Goal: Task Accomplishment & Management: Manage account settings

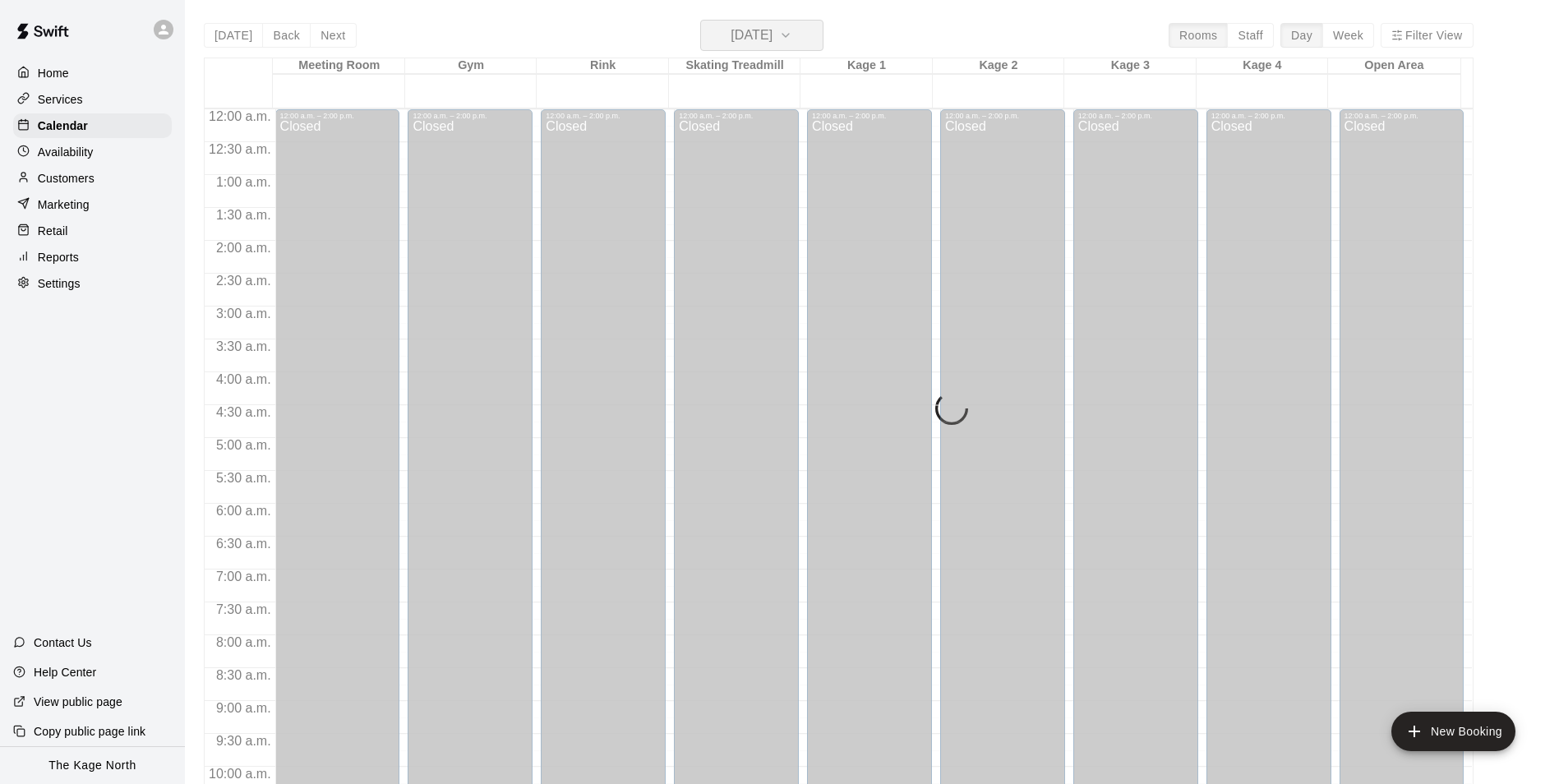
scroll to position [722, 0]
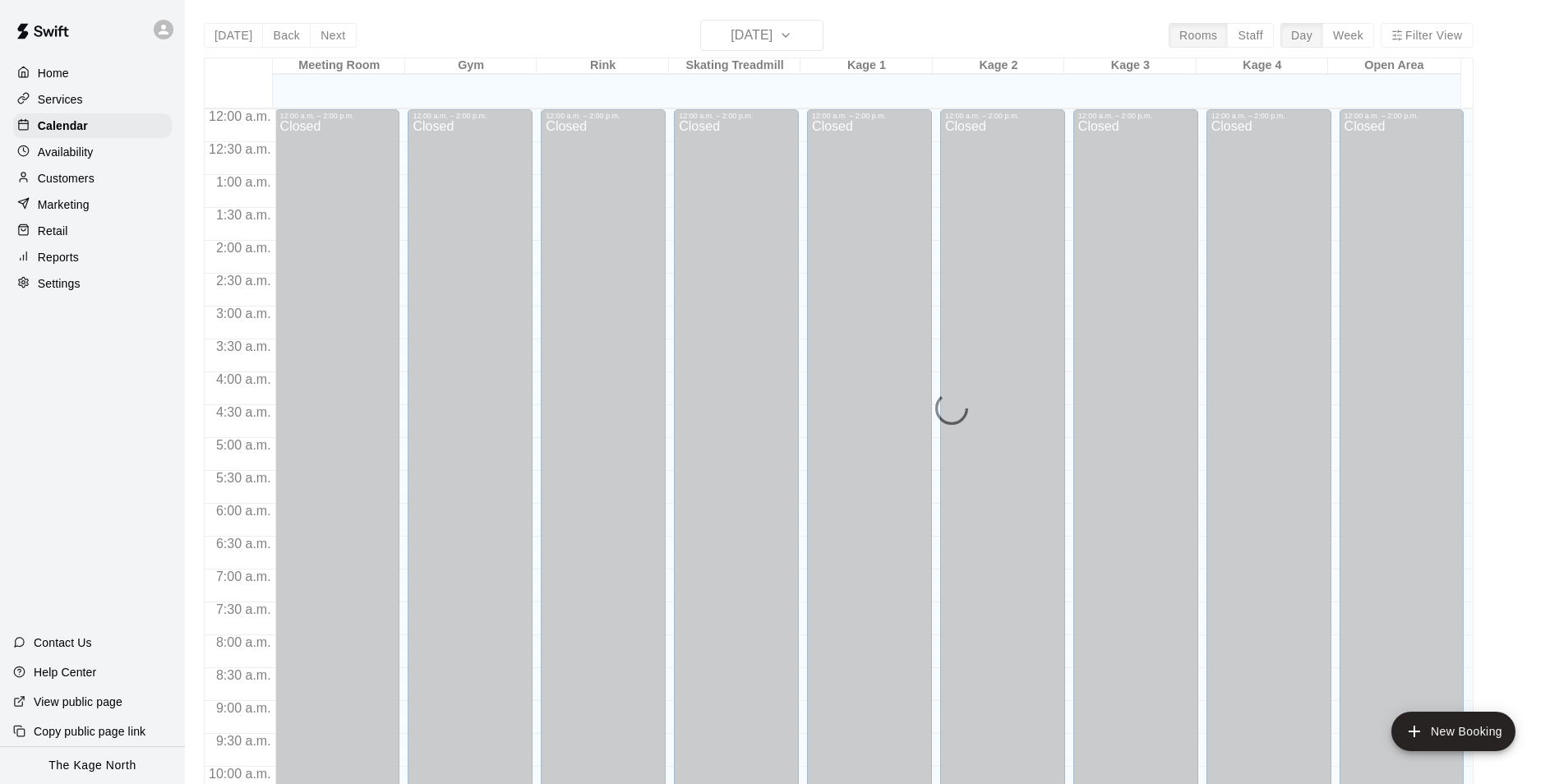
scroll to position [834, 0]
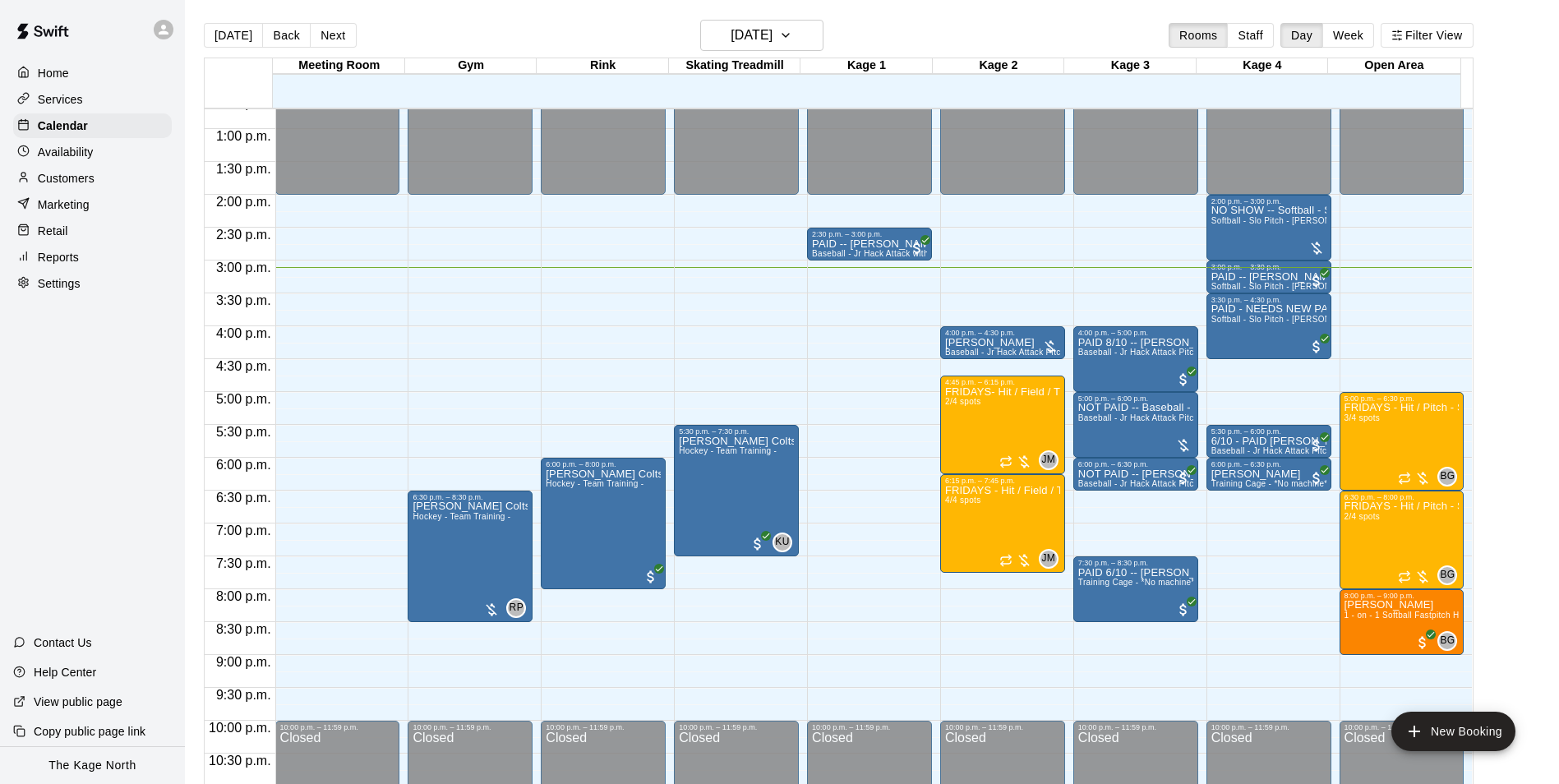
click at [79, 180] on p "Customers" at bounding box center [66, 178] width 57 height 16
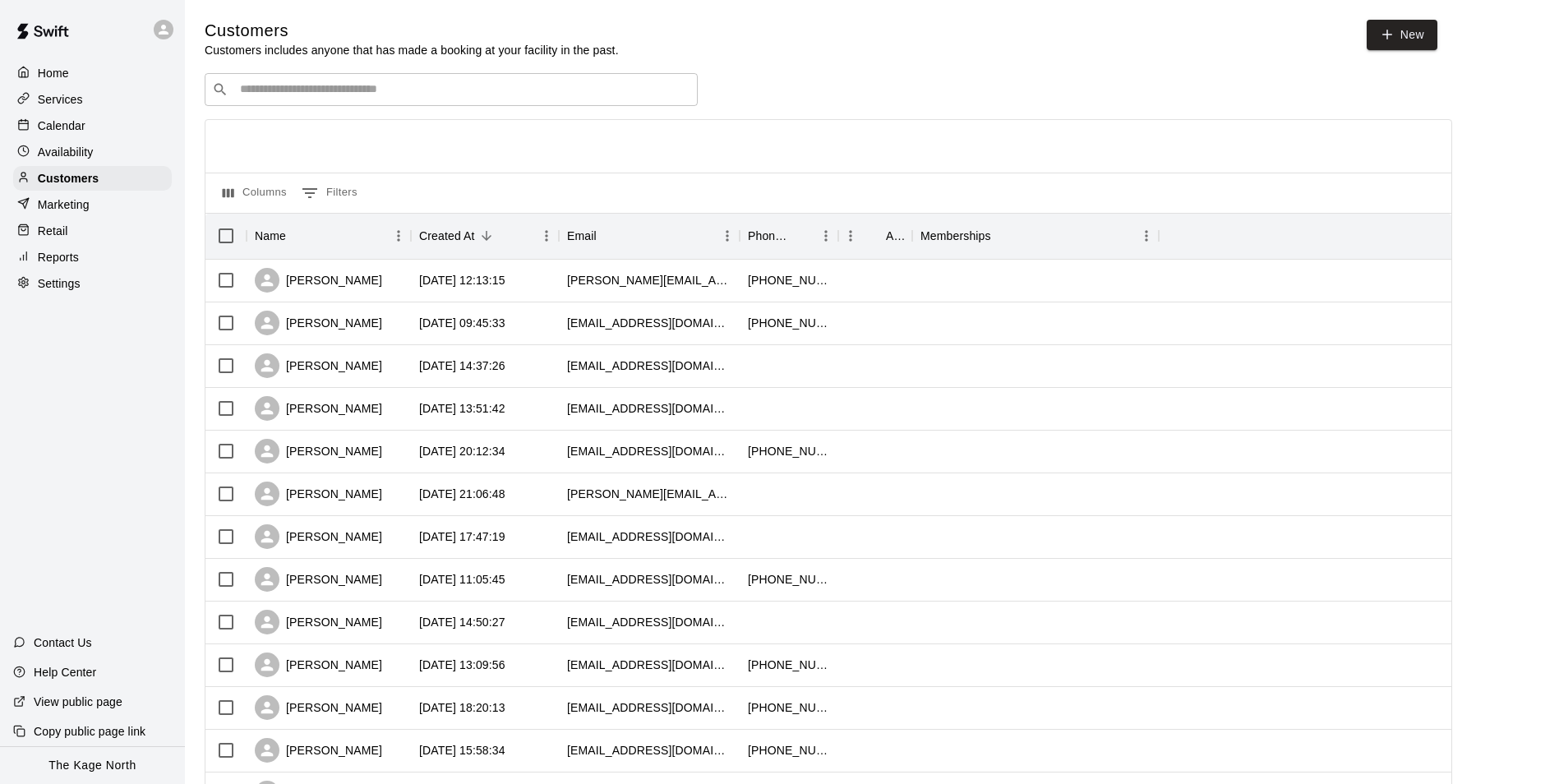
click at [82, 125] on p "Calendar" at bounding box center [61, 125] width 48 height 16
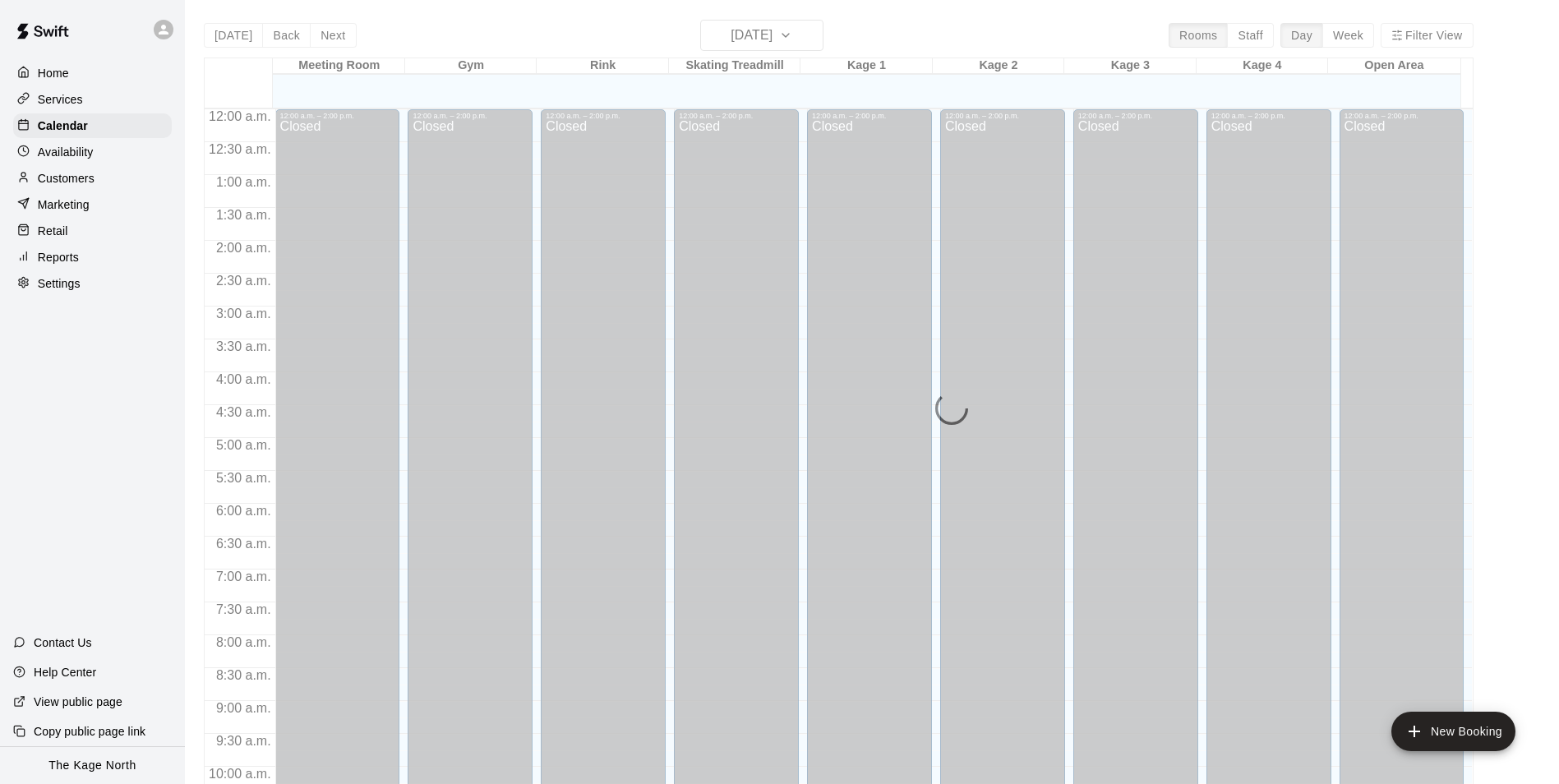
scroll to position [834, 0]
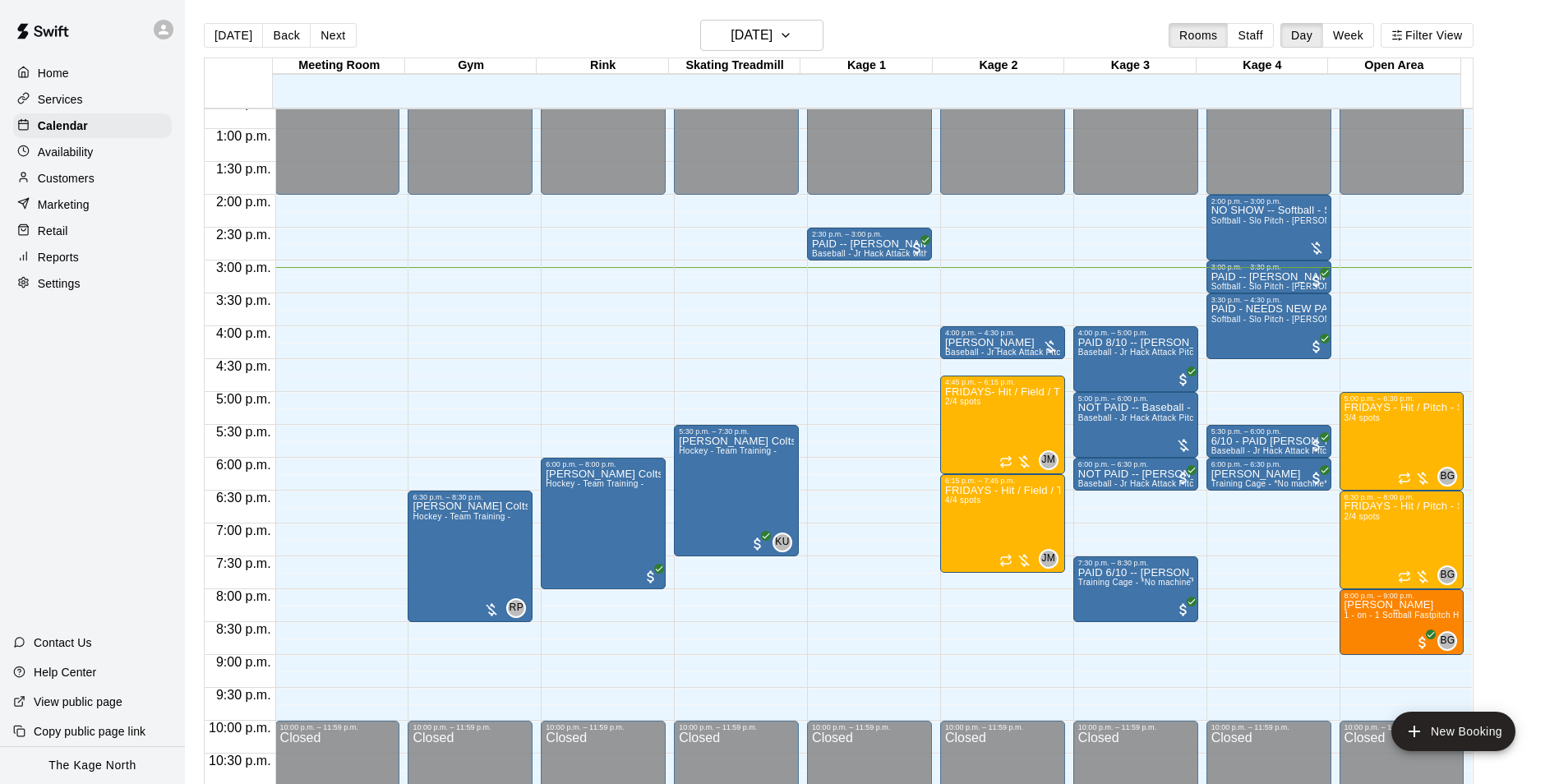
click at [508, 18] on main "[DATE] Back [DATE][DATE] Rooms Staff Day Week Filter View Meeting Room 12 Fri G…" at bounding box center [871, 405] width 1374 height 810
click at [77, 178] on p "Customers" at bounding box center [66, 178] width 57 height 16
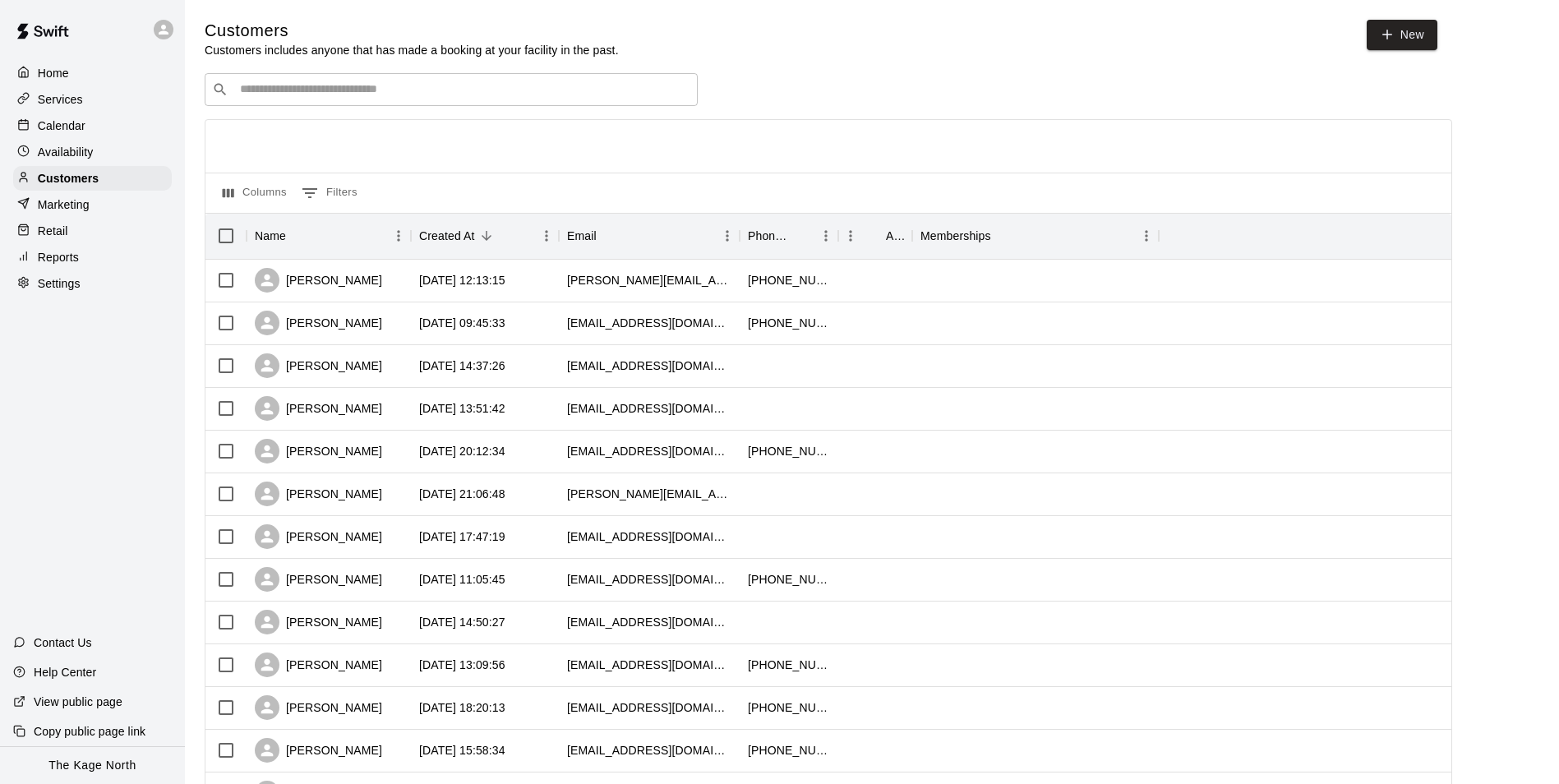
click at [85, 121] on div "Calendar" at bounding box center [93, 125] width 159 height 24
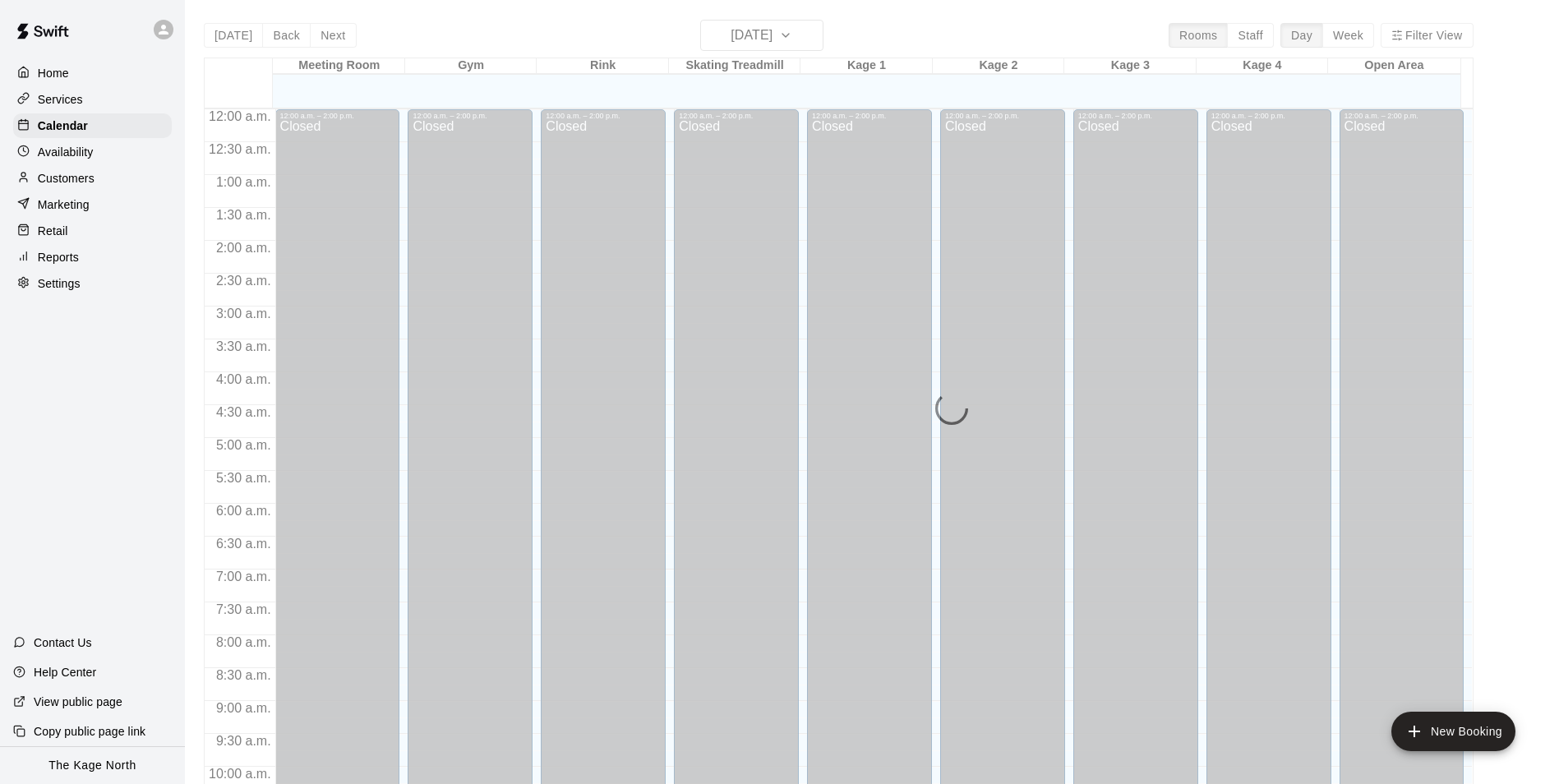
scroll to position [834, 0]
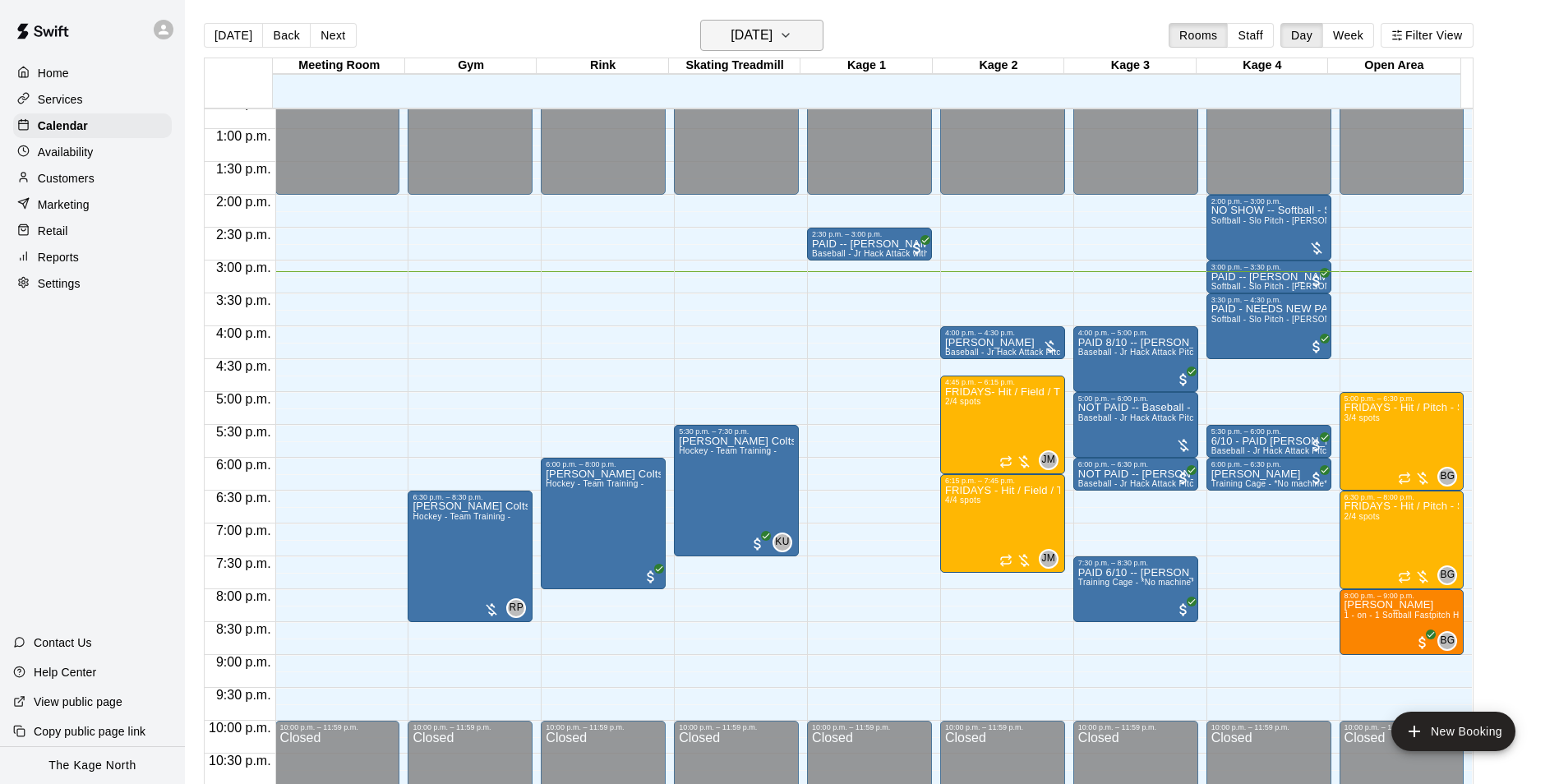
click at [772, 34] on h6 "[DATE]" at bounding box center [752, 35] width 42 height 23
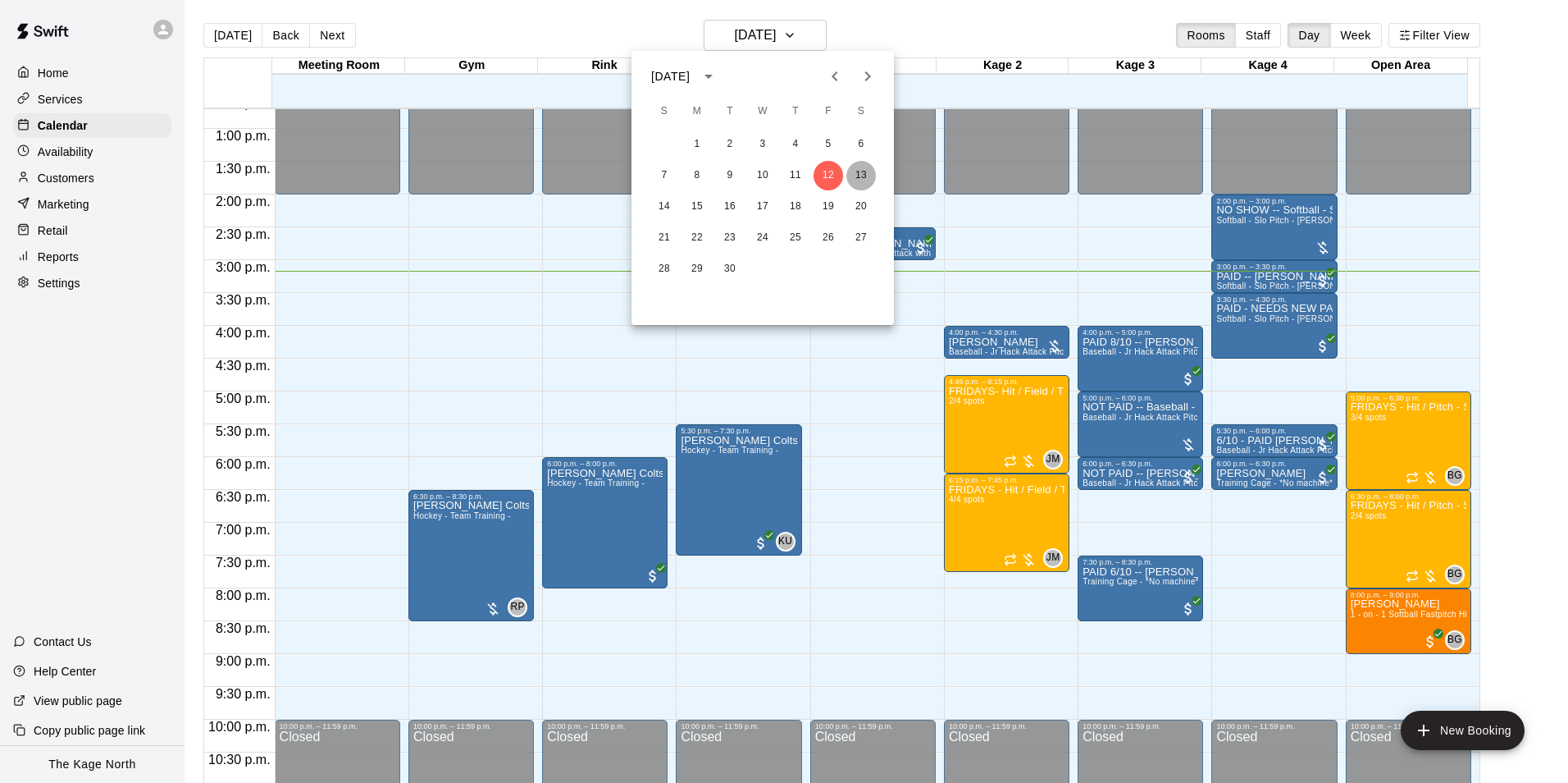
click at [864, 171] on button "13" at bounding box center [861, 176] width 30 height 30
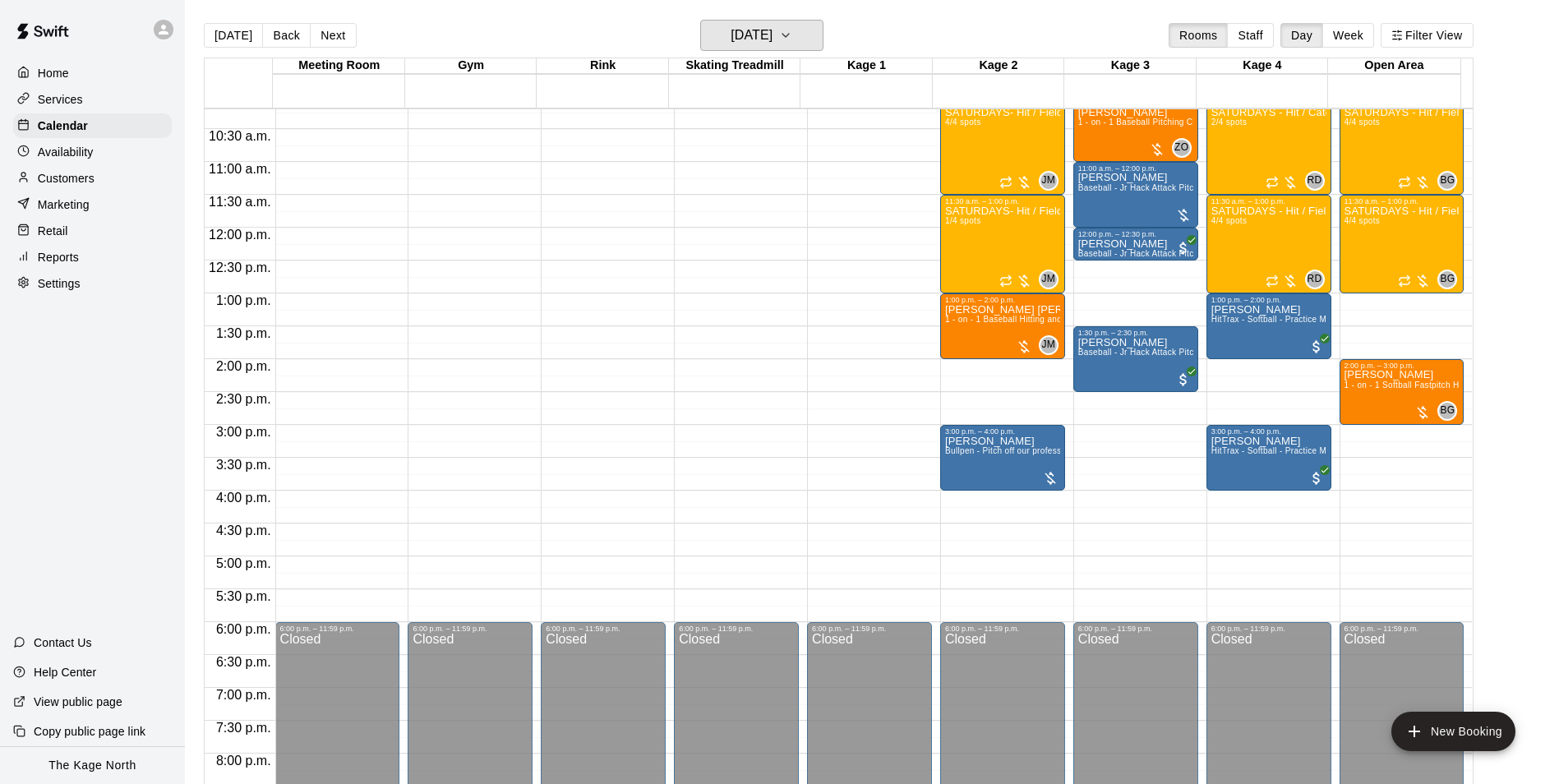
scroll to position [506, 0]
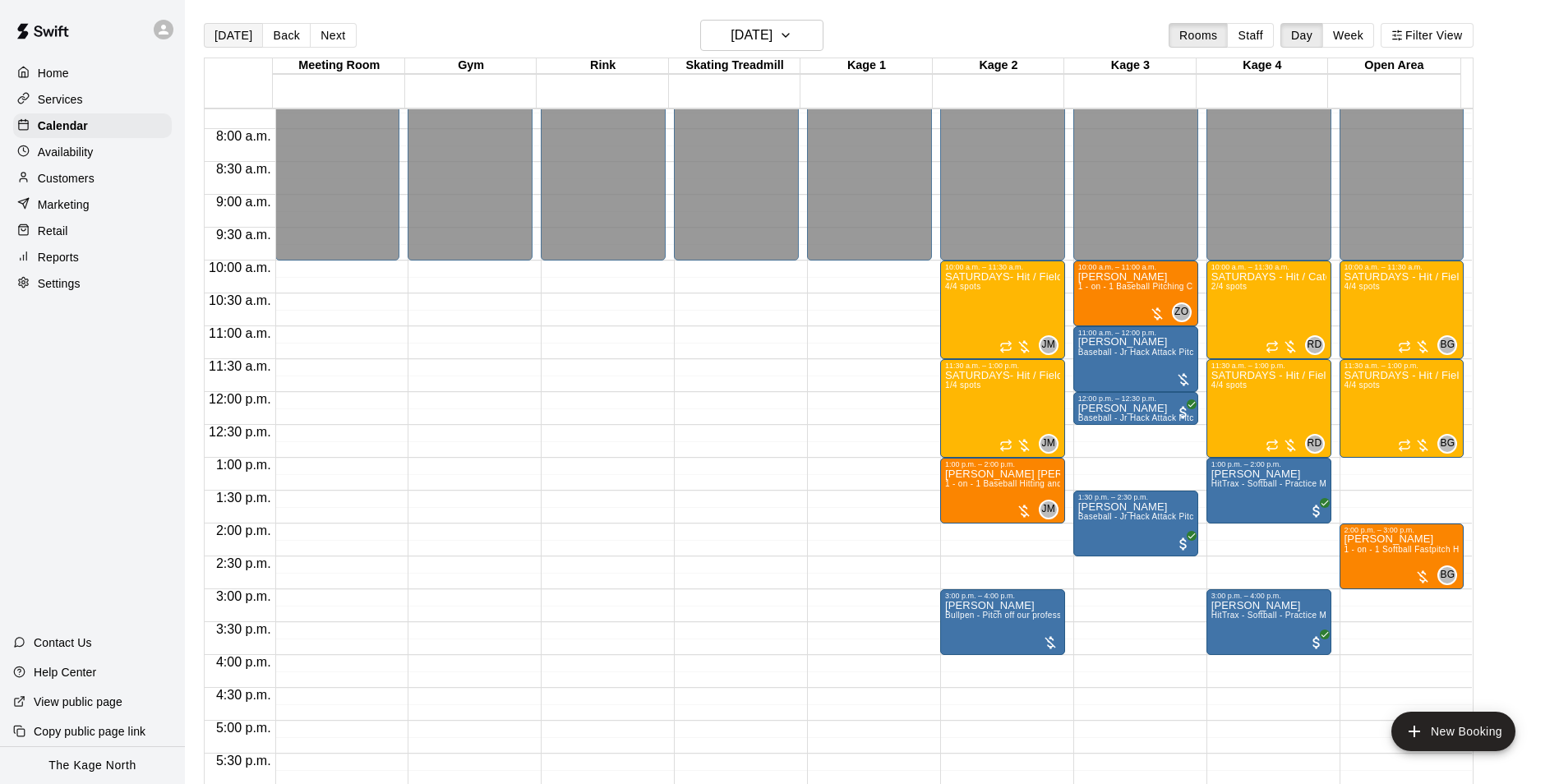
click at [233, 34] on button "[DATE]" at bounding box center [233, 35] width 59 height 24
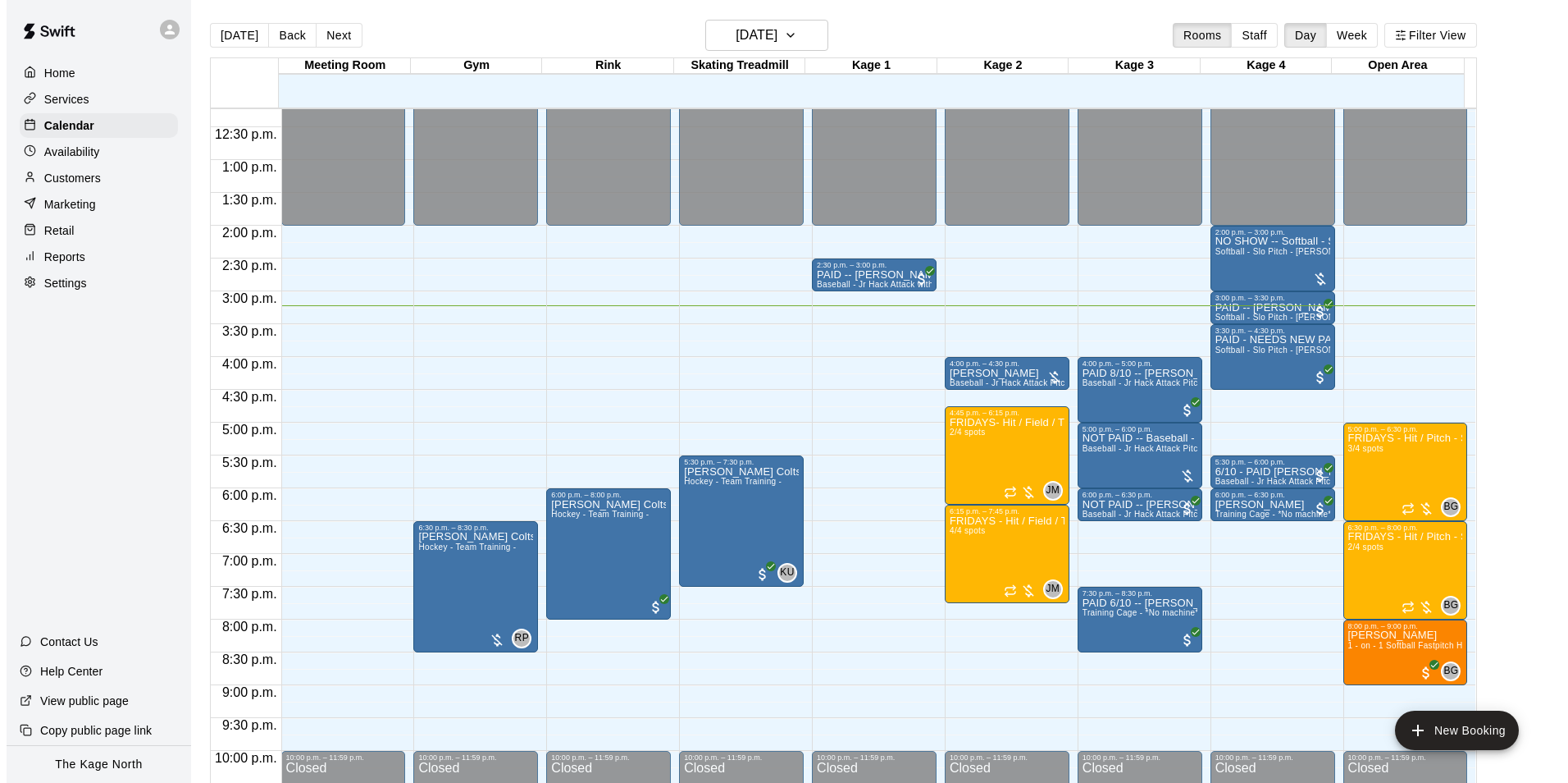
scroll to position [721, 0]
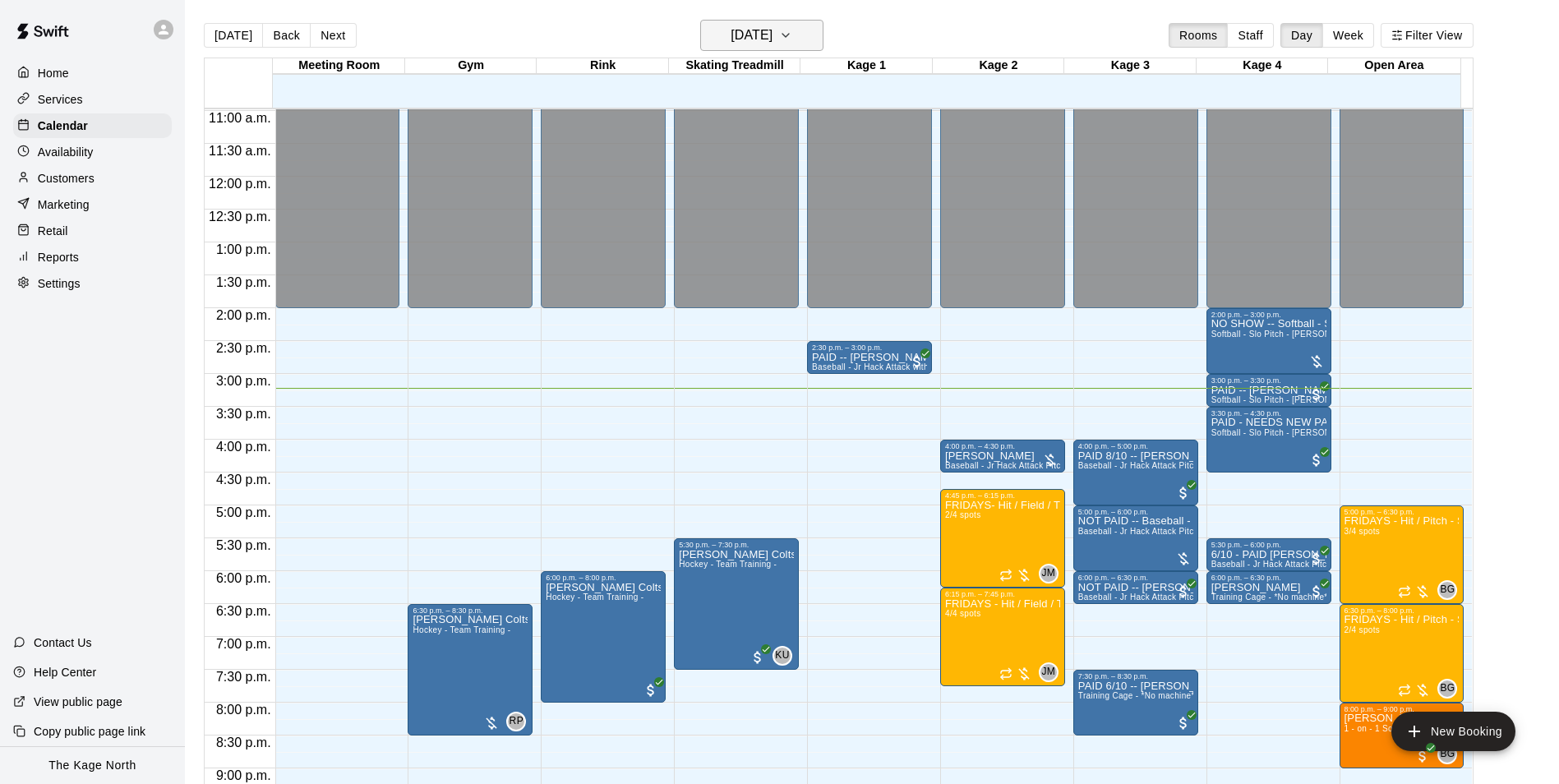
click at [772, 34] on h6 "[DATE]" at bounding box center [752, 35] width 42 height 23
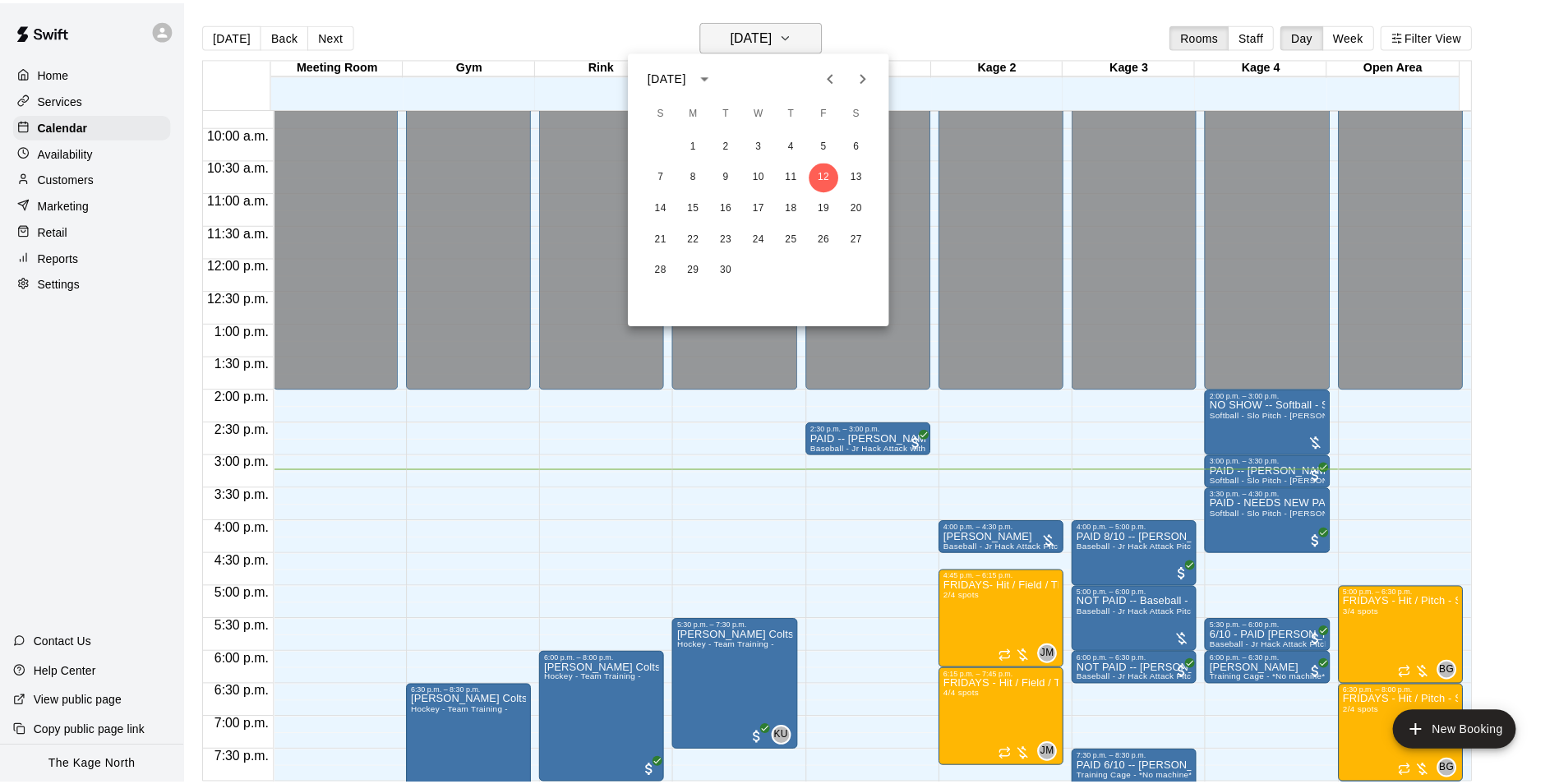
scroll to position [639, 0]
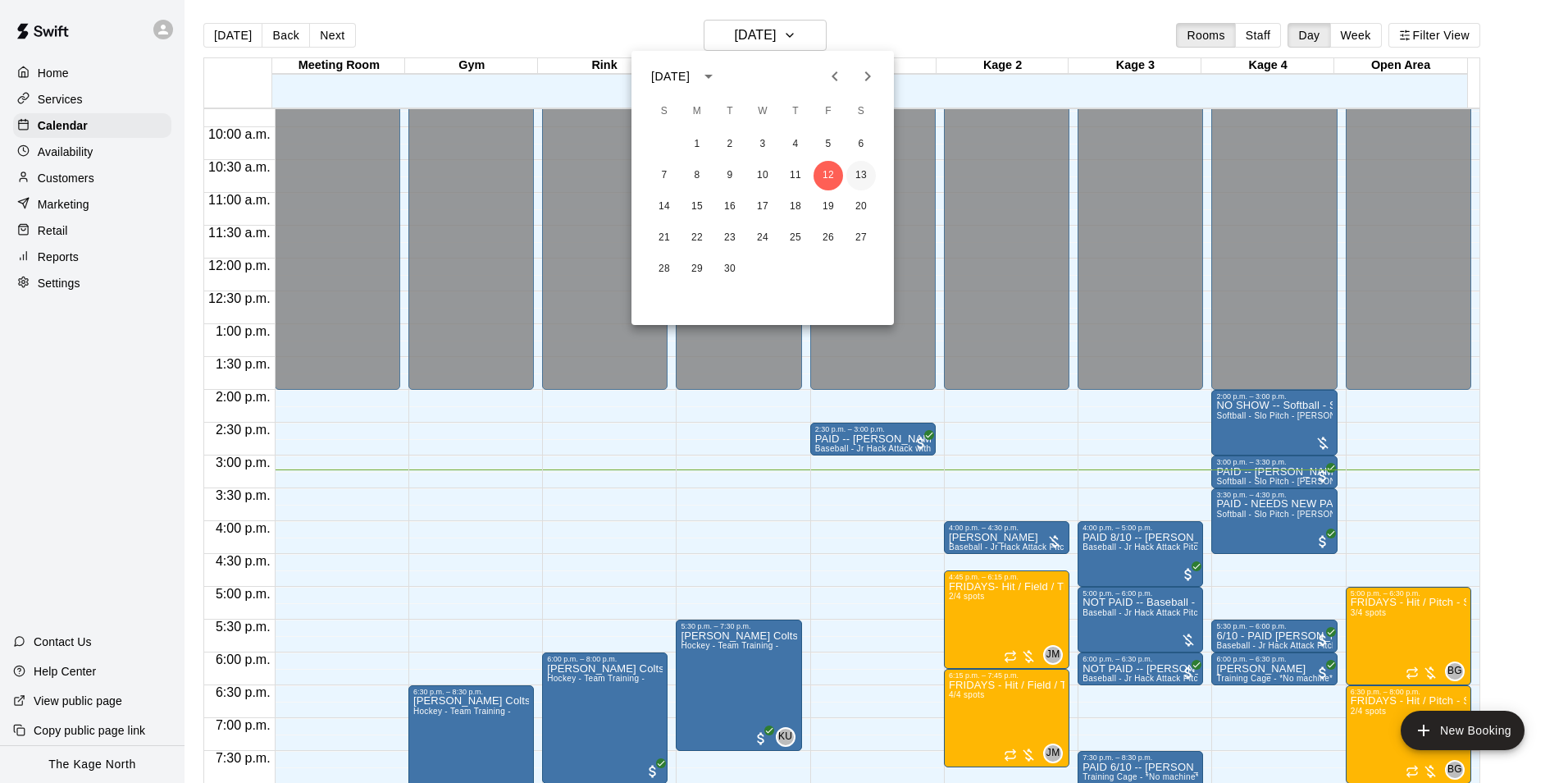
click at [865, 176] on button "13" at bounding box center [861, 176] width 30 height 30
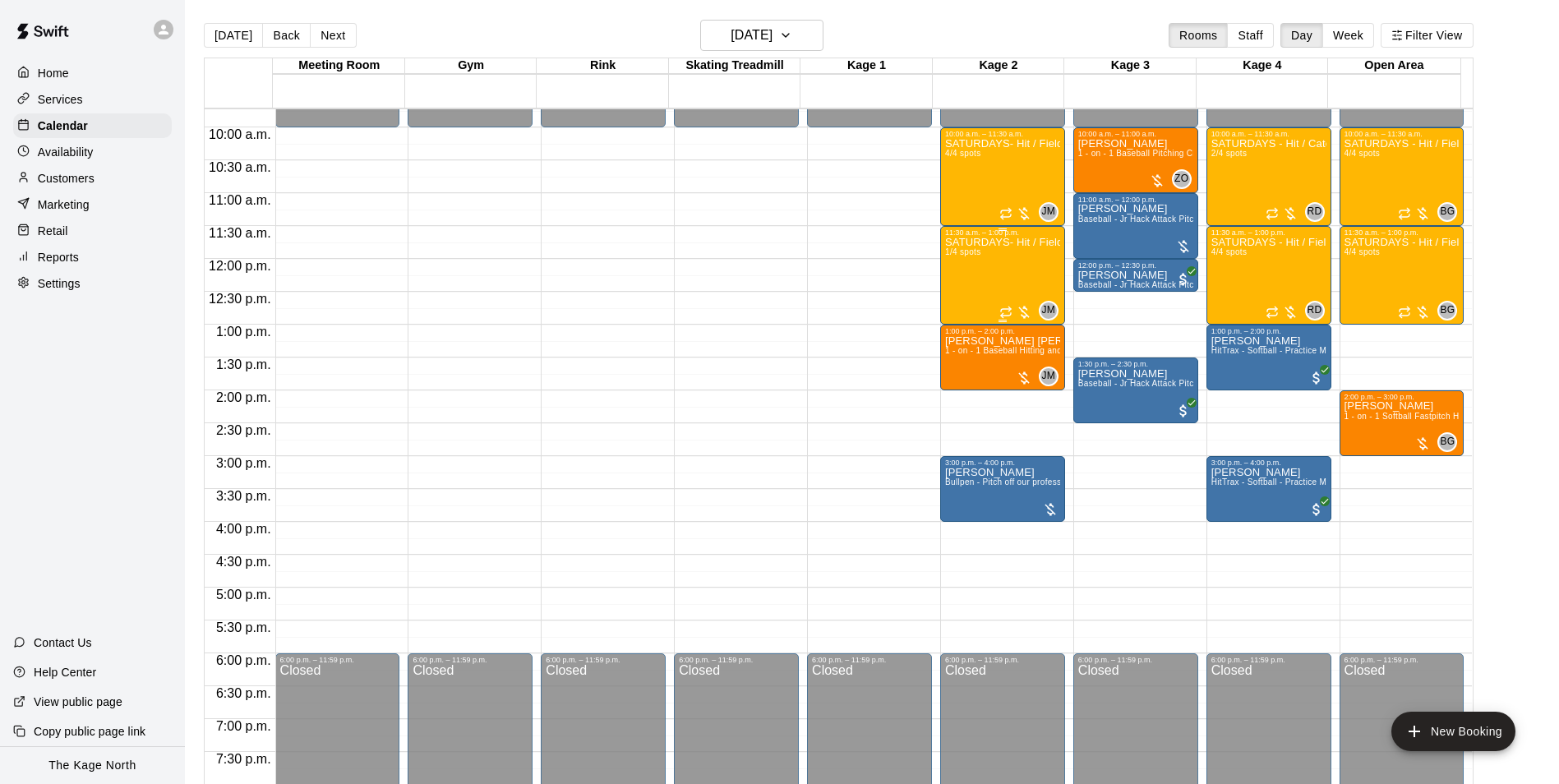
click at [1005, 274] on div "SATURDAYS- Hit / Field / Throw - Baseball Program - 7U-9U 1/4 spots" at bounding box center [1003, 629] width 115 height 784
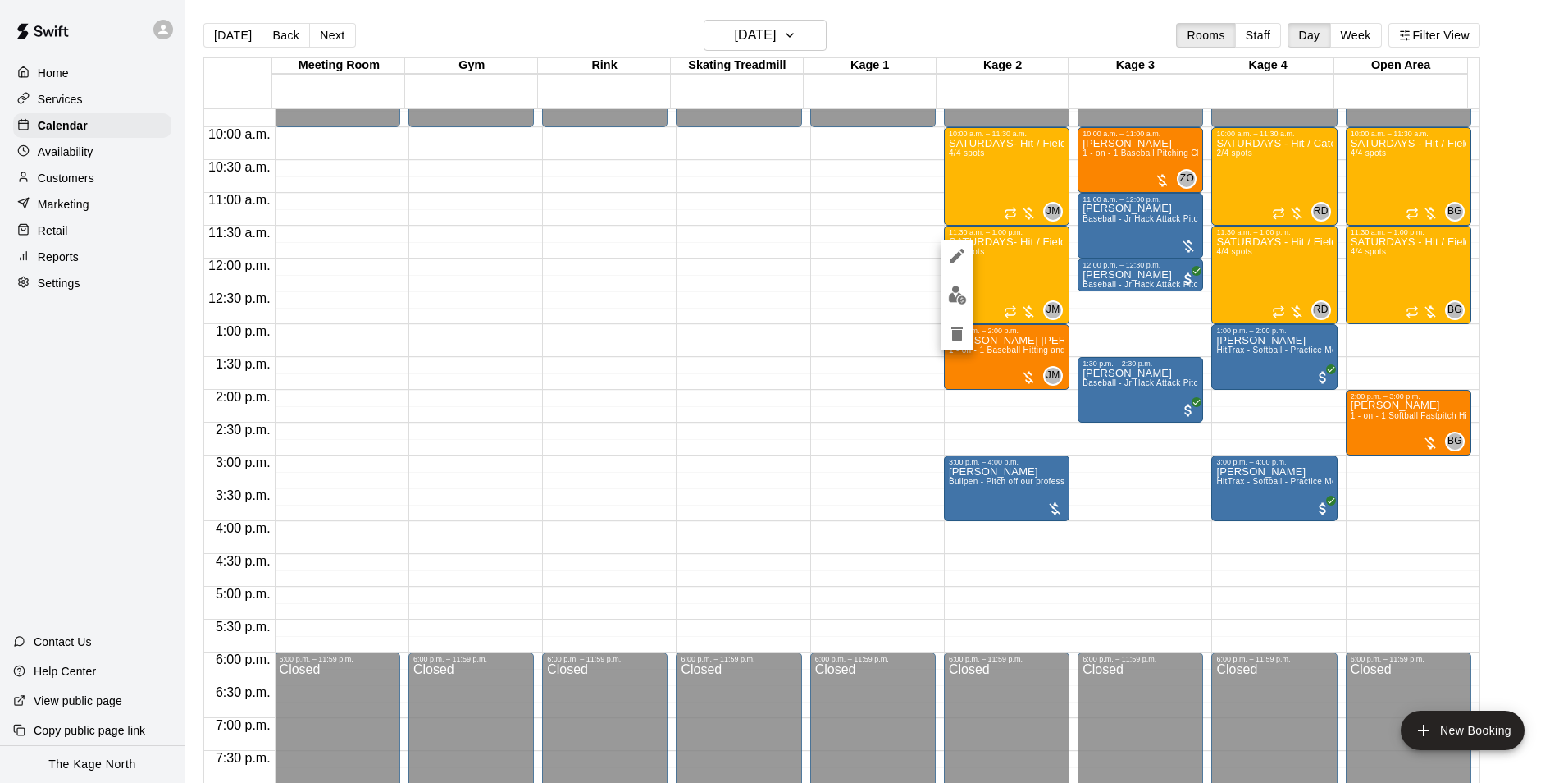
click at [959, 295] on img "edit" at bounding box center [957, 294] width 19 height 19
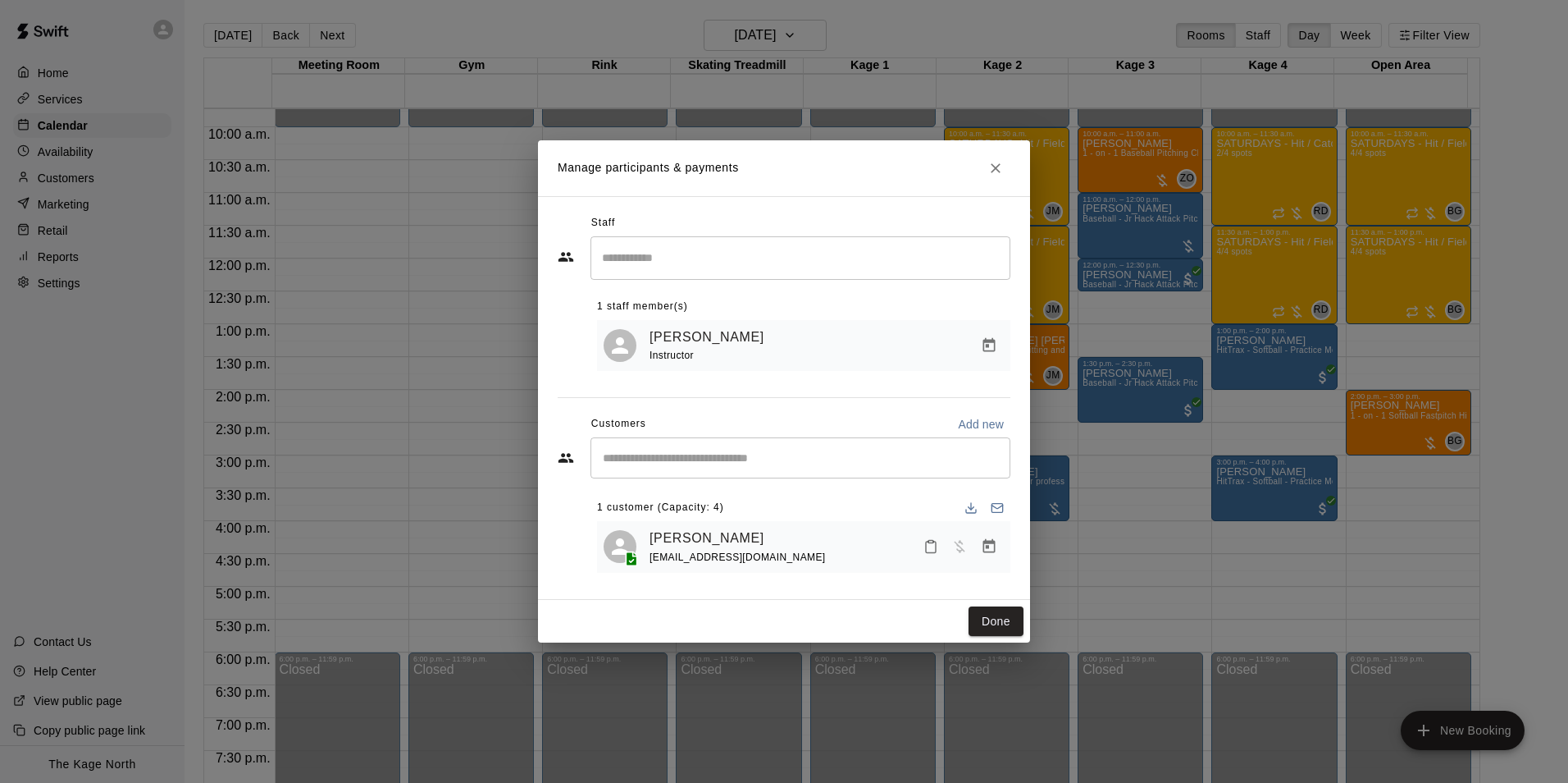
click at [995, 170] on icon "Close" at bounding box center [996, 168] width 16 height 16
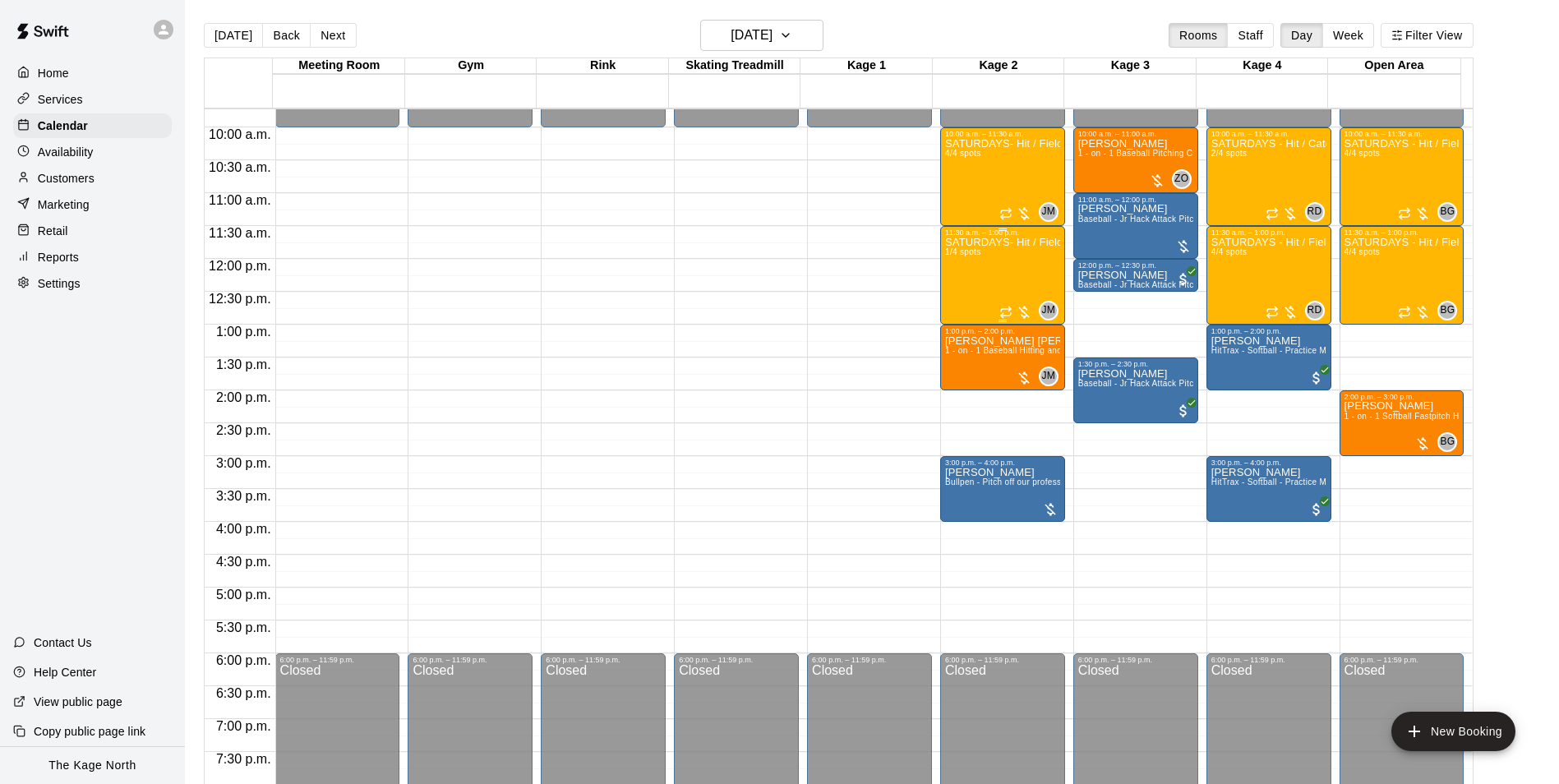
click at [1016, 271] on div "SATURDAYS- Hit / Field / Throw - Baseball Program - 7U-9U 1/4 spots" at bounding box center [1003, 629] width 115 height 784
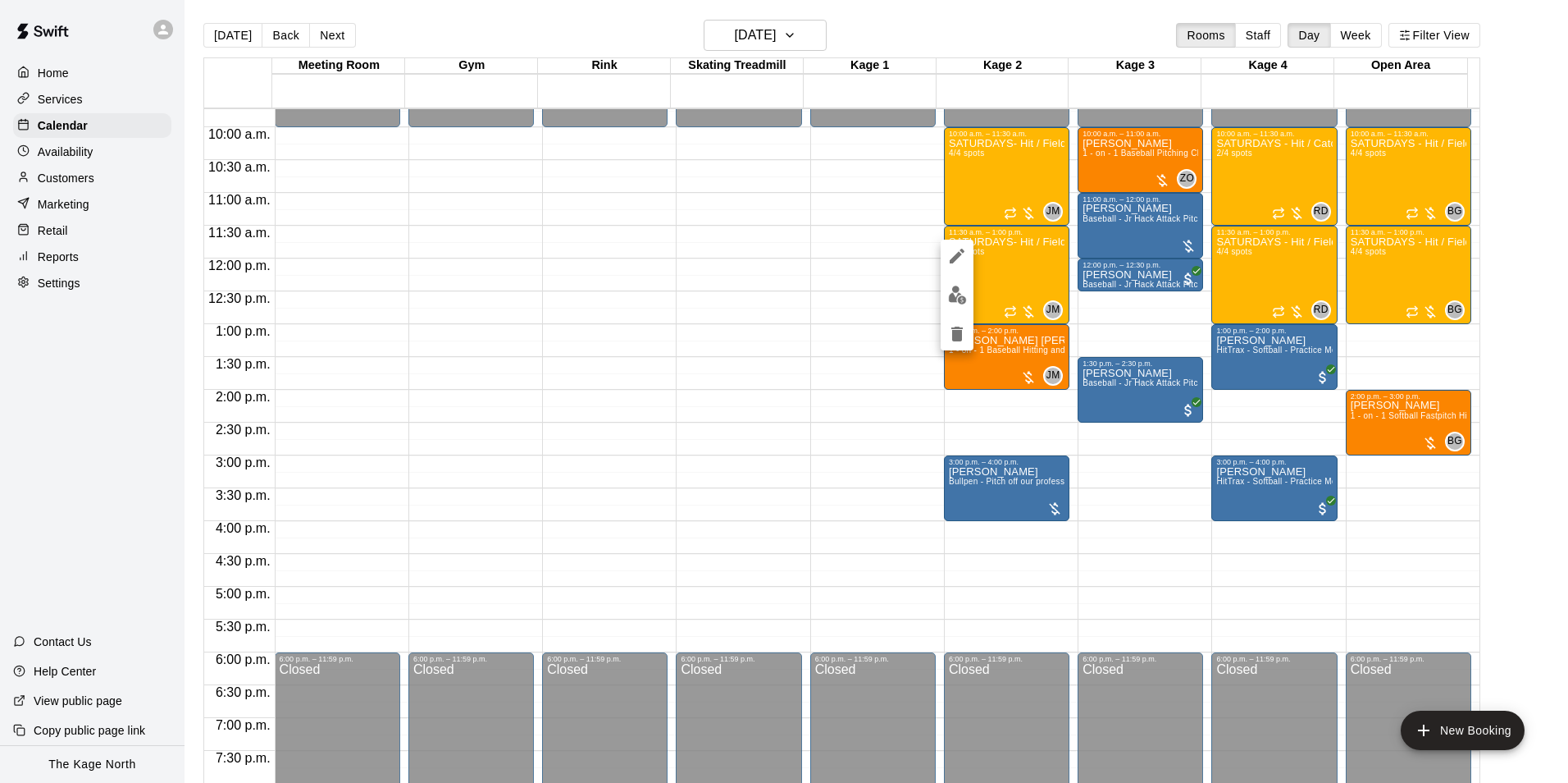
click at [953, 330] on icon "delete" at bounding box center [957, 334] width 12 height 14
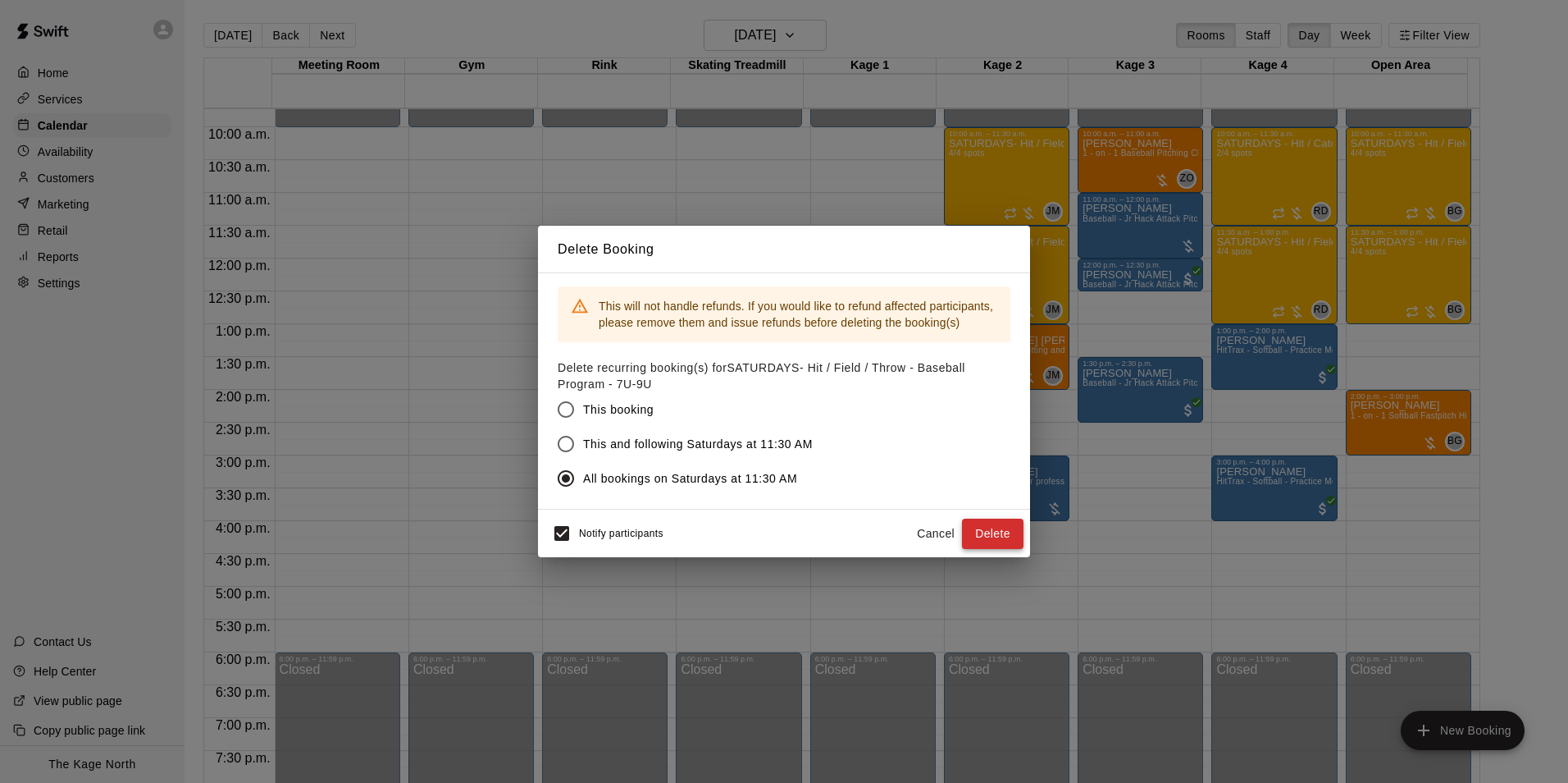
click at [991, 535] on button "Delete" at bounding box center [993, 534] width 61 height 31
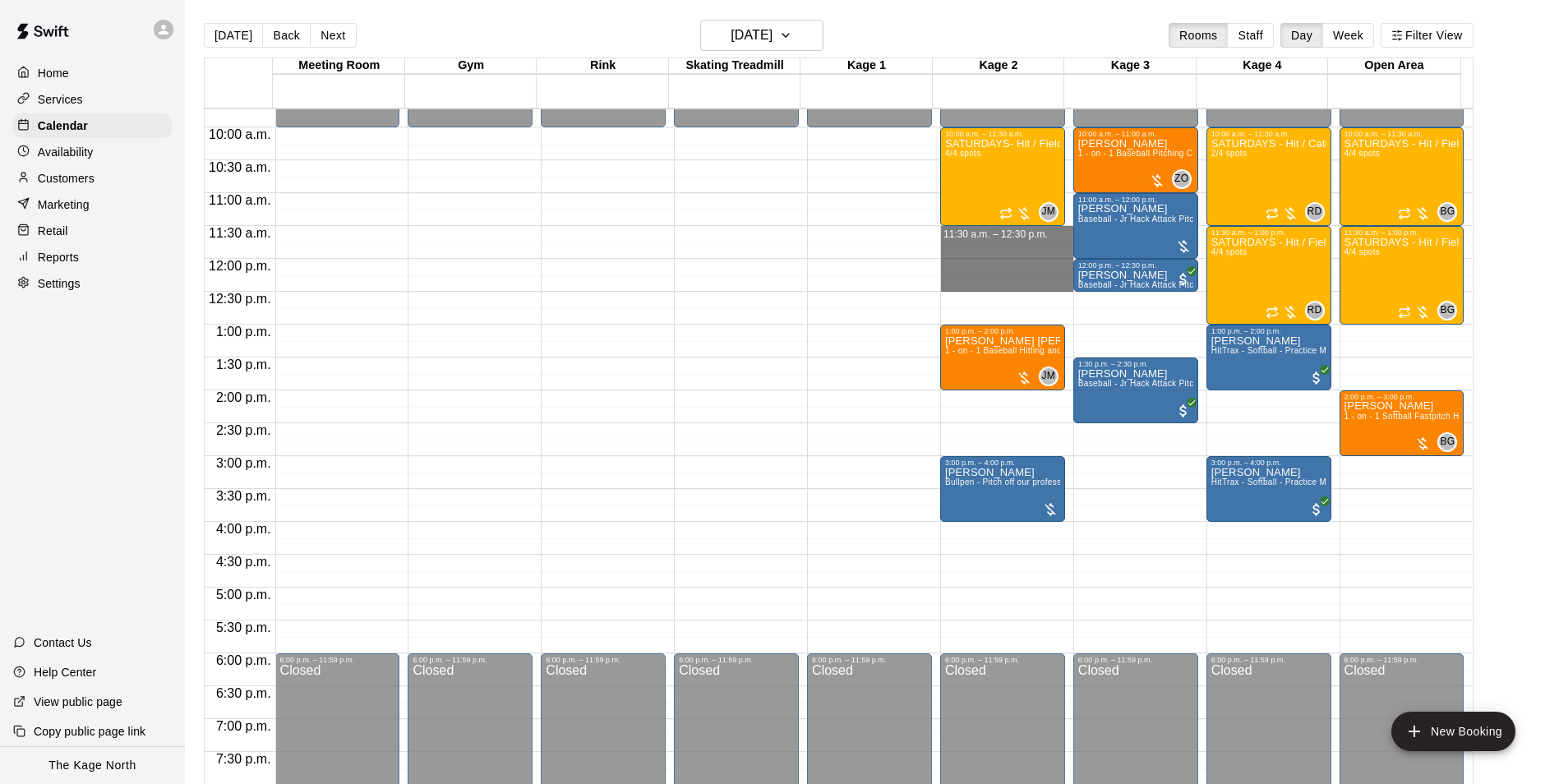
drag, startPoint x: 1002, startPoint y: 233, endPoint x: 1002, endPoint y: 277, distance: 44.0
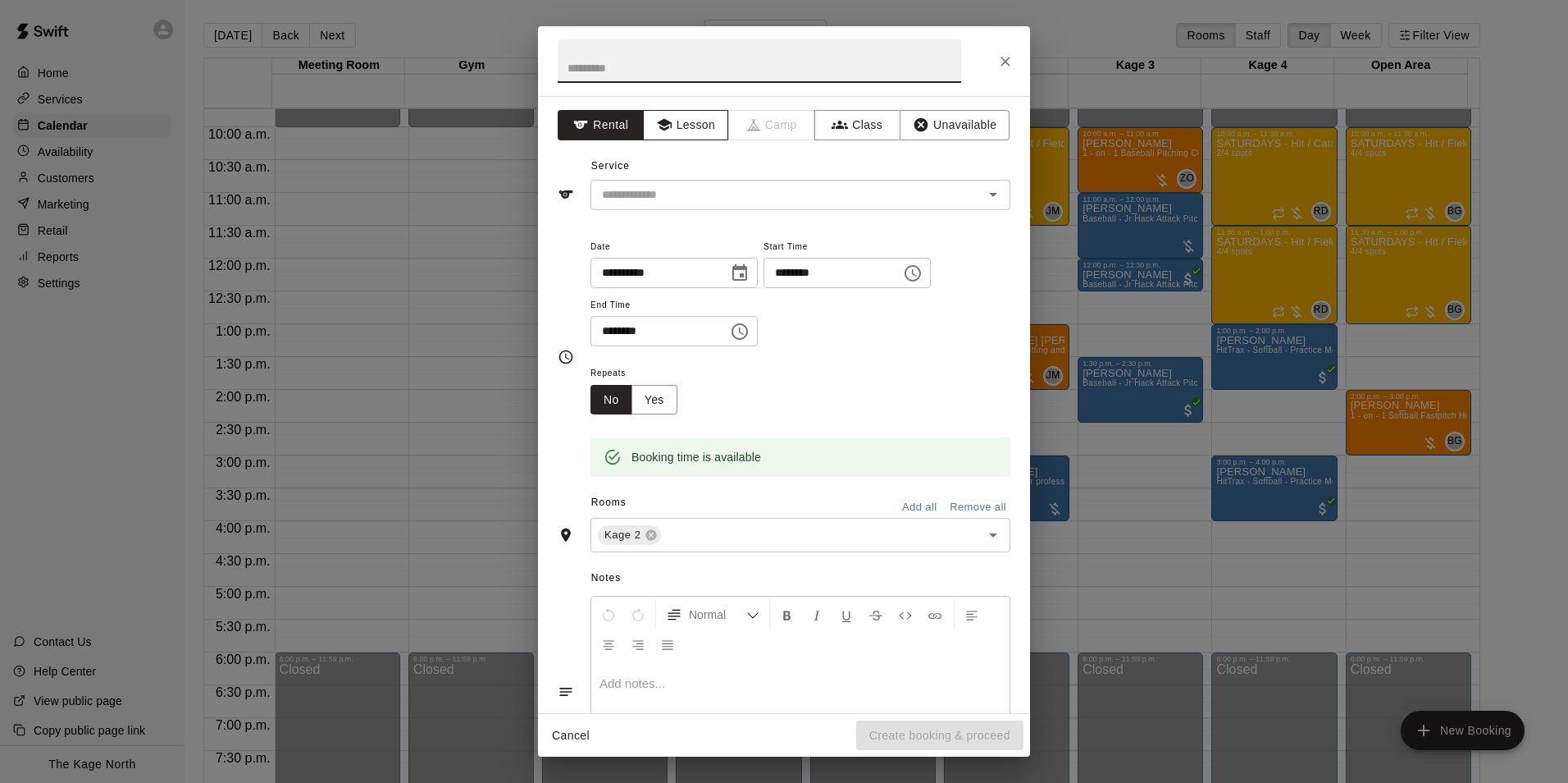
click at [673, 126] on button "Lesson" at bounding box center [686, 125] width 86 height 31
click at [773, 203] on input "text" at bounding box center [776, 194] width 362 height 21
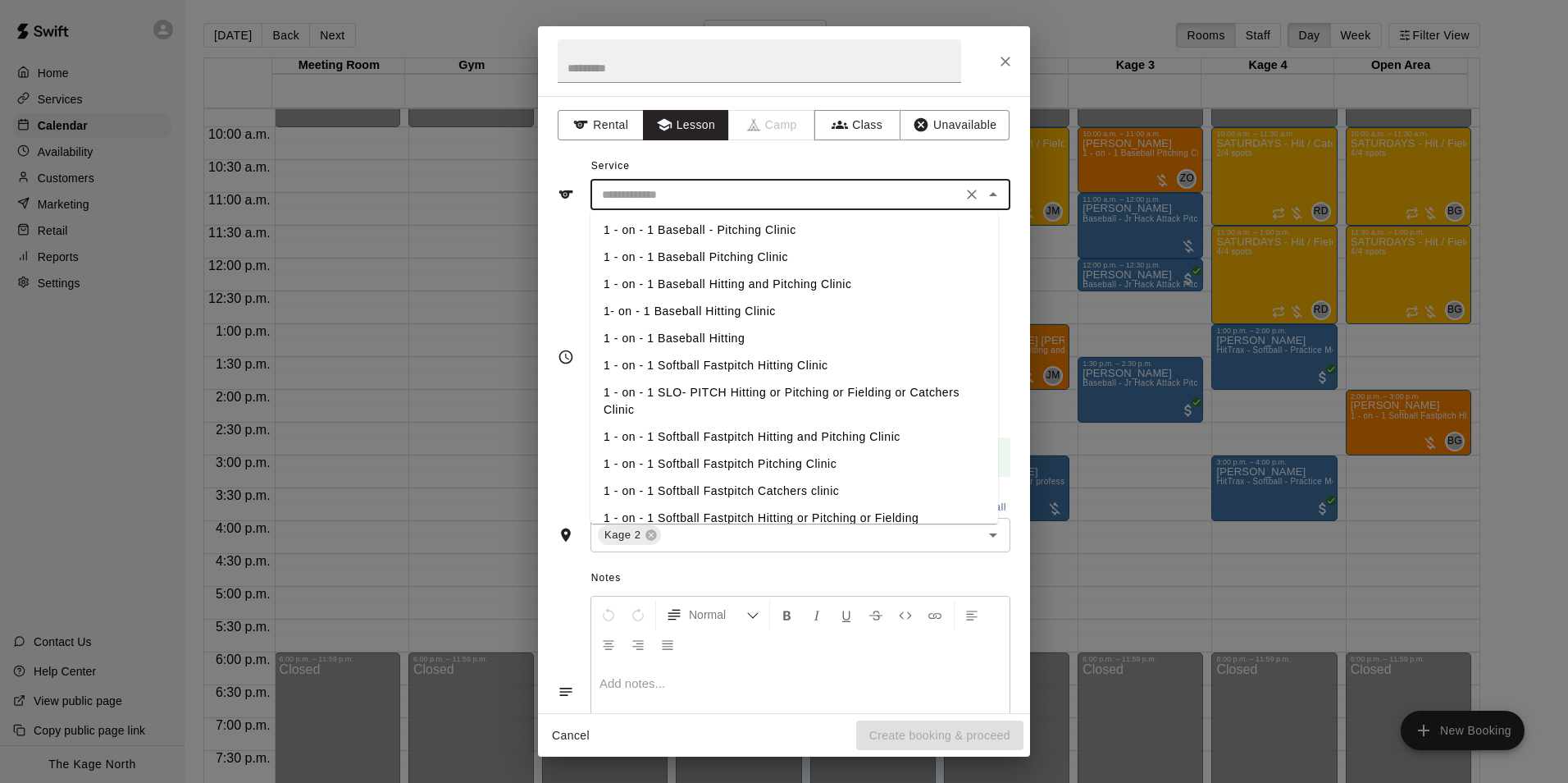
click at [792, 288] on li "1 - on - 1 Baseball Hitting and Pitching Clinic" at bounding box center [794, 284] width 408 height 27
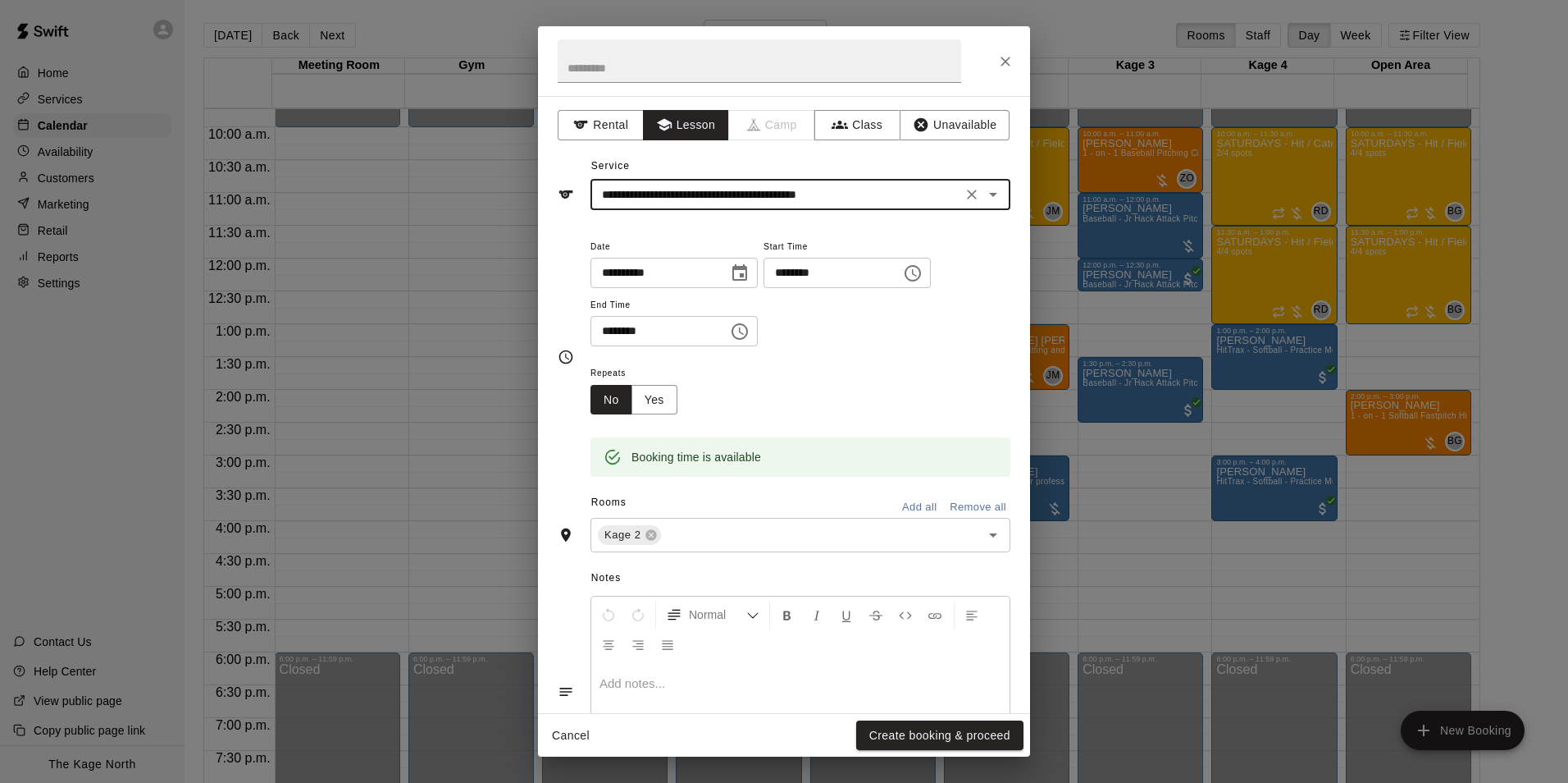
click at [983, 190] on icon "Open" at bounding box center [993, 194] width 20 height 20
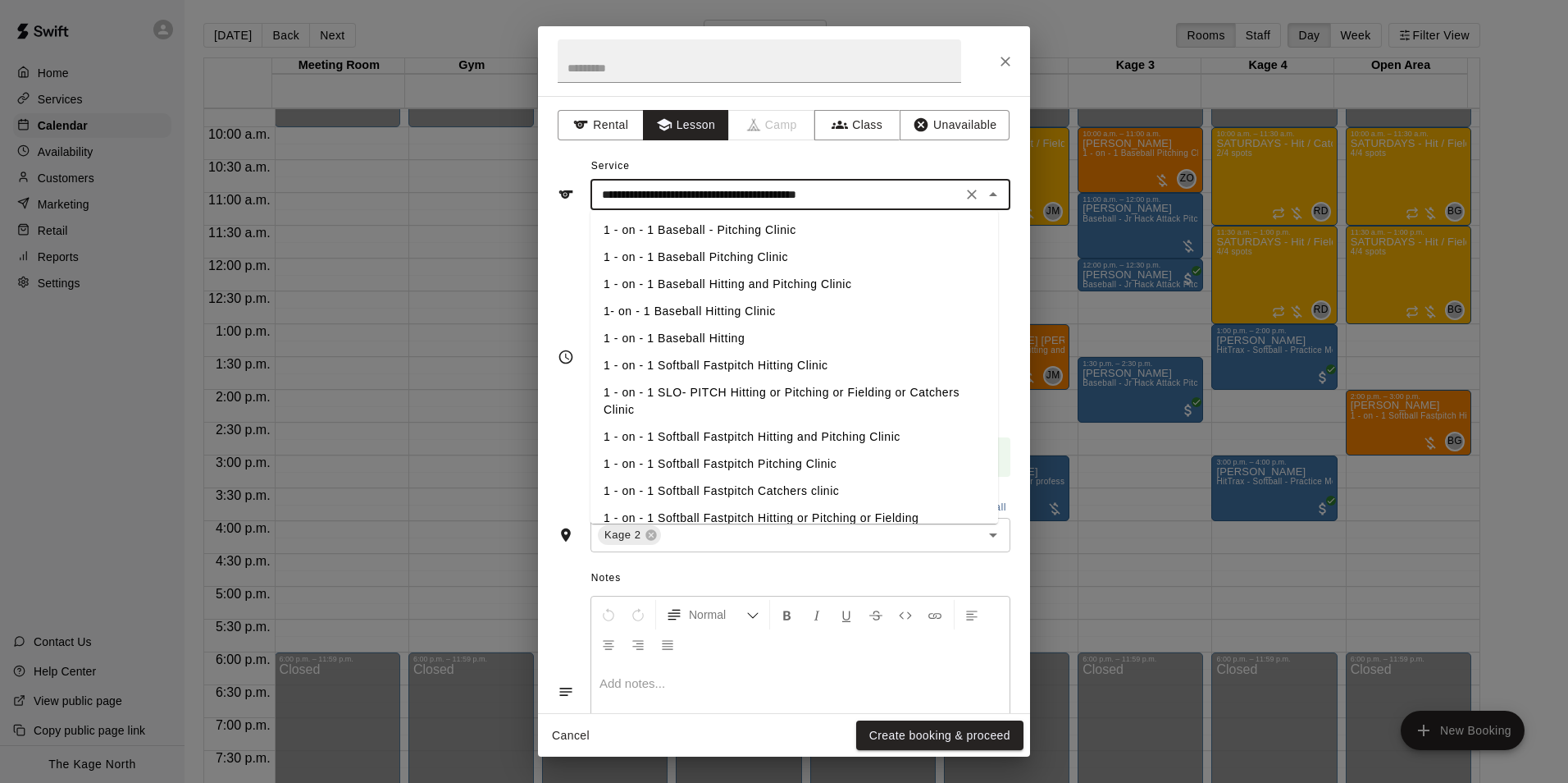
click at [748, 310] on li "1- on - 1 Baseball Hitting Clinic" at bounding box center [794, 311] width 408 height 27
type input "**********"
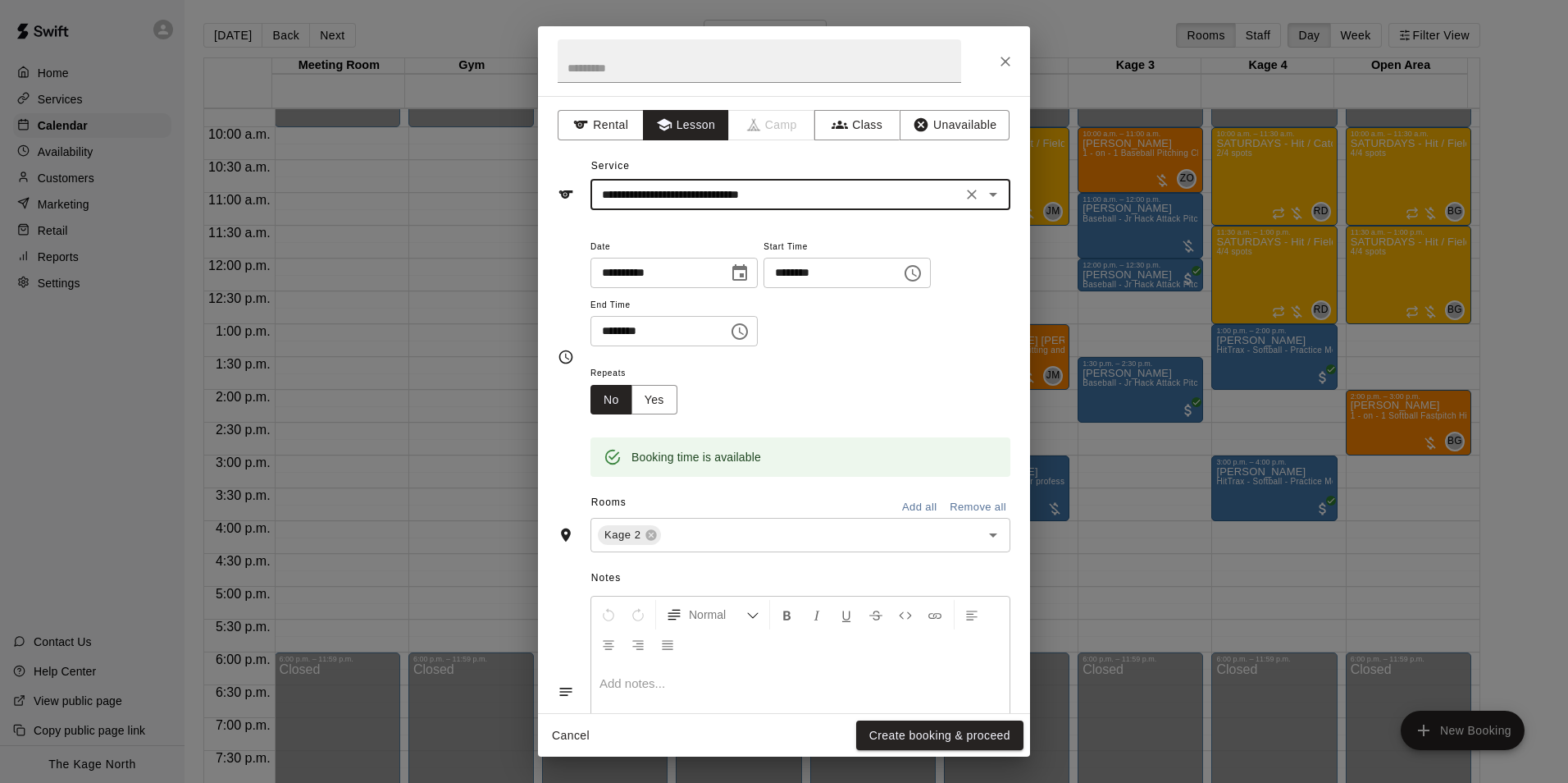
click at [667, 398] on button "Yes" at bounding box center [654, 400] width 46 height 31
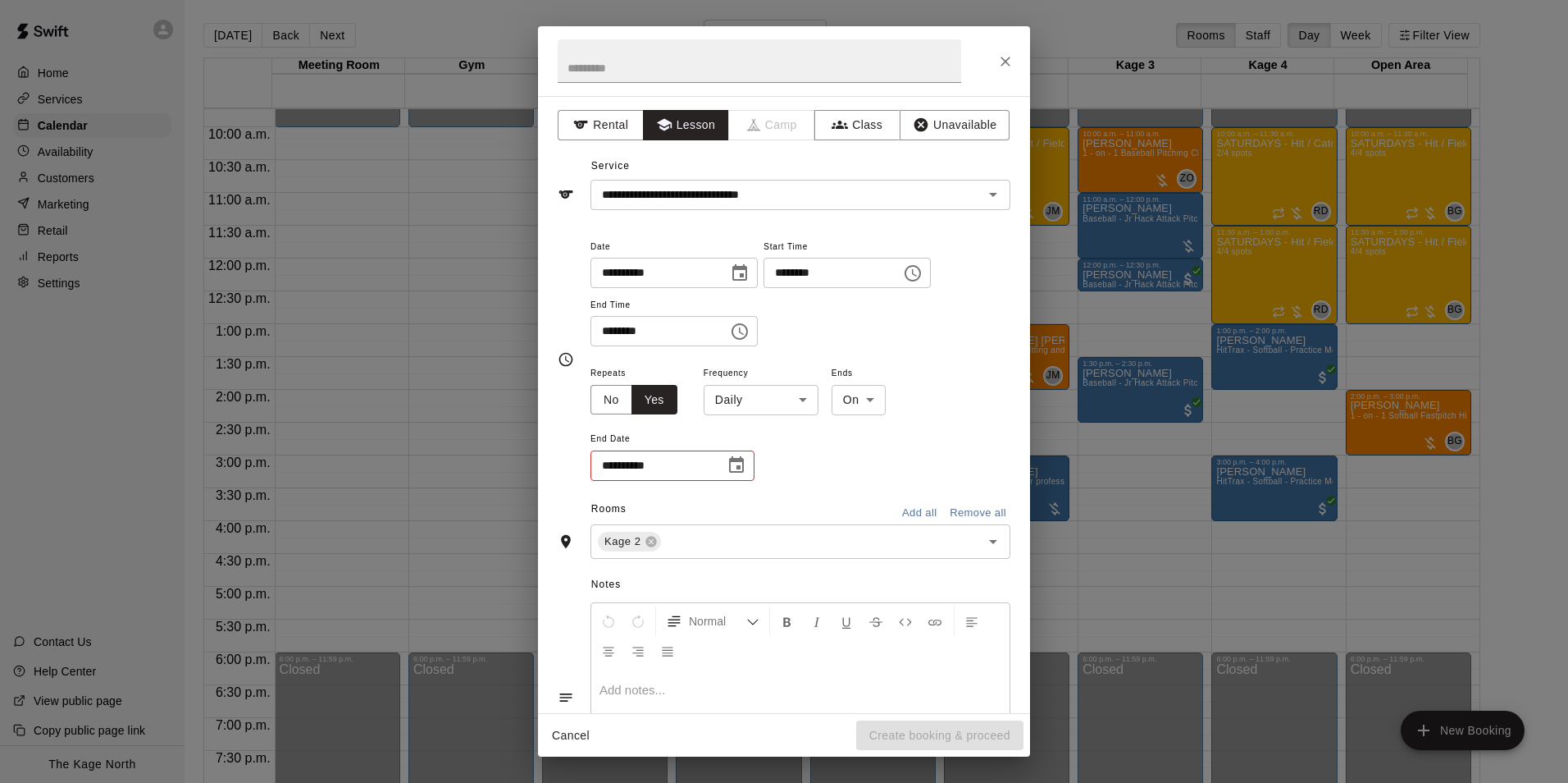
click at [757, 398] on body "Home Services Calendar Availability Customers Marketing Retail Reports Settings…" at bounding box center [784, 404] width 1568 height 809
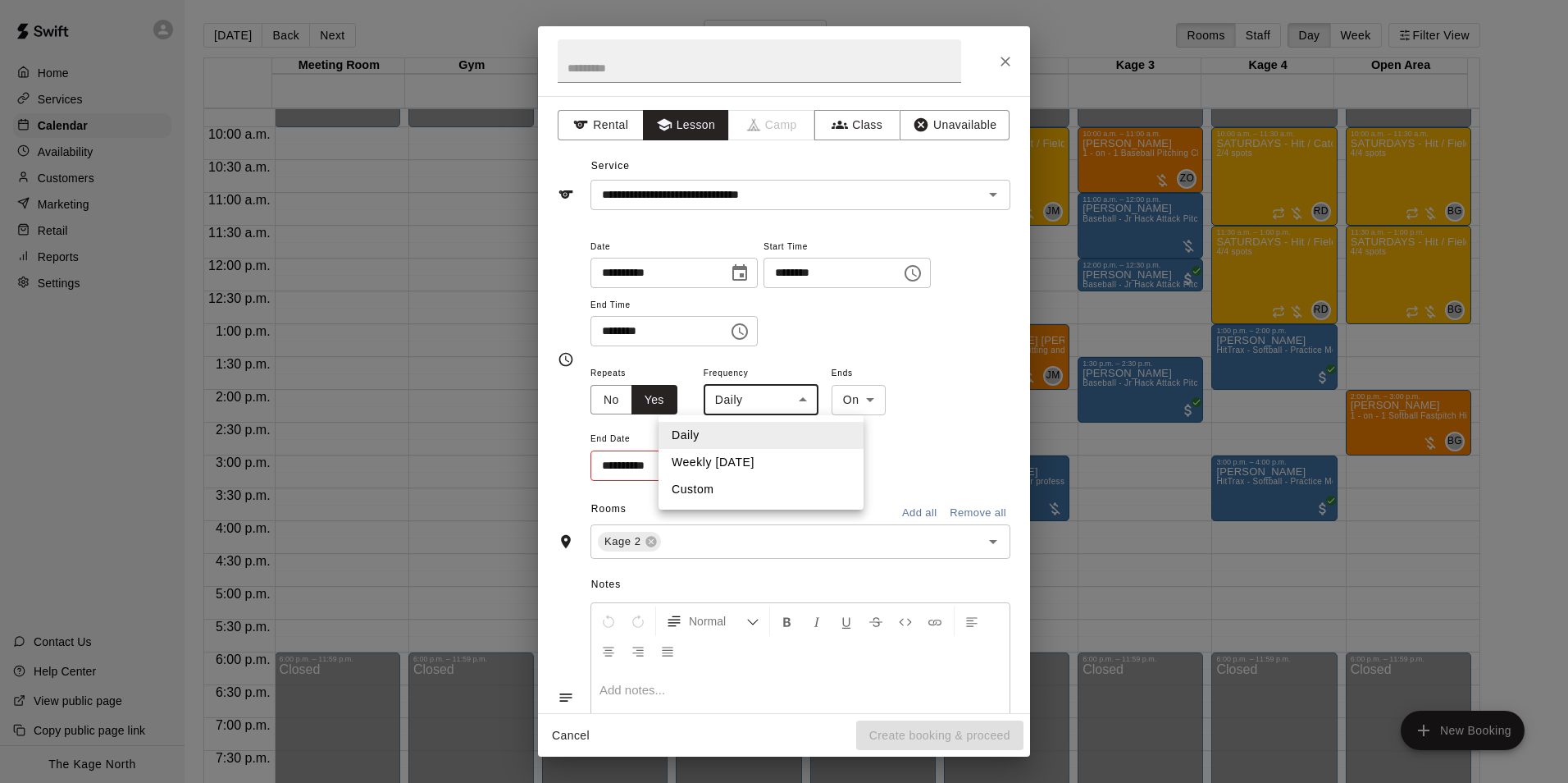
click at [793, 466] on li "Weekly [DATE]" at bounding box center [761, 463] width 205 height 27
type input "******"
click at [735, 467] on icon "Choose date" at bounding box center [737, 465] width 20 height 20
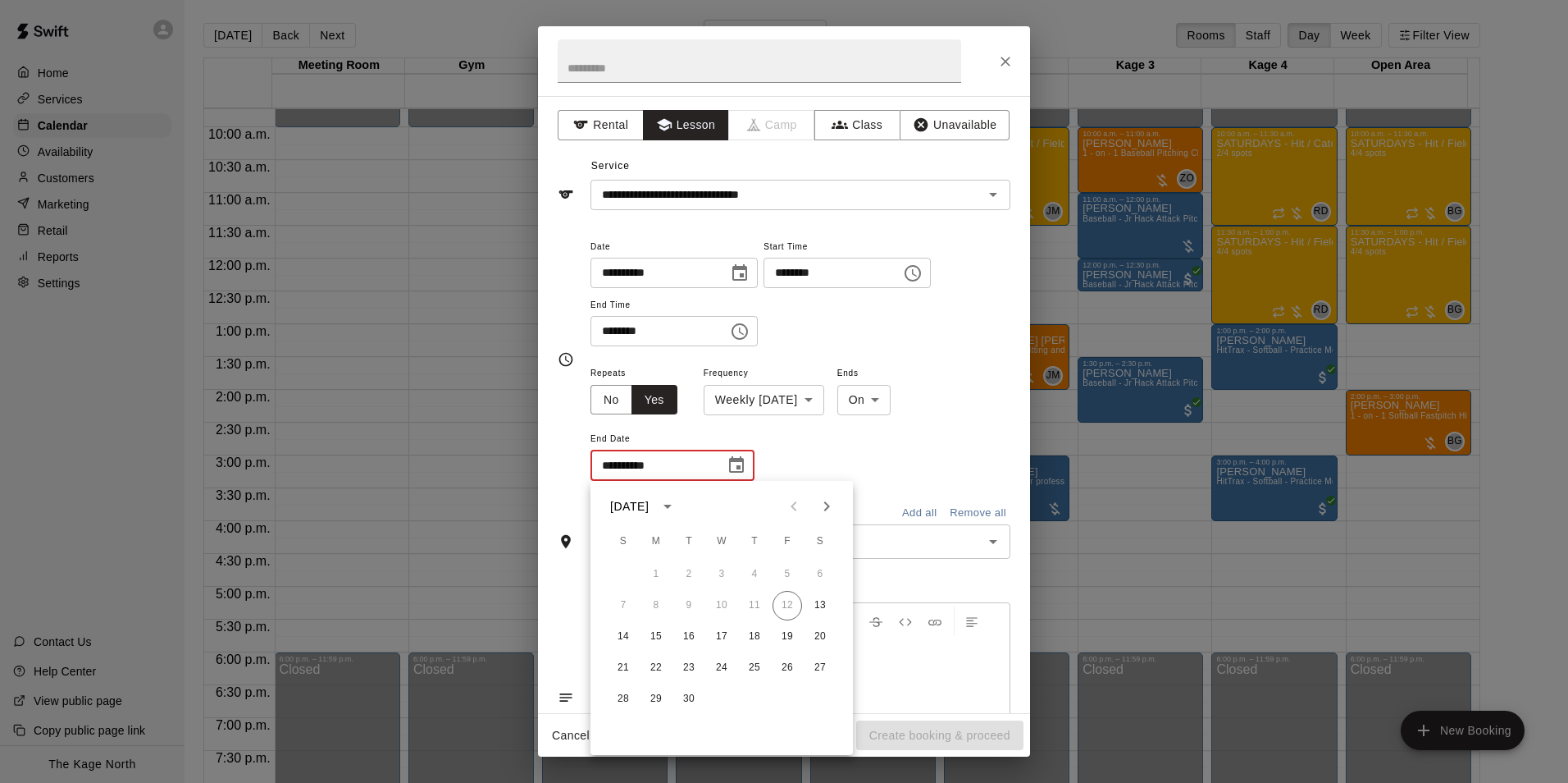
click at [829, 506] on icon "Next month" at bounding box center [827, 506] width 5 height 10
click at [822, 677] on button "25" at bounding box center [820, 668] width 30 height 30
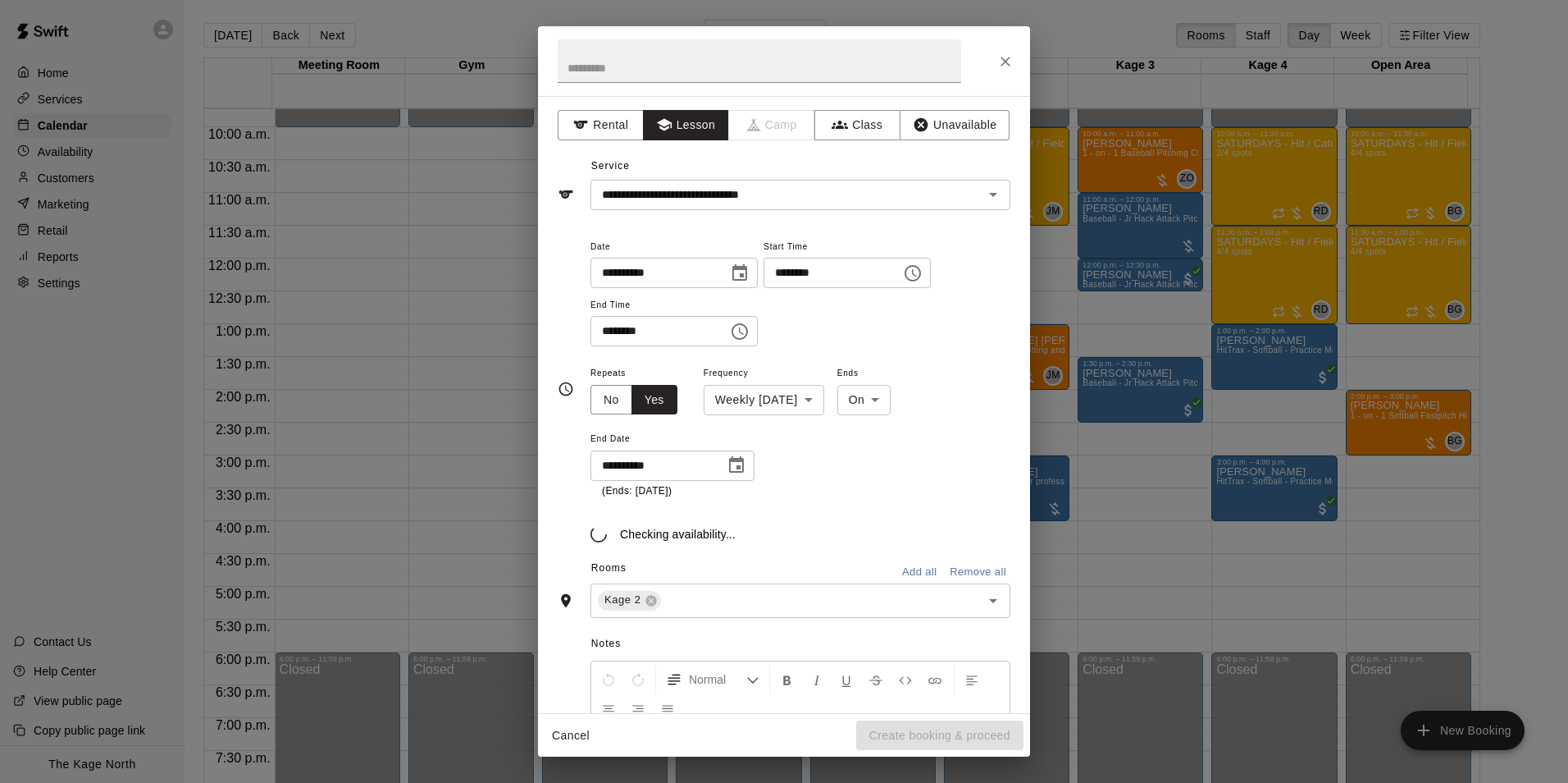
type input "**********"
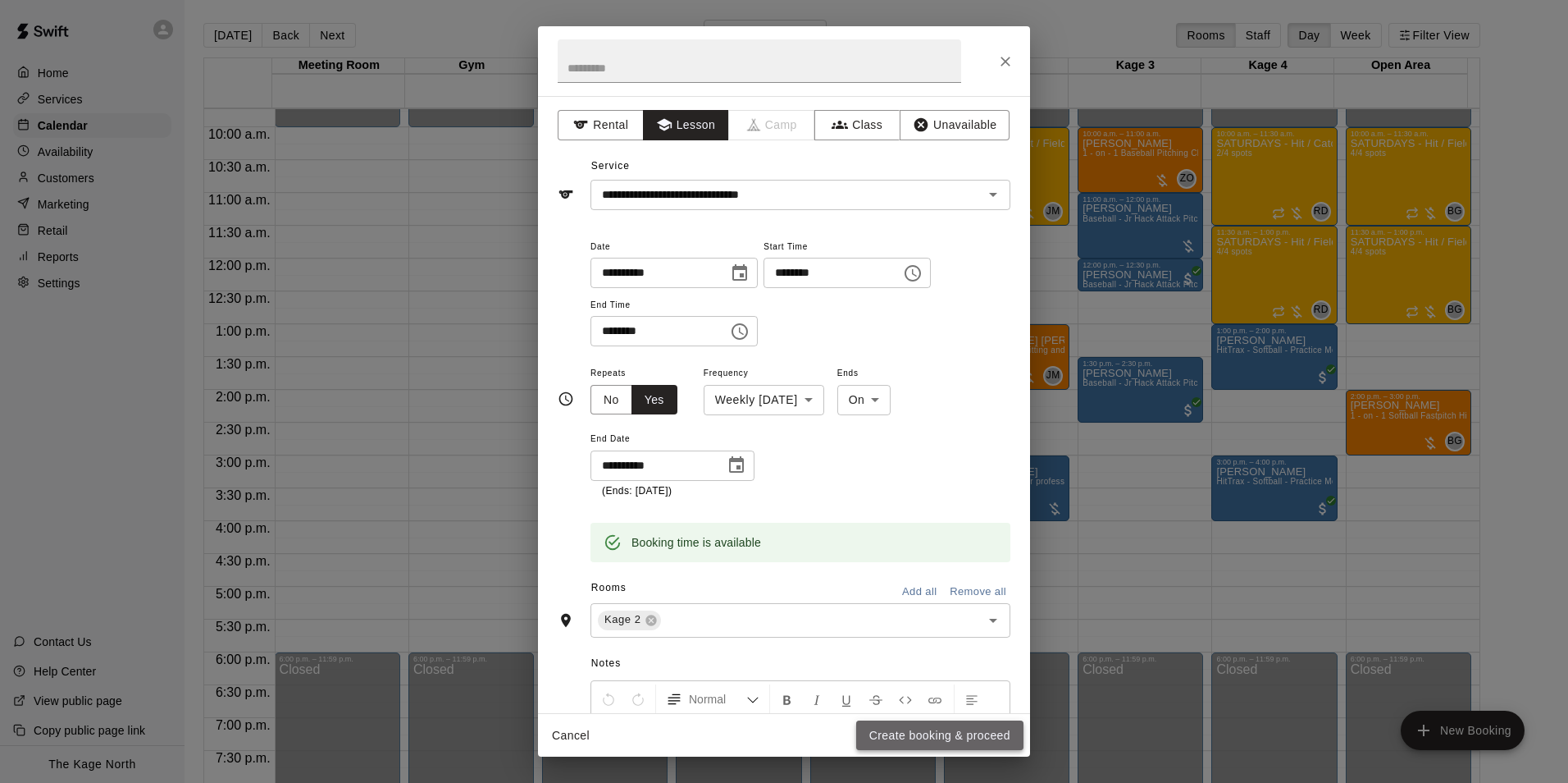
click at [951, 734] on button "Create booking & proceed" at bounding box center [940, 736] width 167 height 31
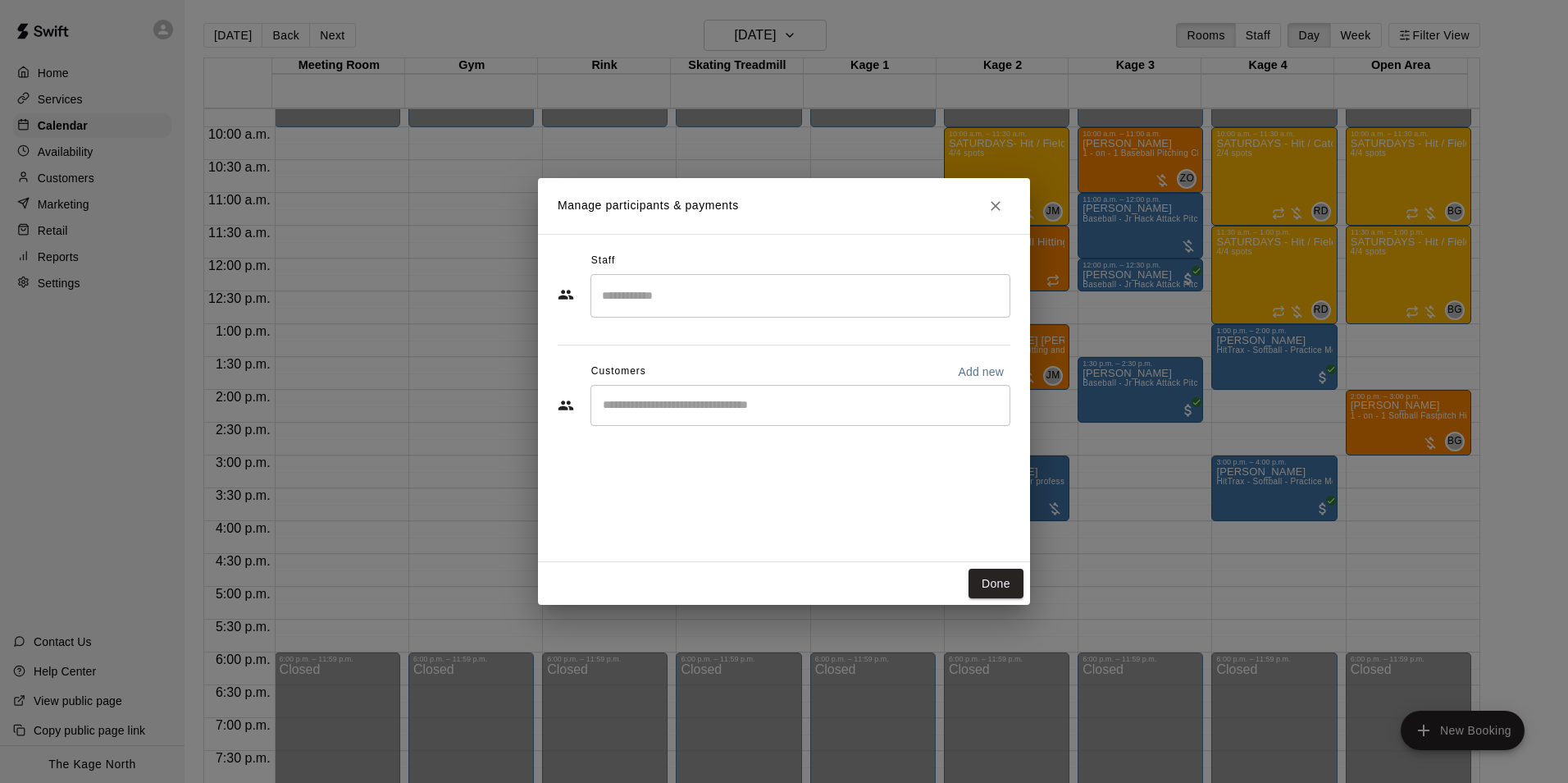
click at [678, 296] on input "Search staff" at bounding box center [801, 296] width 405 height 29
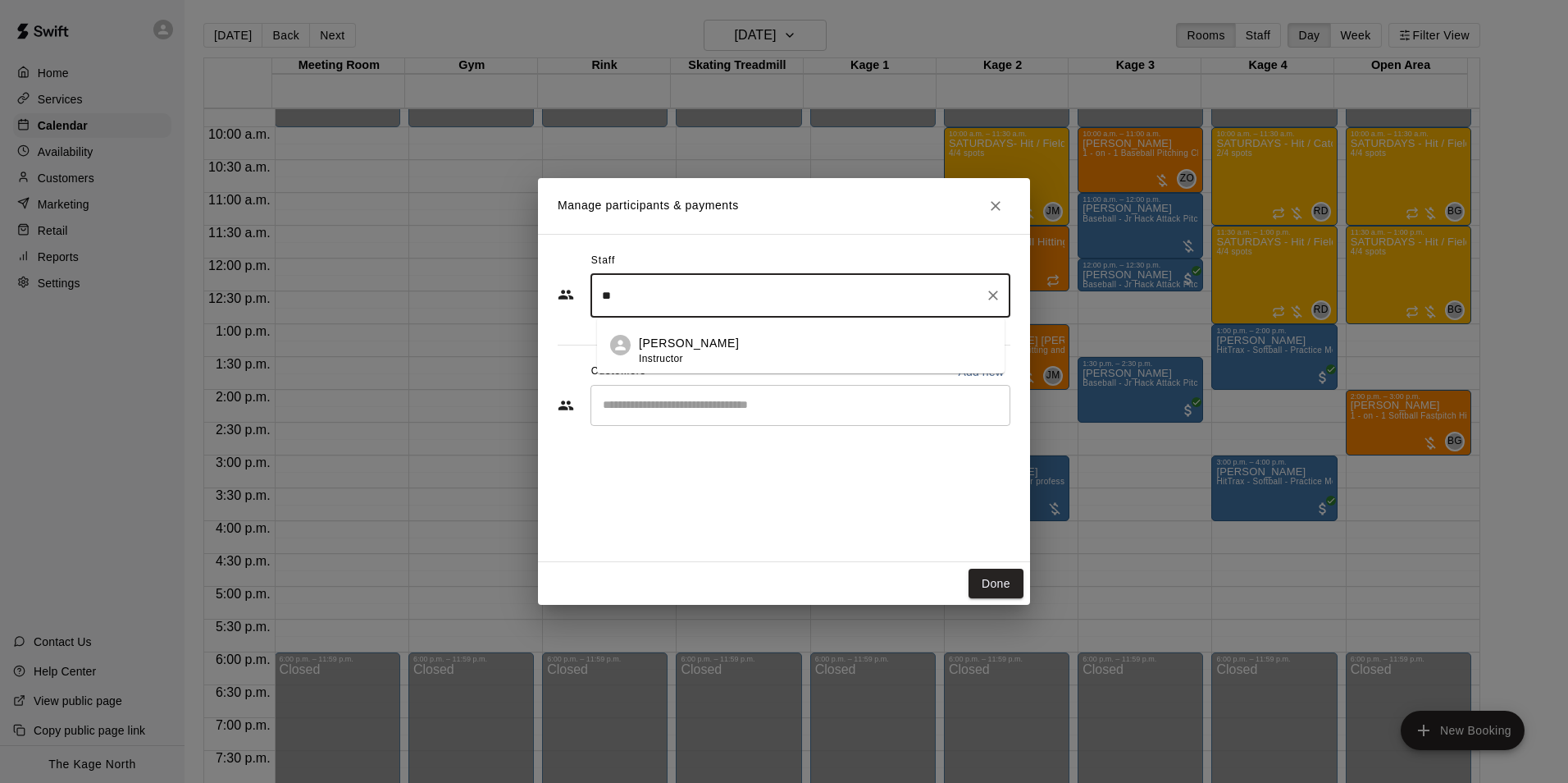
click at [694, 326] on li "[PERSON_NAME] Instructor" at bounding box center [801, 346] width 408 height 56
type input "**"
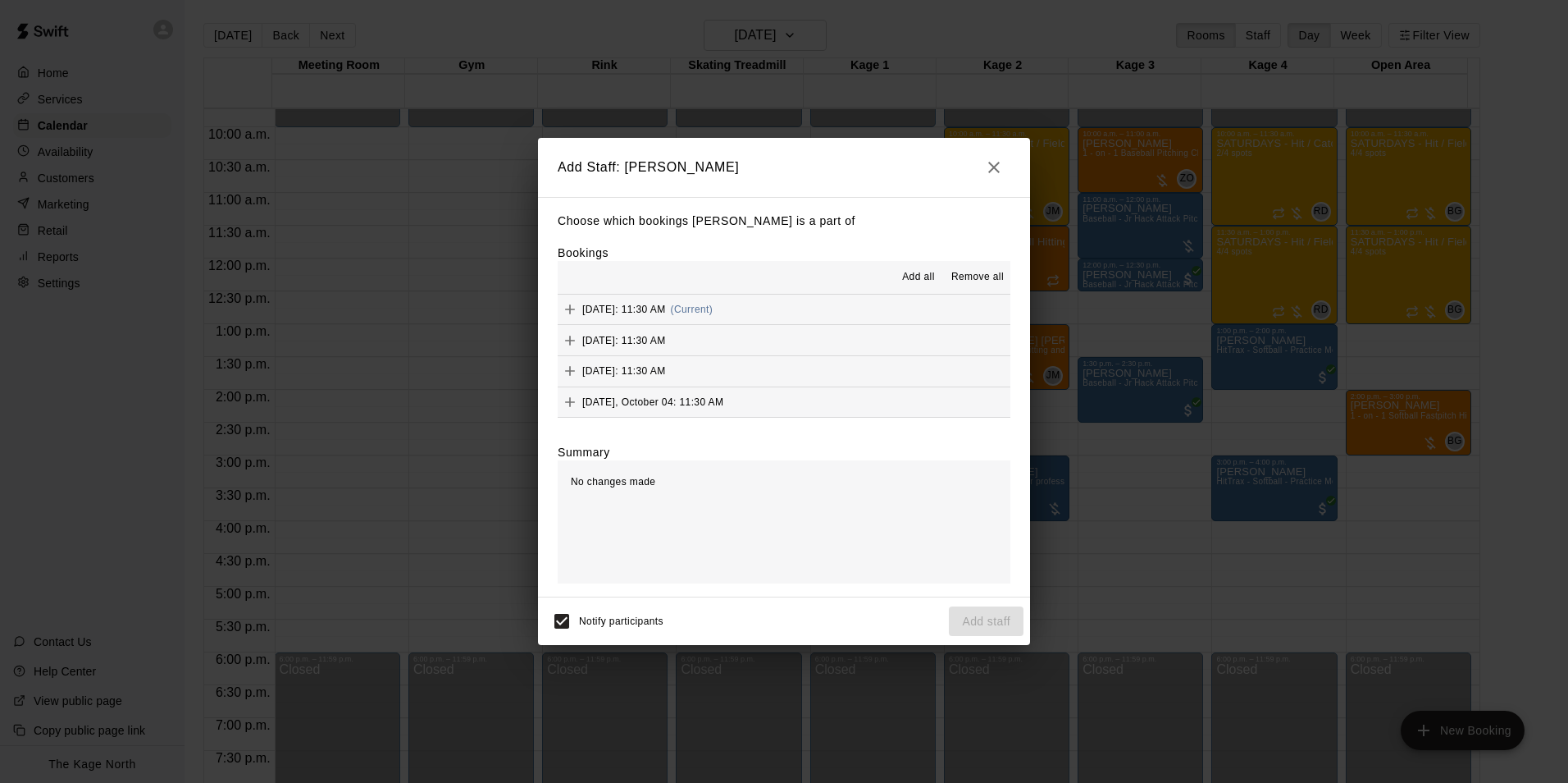
click at [918, 279] on span "Add all" at bounding box center [918, 277] width 32 height 16
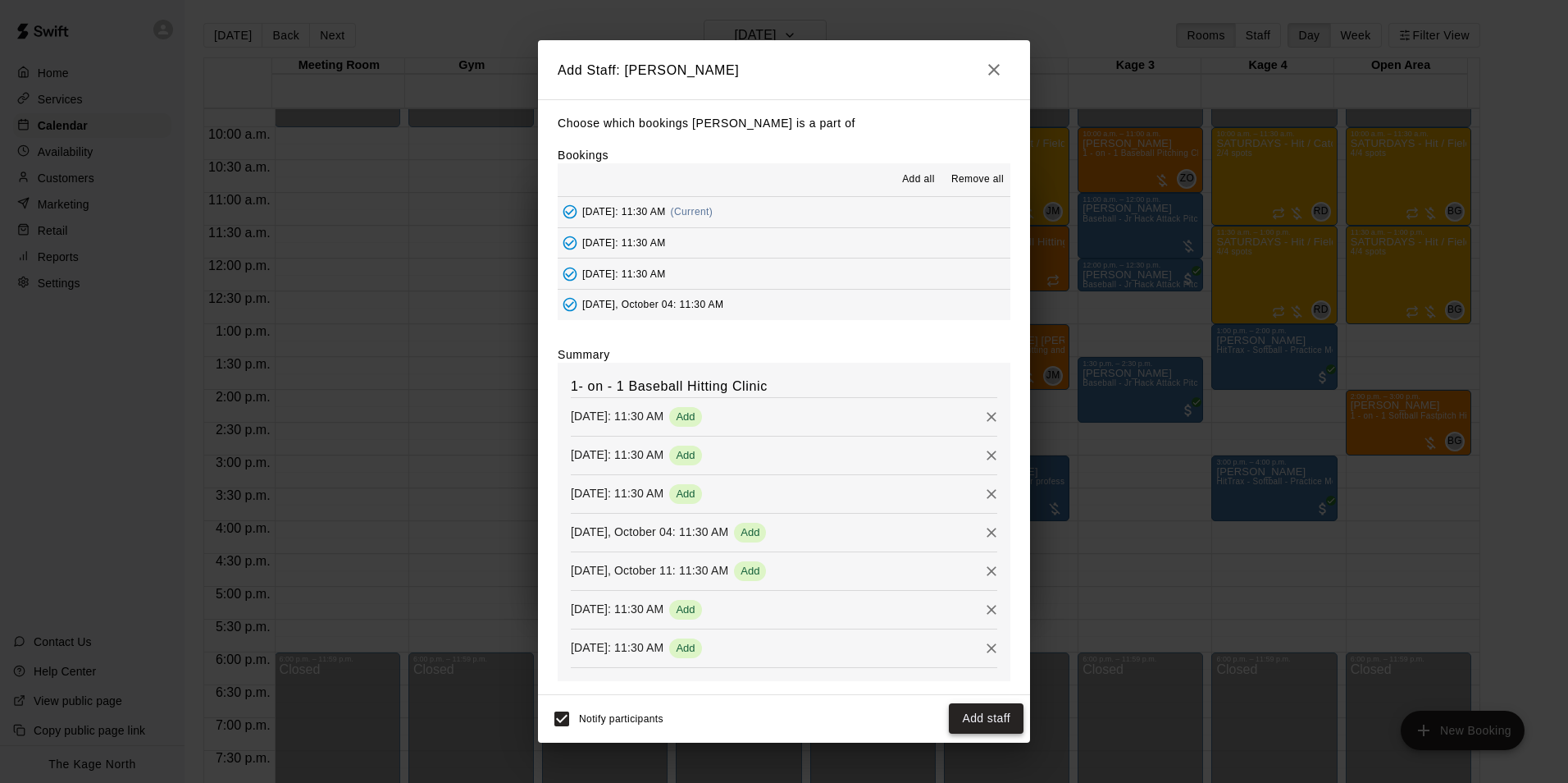
click at [982, 716] on button "Add staff" at bounding box center [986, 718] width 75 height 31
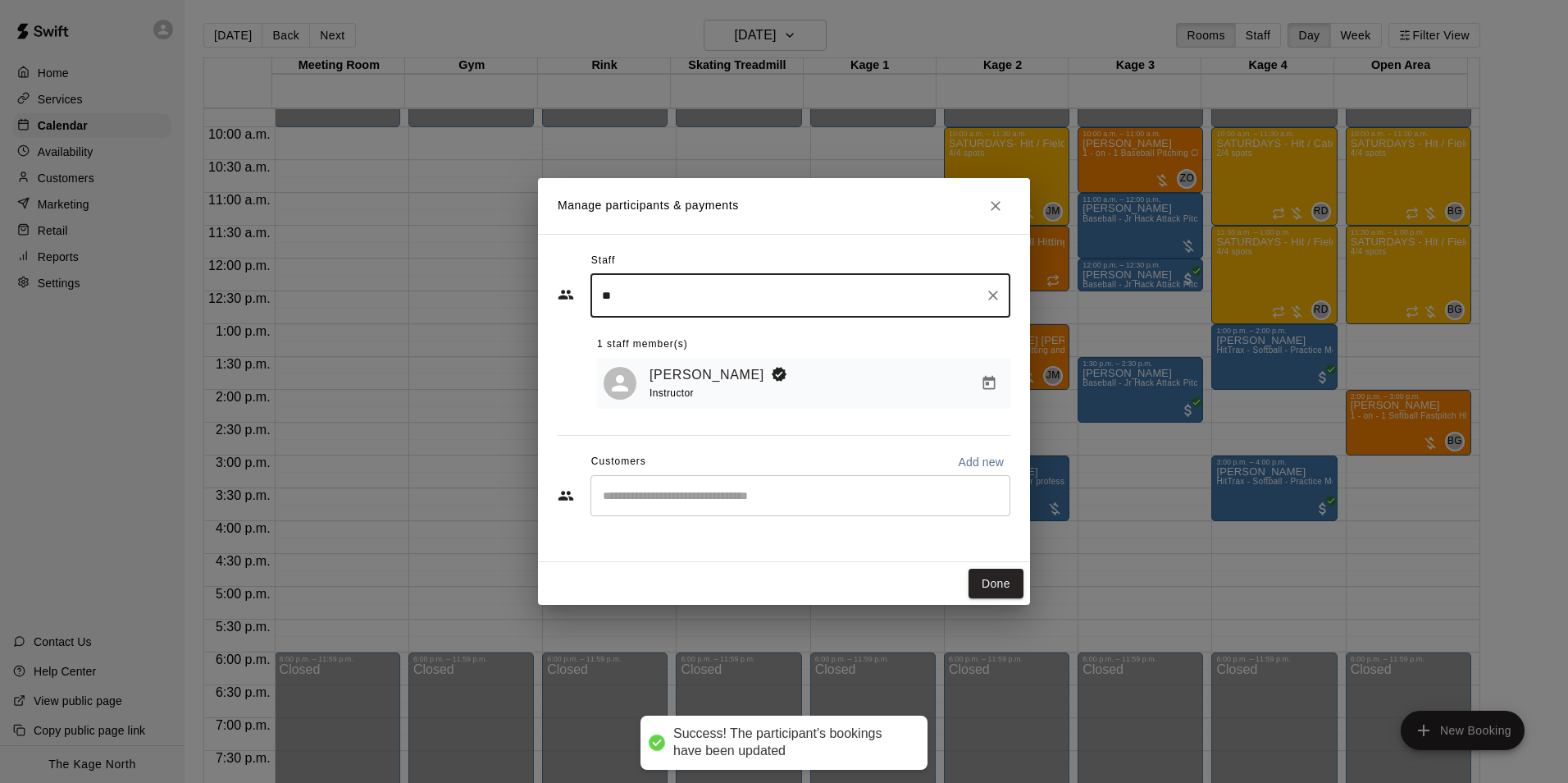
click at [758, 501] on input "Start typing to search customers..." at bounding box center [801, 496] width 405 height 16
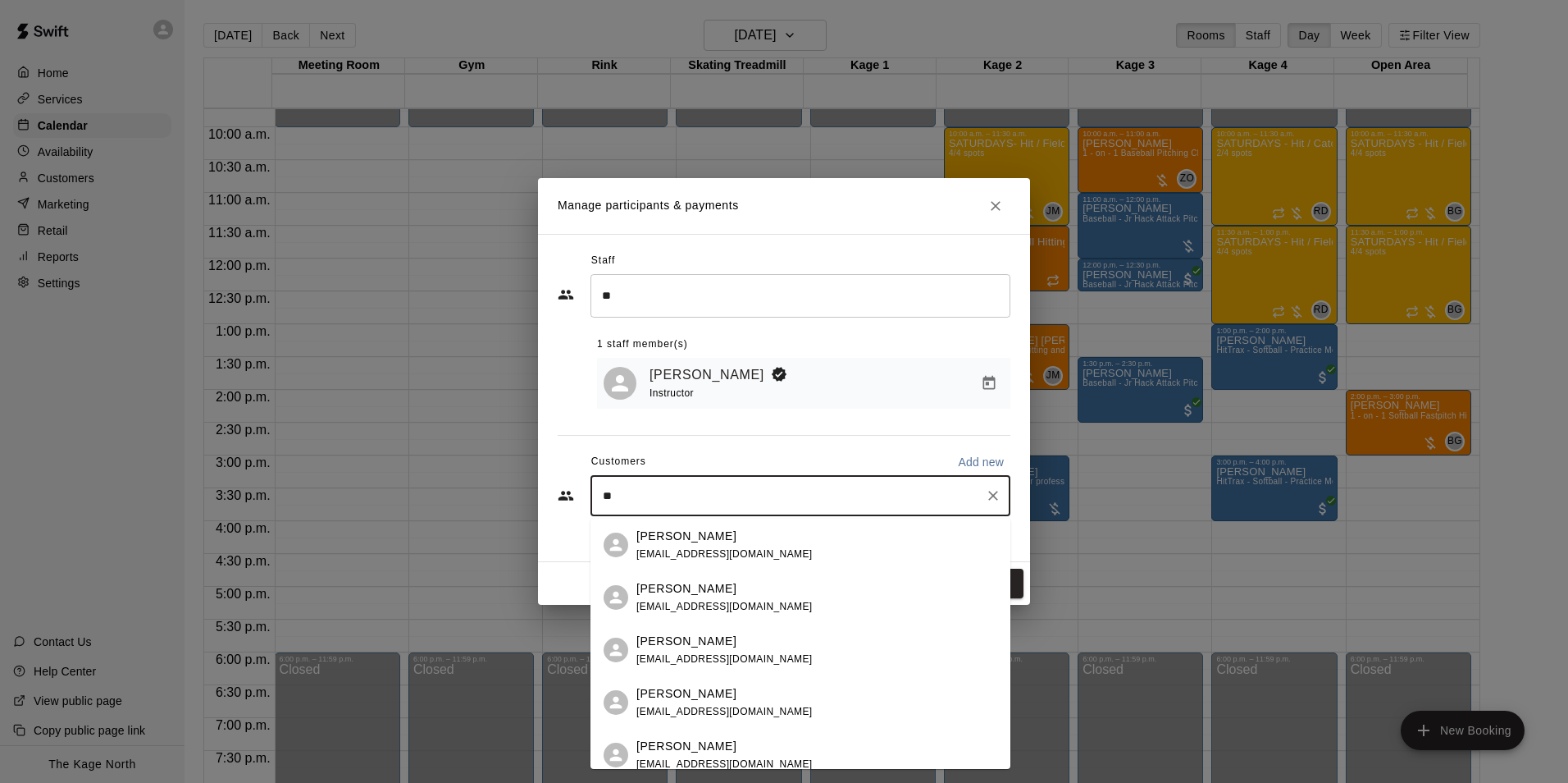
type input "*"
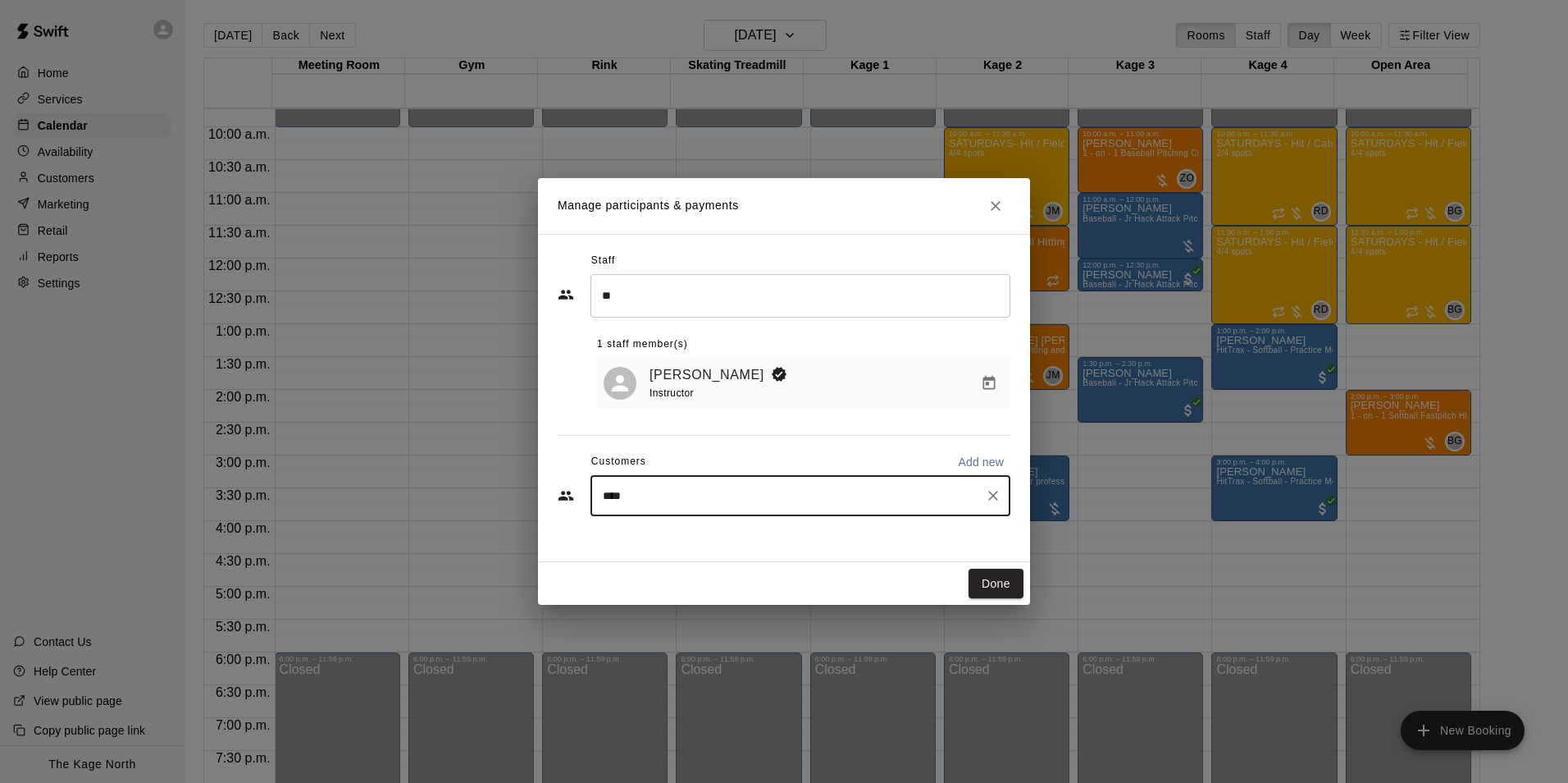
type input "*****"
click at [743, 537] on div "[PERSON_NAME]" at bounding box center [725, 536] width 176 height 17
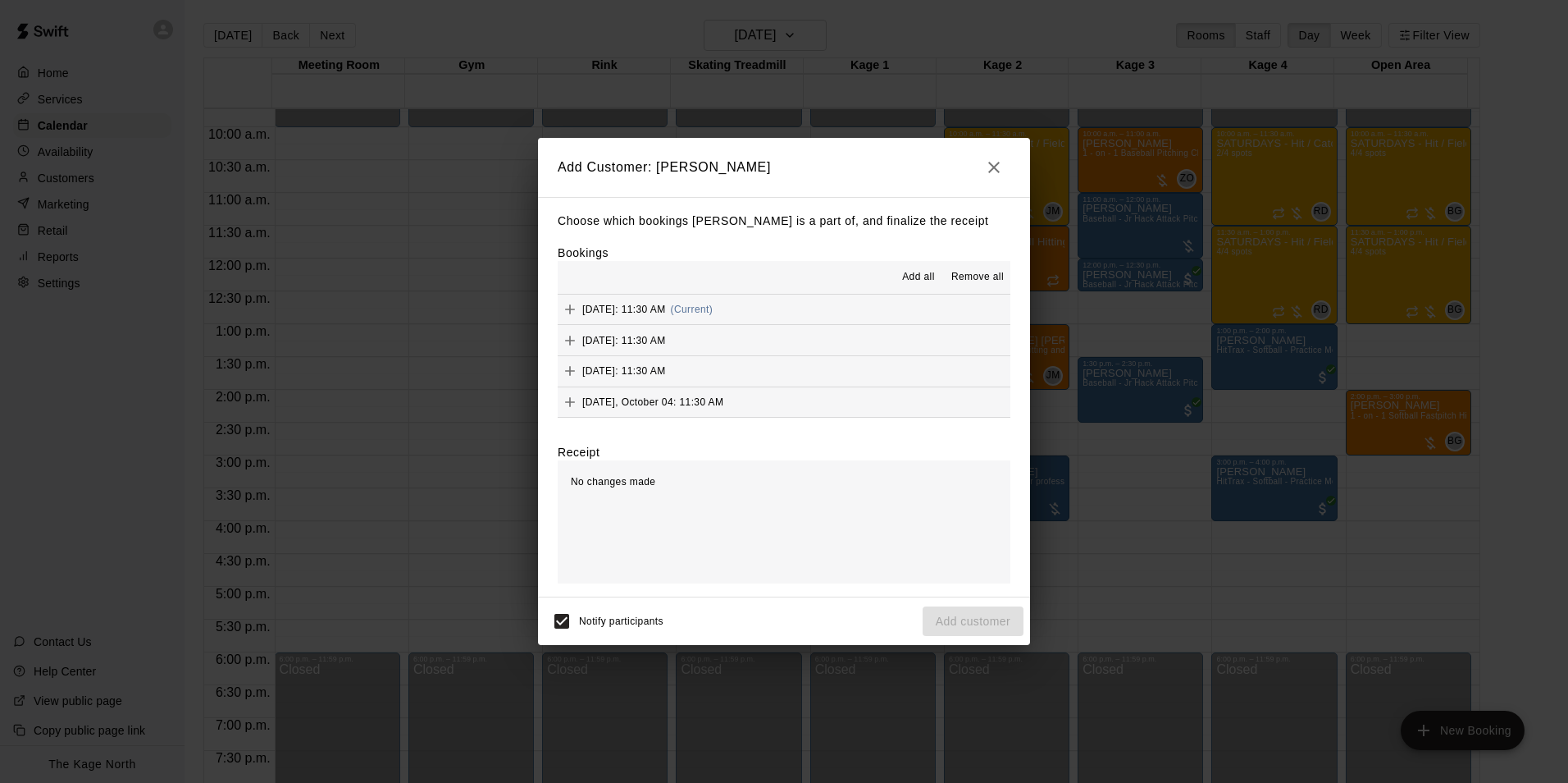
click at [914, 274] on span "Add all" at bounding box center [918, 277] width 32 height 16
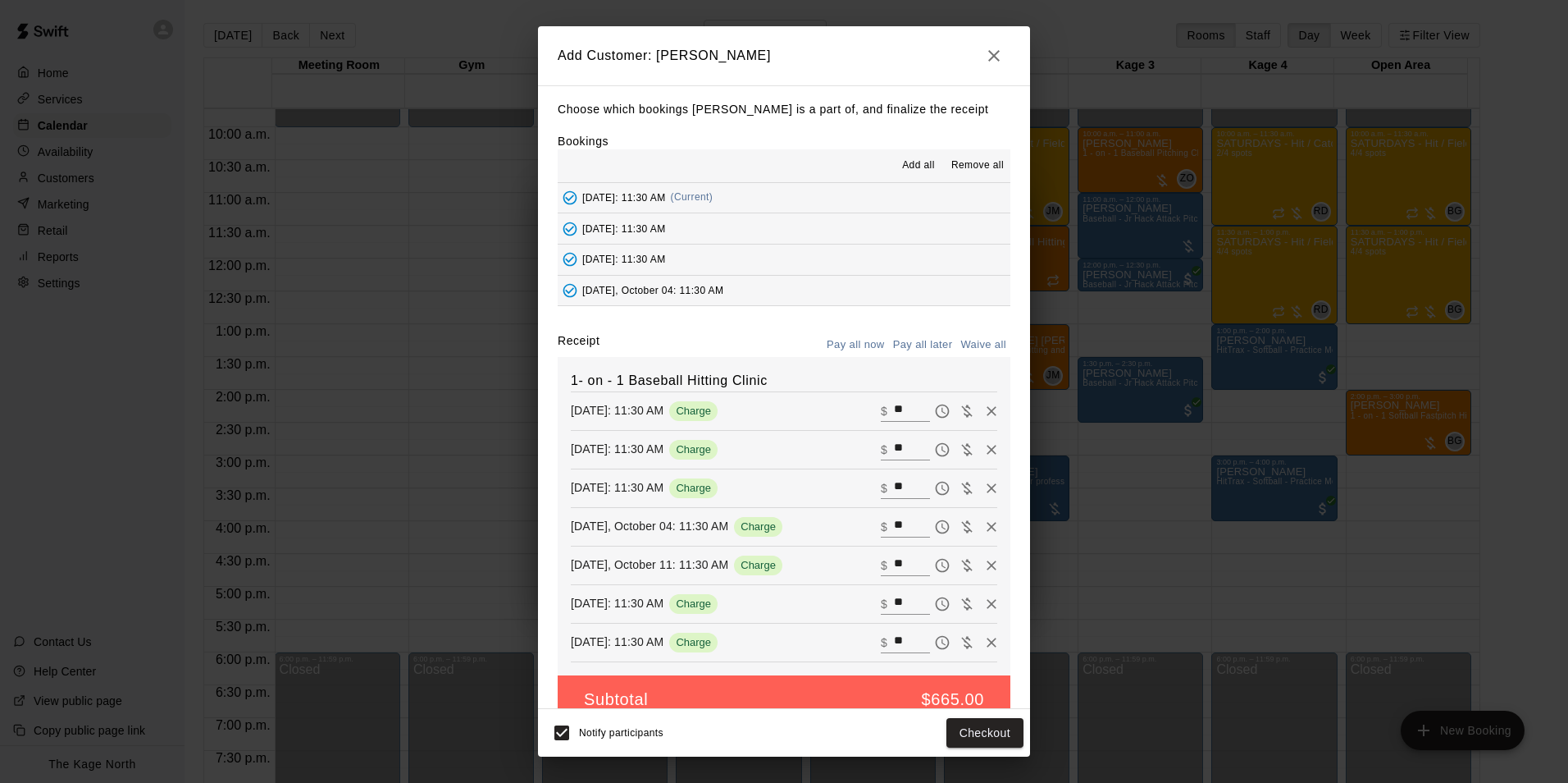
click at [909, 341] on button "Pay all later" at bounding box center [923, 345] width 68 height 25
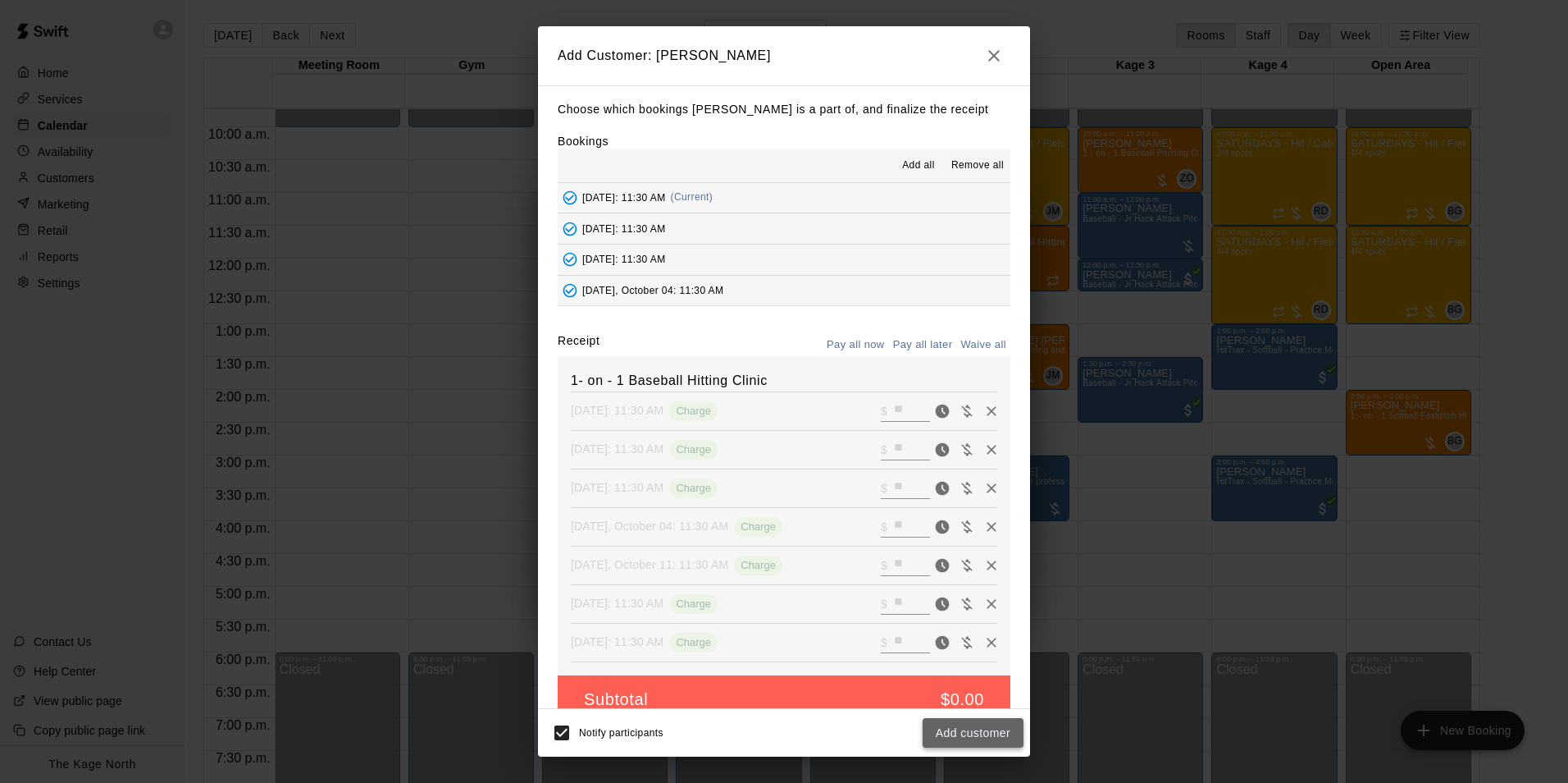
click at [972, 725] on button "Add customer" at bounding box center [973, 734] width 101 height 31
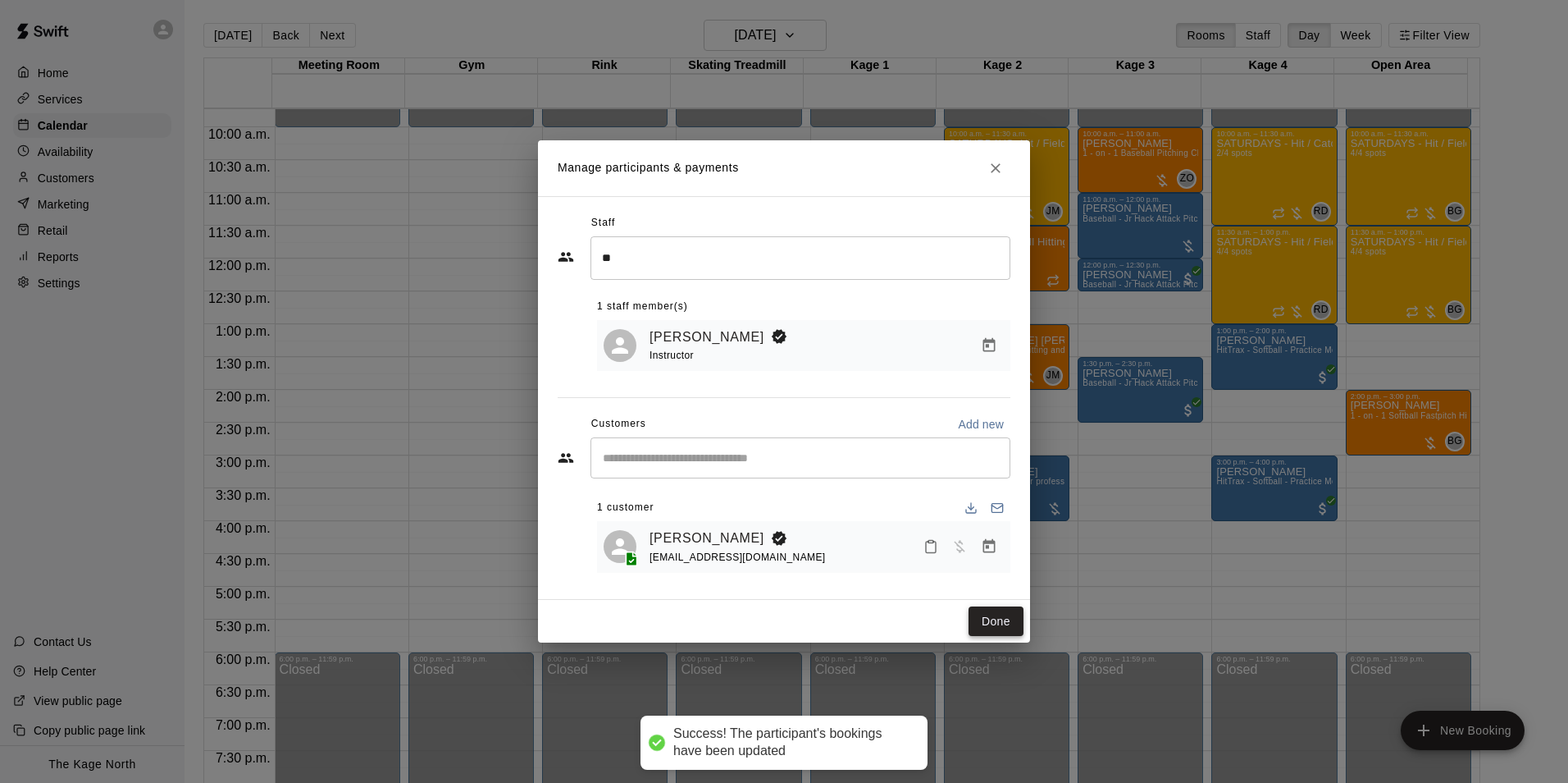
click at [989, 629] on button "Done" at bounding box center [996, 622] width 55 height 31
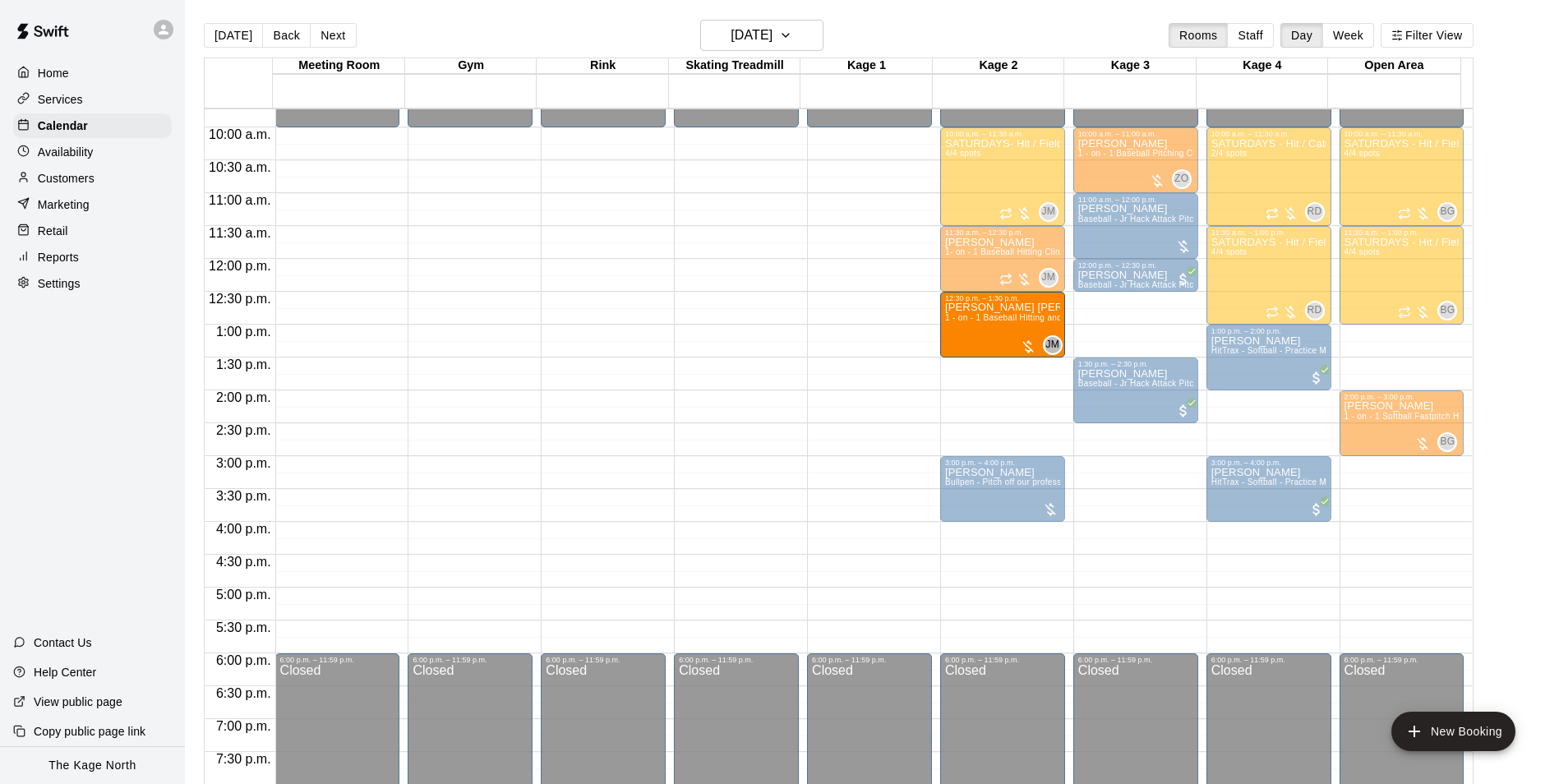
drag, startPoint x: 1007, startPoint y: 361, endPoint x: 1006, endPoint y: 330, distance: 31.0
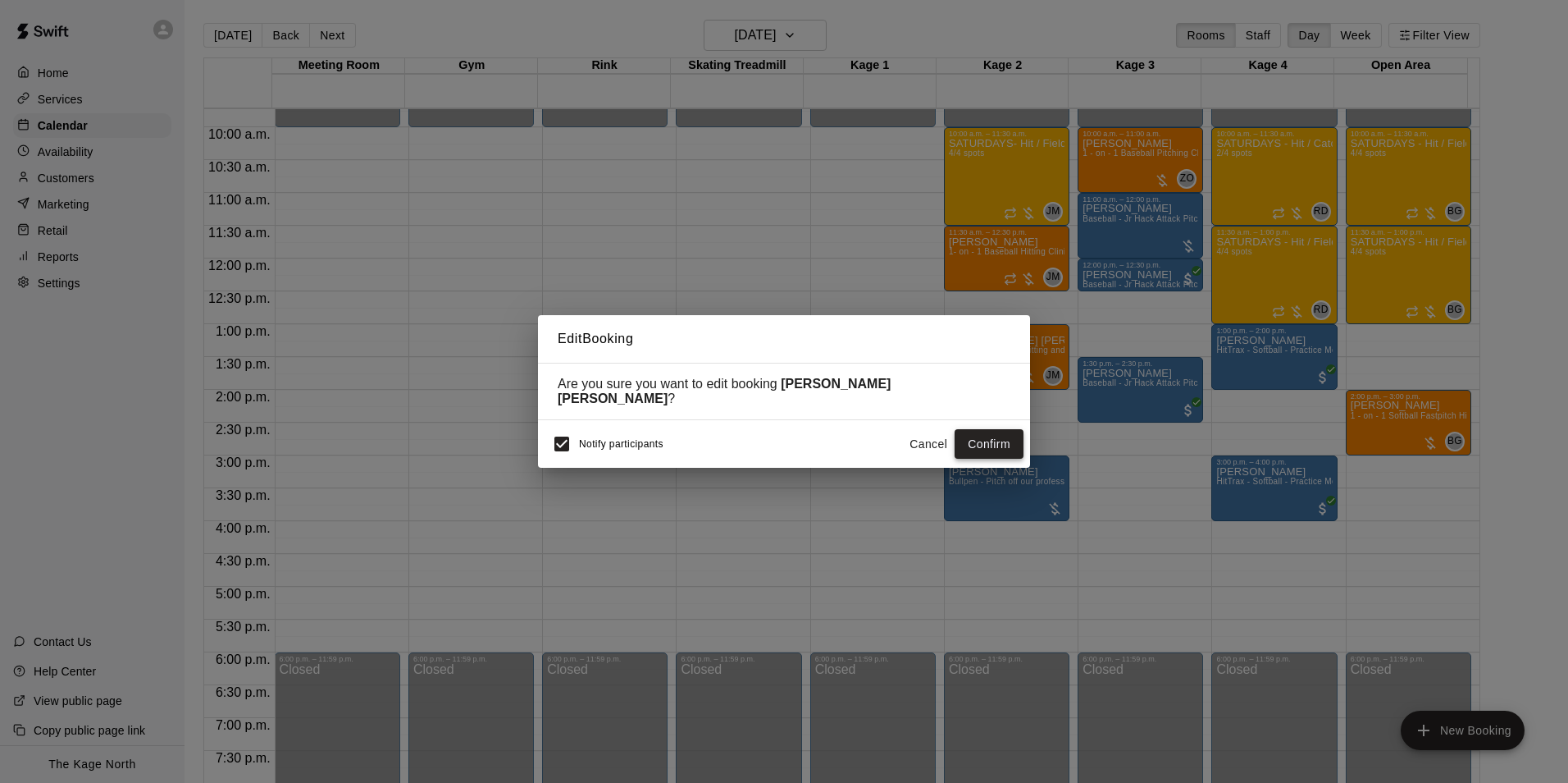
click at [981, 436] on button "Confirm" at bounding box center [989, 445] width 69 height 31
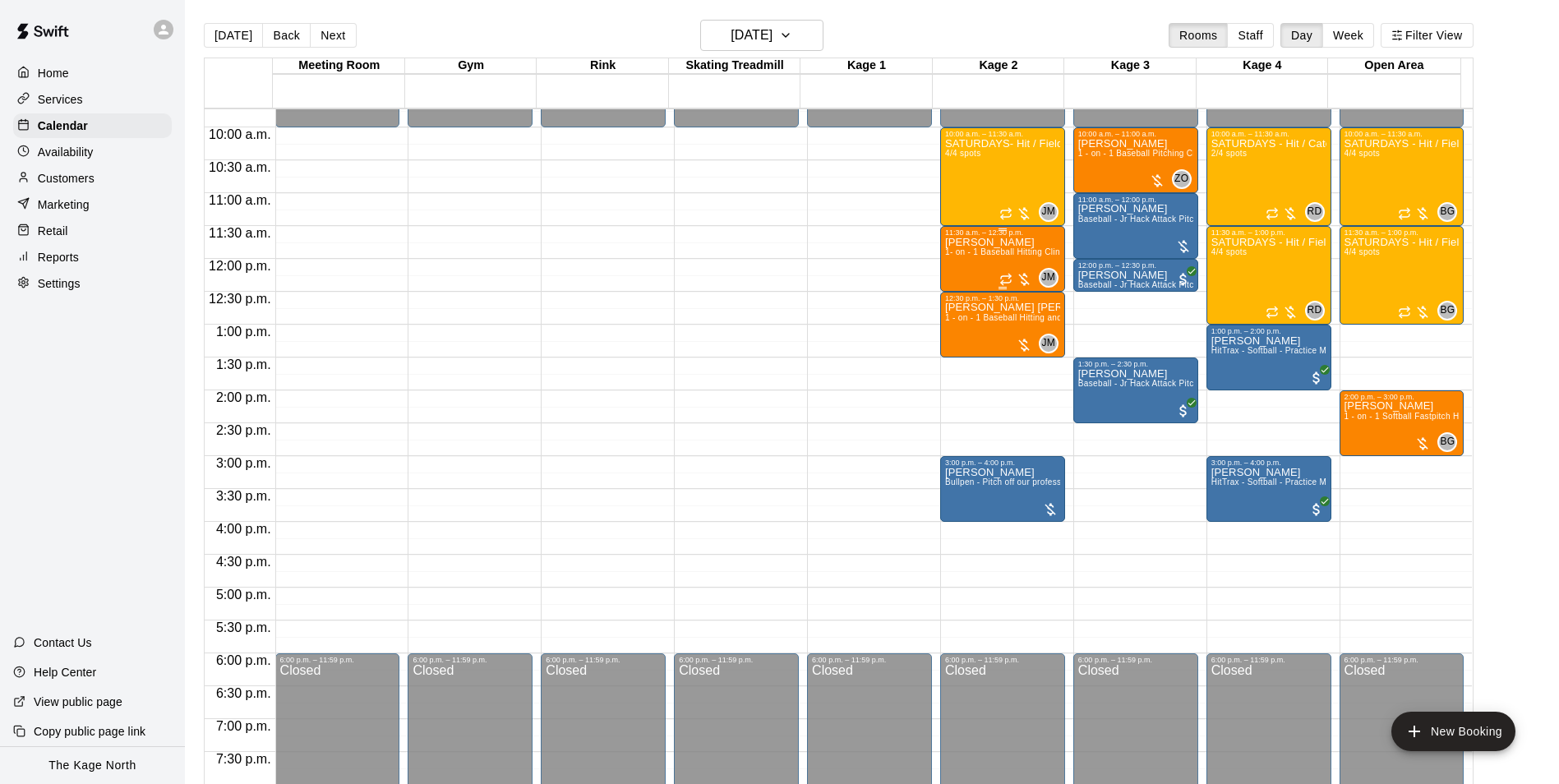
click at [993, 256] on span "1- on - 1 Baseball Hitting Clinic" at bounding box center [1006, 251] width 122 height 9
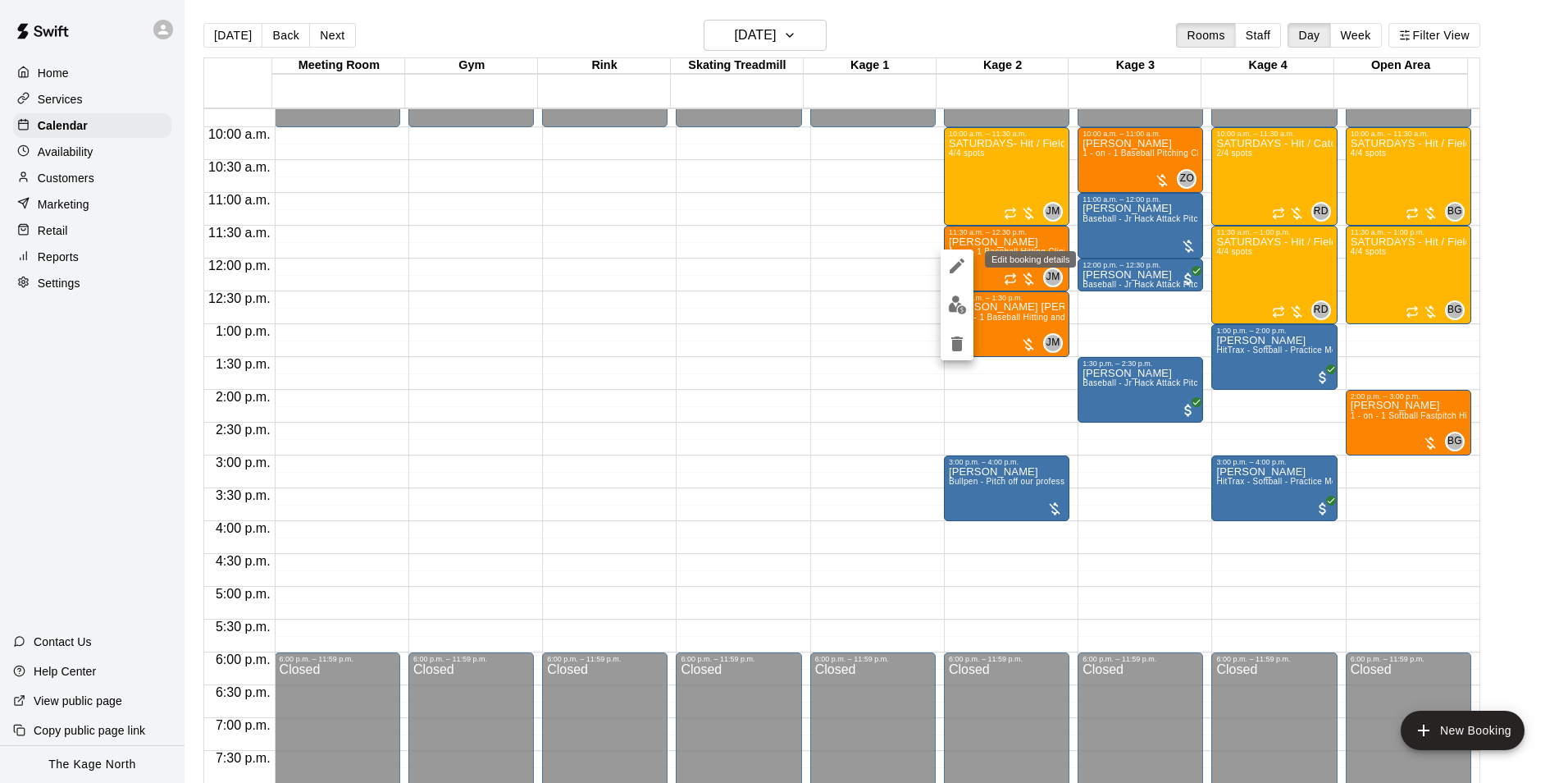
click at [948, 265] on icon "edit" at bounding box center [957, 266] width 20 height 20
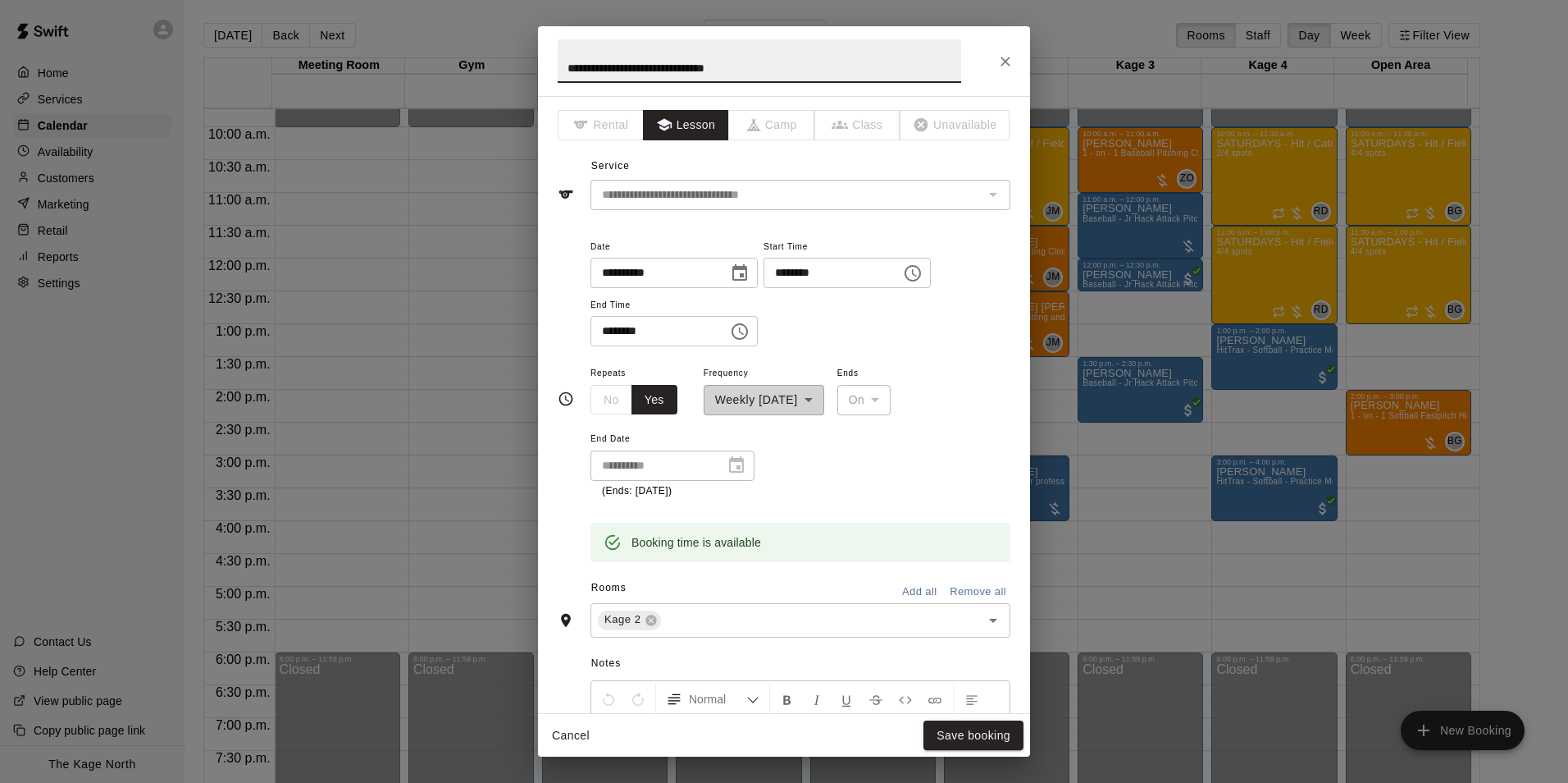
drag, startPoint x: 477, startPoint y: 57, endPoint x: 435, endPoint y: 57, distance: 42.0
click at [437, 57] on div "**********" at bounding box center [784, 392] width 1568 height 783
type input "***"
click at [974, 733] on button "Save booking" at bounding box center [973, 736] width 100 height 31
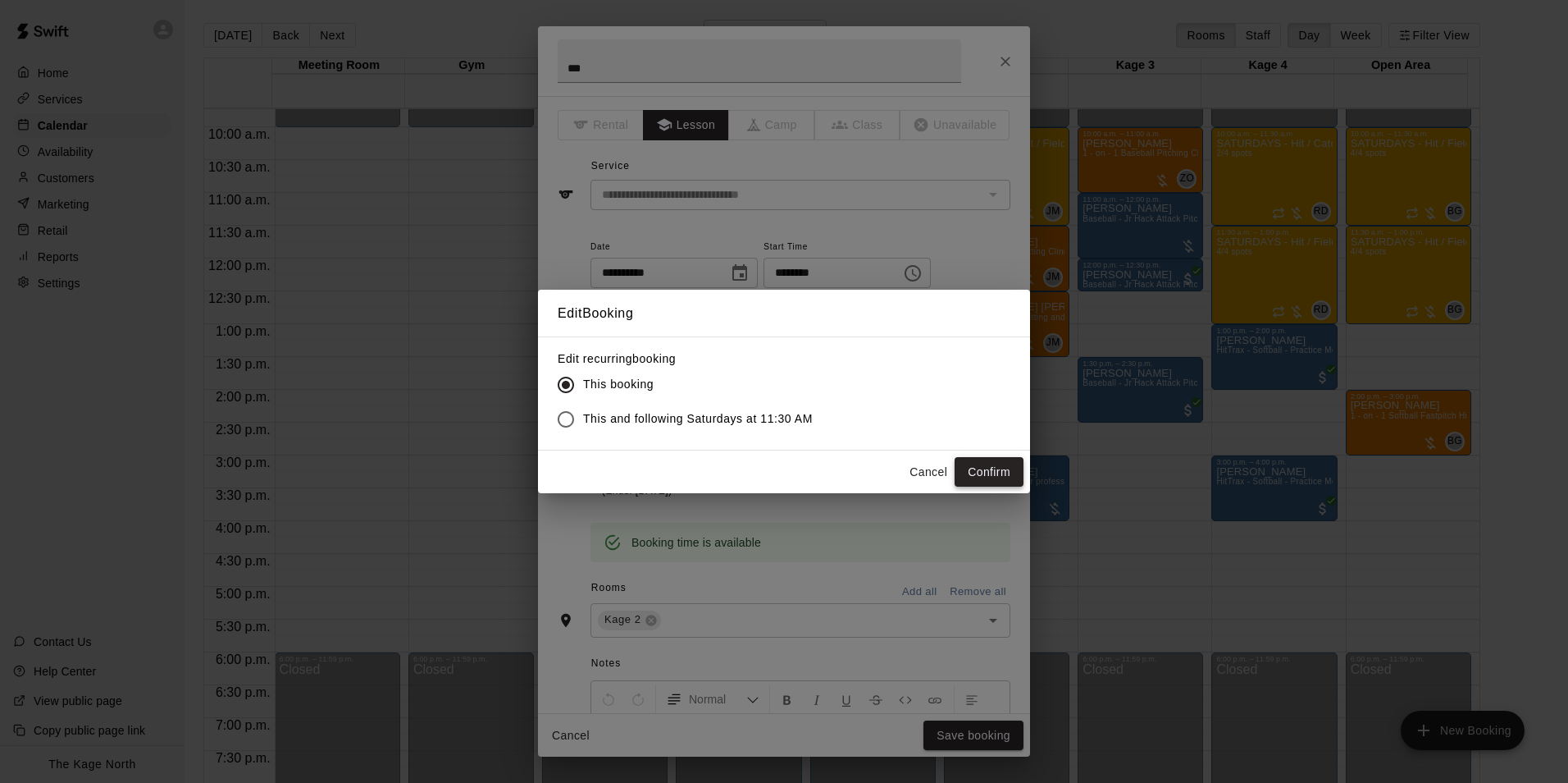
click at [1000, 467] on button "Confirm" at bounding box center [989, 472] width 69 height 31
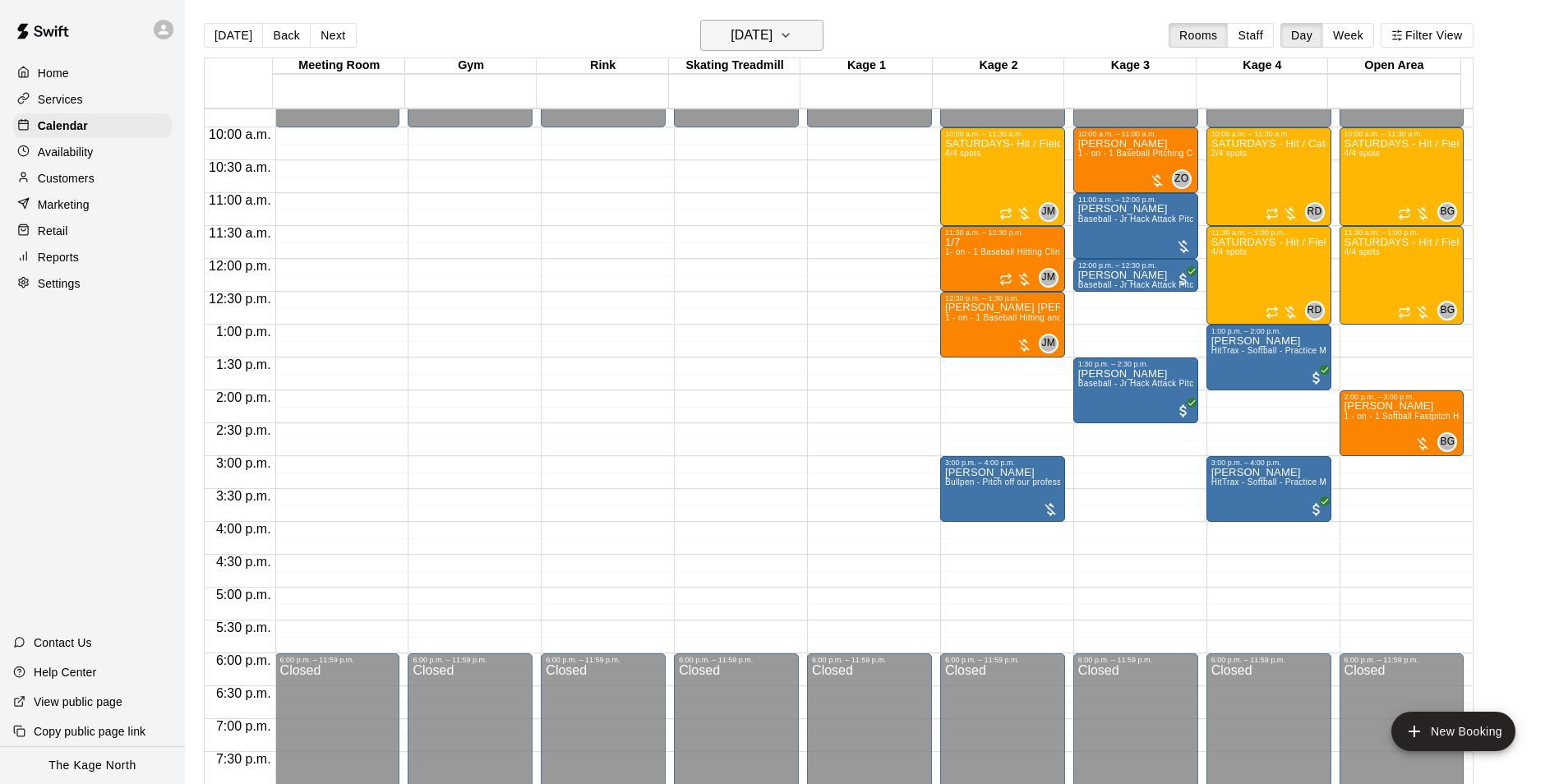
click at [772, 31] on h6 "[DATE]" at bounding box center [752, 35] width 42 height 23
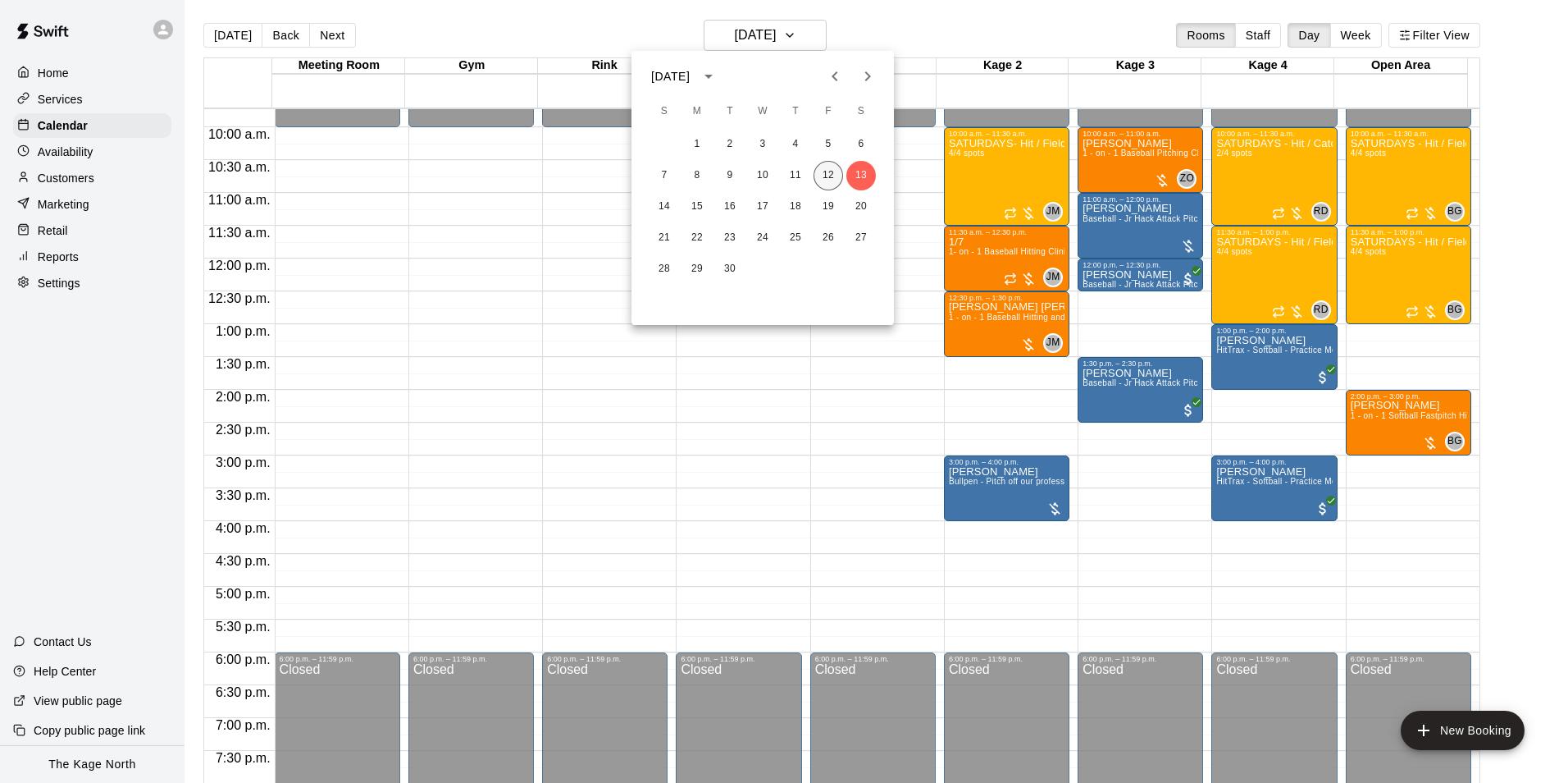
click at [831, 167] on button "12" at bounding box center [829, 176] width 30 height 30
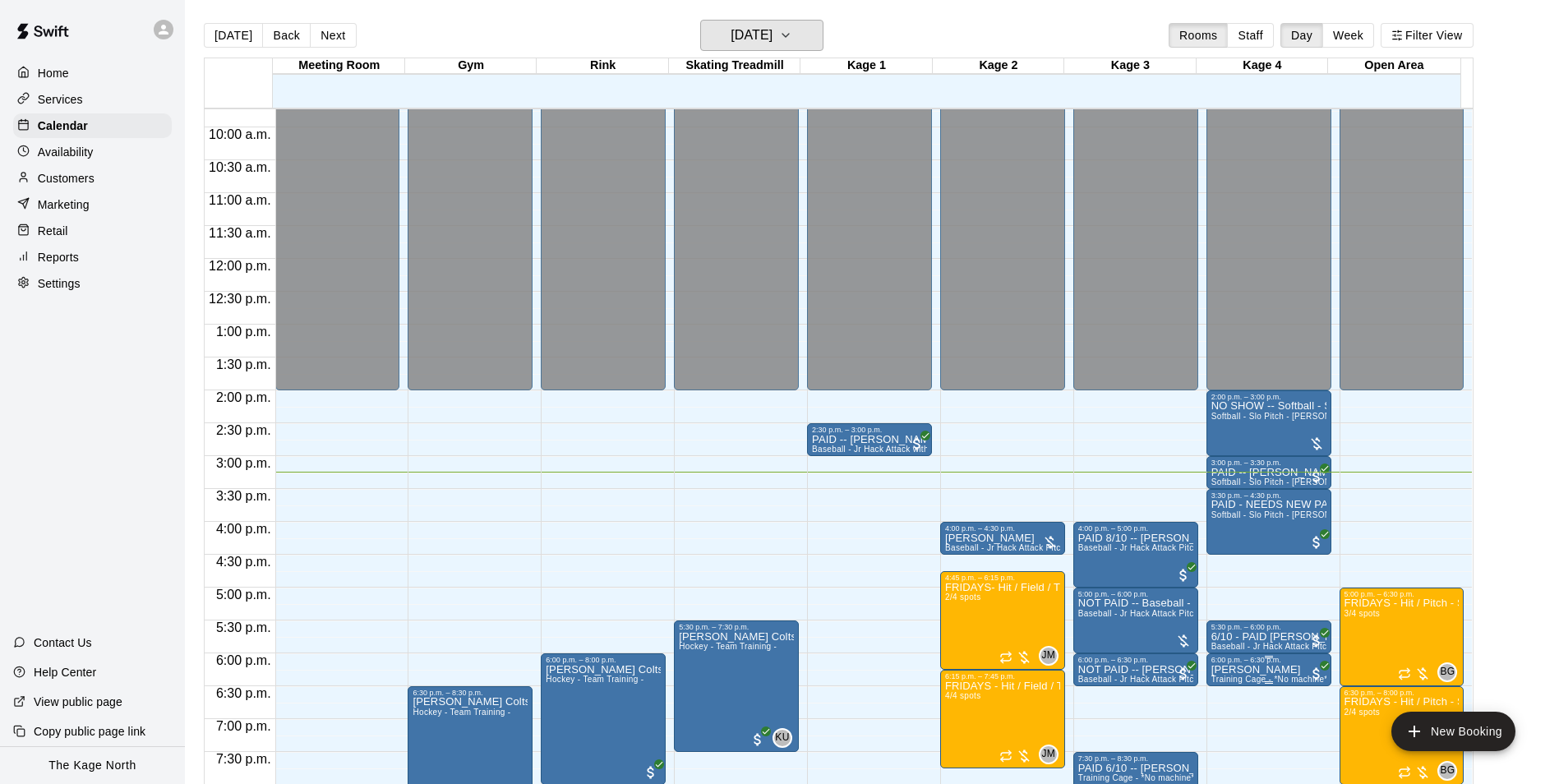
scroll to position [886, 0]
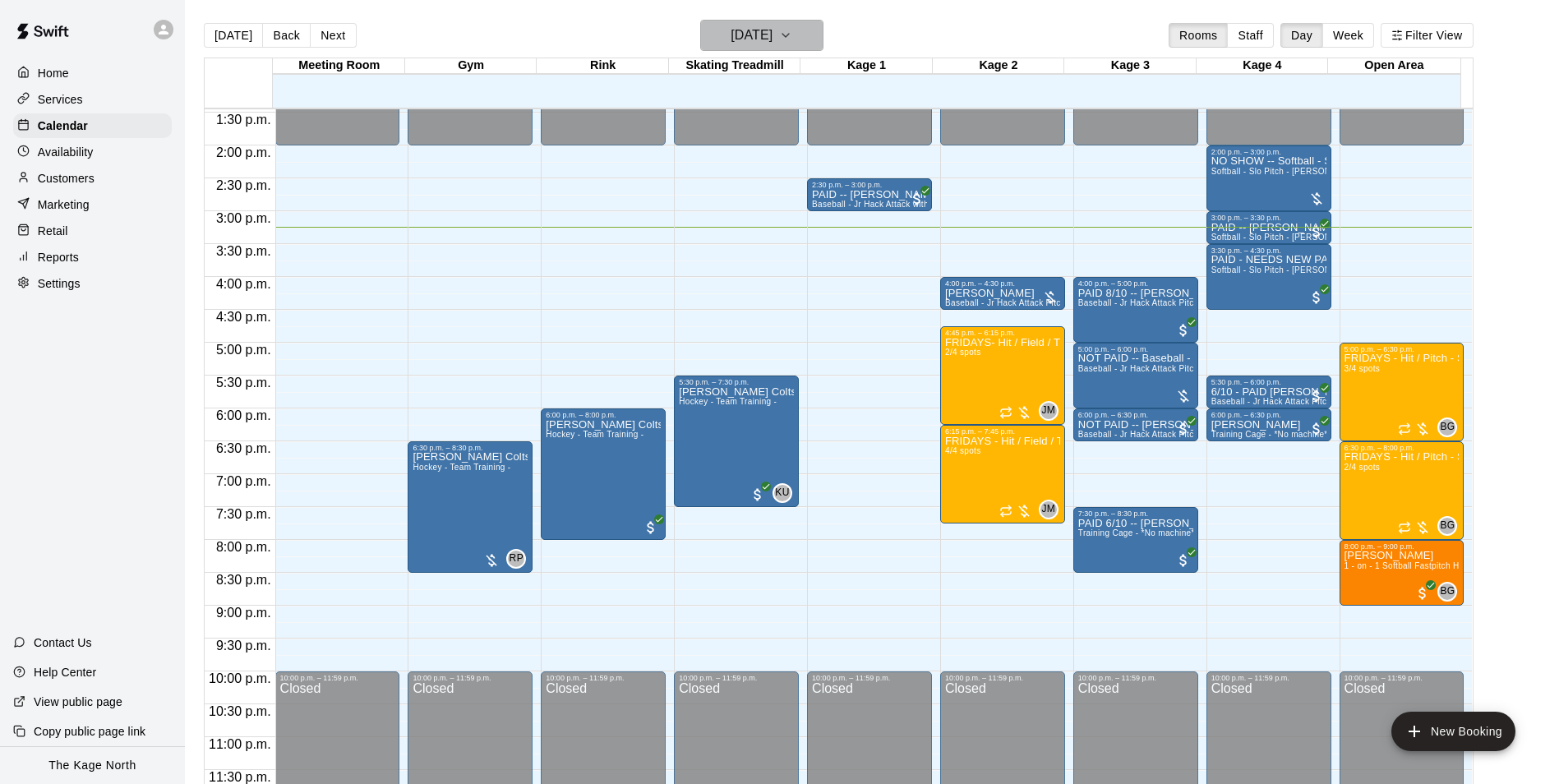
click at [772, 33] on h6 "[DATE]" at bounding box center [752, 35] width 42 height 23
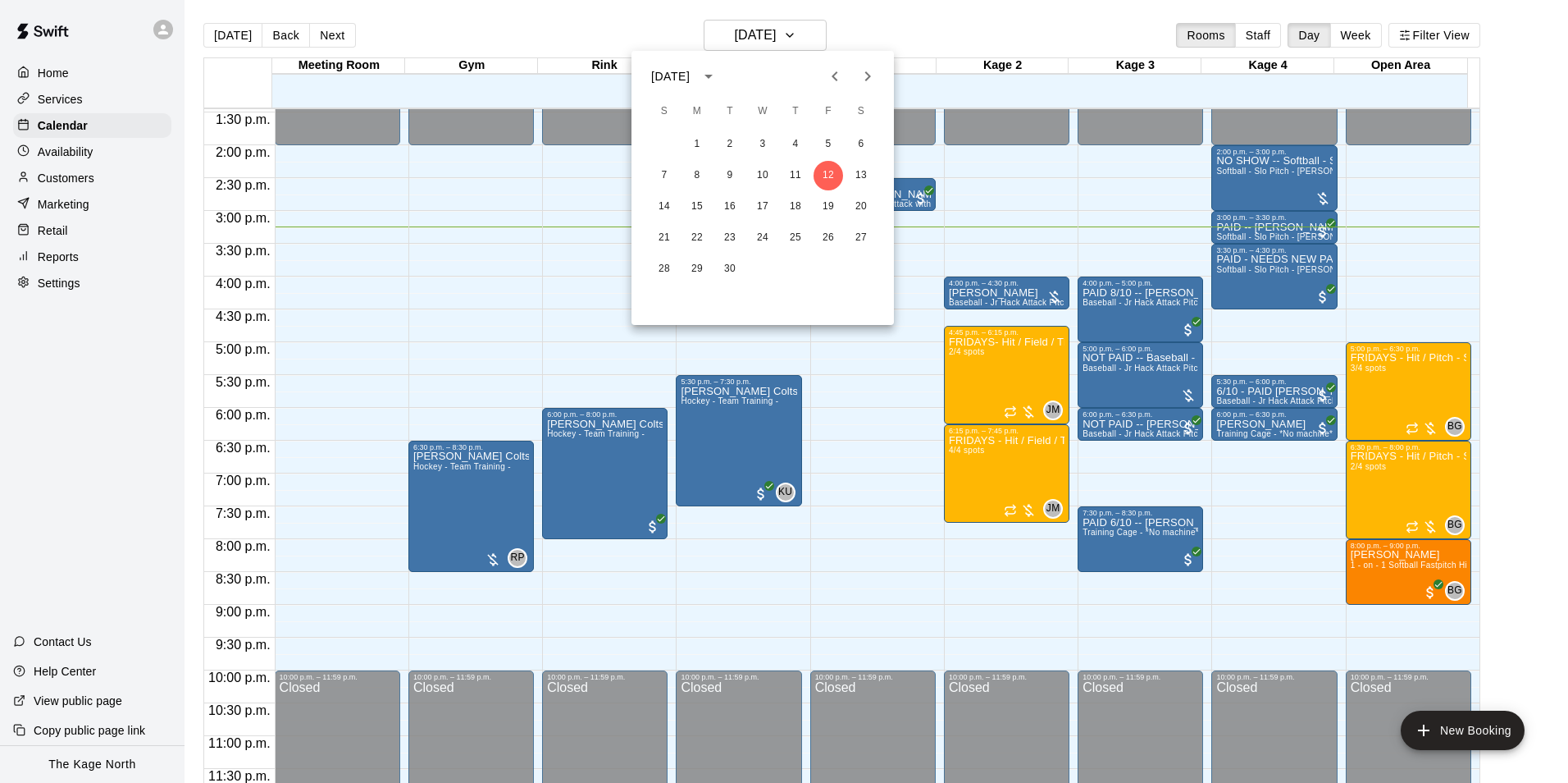
click at [915, 23] on div at bounding box center [784, 392] width 1568 height 783
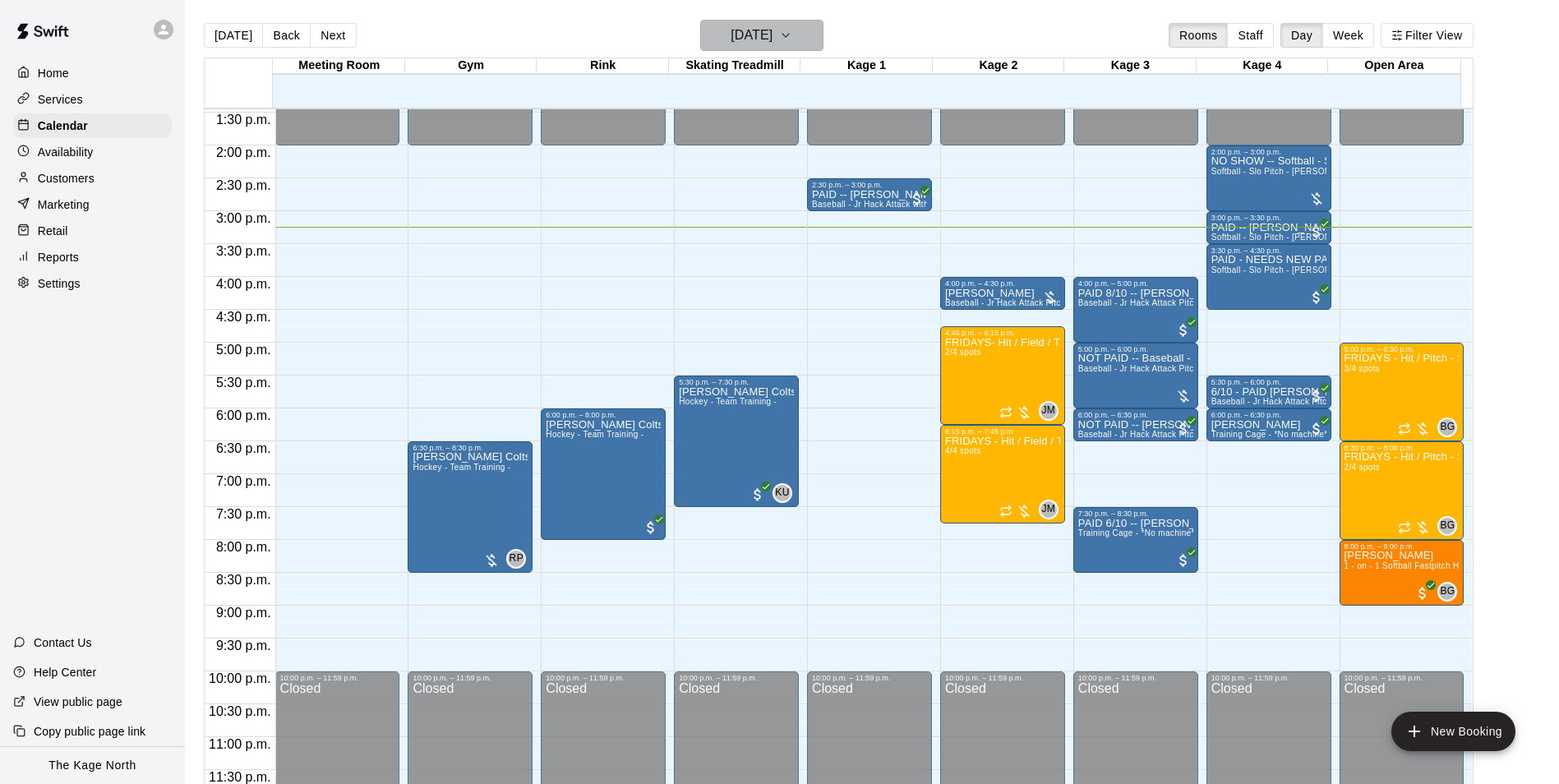
click at [798, 26] on button "[DATE]" at bounding box center [761, 35] width 123 height 32
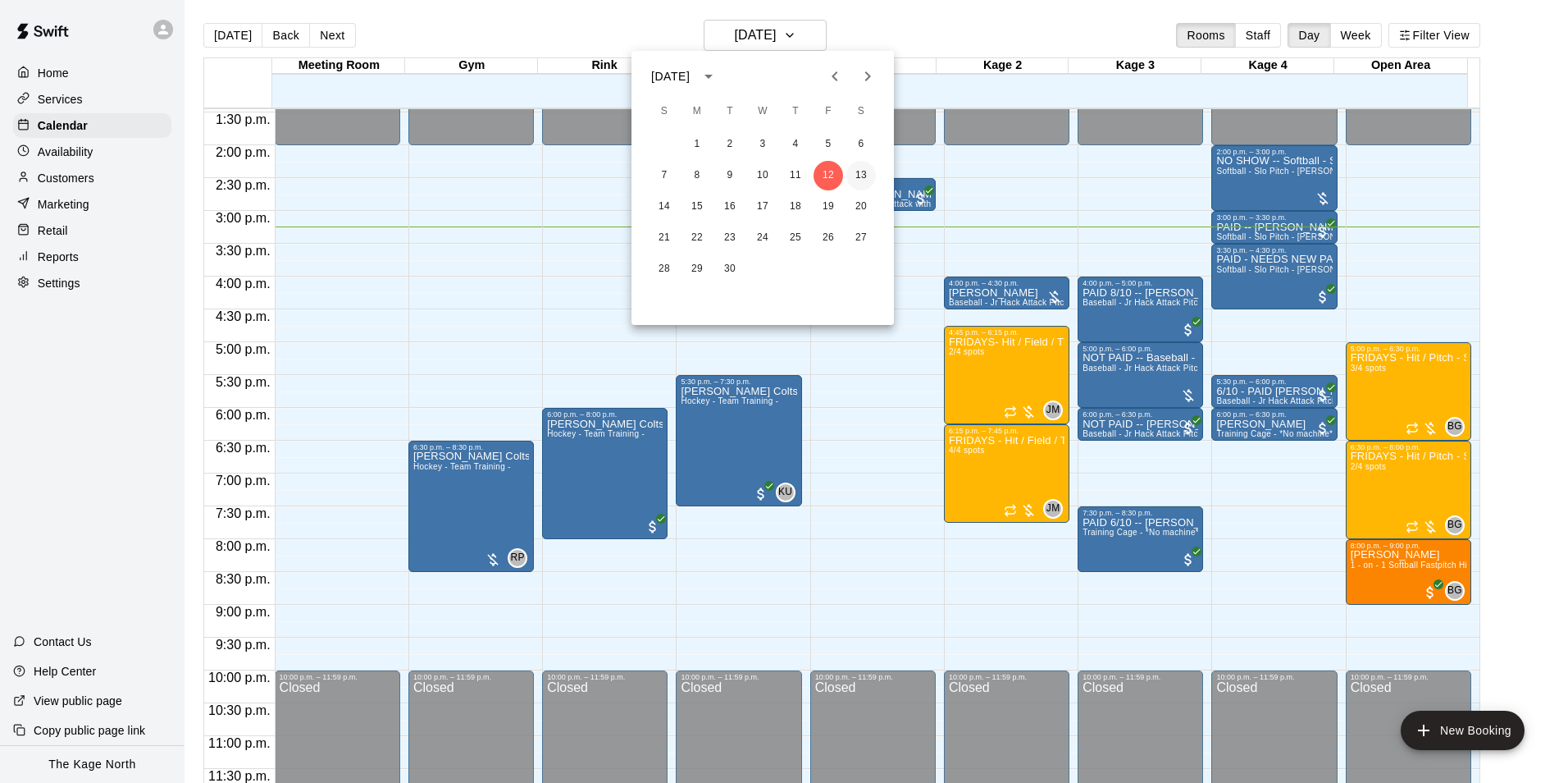
click at [858, 175] on button "13" at bounding box center [861, 176] width 30 height 30
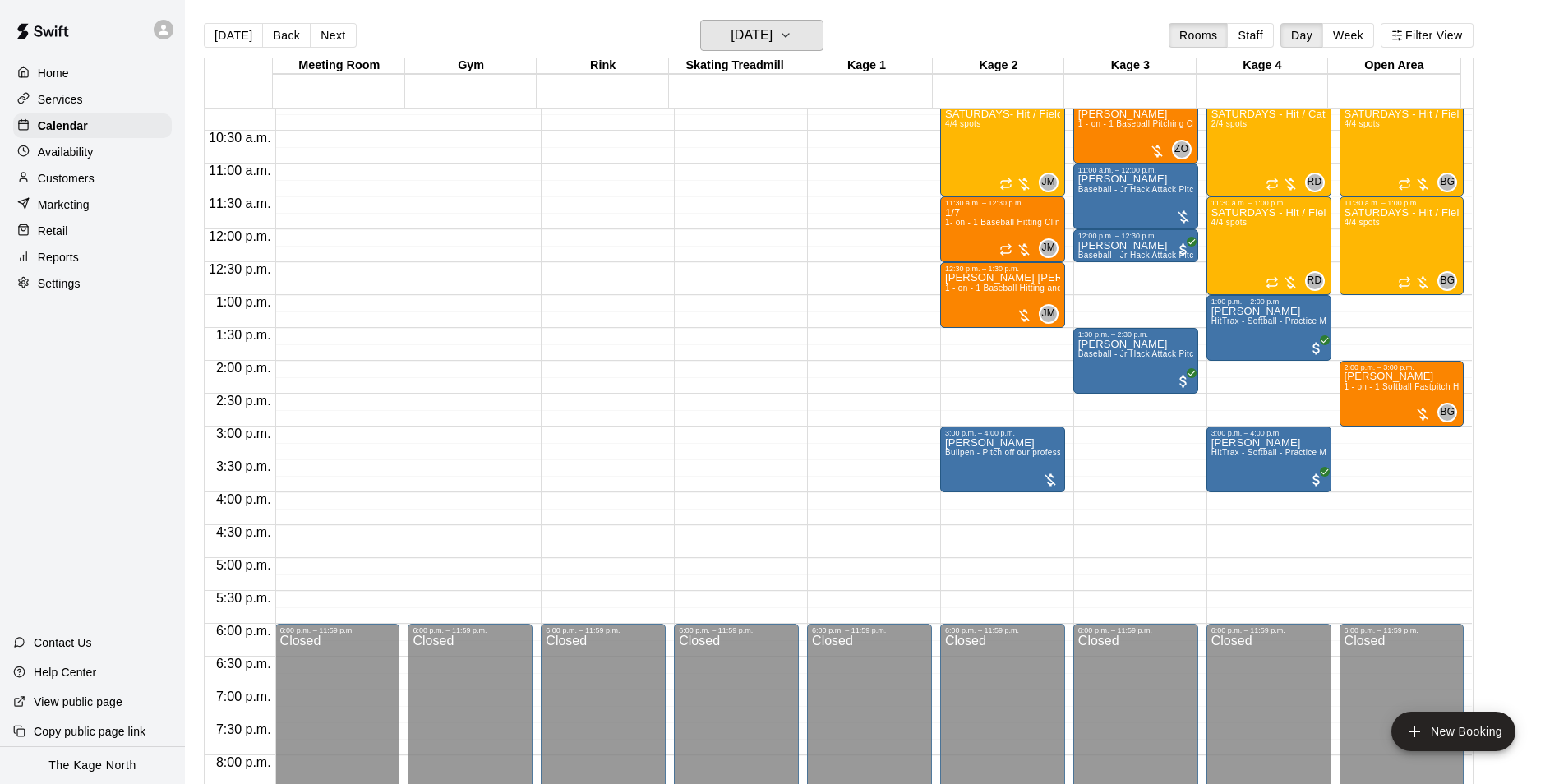
scroll to position [639, 0]
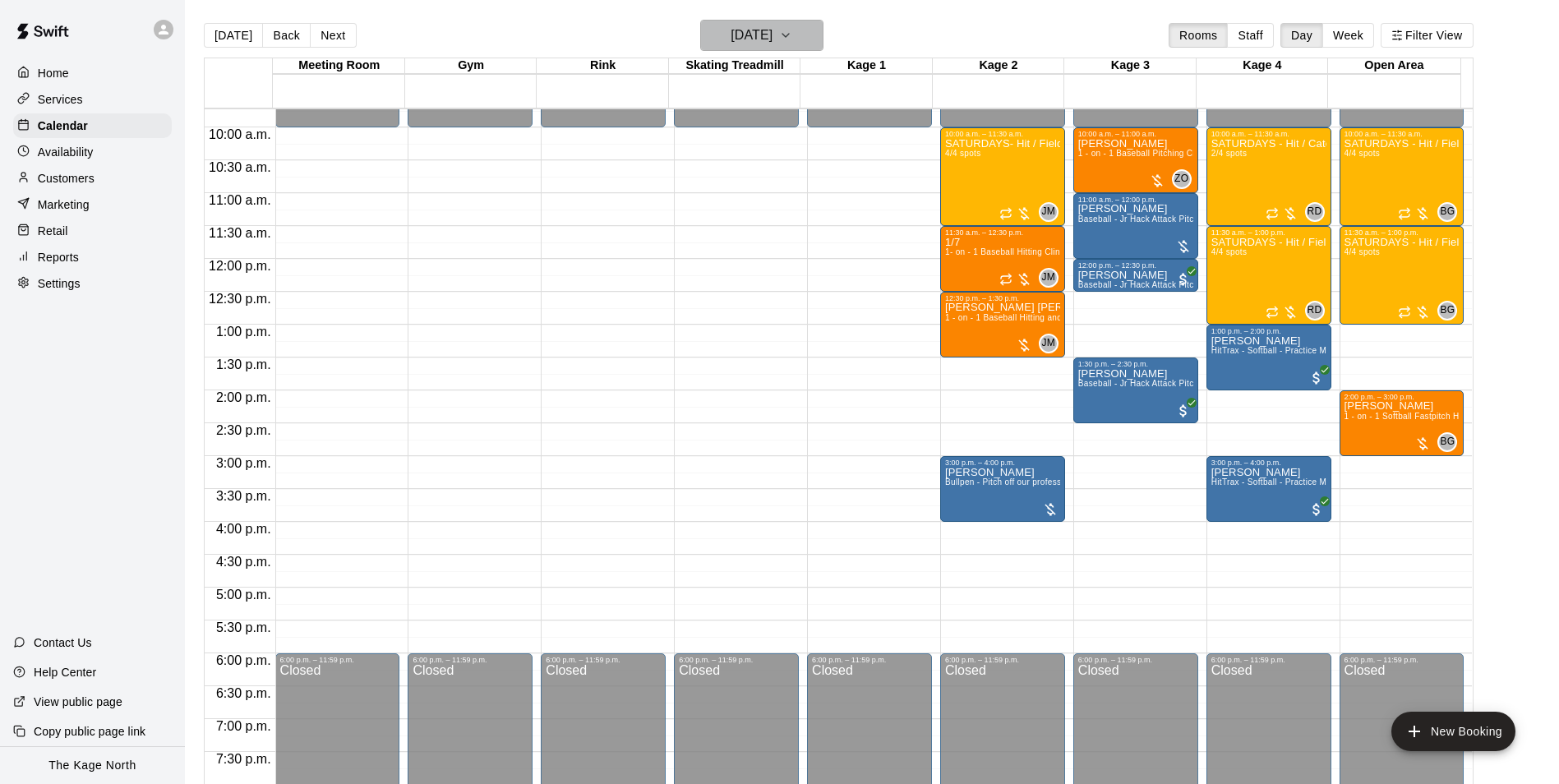
click at [772, 28] on h6 "[DATE]" at bounding box center [752, 35] width 42 height 23
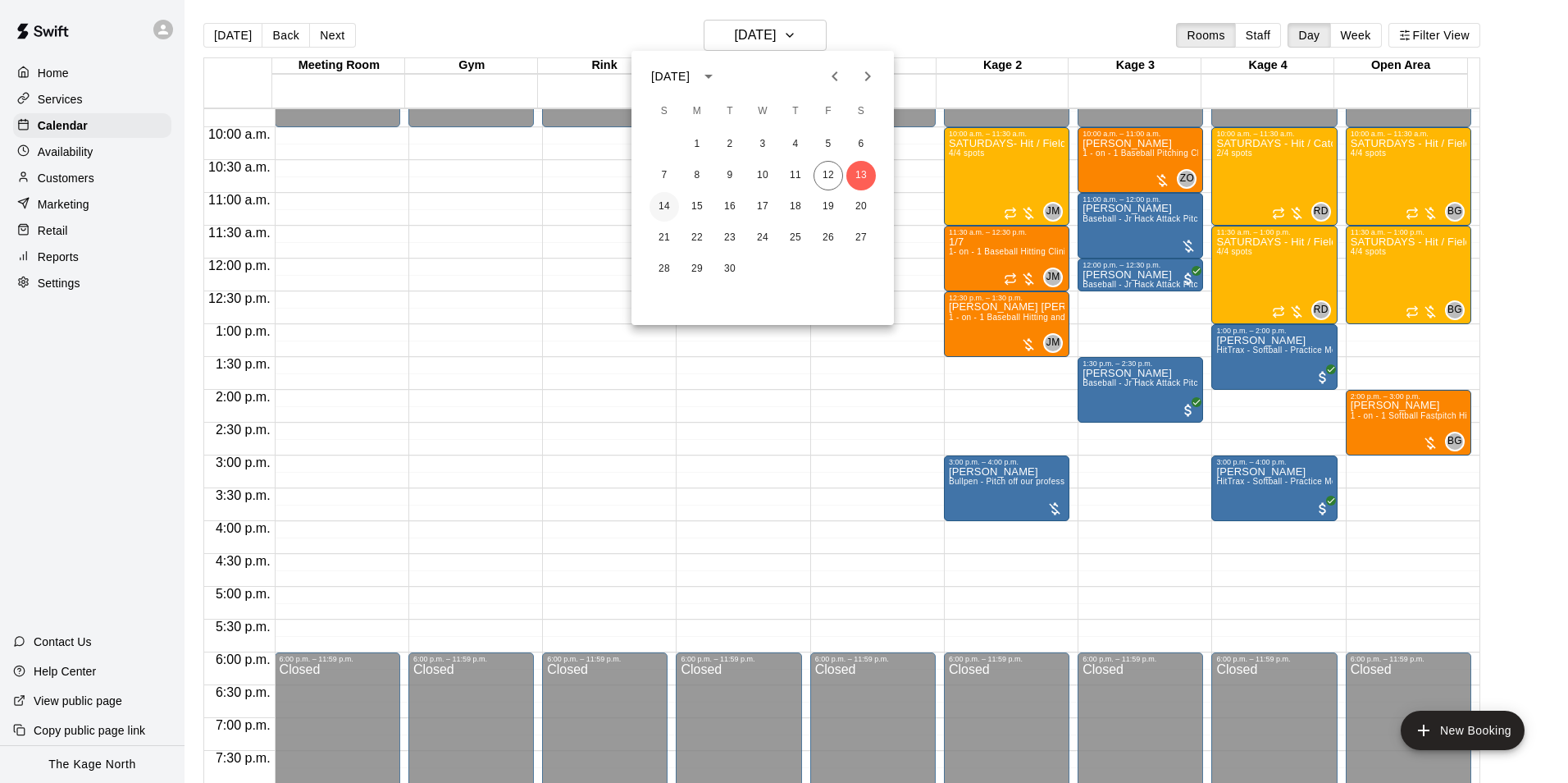
click at [653, 210] on button "14" at bounding box center [664, 206] width 30 height 30
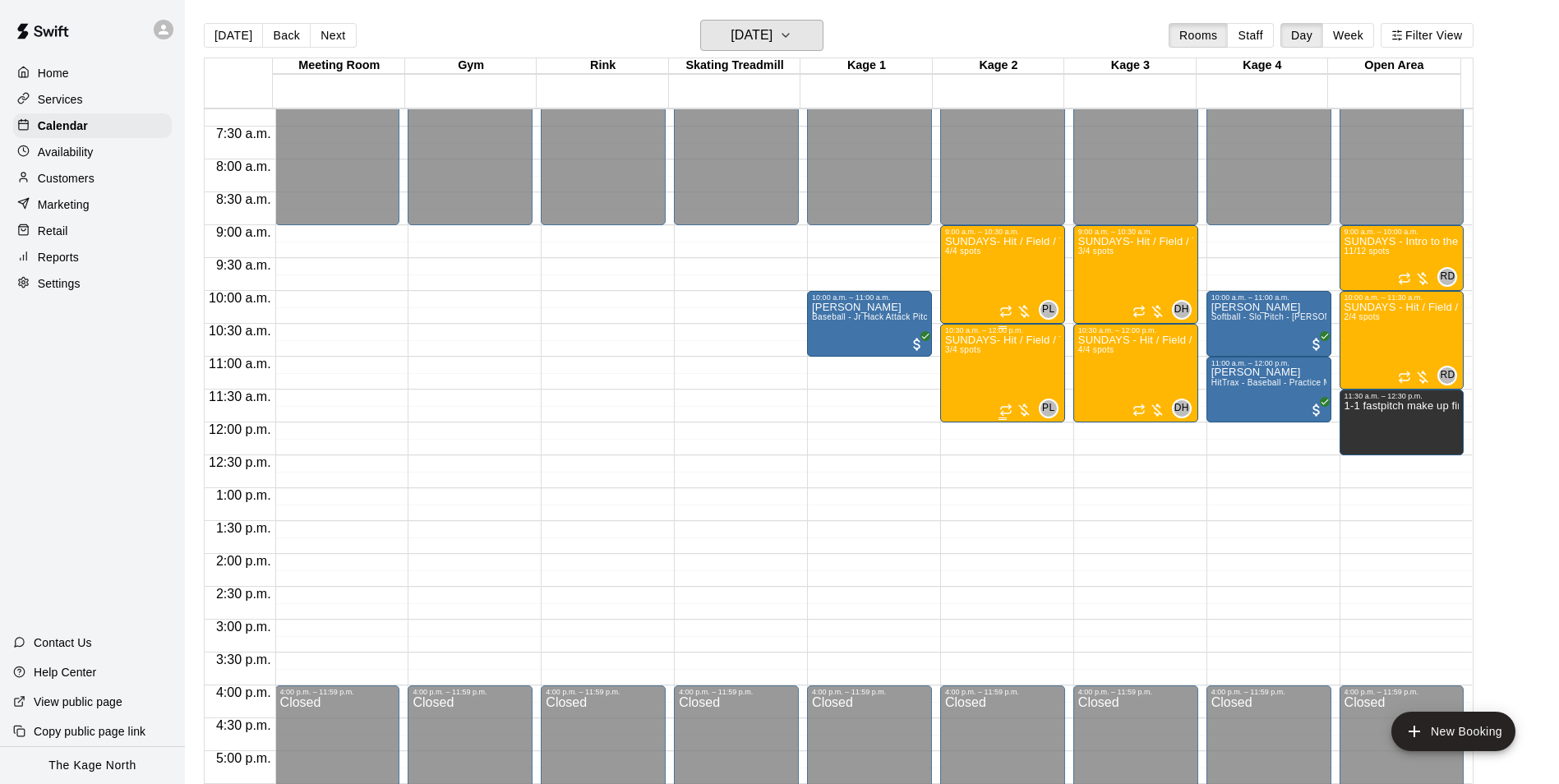
scroll to position [475, 0]
click at [772, 32] on h6 "[DATE]" at bounding box center [752, 35] width 42 height 23
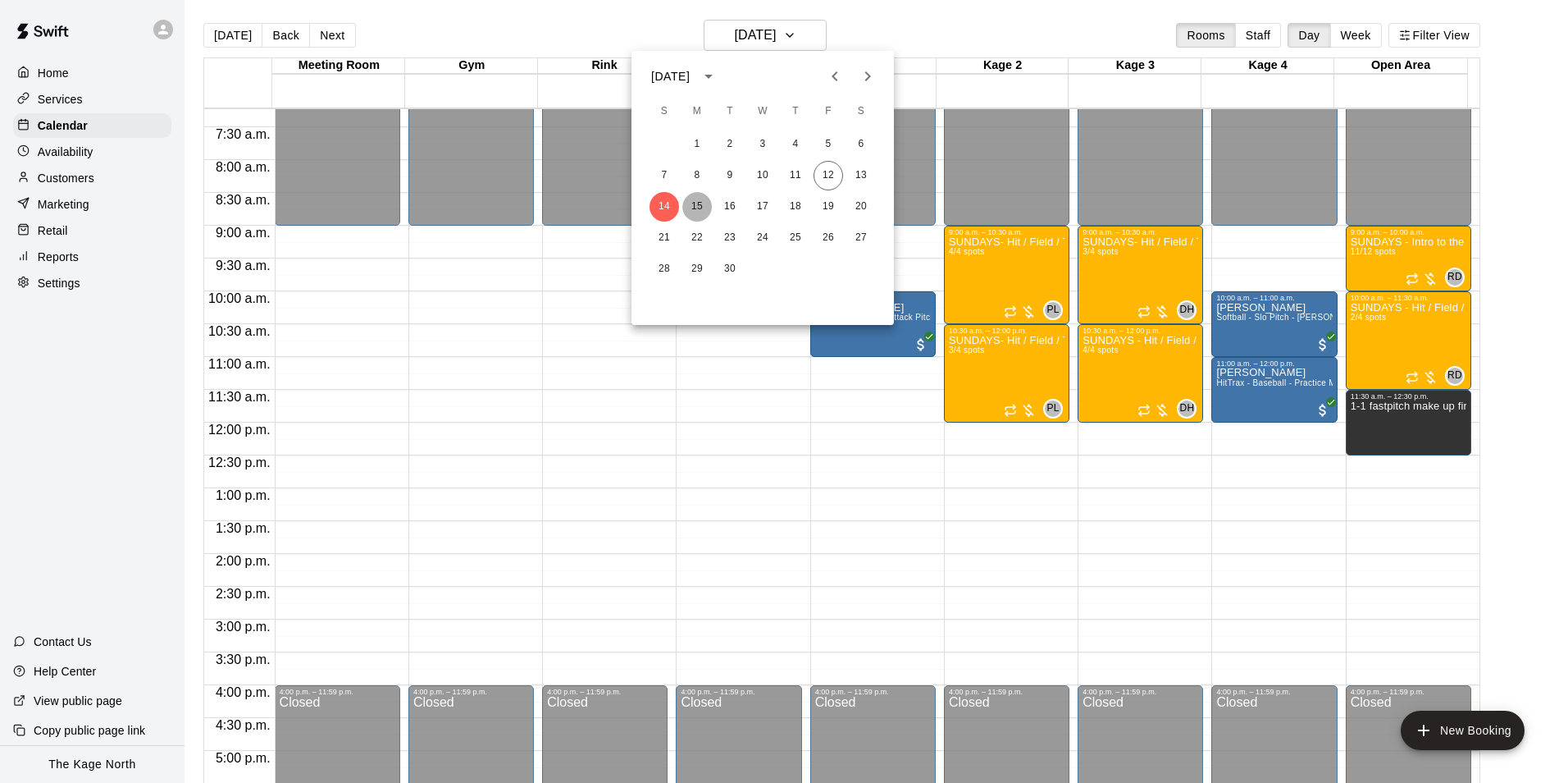
click at [694, 206] on button "15" at bounding box center [697, 206] width 30 height 30
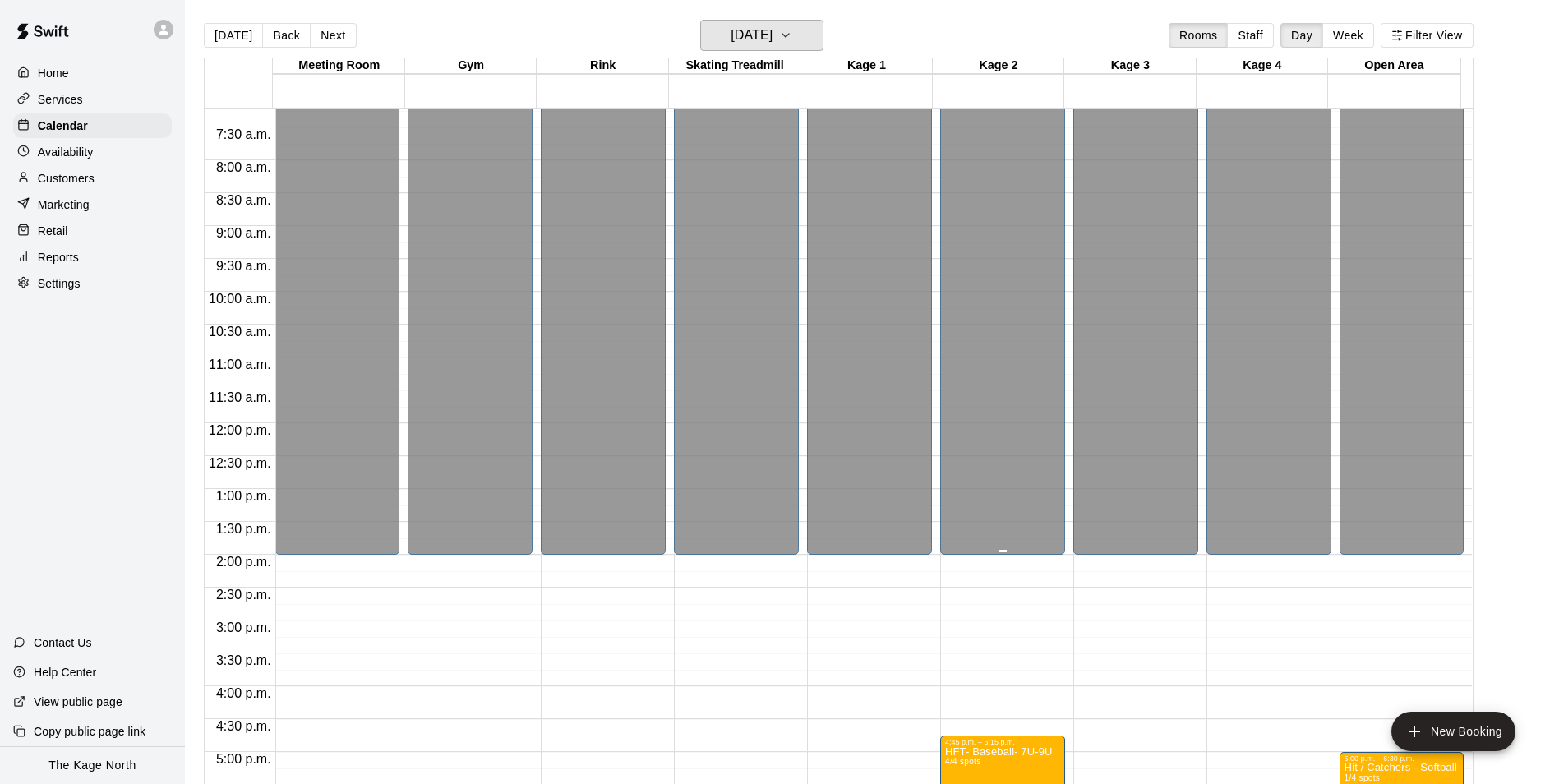
scroll to position [886, 0]
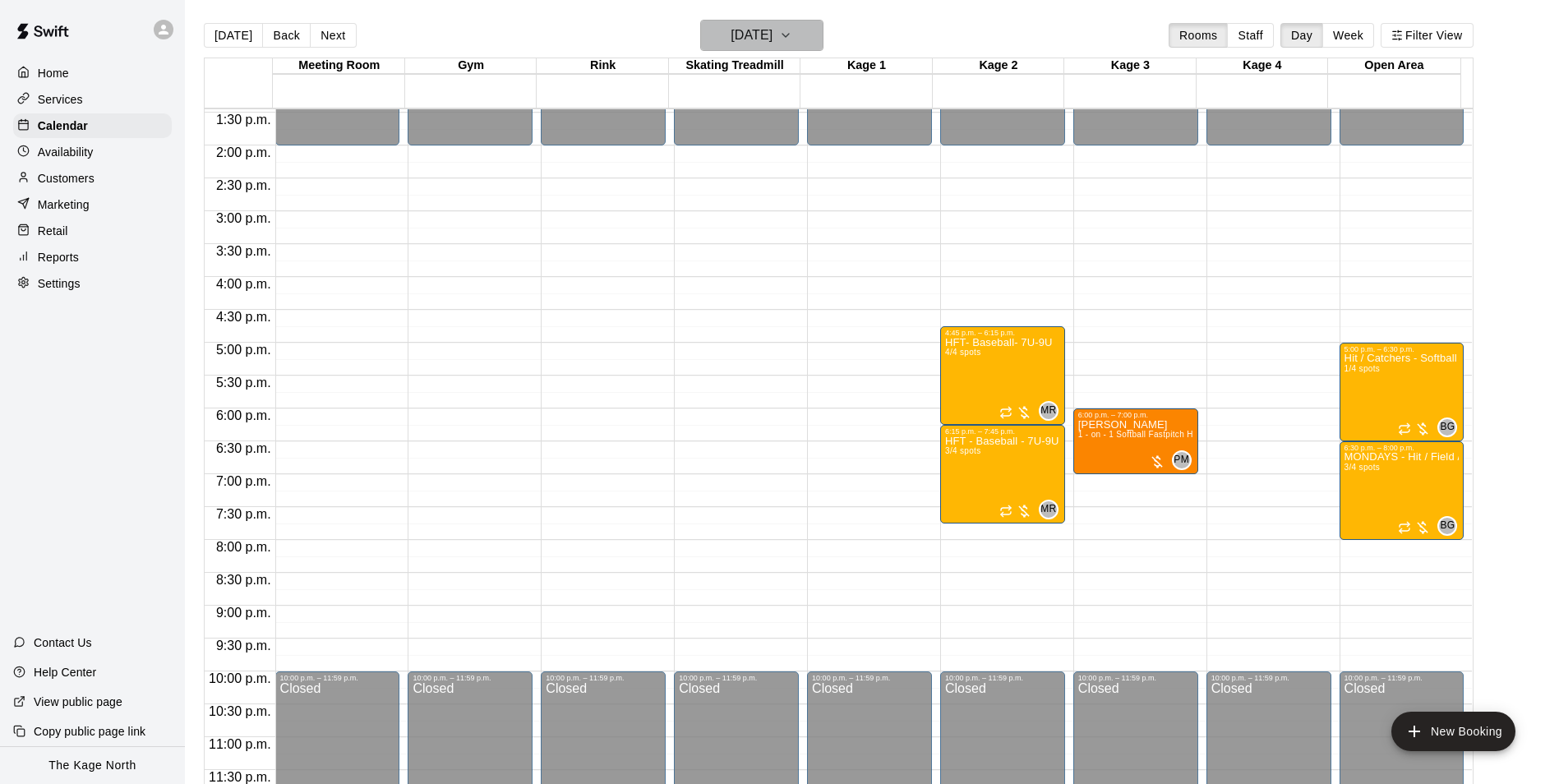
click at [772, 34] on h6 "[DATE]" at bounding box center [752, 35] width 42 height 23
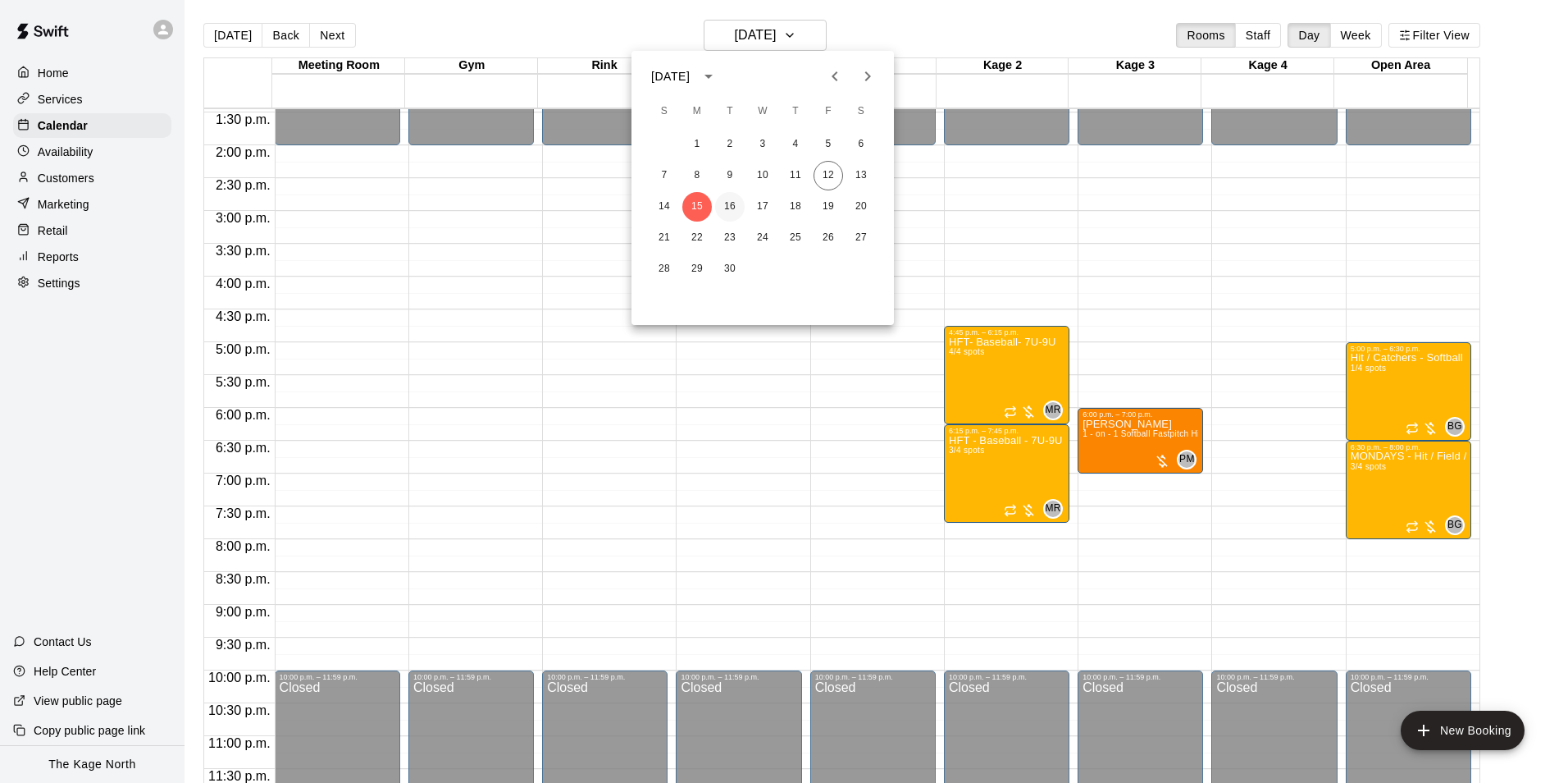
click at [729, 210] on button "16" at bounding box center [730, 206] width 30 height 30
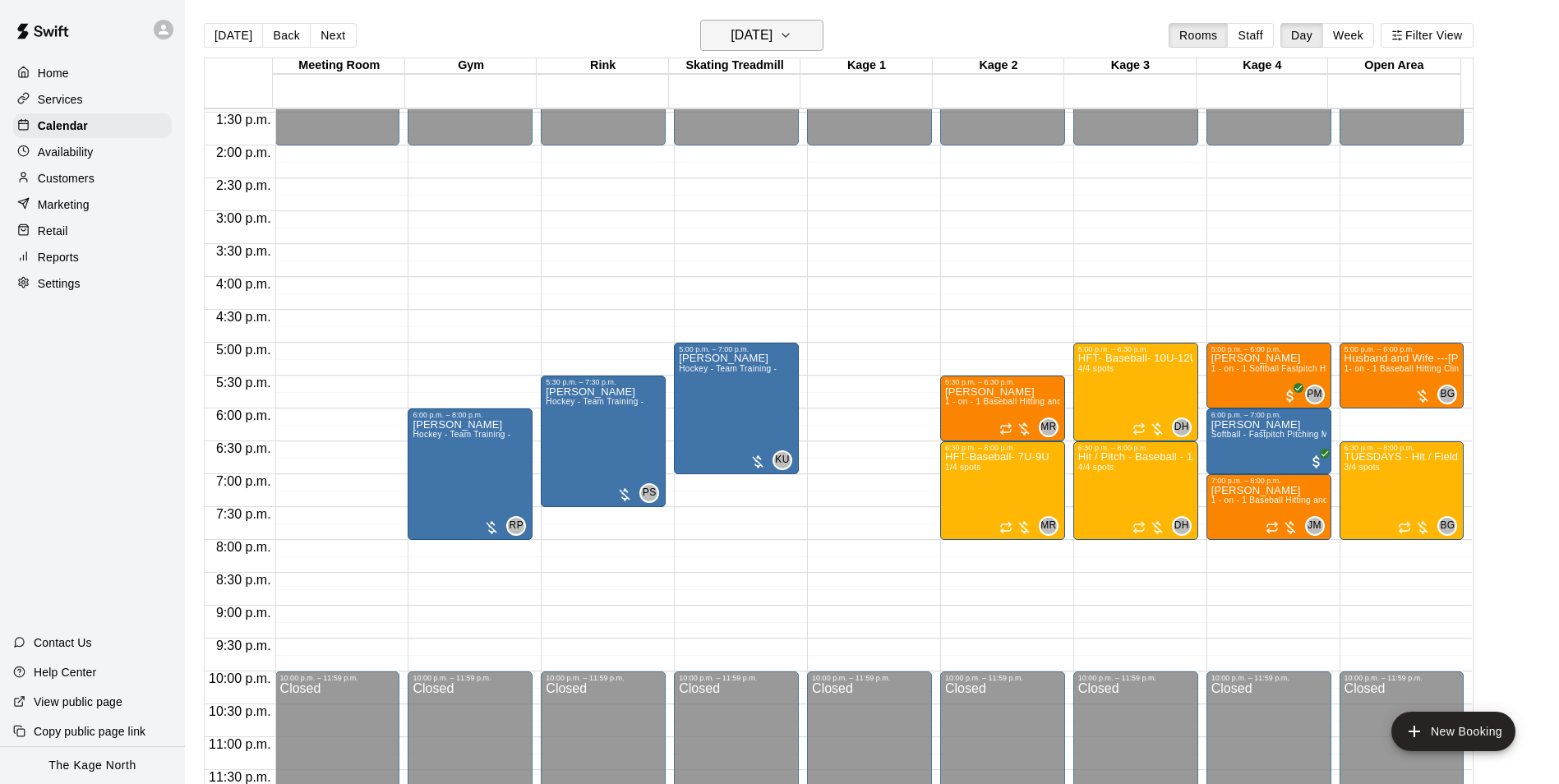
click at [789, 23] on button "[DATE]" at bounding box center [761, 35] width 123 height 32
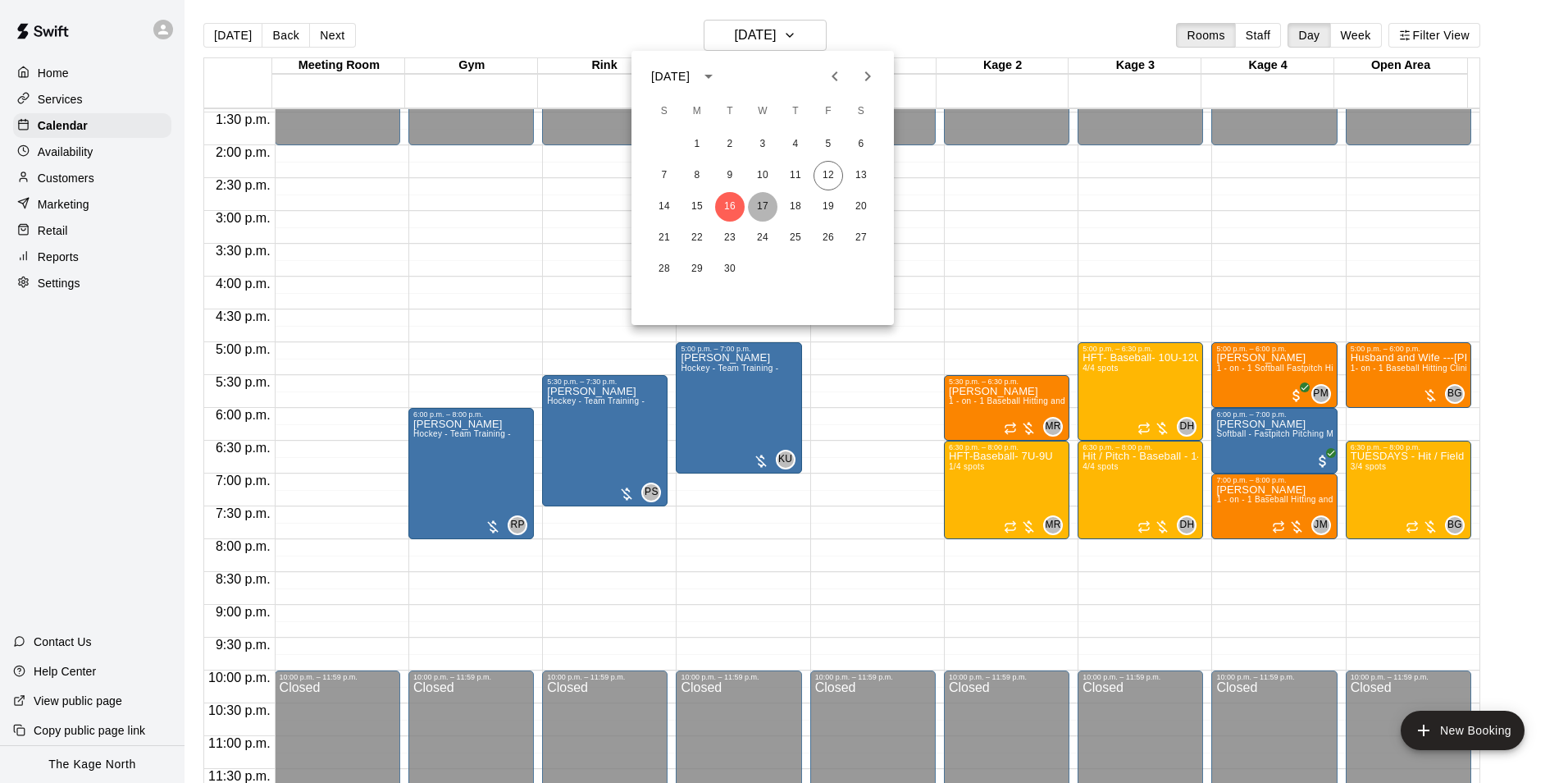
click at [763, 203] on button "17" at bounding box center [763, 206] width 30 height 30
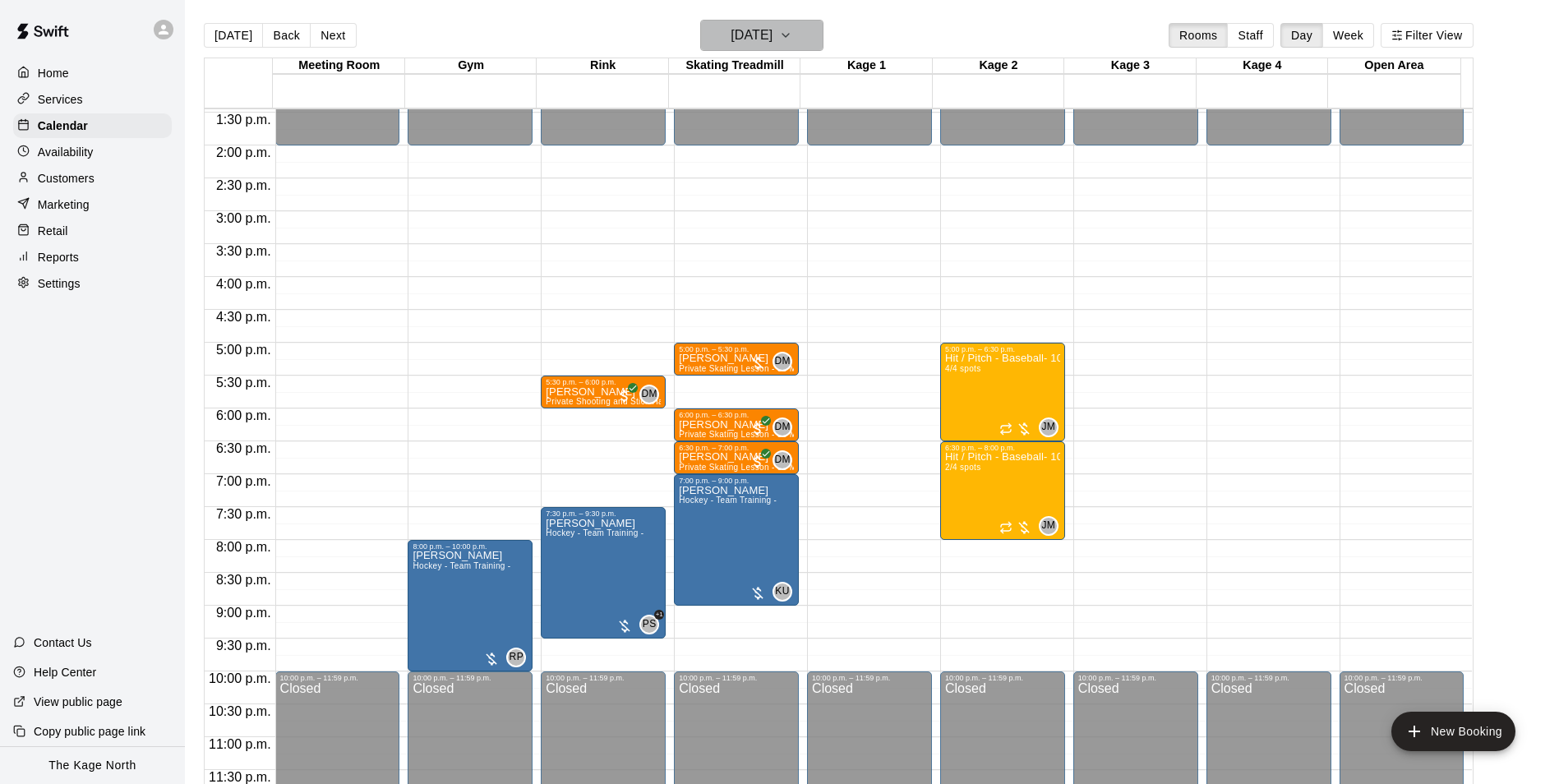
click at [772, 32] on h6 "[DATE]" at bounding box center [752, 35] width 42 height 23
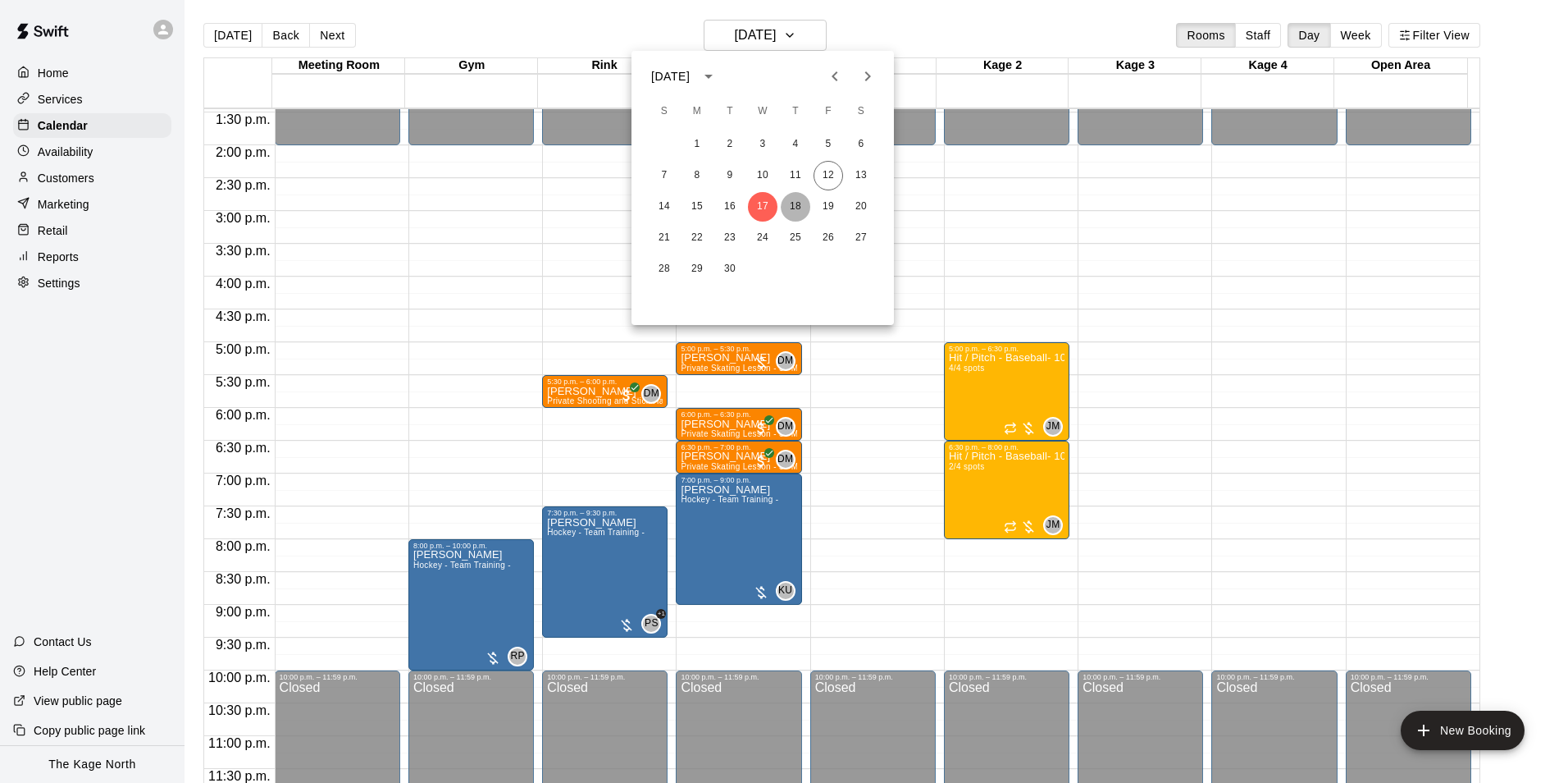
click at [797, 205] on button "18" at bounding box center [795, 206] width 30 height 30
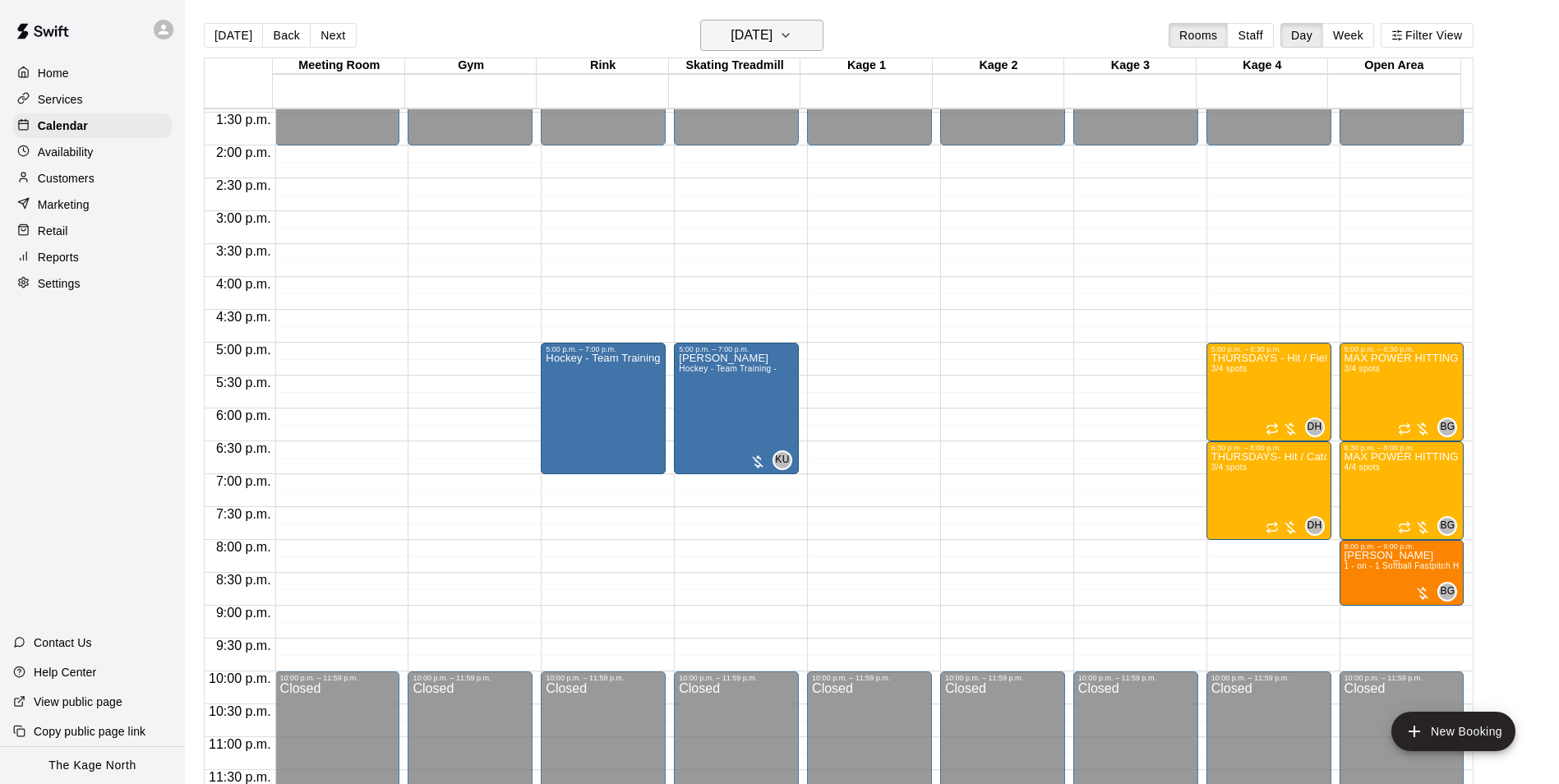
click at [772, 24] on h6 "[DATE]" at bounding box center [752, 35] width 42 height 23
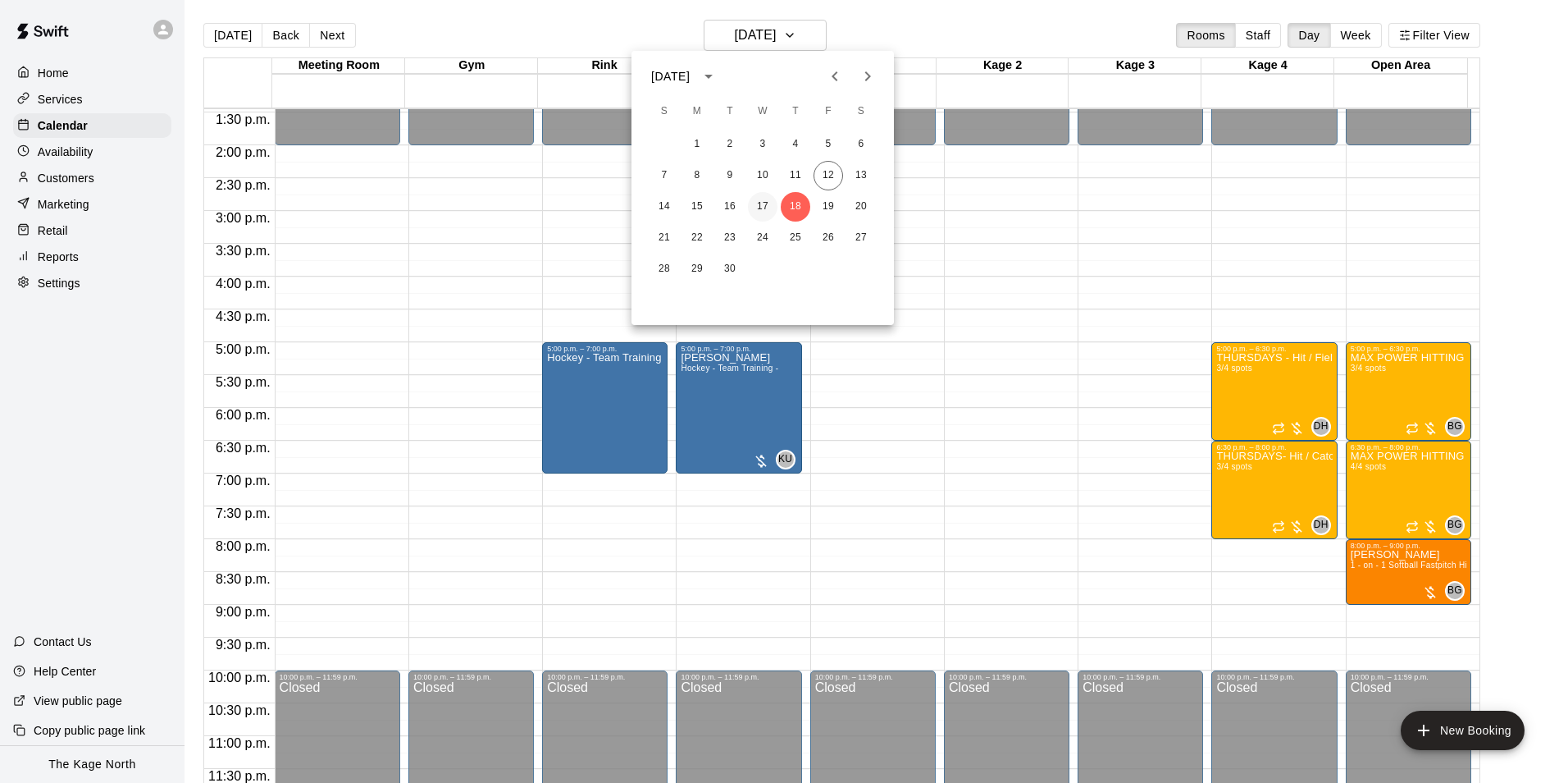
click at [766, 202] on button "17" at bounding box center [763, 206] width 30 height 30
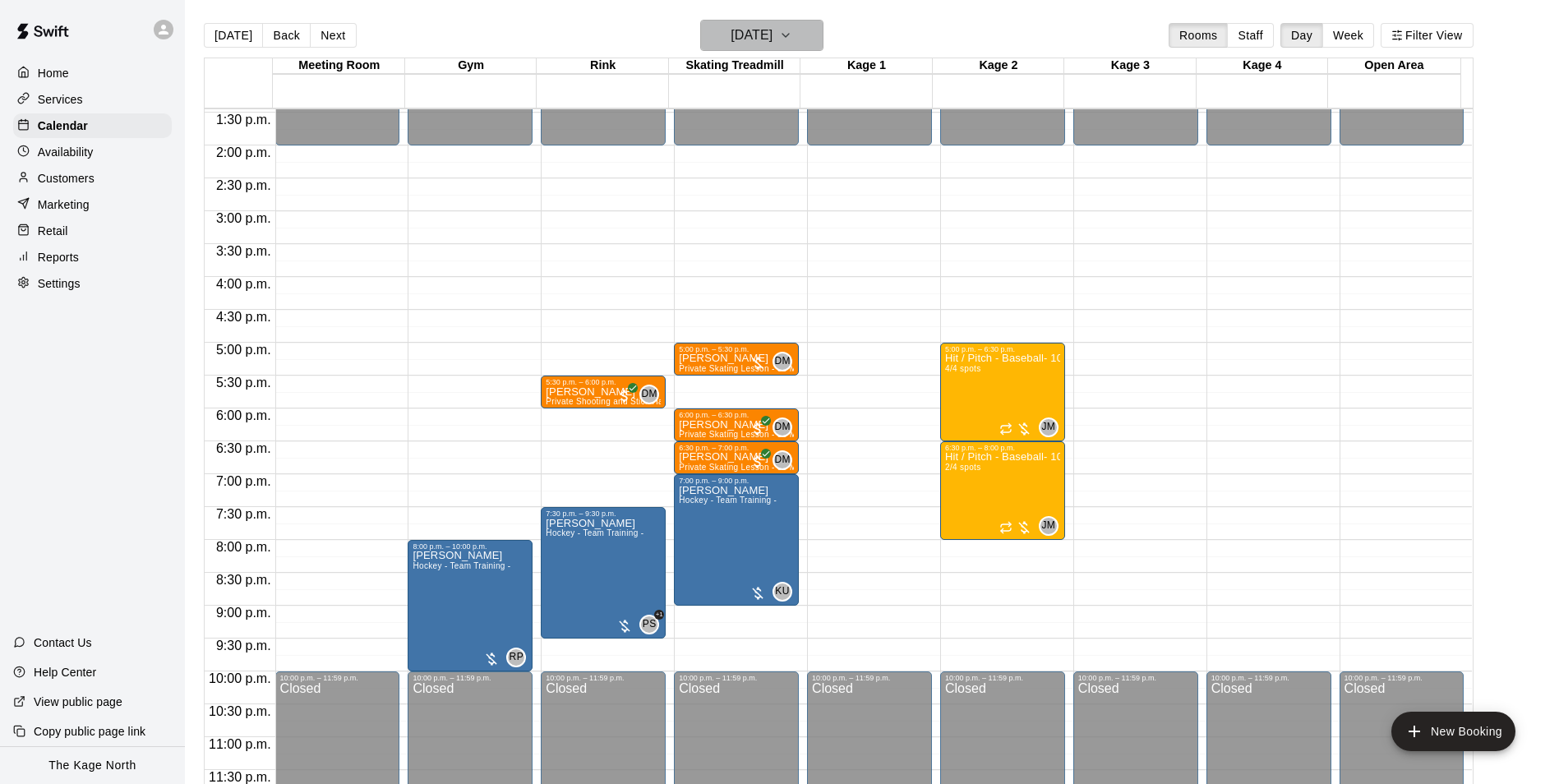
click at [772, 36] on h6 "[DATE]" at bounding box center [752, 35] width 42 height 23
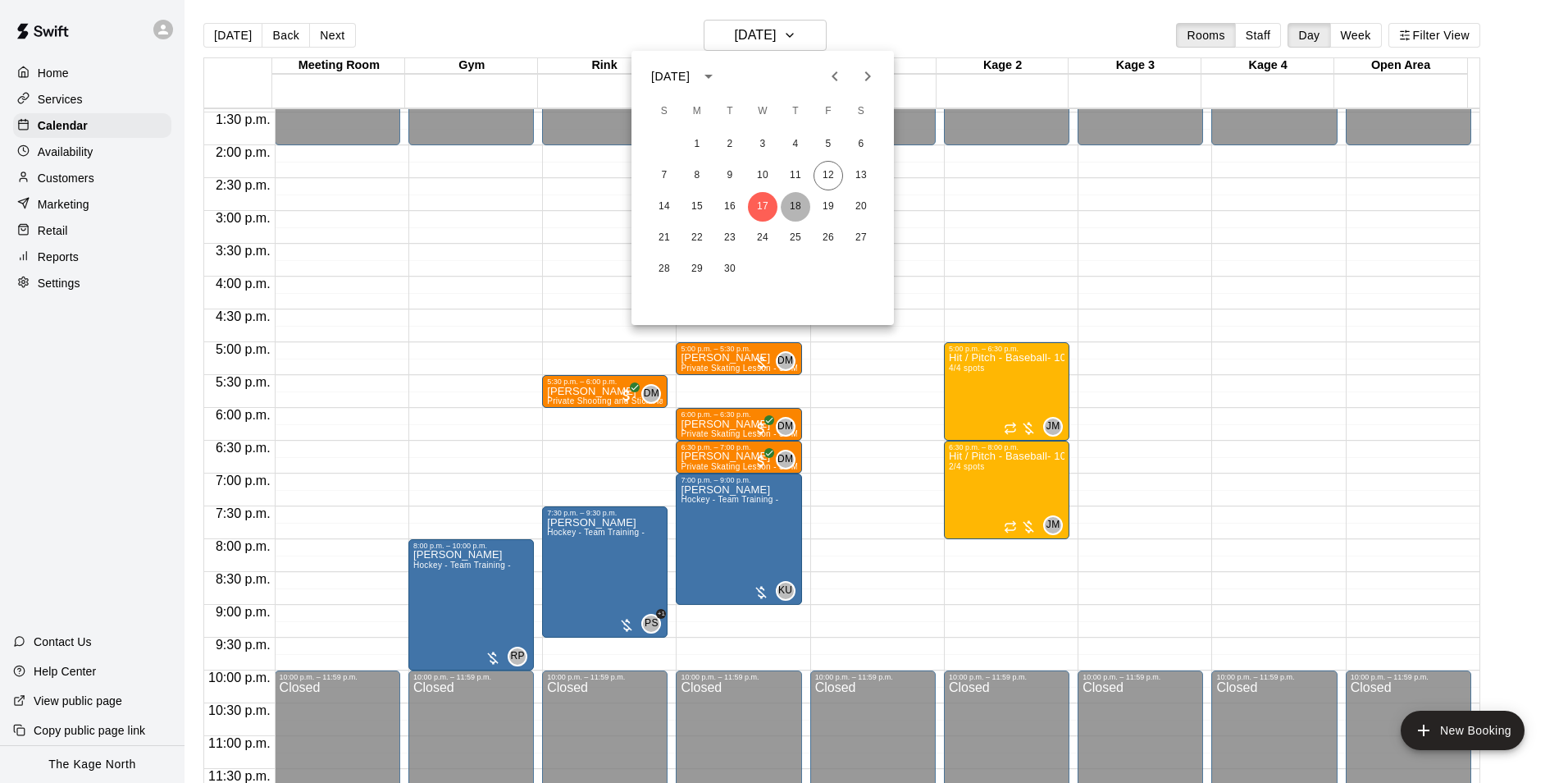
click at [796, 203] on button "18" at bounding box center [795, 206] width 30 height 30
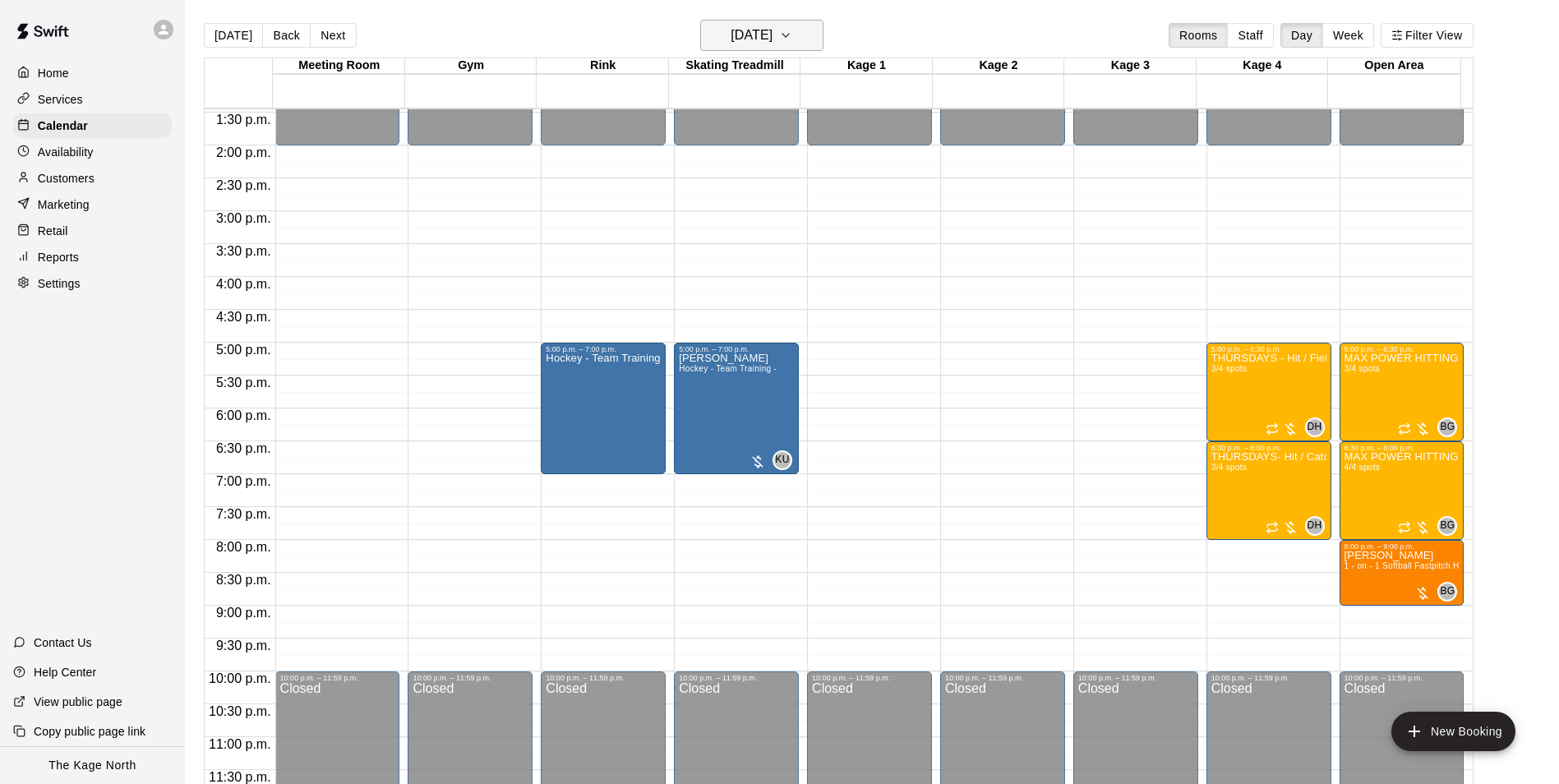
click at [772, 32] on h6 "[DATE]" at bounding box center [752, 35] width 42 height 23
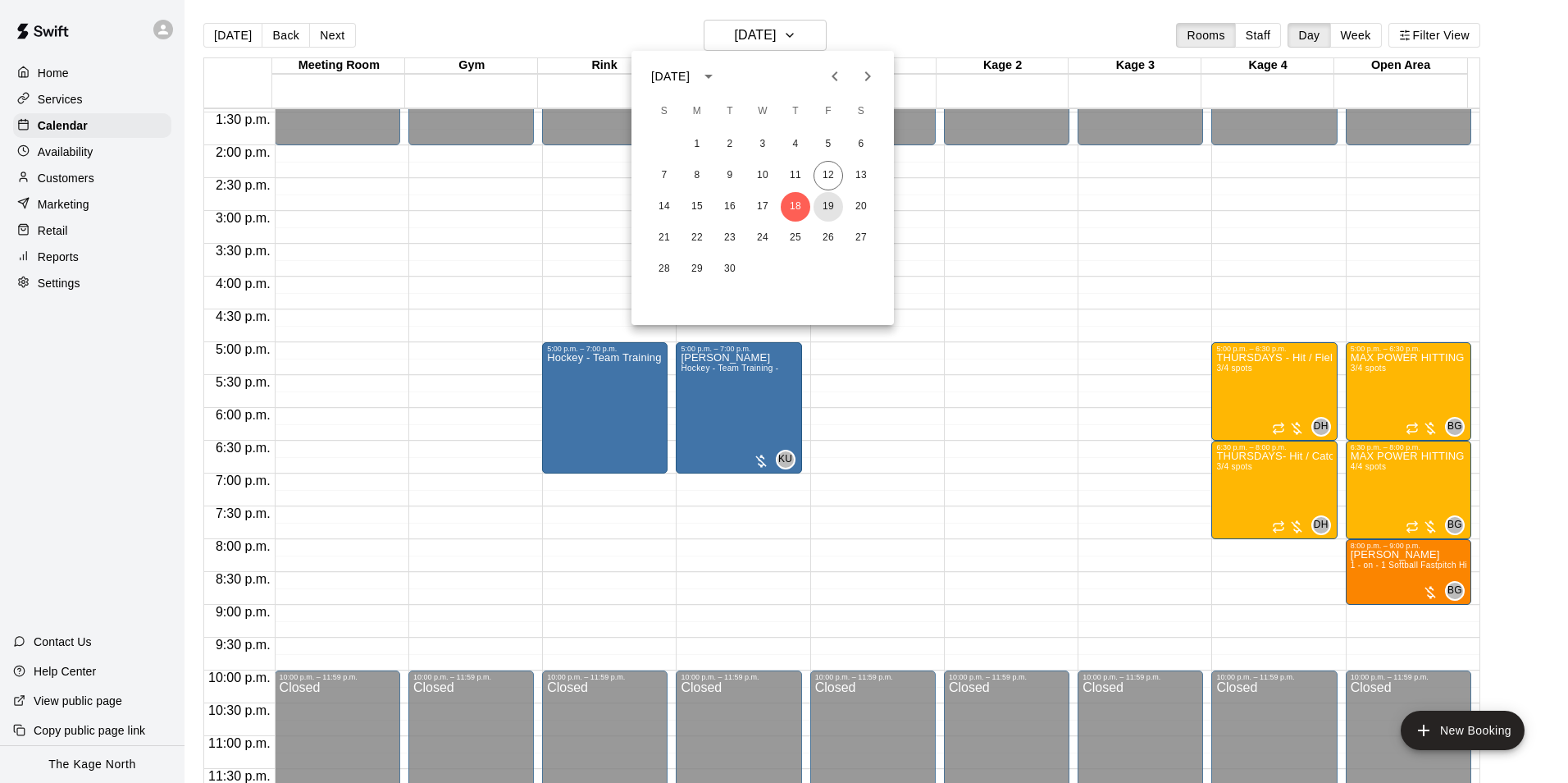
click at [825, 203] on button "19" at bounding box center [829, 206] width 30 height 30
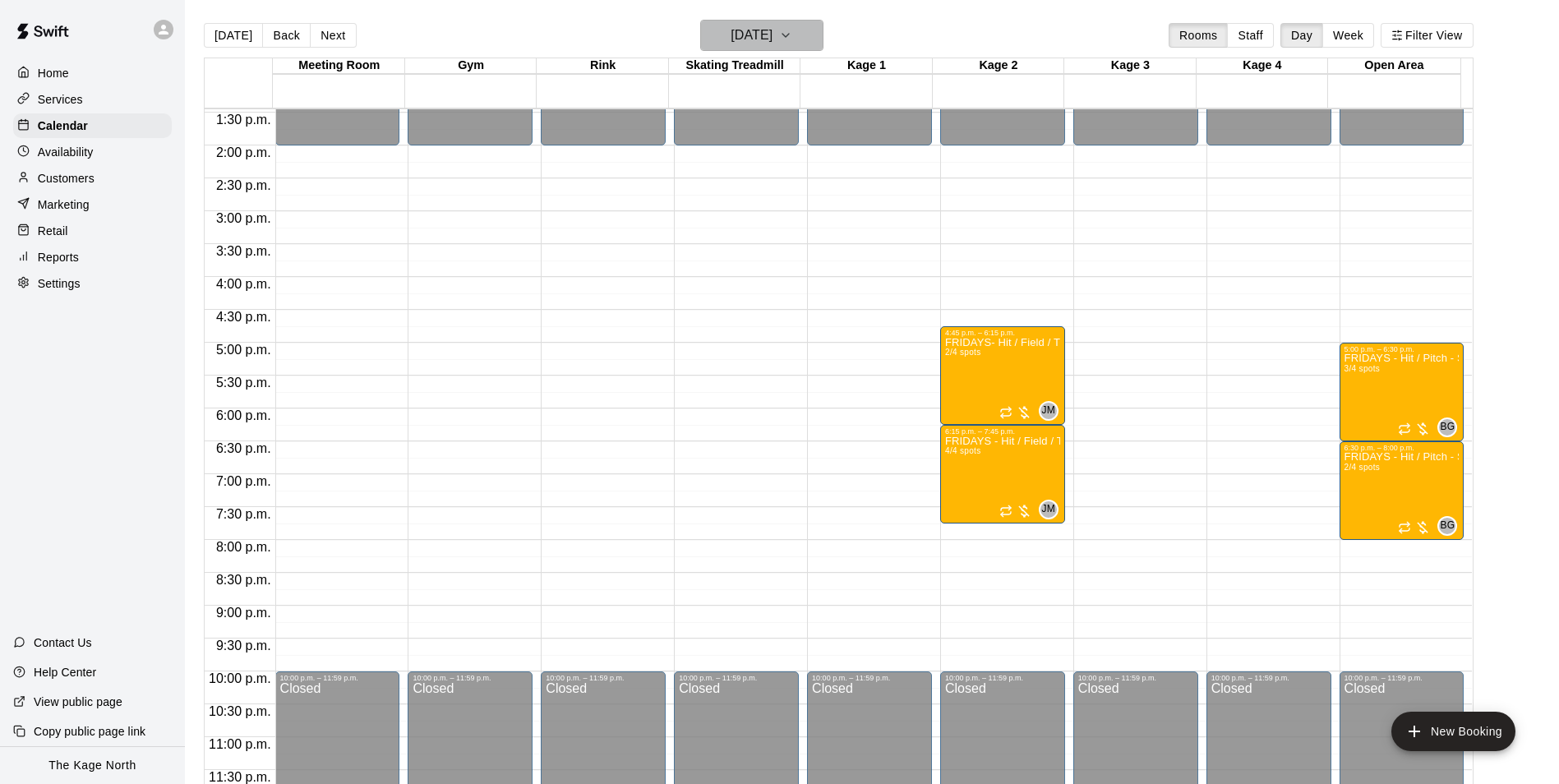
click at [771, 31] on h6 "[DATE]" at bounding box center [752, 35] width 42 height 23
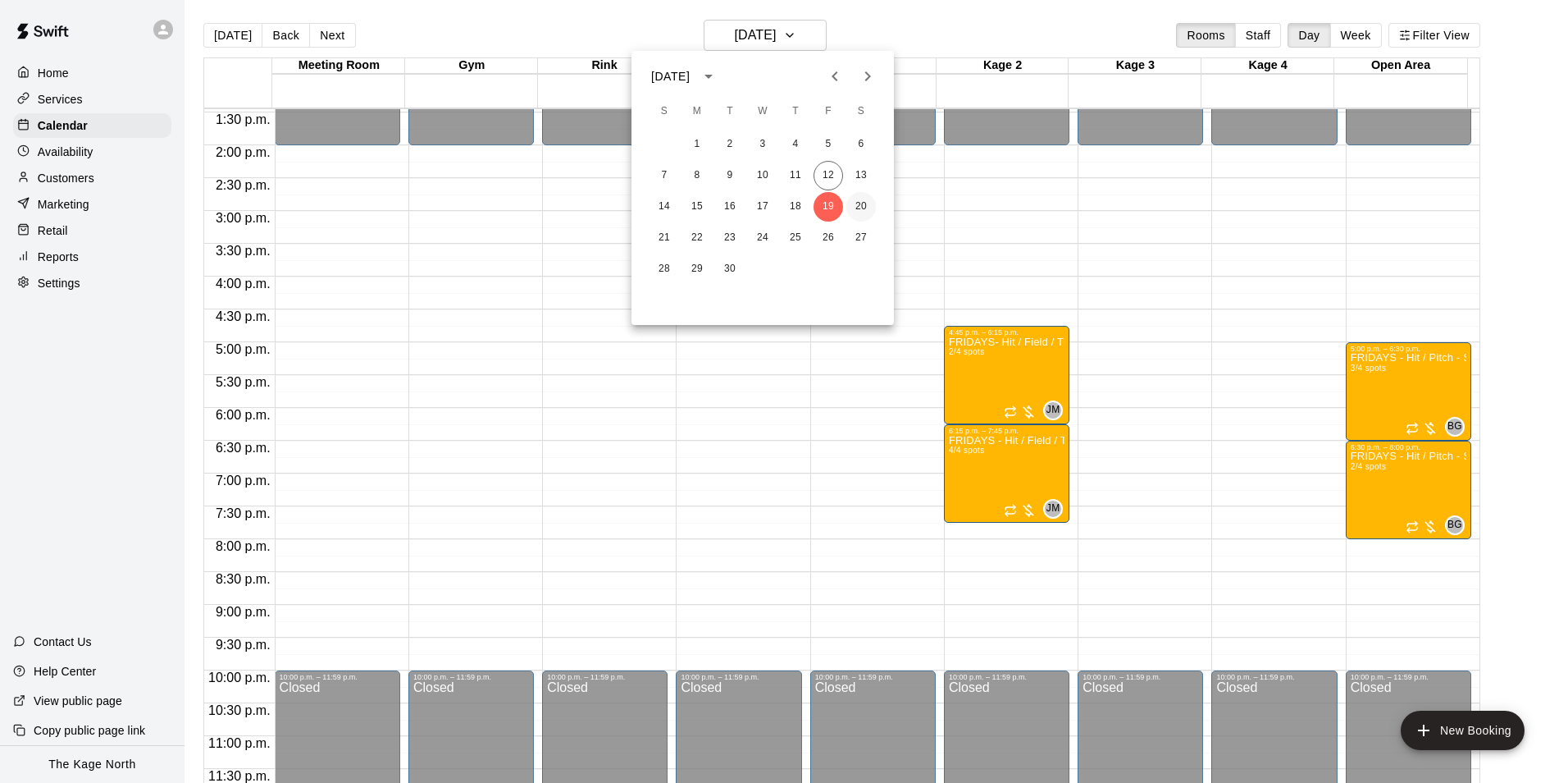
click at [864, 207] on button "20" at bounding box center [861, 206] width 30 height 30
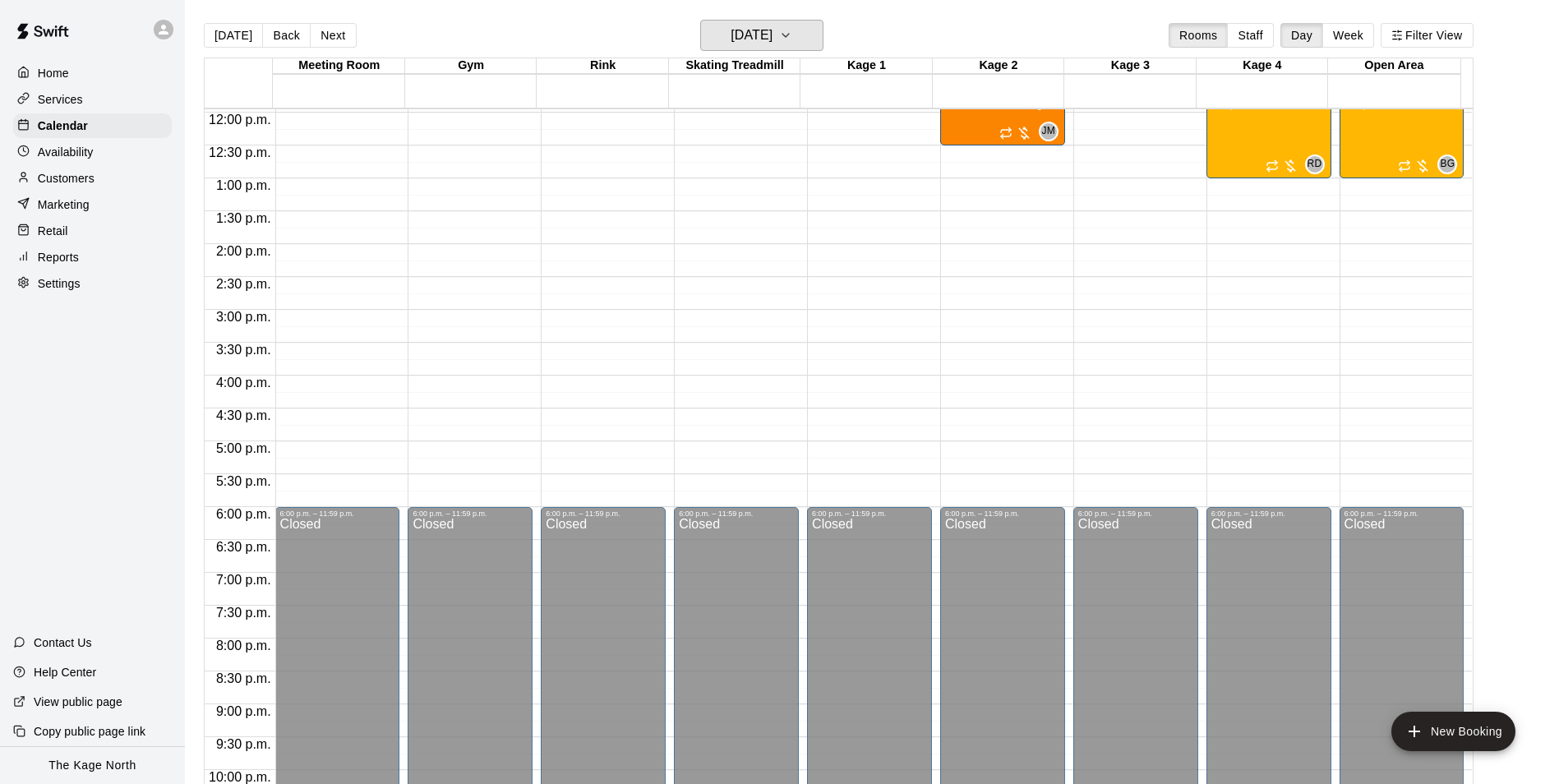
scroll to position [639, 0]
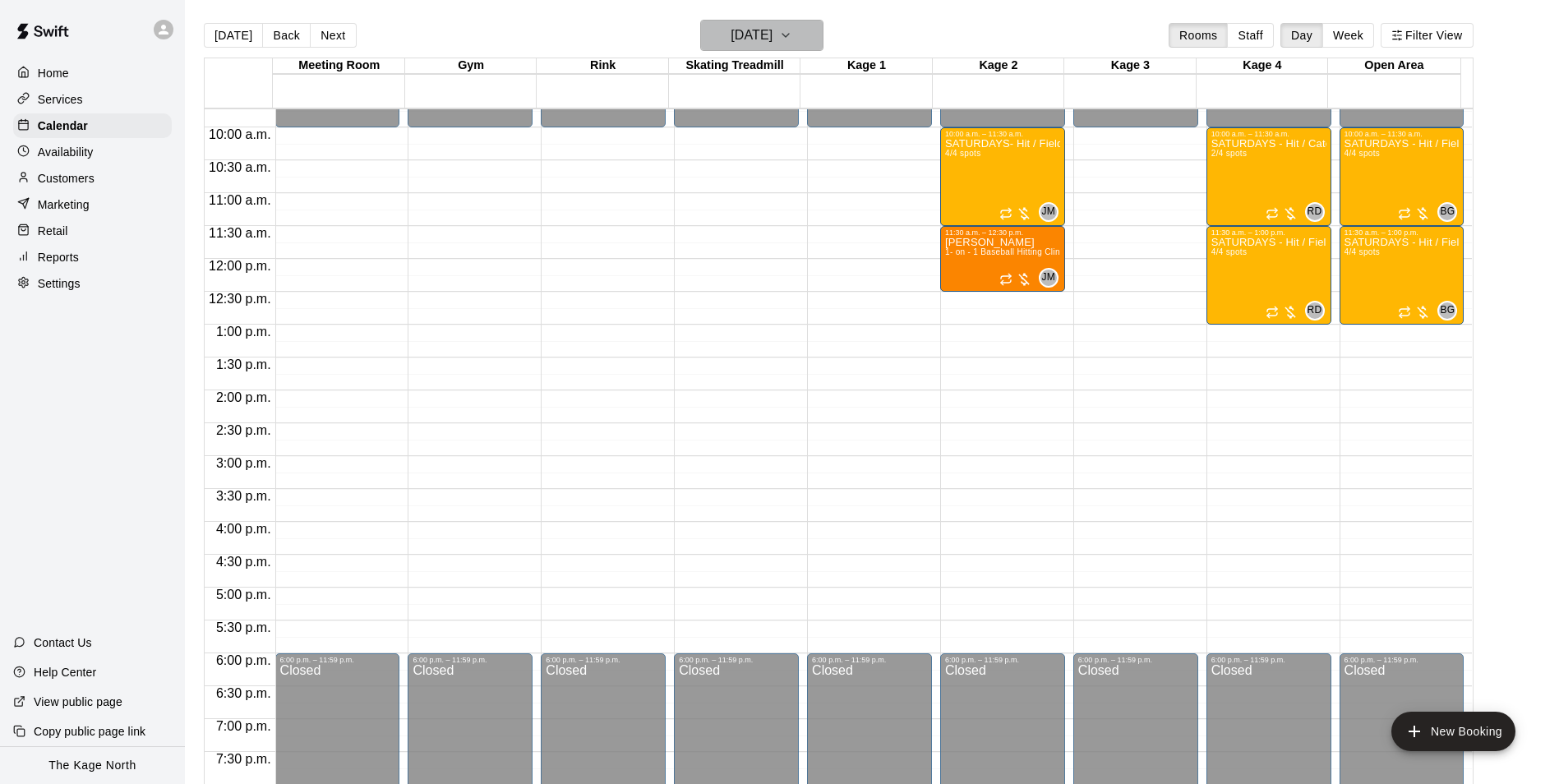
click at [772, 28] on h6 "[DATE]" at bounding box center [752, 35] width 42 height 23
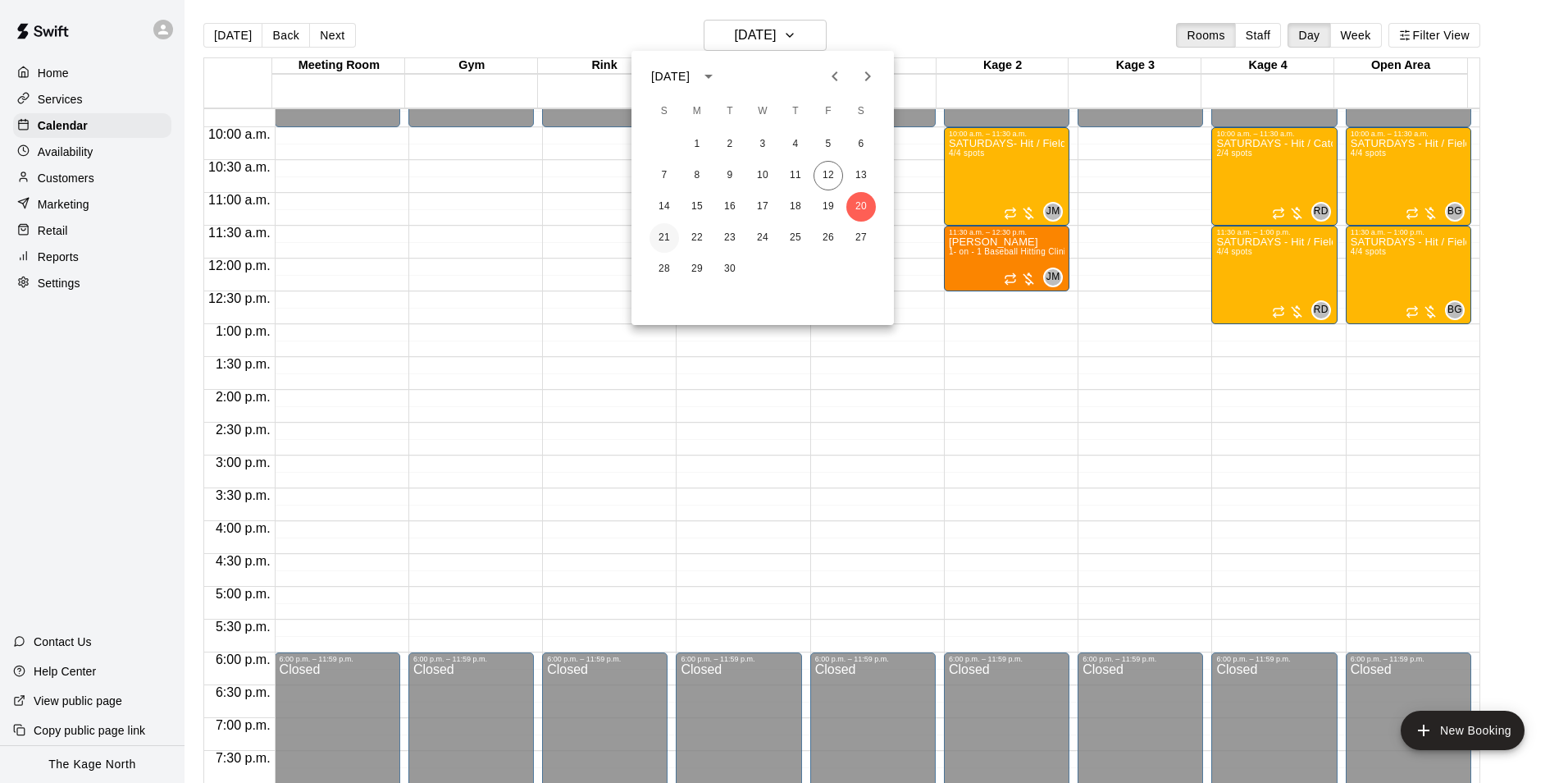
click at [656, 237] on button "21" at bounding box center [664, 238] width 30 height 30
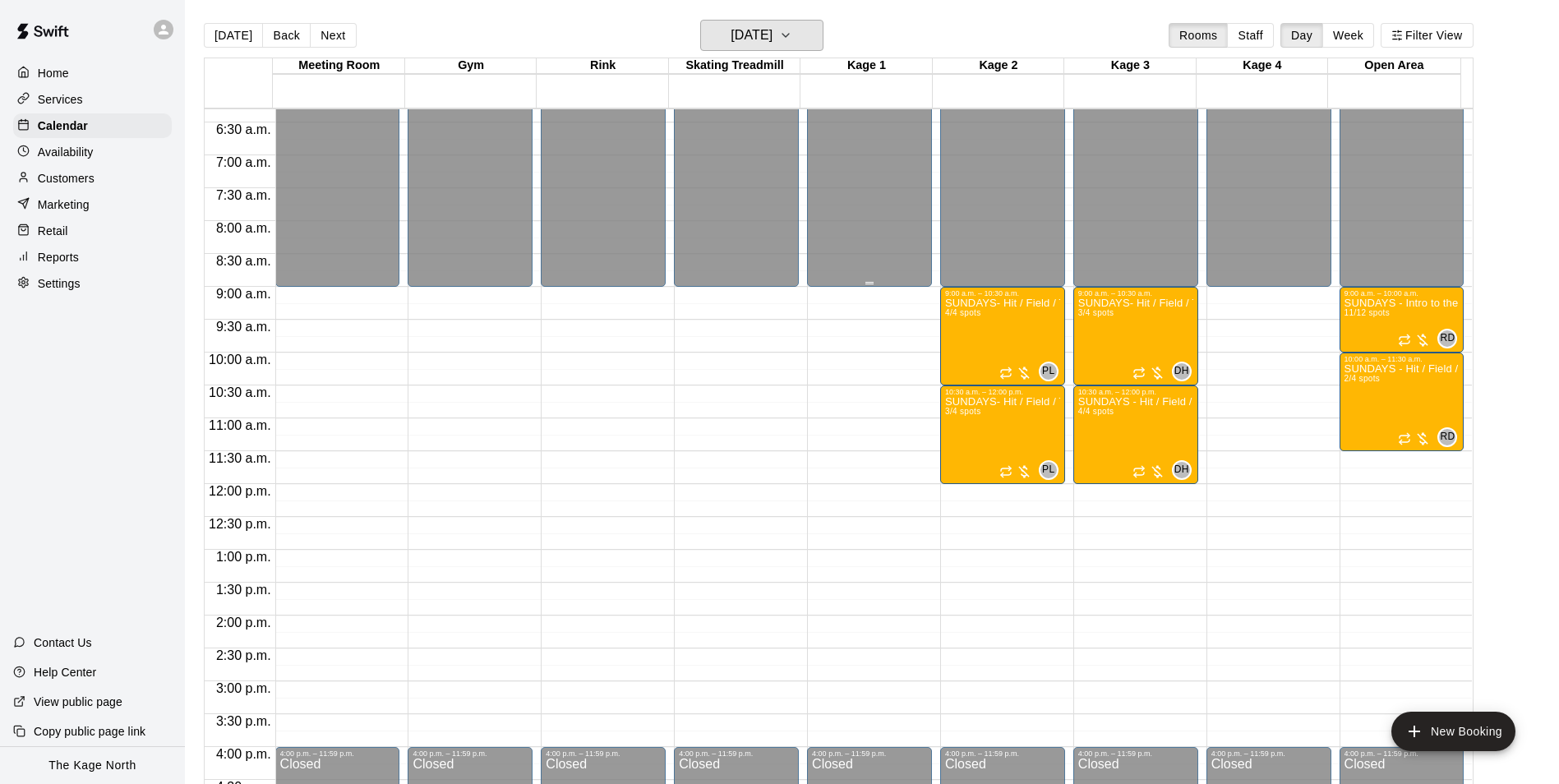
scroll to position [393, 0]
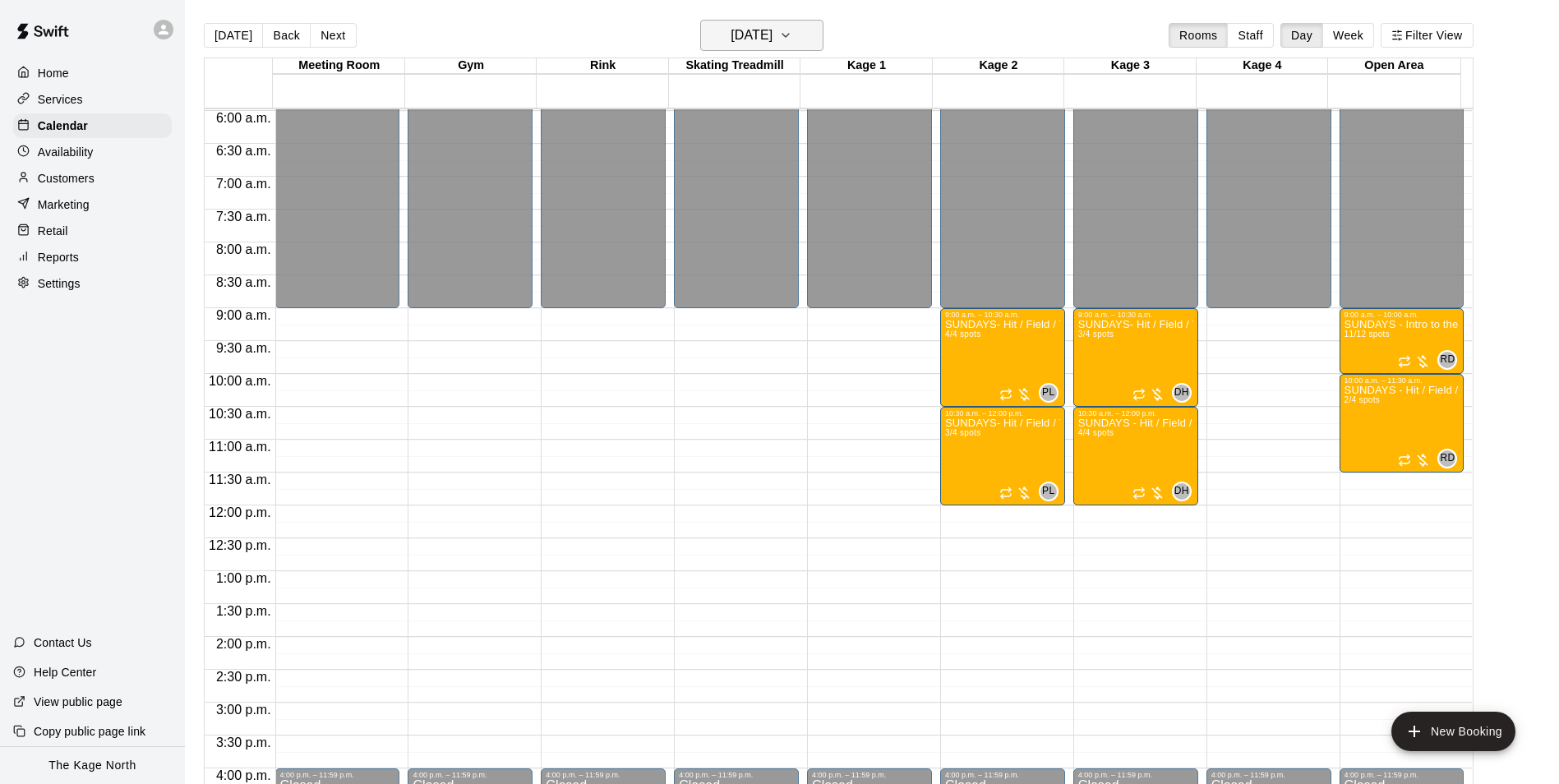
click at [772, 37] on h6 "[DATE]" at bounding box center [752, 35] width 42 height 23
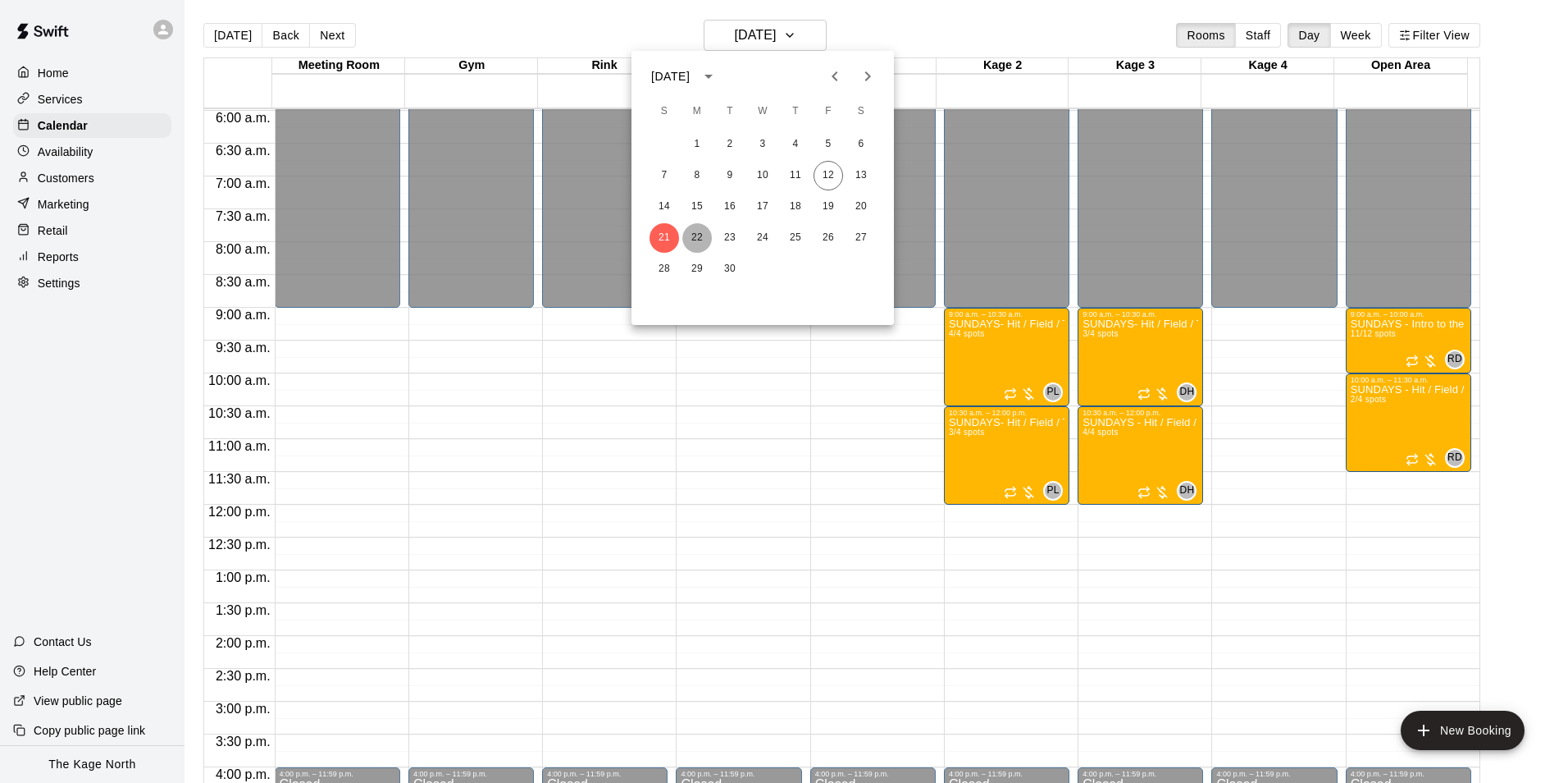
click at [691, 238] on button "22" at bounding box center [697, 238] width 30 height 30
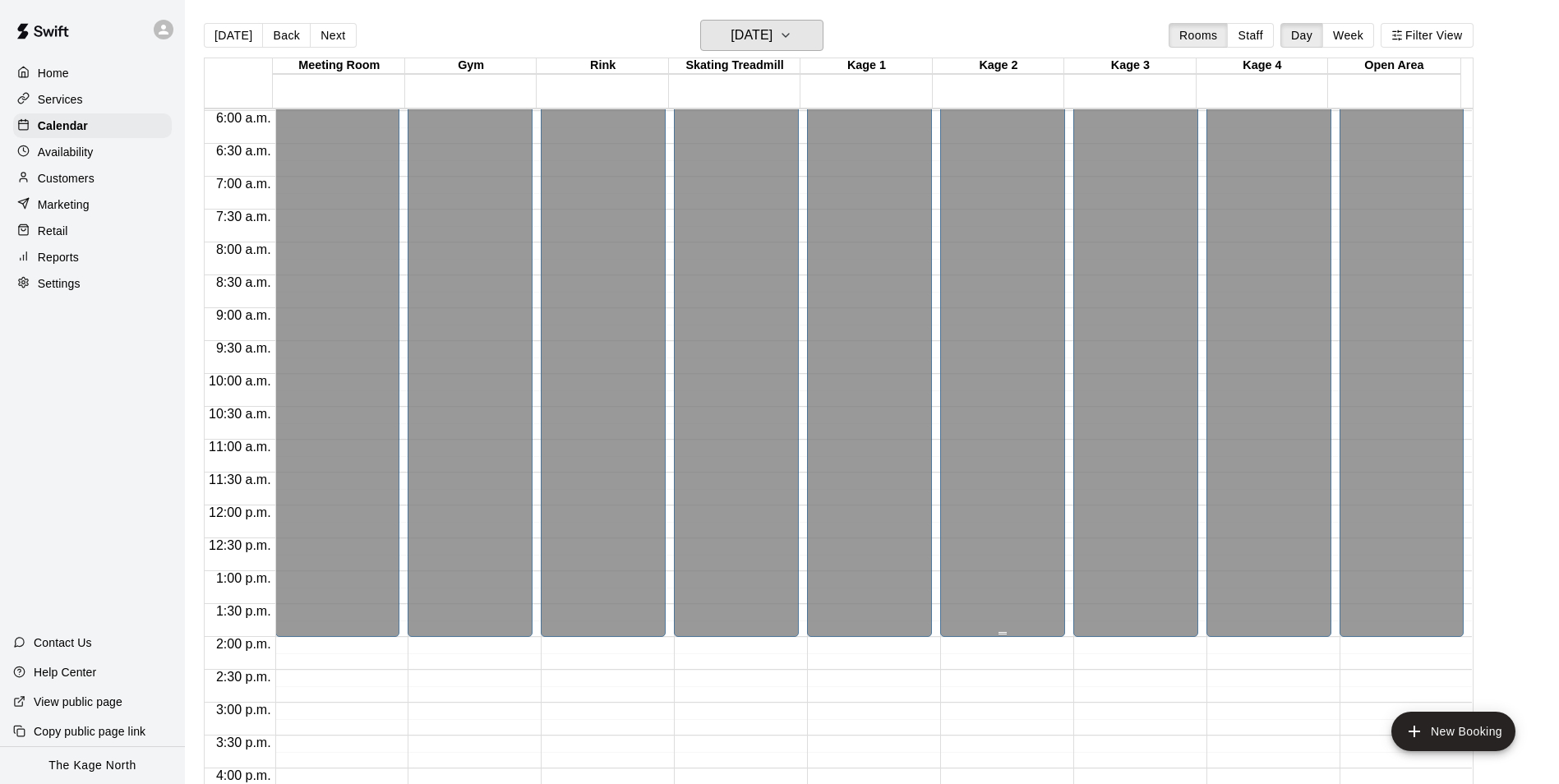
scroll to position [886, 0]
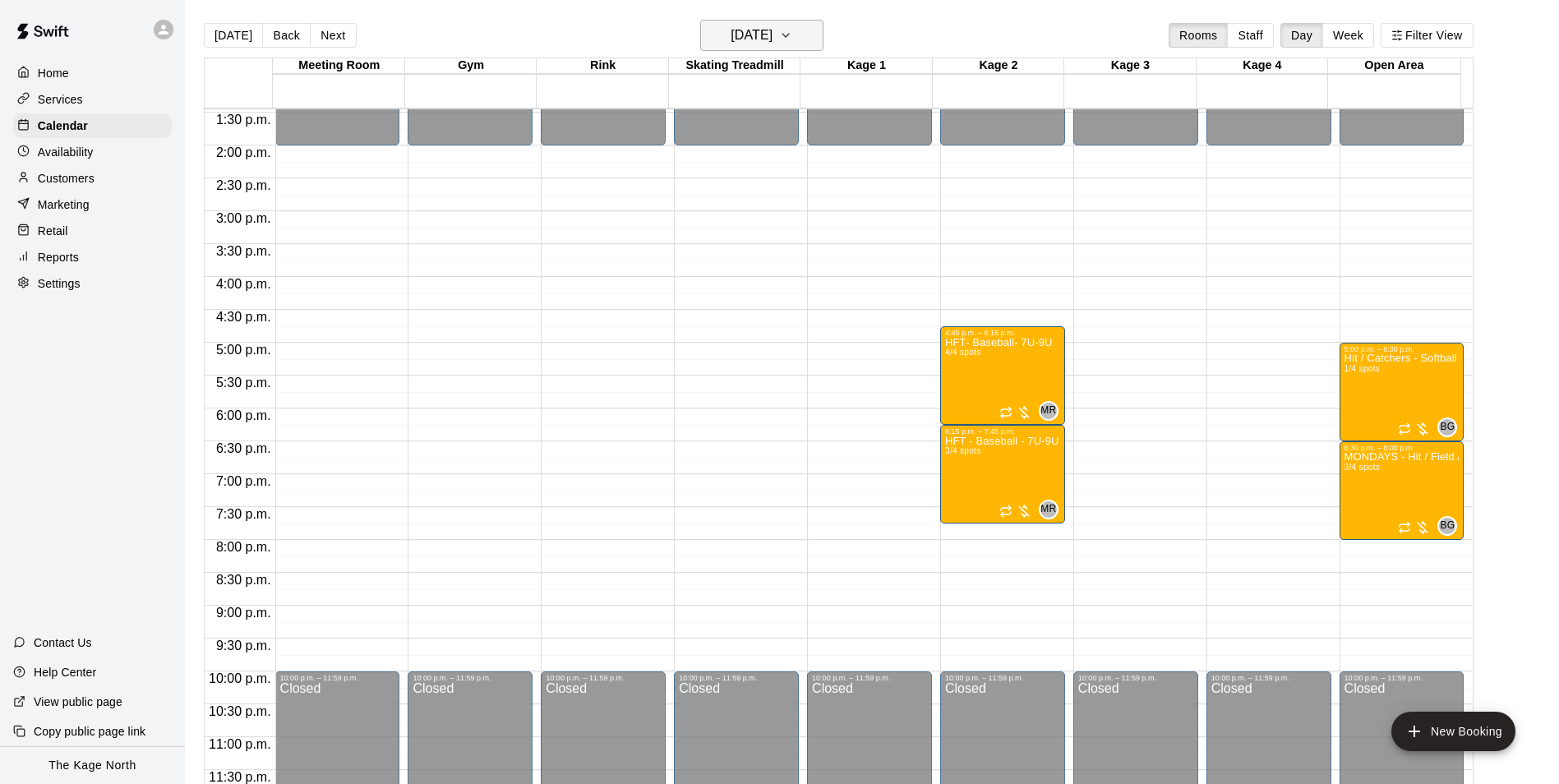
click at [772, 35] on h6 "[DATE]" at bounding box center [752, 35] width 42 height 23
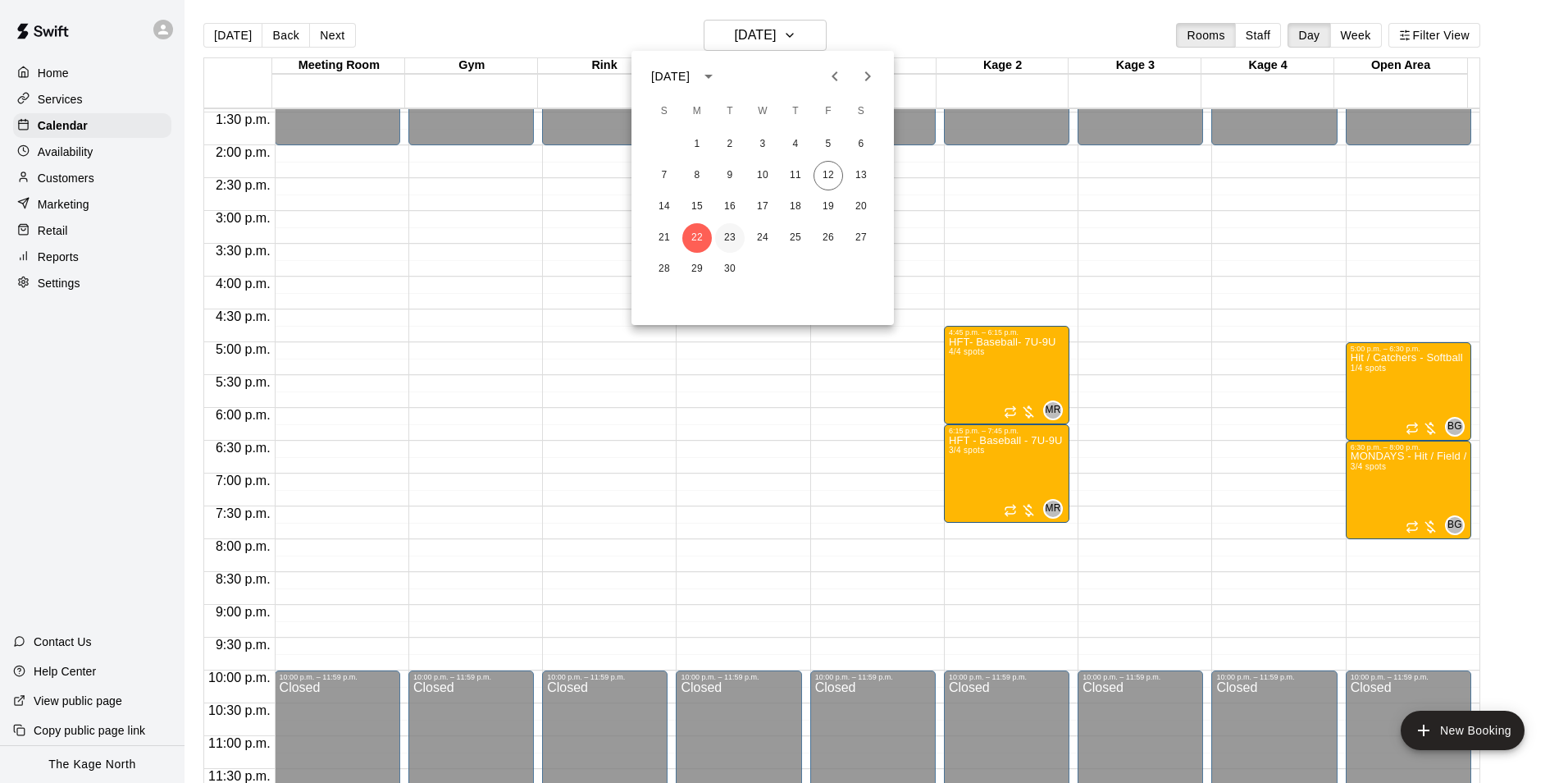
click at [728, 234] on button "23" at bounding box center [730, 238] width 30 height 30
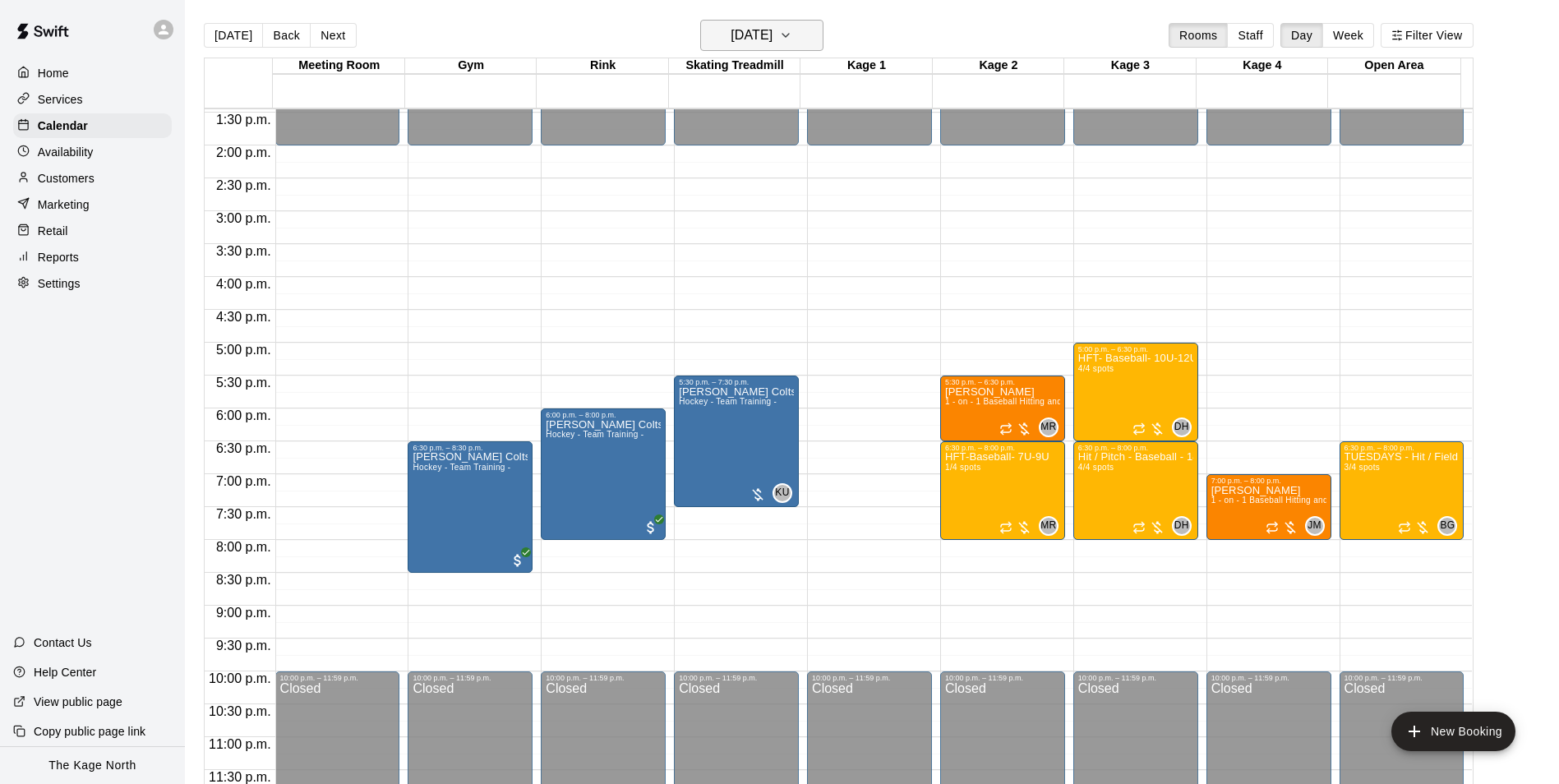
click at [772, 32] on h6 "[DATE]" at bounding box center [752, 35] width 42 height 23
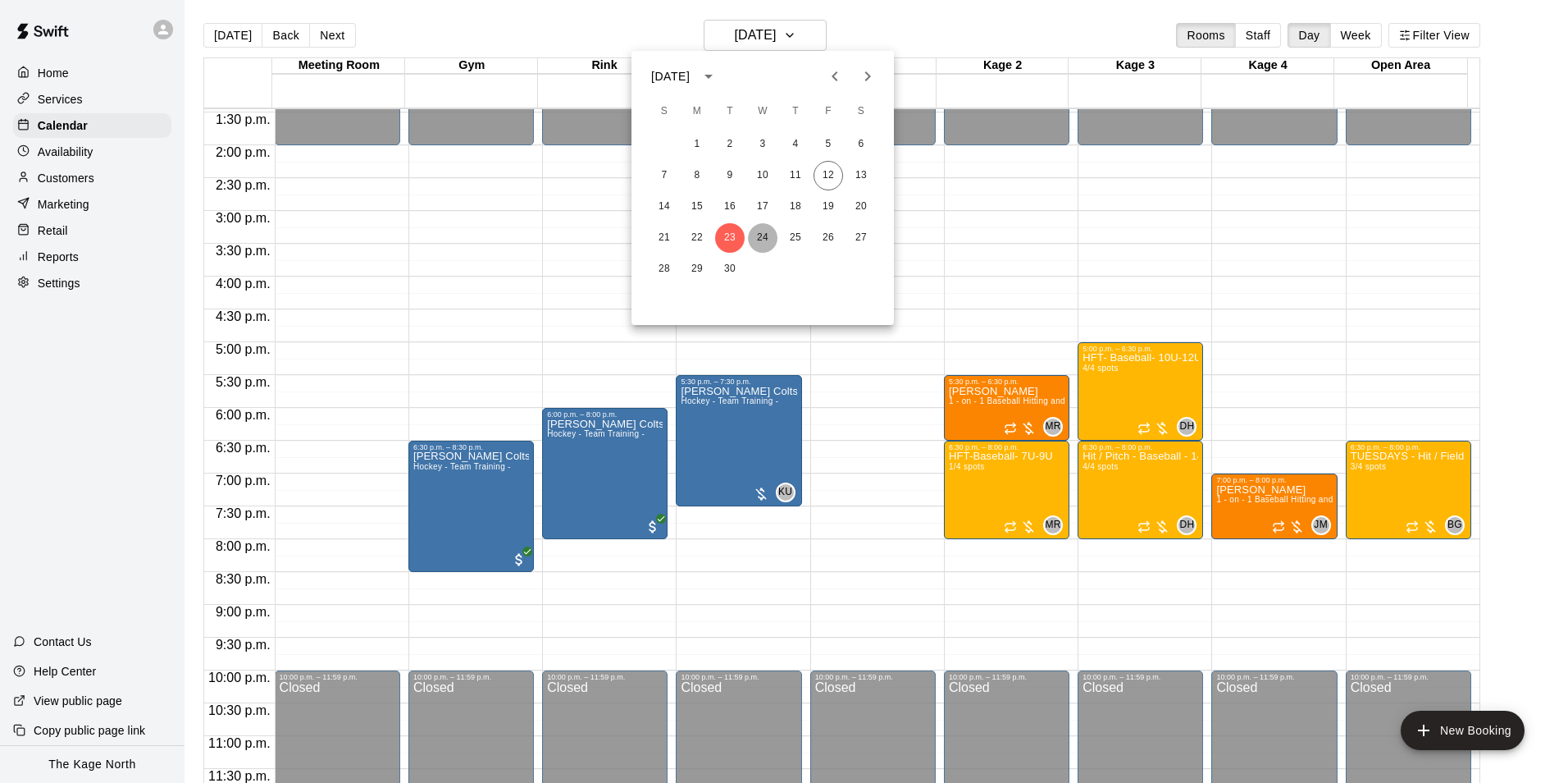
click at [761, 239] on button "24" at bounding box center [763, 238] width 30 height 30
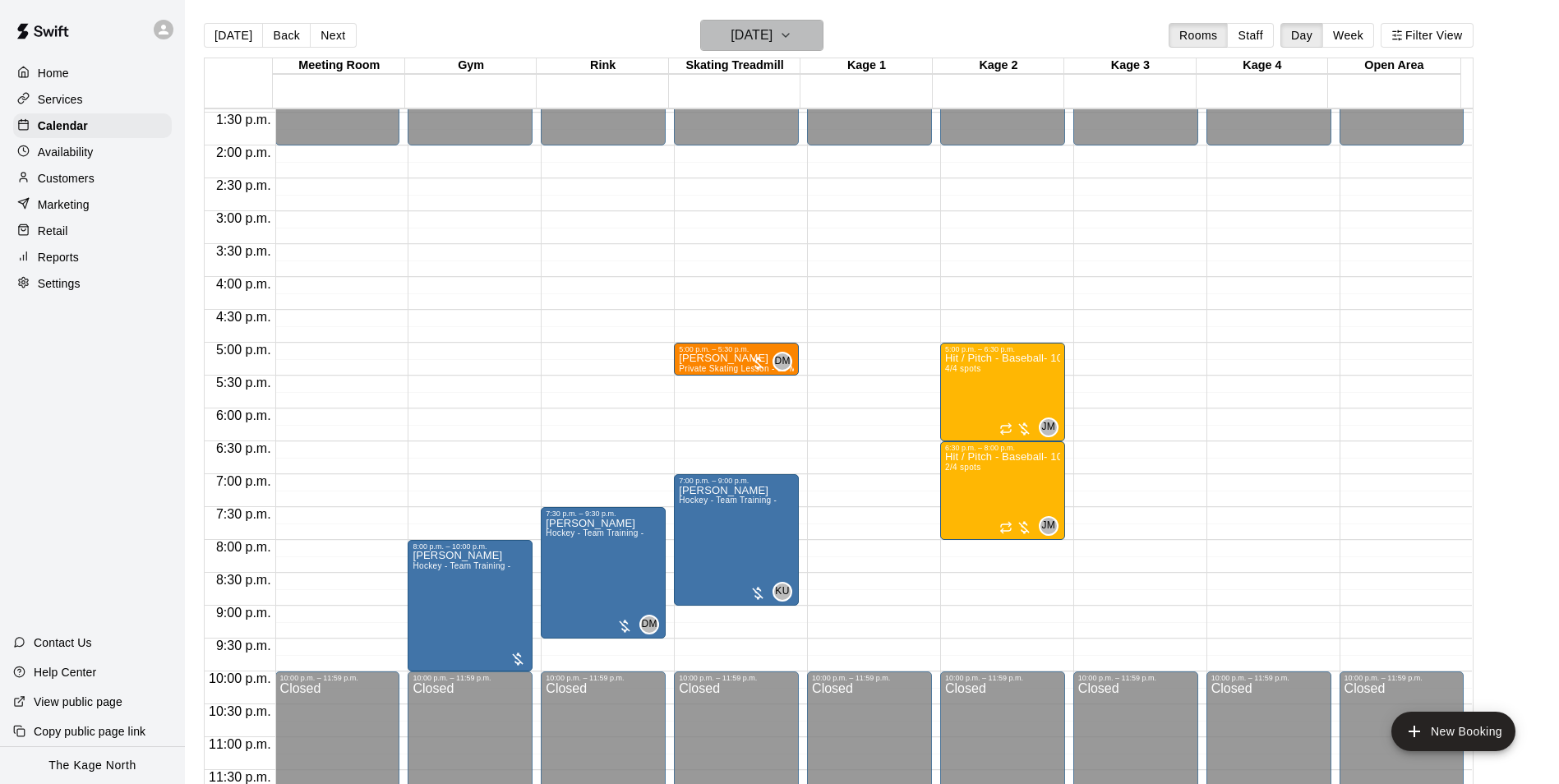
click at [772, 40] on h6 "[DATE]" at bounding box center [752, 35] width 42 height 23
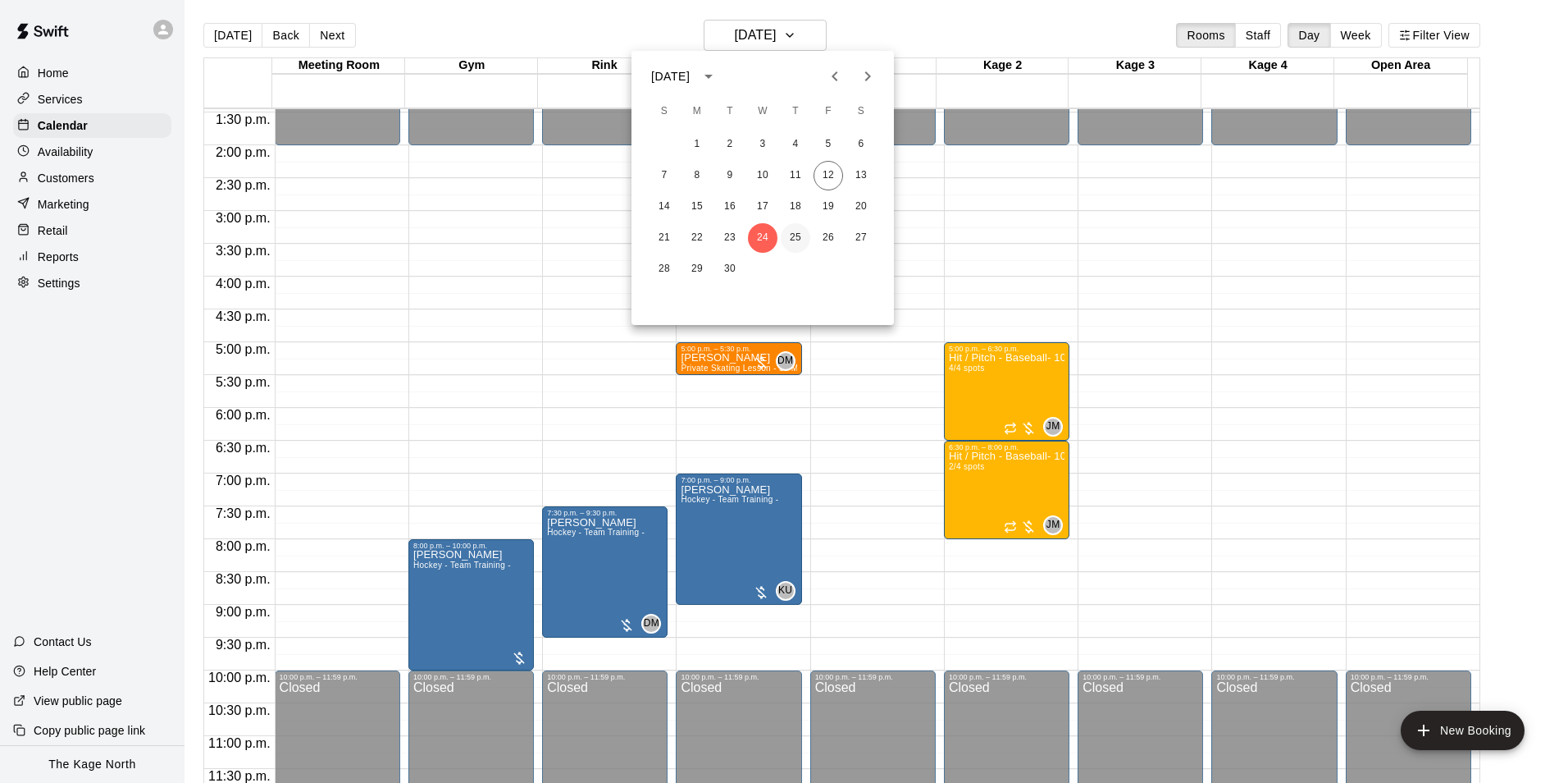
click at [786, 229] on button "25" at bounding box center [795, 238] width 30 height 30
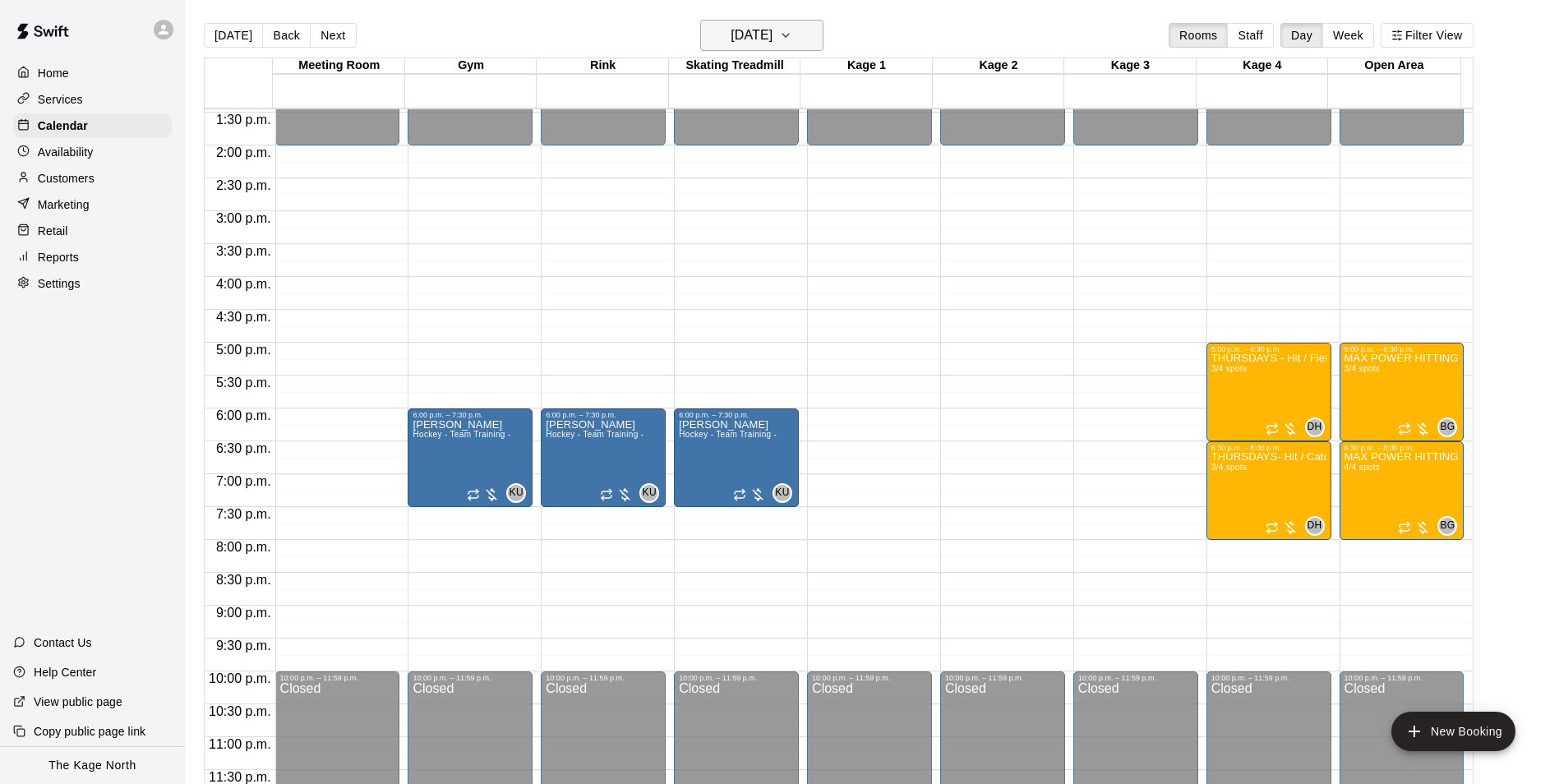
click at [772, 32] on h6 "[DATE]" at bounding box center [752, 35] width 42 height 23
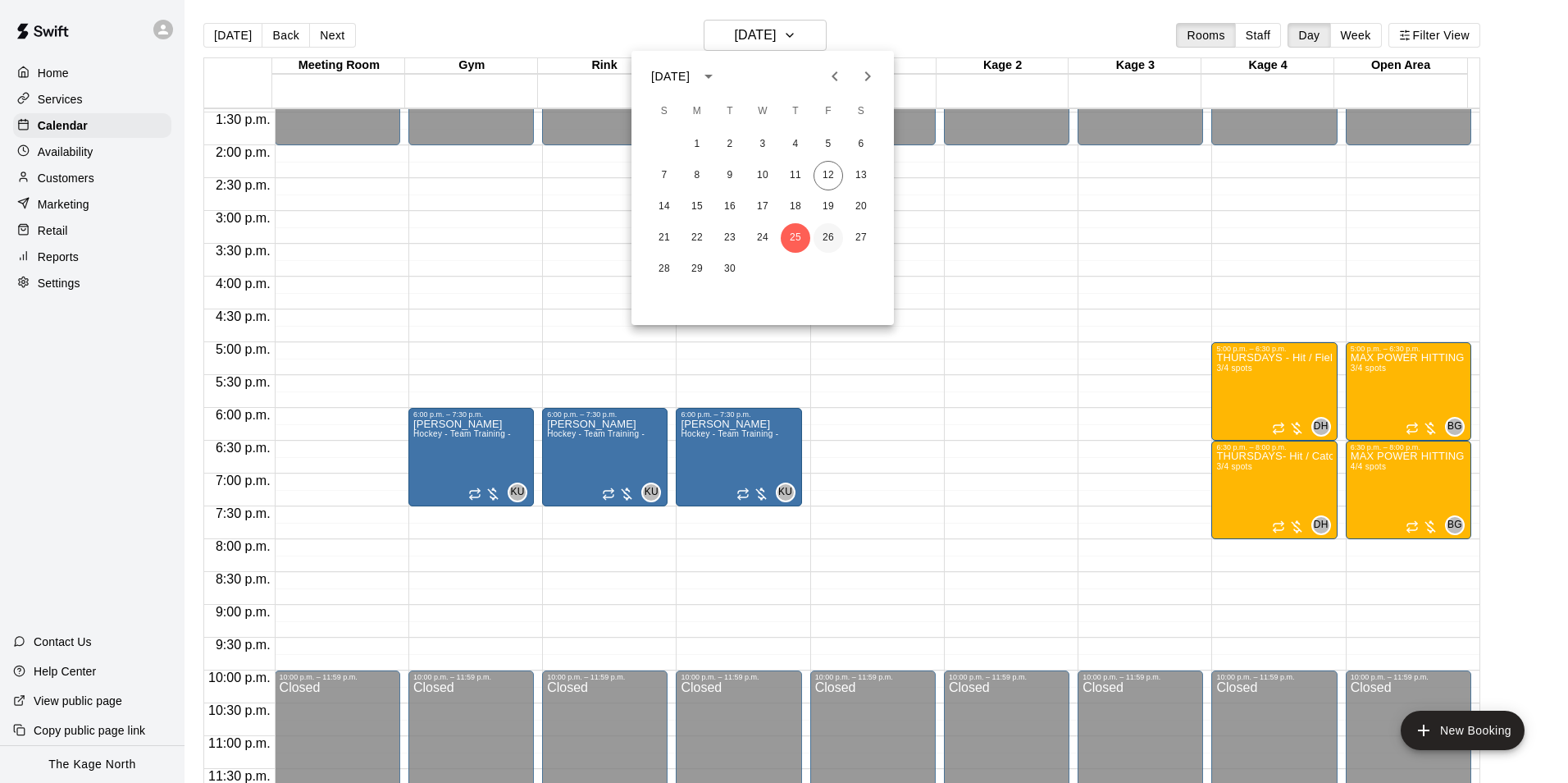
click at [831, 233] on button "26" at bounding box center [829, 238] width 30 height 30
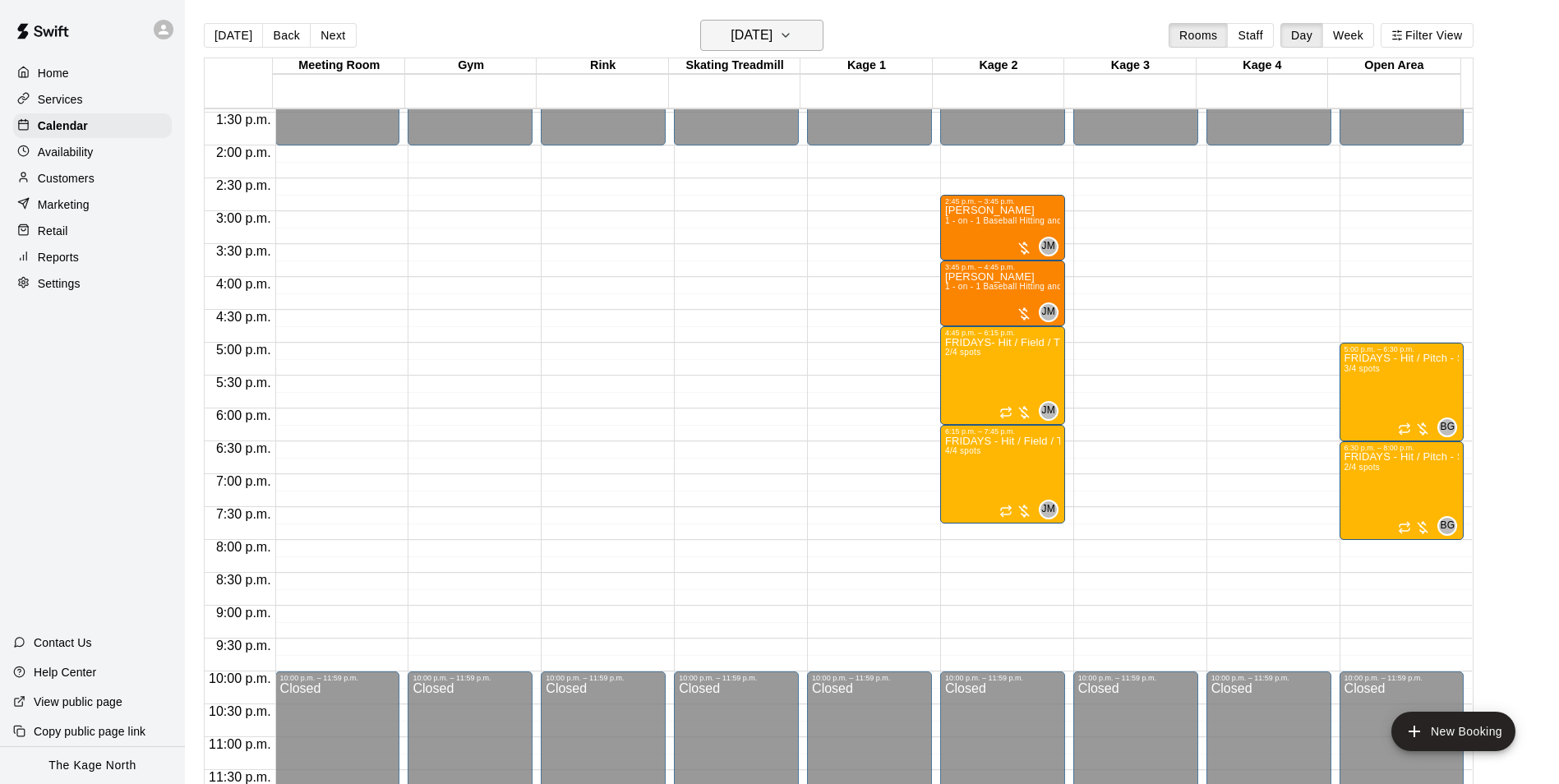
click at [742, 27] on h6 "[DATE]" at bounding box center [752, 35] width 42 height 23
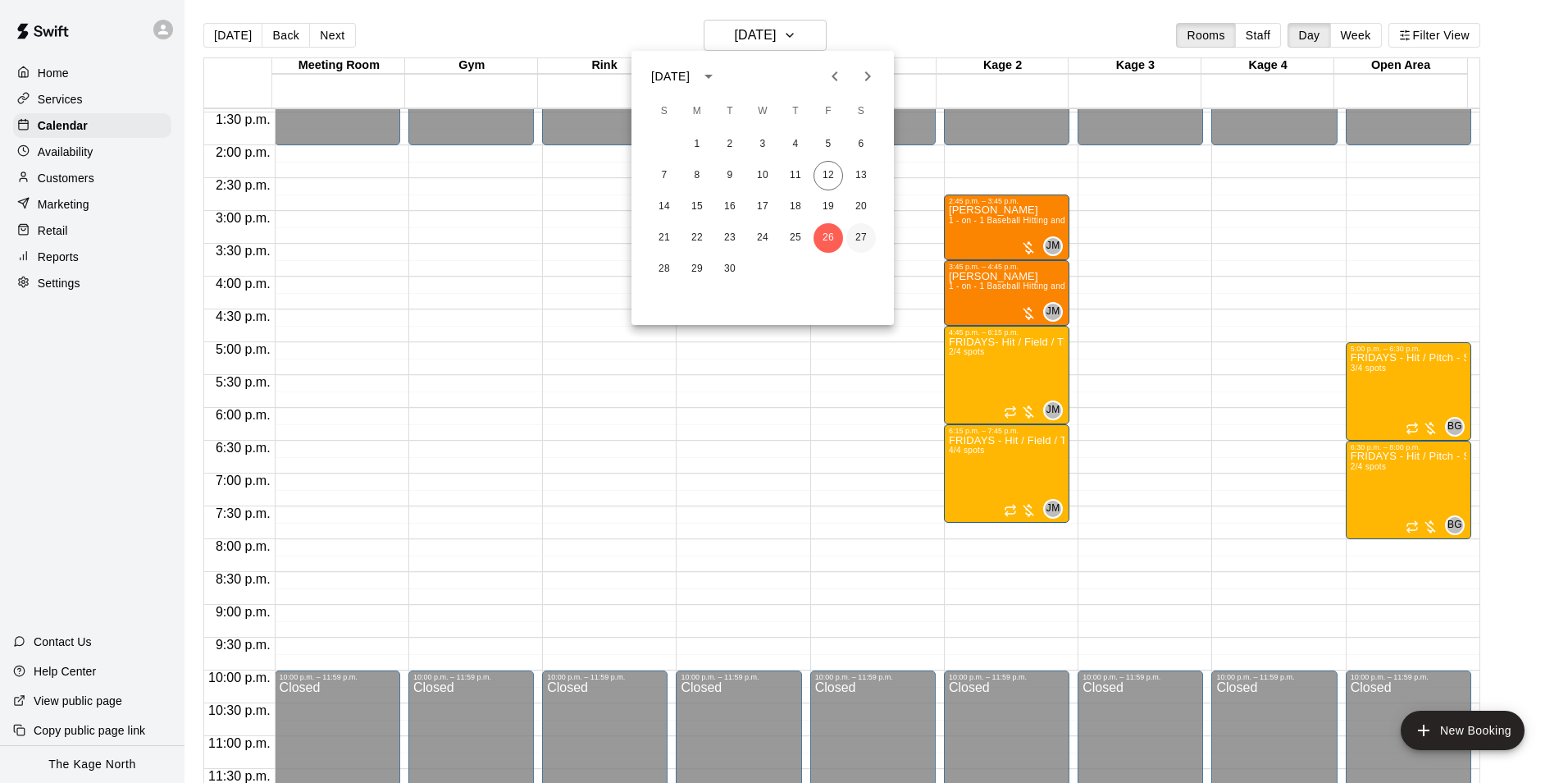
click at [861, 237] on button "27" at bounding box center [861, 238] width 30 height 30
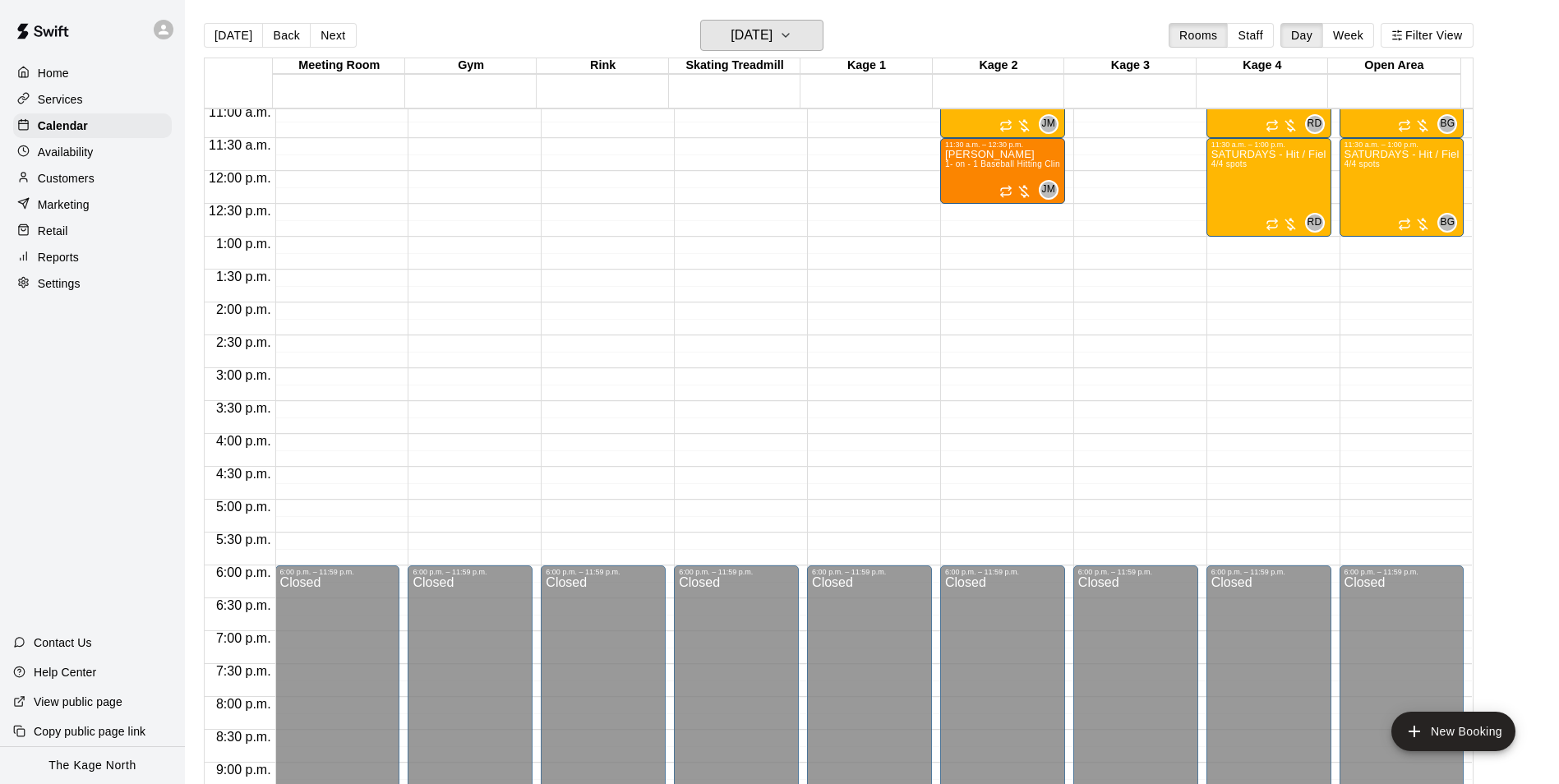
scroll to position [557, 0]
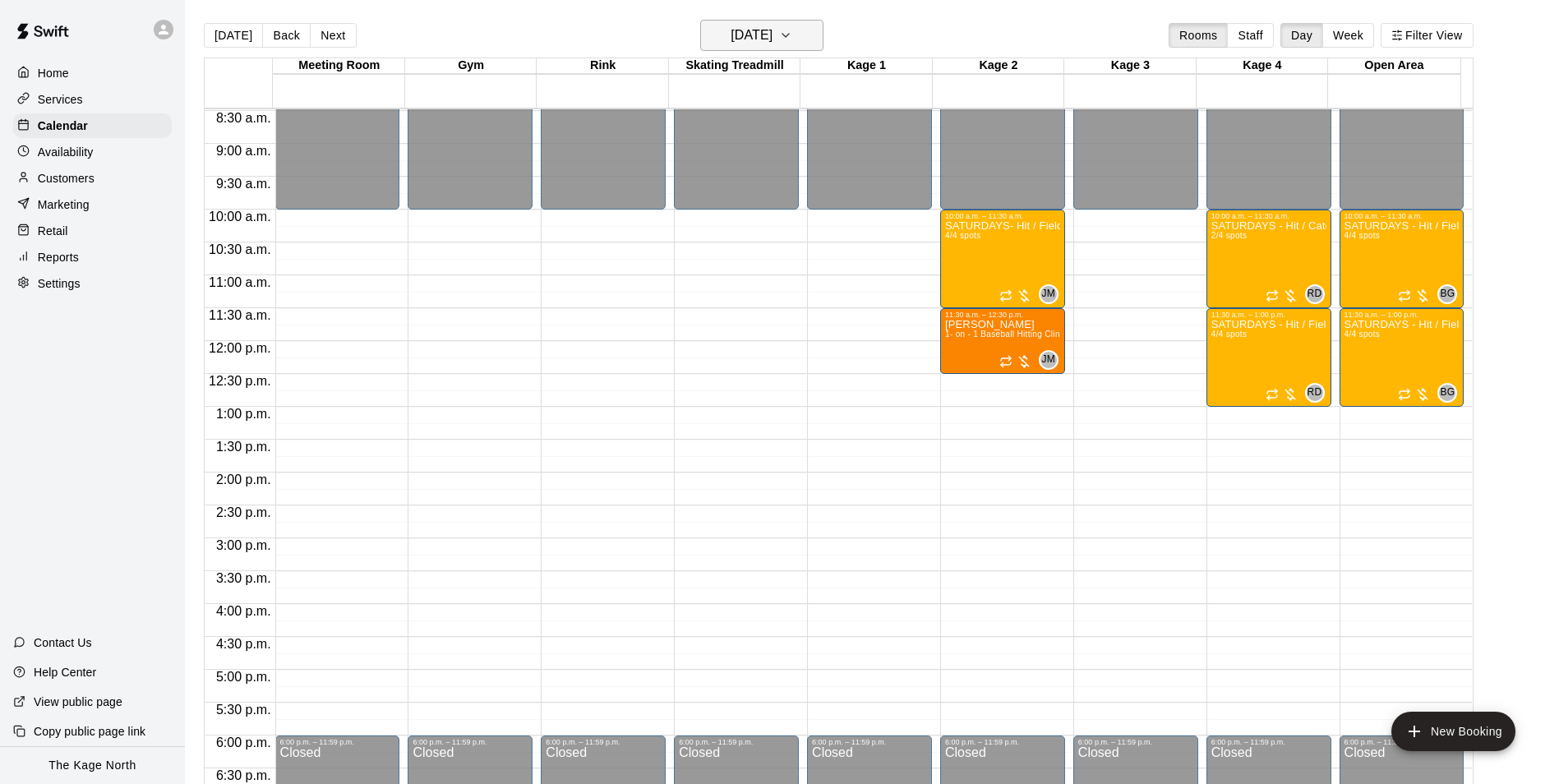
click at [772, 36] on h6 "[DATE]" at bounding box center [752, 35] width 42 height 23
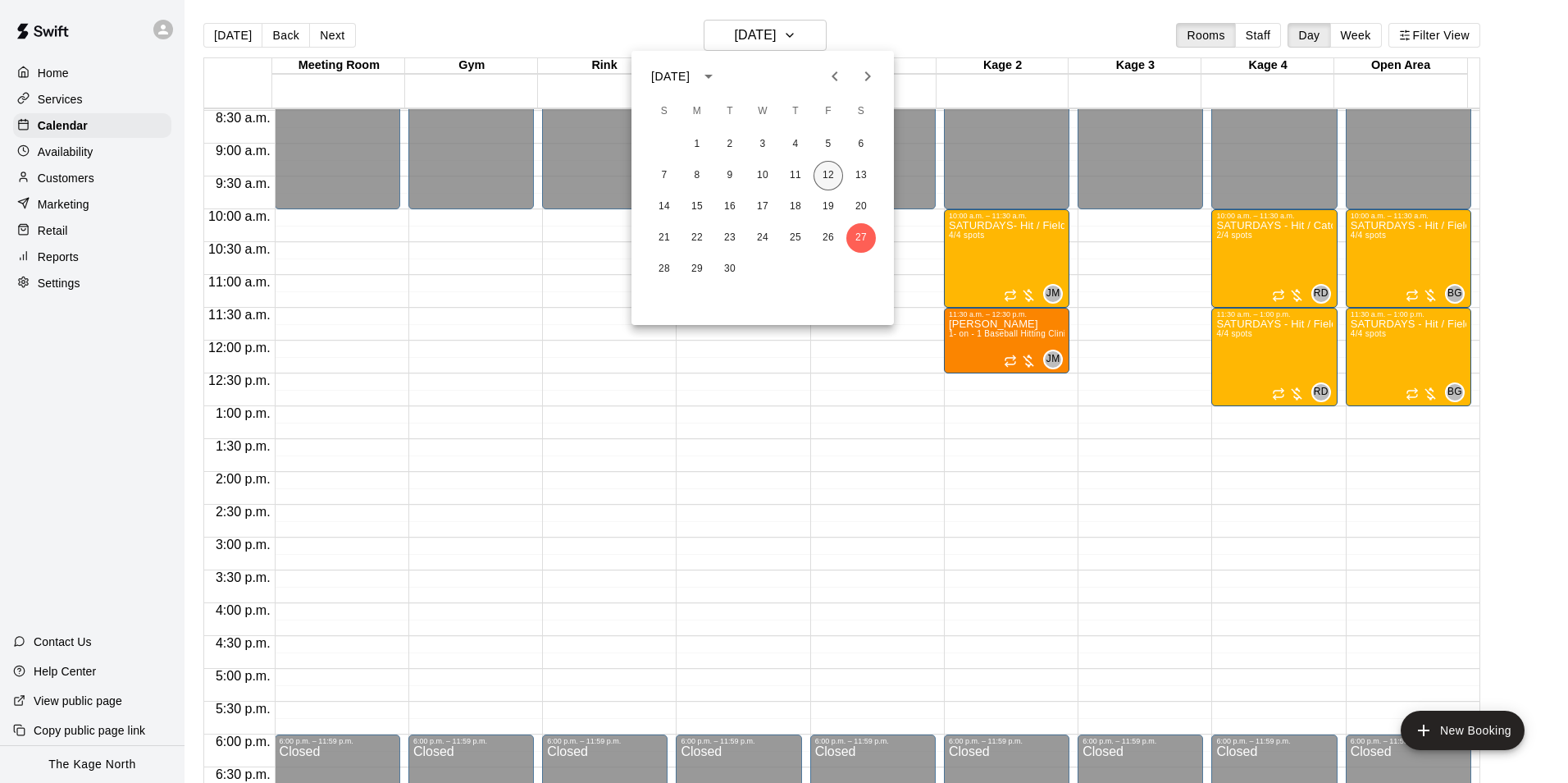
click at [825, 175] on button "12" at bounding box center [829, 176] width 30 height 30
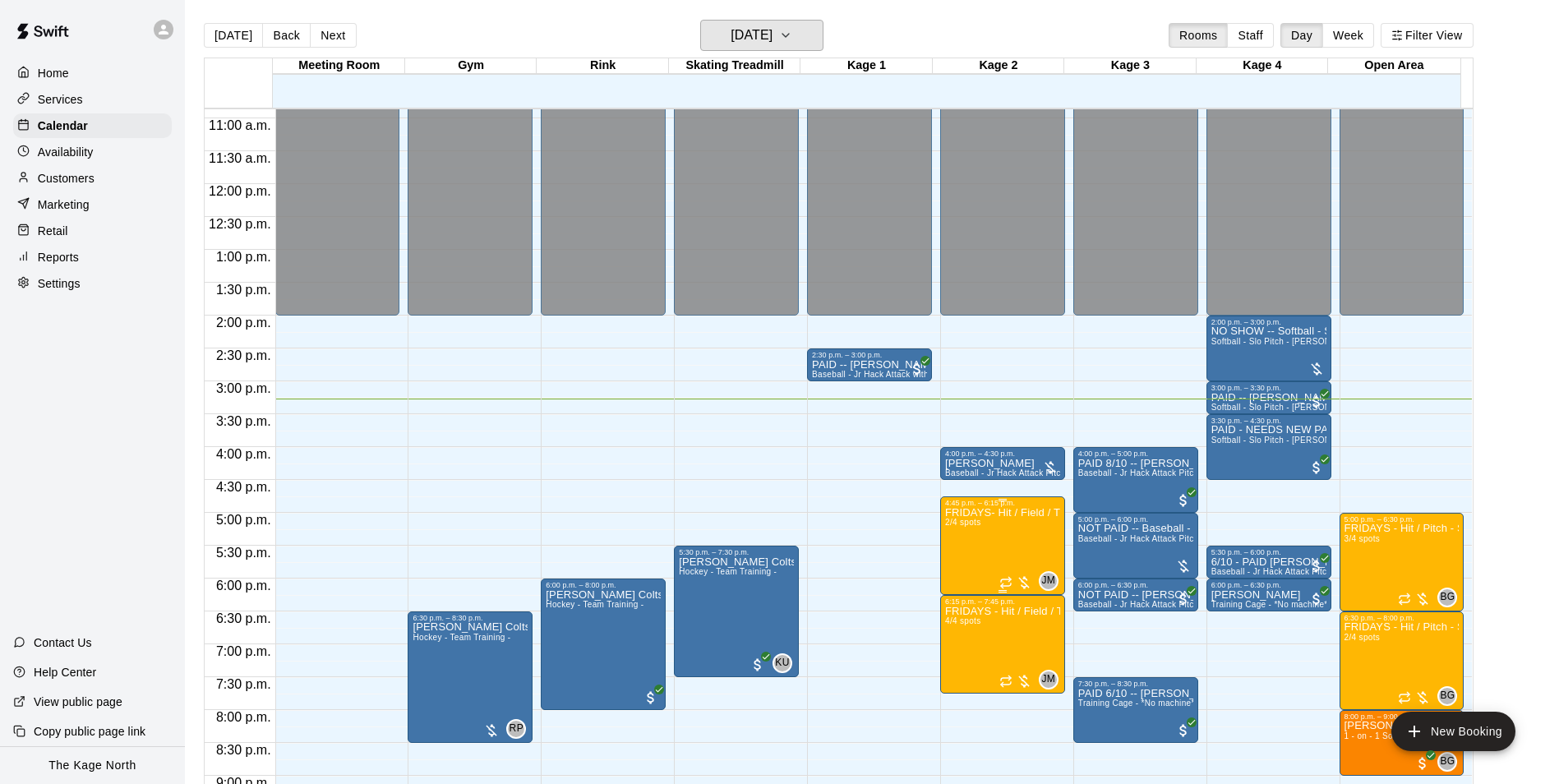
scroll to position [886, 0]
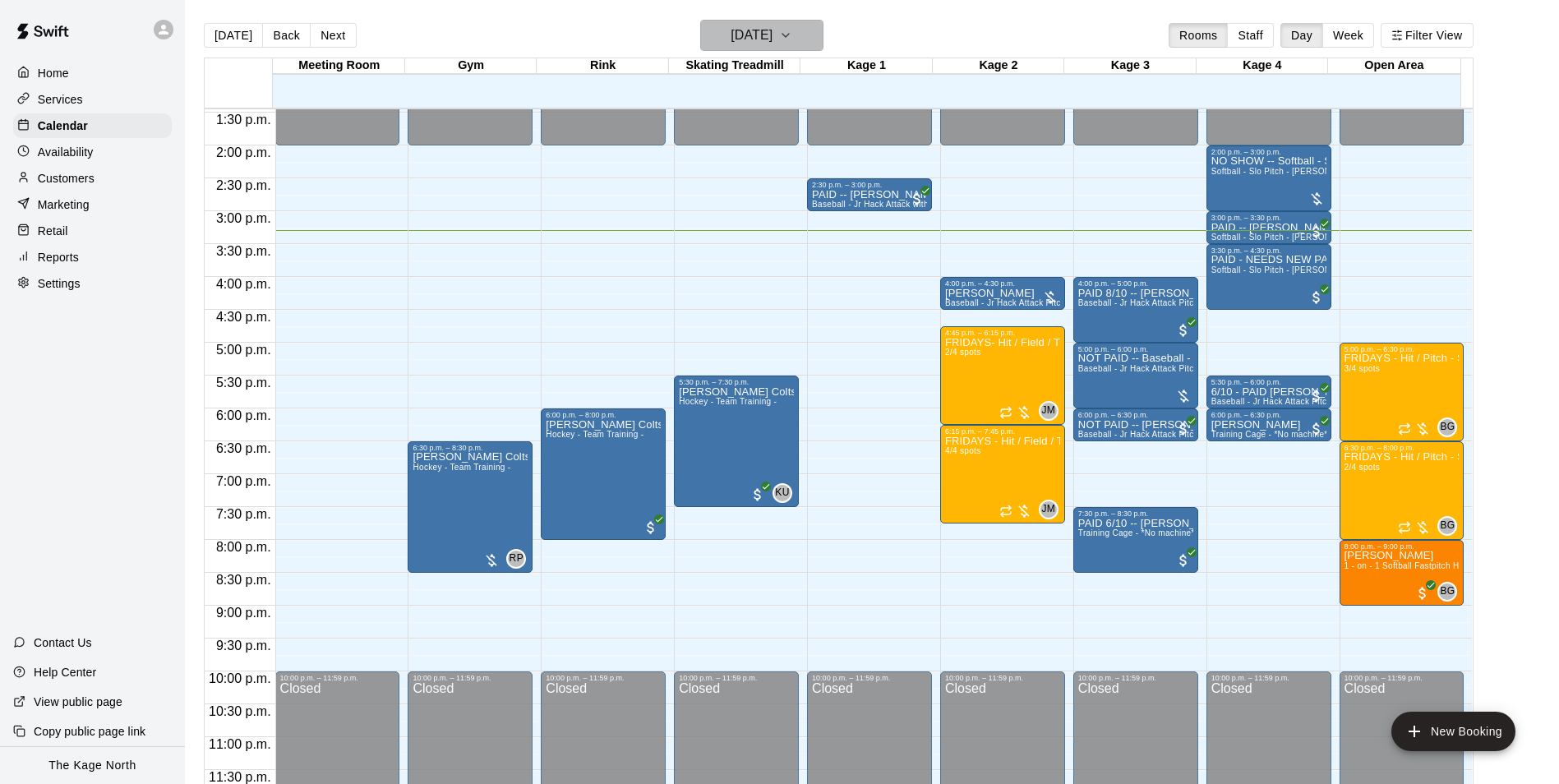
click at [800, 37] on button "[DATE]" at bounding box center [761, 35] width 123 height 32
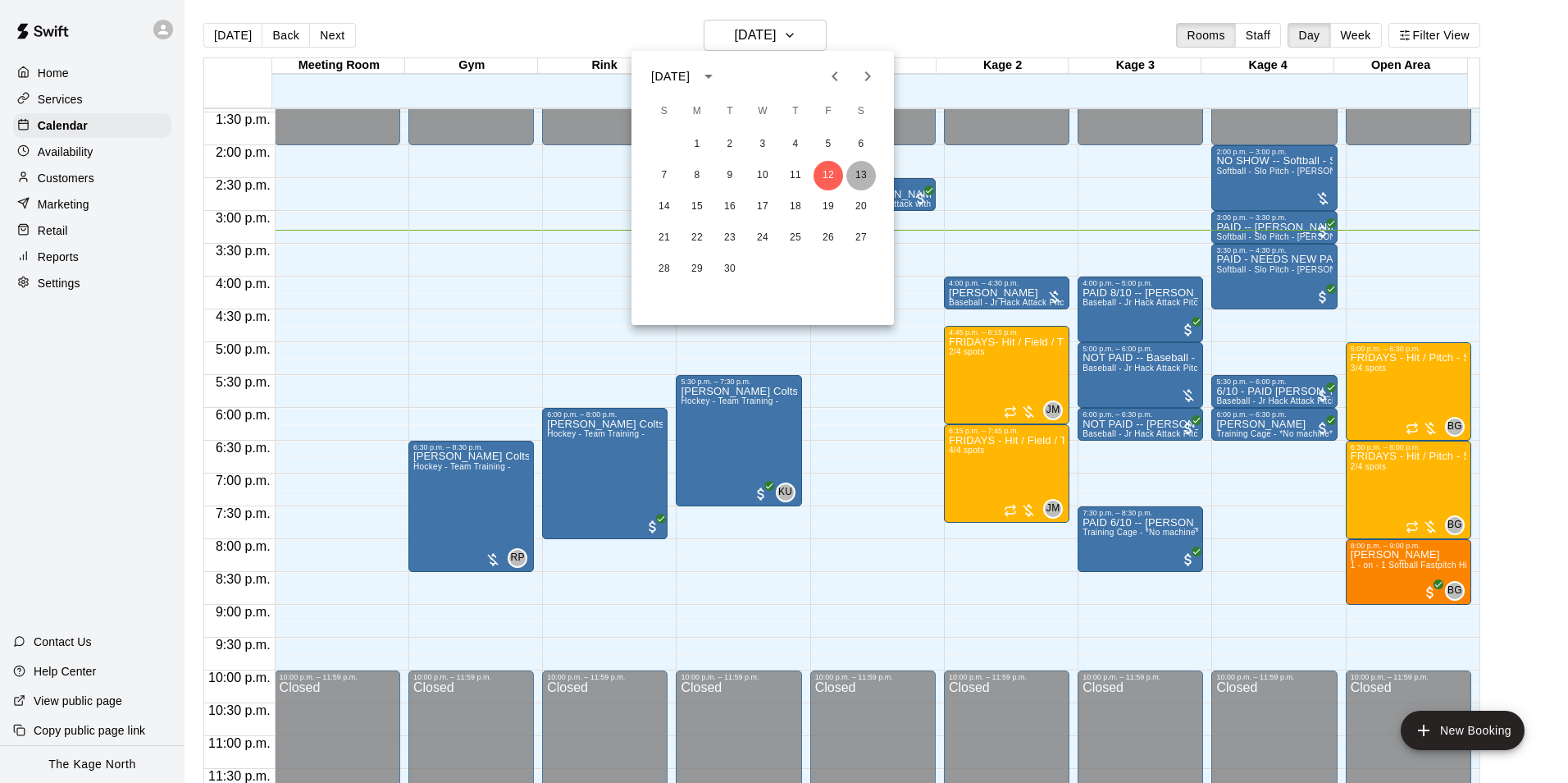
click at [862, 172] on button "13" at bounding box center [861, 176] width 30 height 30
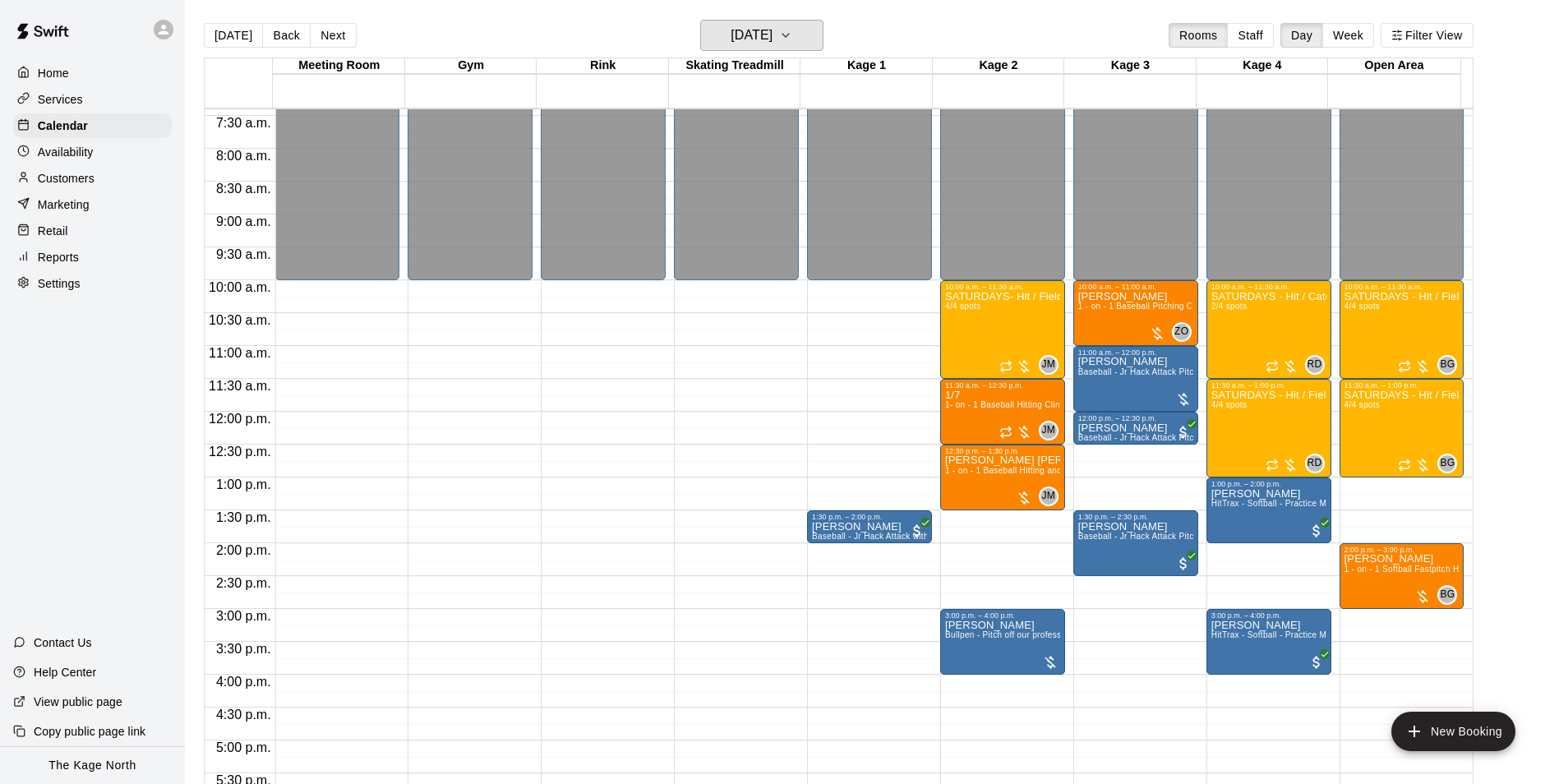
scroll to position [557, 0]
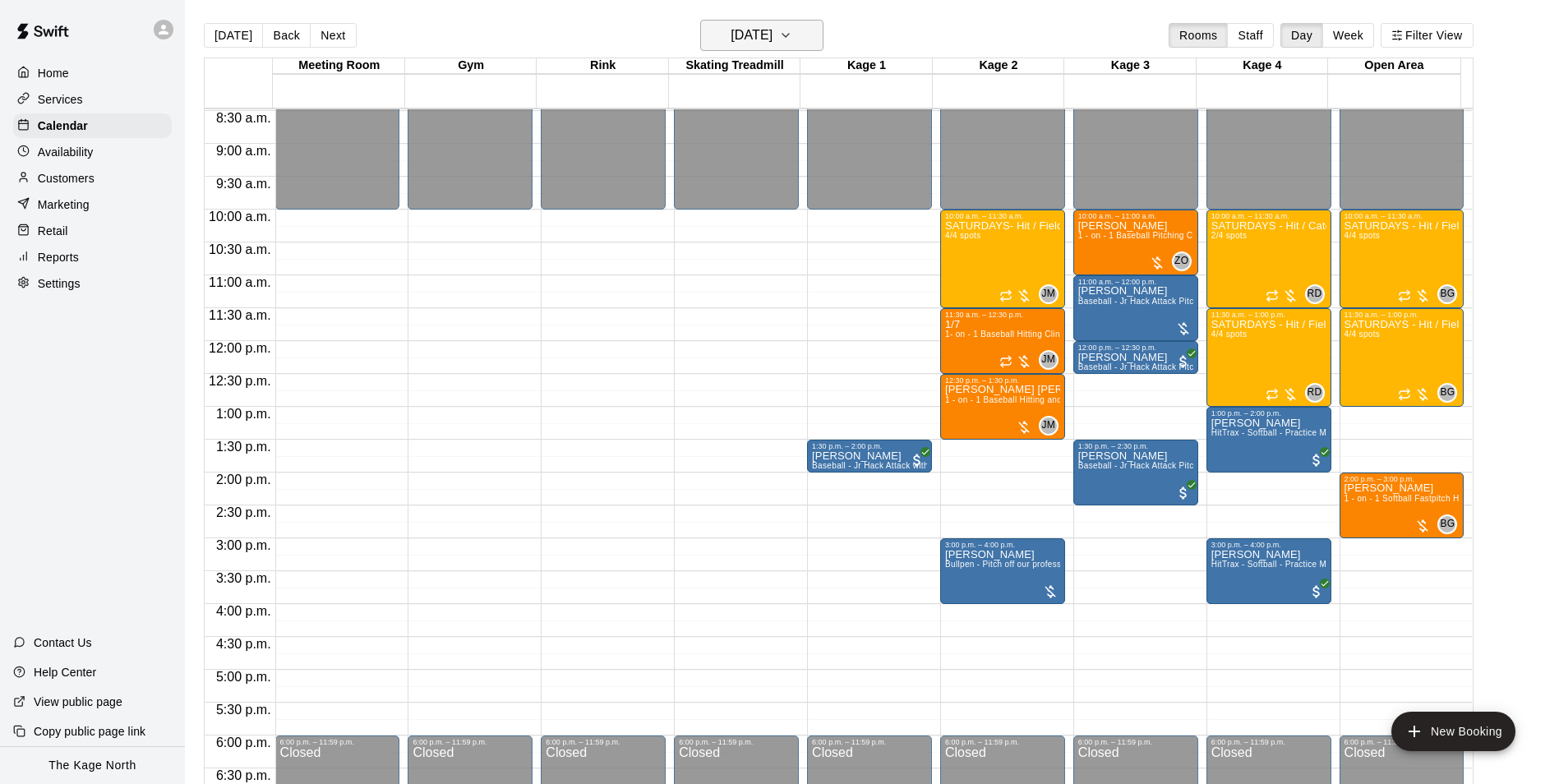
click at [792, 30] on icon "button" at bounding box center [785, 35] width 14 height 20
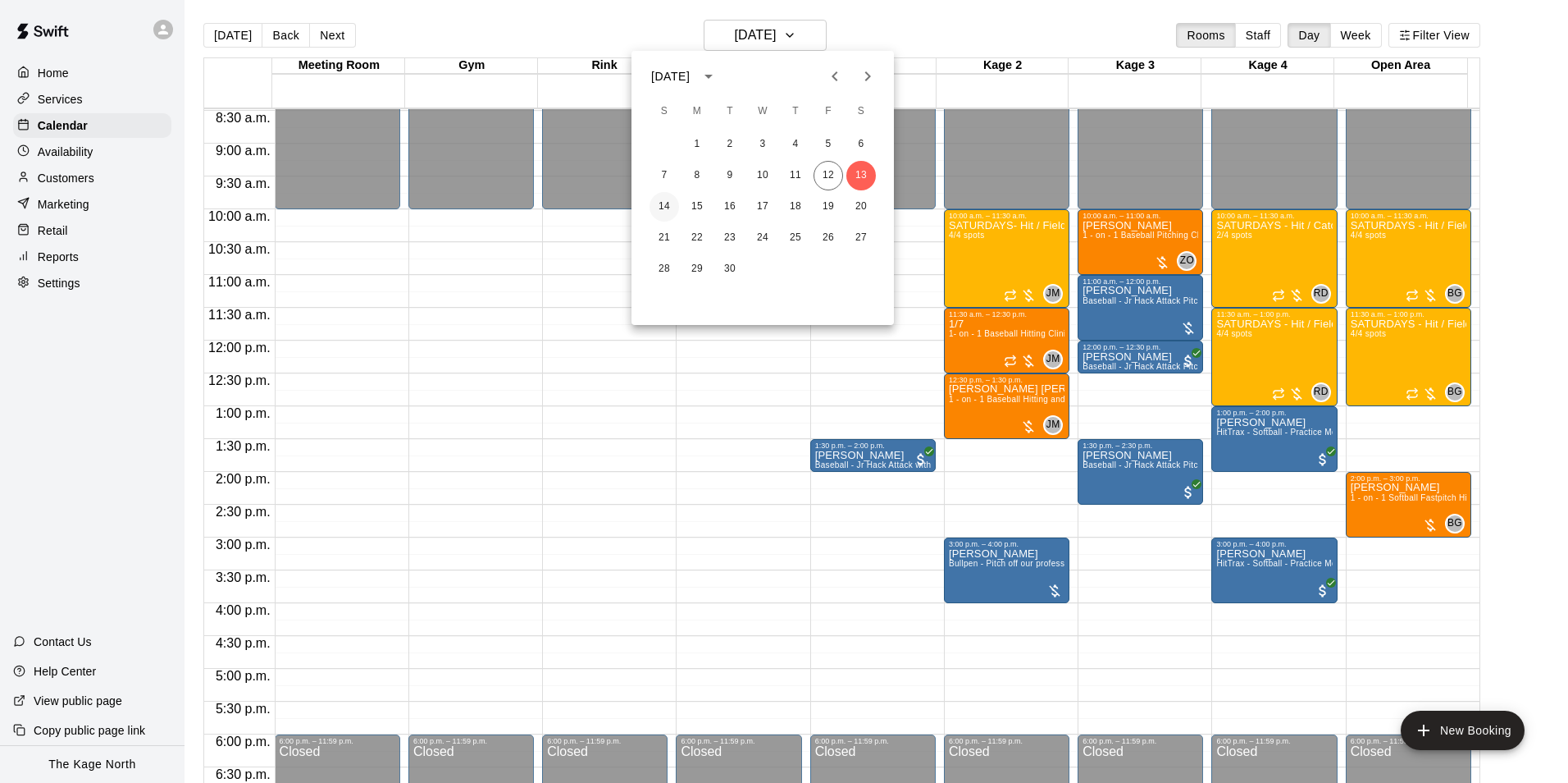
click at [667, 202] on button "14" at bounding box center [664, 206] width 30 height 30
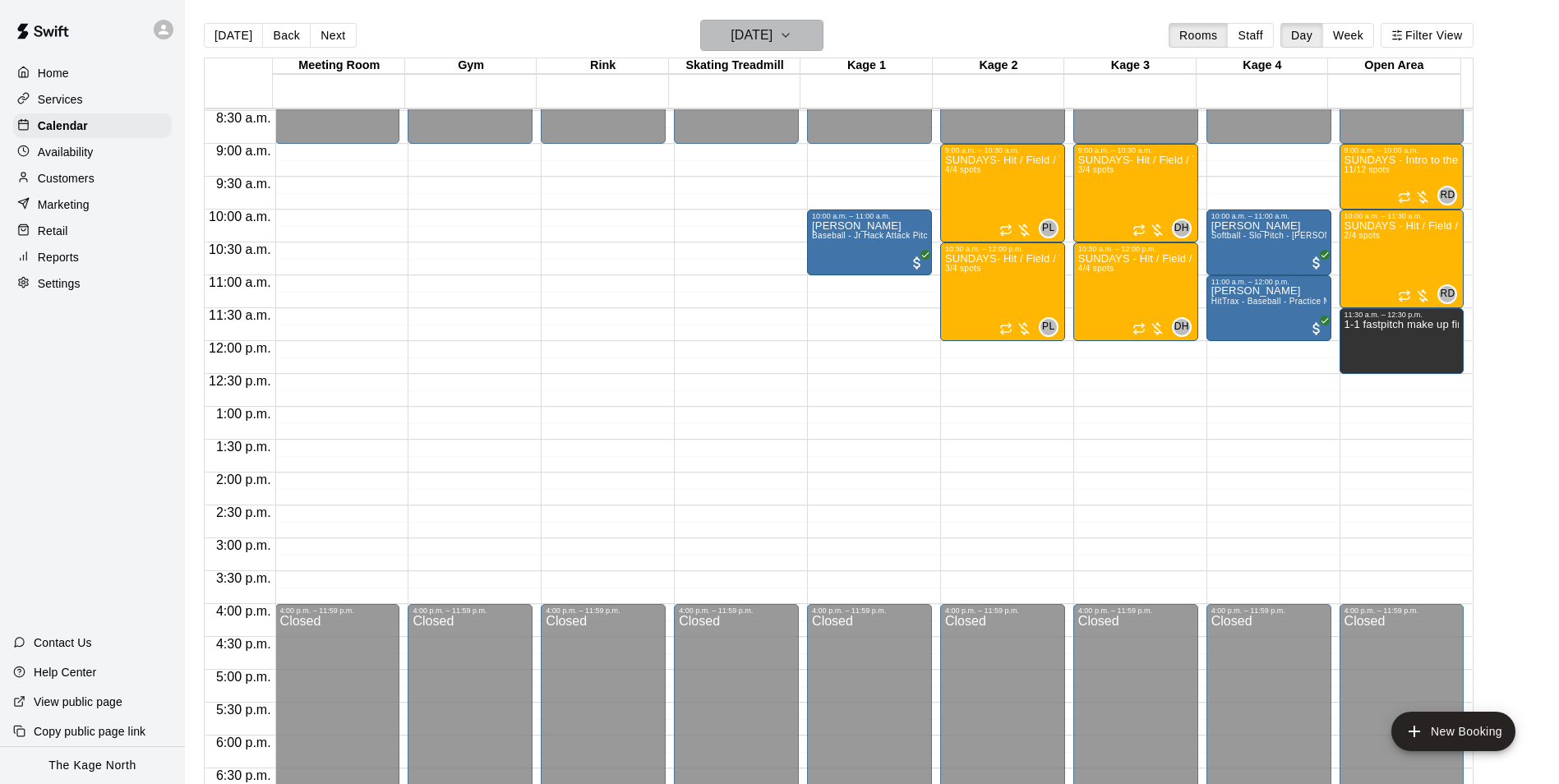
click at [772, 32] on h6 "[DATE]" at bounding box center [752, 35] width 42 height 23
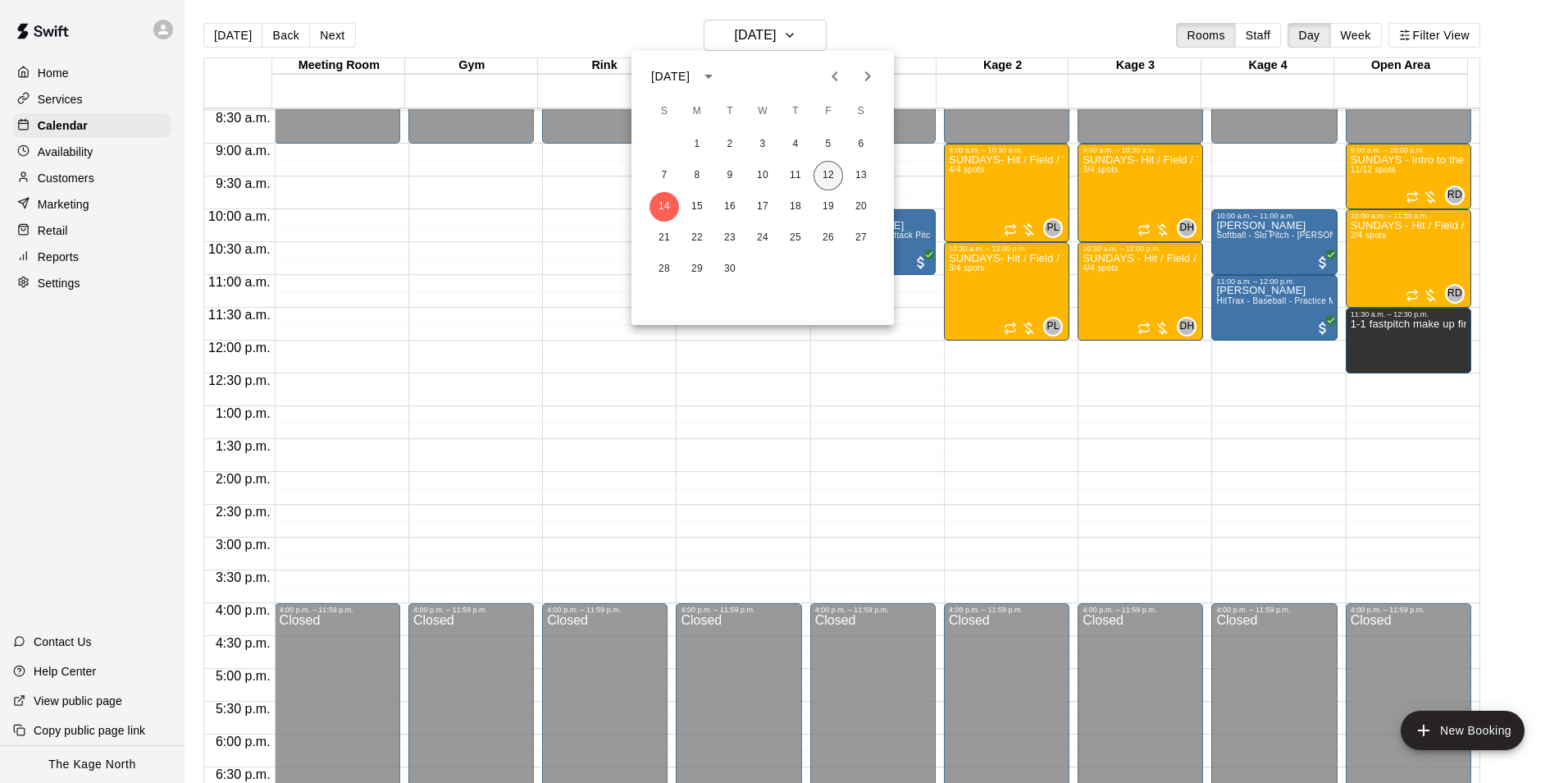
click at [828, 172] on button "12" at bounding box center [829, 176] width 30 height 30
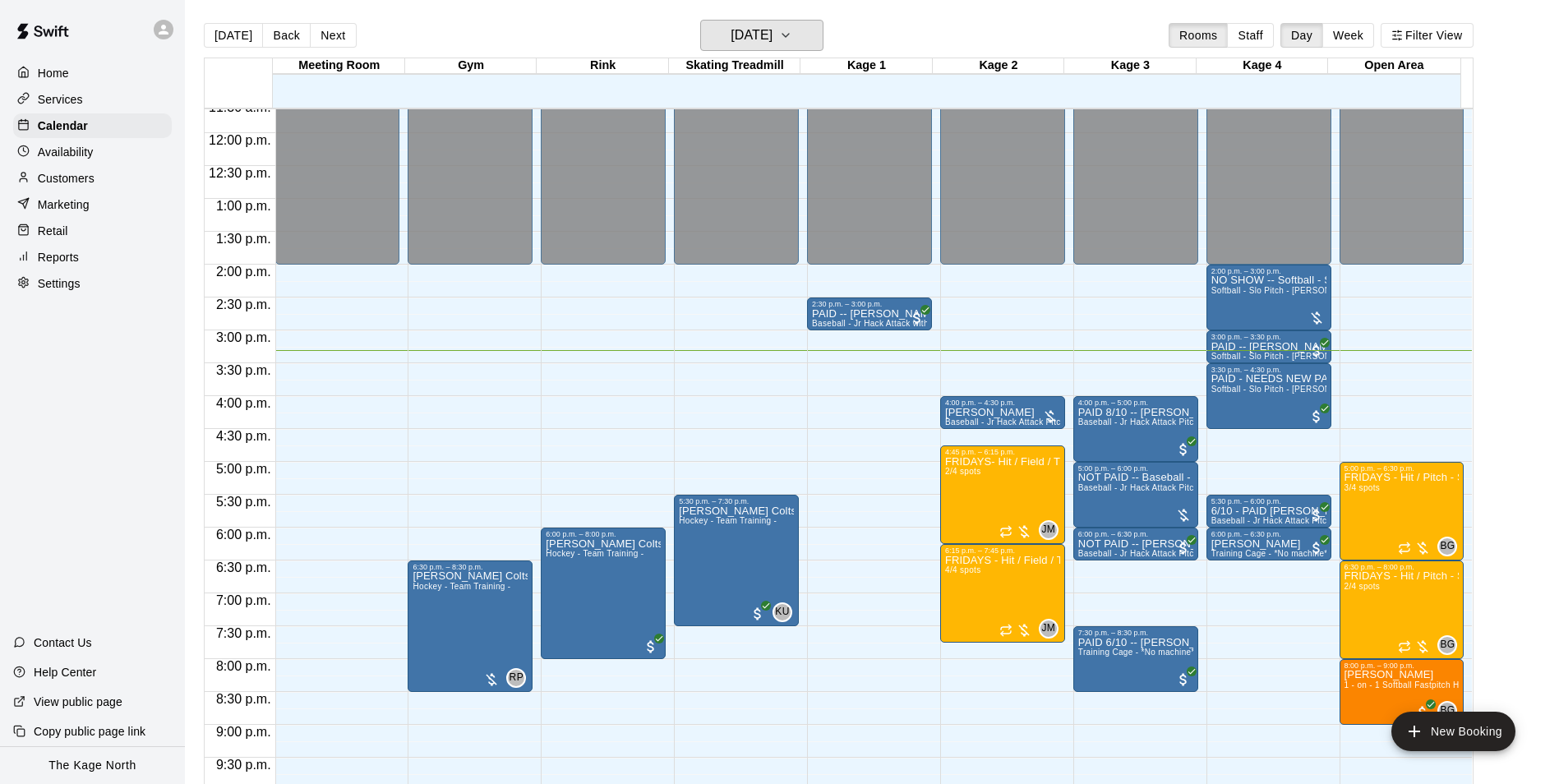
scroll to position [886, 0]
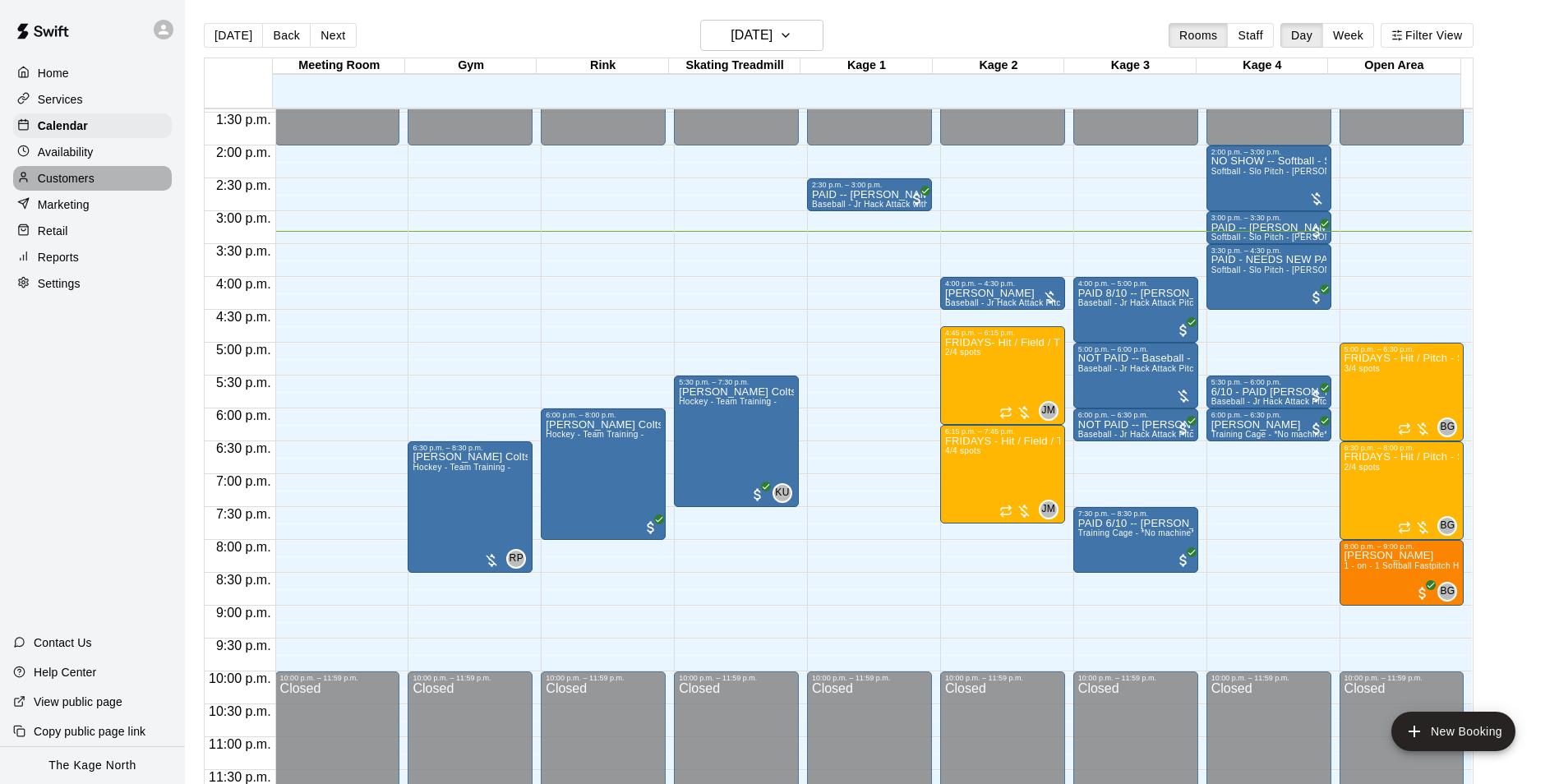
click at [76, 191] on div "Customers" at bounding box center [93, 178] width 159 height 24
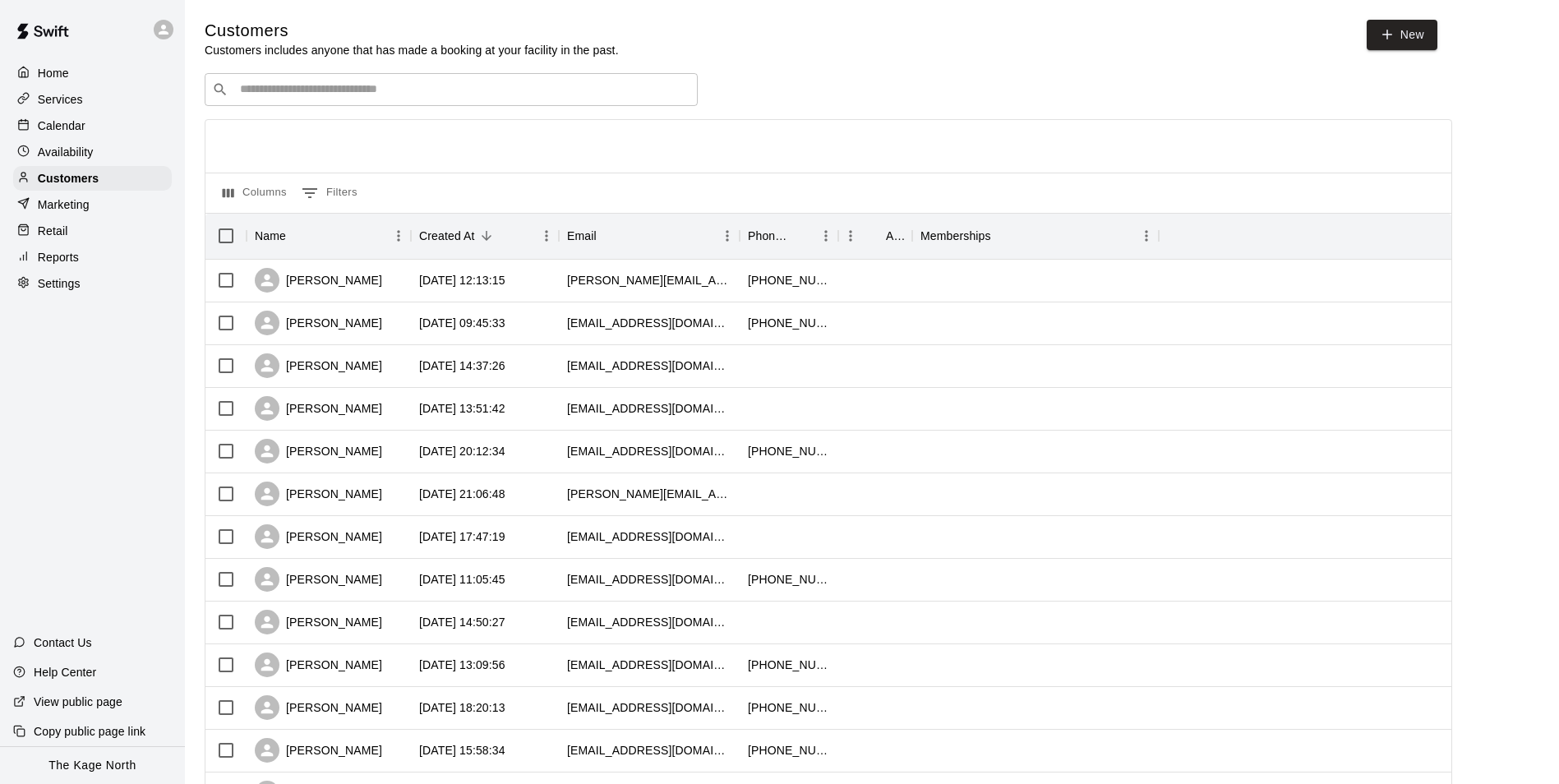
click at [73, 126] on p "Calendar" at bounding box center [61, 125] width 48 height 16
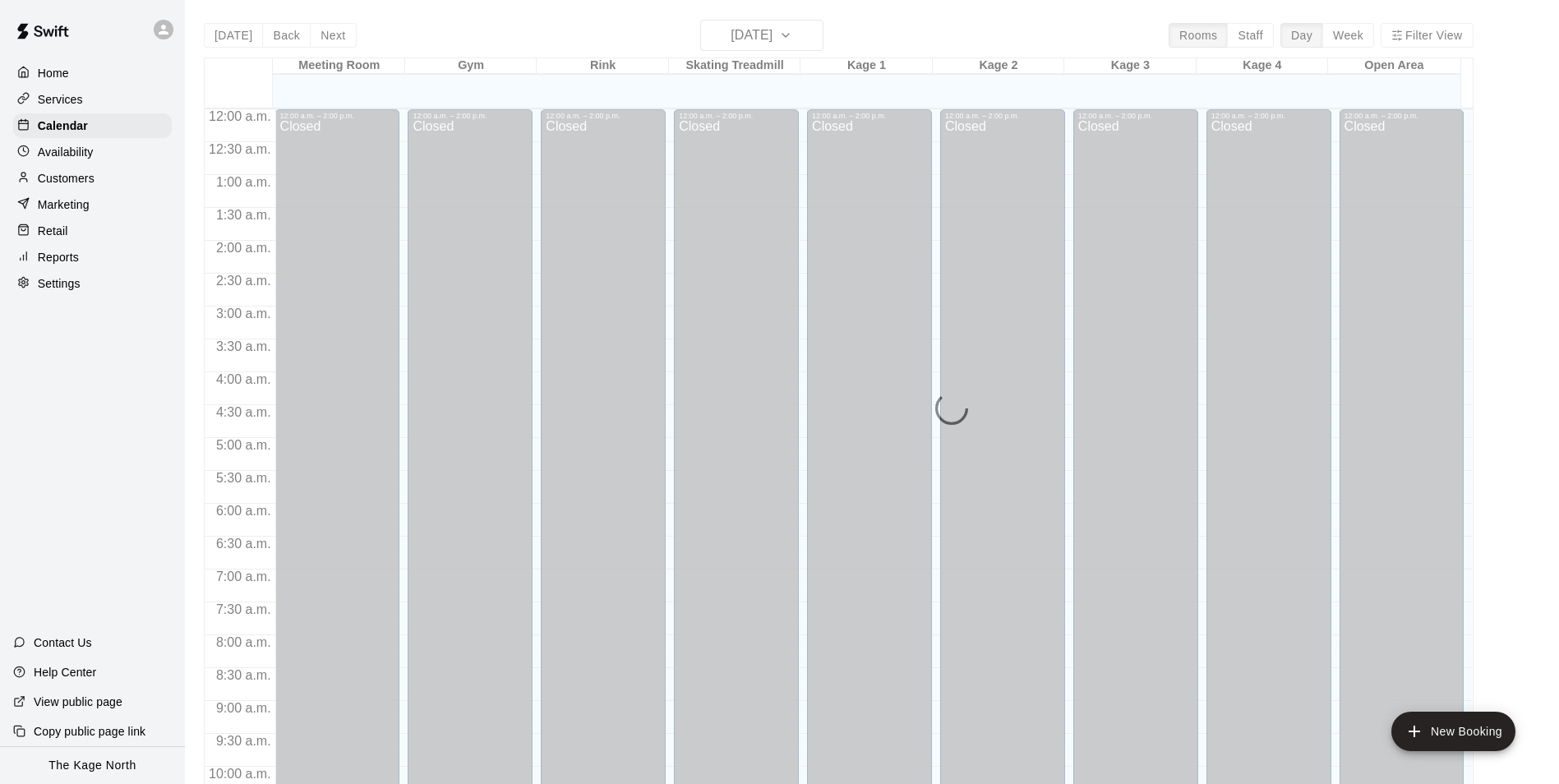
scroll to position [834, 0]
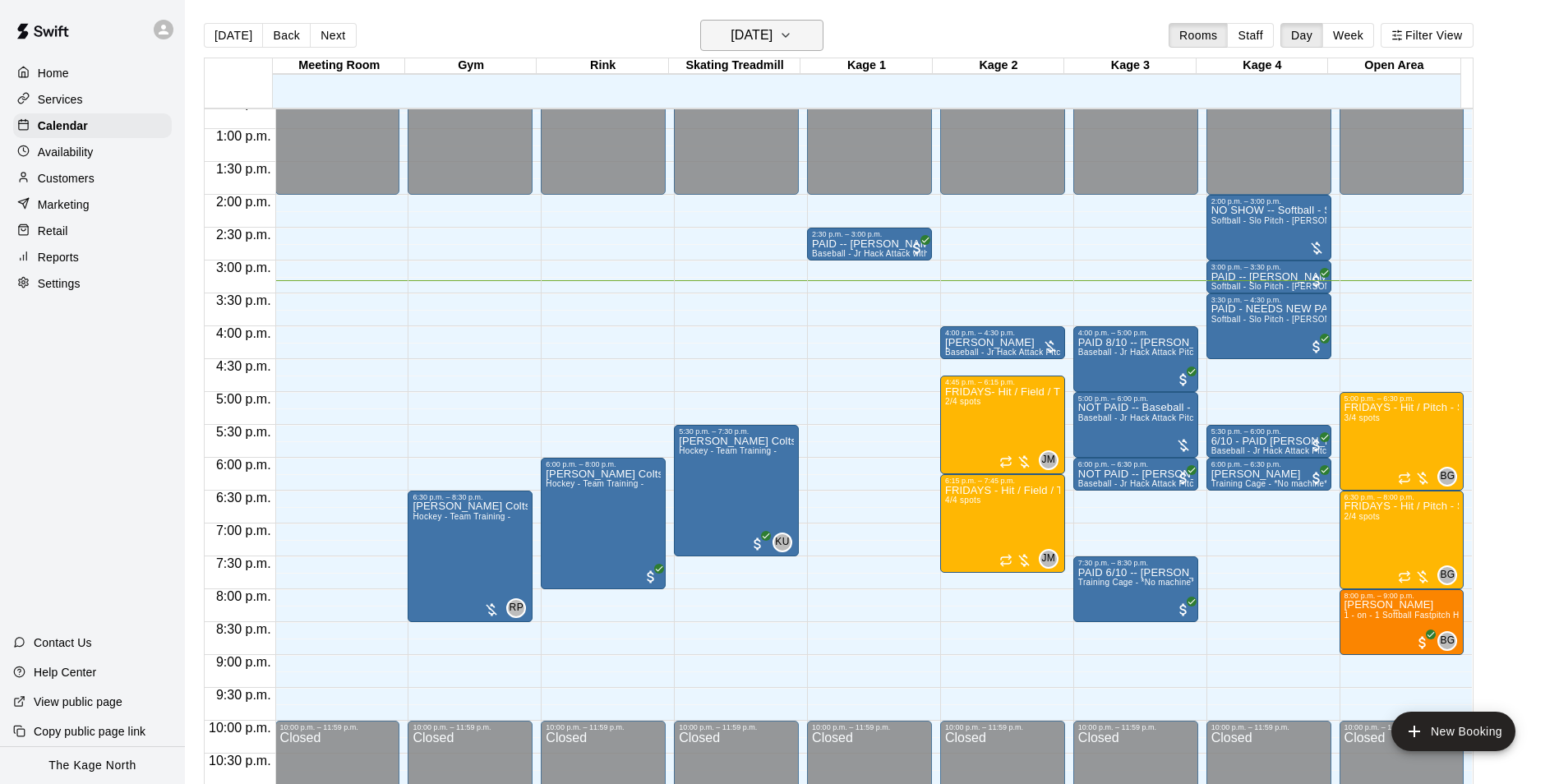
click at [772, 41] on h6 "[DATE]" at bounding box center [752, 35] width 42 height 23
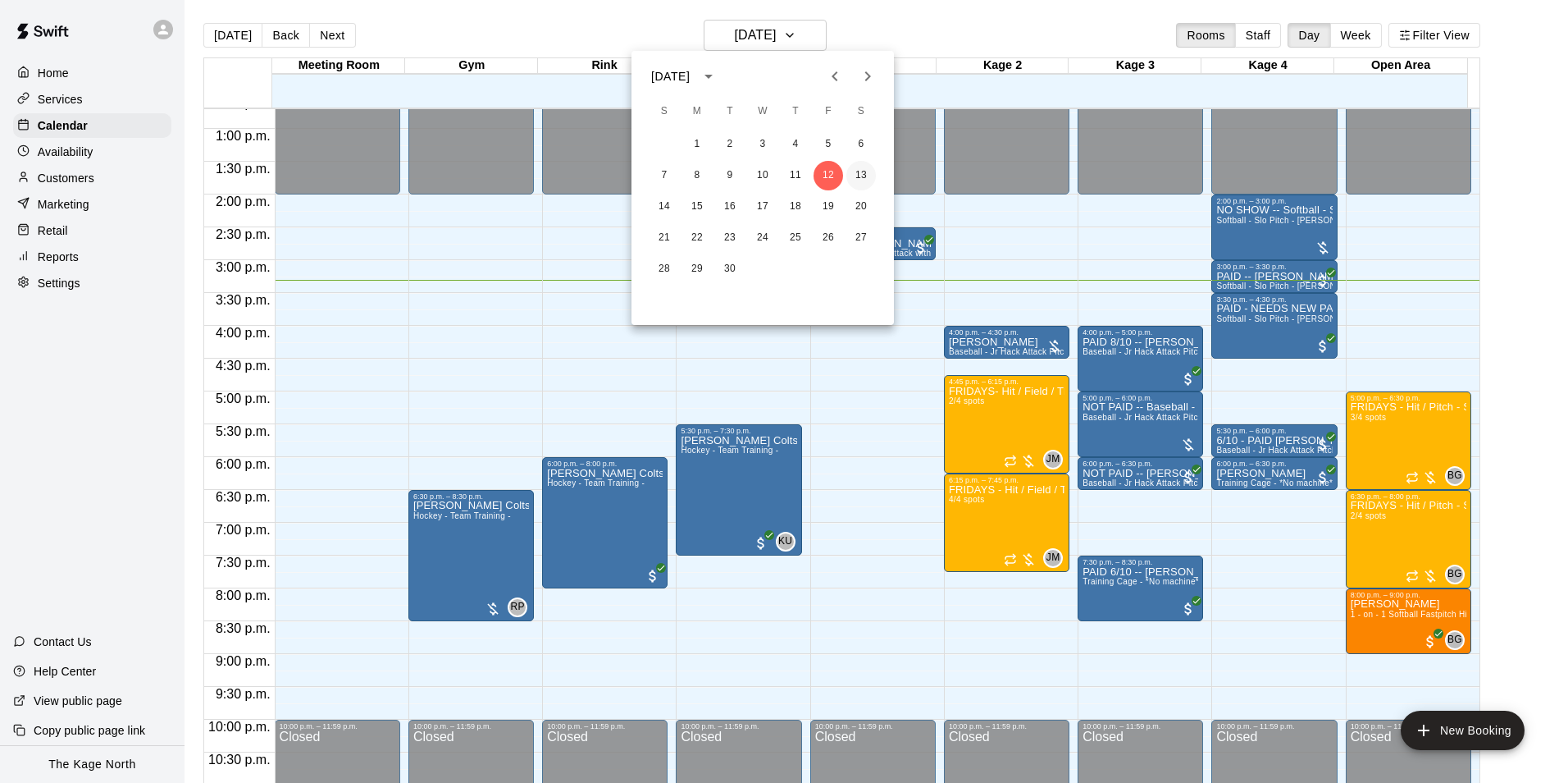
click at [862, 171] on button "13" at bounding box center [861, 176] width 30 height 30
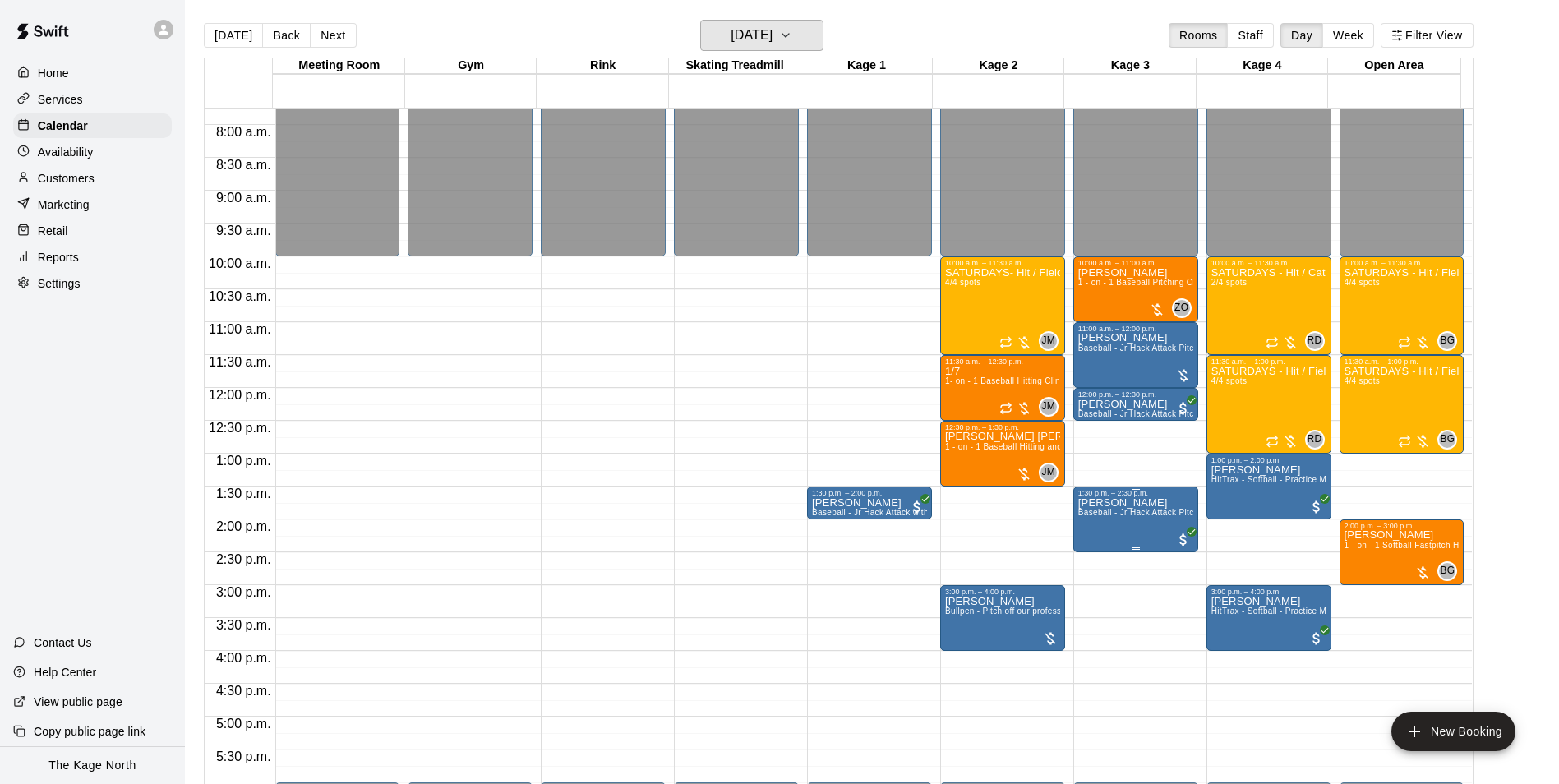
scroll to position [506, 0]
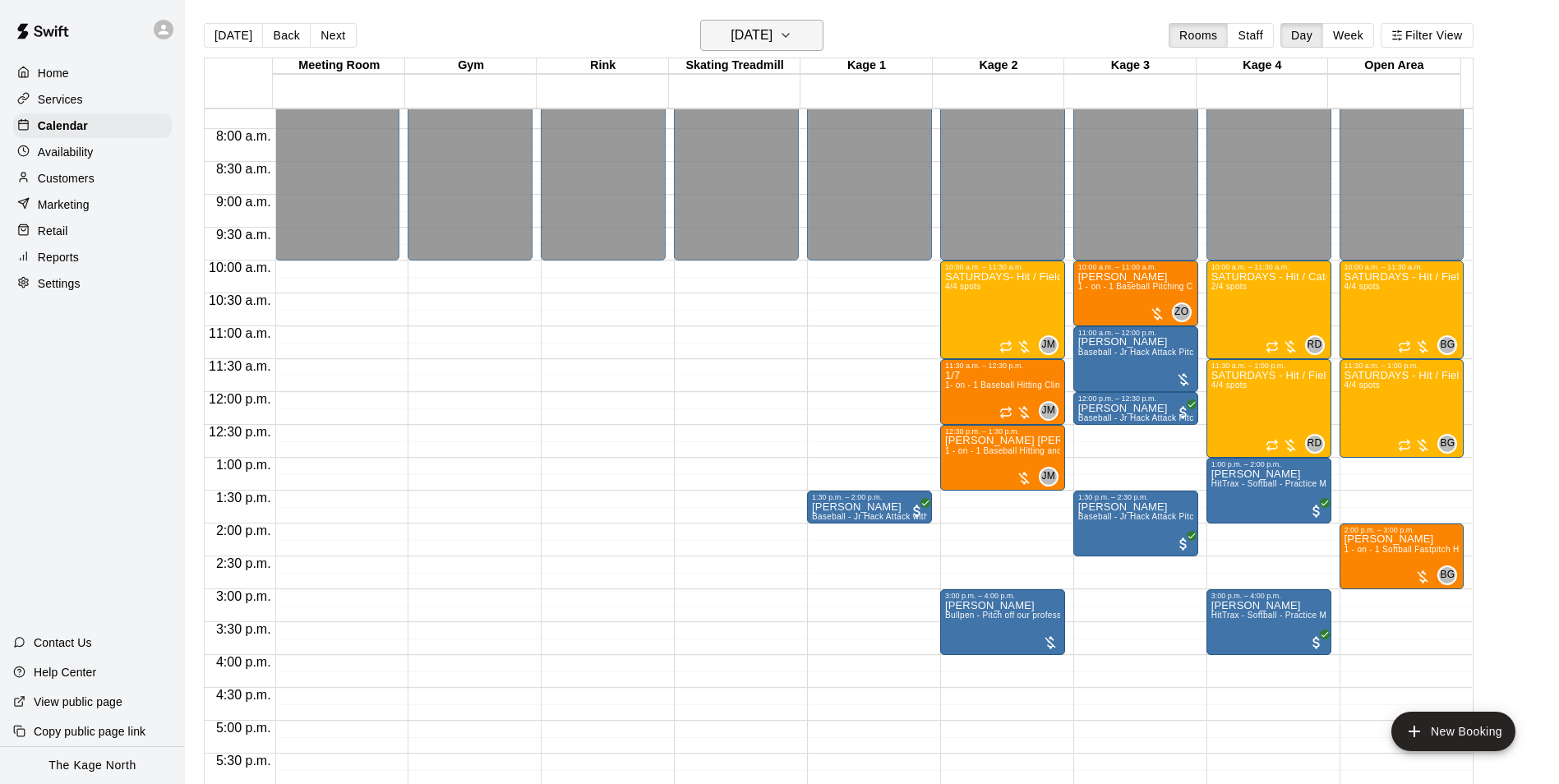
click at [761, 38] on h6 "[DATE]" at bounding box center [752, 35] width 42 height 23
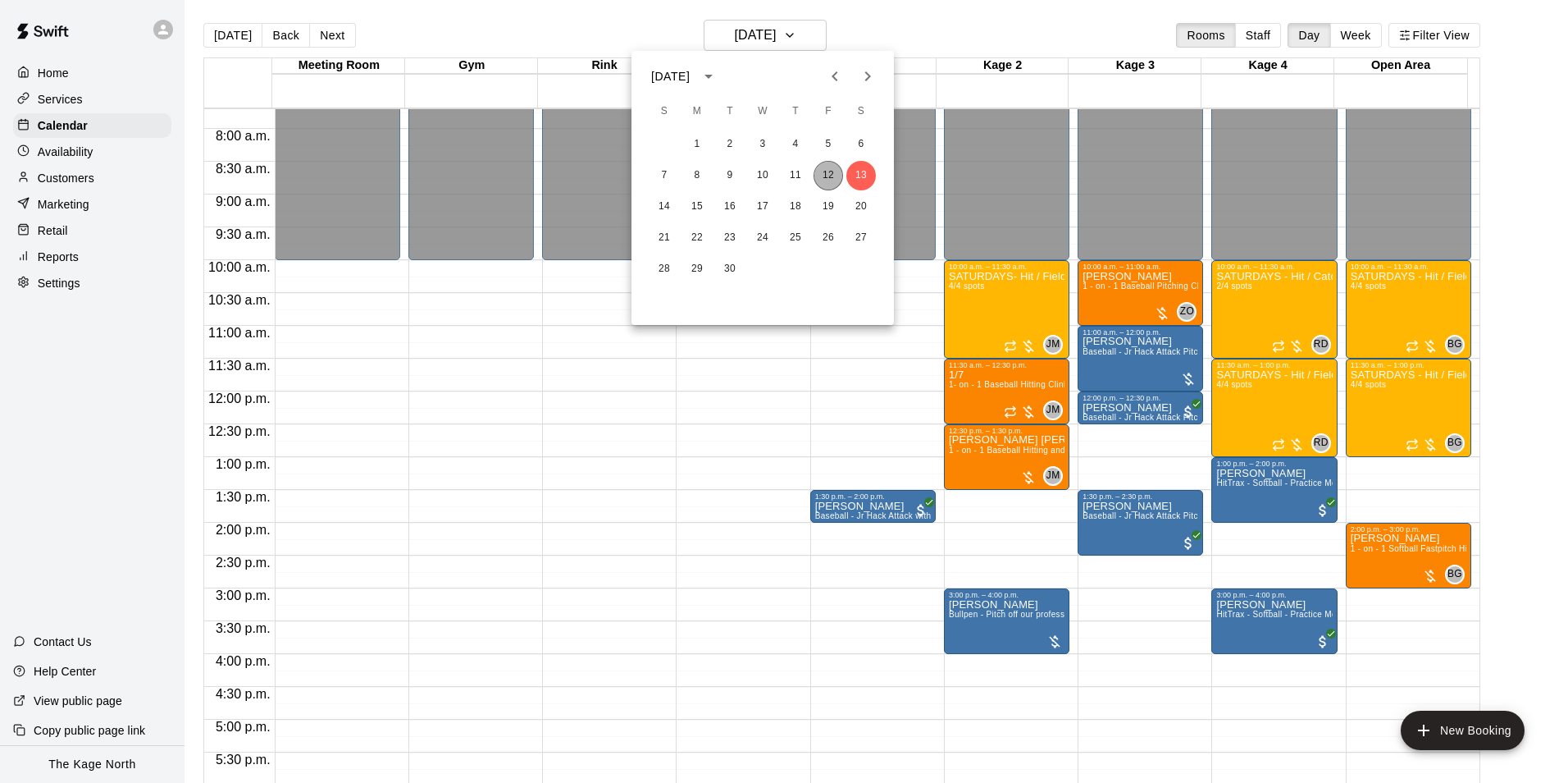
click at [825, 172] on button "12" at bounding box center [829, 176] width 30 height 30
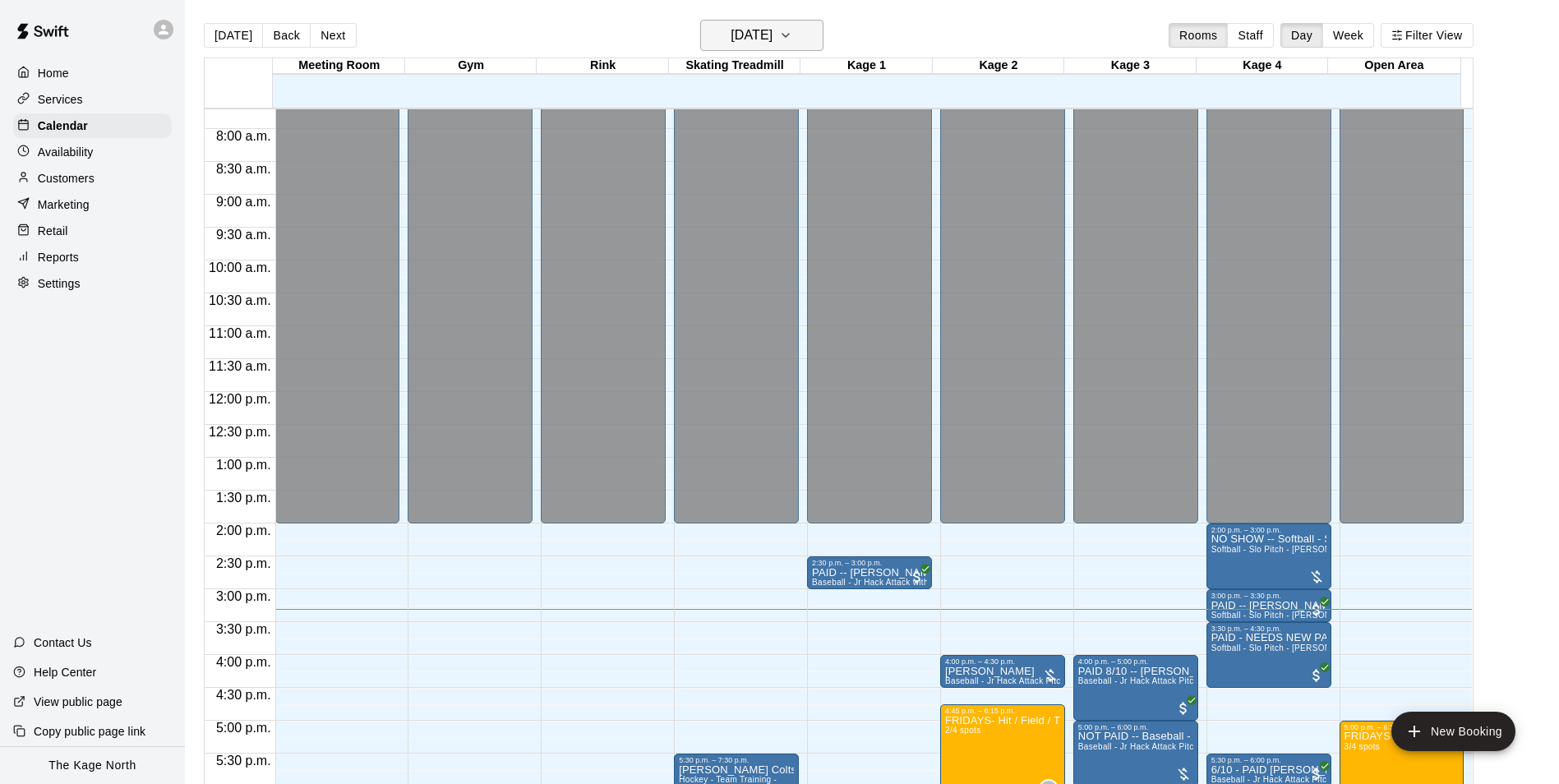
click at [772, 36] on h6 "[DATE]" at bounding box center [752, 35] width 42 height 23
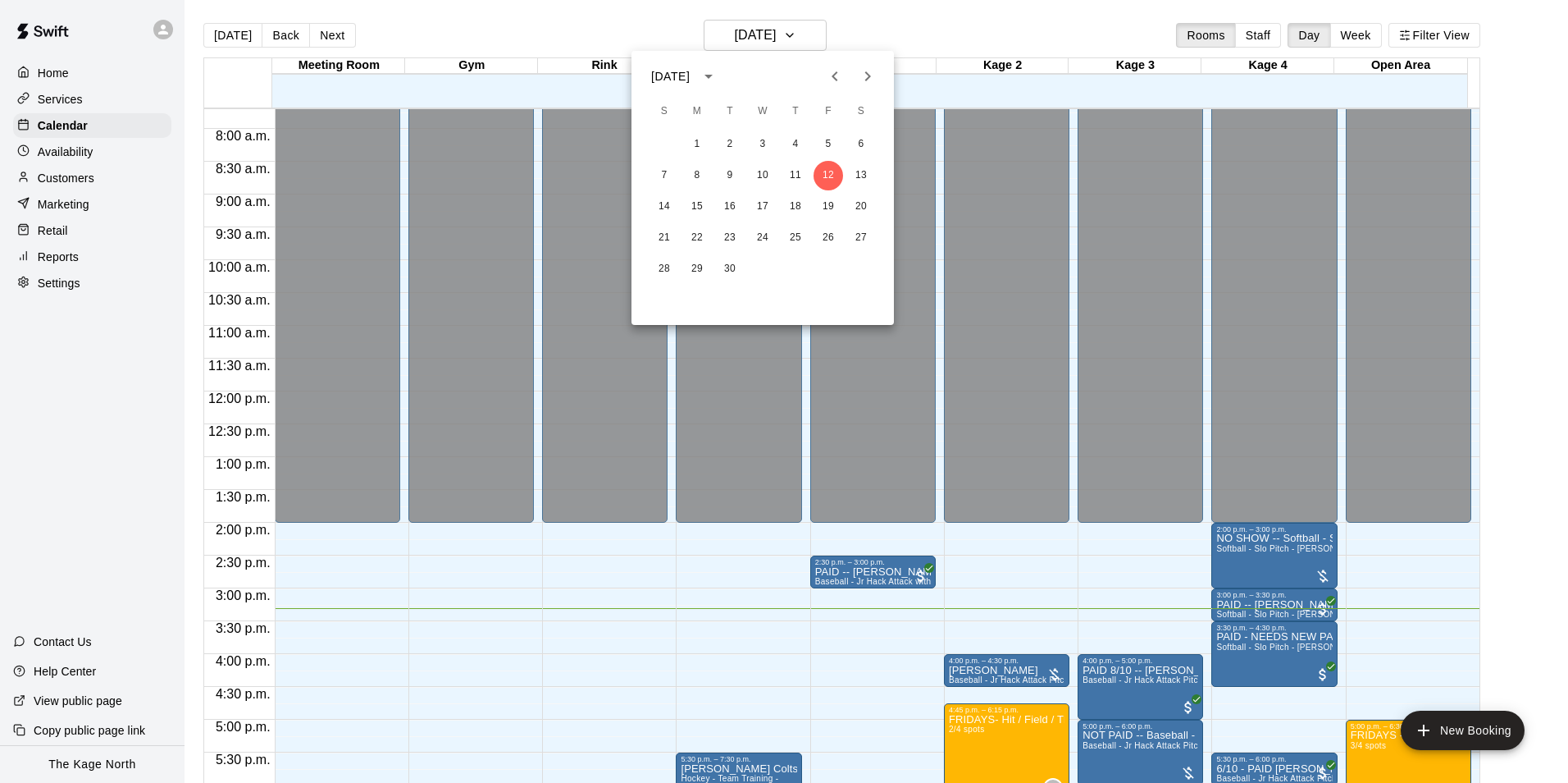
click at [922, 32] on div at bounding box center [784, 392] width 1568 height 783
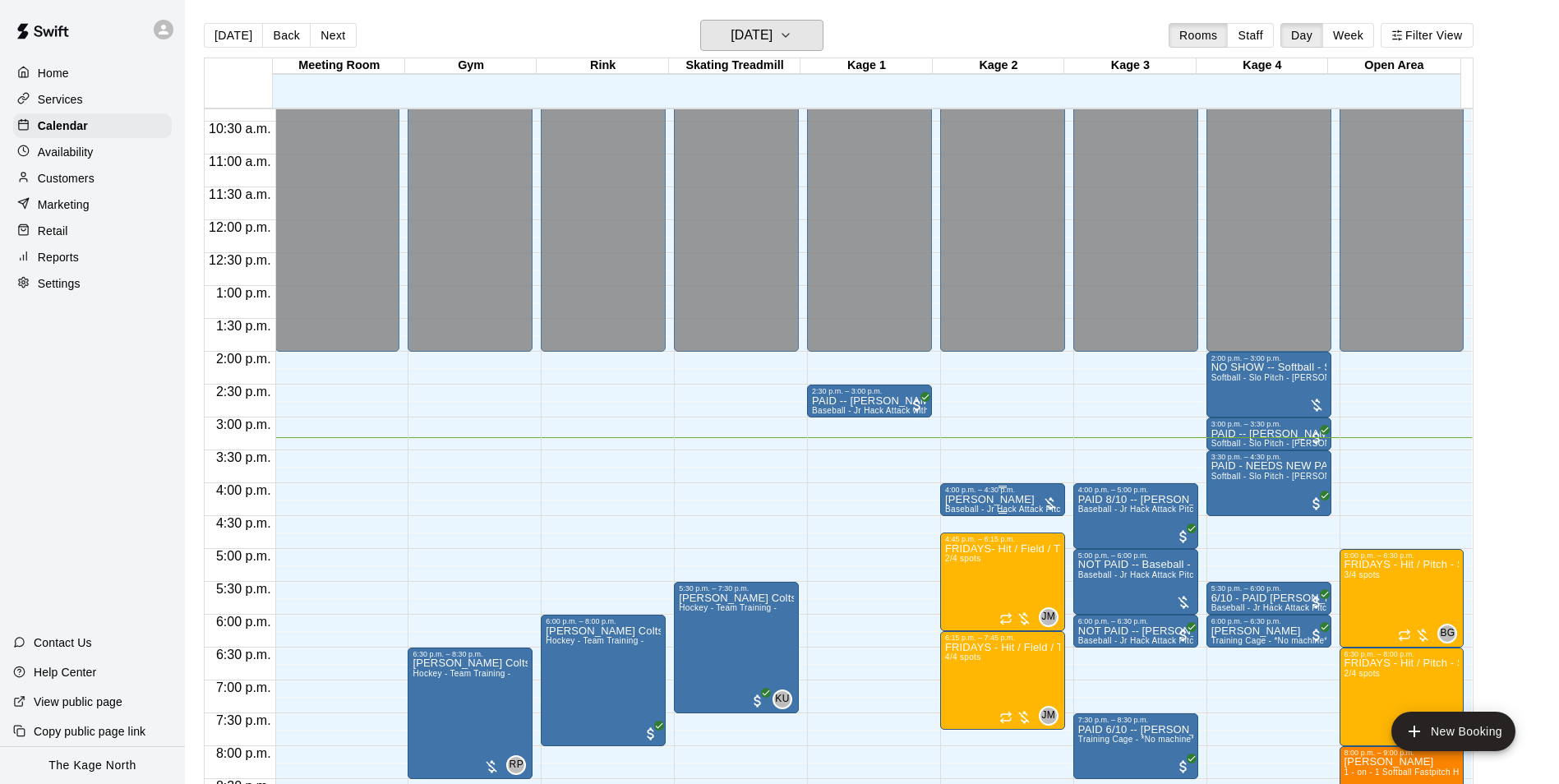
scroll to position [886, 0]
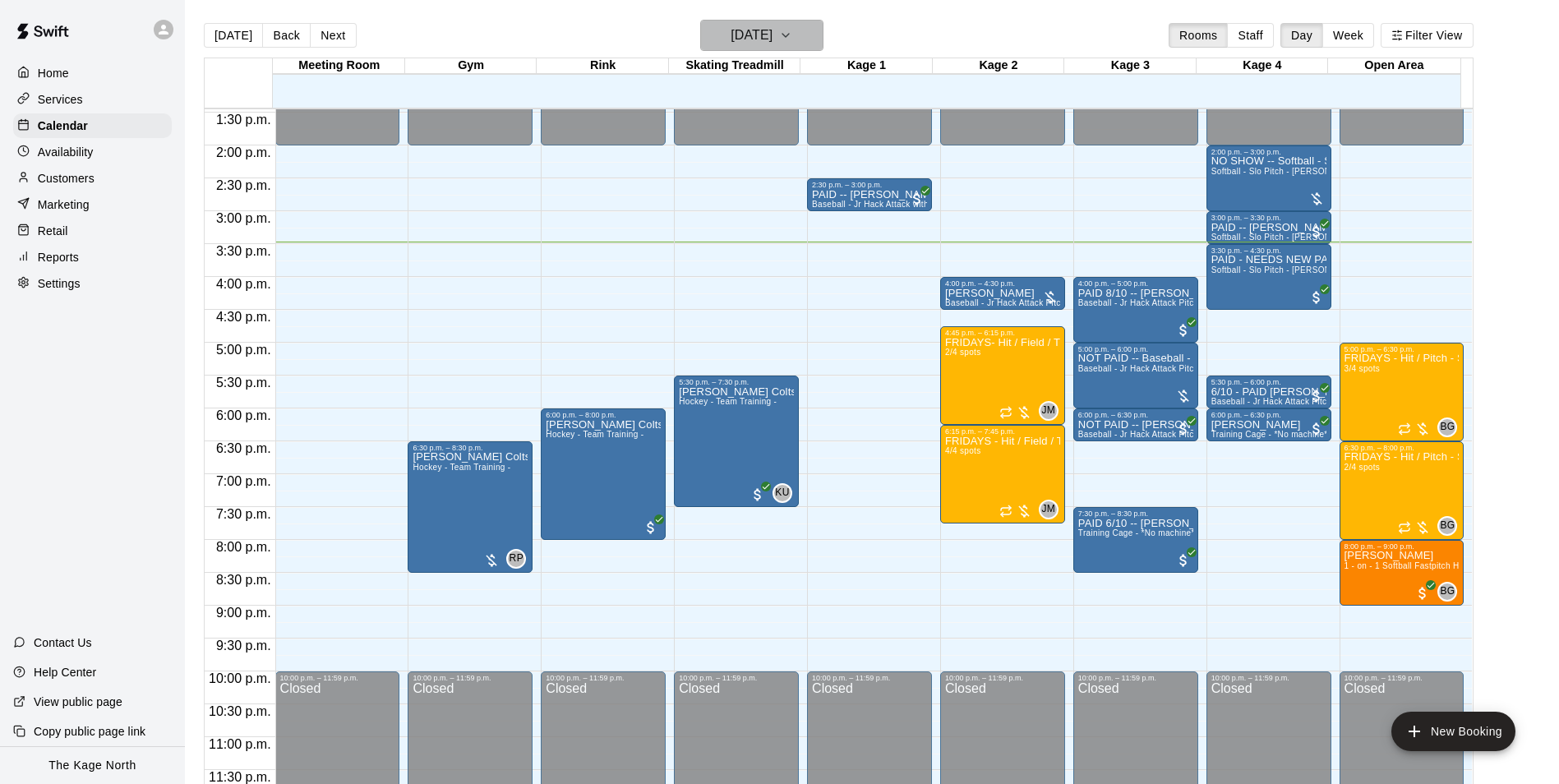
click at [772, 38] on h6 "[DATE]" at bounding box center [752, 35] width 42 height 23
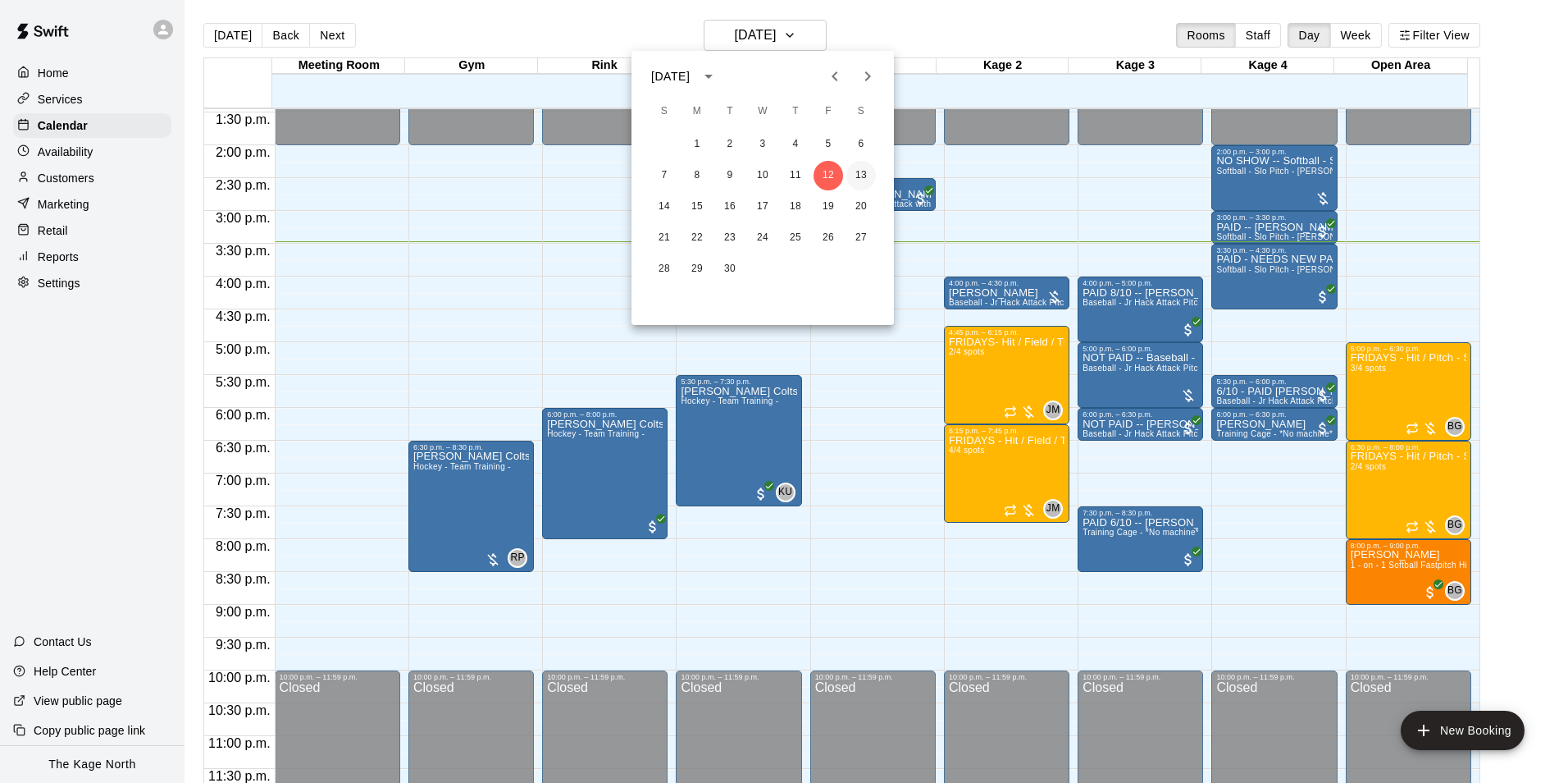
click at [865, 177] on button "13" at bounding box center [861, 176] width 30 height 30
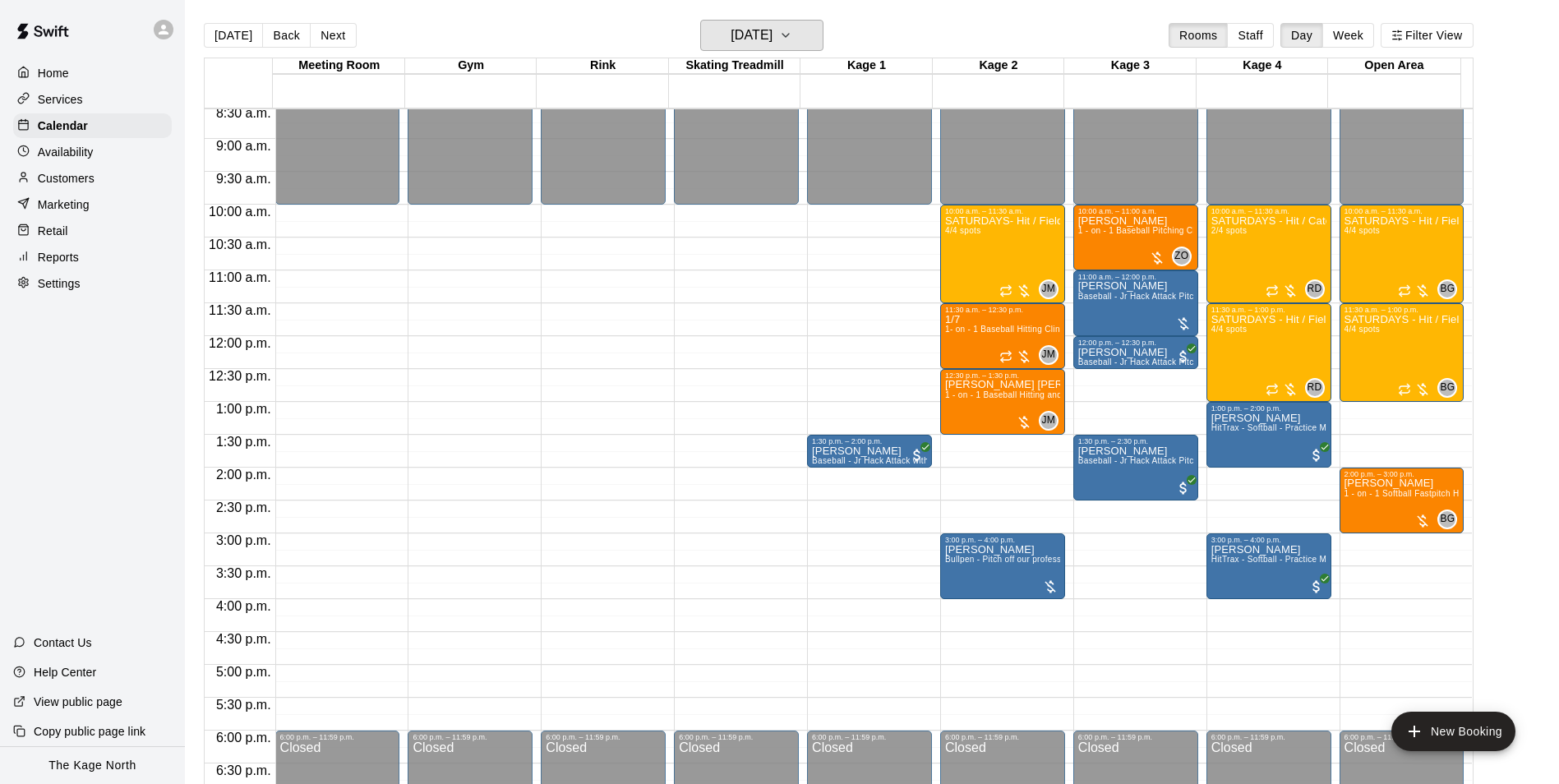
scroll to position [557, 0]
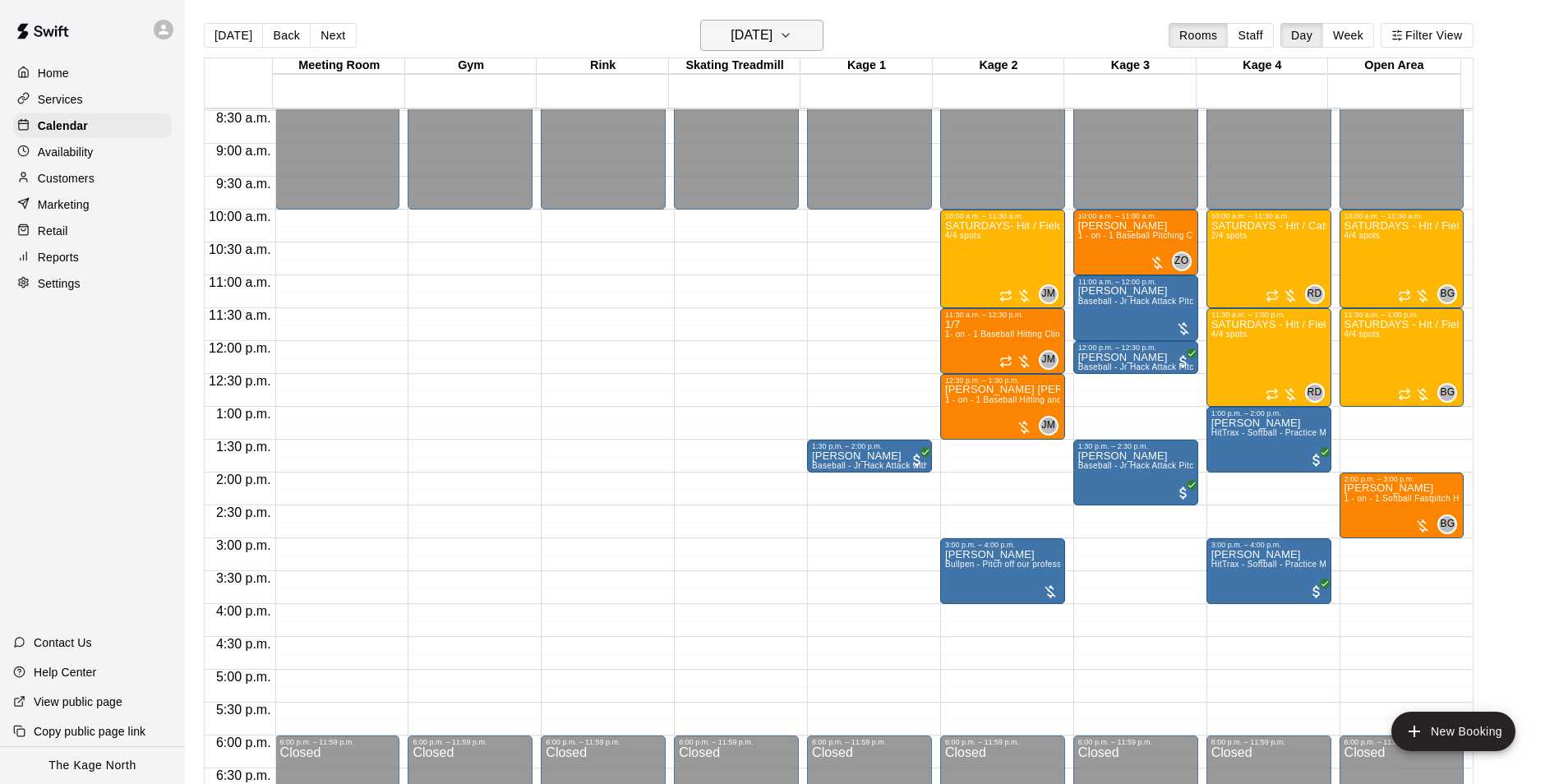
click at [792, 40] on icon "button" at bounding box center [785, 35] width 14 height 20
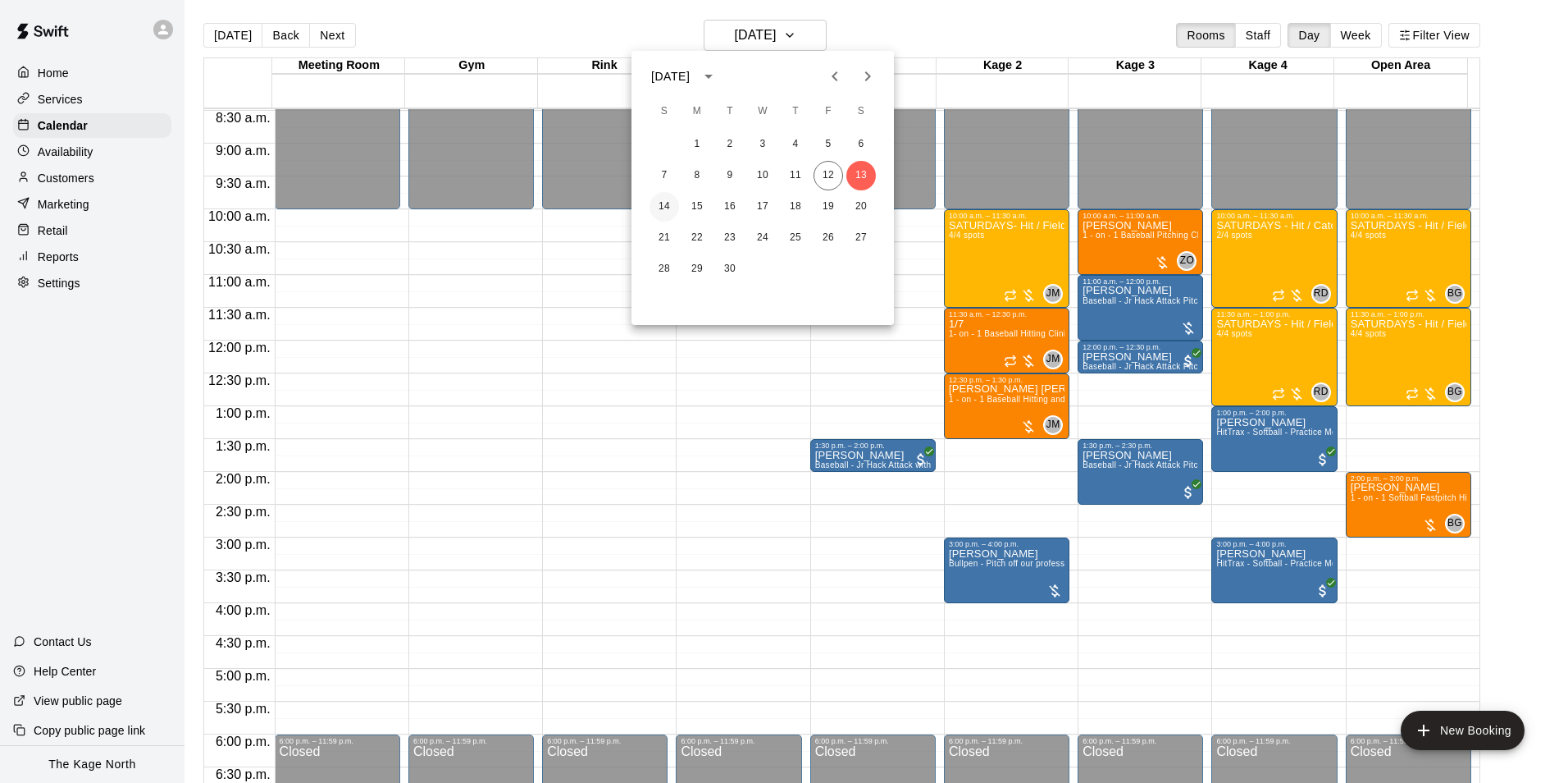
click at [654, 209] on button "14" at bounding box center [664, 206] width 30 height 30
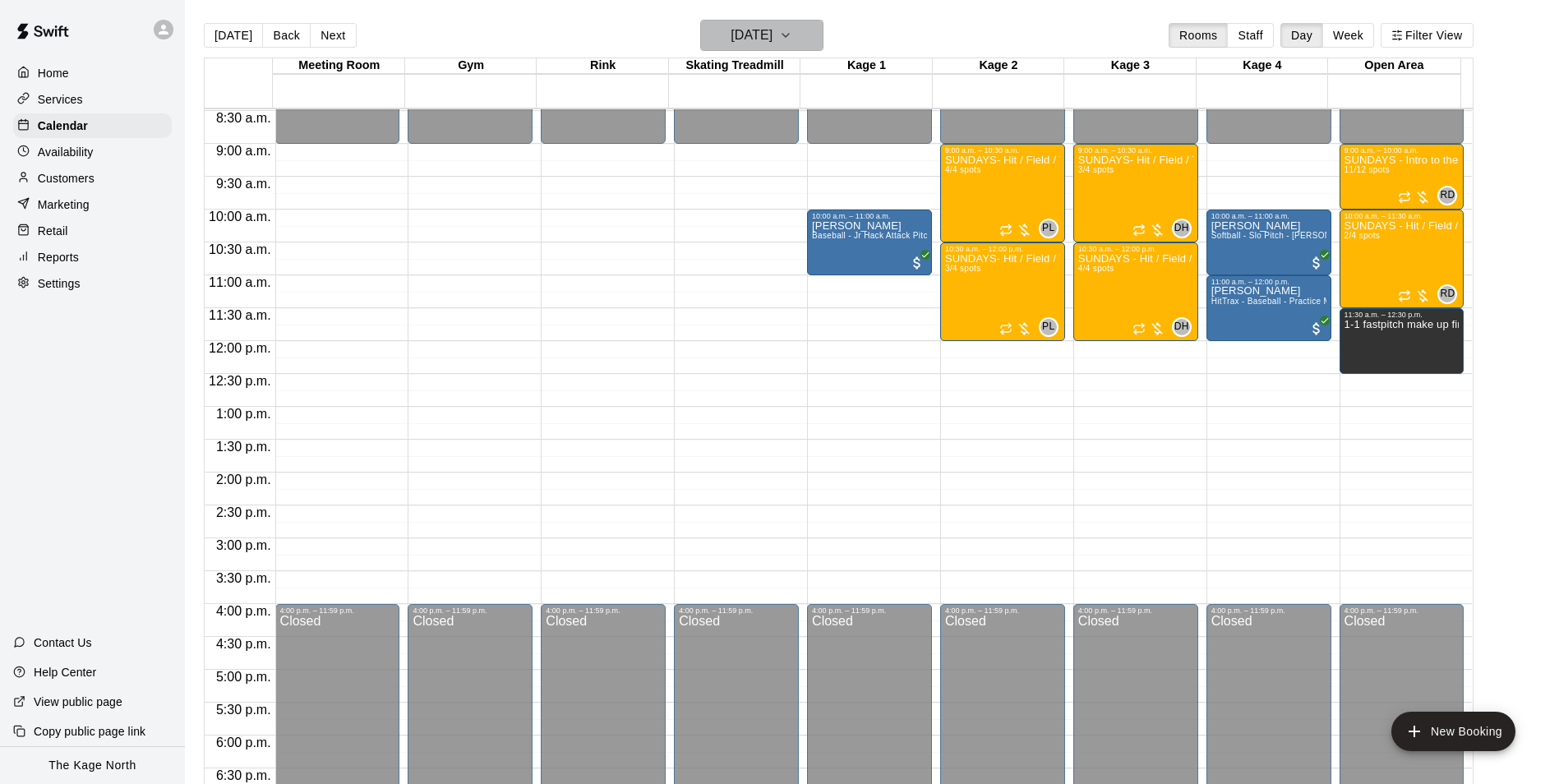
click at [772, 42] on h6 "[DATE]" at bounding box center [752, 35] width 42 height 23
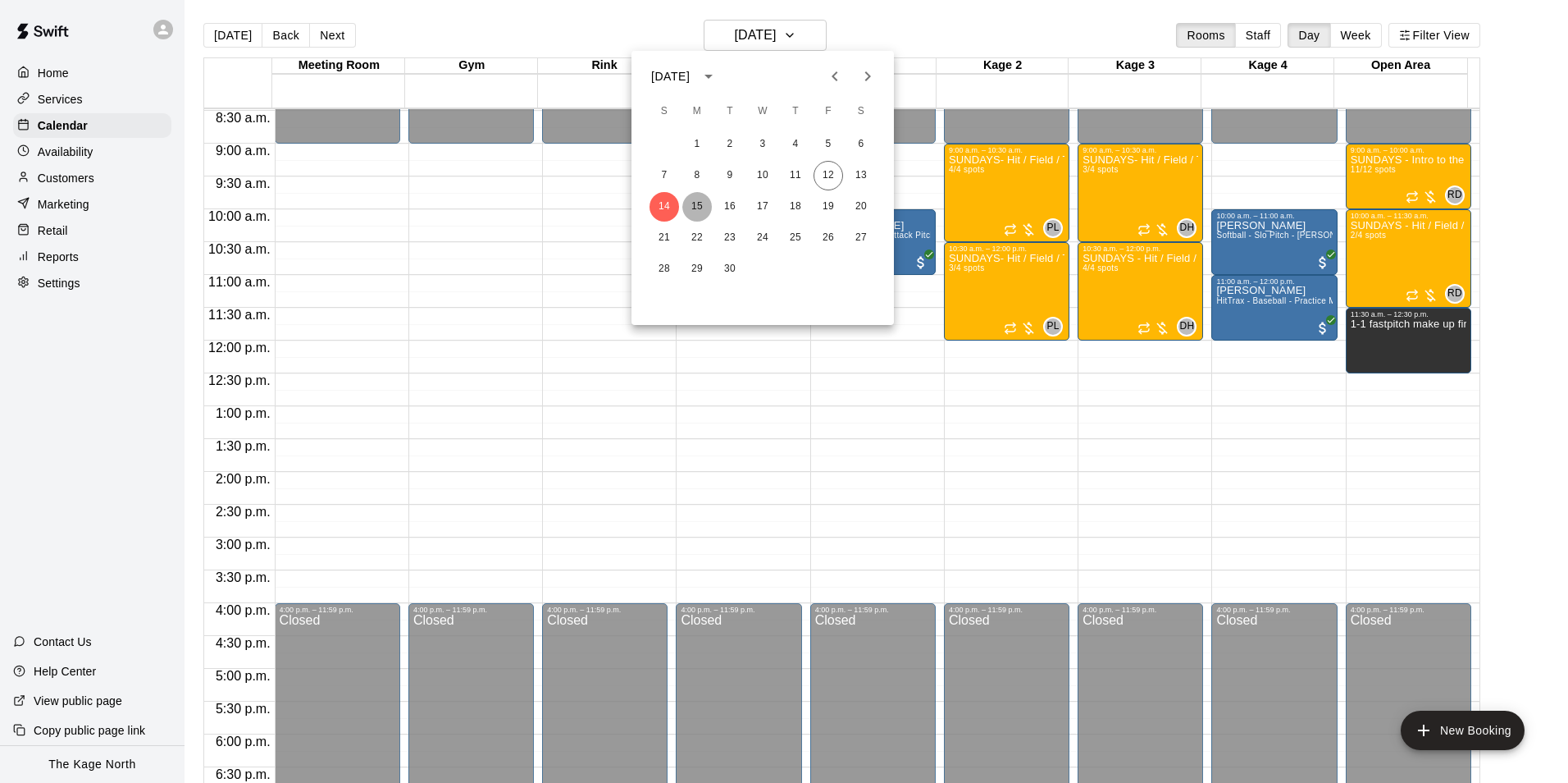
click at [696, 210] on button "15" at bounding box center [697, 206] width 30 height 30
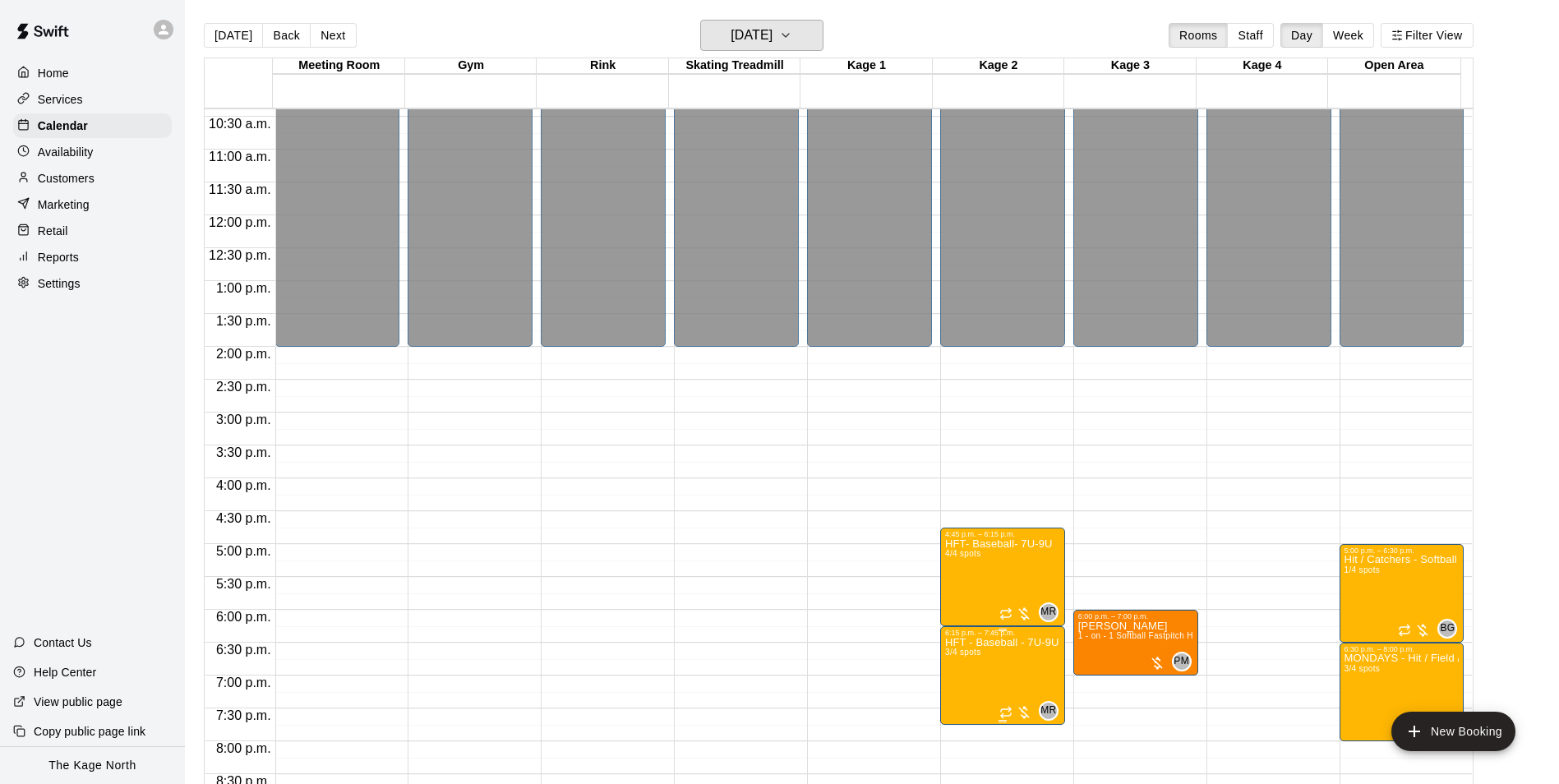
scroll to position [886, 0]
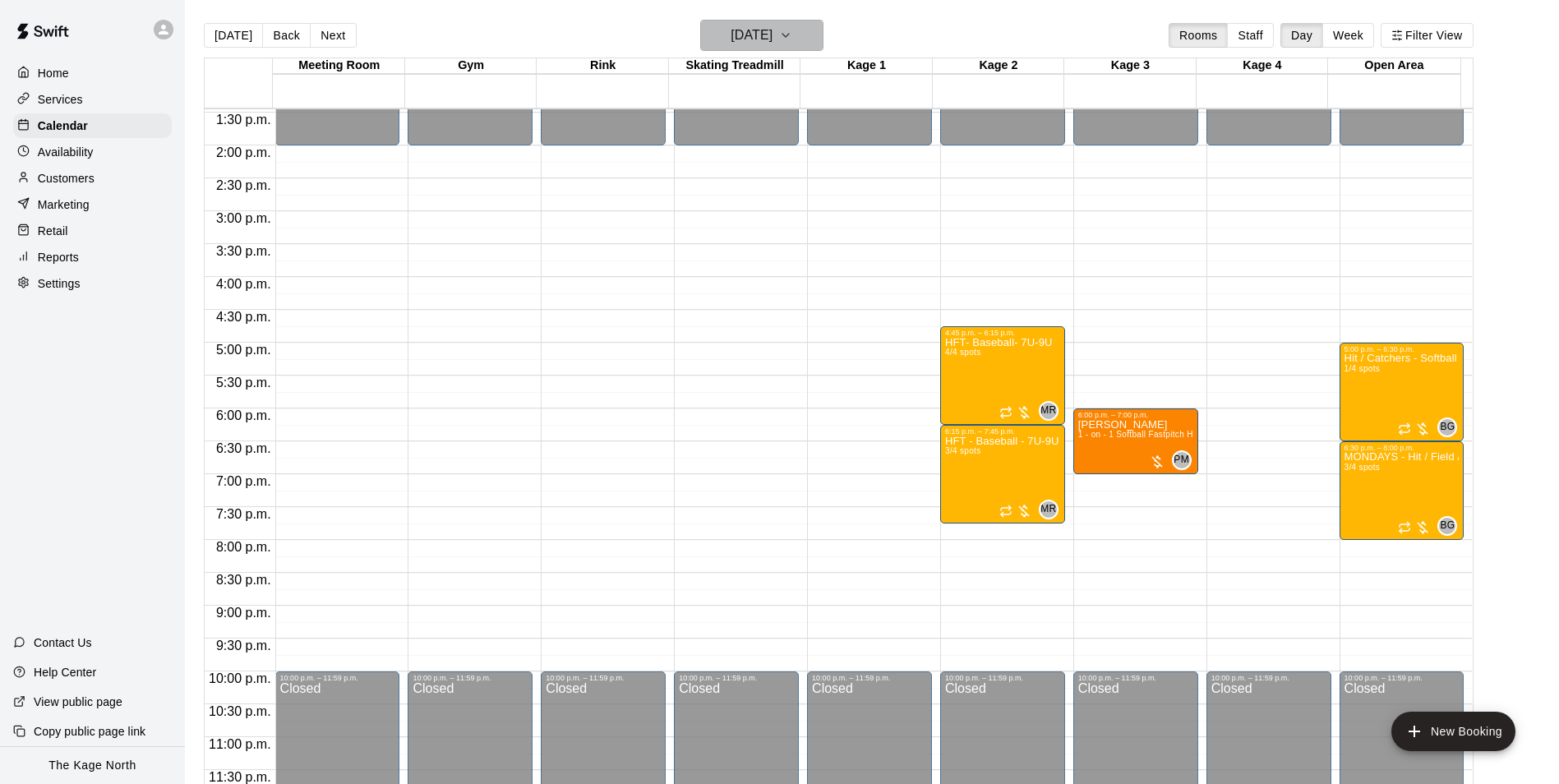
click at [772, 37] on h6 "[DATE]" at bounding box center [752, 35] width 42 height 23
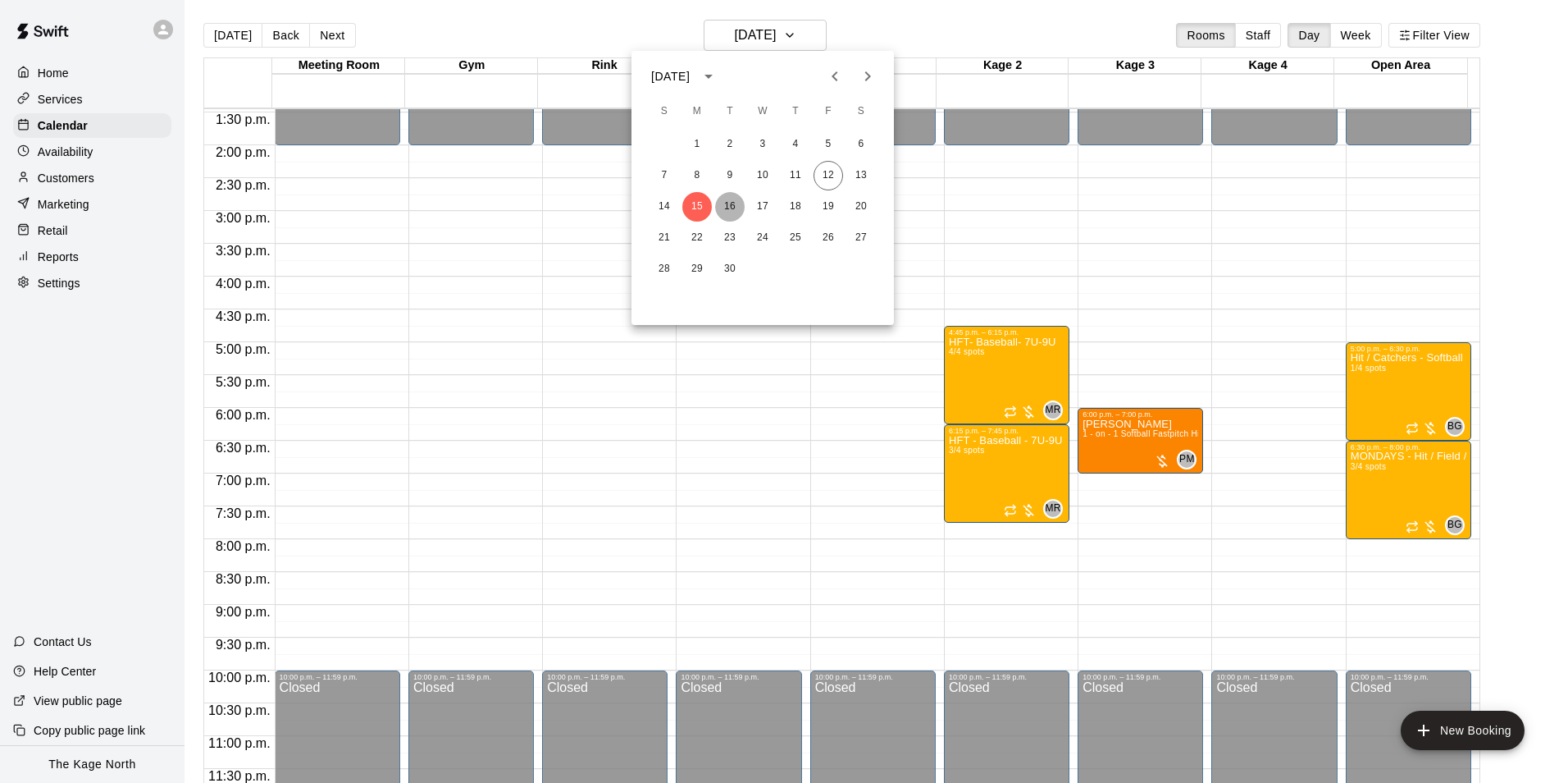
click at [739, 202] on button "16" at bounding box center [730, 206] width 30 height 30
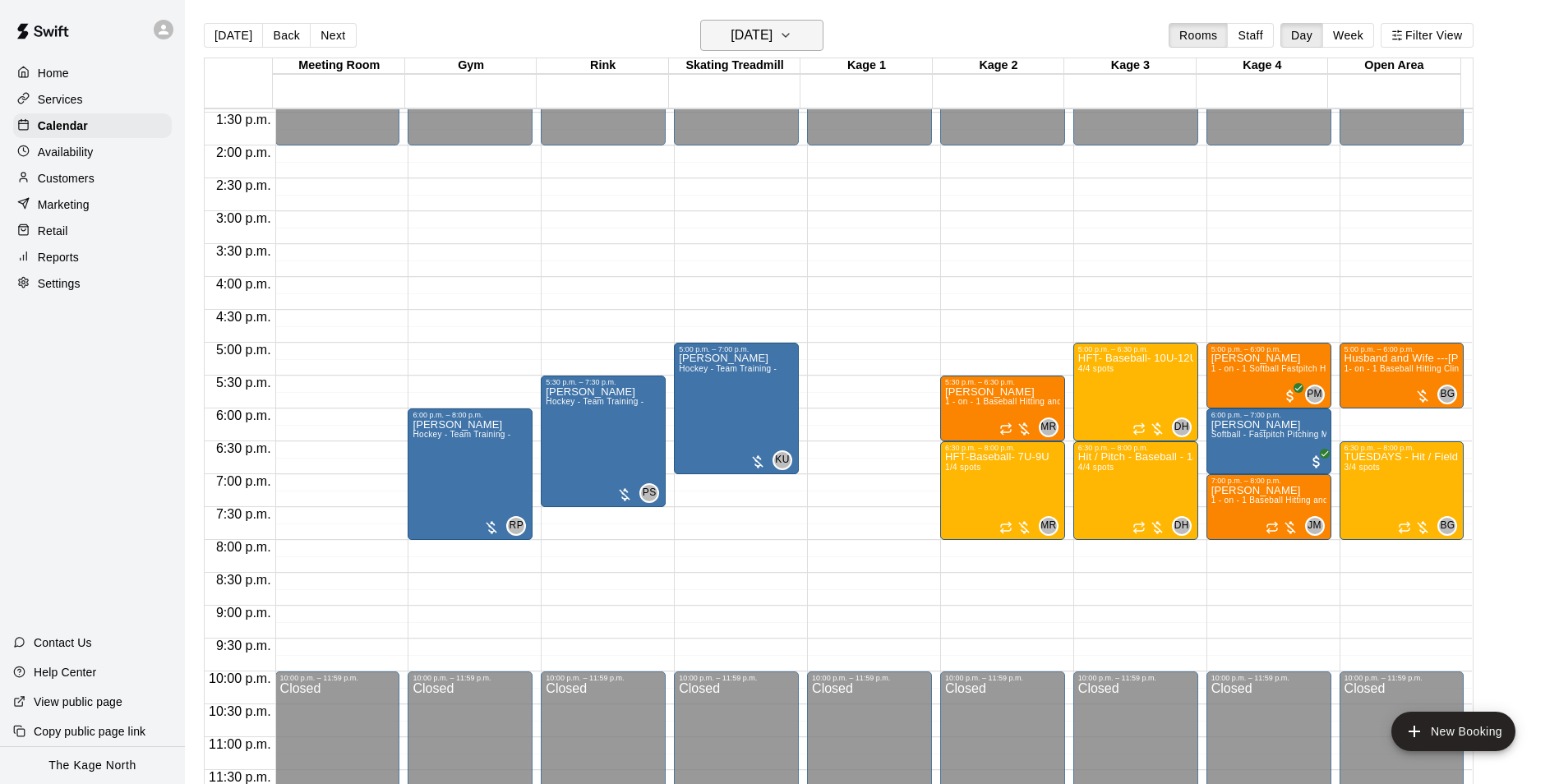
click at [772, 25] on h6 "[DATE]" at bounding box center [752, 35] width 42 height 23
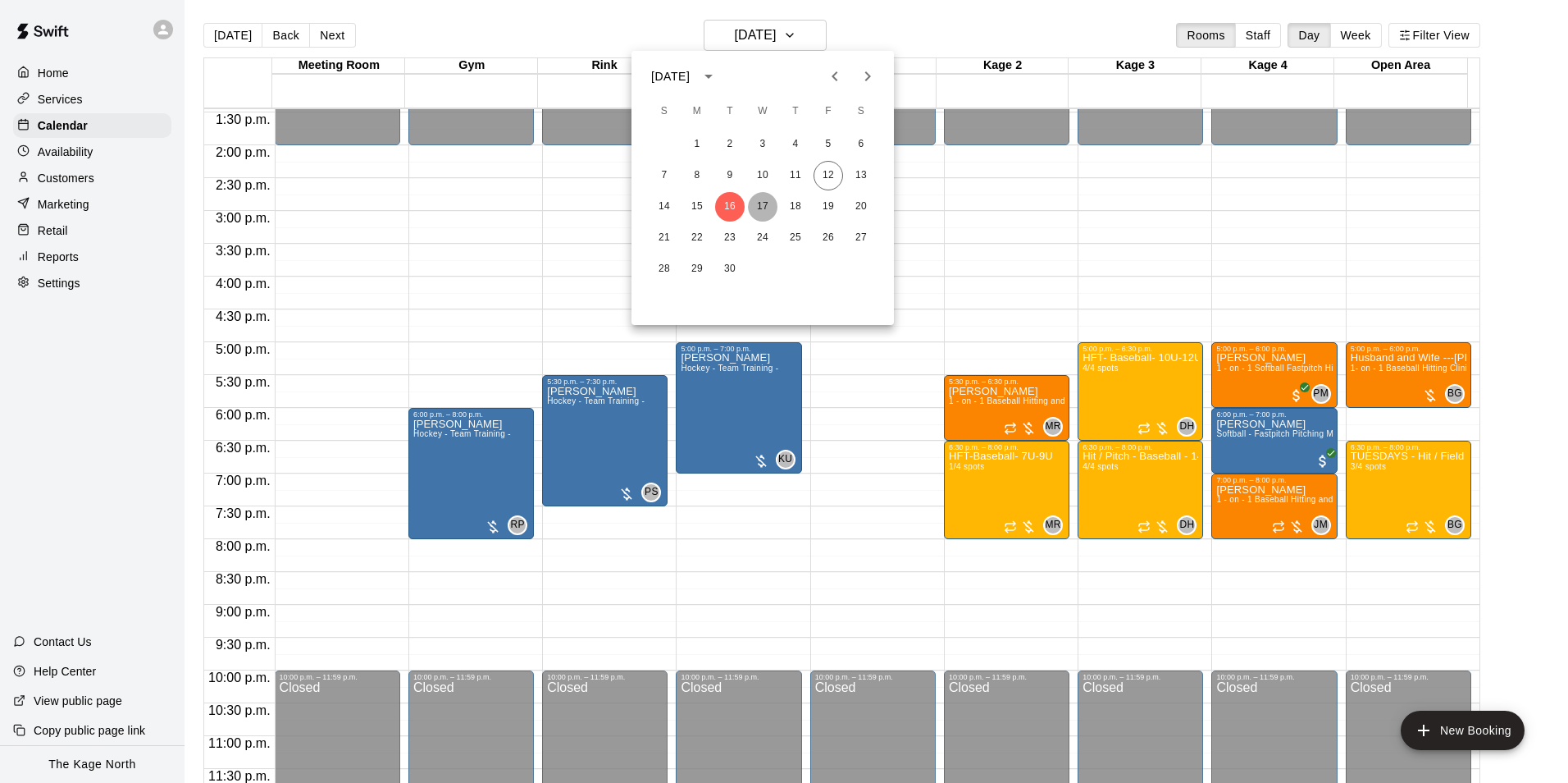
click at [755, 204] on button "17" at bounding box center [763, 206] width 30 height 30
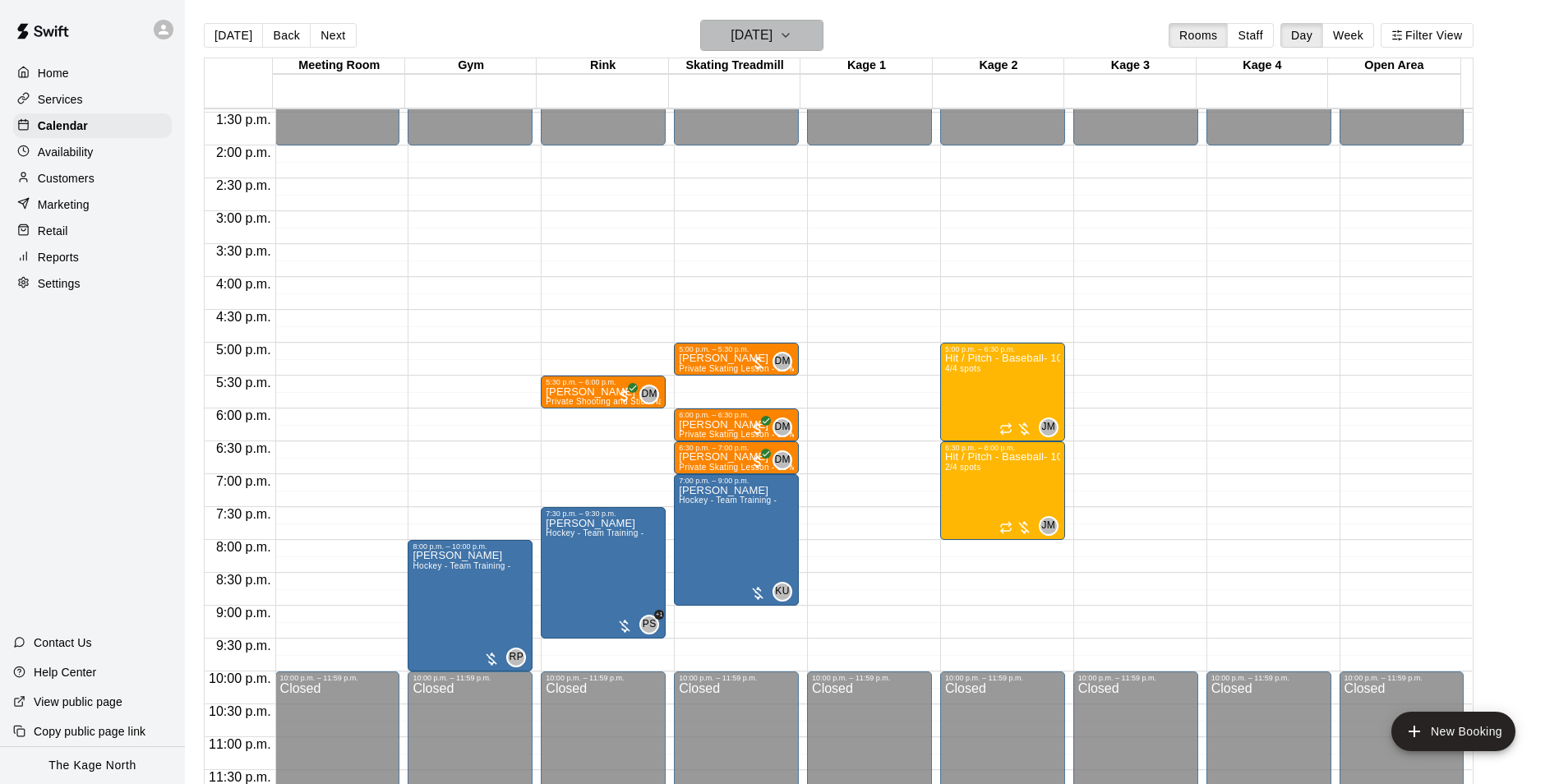
click at [772, 36] on h6 "[DATE]" at bounding box center [752, 35] width 42 height 23
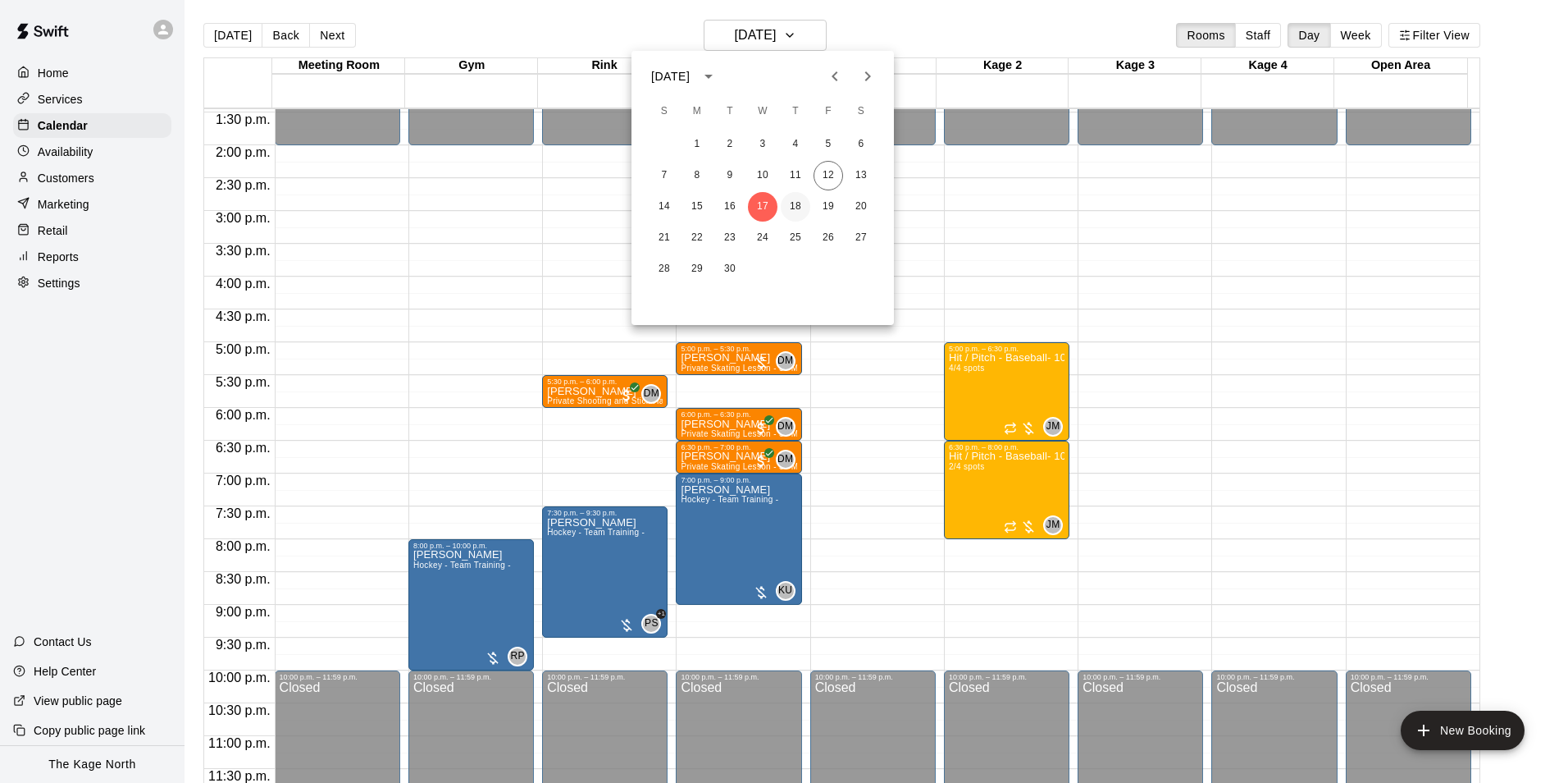
click at [794, 207] on button "18" at bounding box center [795, 206] width 30 height 30
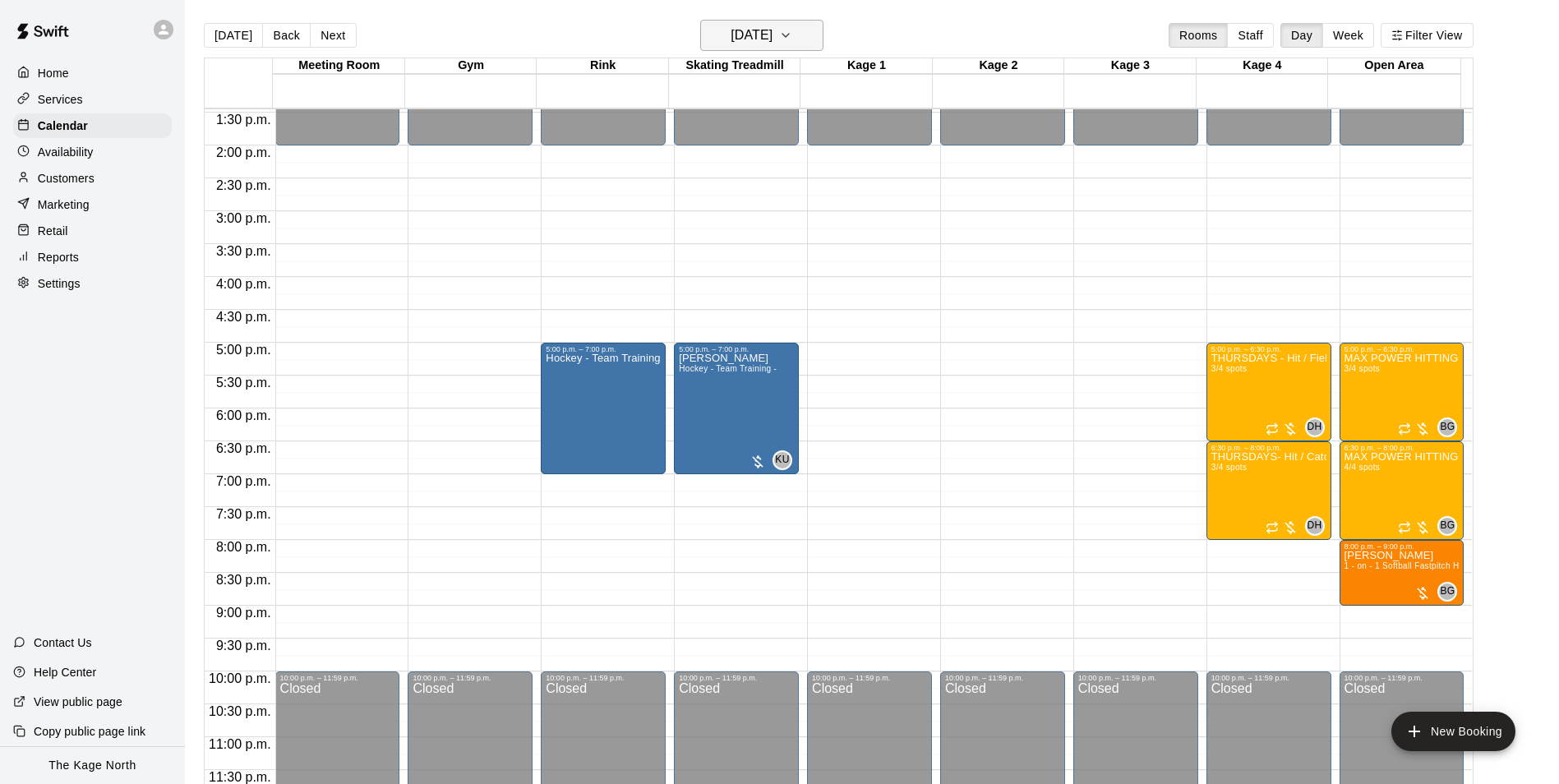
click at [807, 32] on button "[DATE]" at bounding box center [761, 35] width 123 height 32
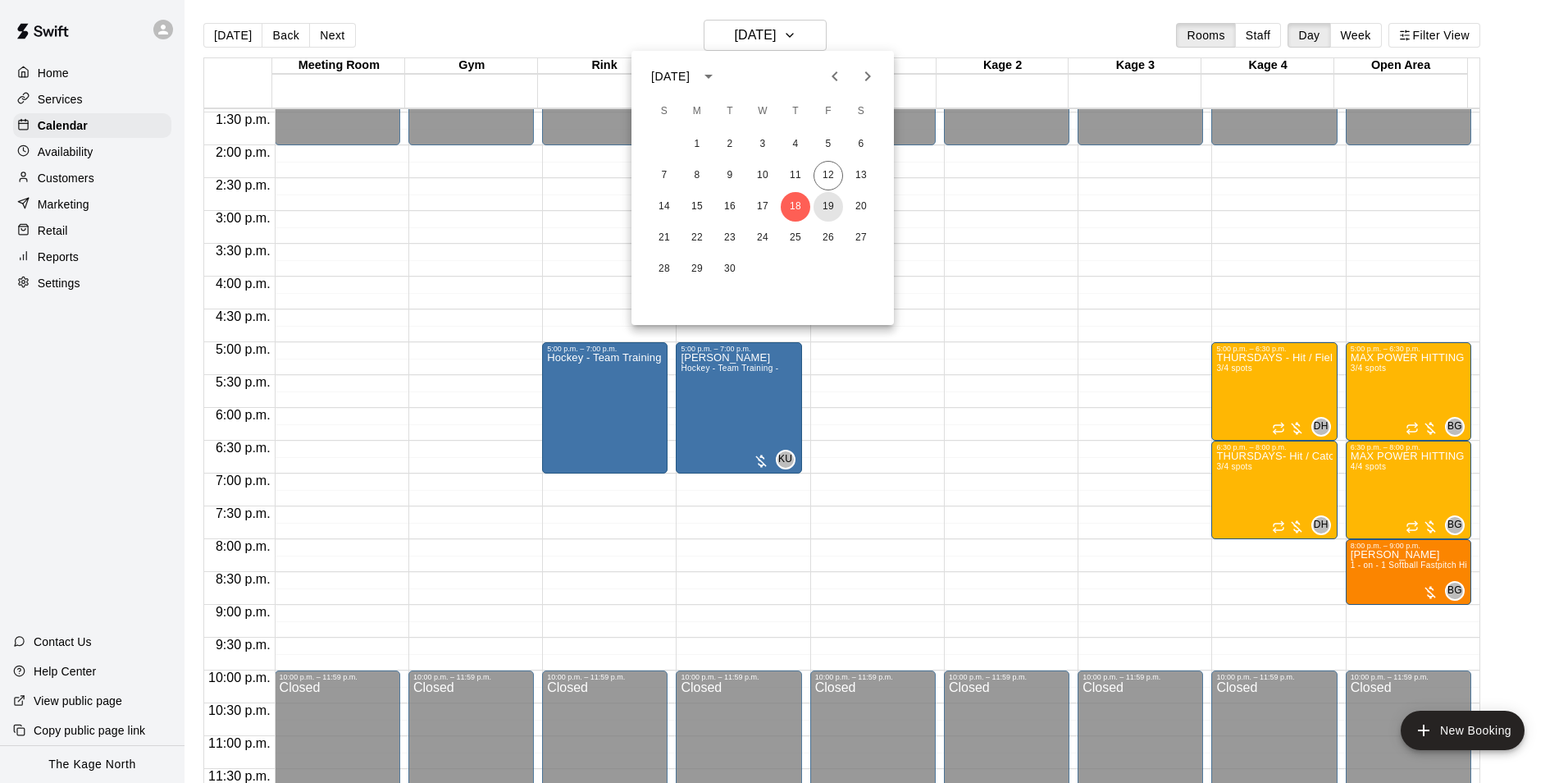
click at [828, 207] on button "19" at bounding box center [829, 206] width 30 height 30
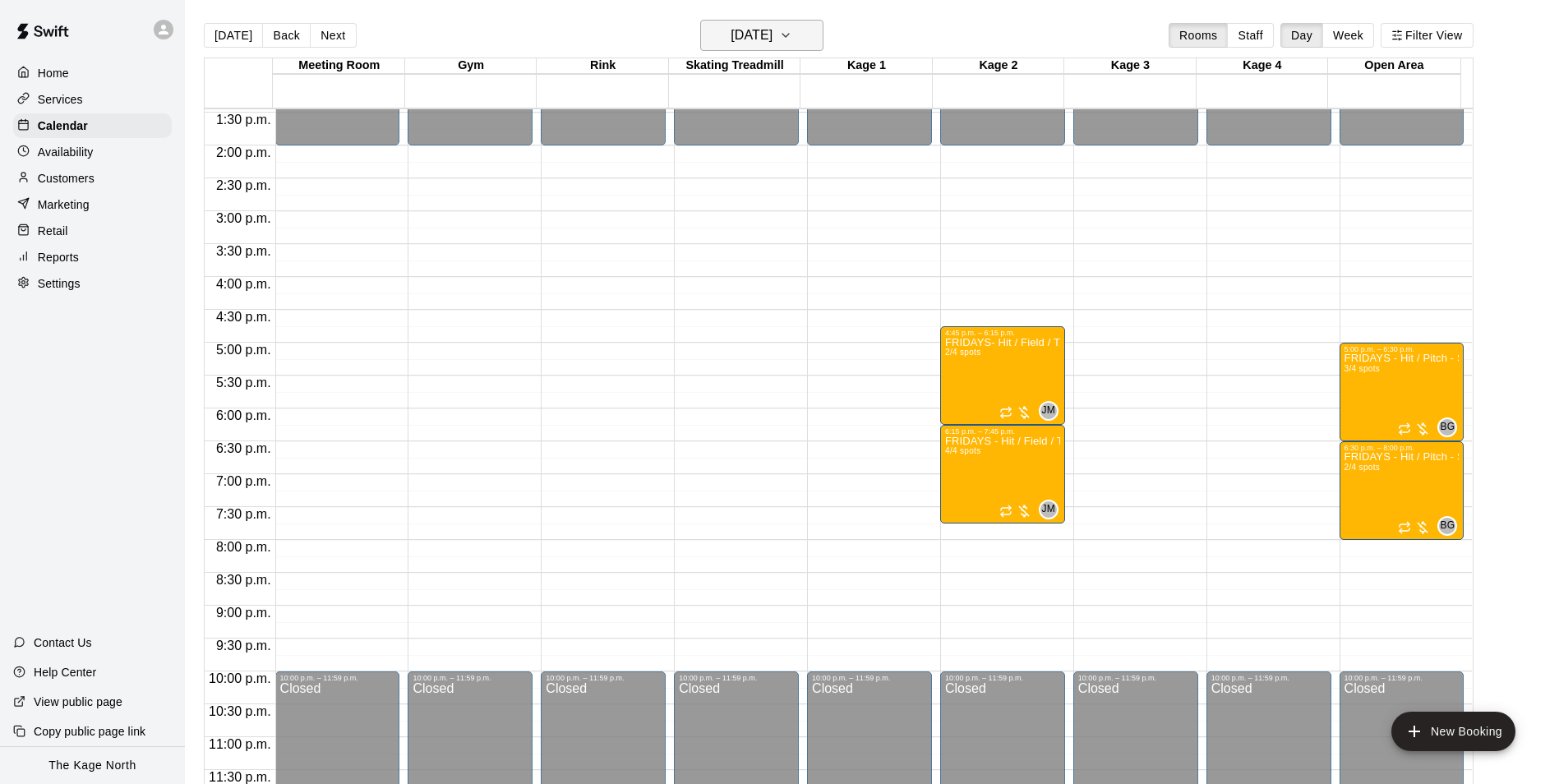
click at [772, 39] on h6 "[DATE]" at bounding box center [752, 35] width 42 height 23
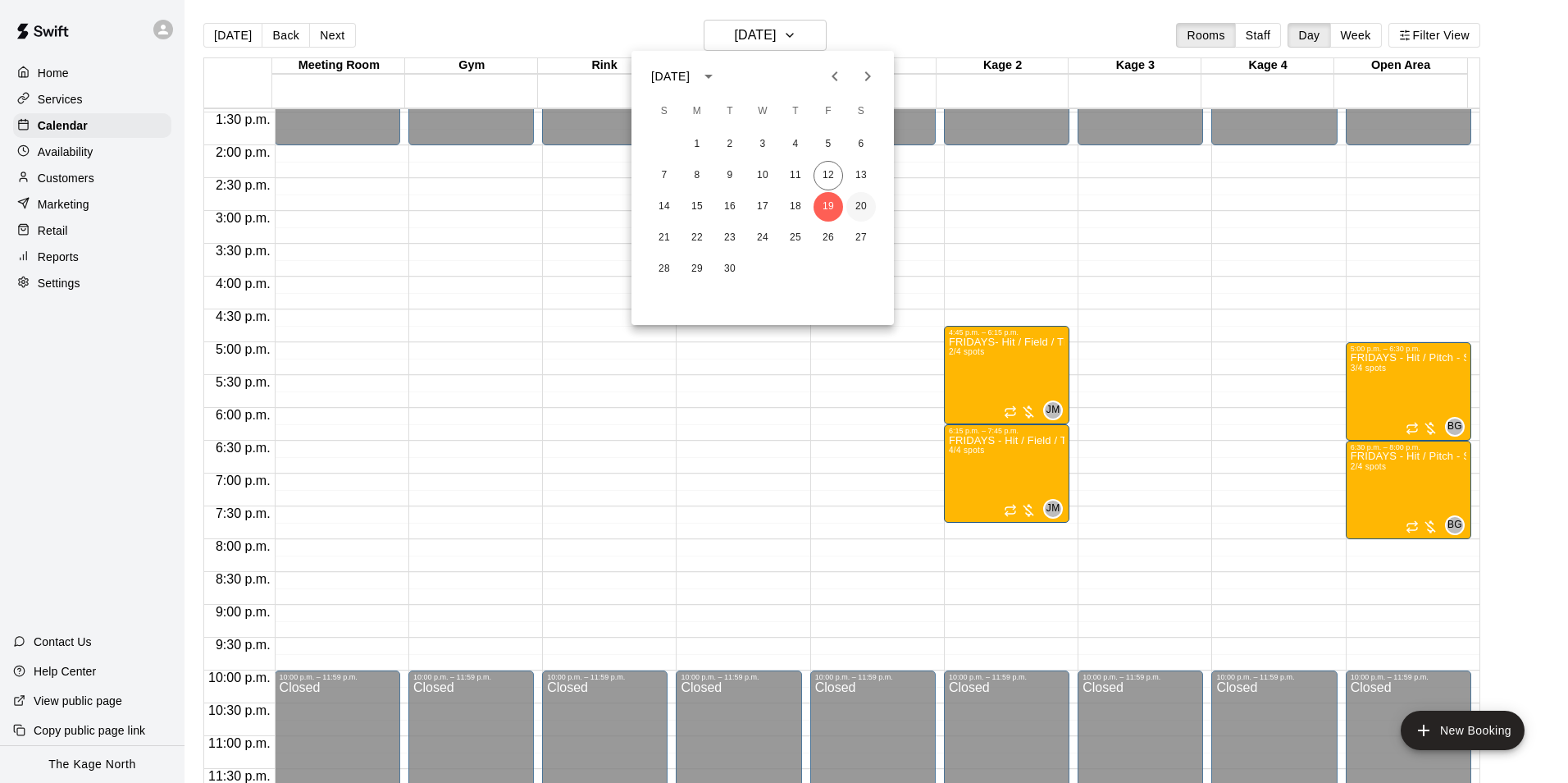
click at [858, 200] on button "20" at bounding box center [861, 206] width 30 height 30
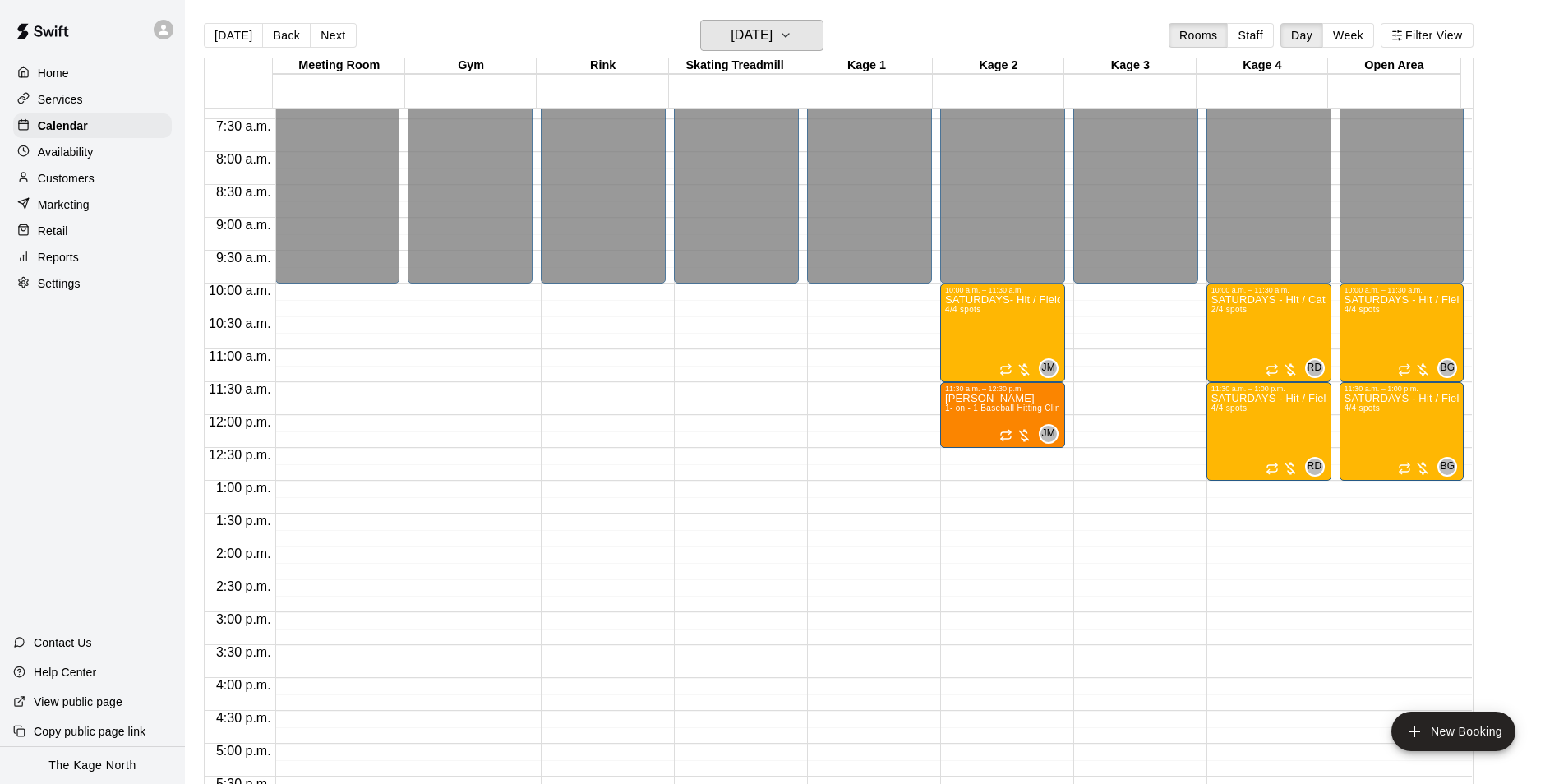
scroll to position [475, 0]
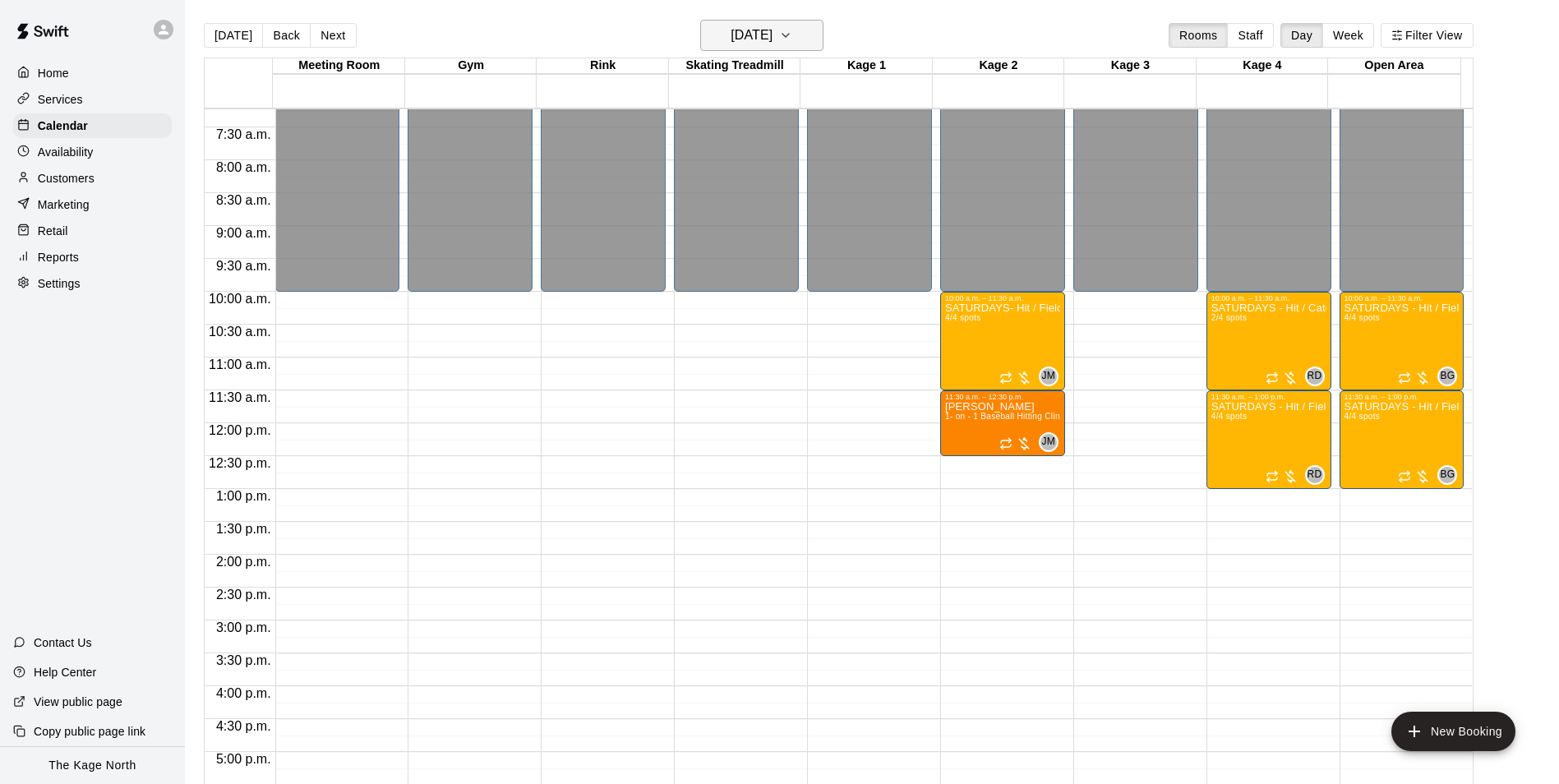
click at [772, 37] on h6 "[DATE]" at bounding box center [752, 35] width 42 height 23
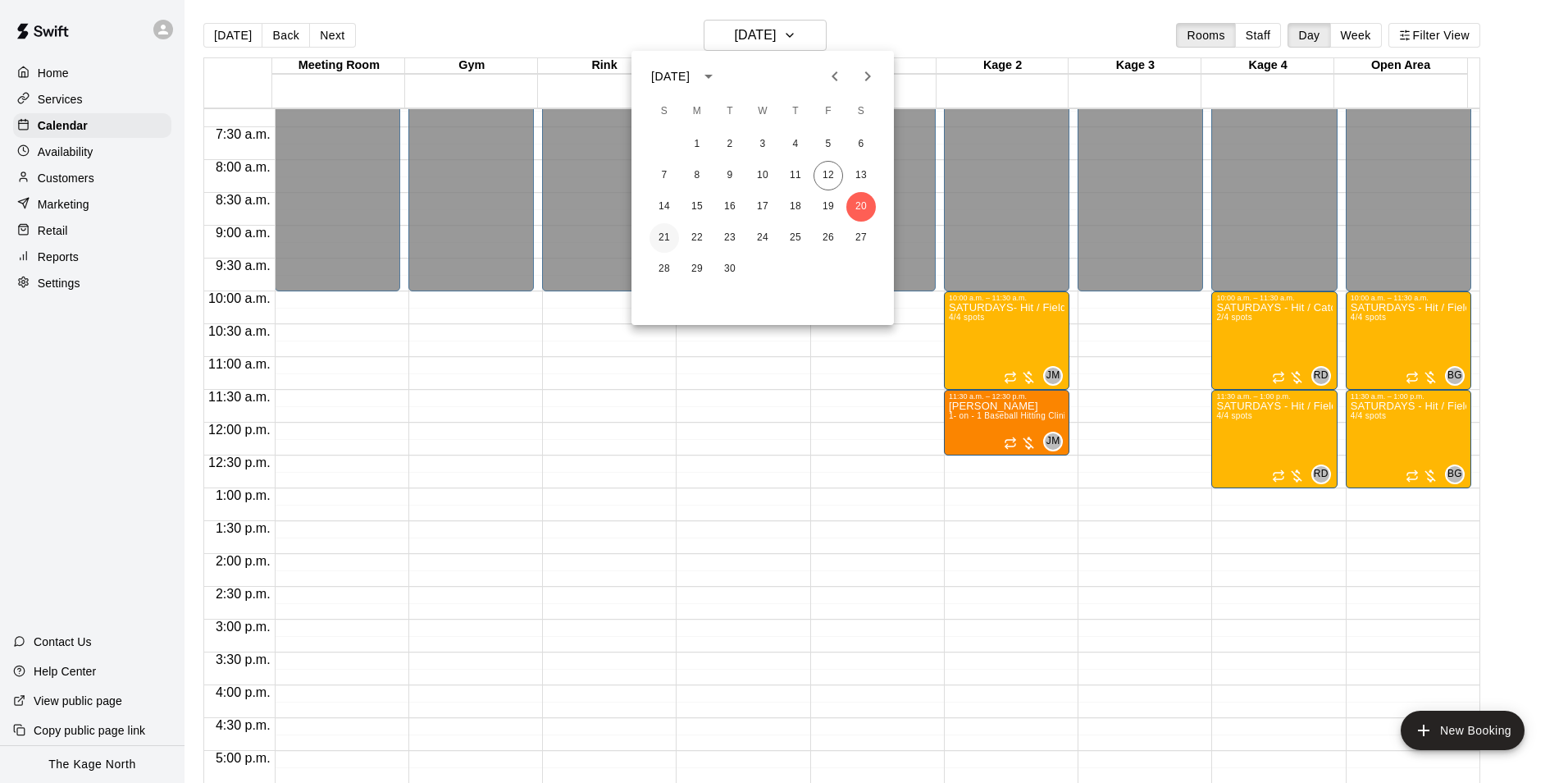
click at [666, 228] on button "21" at bounding box center [664, 238] width 30 height 30
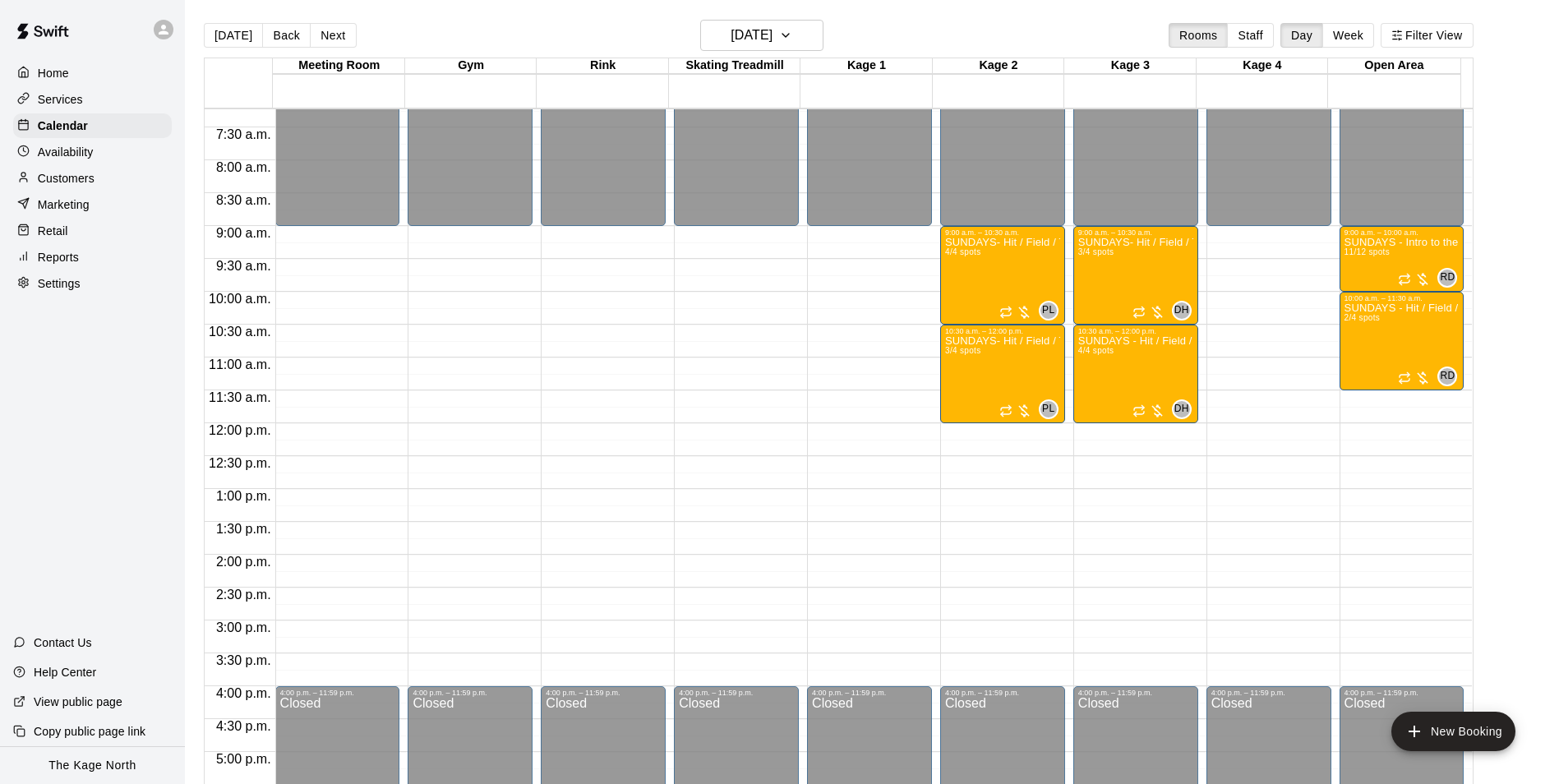
click at [235, 35] on button "[DATE]" at bounding box center [233, 35] width 59 height 24
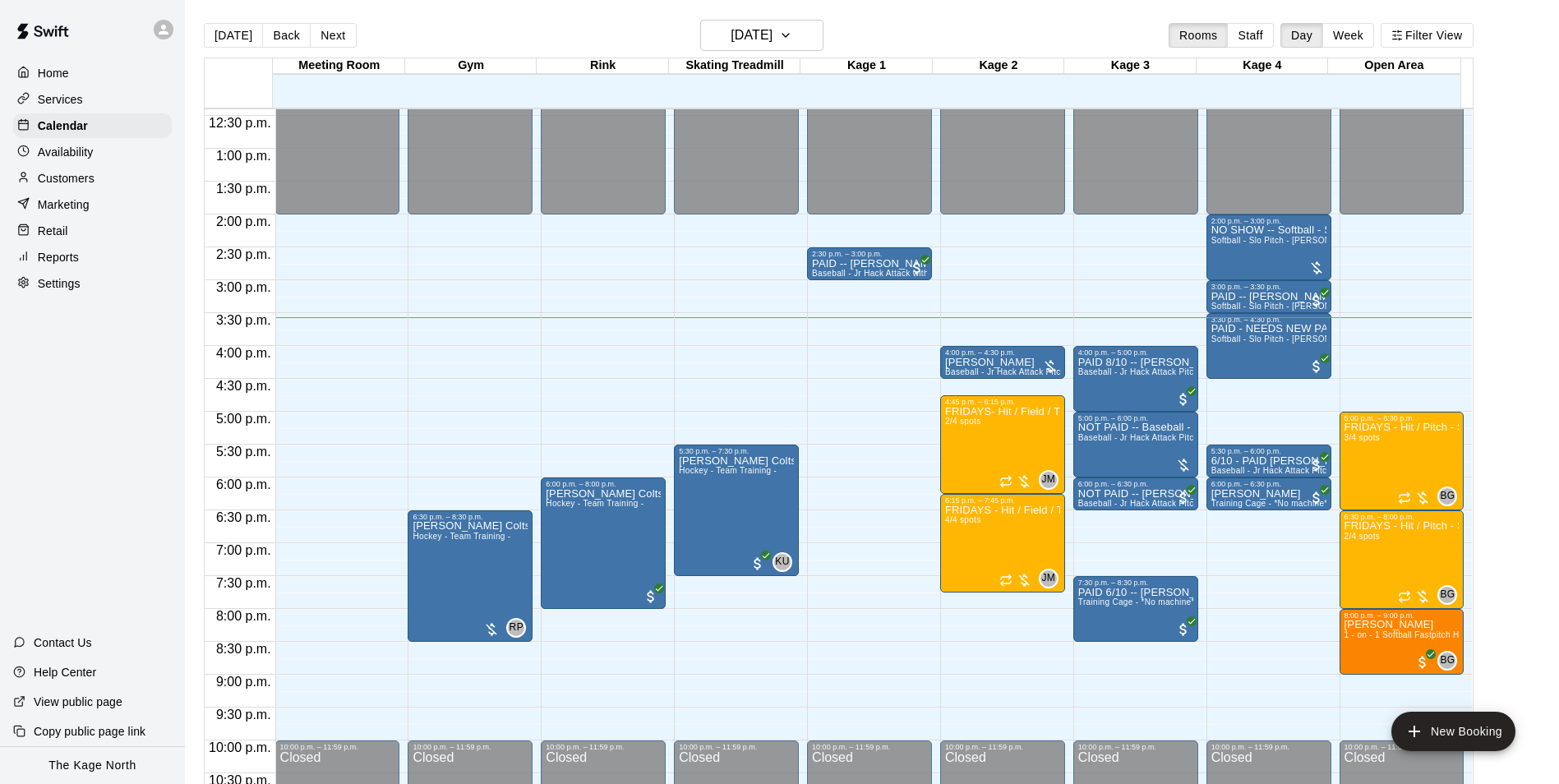
scroll to position [886, 0]
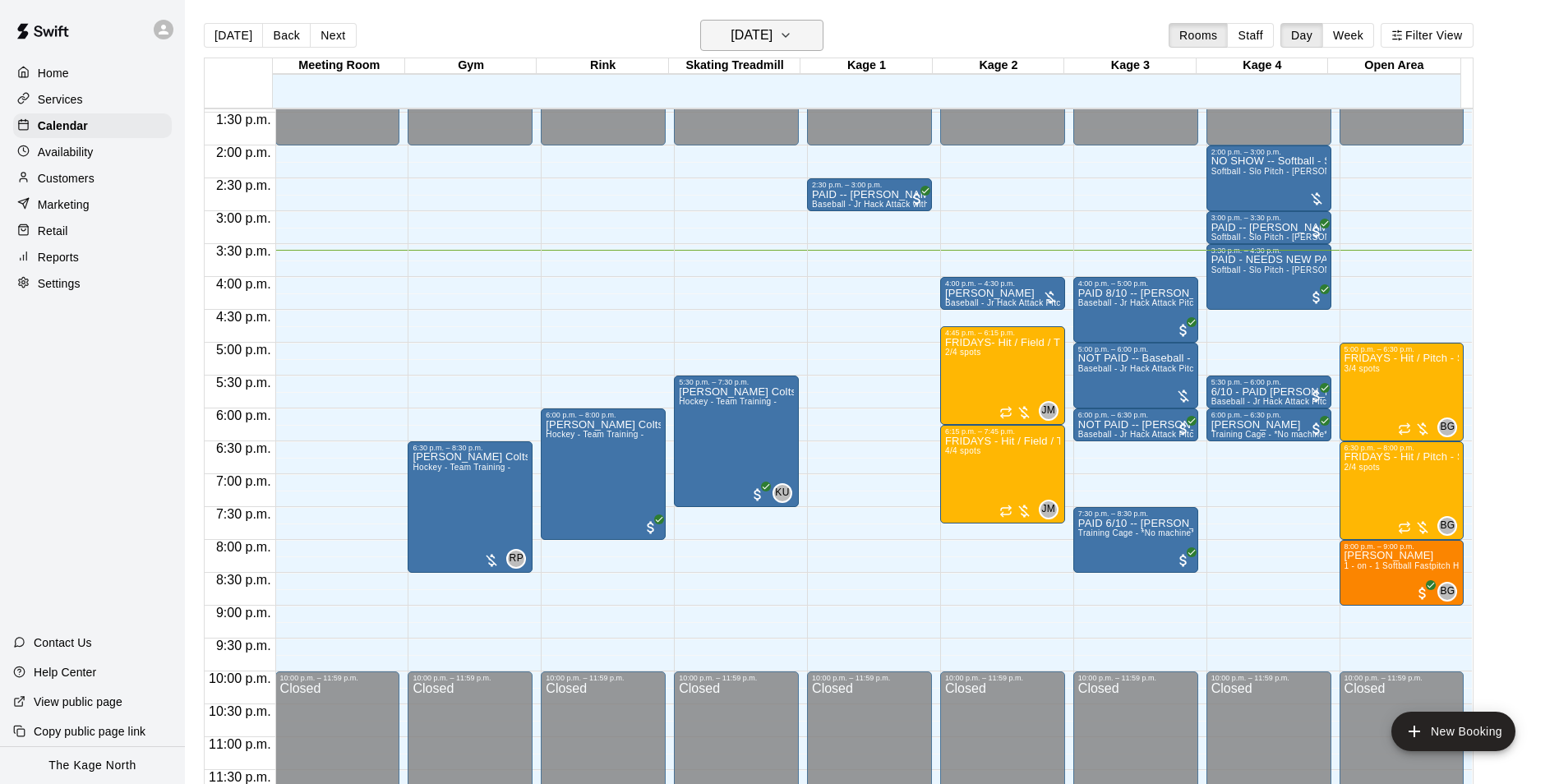
click at [771, 35] on h6 "[DATE]" at bounding box center [752, 35] width 42 height 23
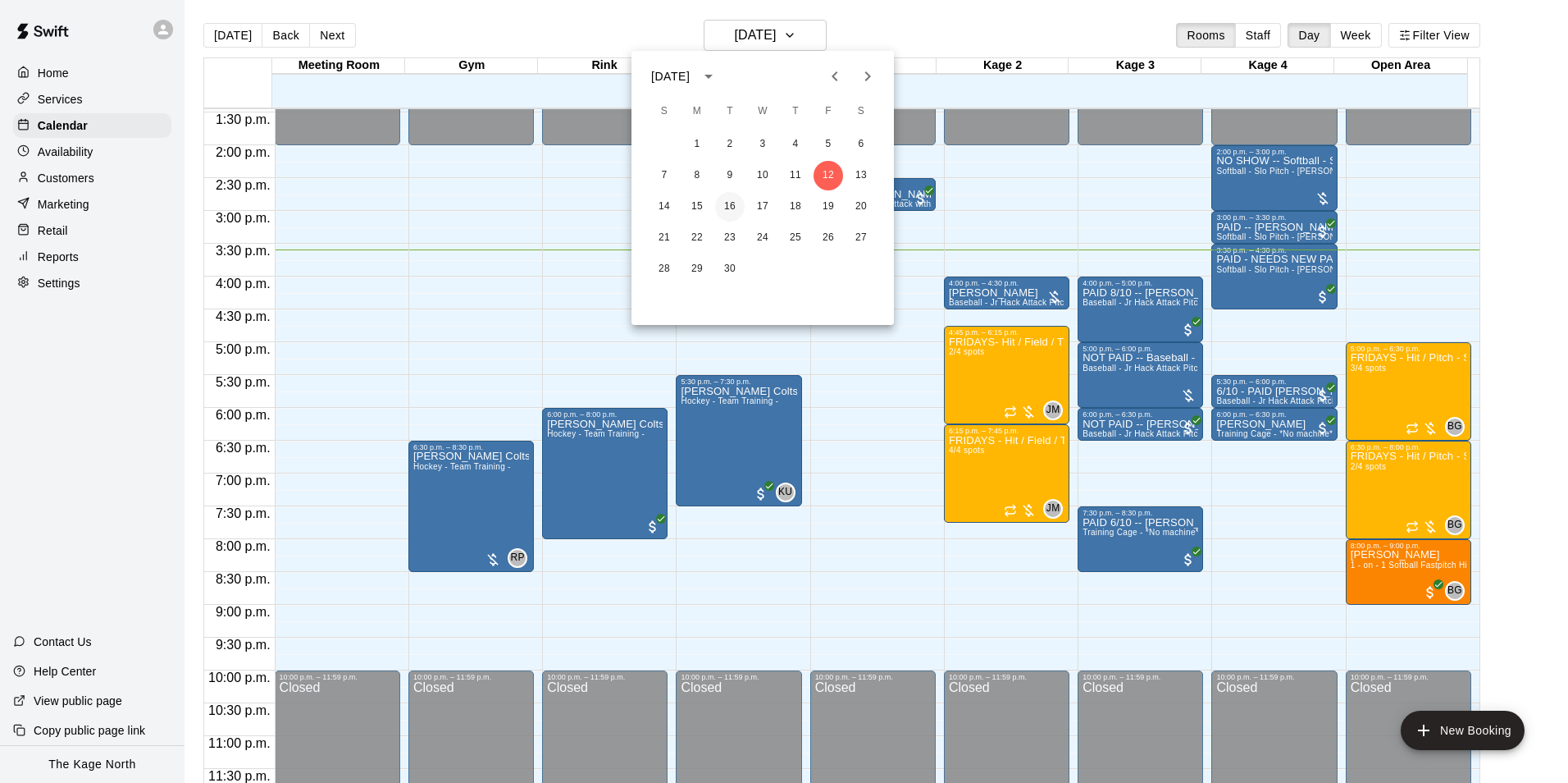
click at [726, 208] on button "16" at bounding box center [730, 206] width 30 height 30
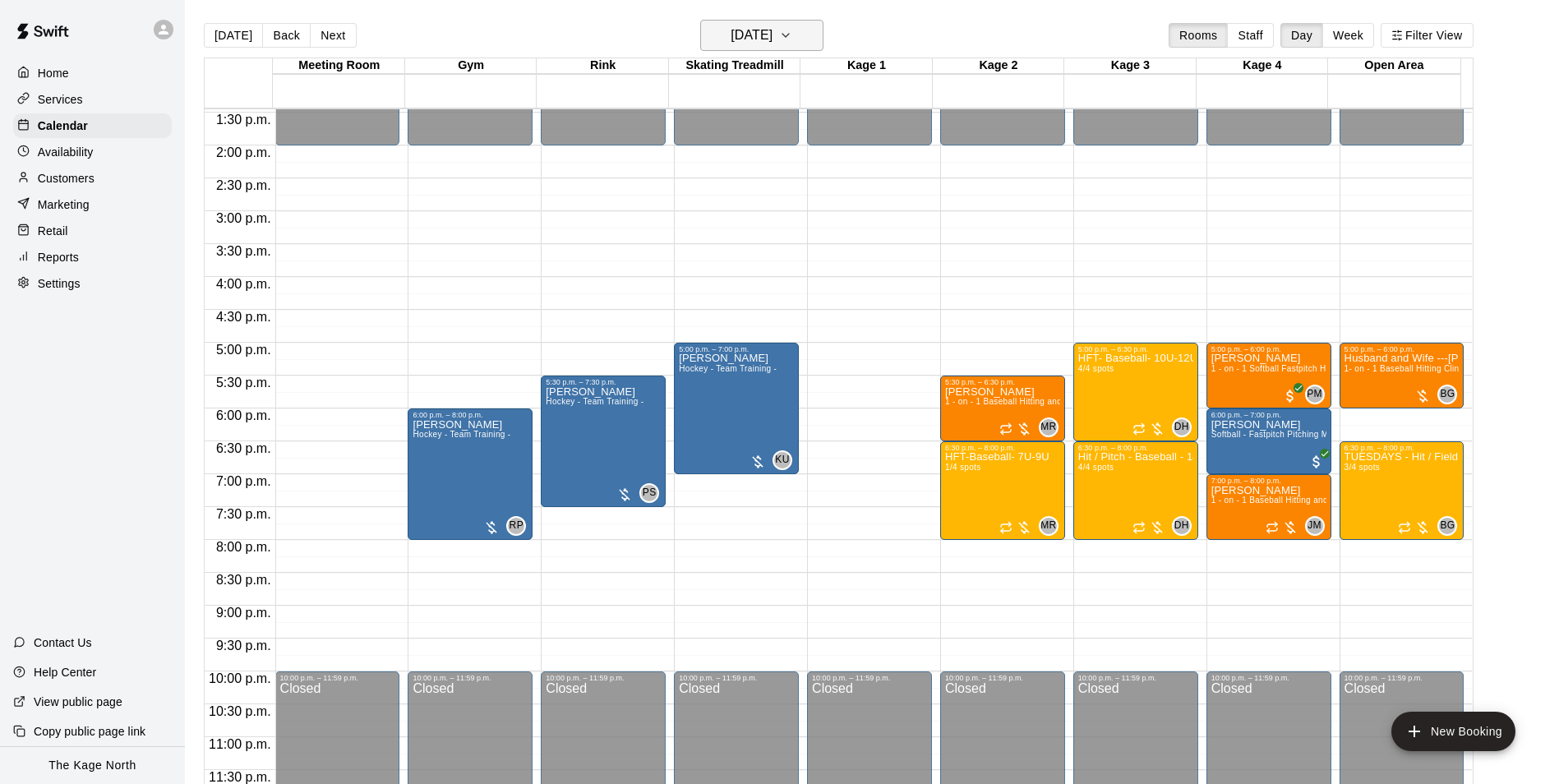
click at [754, 32] on h6 "[DATE]" at bounding box center [752, 35] width 42 height 23
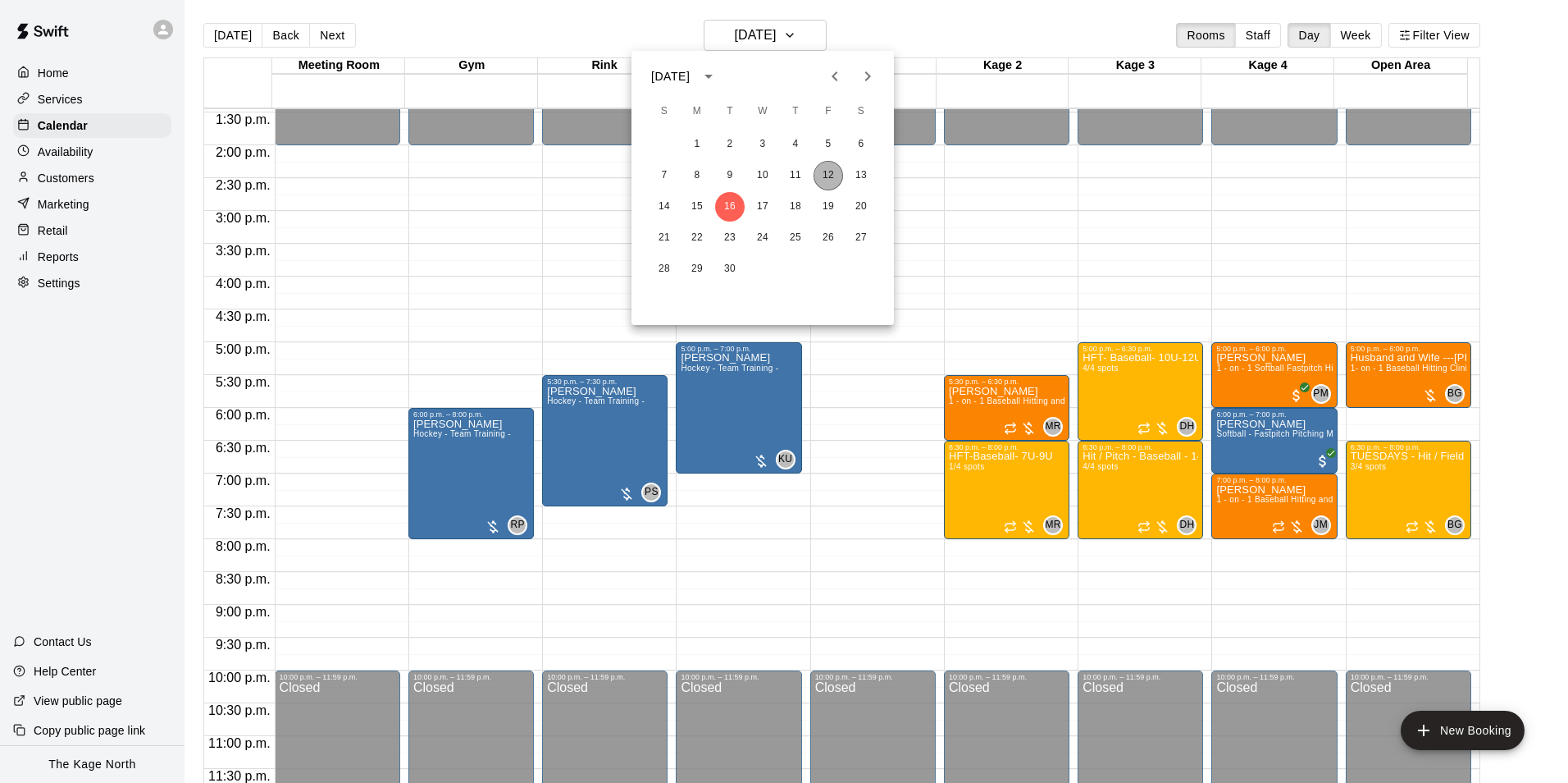
click at [825, 176] on button "12" at bounding box center [829, 176] width 30 height 30
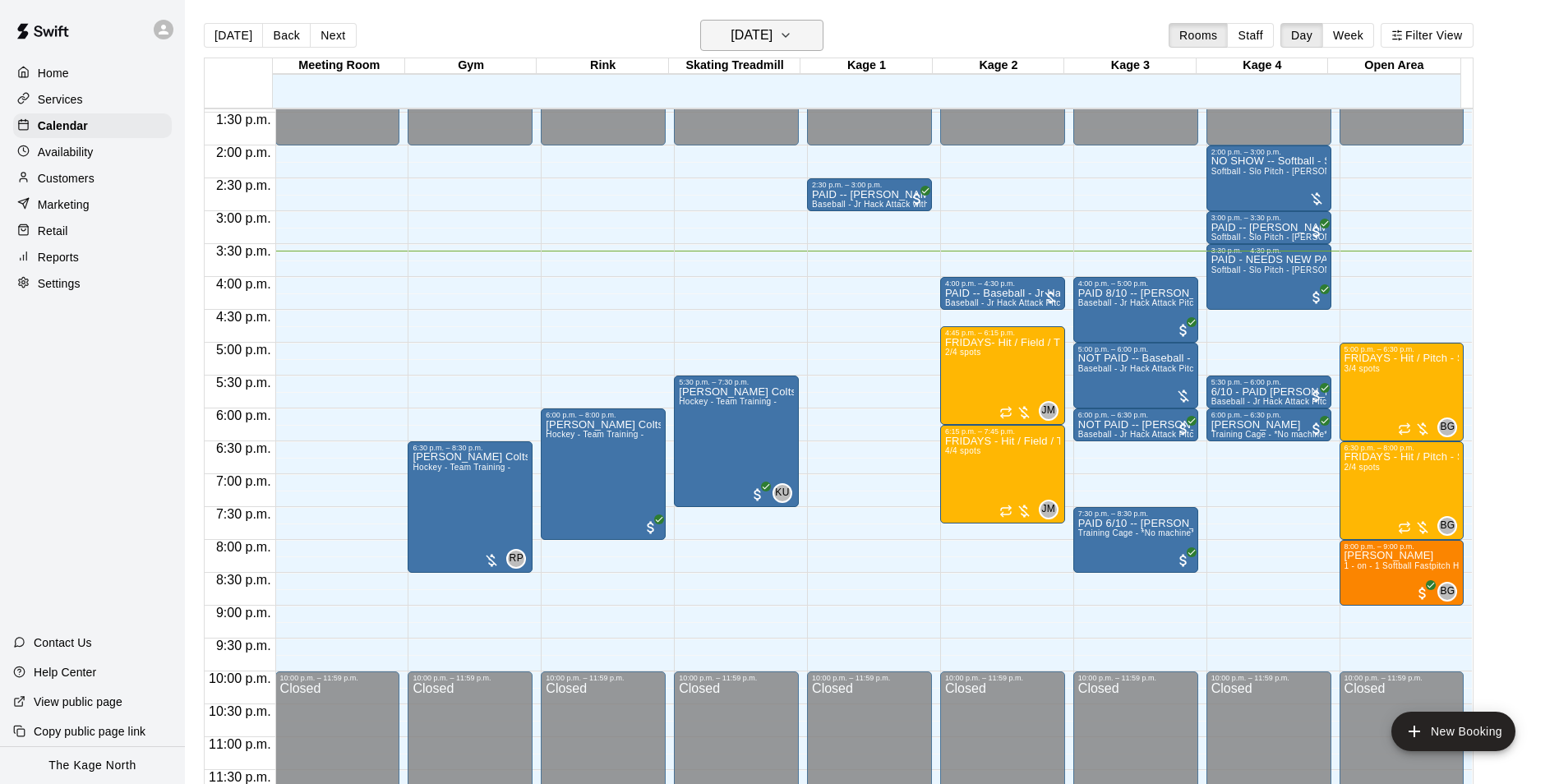
click at [772, 43] on h6 "[DATE]" at bounding box center [752, 35] width 42 height 23
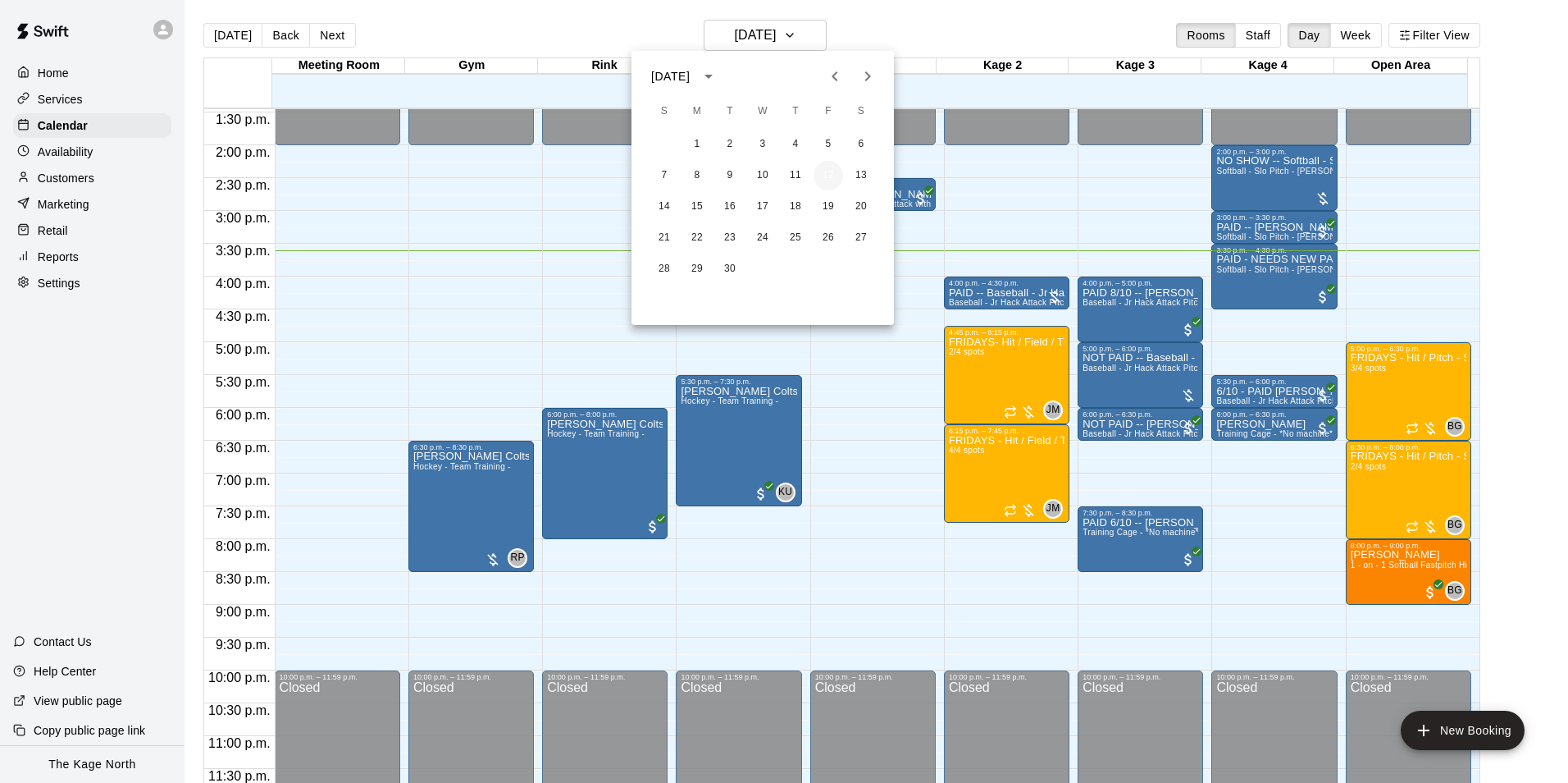
click at [823, 171] on button "12" at bounding box center [829, 176] width 30 height 30
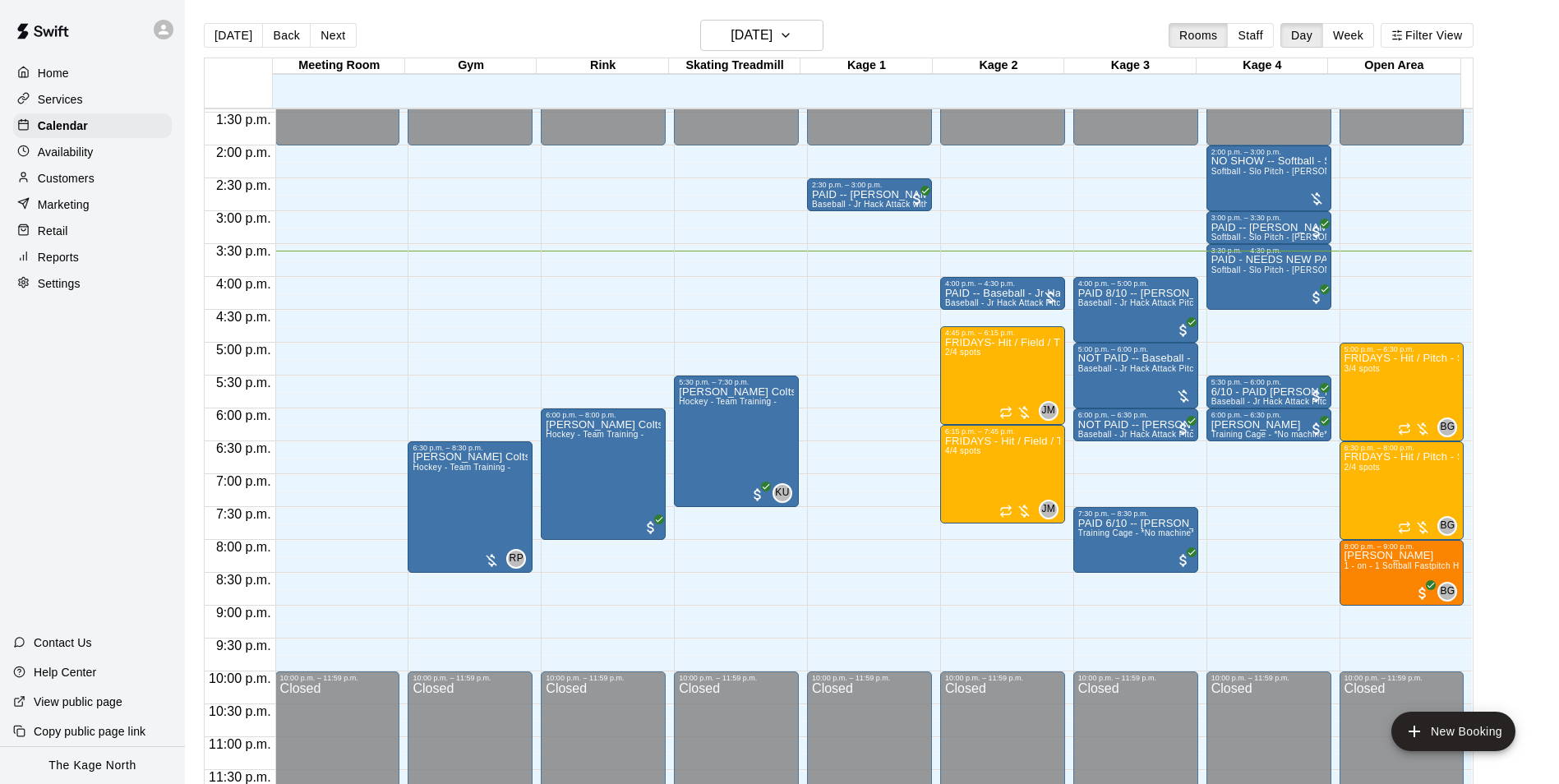
click at [907, 18] on main "[DATE] Back [DATE][DATE] Rooms Staff Day Week Filter View Meeting Room 12 Fri G…" at bounding box center [871, 405] width 1374 height 810
click at [792, 26] on icon "button" at bounding box center [785, 35] width 14 height 20
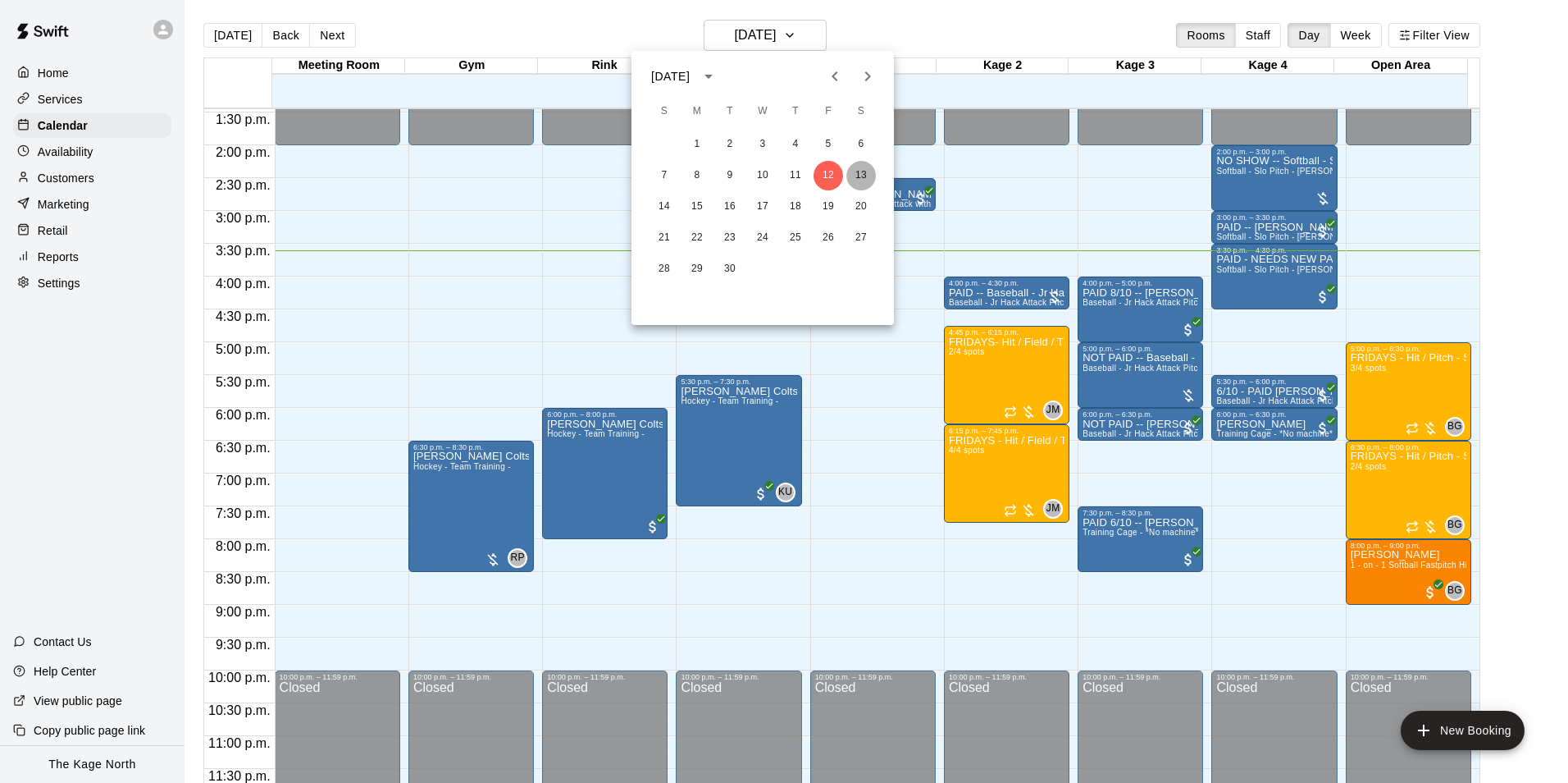
click at [862, 173] on button "13" at bounding box center [861, 176] width 30 height 30
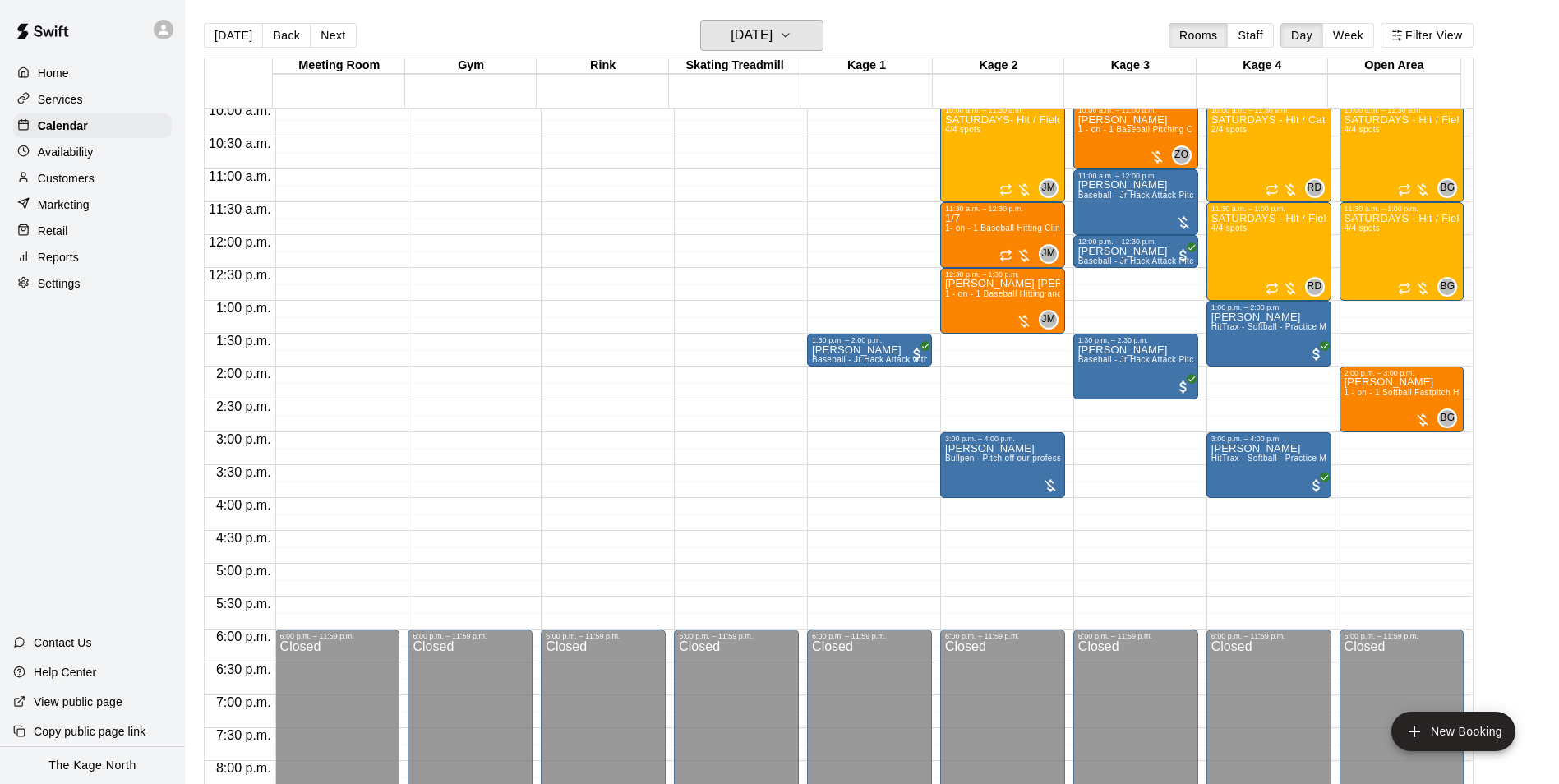
scroll to position [639, 0]
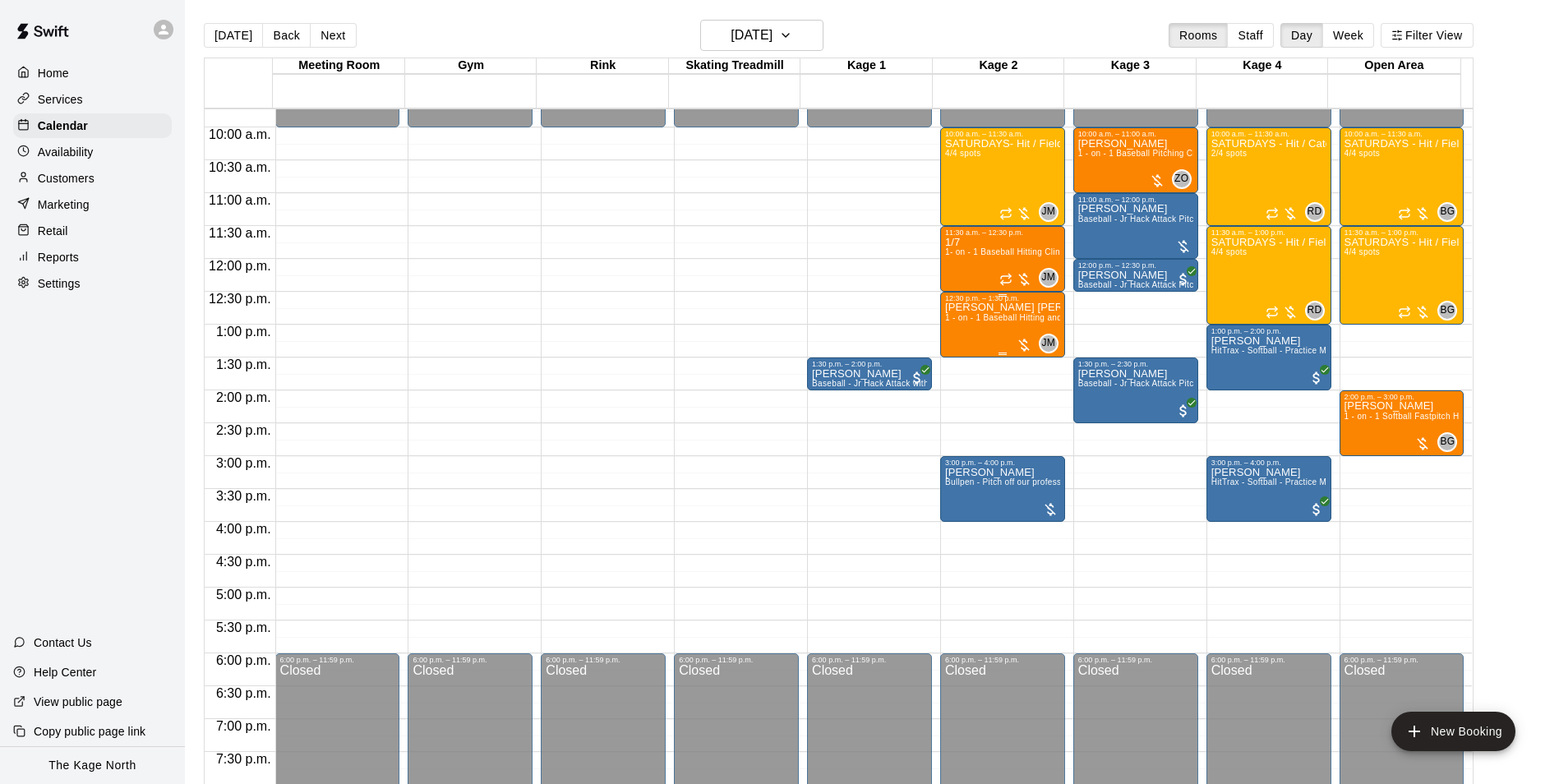
click at [1020, 322] on span "1 - on - 1 Baseball Hitting and Pitching Clinic" at bounding box center [1033, 317] width 175 height 9
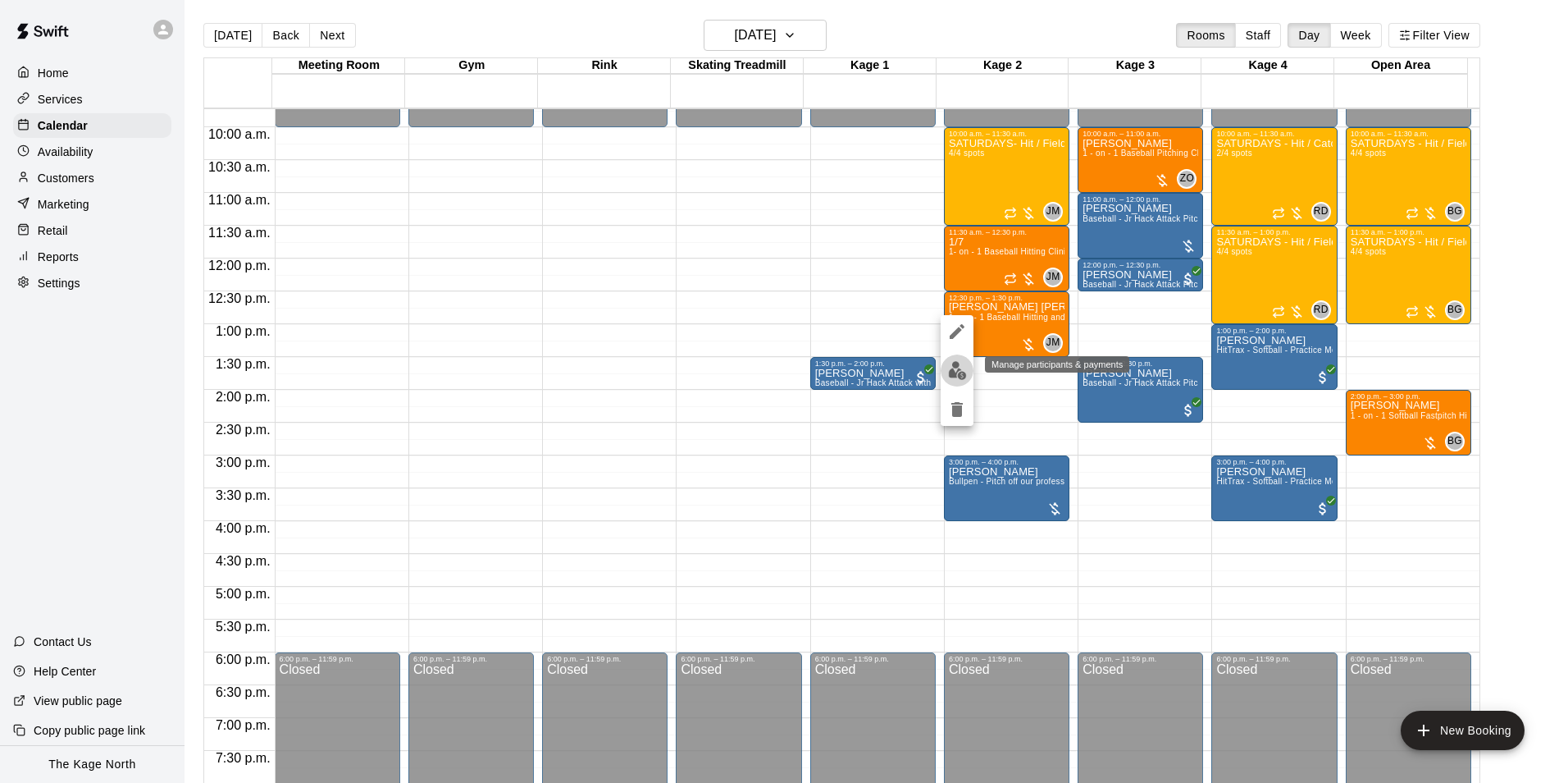
click at [957, 382] on button "edit" at bounding box center [957, 371] width 32 height 32
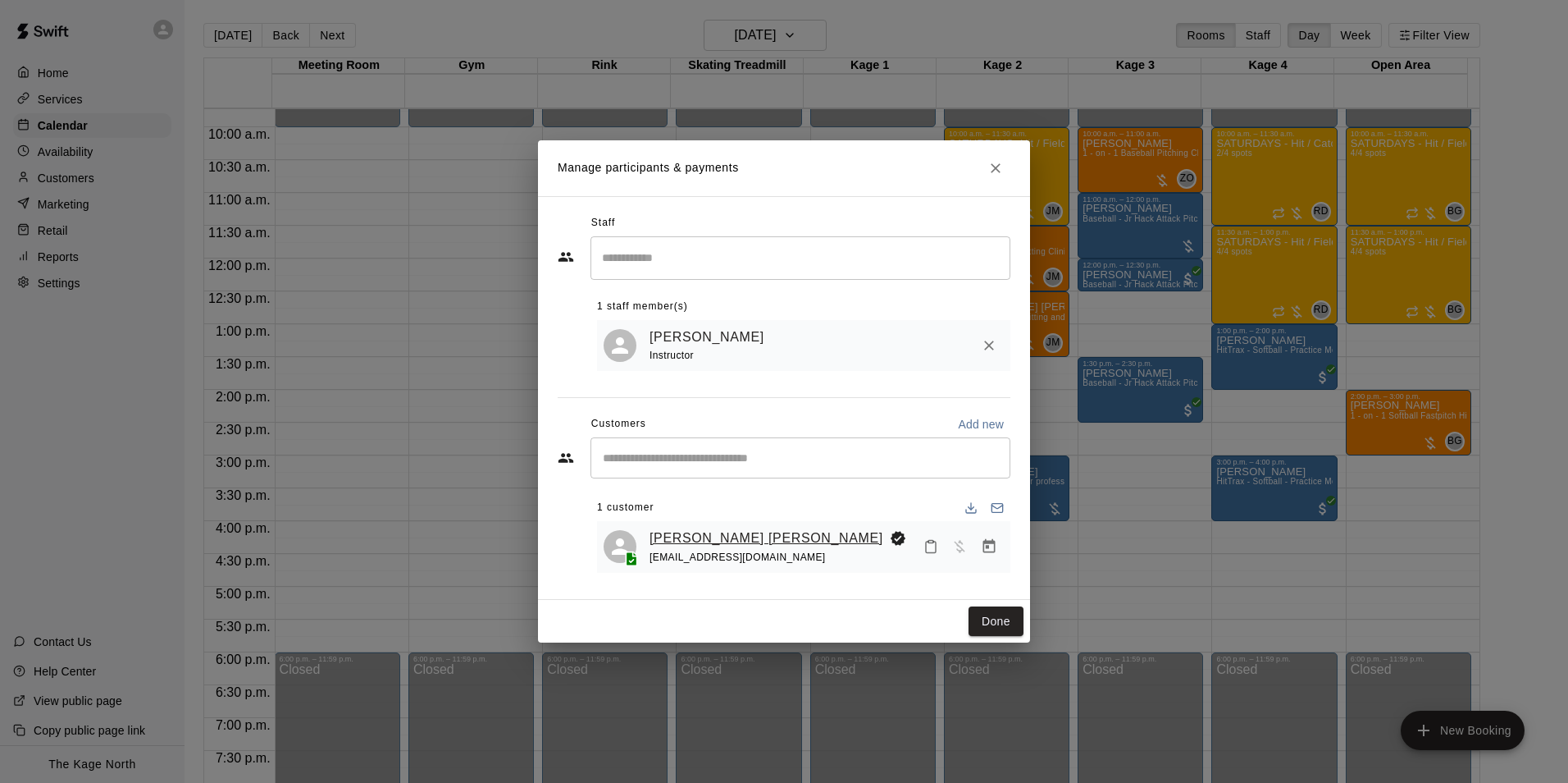
click at [693, 536] on link "[PERSON_NAME] [PERSON_NAME]" at bounding box center [766, 538] width 234 height 22
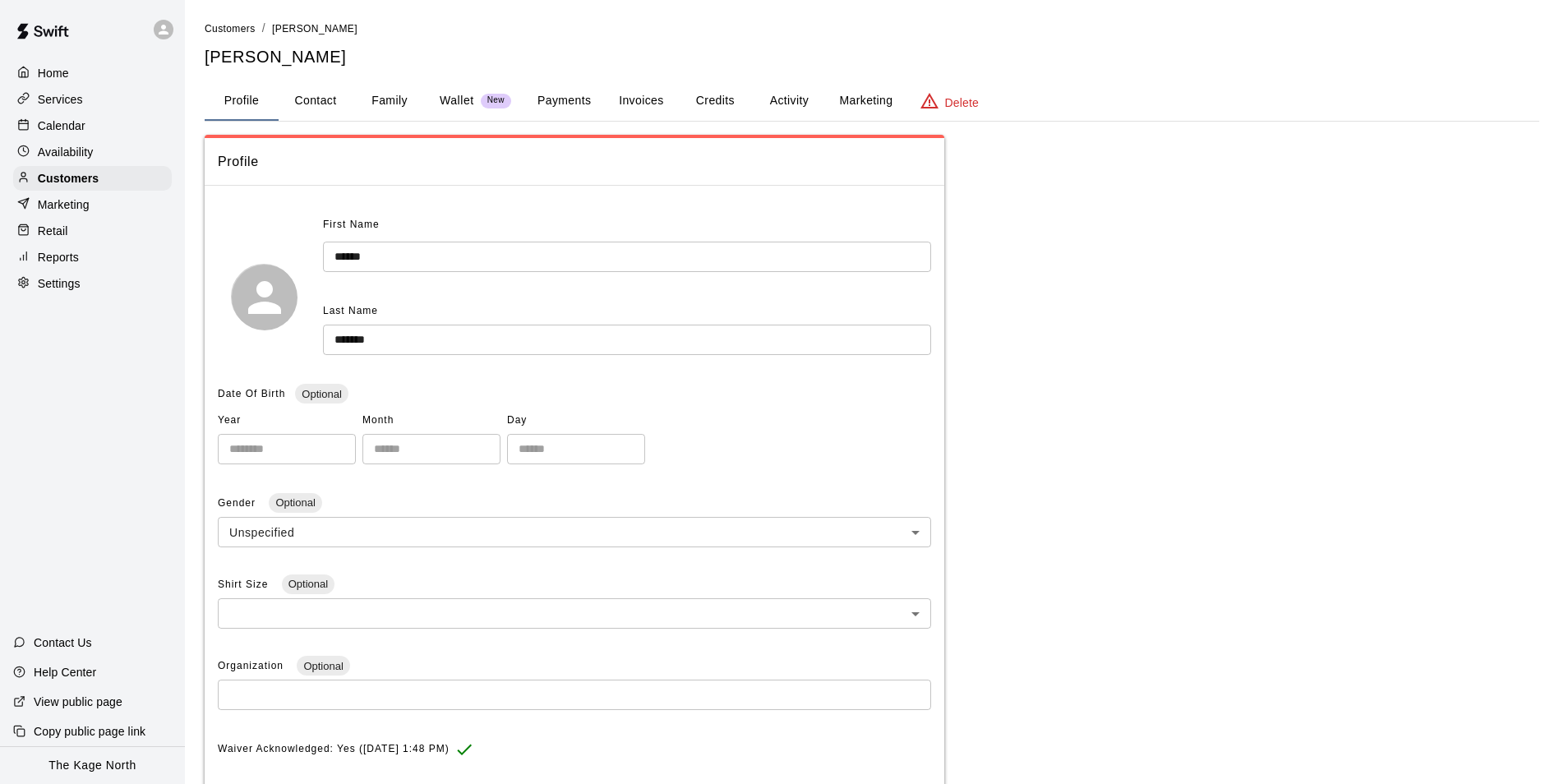
click at [788, 92] on button "Activity" at bounding box center [789, 101] width 74 height 40
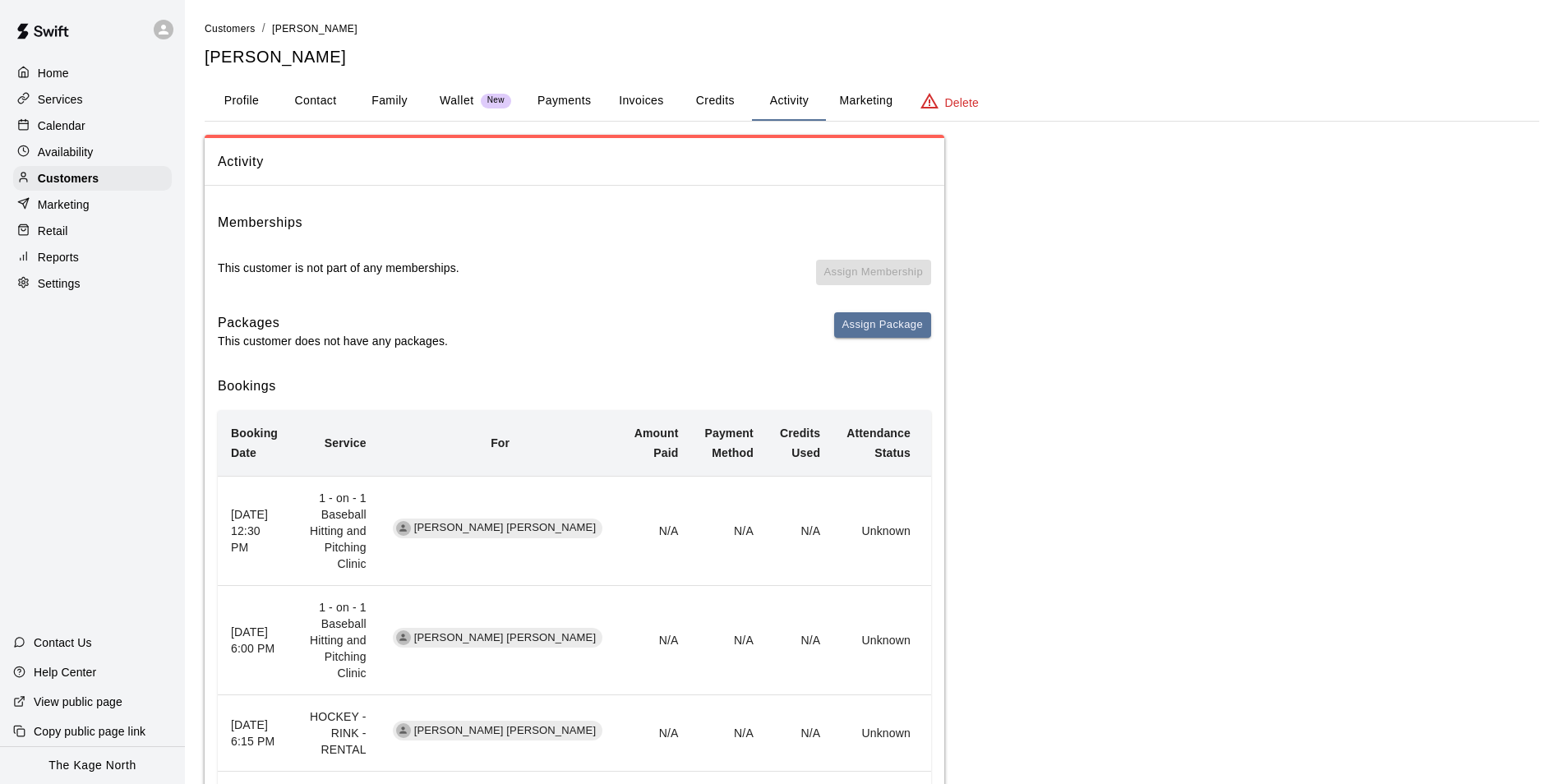
click at [72, 128] on p "Calendar" at bounding box center [61, 125] width 48 height 16
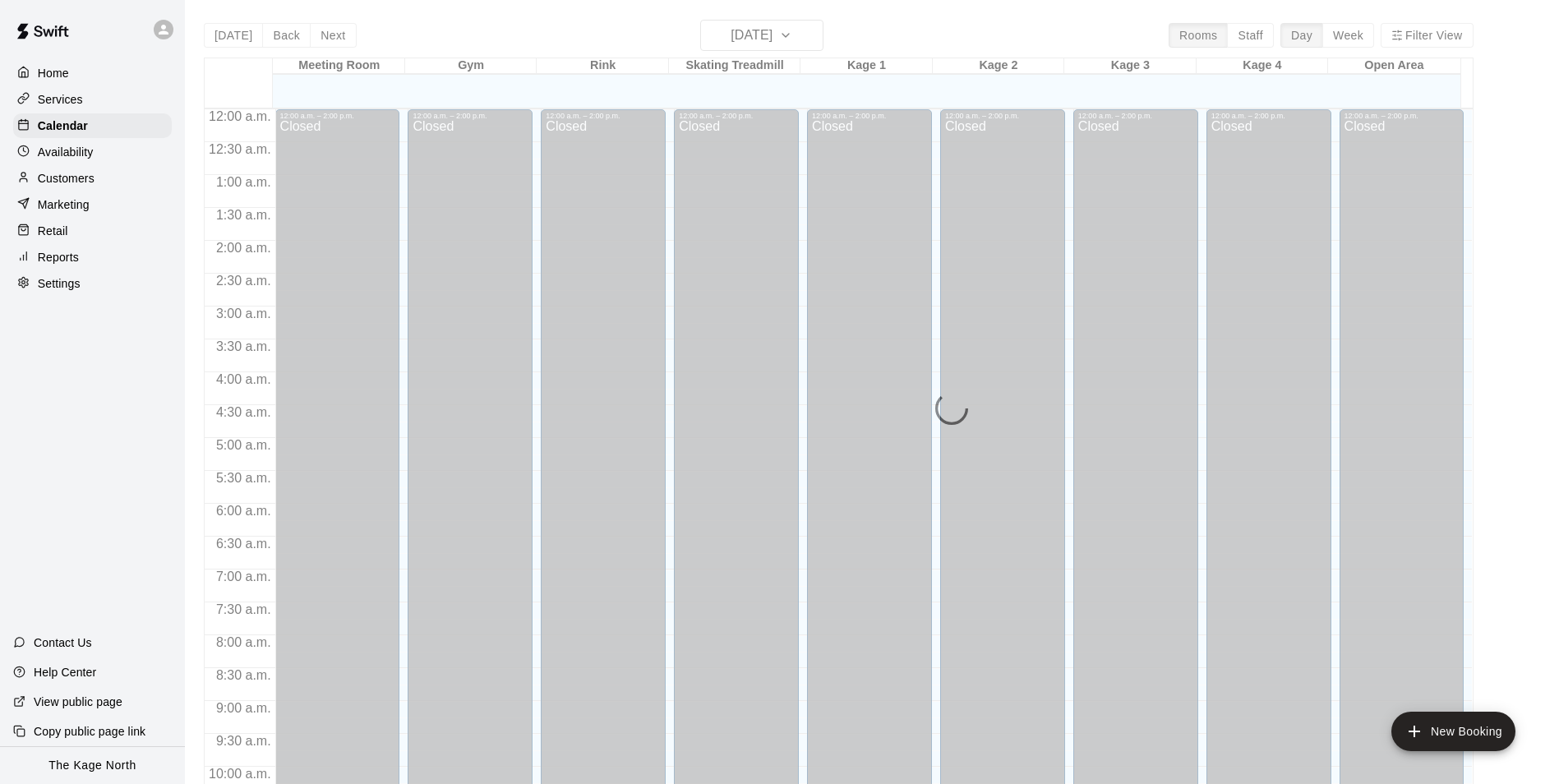
scroll to position [834, 0]
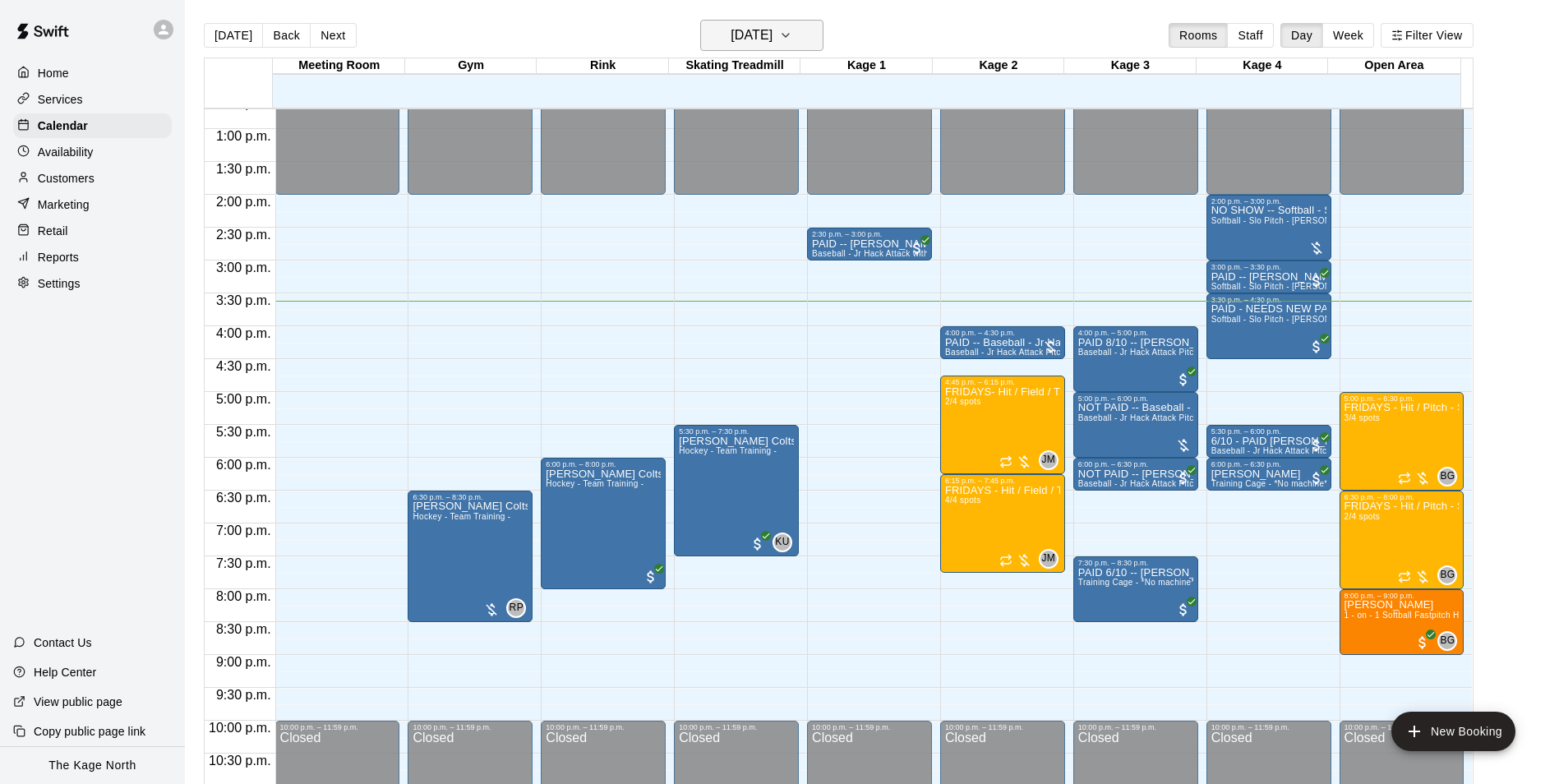
click at [772, 30] on h6 "[DATE]" at bounding box center [752, 35] width 42 height 23
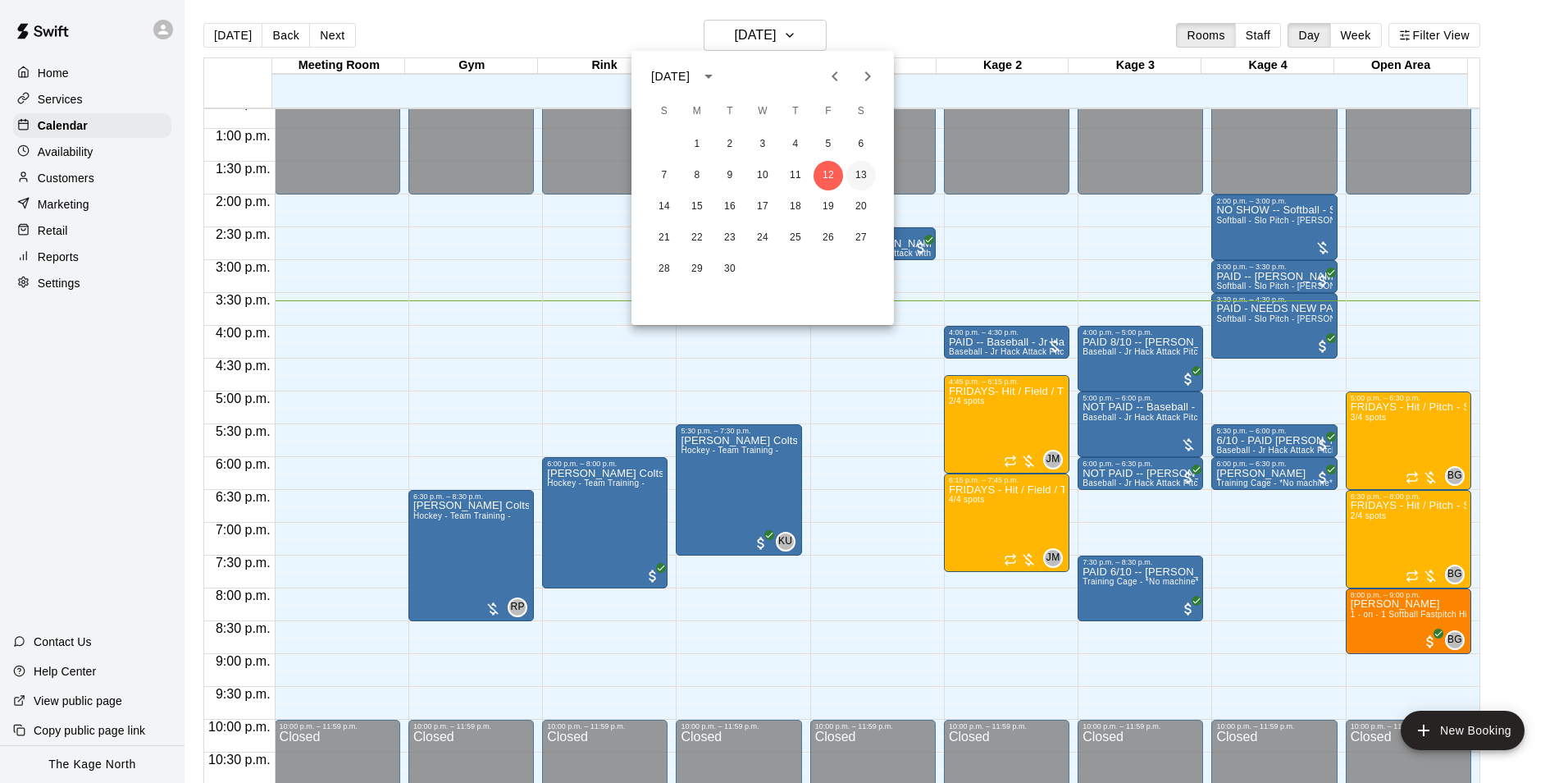
click at [860, 171] on button "13" at bounding box center [861, 176] width 30 height 30
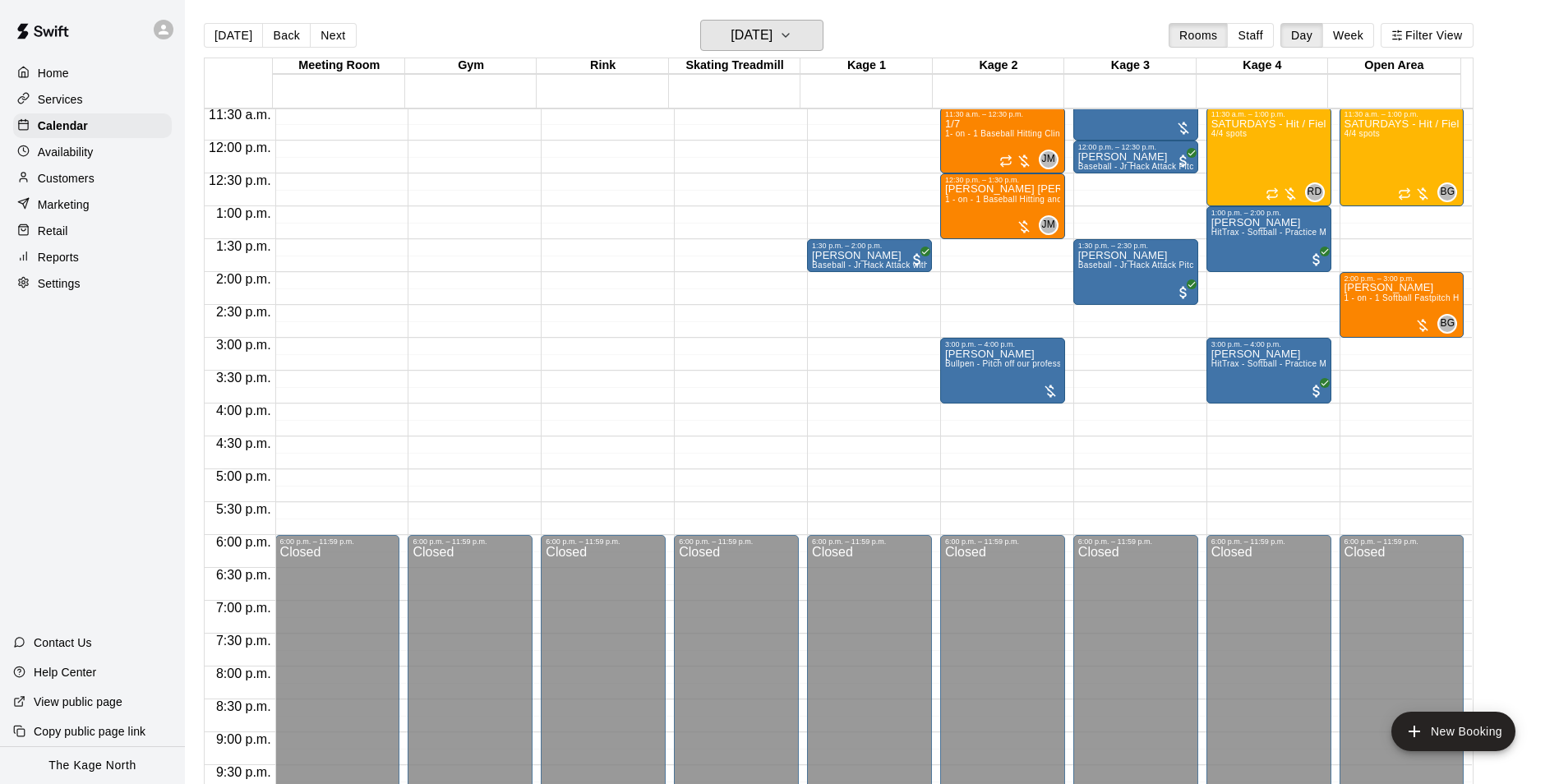
scroll to position [670, 0]
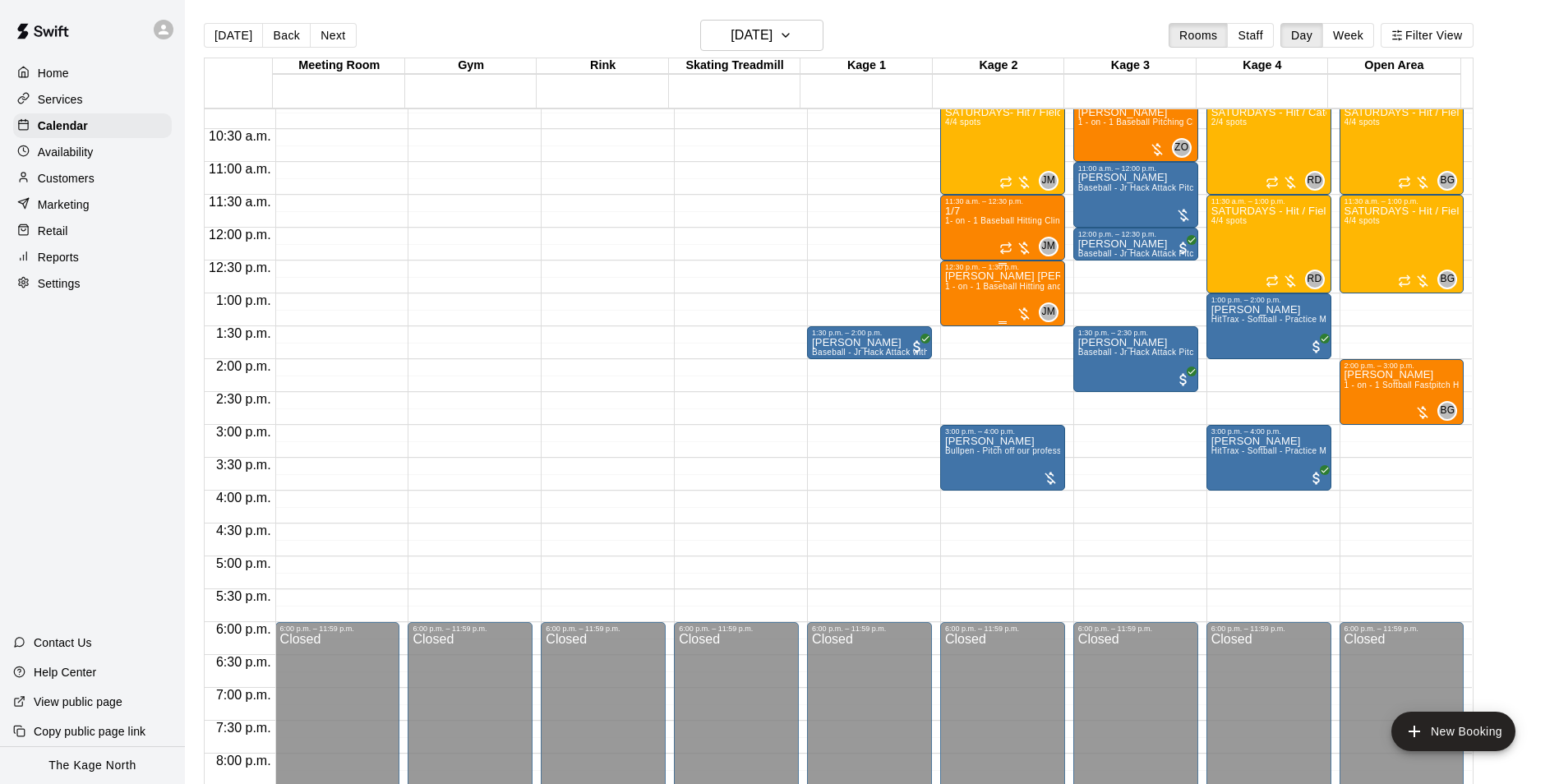
click at [988, 276] on p "[PERSON_NAME] [PERSON_NAME]" at bounding box center [1003, 276] width 115 height 0
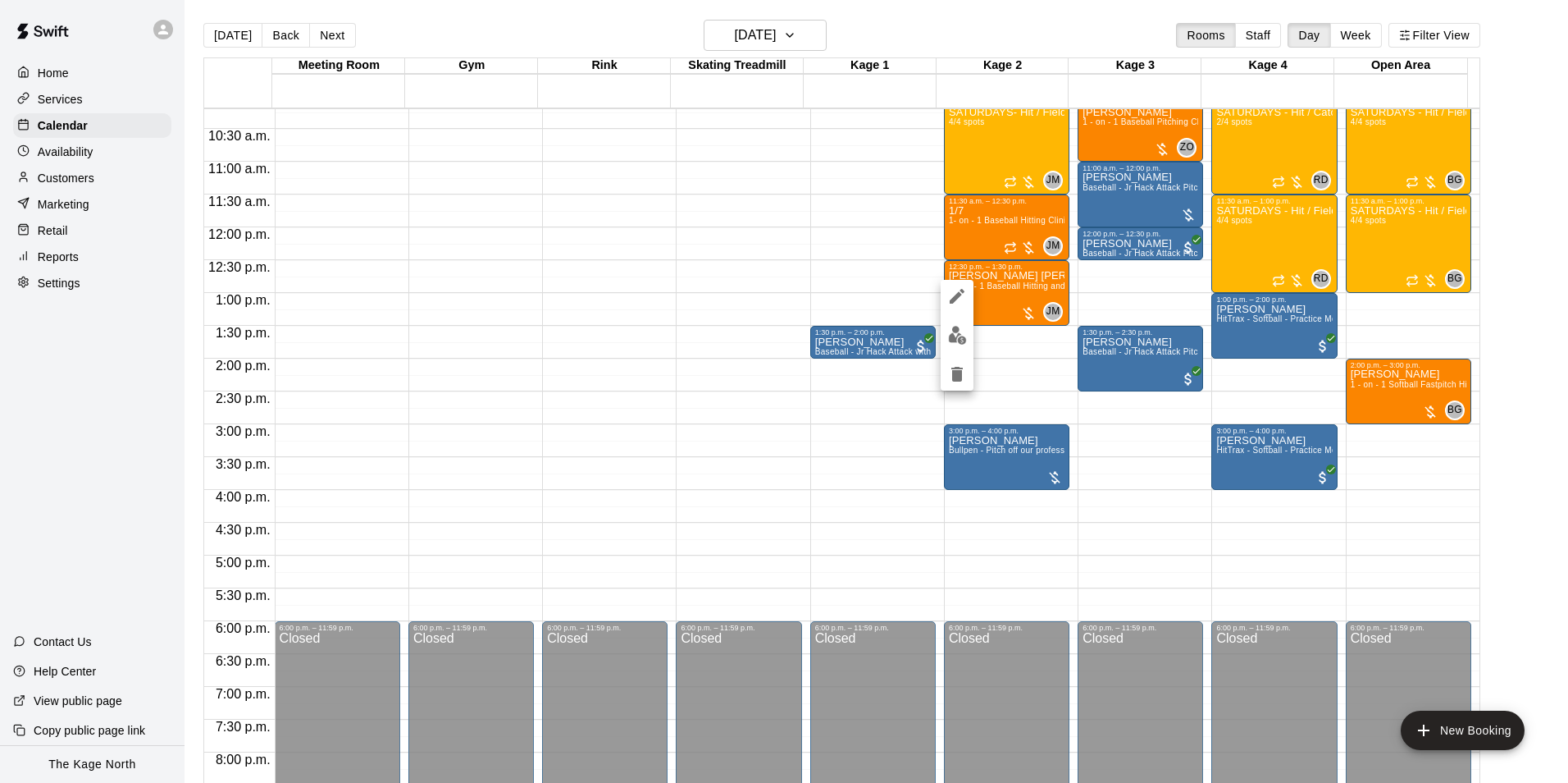
click at [949, 289] on icon "edit" at bounding box center [957, 296] width 20 height 20
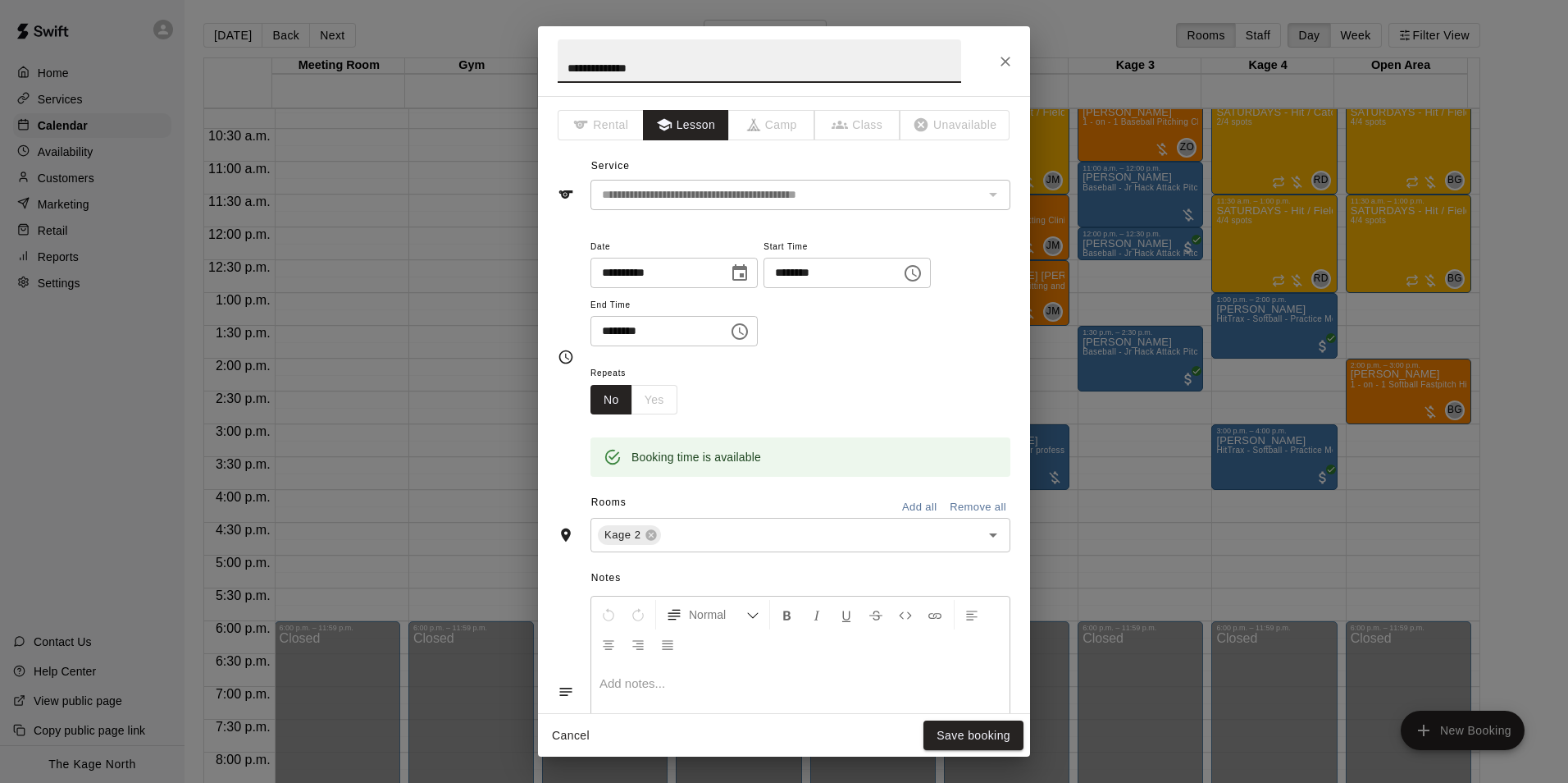
click at [567, 70] on input "**********" at bounding box center [759, 61] width 404 height 43
type input "**********"
click at [962, 734] on button "Save booking" at bounding box center [973, 736] width 100 height 31
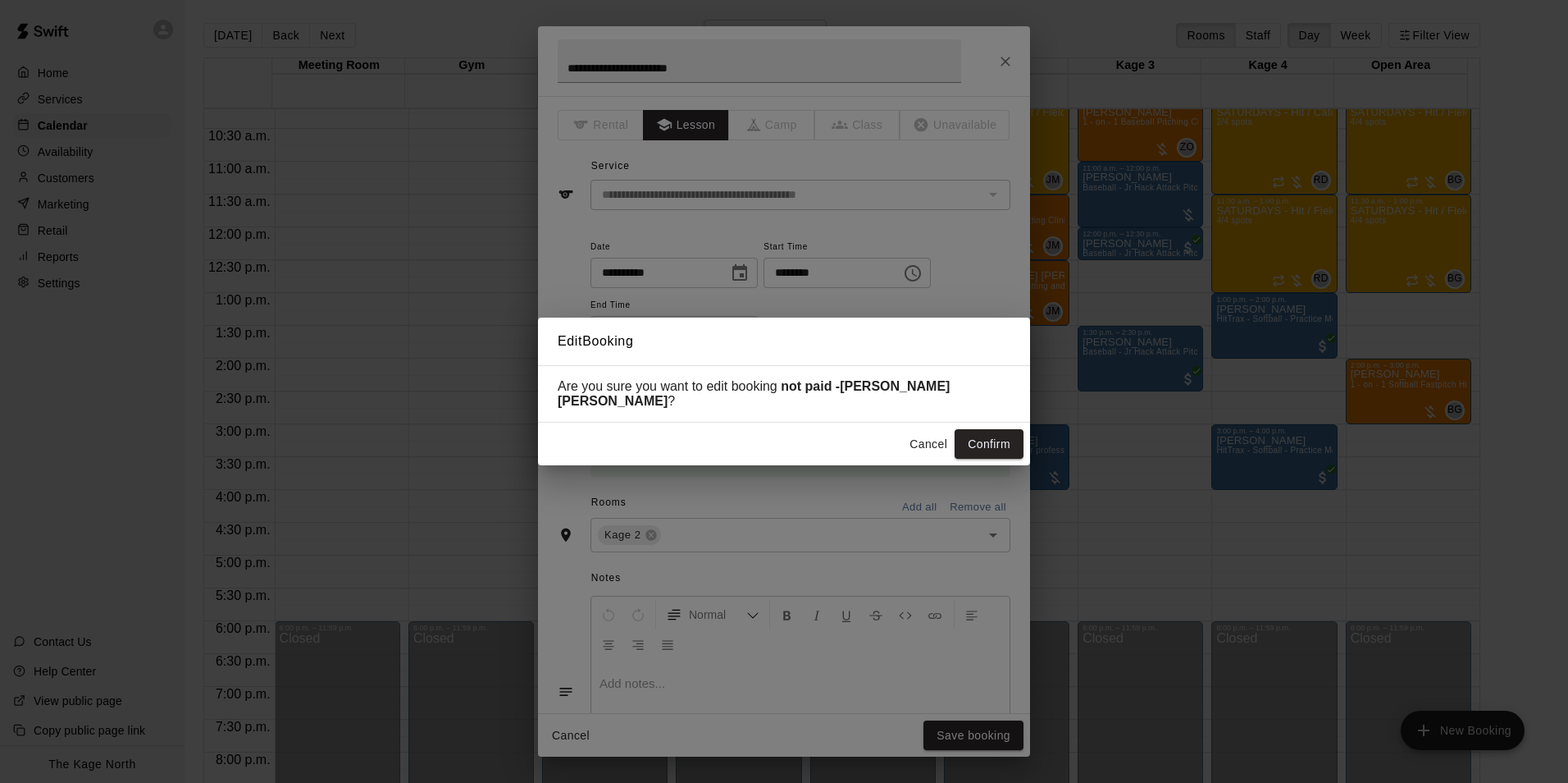
click at [973, 433] on button "Confirm" at bounding box center [989, 445] width 69 height 31
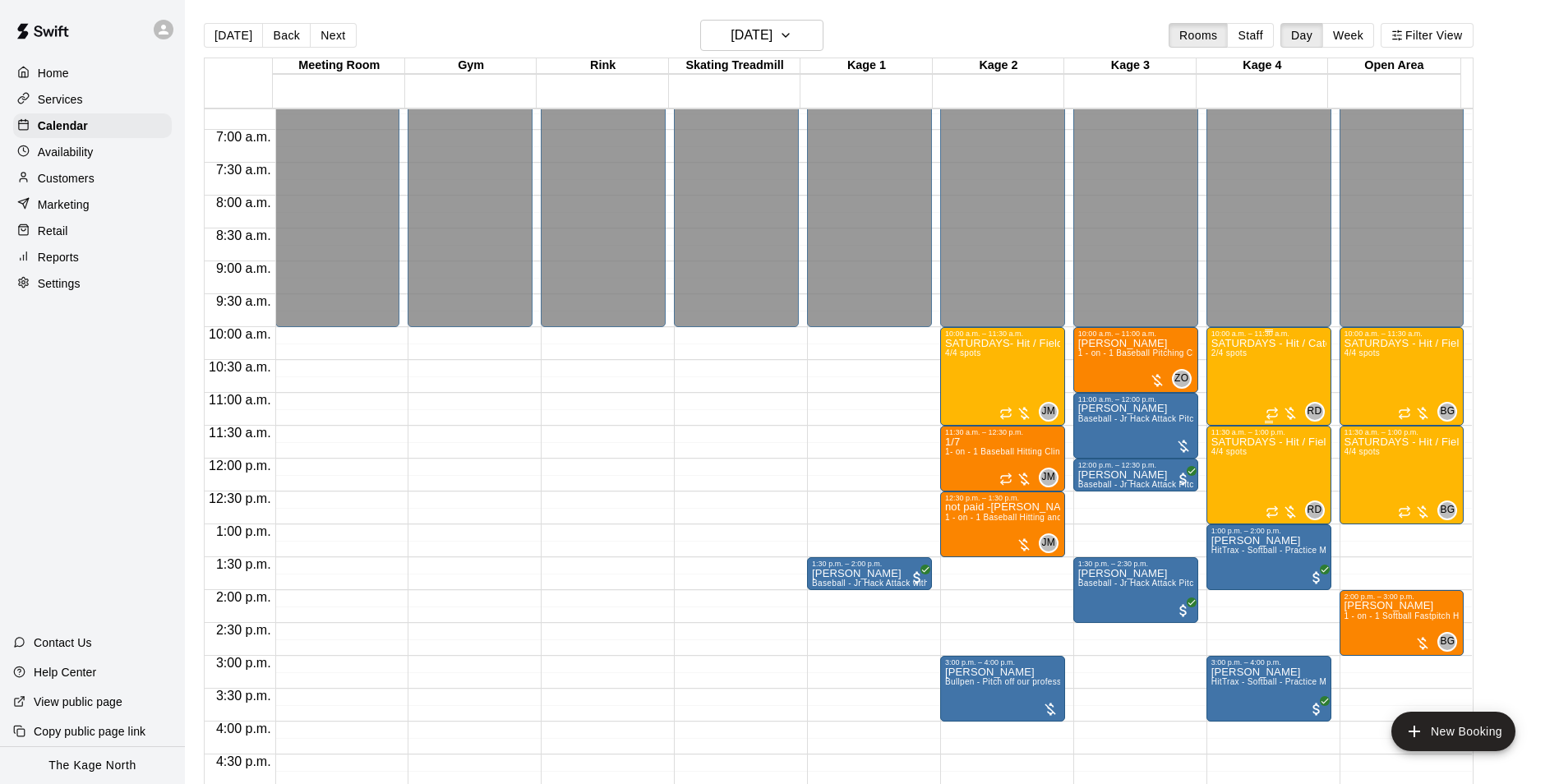
scroll to position [424, 0]
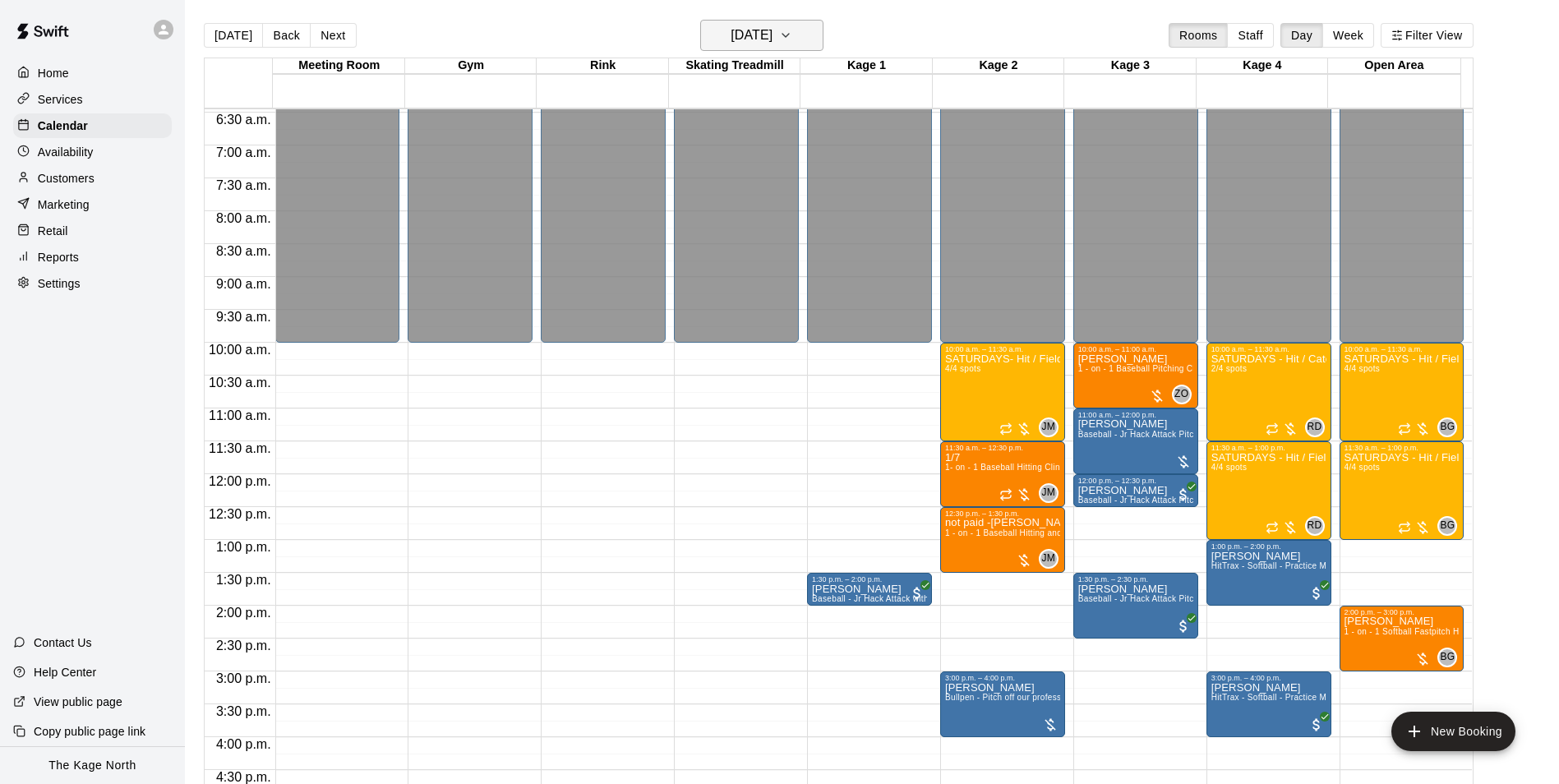
click at [772, 32] on h6 "[DATE]" at bounding box center [752, 35] width 42 height 23
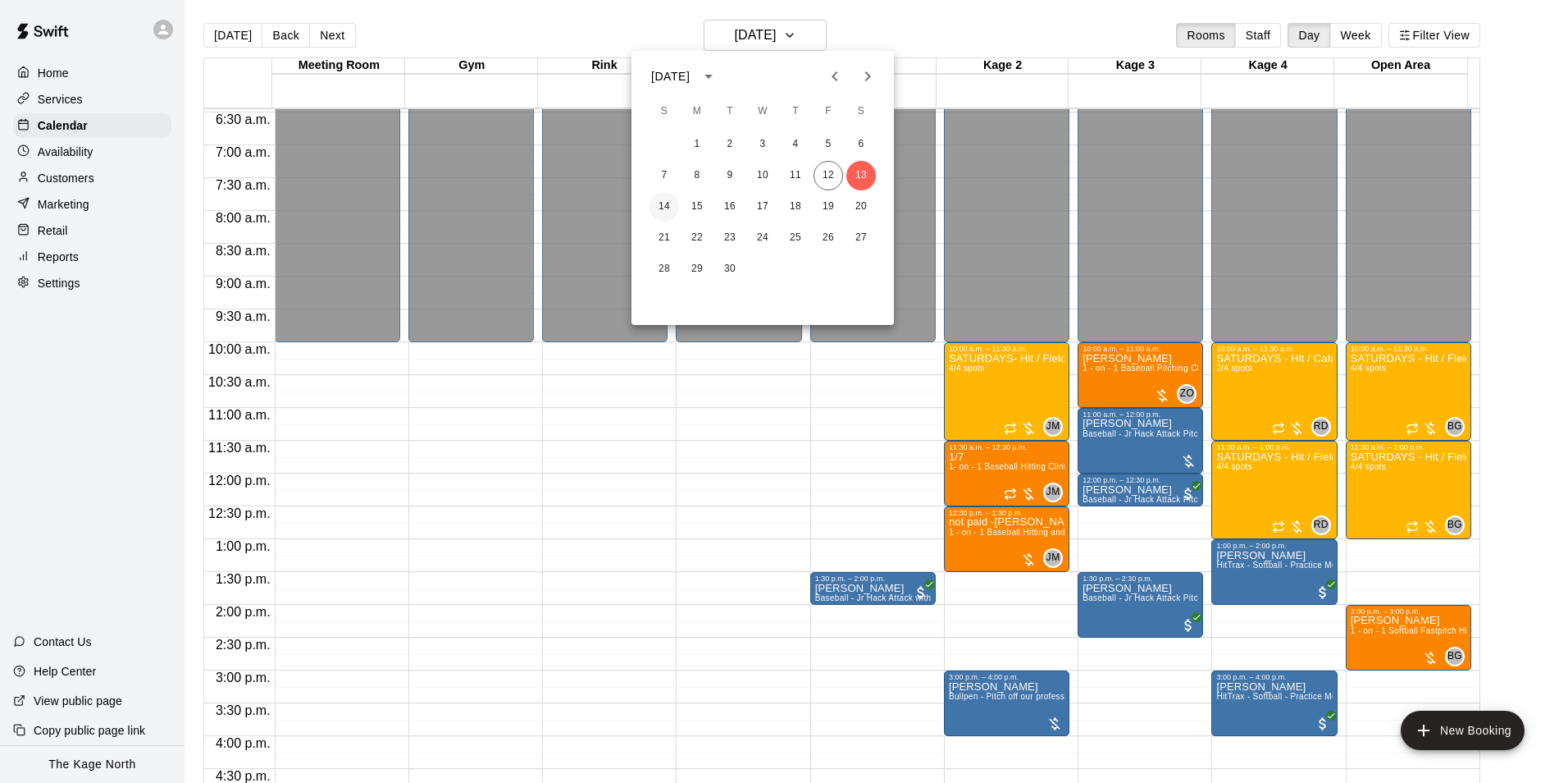
click at [664, 208] on button "14" at bounding box center [664, 206] width 30 height 30
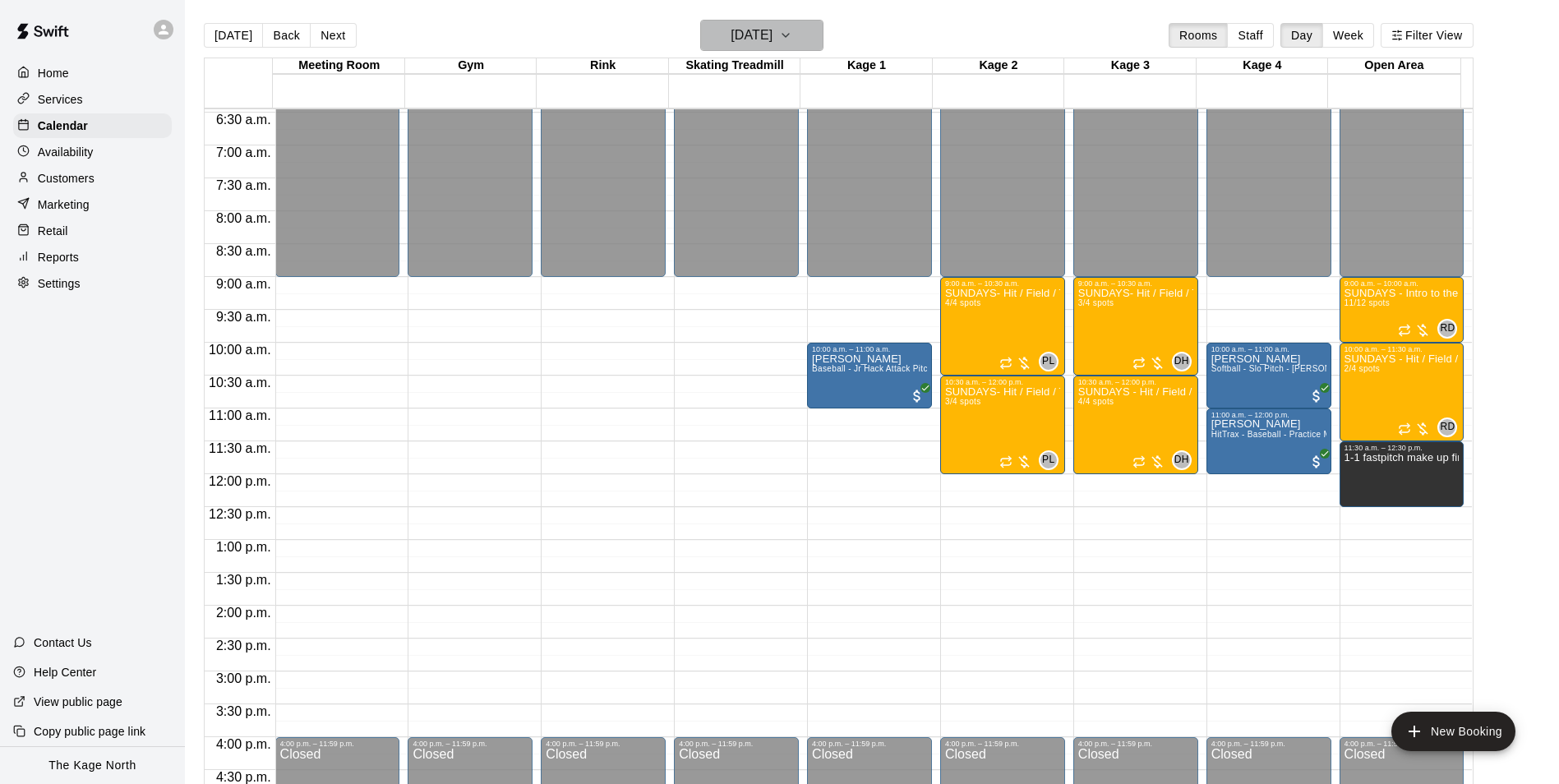
click at [772, 30] on h6 "[DATE]" at bounding box center [752, 35] width 42 height 23
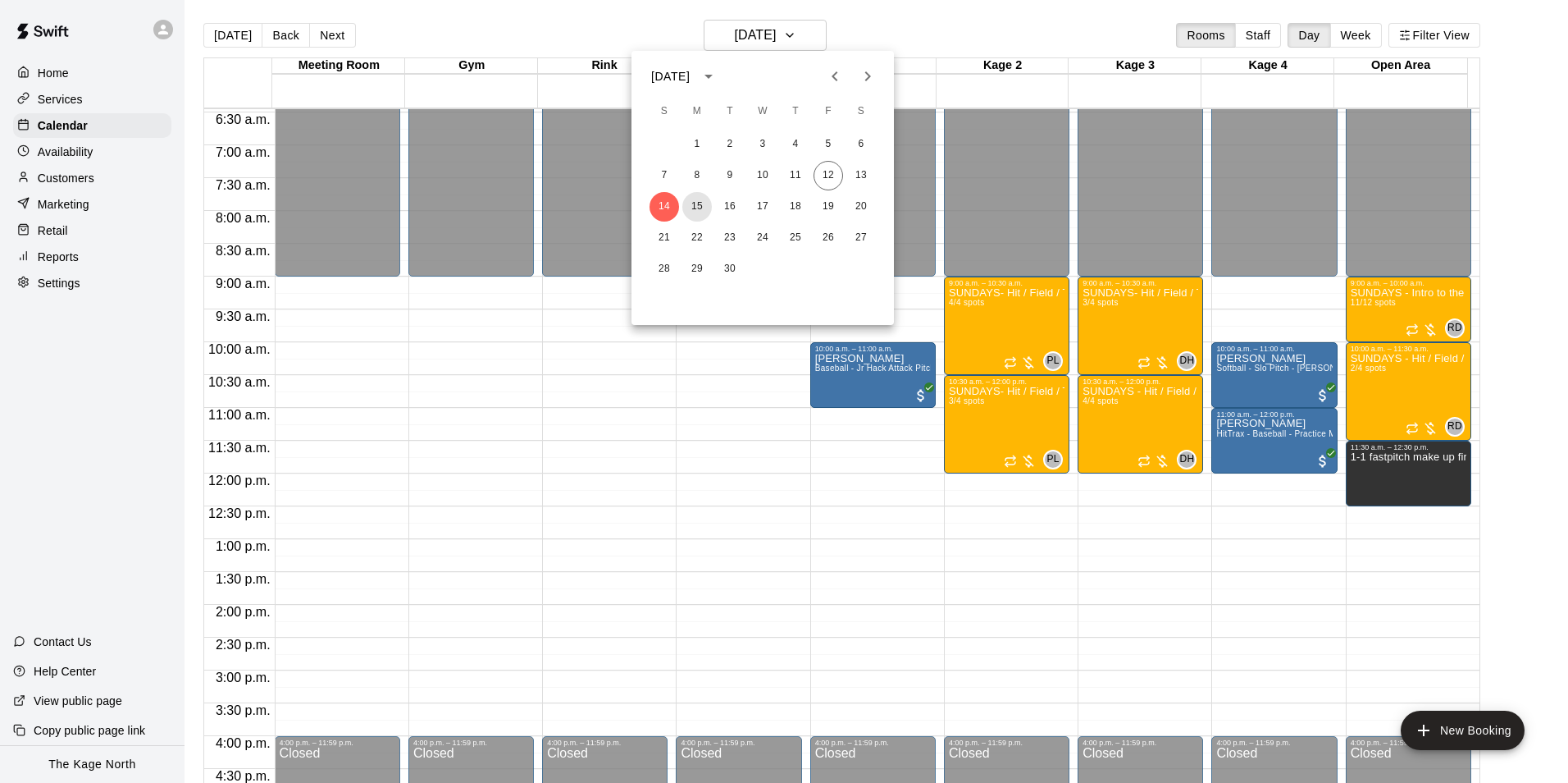
click at [696, 197] on button "15" at bounding box center [697, 206] width 30 height 30
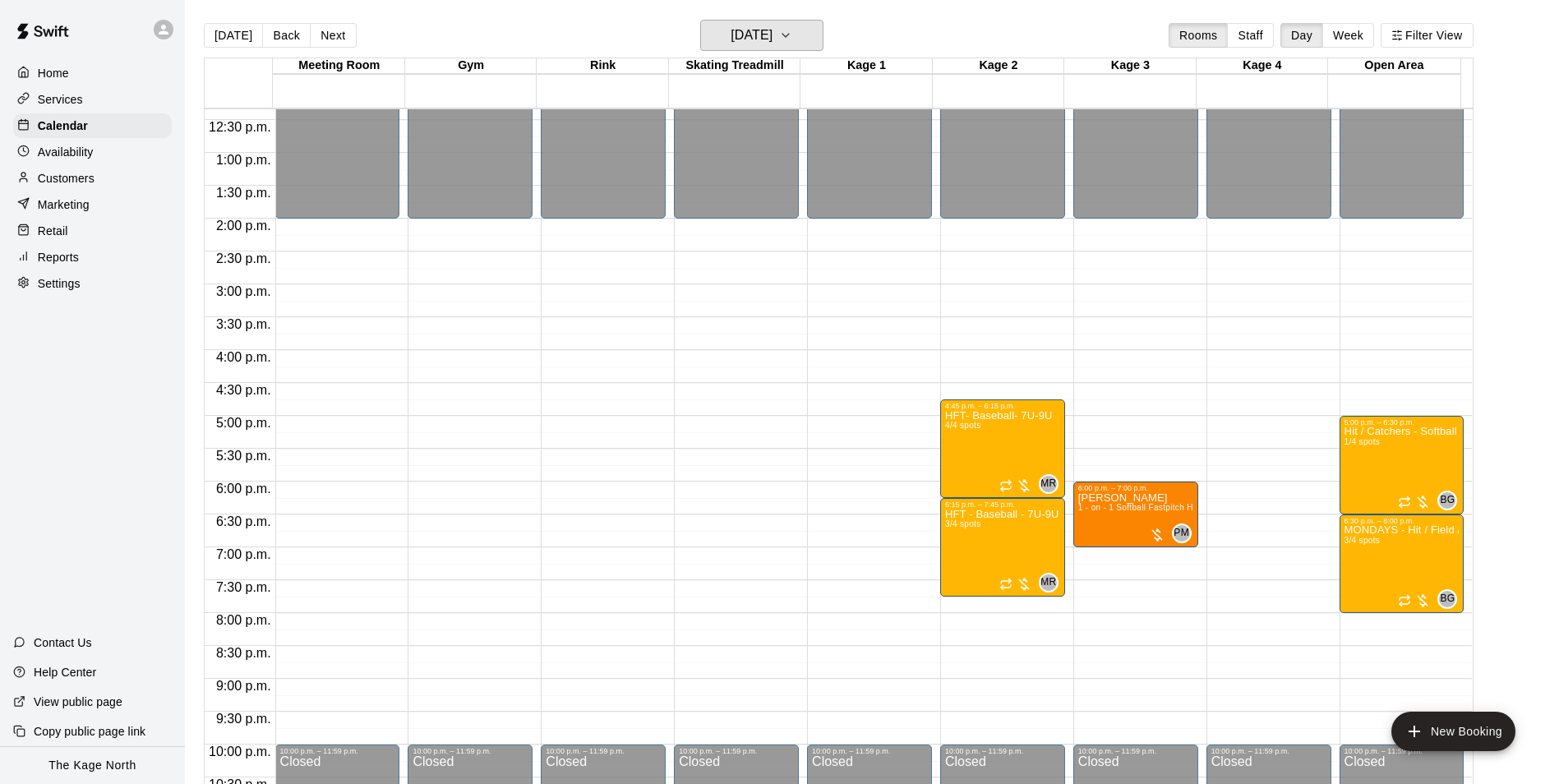
scroll to position [834, 0]
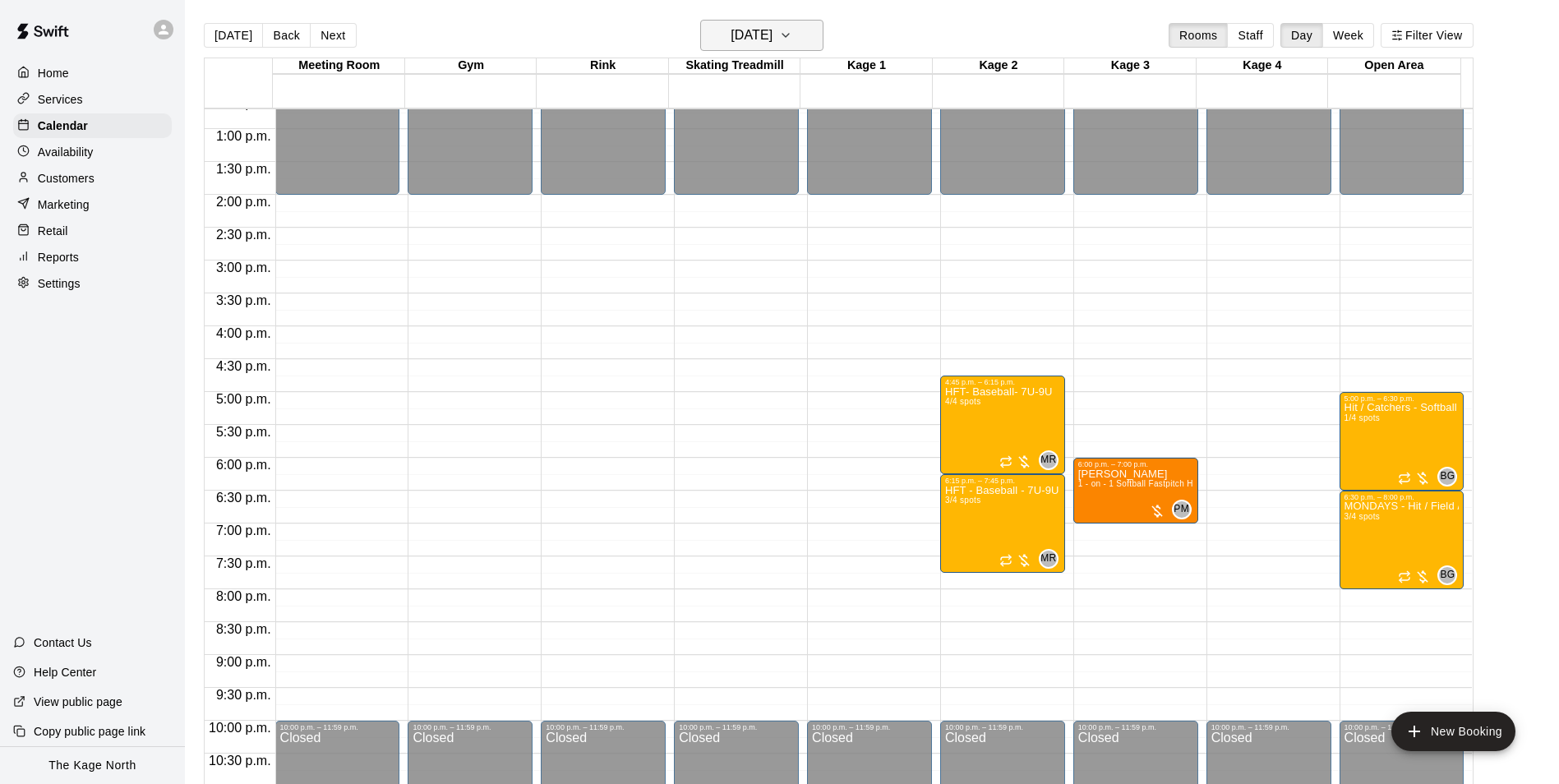
click at [753, 25] on h6 "[DATE]" at bounding box center [752, 35] width 42 height 23
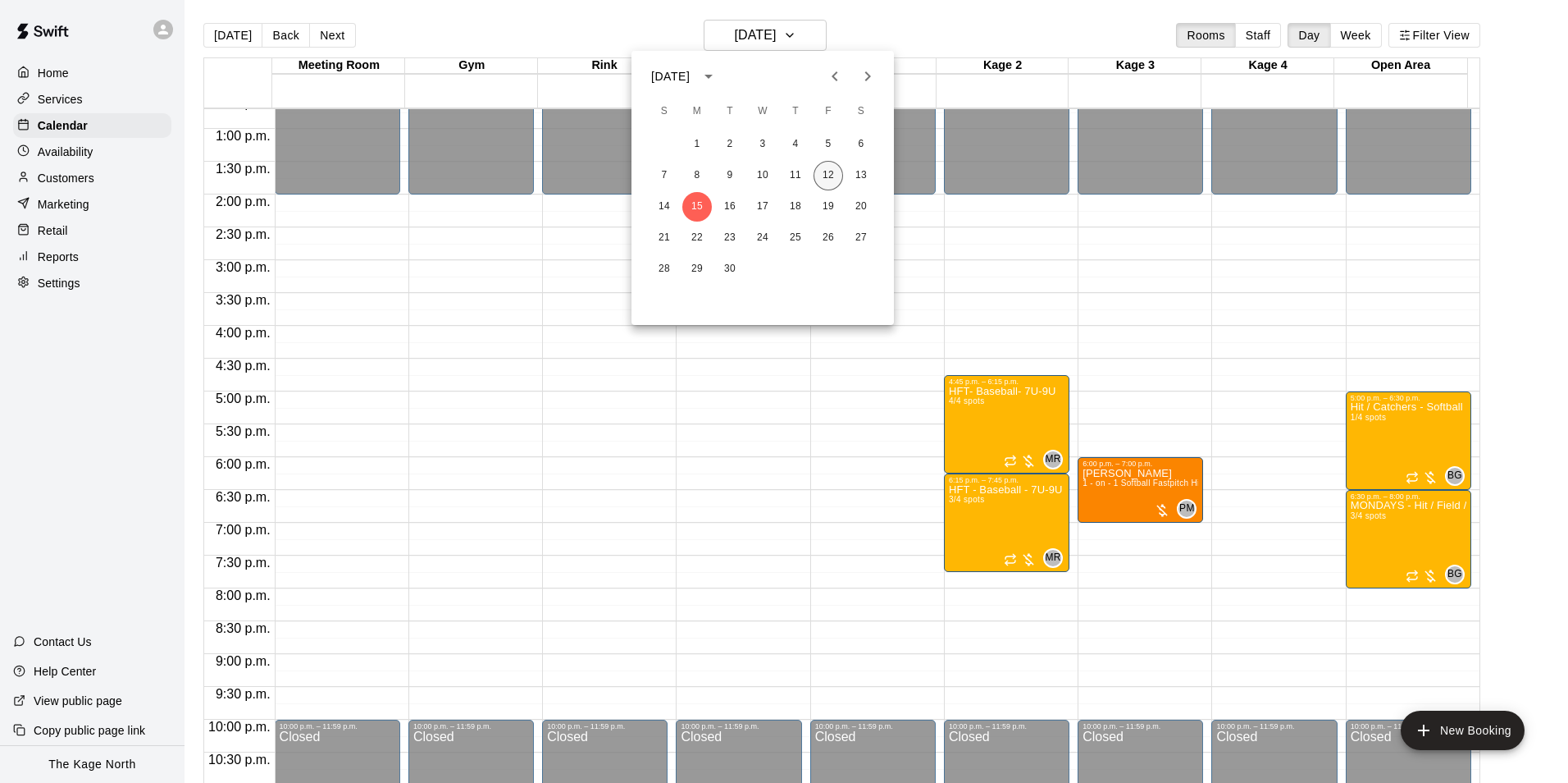
click at [824, 172] on button "12" at bounding box center [829, 176] width 30 height 30
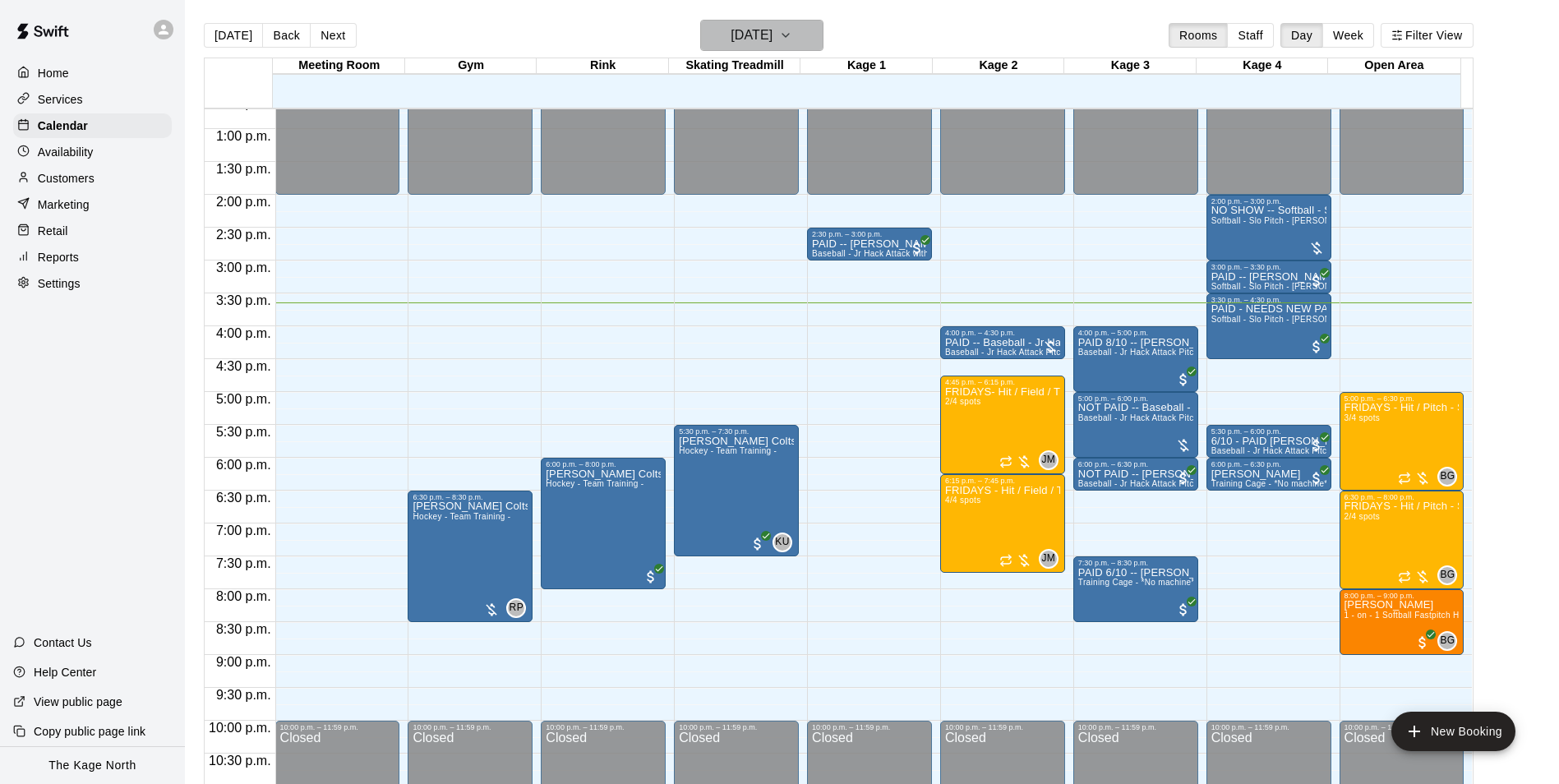
click at [772, 34] on h6 "[DATE]" at bounding box center [752, 35] width 42 height 23
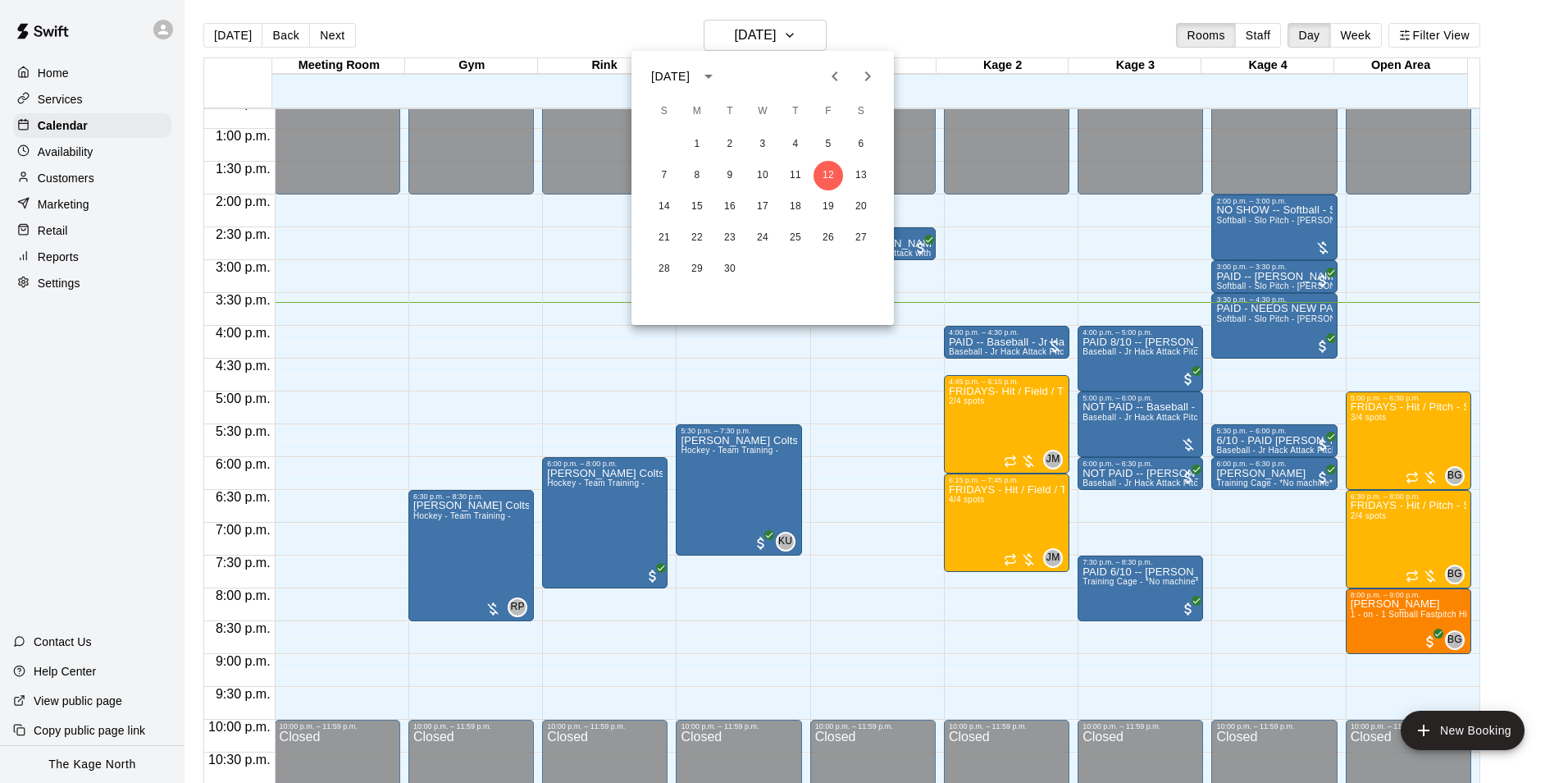
click at [781, 29] on div at bounding box center [784, 392] width 1568 height 783
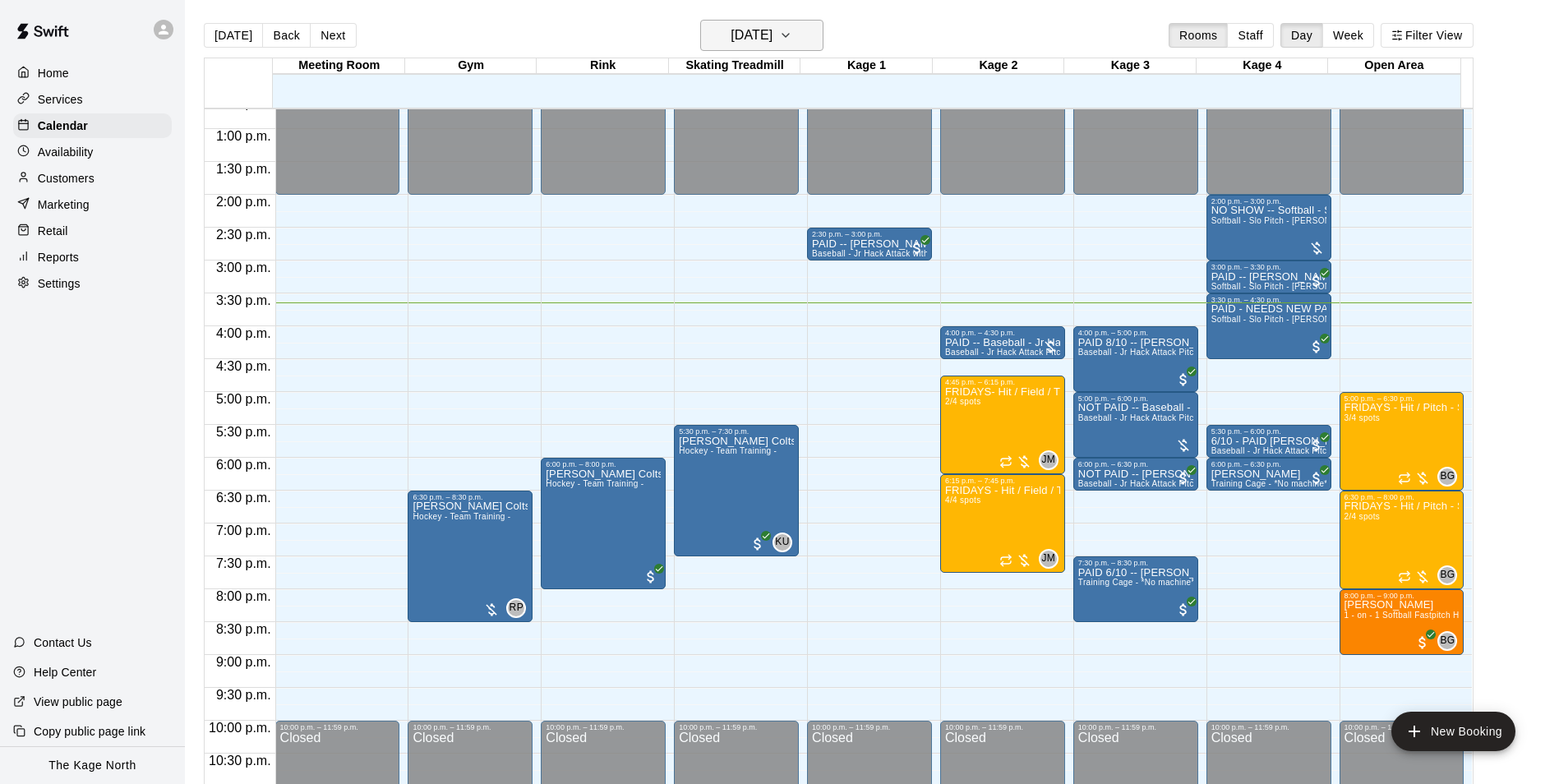
click at [772, 30] on h6 "[DATE]" at bounding box center [752, 35] width 42 height 23
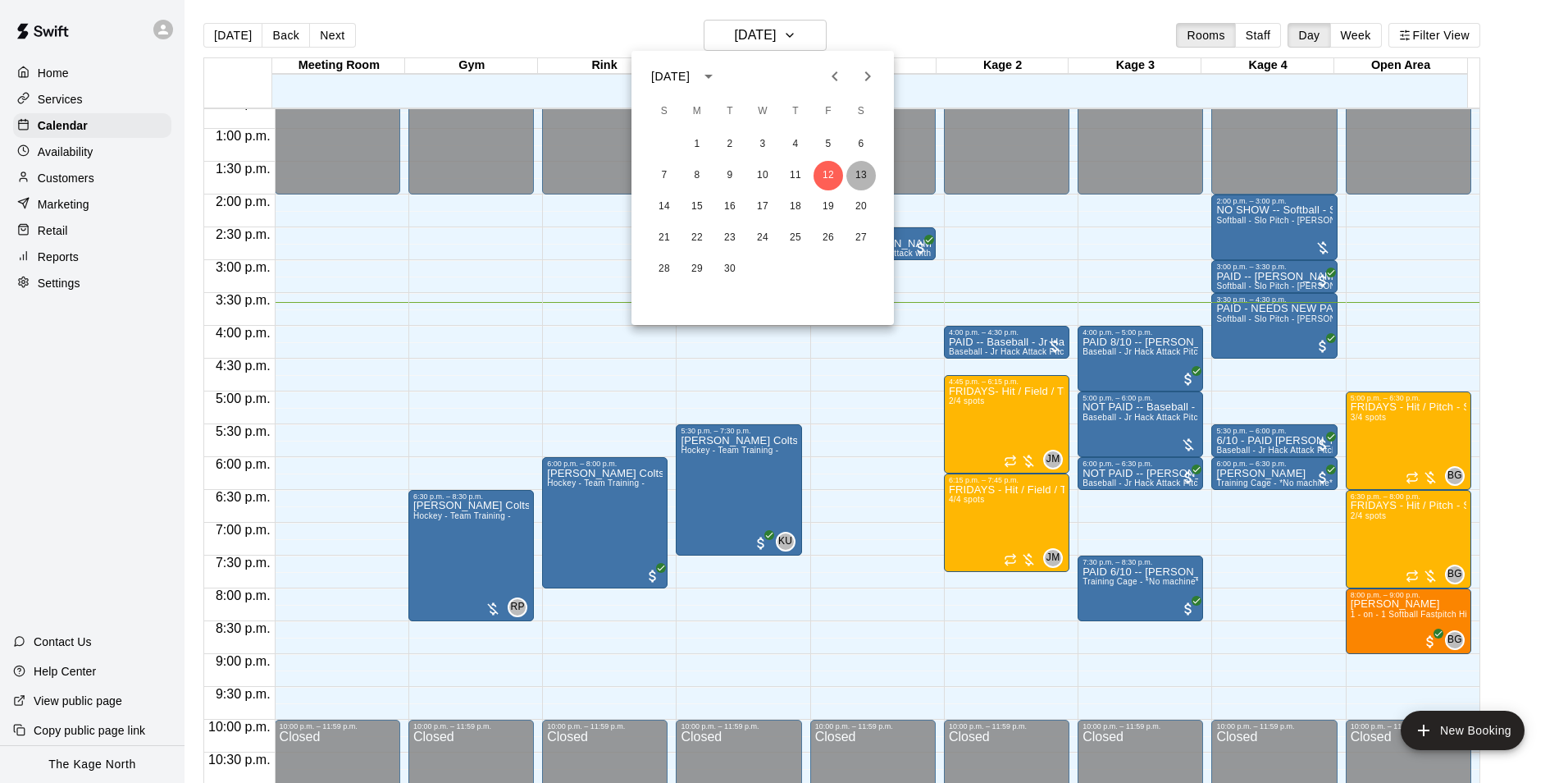
click at [867, 172] on button "13" at bounding box center [861, 176] width 30 height 30
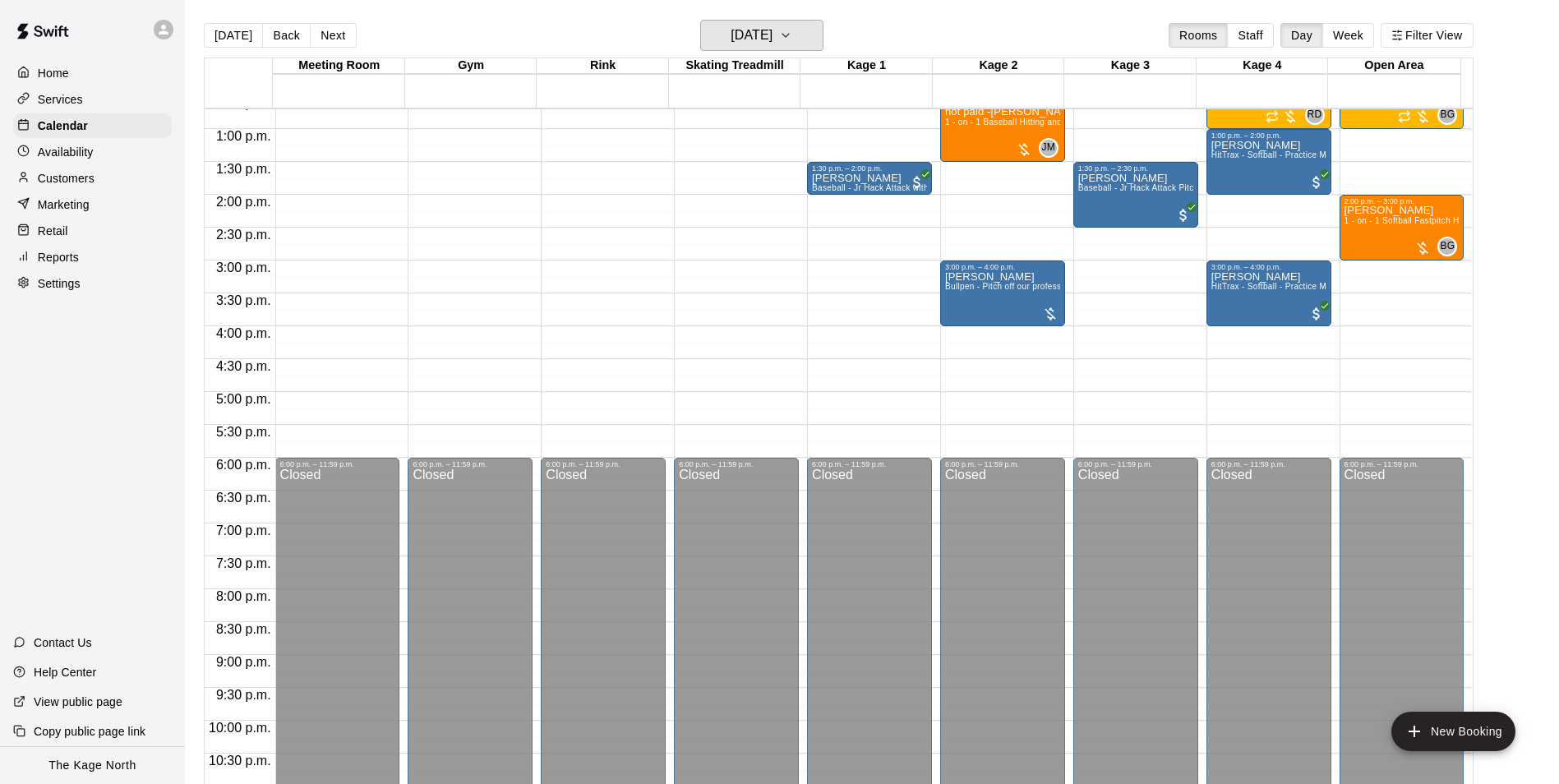
scroll to position [670, 0]
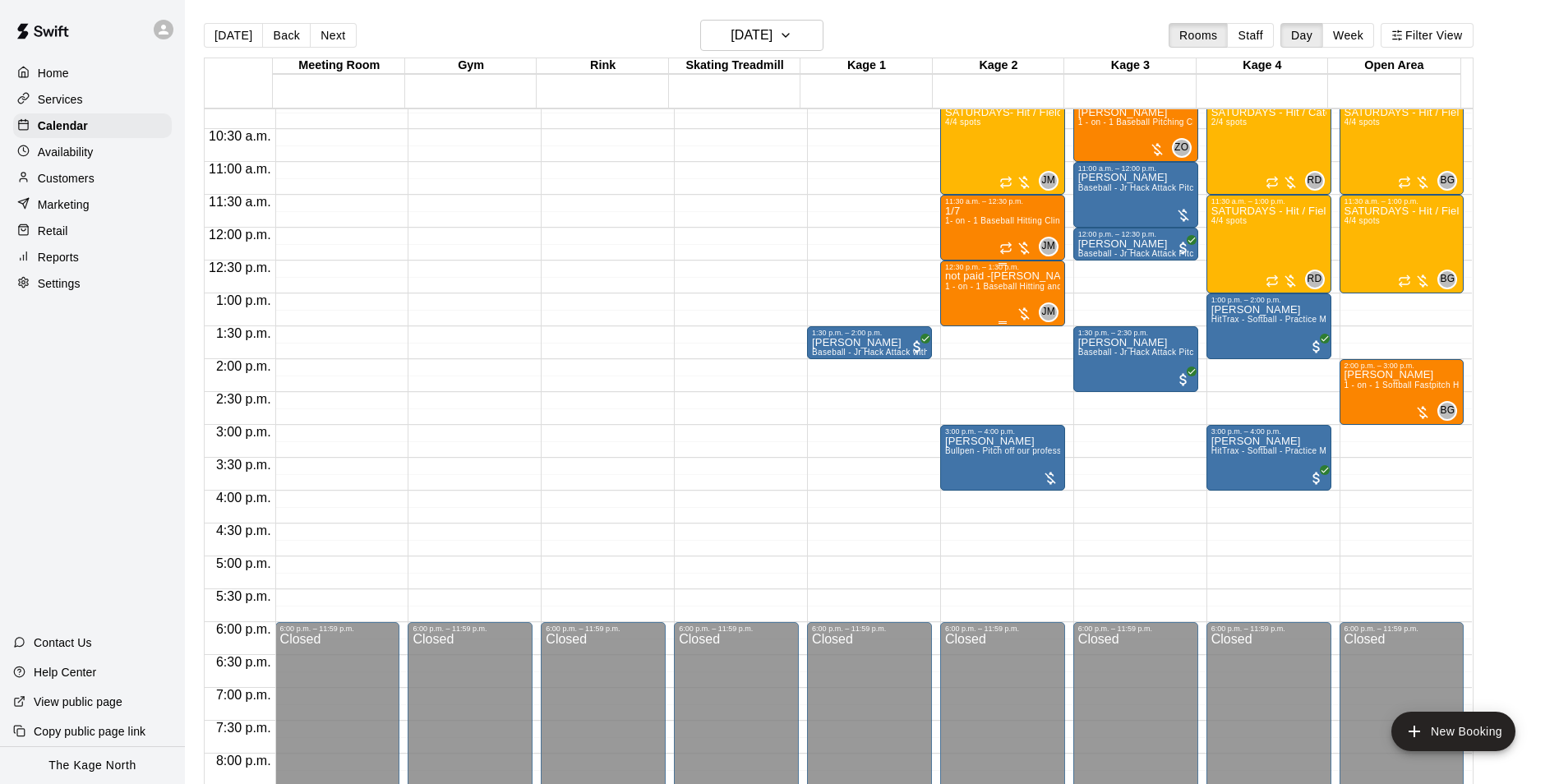
click at [1005, 276] on p "not paid -[PERSON_NAME] [PERSON_NAME]" at bounding box center [1003, 276] width 115 height 0
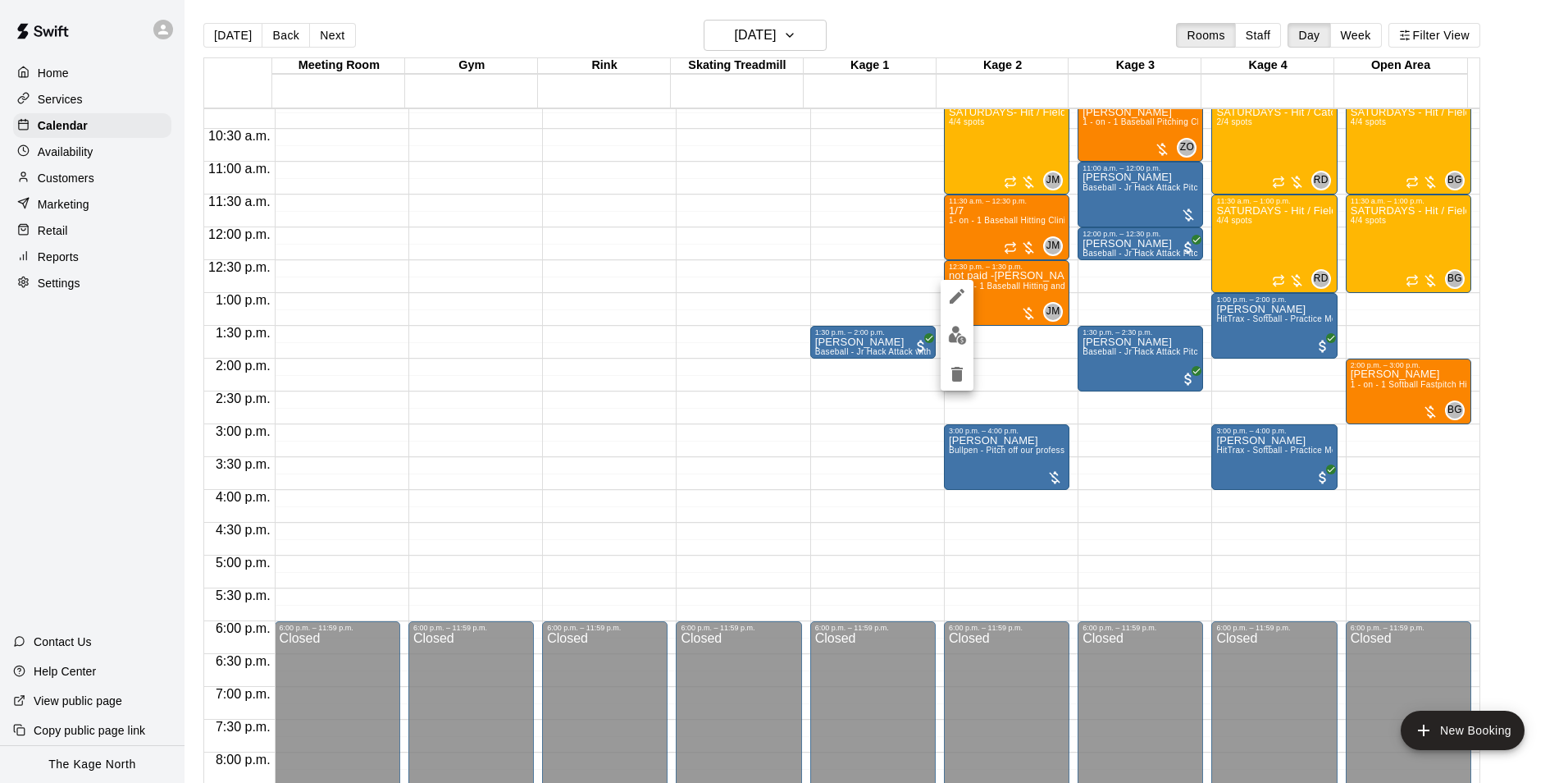
click at [954, 334] on img "edit" at bounding box center [957, 335] width 19 height 19
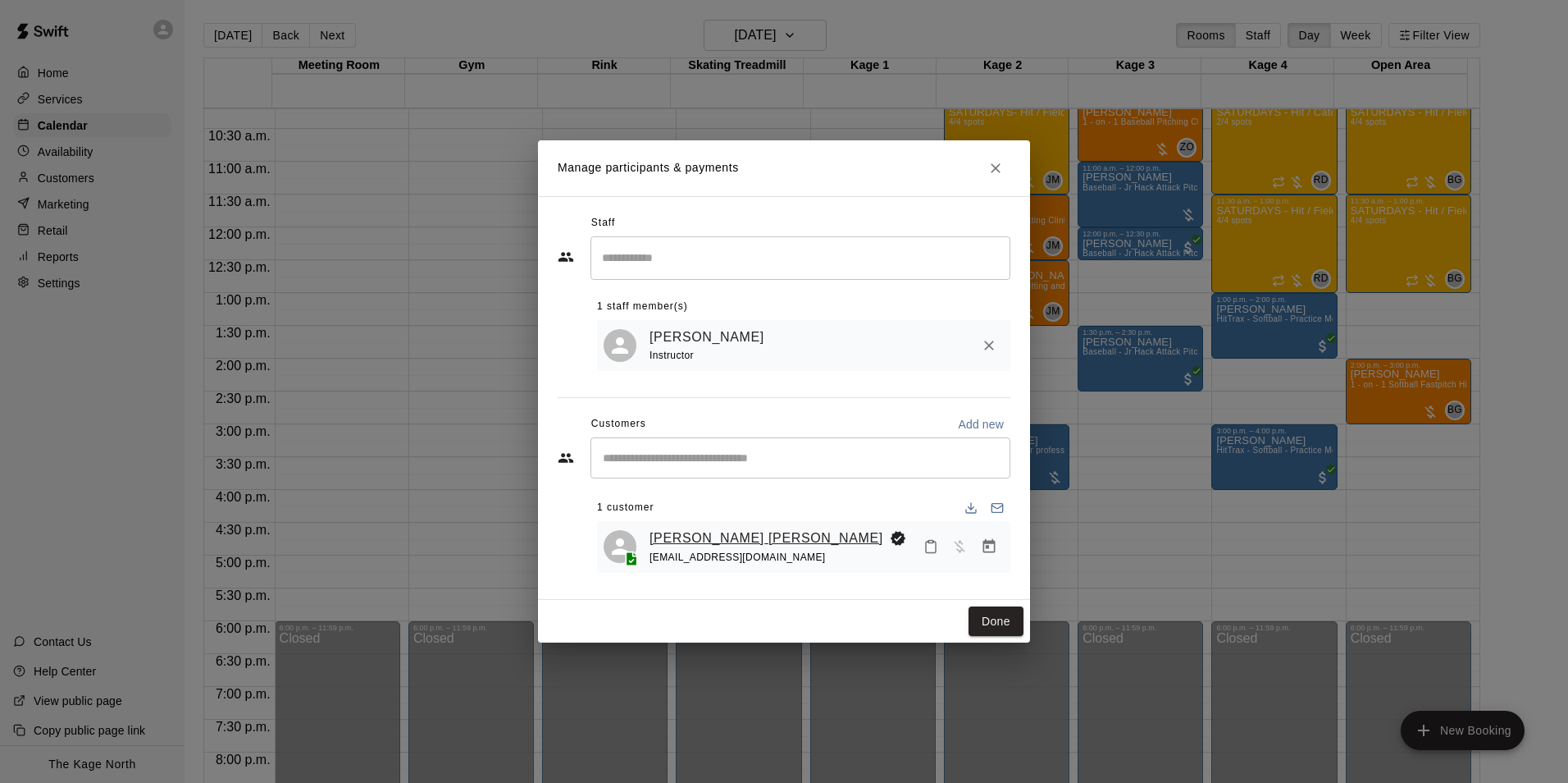
click at [735, 537] on link "[PERSON_NAME] [PERSON_NAME]" at bounding box center [766, 538] width 234 height 22
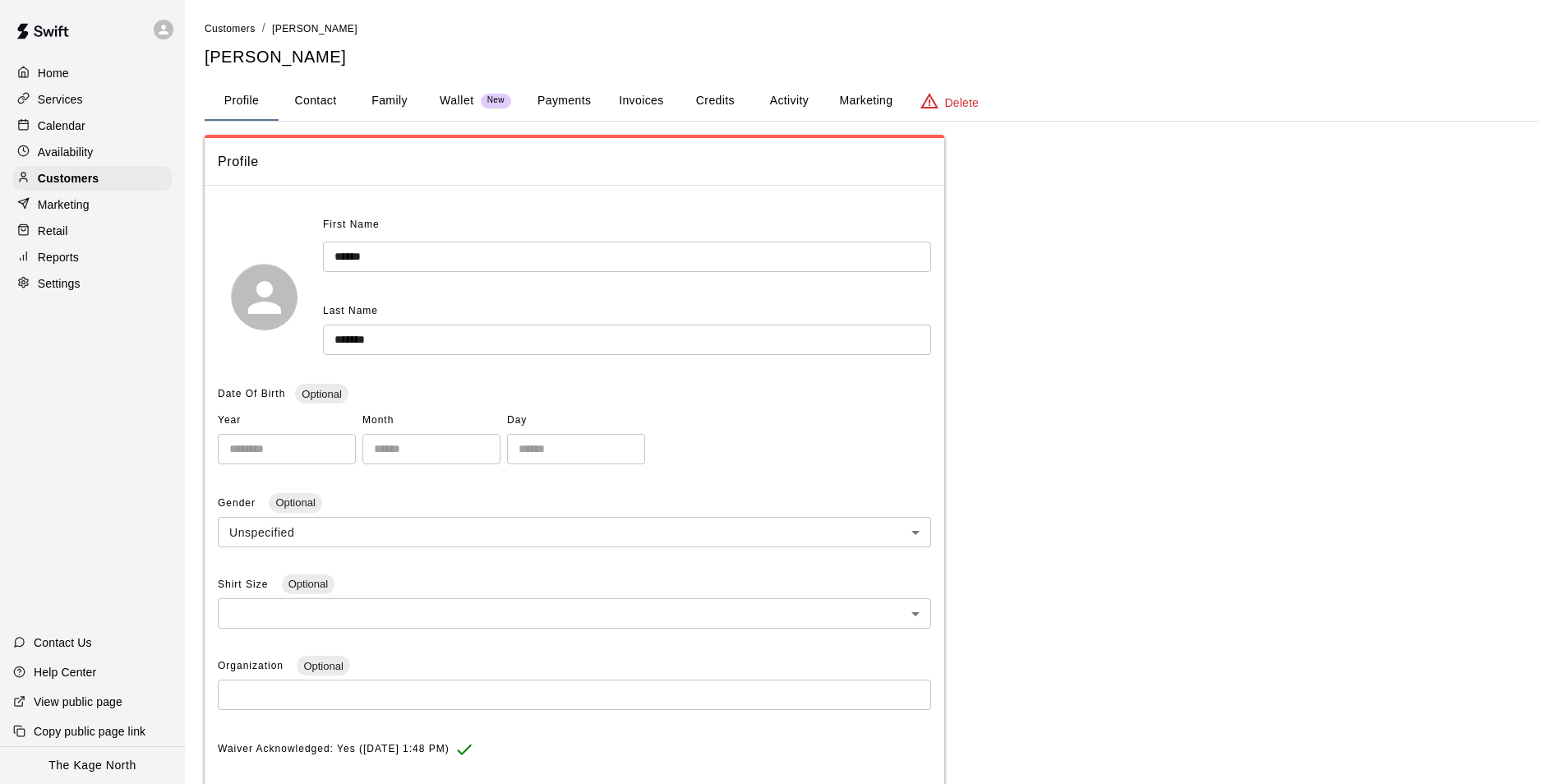
click at [324, 96] on button "Contact" at bounding box center [315, 101] width 74 height 40
select select "**"
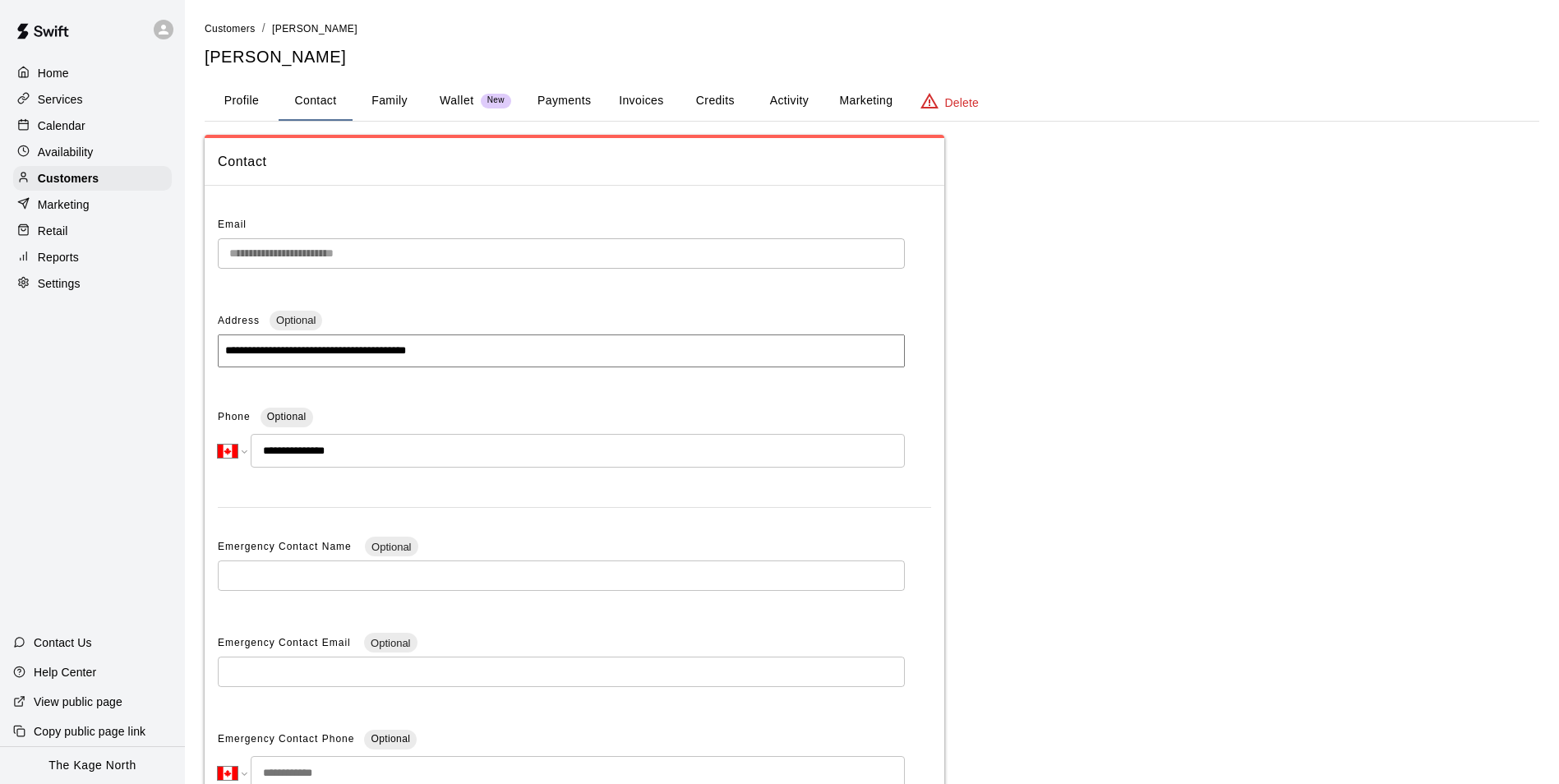
click at [387, 95] on button "Family" at bounding box center [389, 101] width 74 height 40
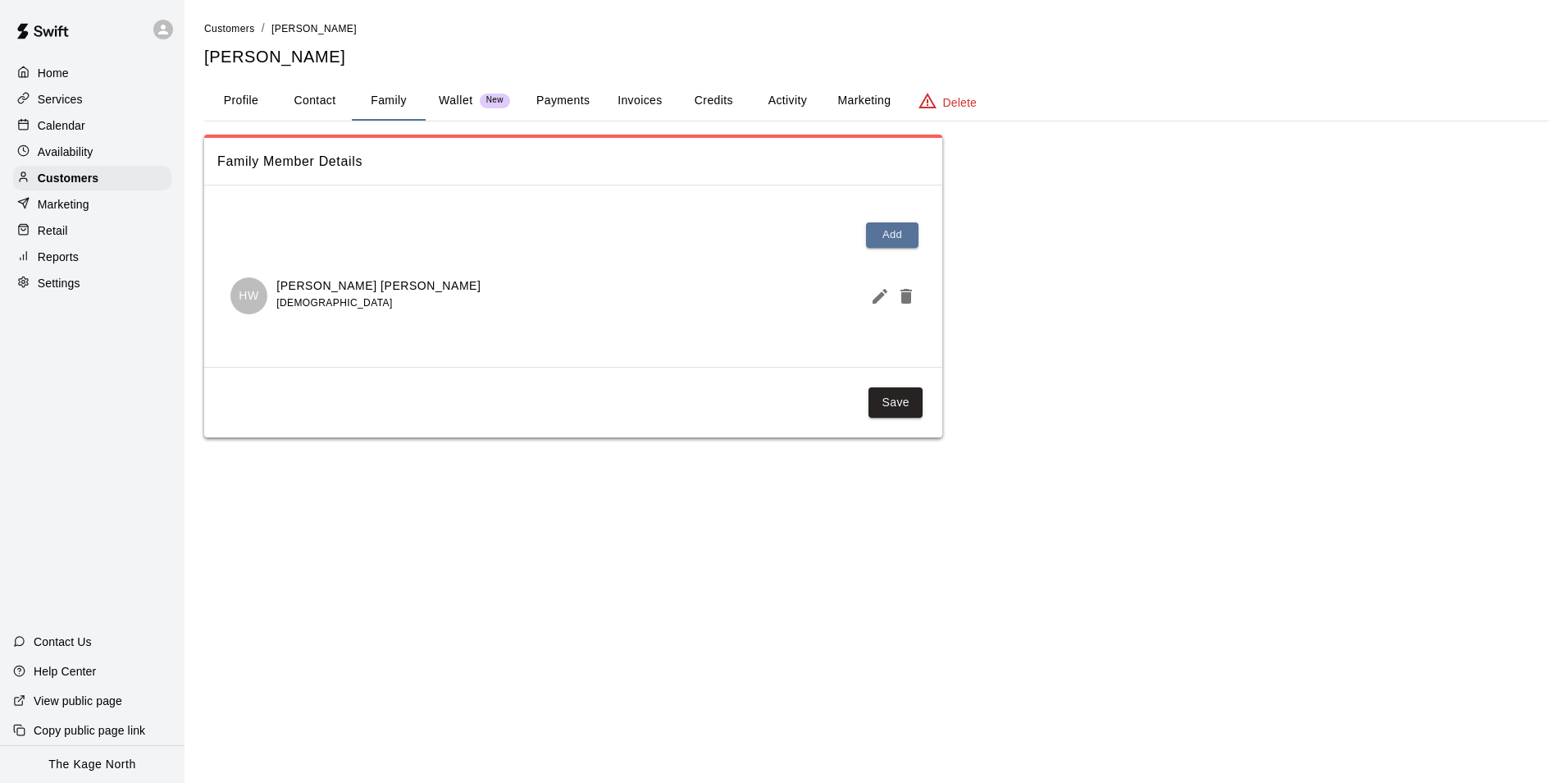
click at [875, 286] on icon "Edit Member" at bounding box center [880, 296] width 20 height 20
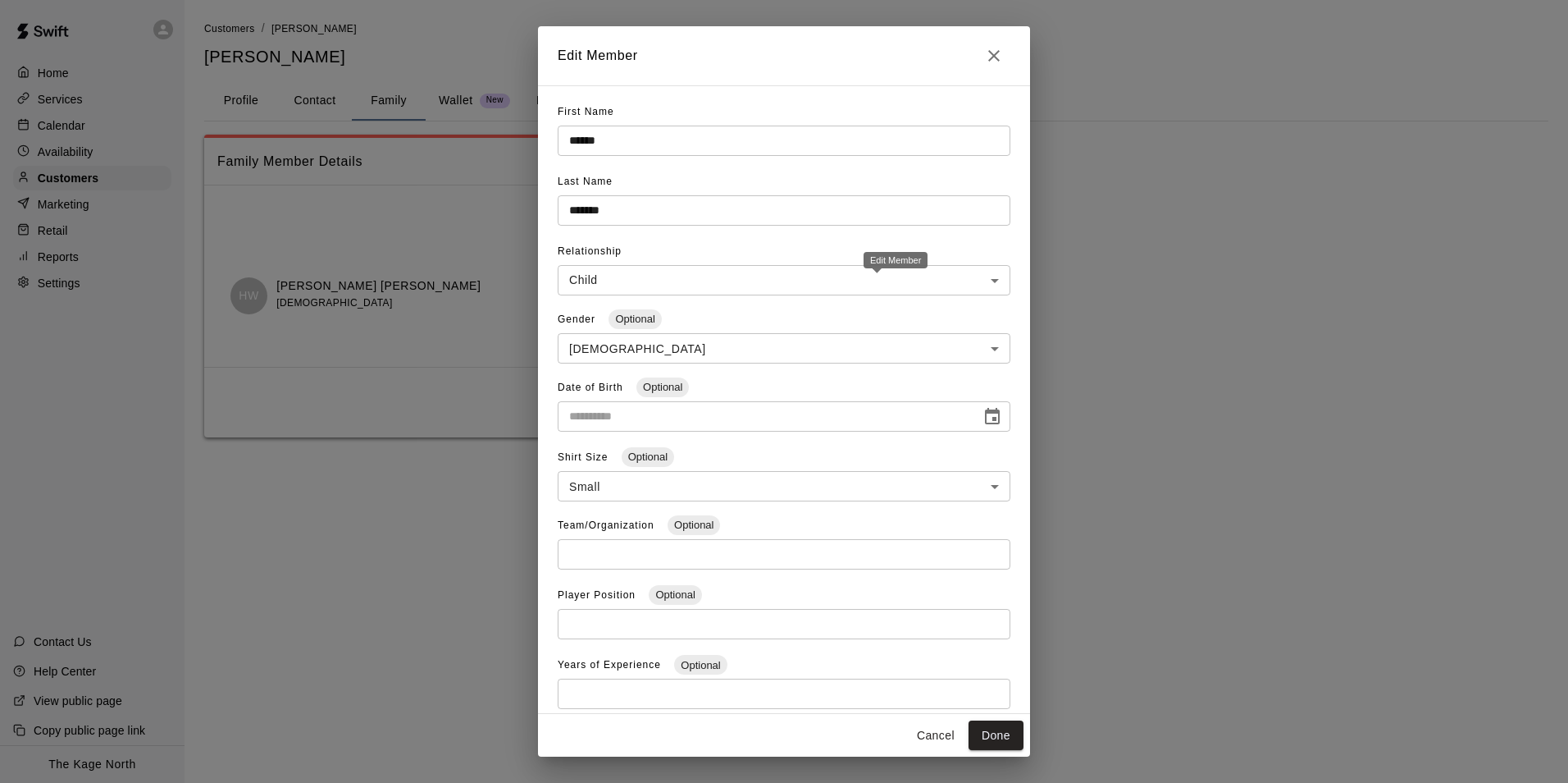
type input "**********"
click at [998, 54] on icon "Close" at bounding box center [994, 56] width 20 height 20
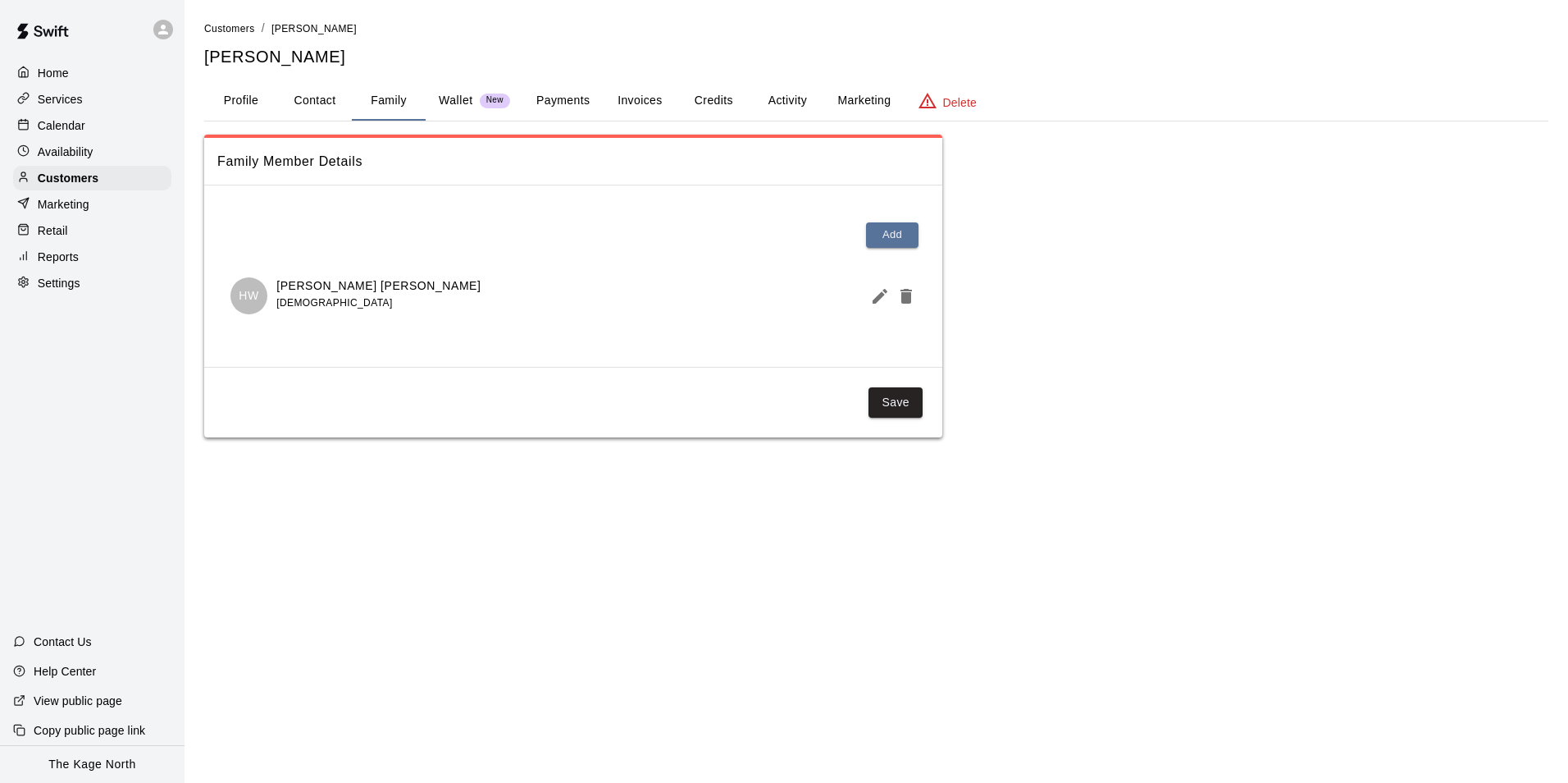
click at [75, 129] on p "Calendar" at bounding box center [61, 125] width 48 height 16
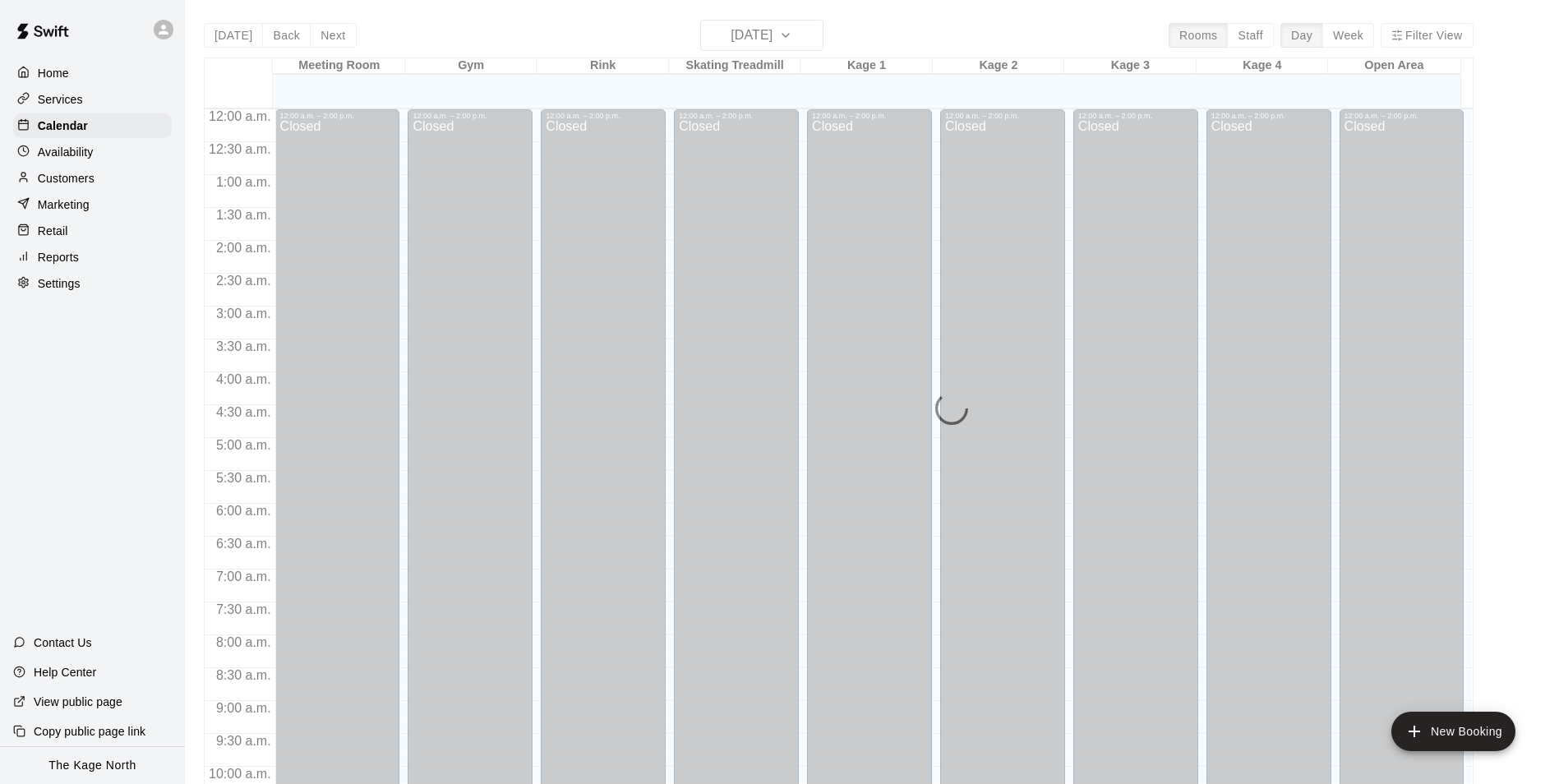
scroll to position [834, 0]
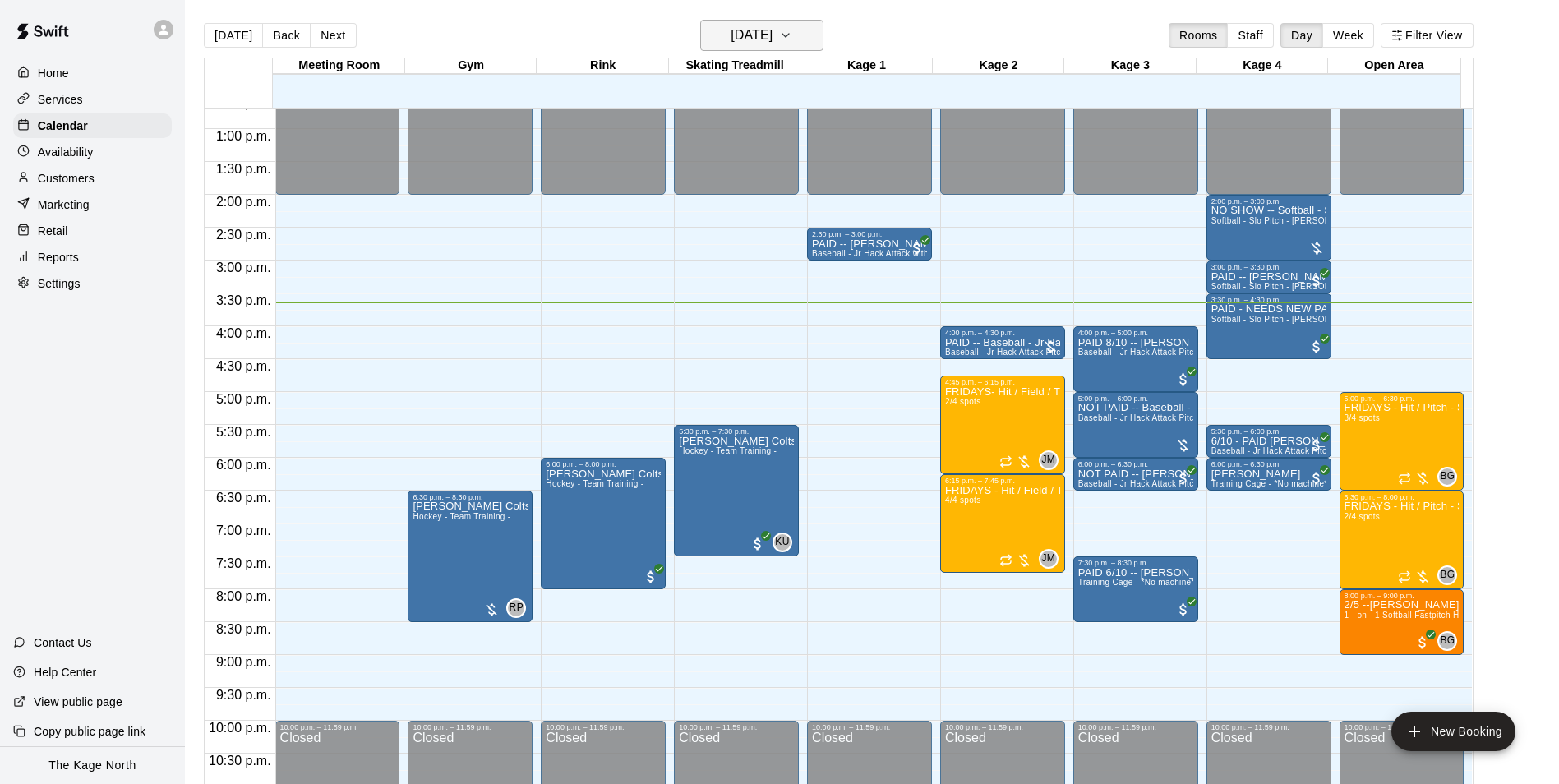
click at [772, 41] on h6 "[DATE]" at bounding box center [752, 35] width 42 height 23
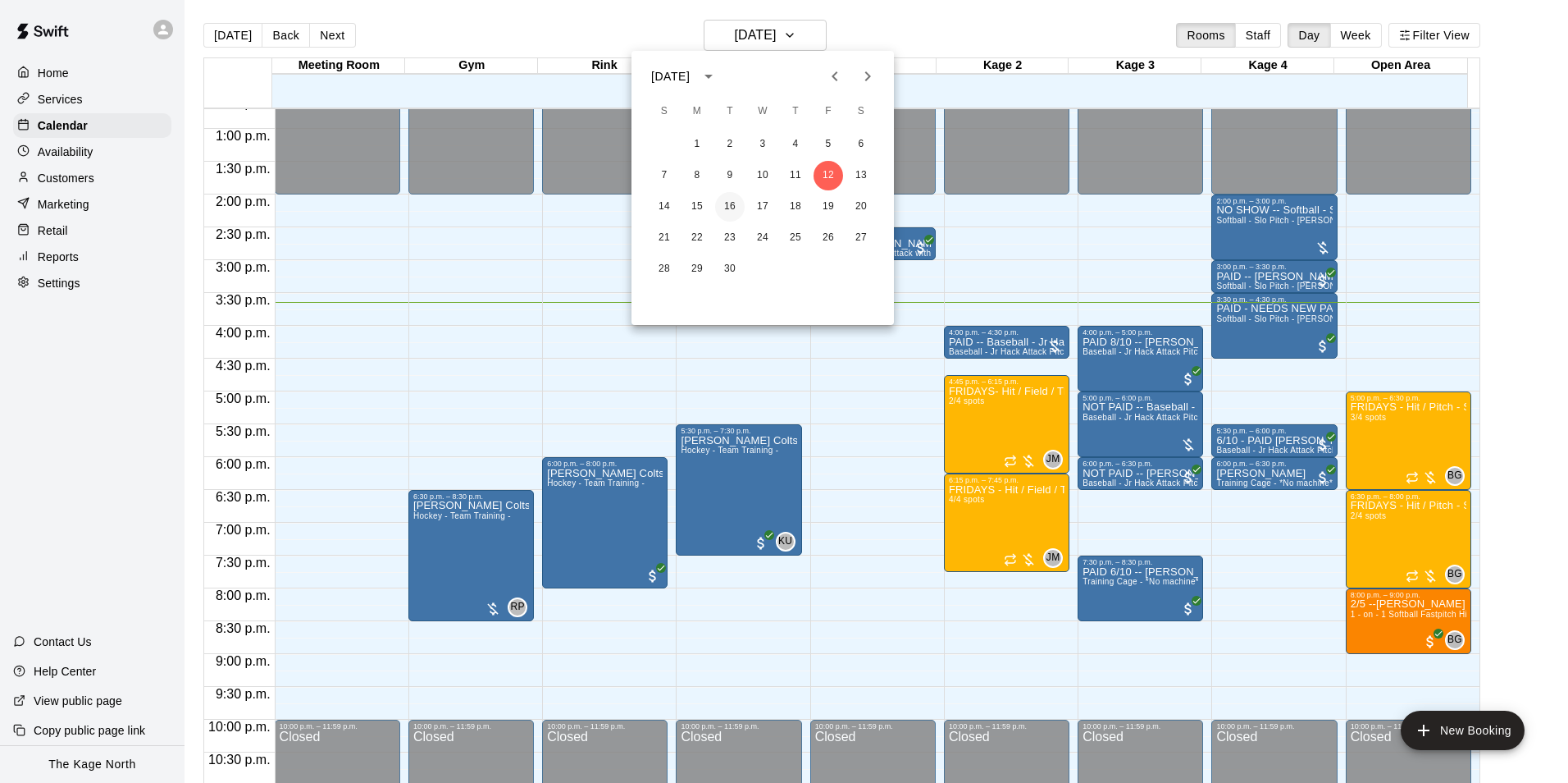
click at [726, 209] on button "16" at bounding box center [730, 206] width 30 height 30
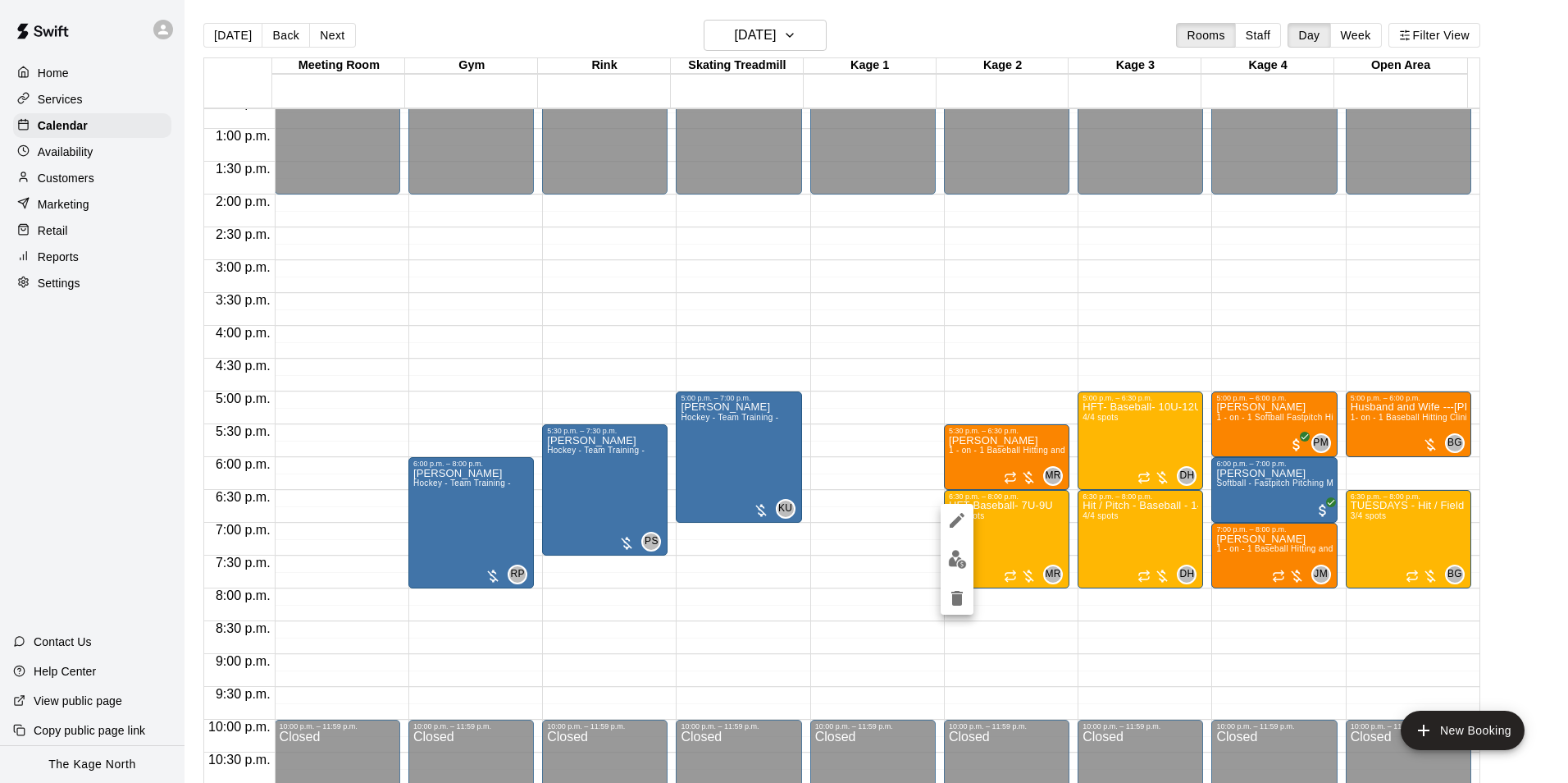
click at [949, 565] on img "edit" at bounding box center [957, 559] width 19 height 19
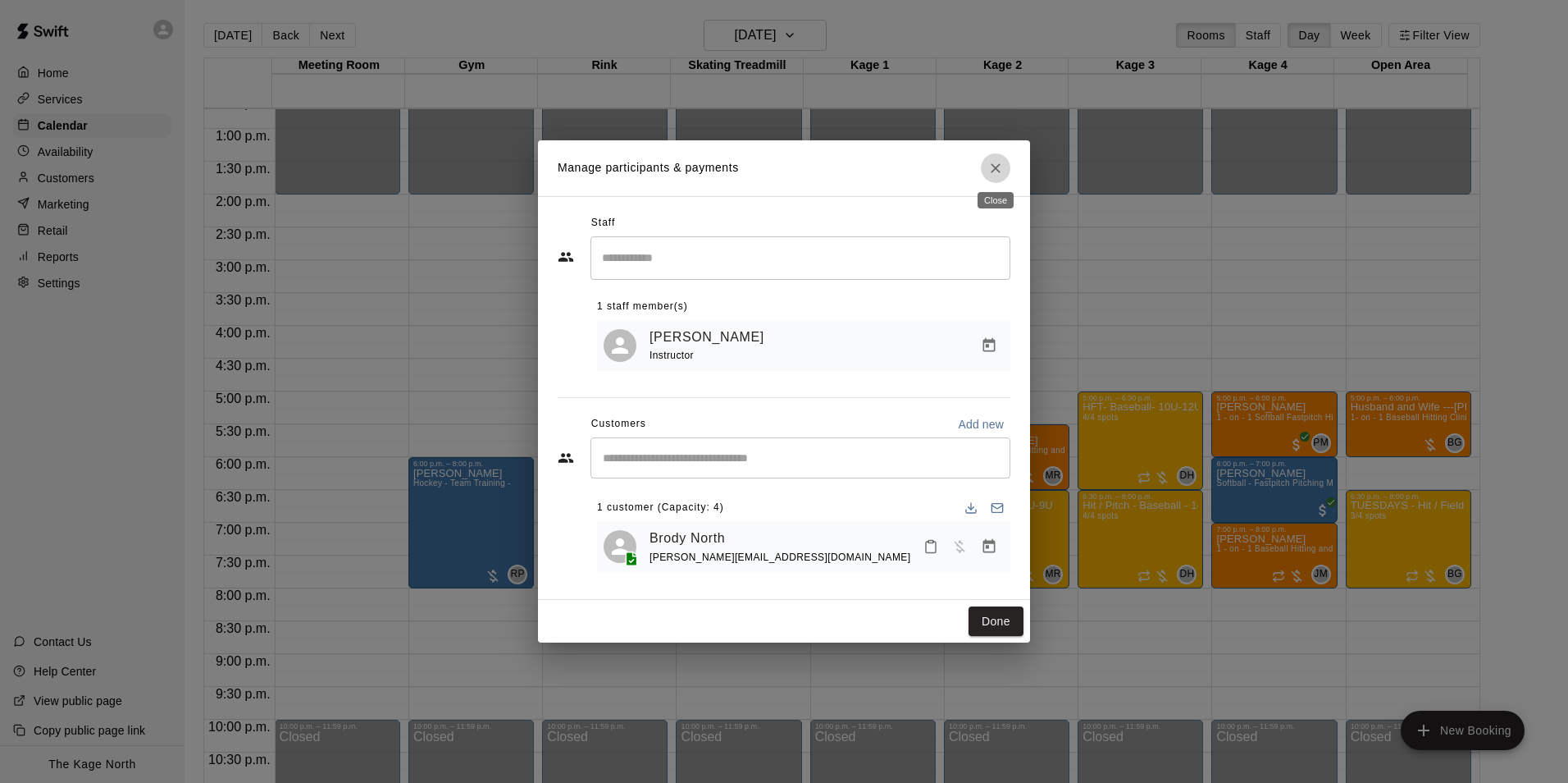
click at [992, 167] on icon "Close" at bounding box center [996, 168] width 16 height 16
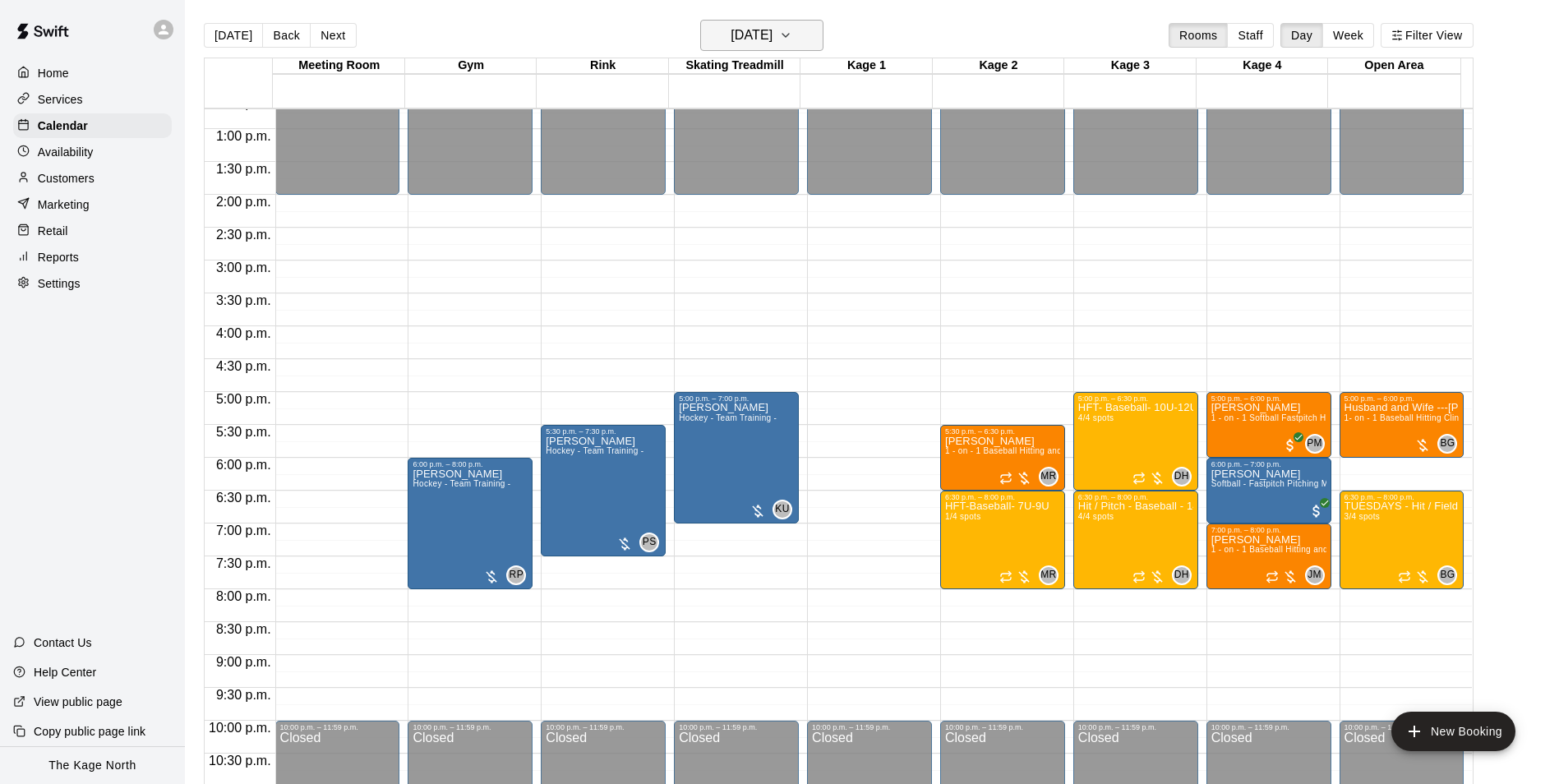
click at [772, 32] on h6 "[DATE]" at bounding box center [752, 35] width 42 height 23
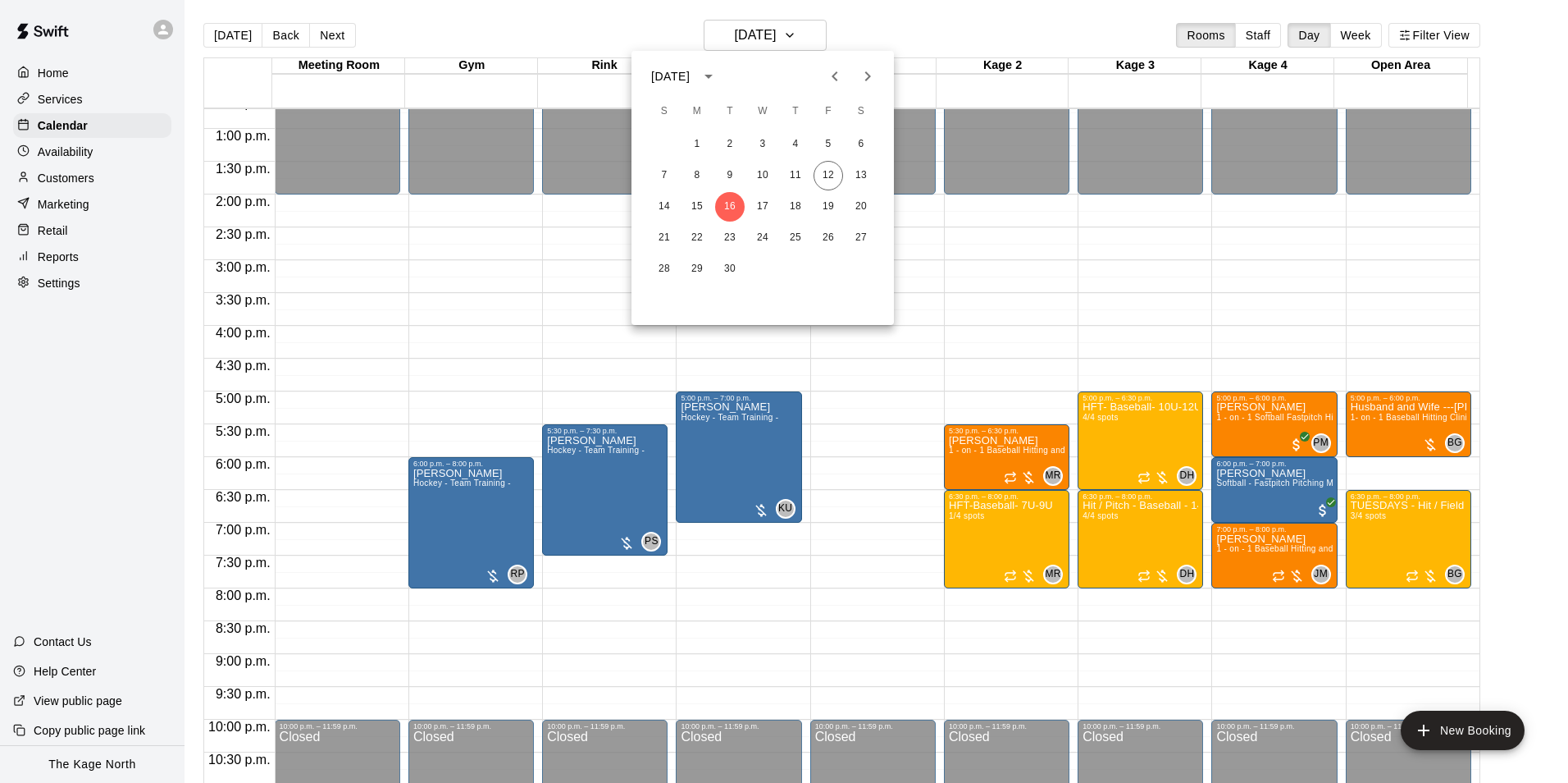
click at [927, 25] on div at bounding box center [784, 392] width 1568 height 783
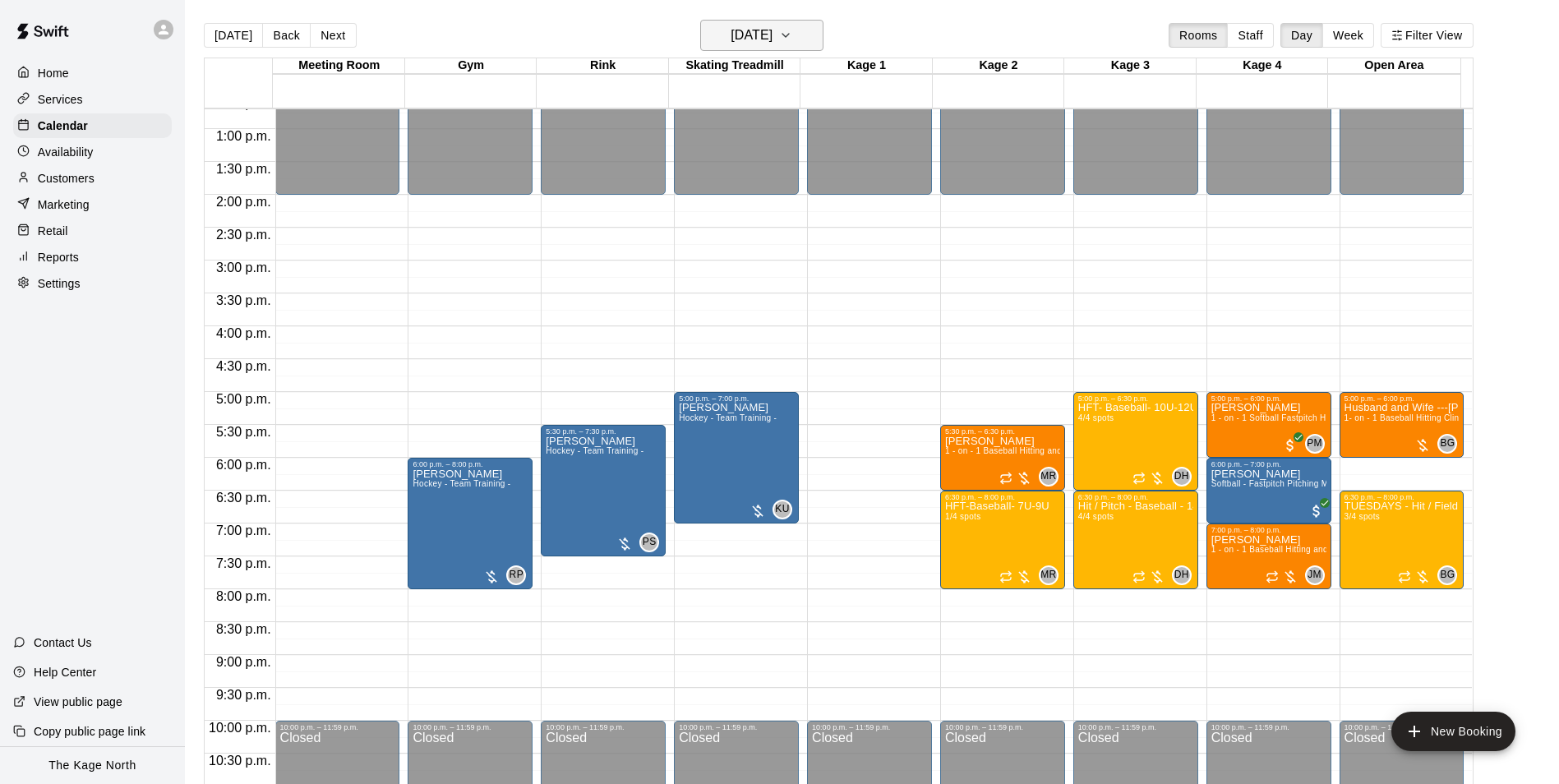
click at [772, 41] on h6 "[DATE]" at bounding box center [752, 35] width 42 height 23
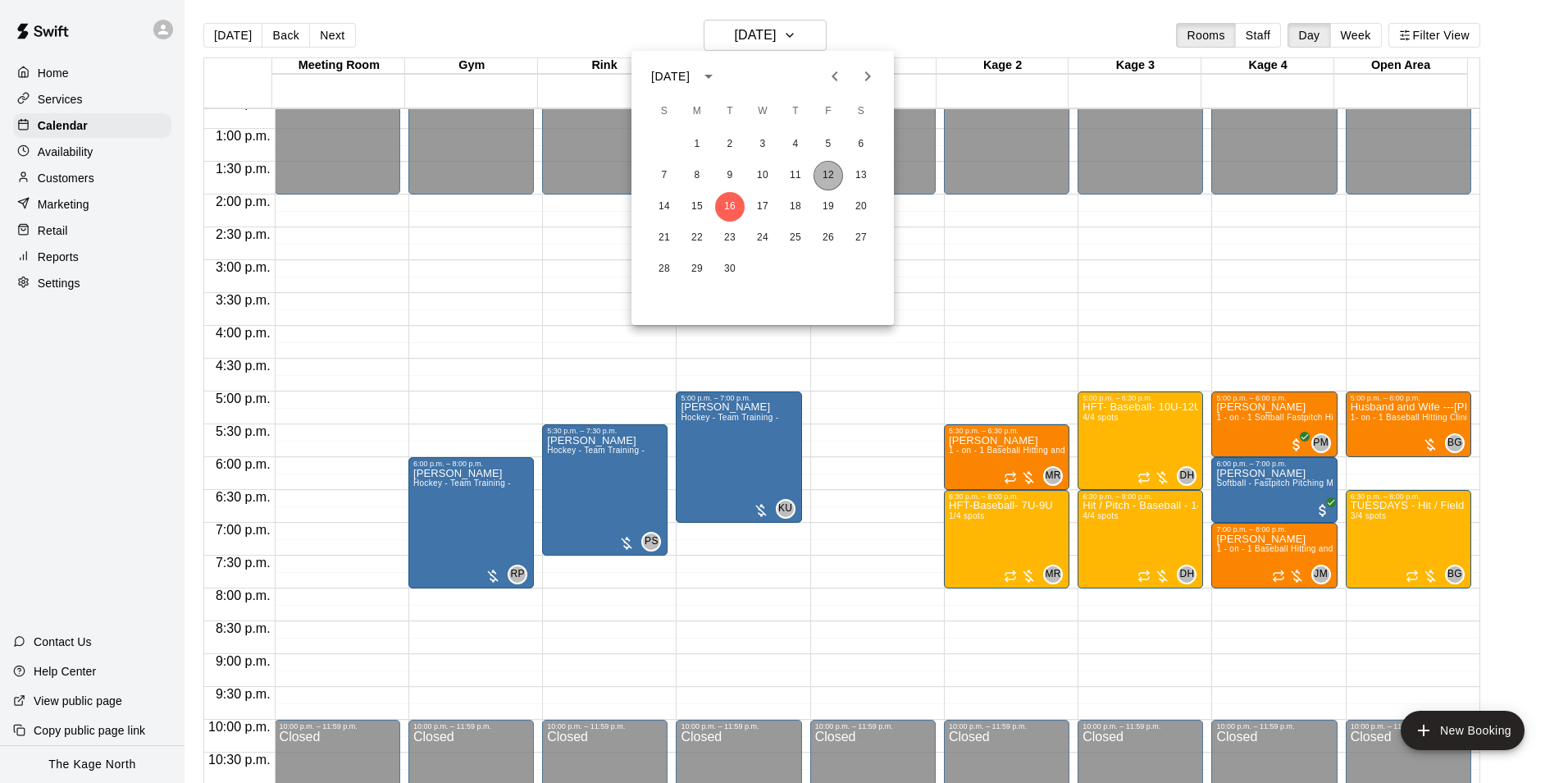
click at [821, 175] on button "12" at bounding box center [829, 176] width 30 height 30
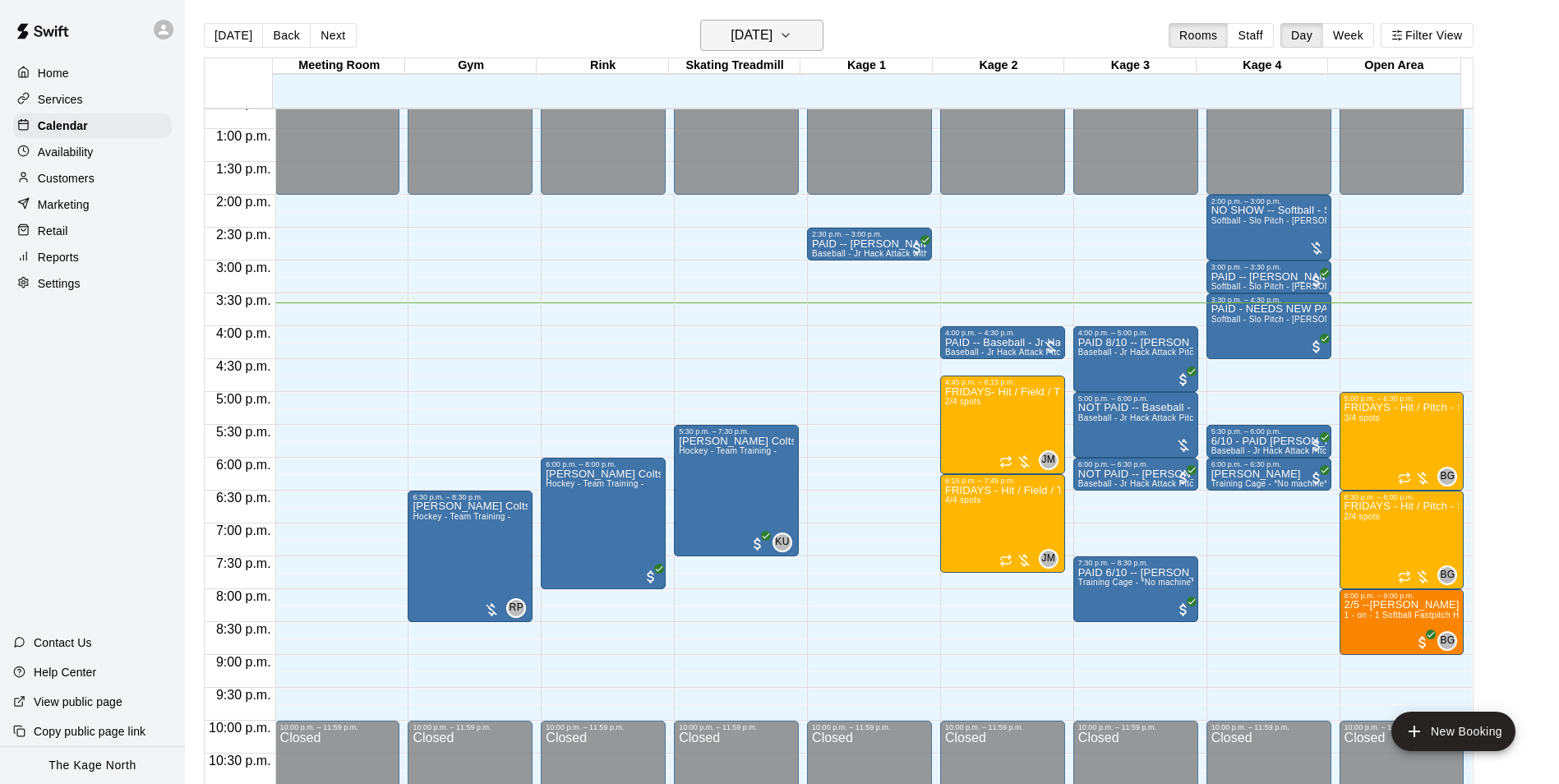
click at [772, 36] on h6 "[DATE]" at bounding box center [752, 35] width 42 height 23
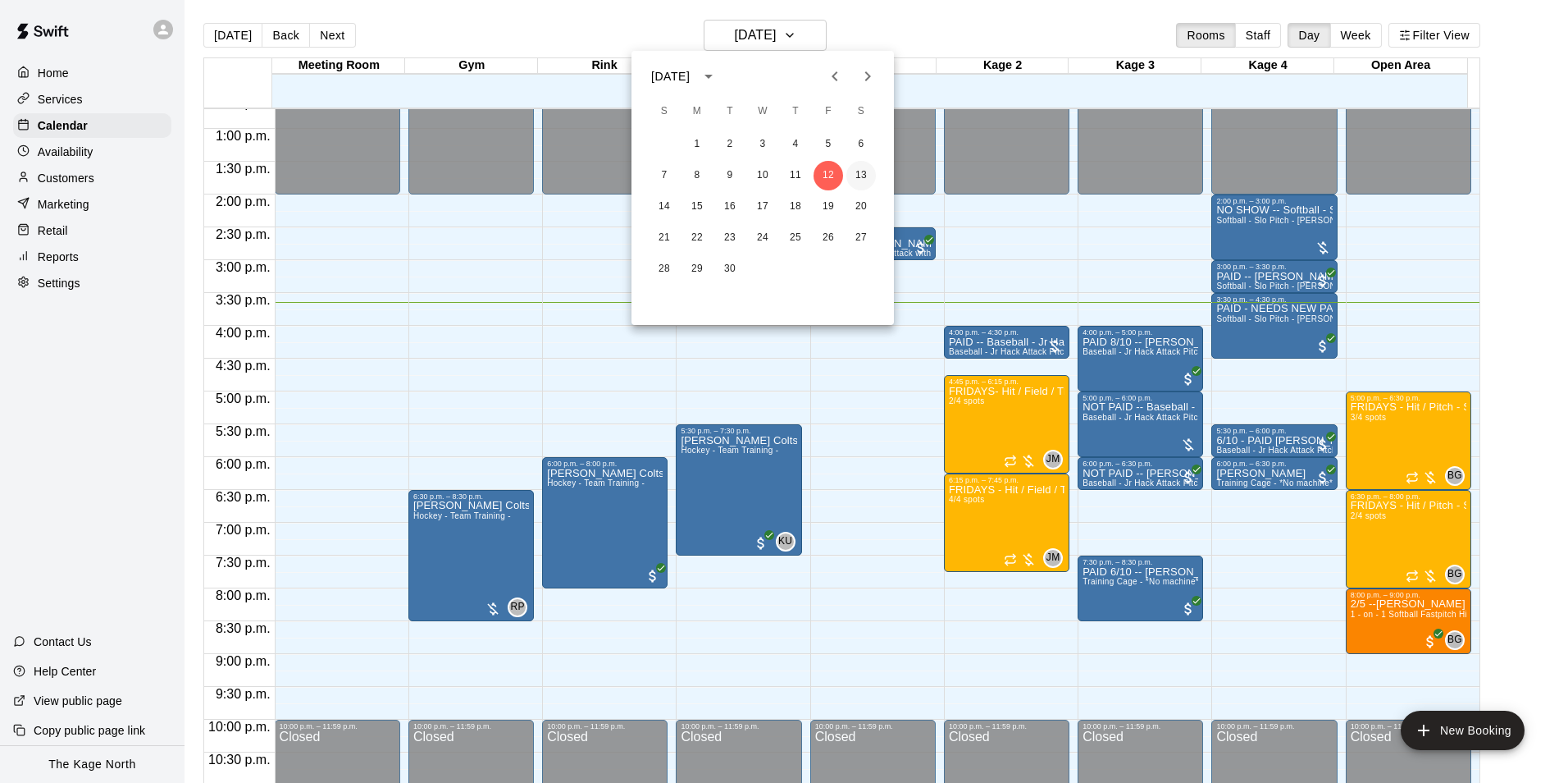
click at [868, 173] on button "13" at bounding box center [861, 176] width 30 height 30
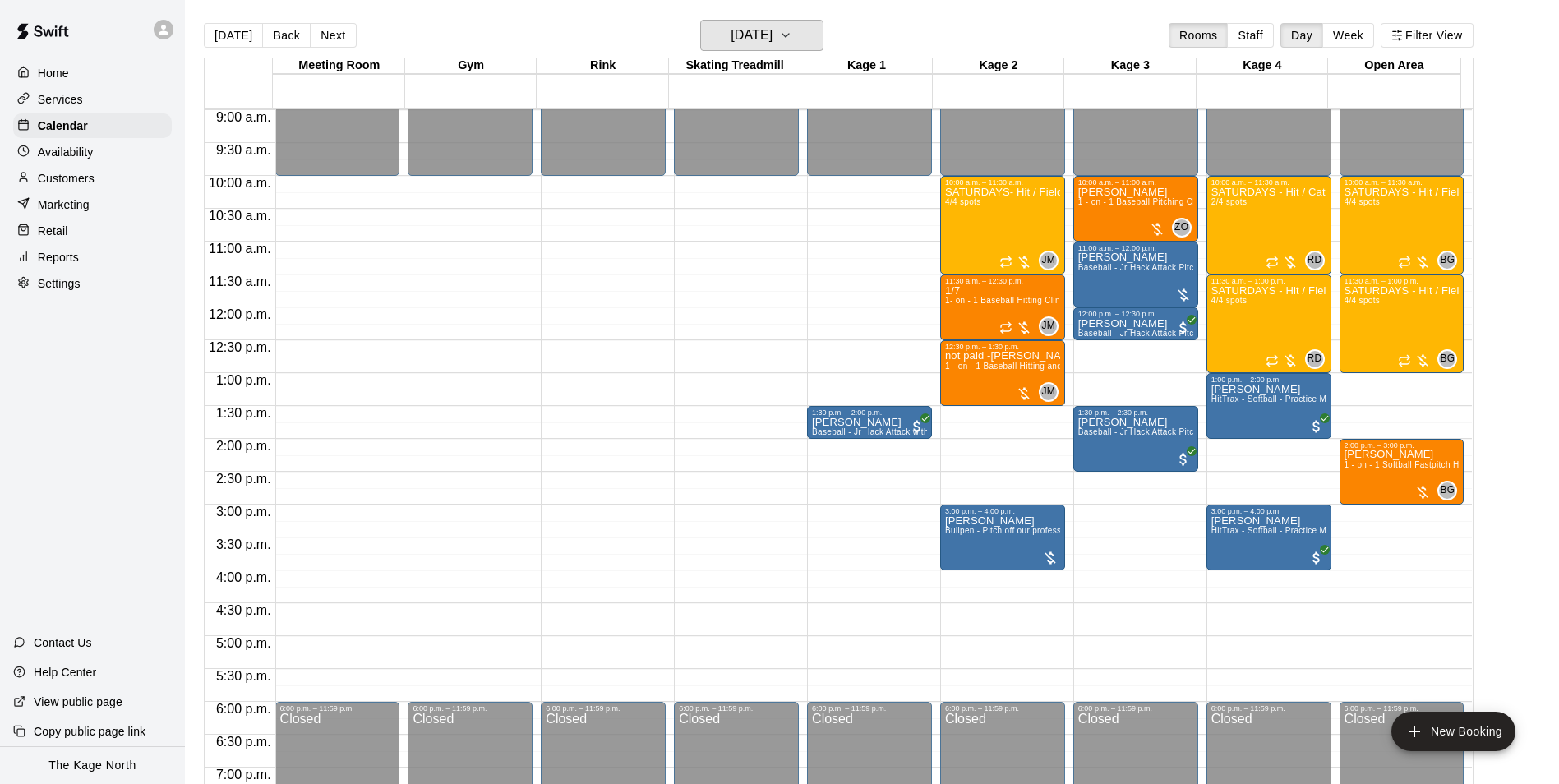
scroll to position [588, 0]
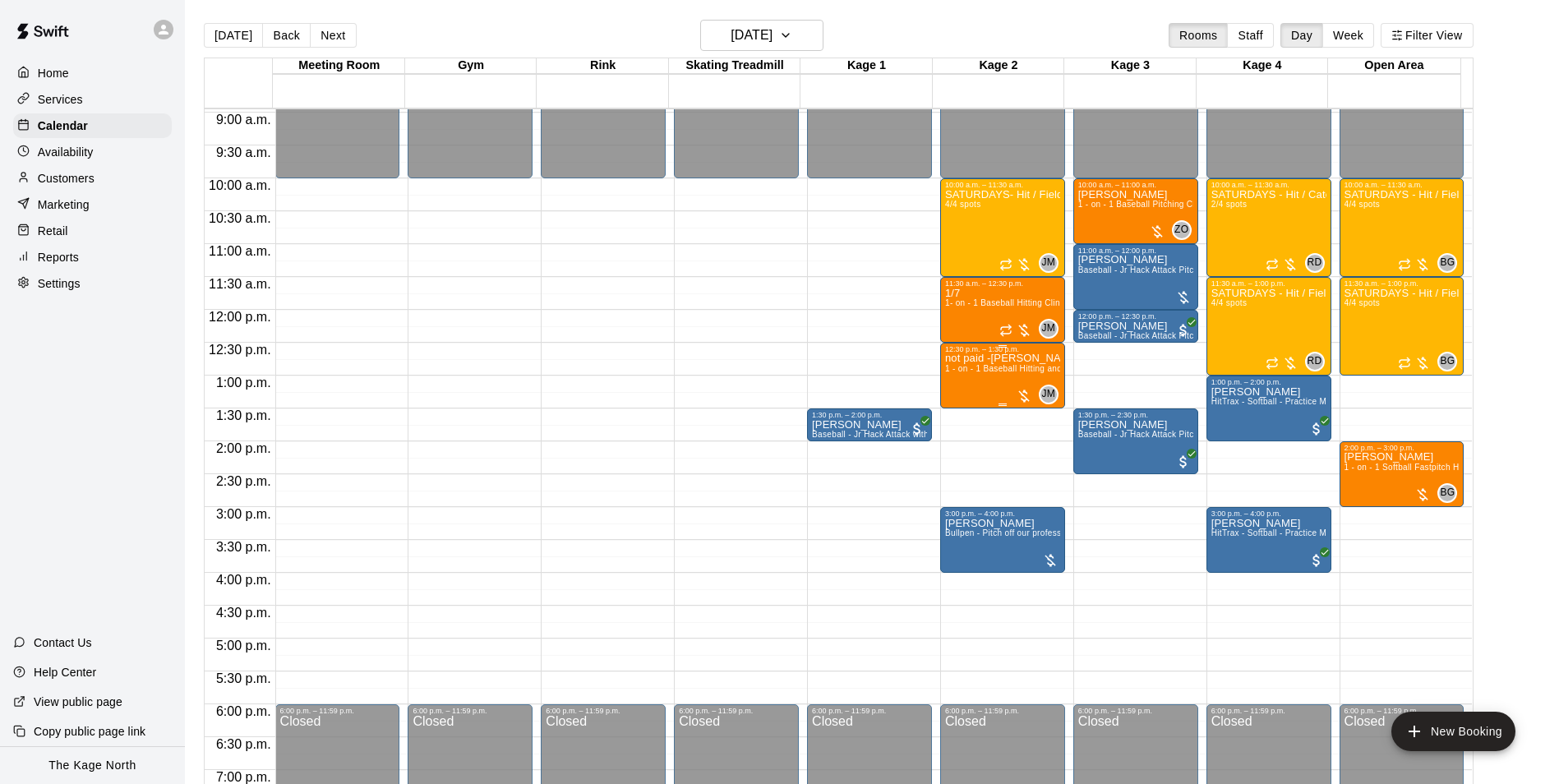
click at [1013, 369] on span "1 - on - 1 Baseball Hitting and Pitching Clinic" at bounding box center [1033, 369] width 175 height 9
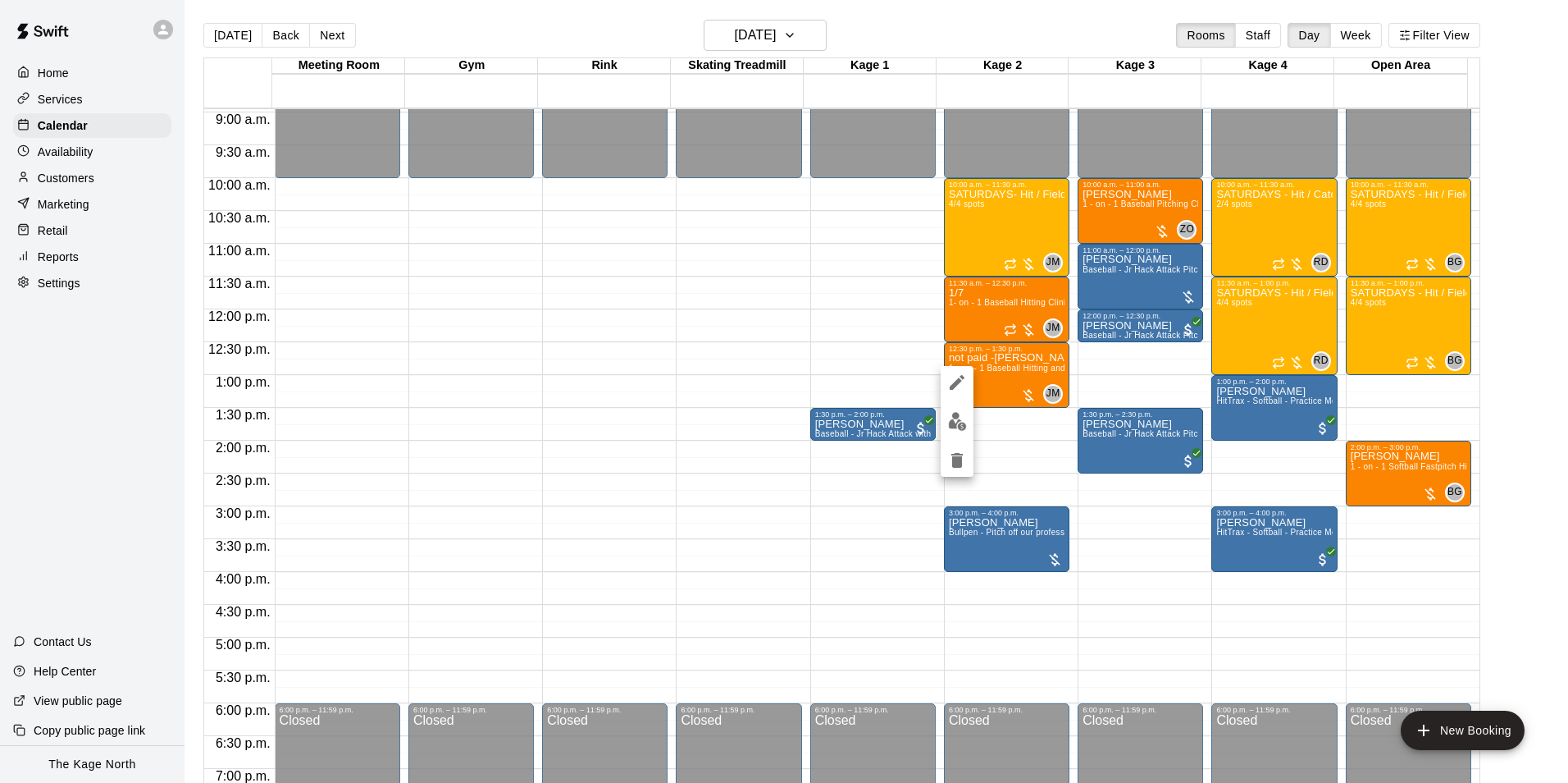
click at [965, 421] on img "edit" at bounding box center [957, 421] width 19 height 19
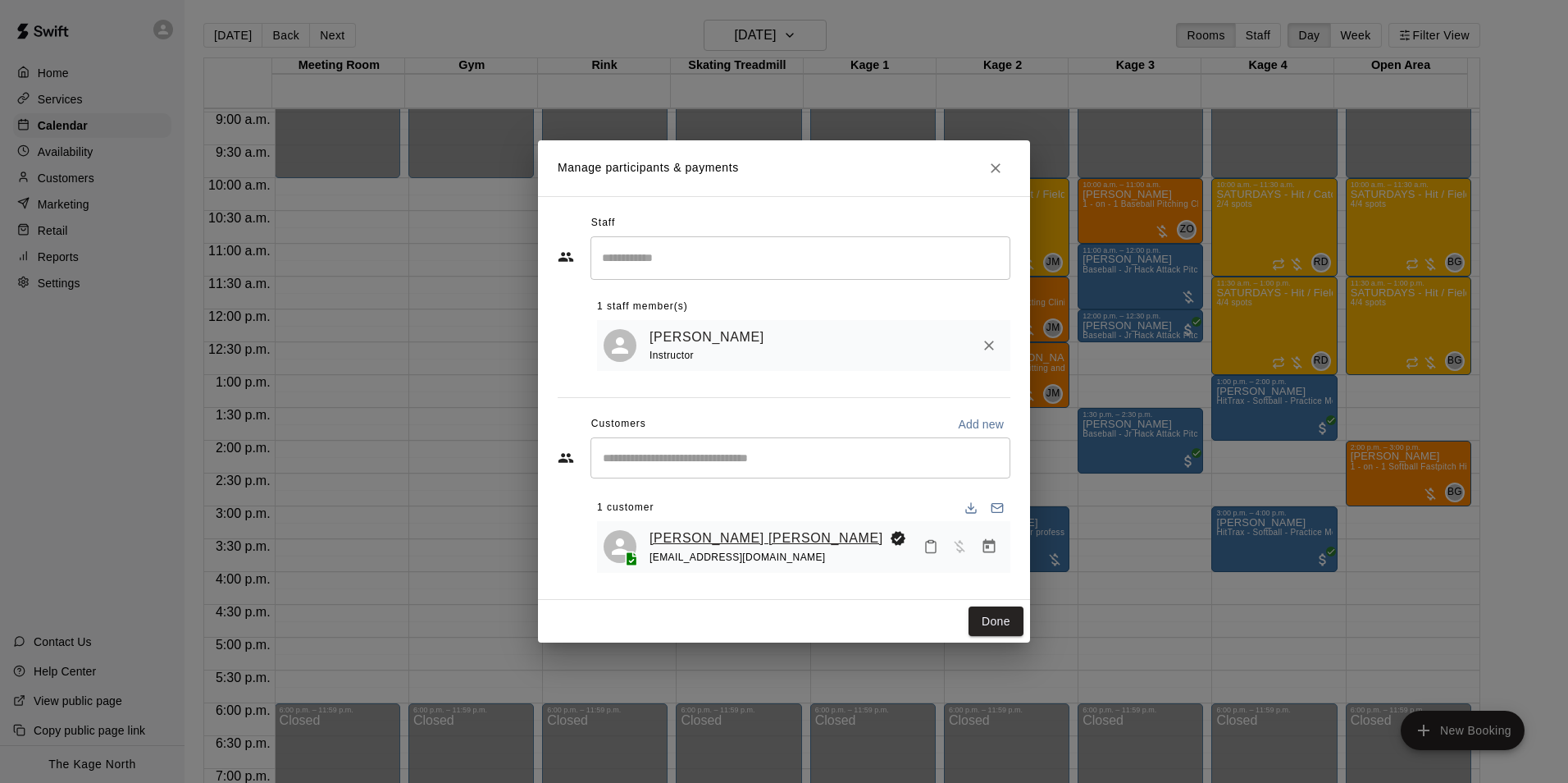
click at [697, 536] on link "[PERSON_NAME] [PERSON_NAME]" at bounding box center [766, 538] width 234 height 22
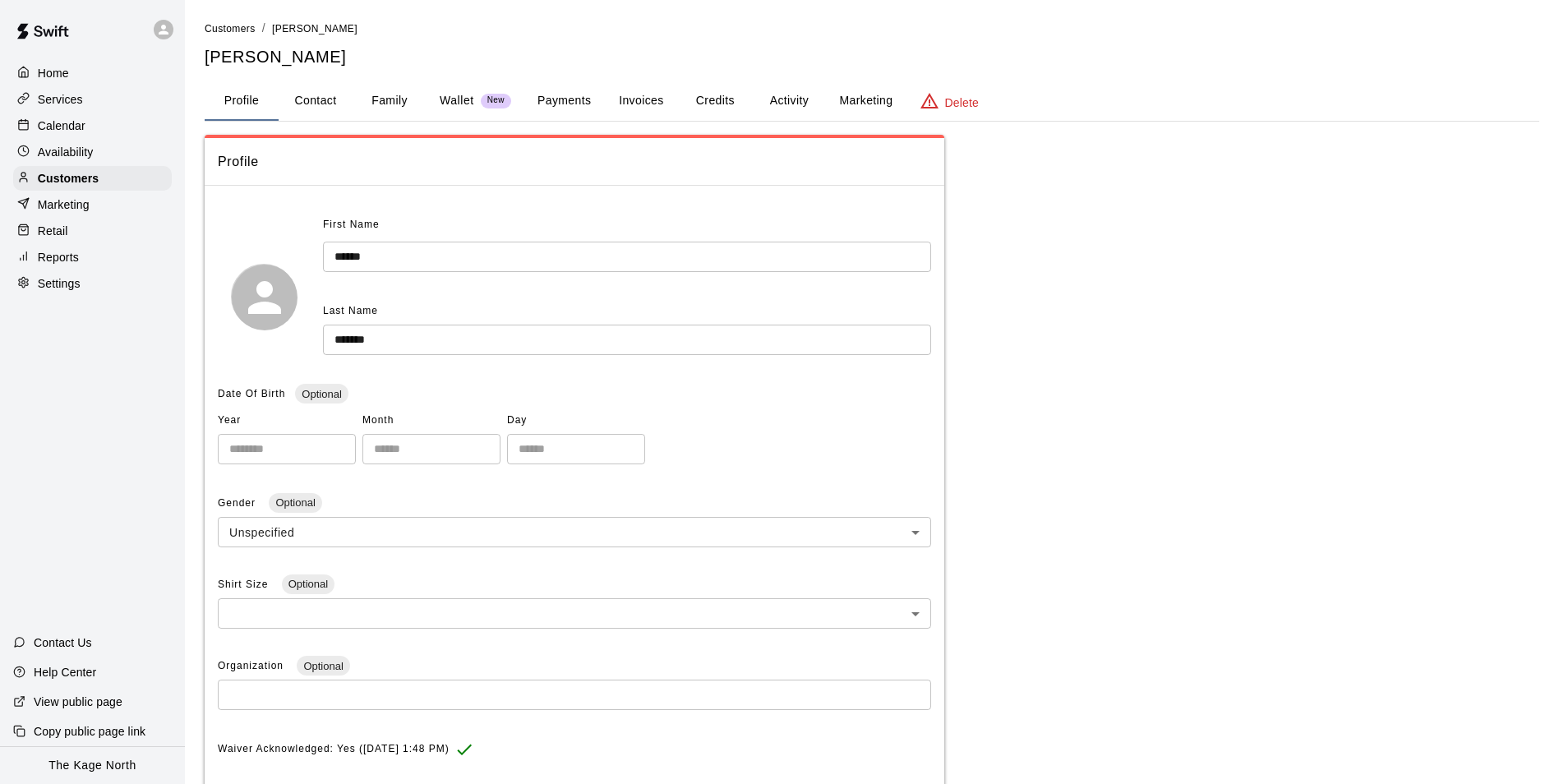
click at [774, 107] on button "Activity" at bounding box center [789, 101] width 74 height 40
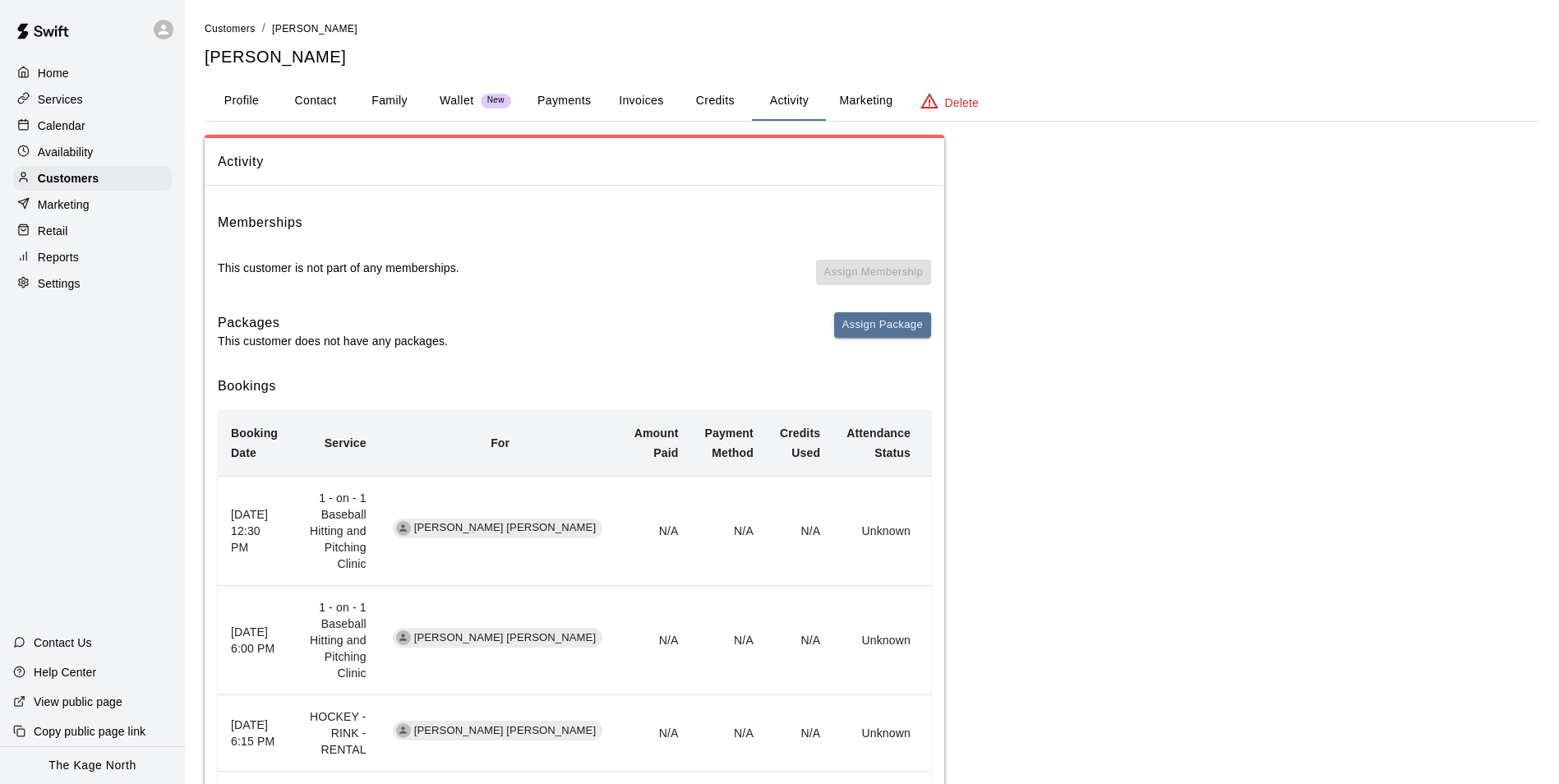
click at [69, 126] on p "Calendar" at bounding box center [61, 125] width 48 height 16
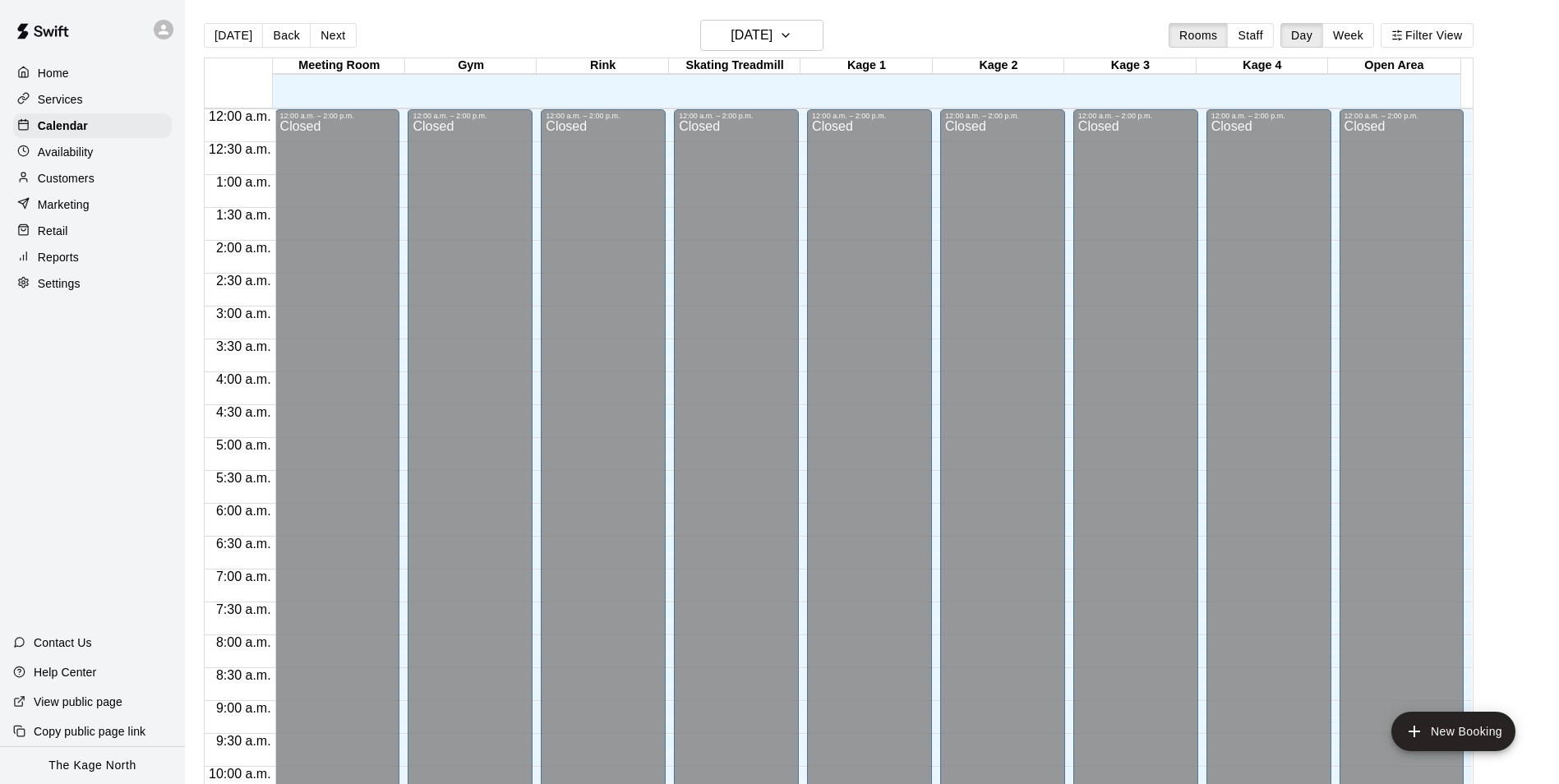
scroll to position [834, 0]
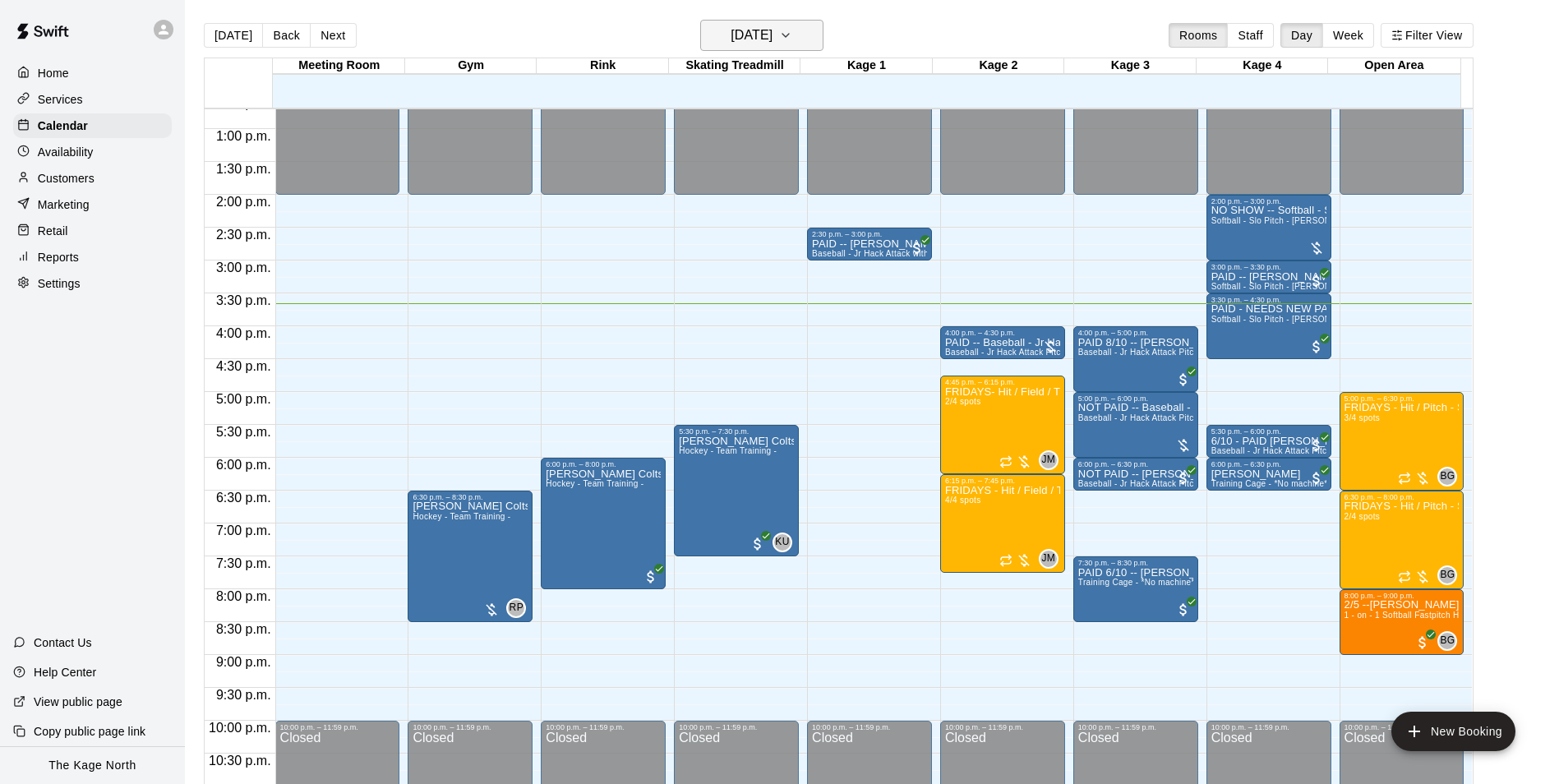
click at [765, 34] on h6 "[DATE]" at bounding box center [752, 35] width 42 height 23
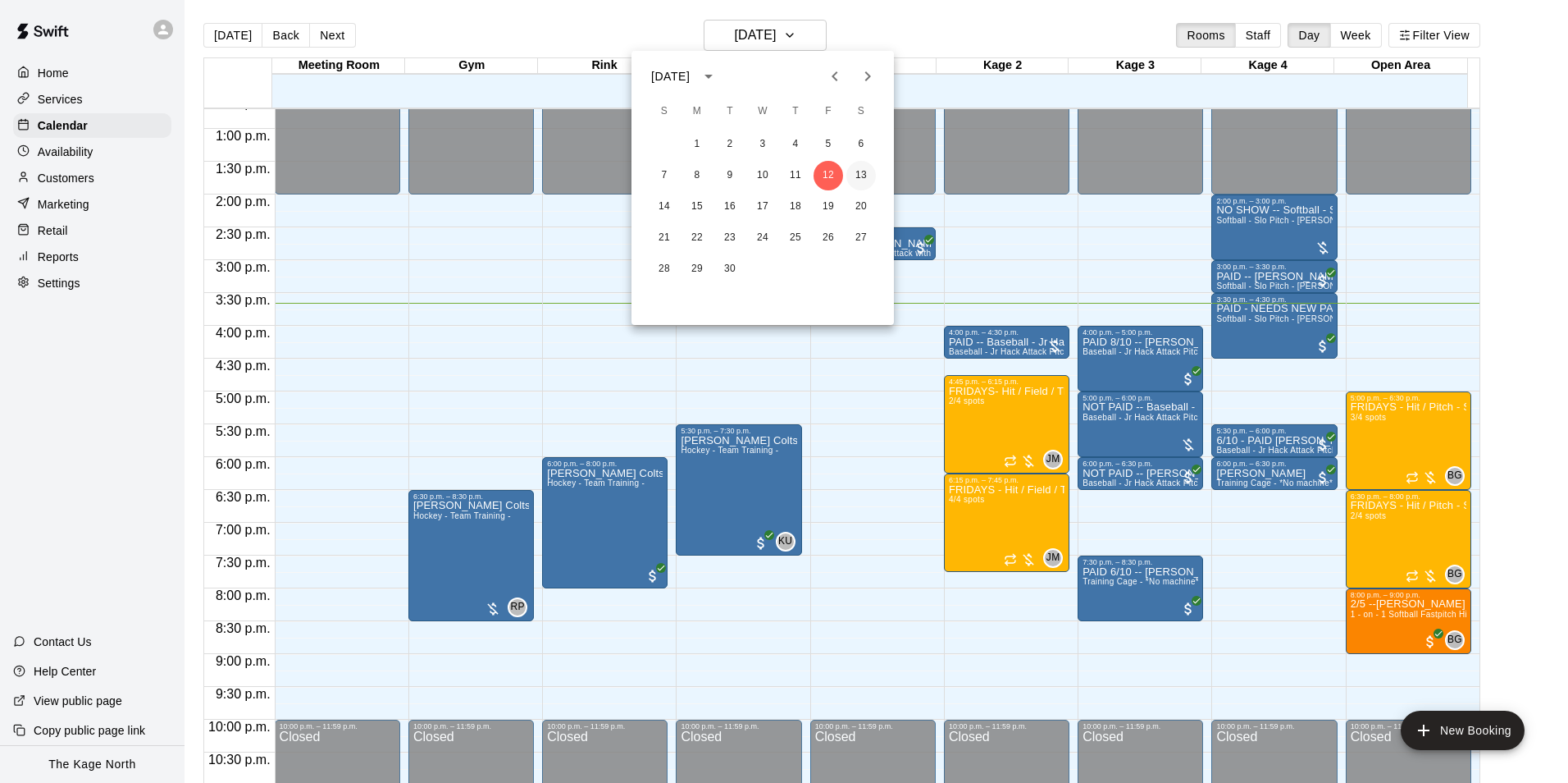
click at [854, 173] on button "13" at bounding box center [861, 176] width 30 height 30
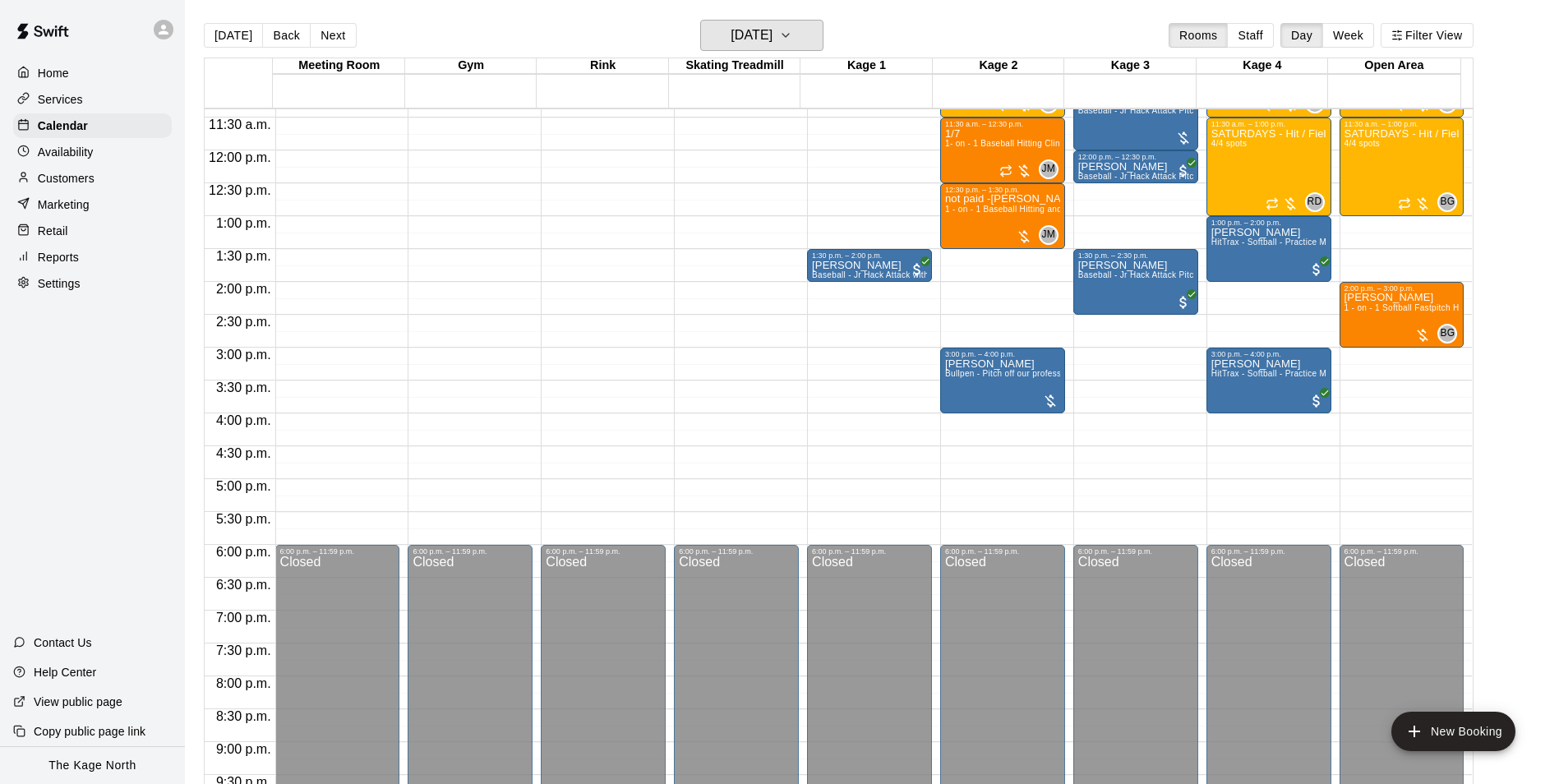
scroll to position [588, 0]
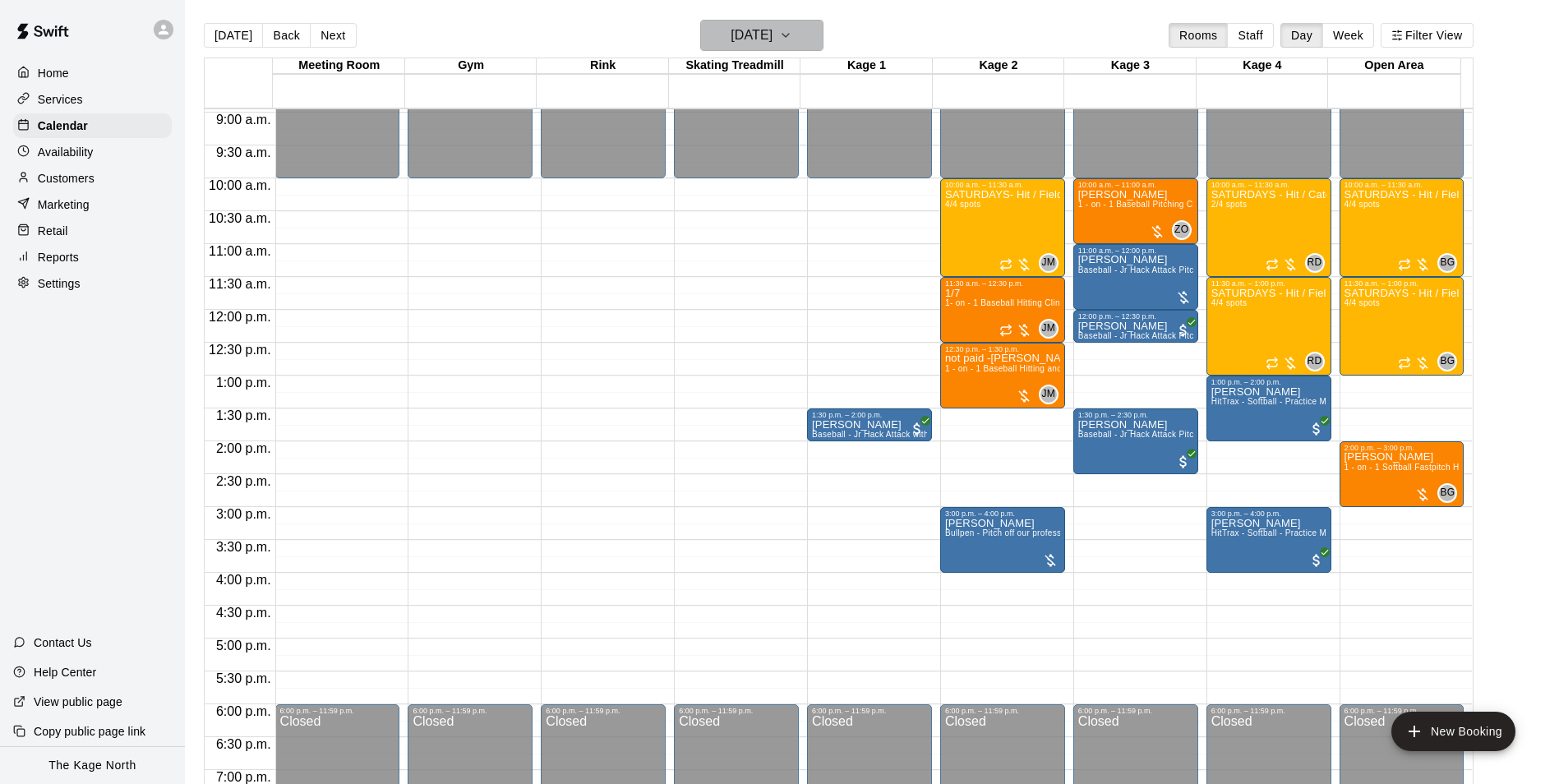
click at [772, 23] on h6 "[DATE]" at bounding box center [752, 35] width 42 height 23
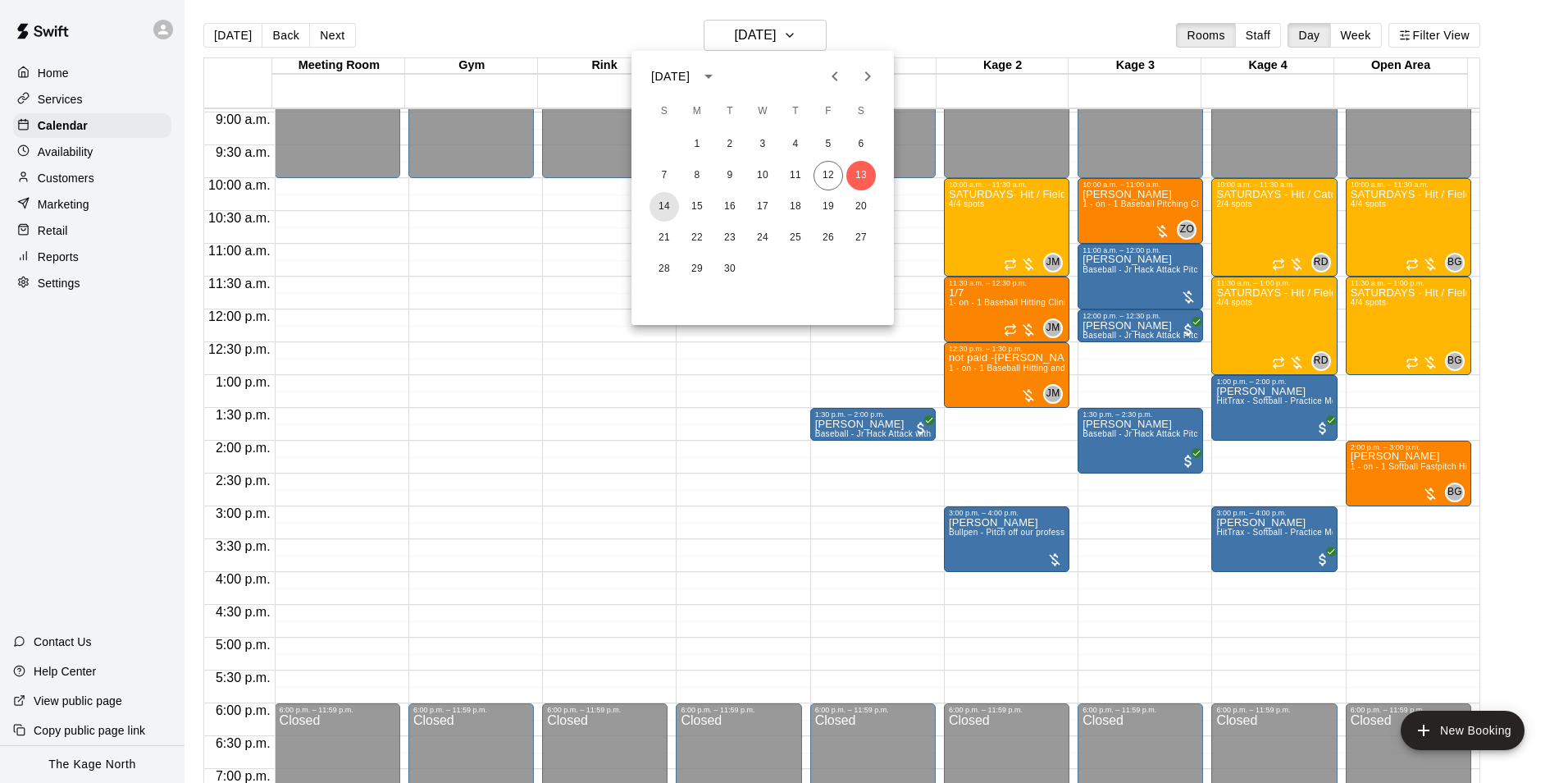
click at [654, 200] on button "14" at bounding box center [664, 206] width 30 height 30
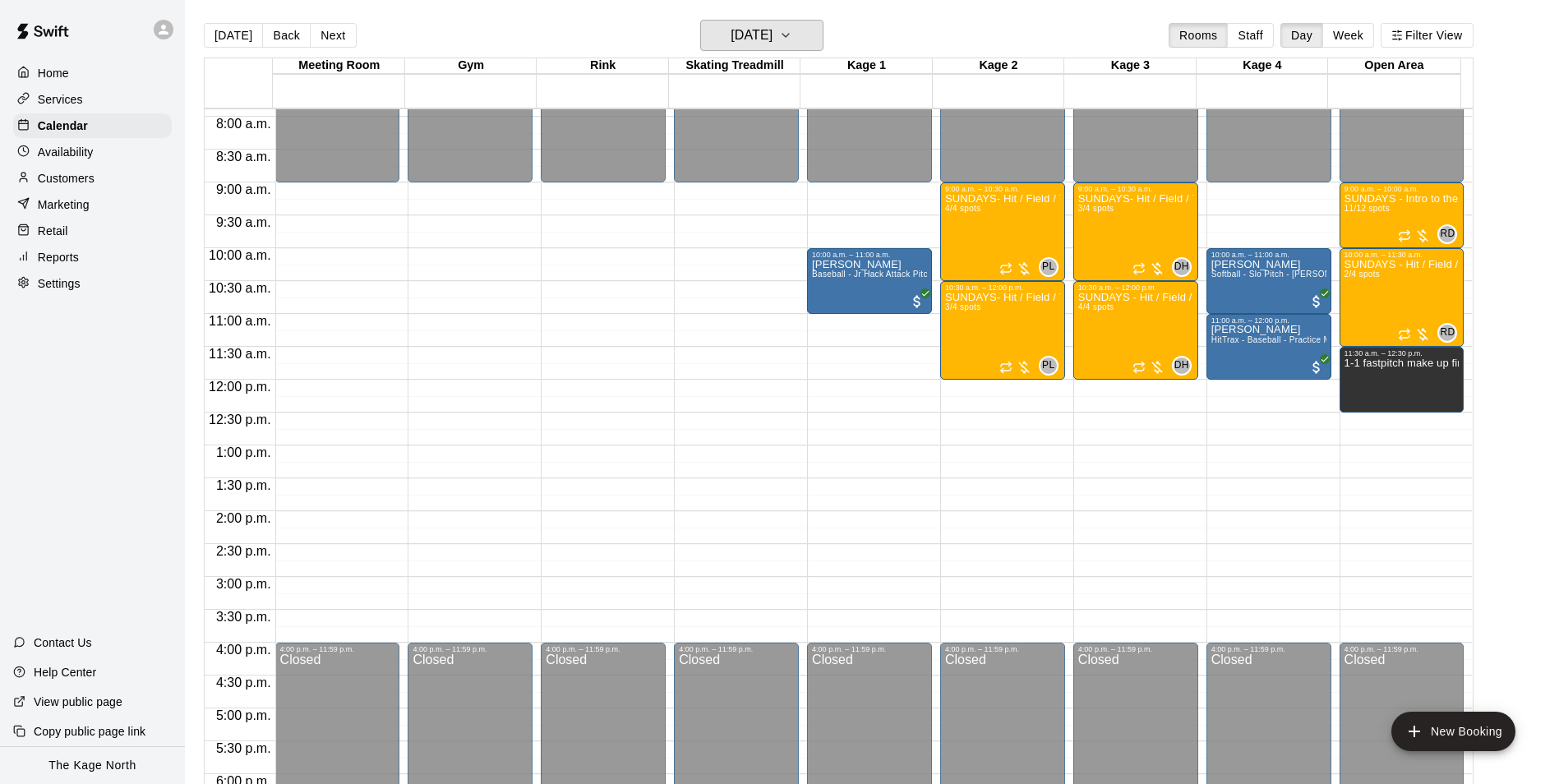
scroll to position [424, 0]
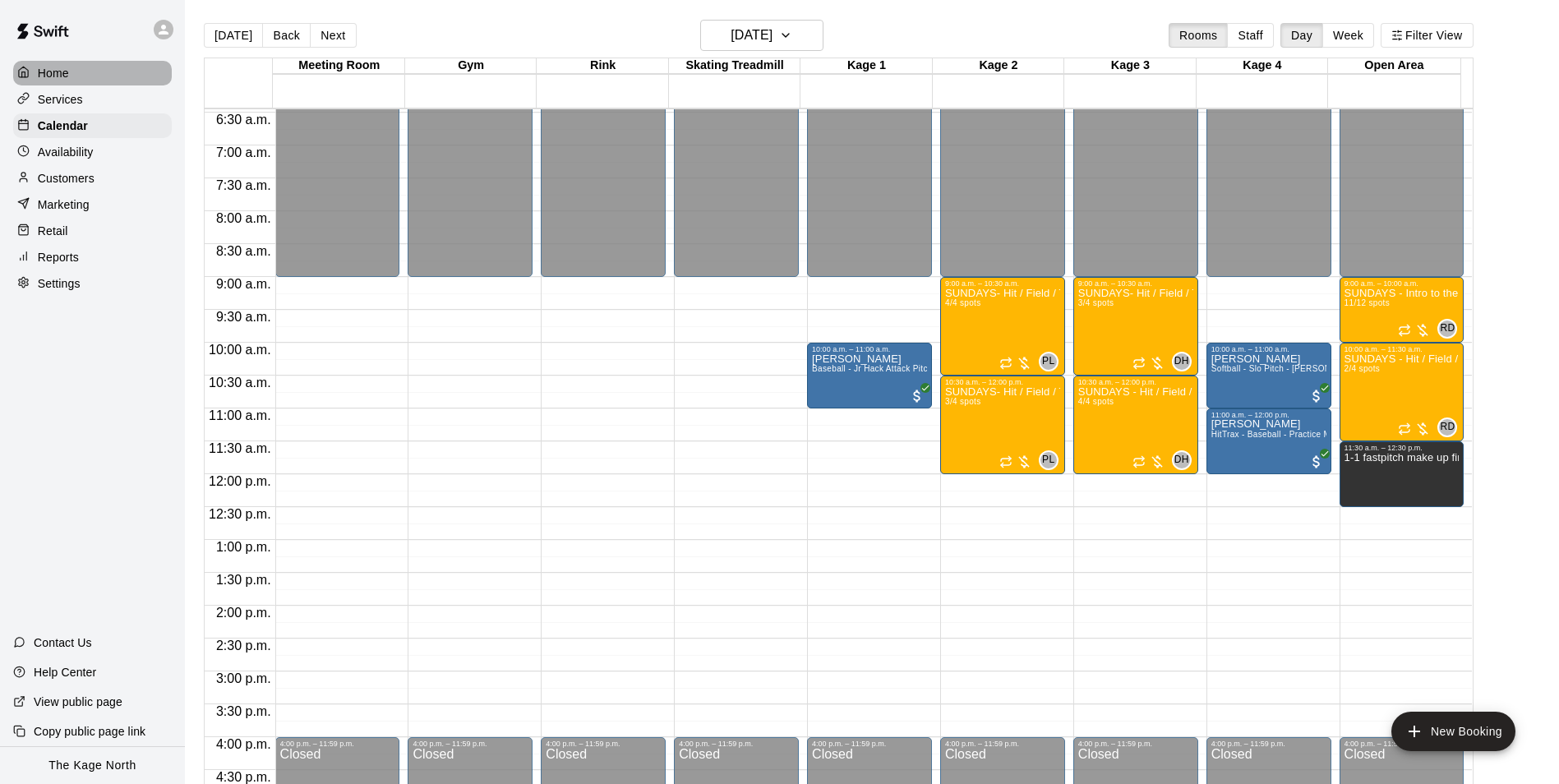
click at [96, 72] on div "Home" at bounding box center [93, 72] width 159 height 24
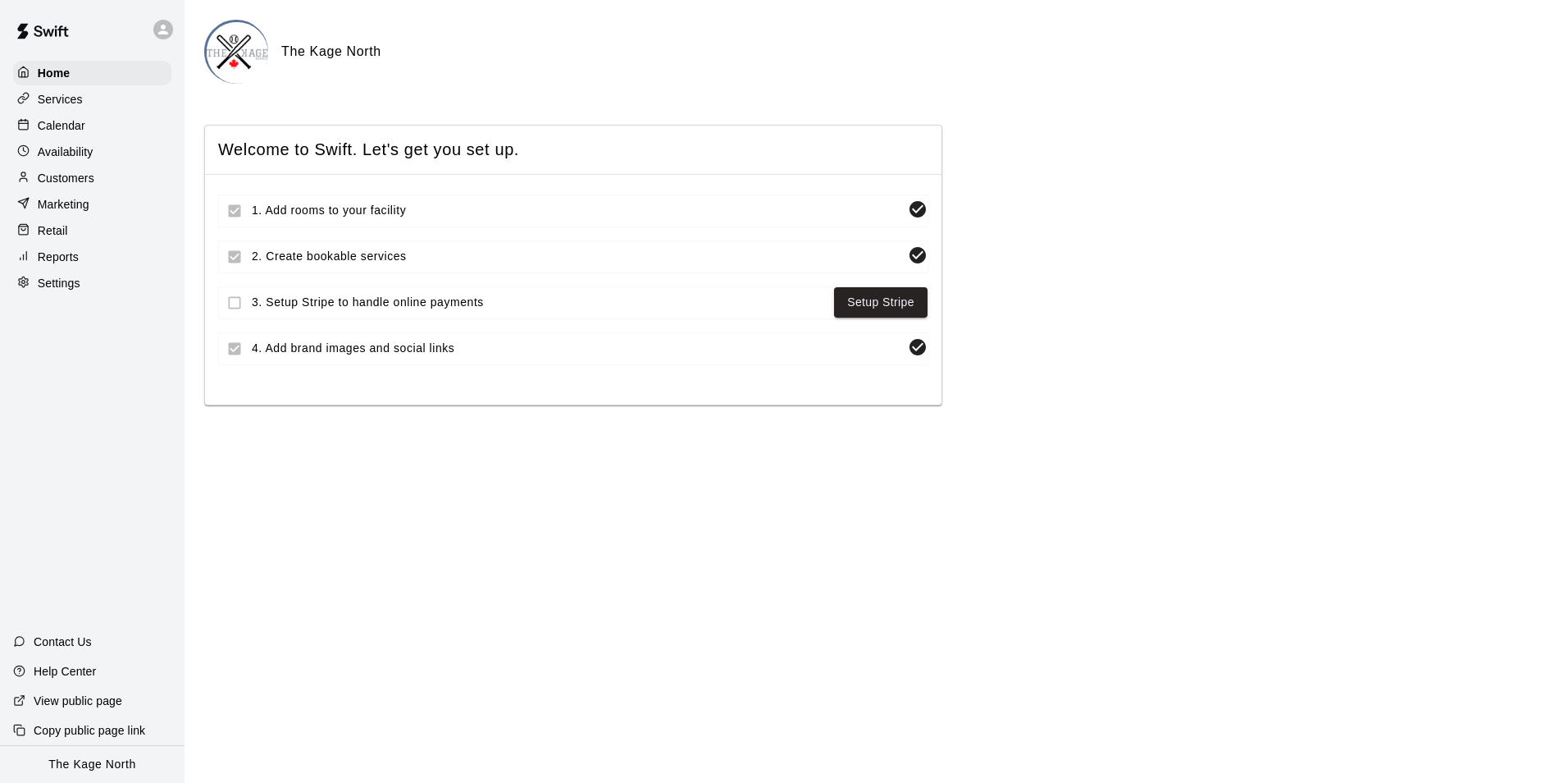
click at [76, 122] on p "Calendar" at bounding box center [61, 125] width 48 height 16
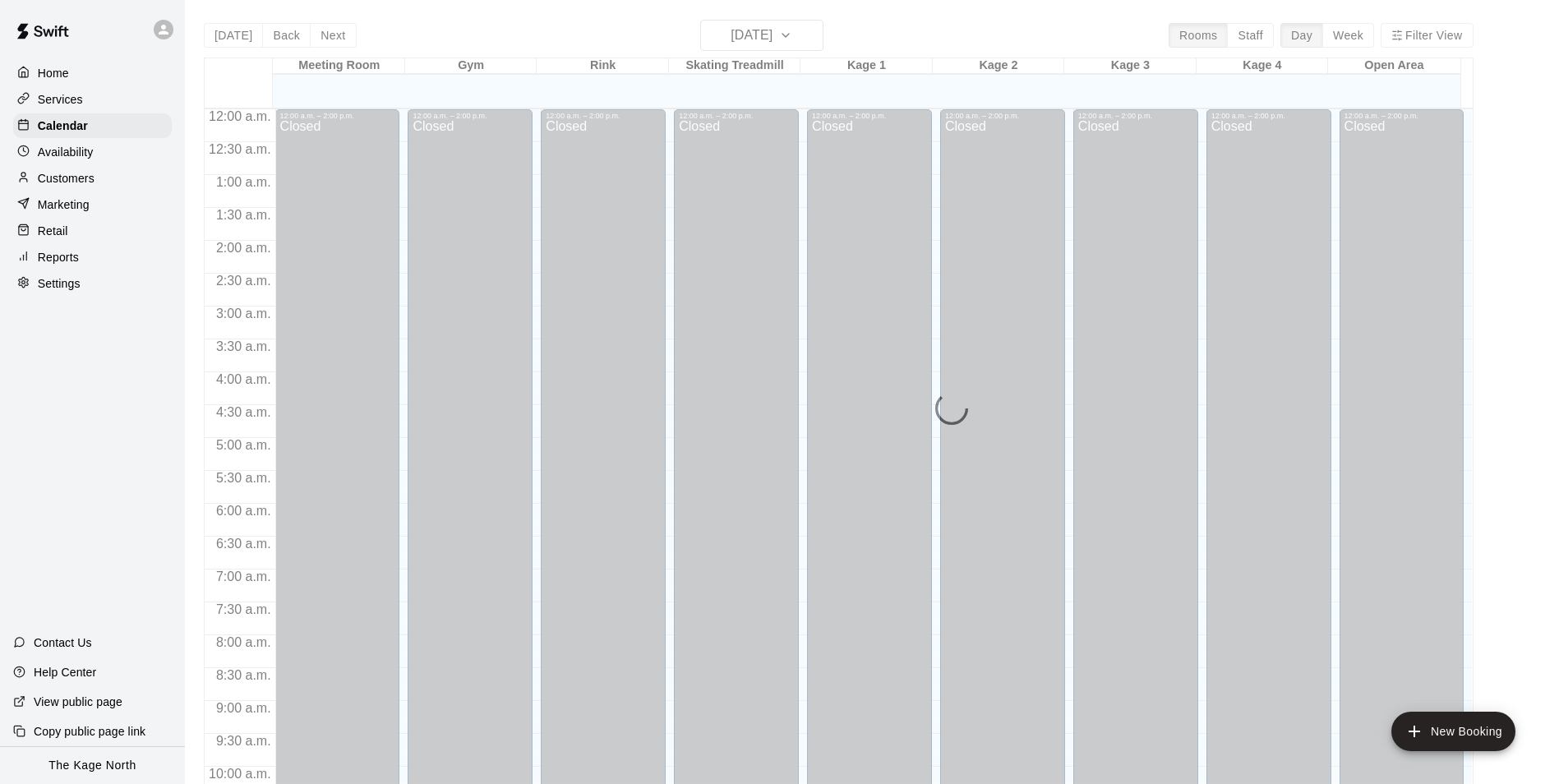
scroll to position [834, 0]
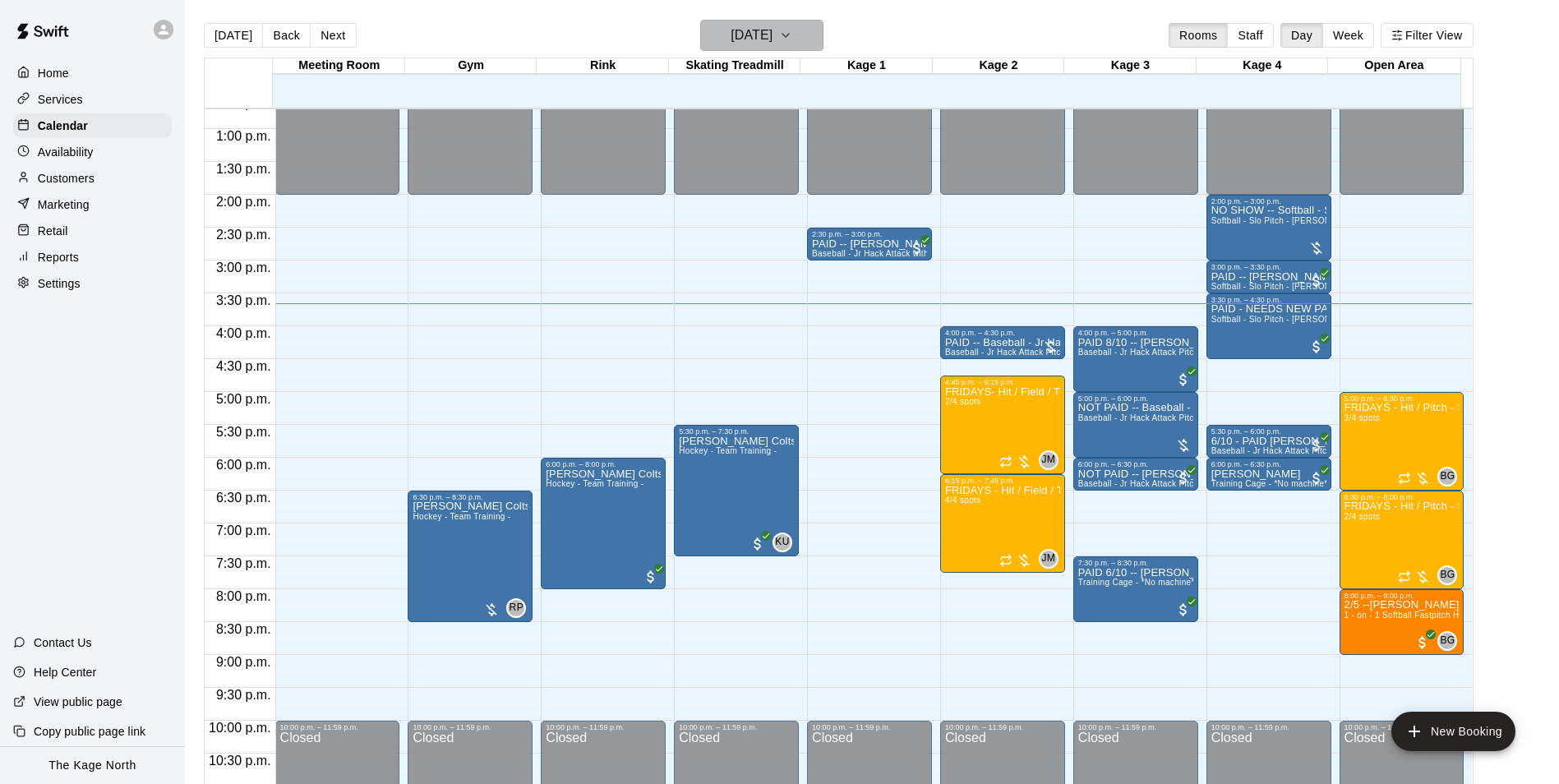
click at [772, 28] on h6 "[DATE]" at bounding box center [752, 35] width 42 height 23
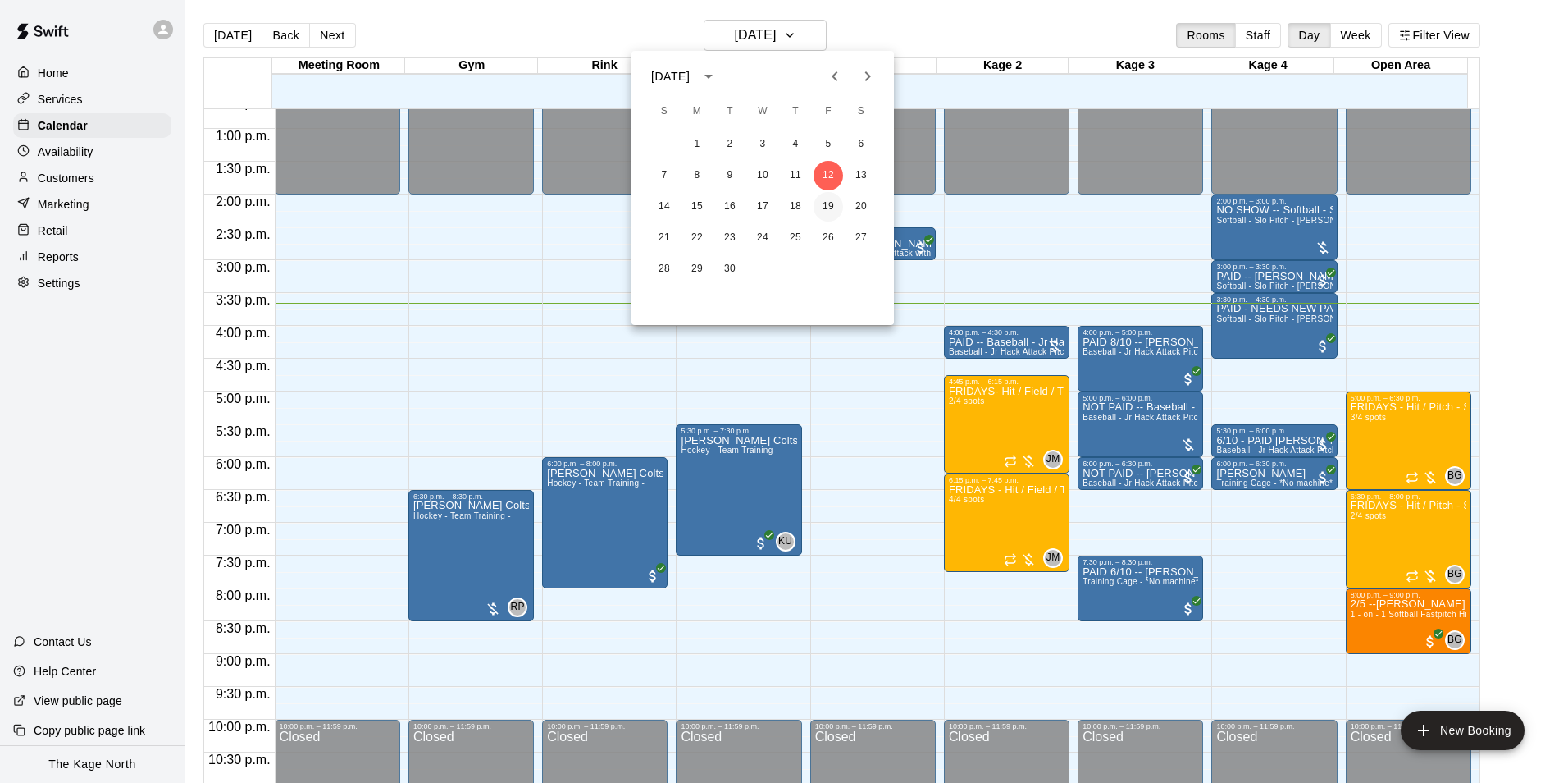
click at [826, 208] on button "19" at bounding box center [829, 206] width 30 height 30
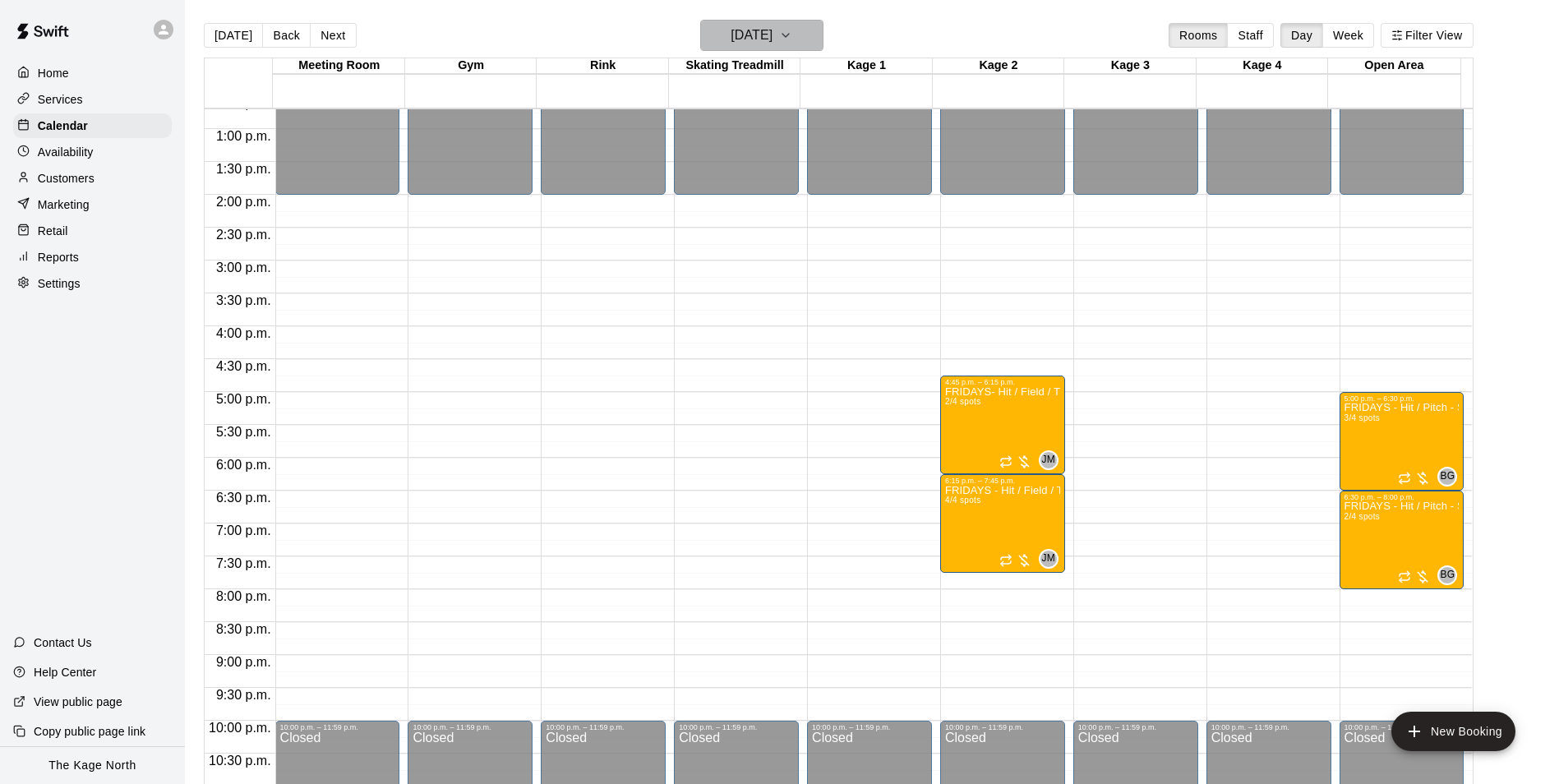
click at [772, 34] on h6 "[DATE]" at bounding box center [752, 35] width 42 height 23
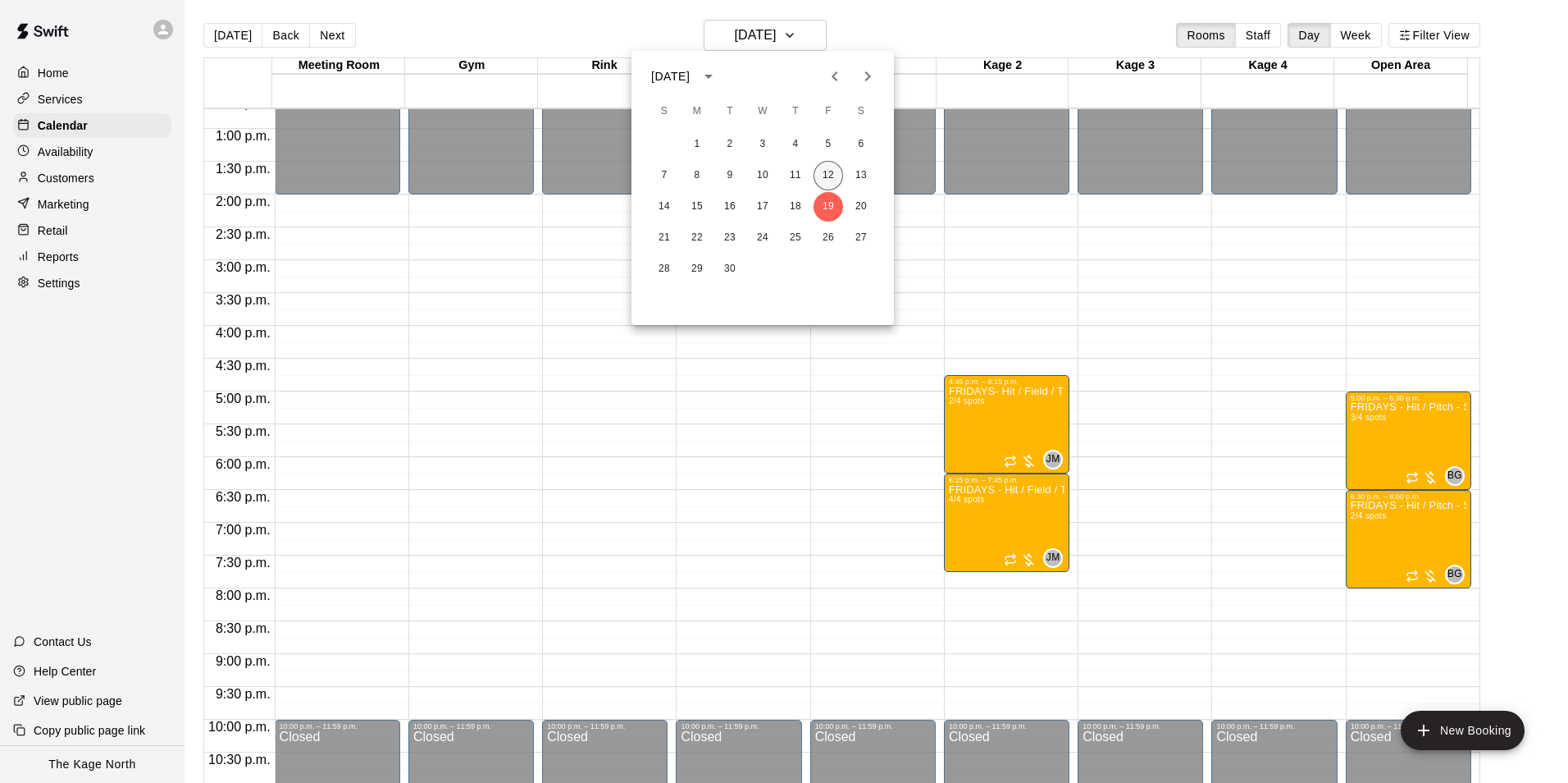
click at [822, 179] on button "12" at bounding box center [829, 176] width 30 height 30
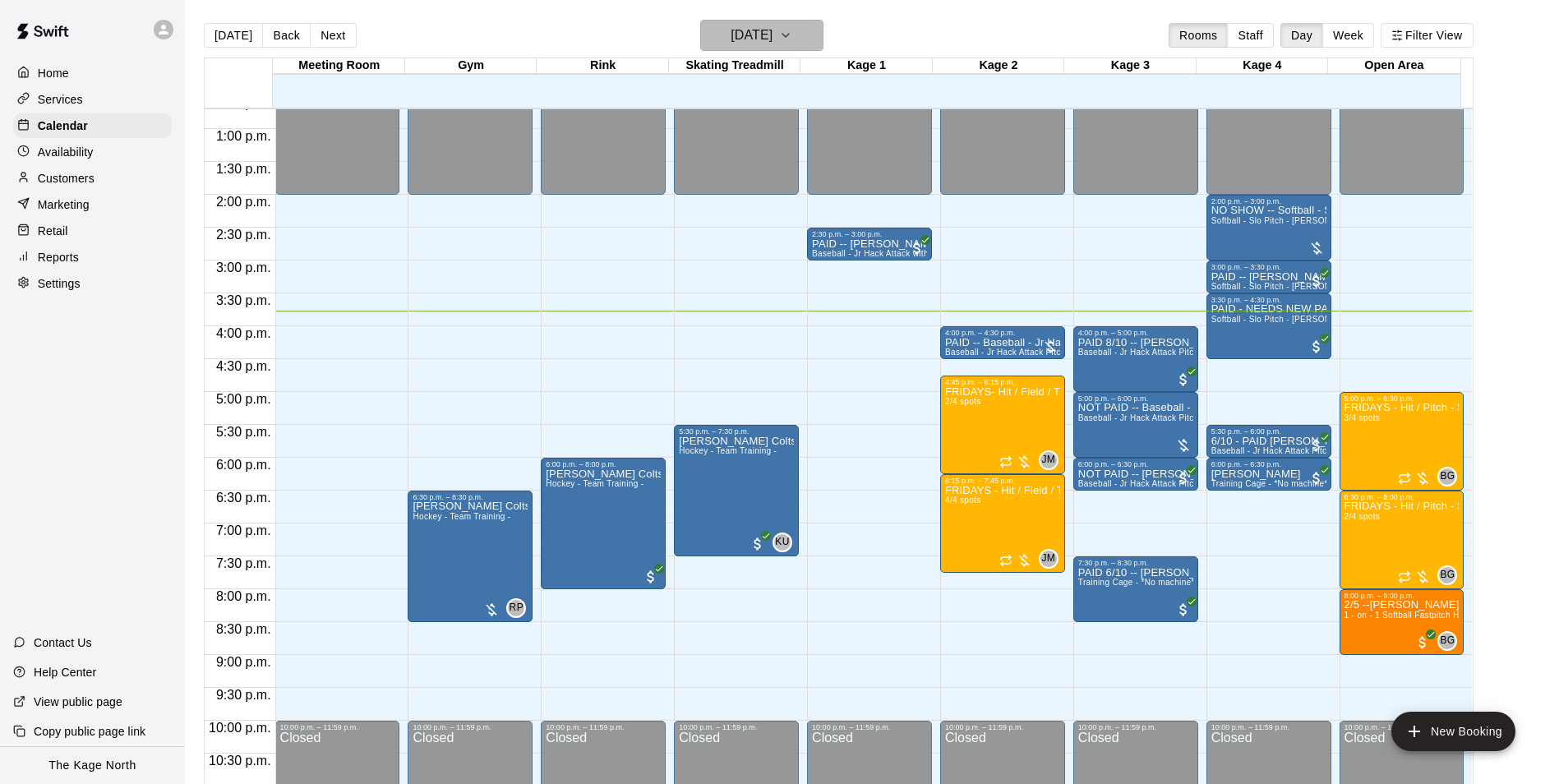
click at [772, 42] on h6 "[DATE]" at bounding box center [752, 35] width 42 height 23
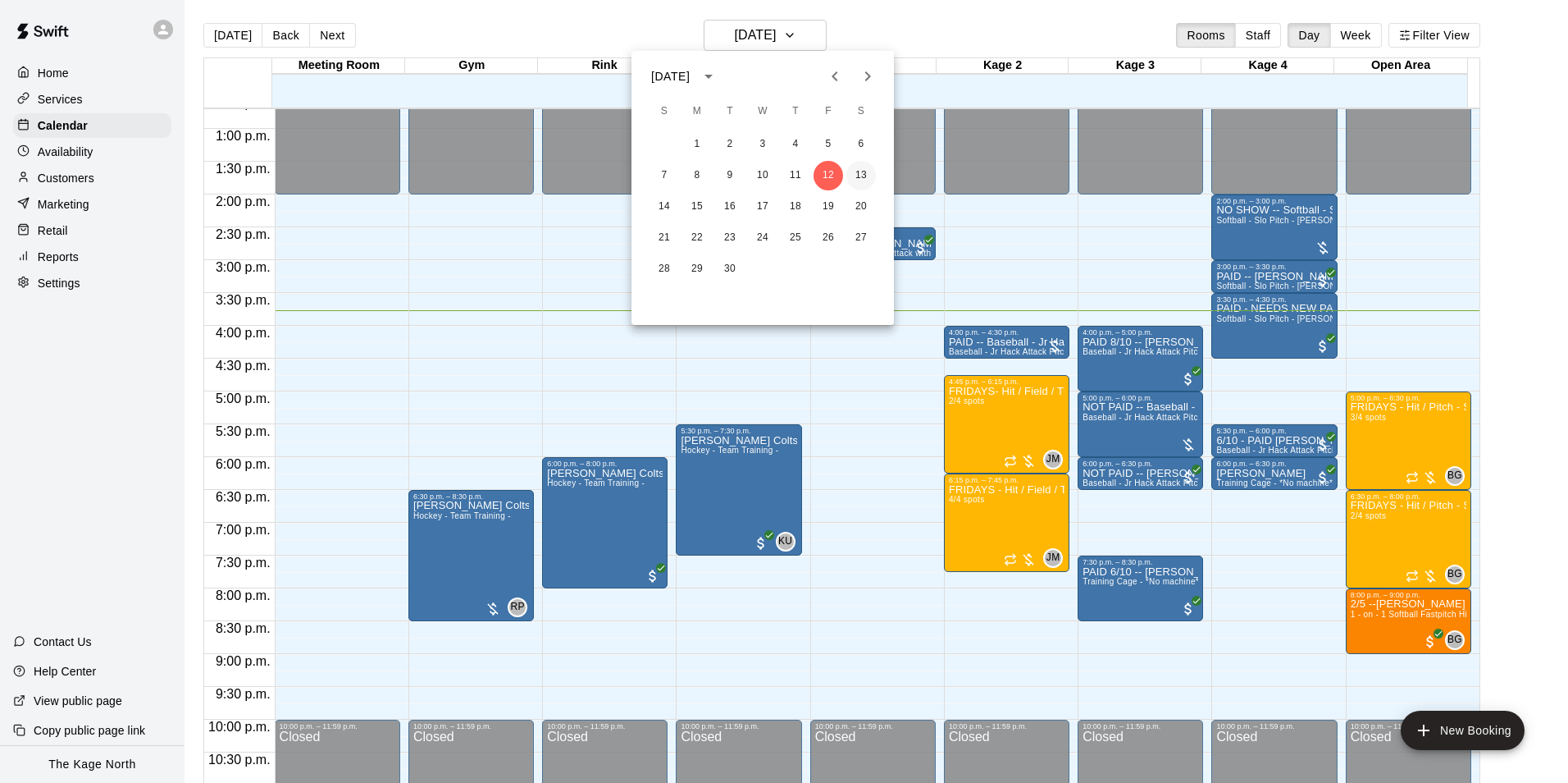
click at [856, 175] on button "13" at bounding box center [861, 176] width 30 height 30
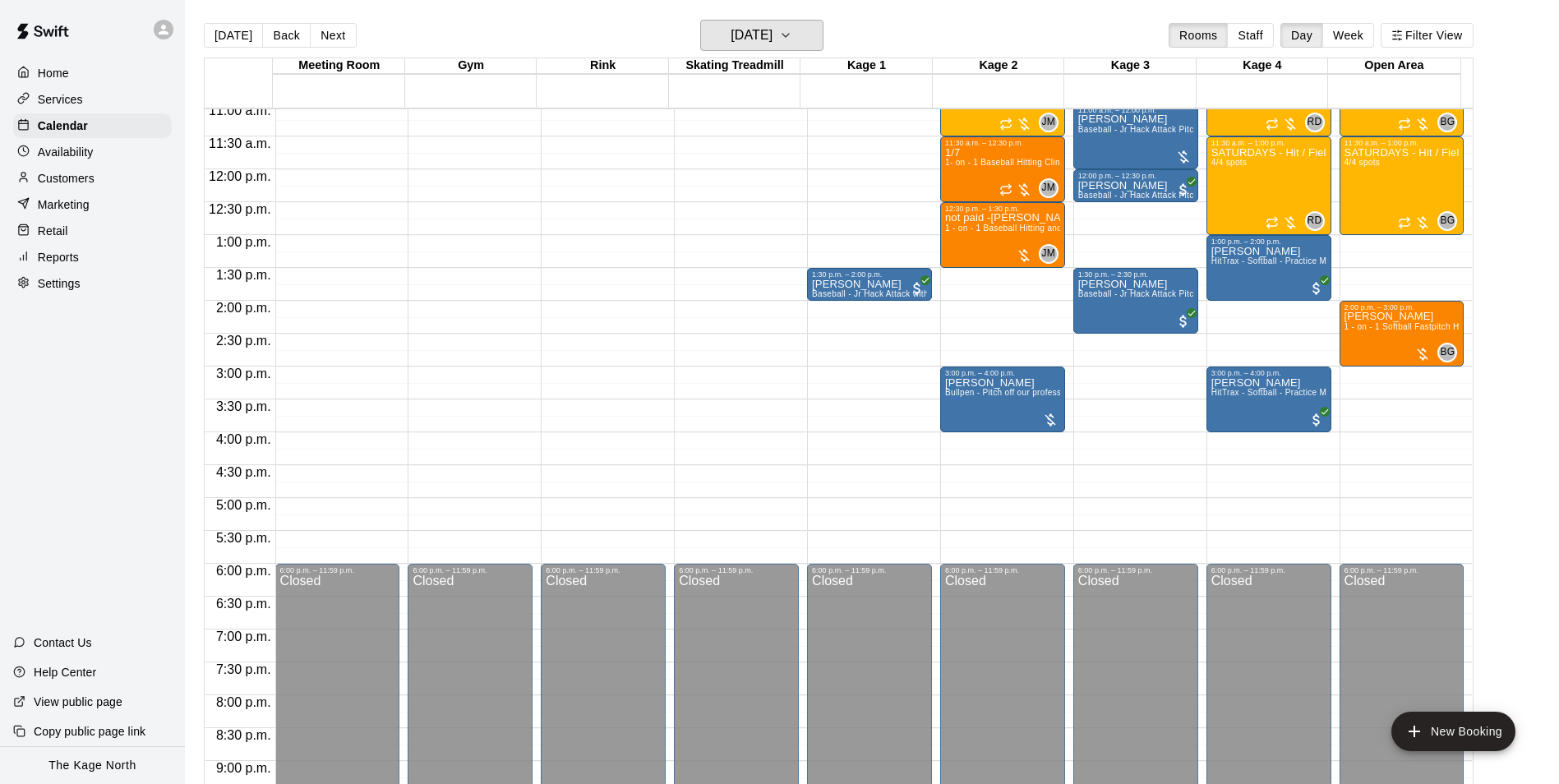
scroll to position [588, 0]
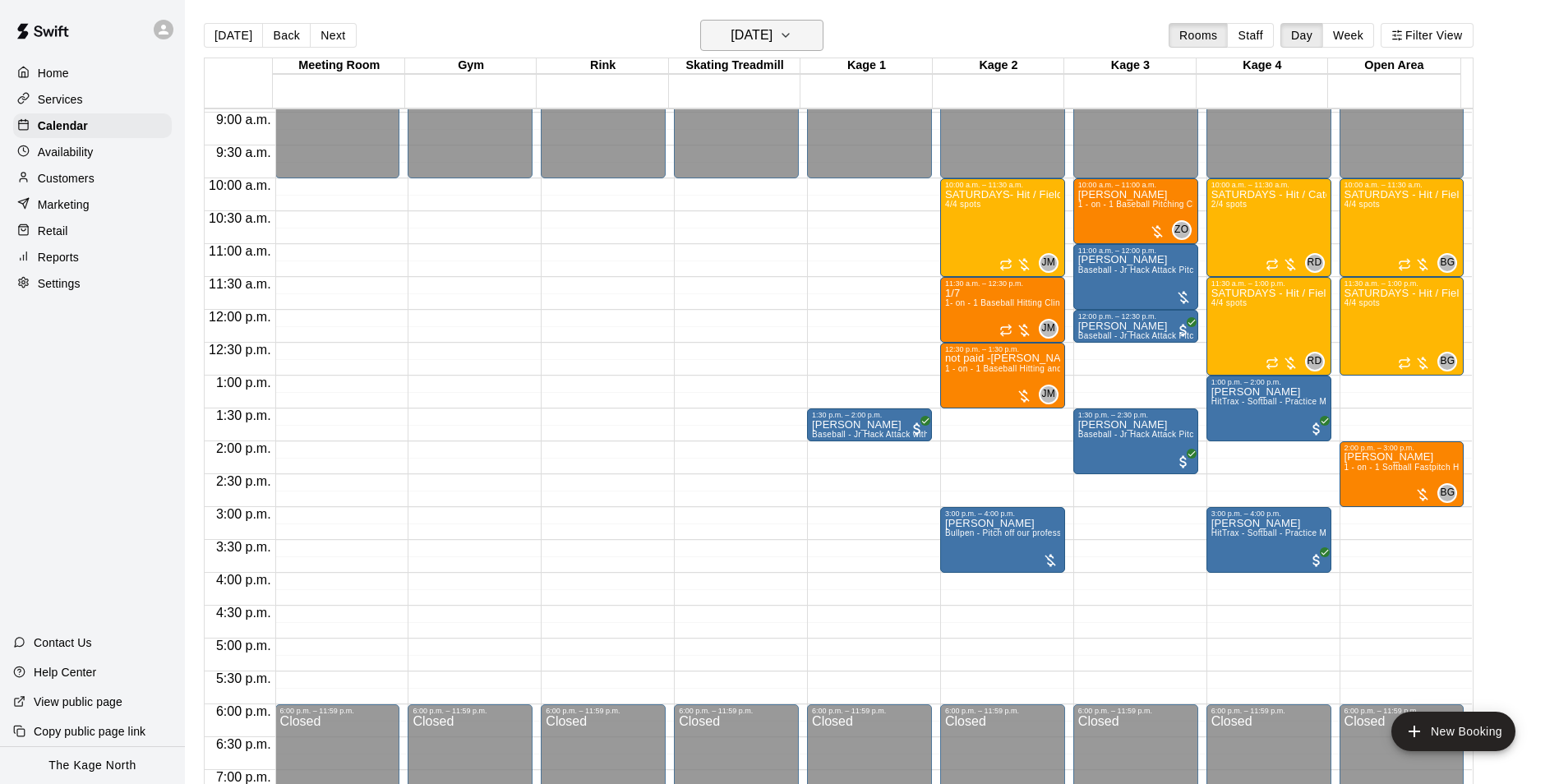
click at [772, 32] on h6 "[DATE]" at bounding box center [752, 35] width 42 height 23
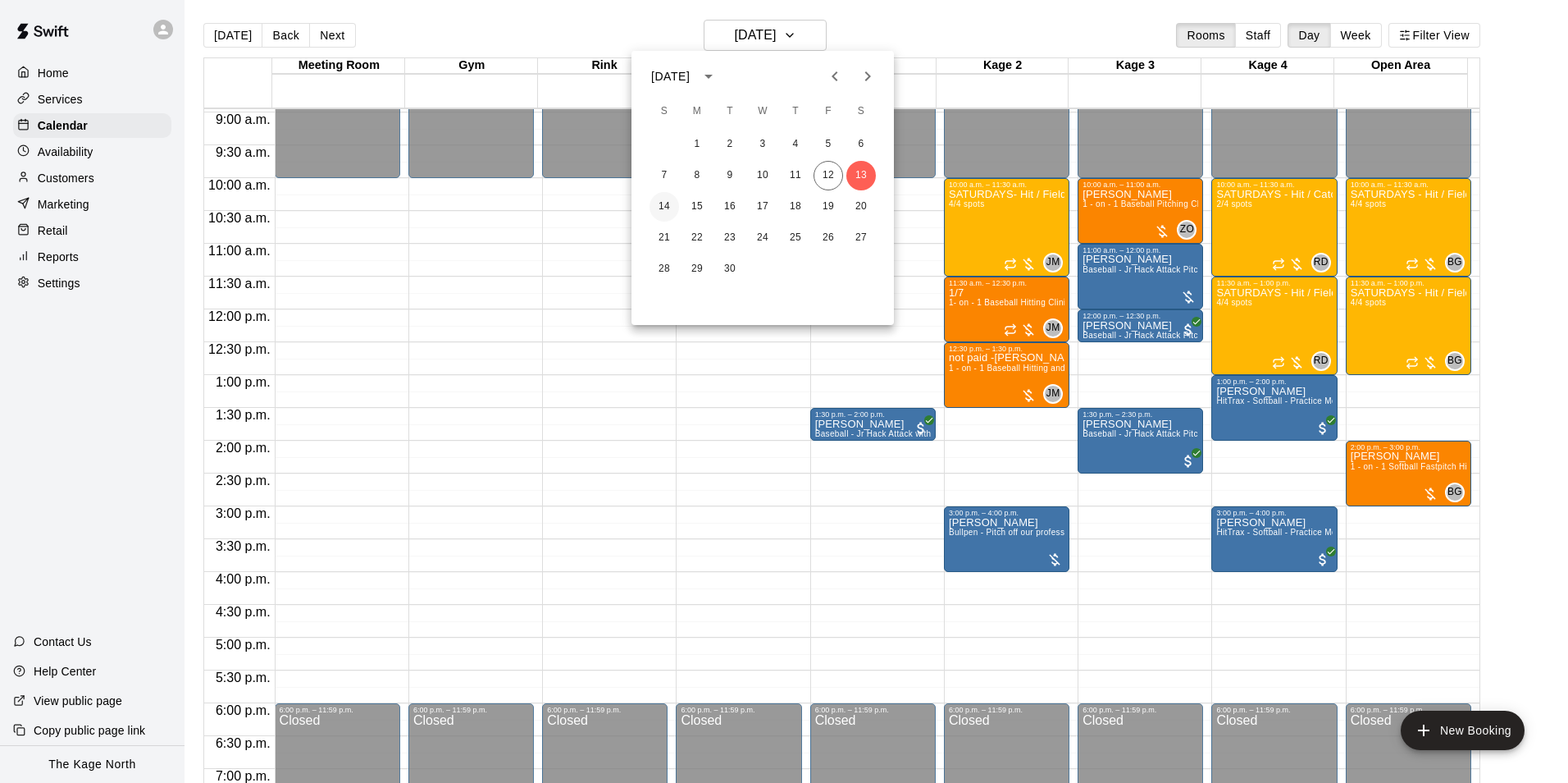
click at [669, 203] on button "14" at bounding box center [664, 206] width 30 height 30
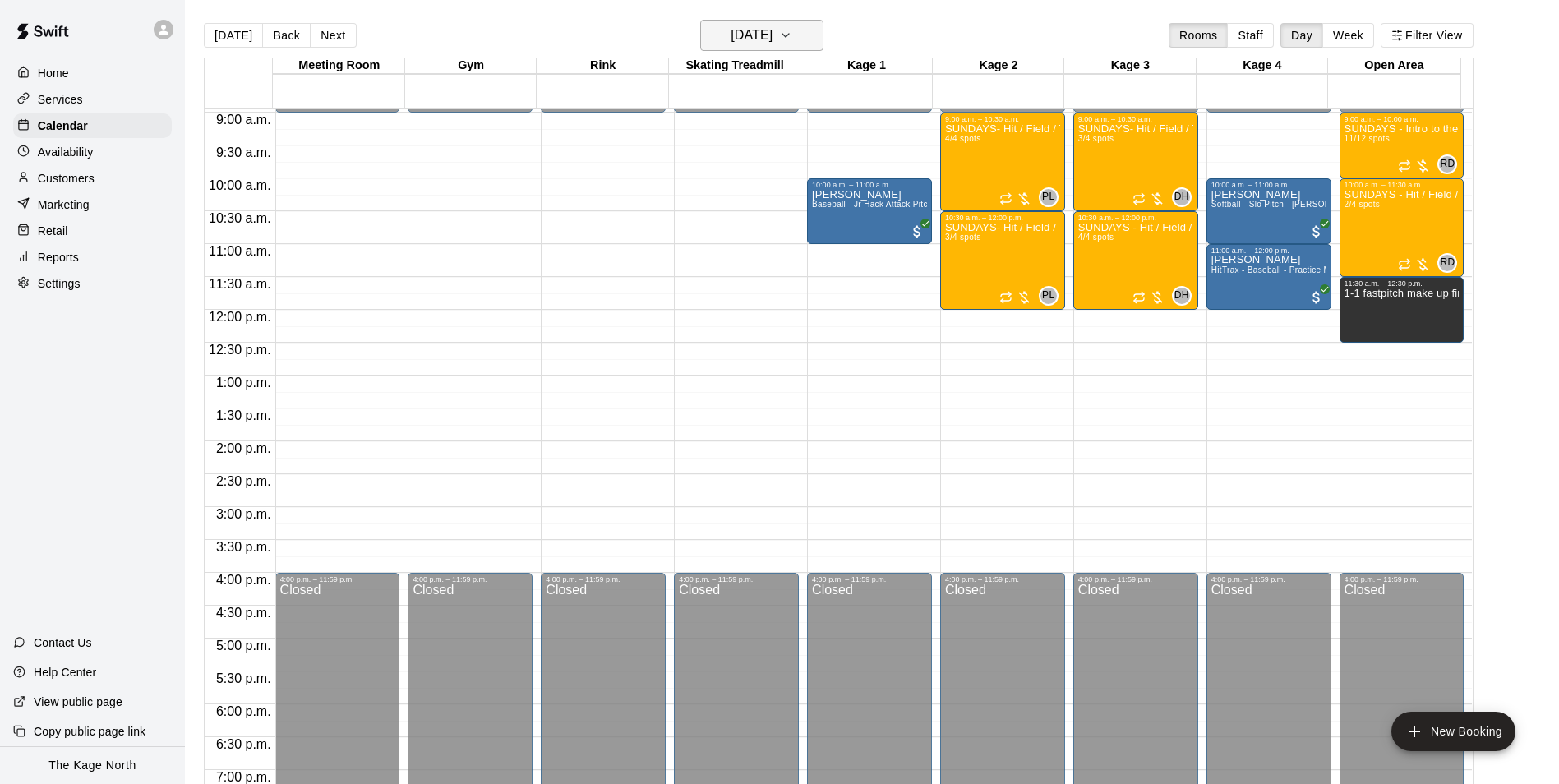
click at [763, 38] on h6 "[DATE]" at bounding box center [752, 35] width 42 height 23
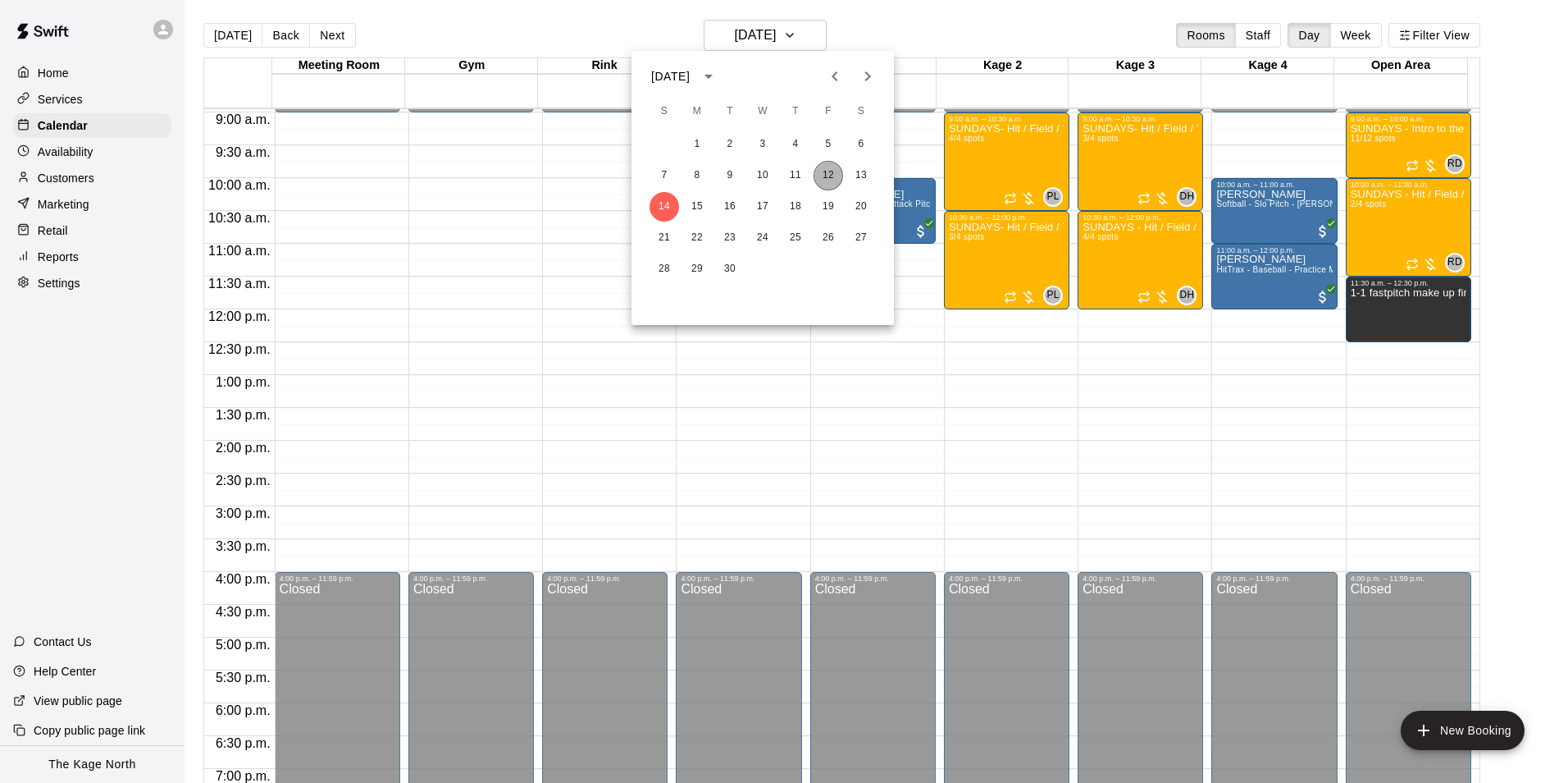
click at [833, 172] on button "12" at bounding box center [829, 176] width 30 height 30
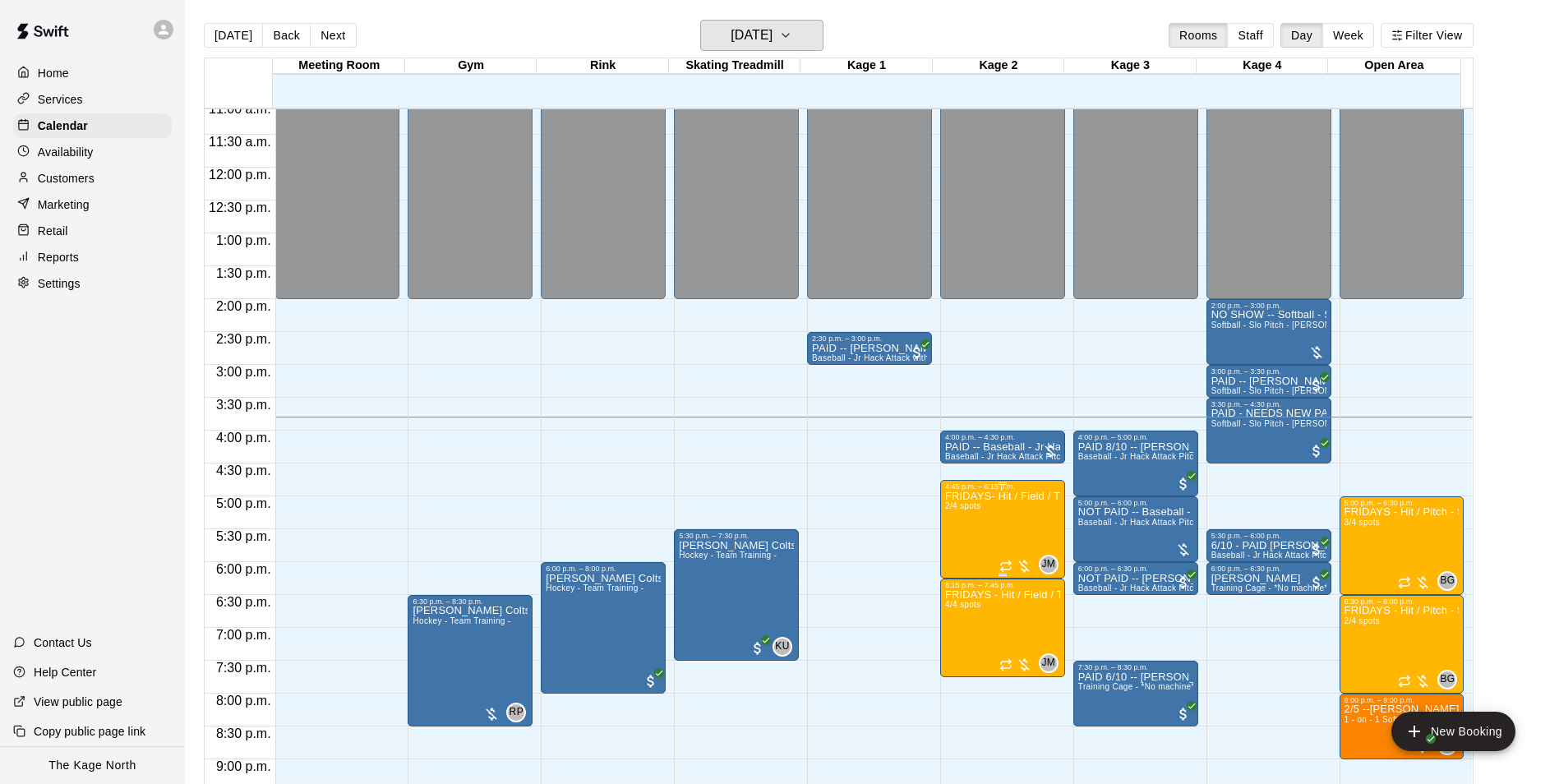
scroll to position [886, 0]
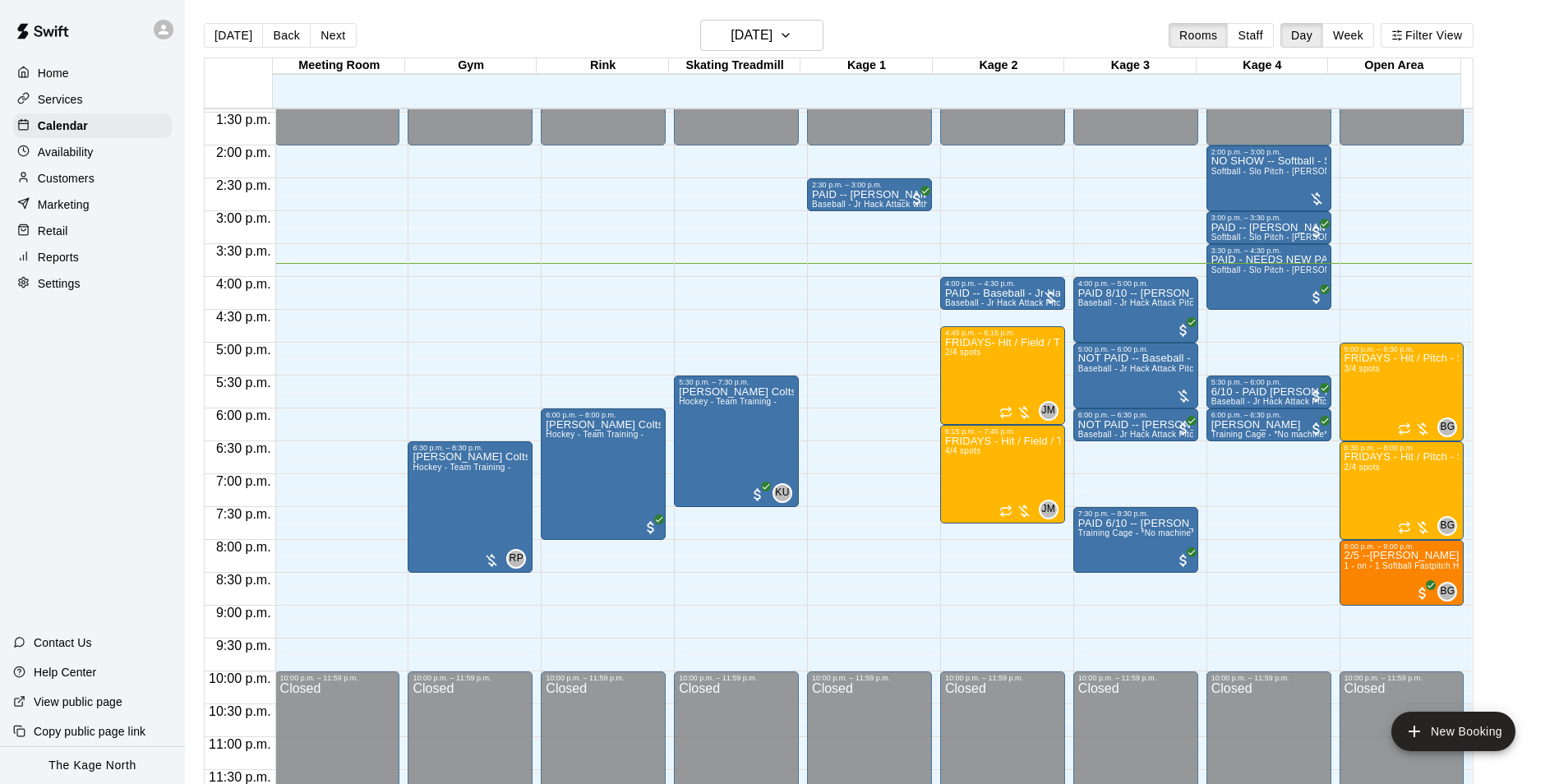
click at [515, 32] on div "[DATE] Back [DATE][DATE] Rooms Staff Day Week Filter View" at bounding box center [838, 39] width 1270 height 38
click at [772, 41] on h6 "[DATE]" at bounding box center [752, 35] width 42 height 23
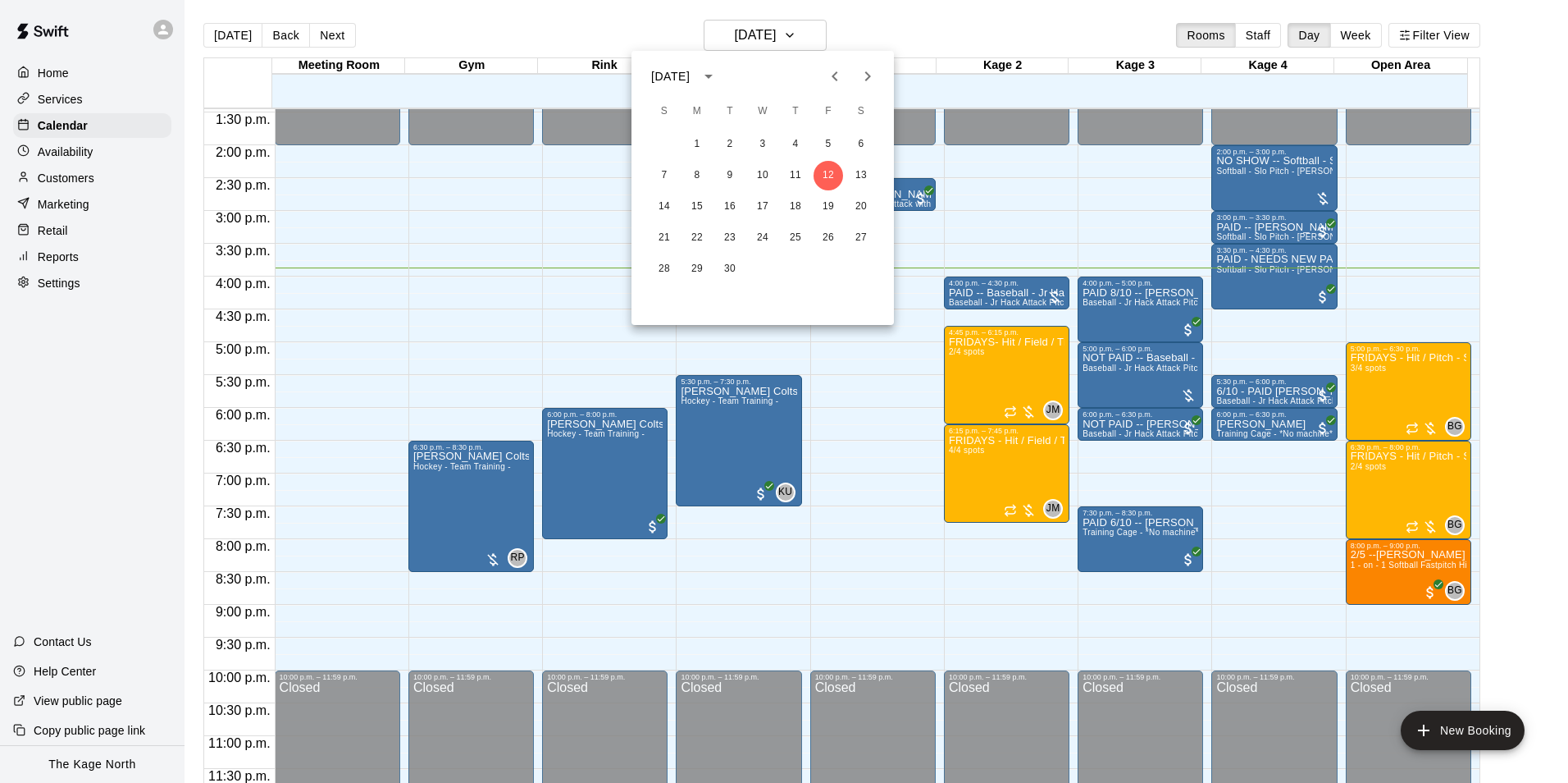
click at [890, 31] on div at bounding box center [784, 392] width 1568 height 783
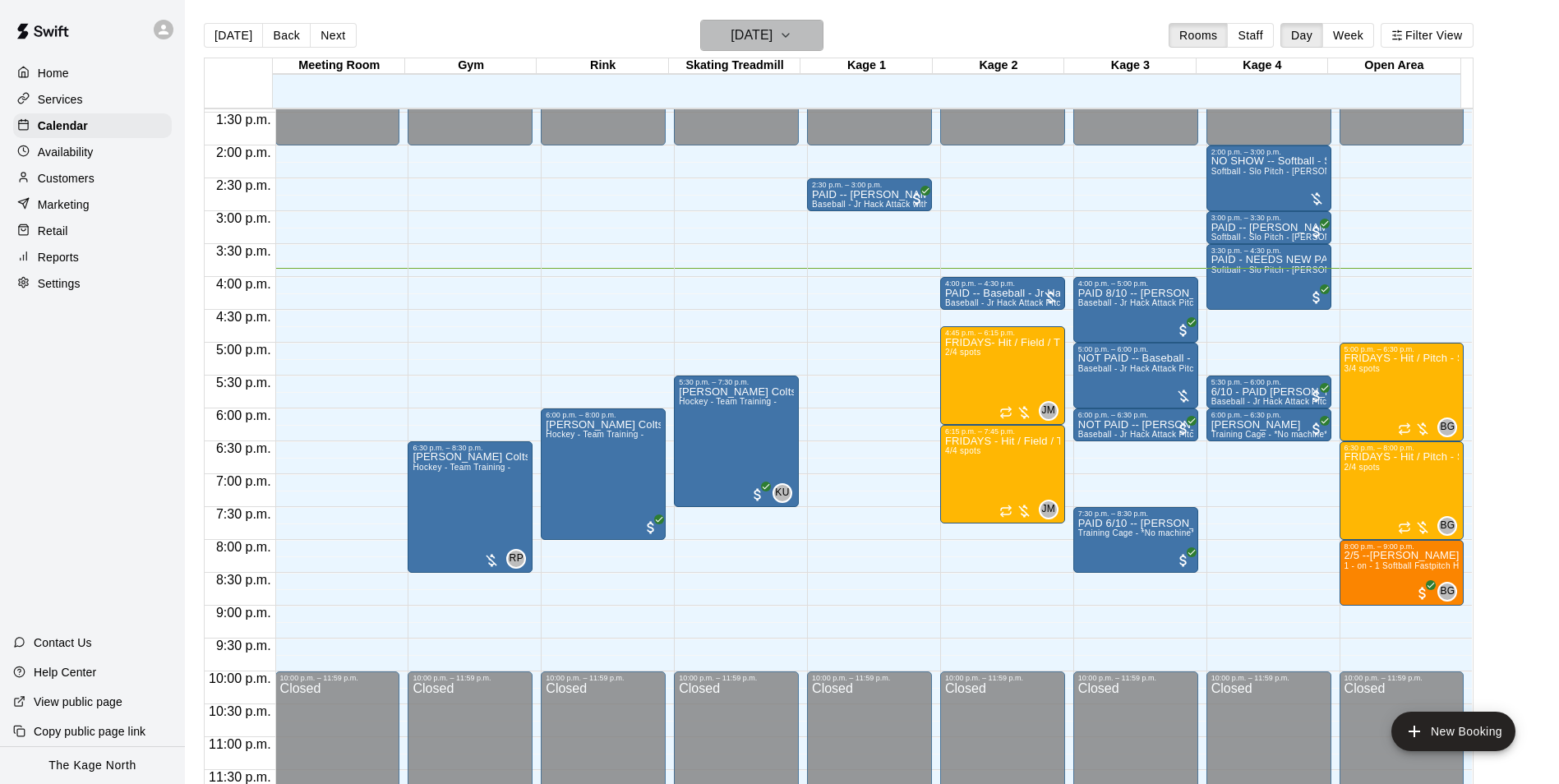
click at [792, 38] on icon "button" at bounding box center [785, 35] width 14 height 20
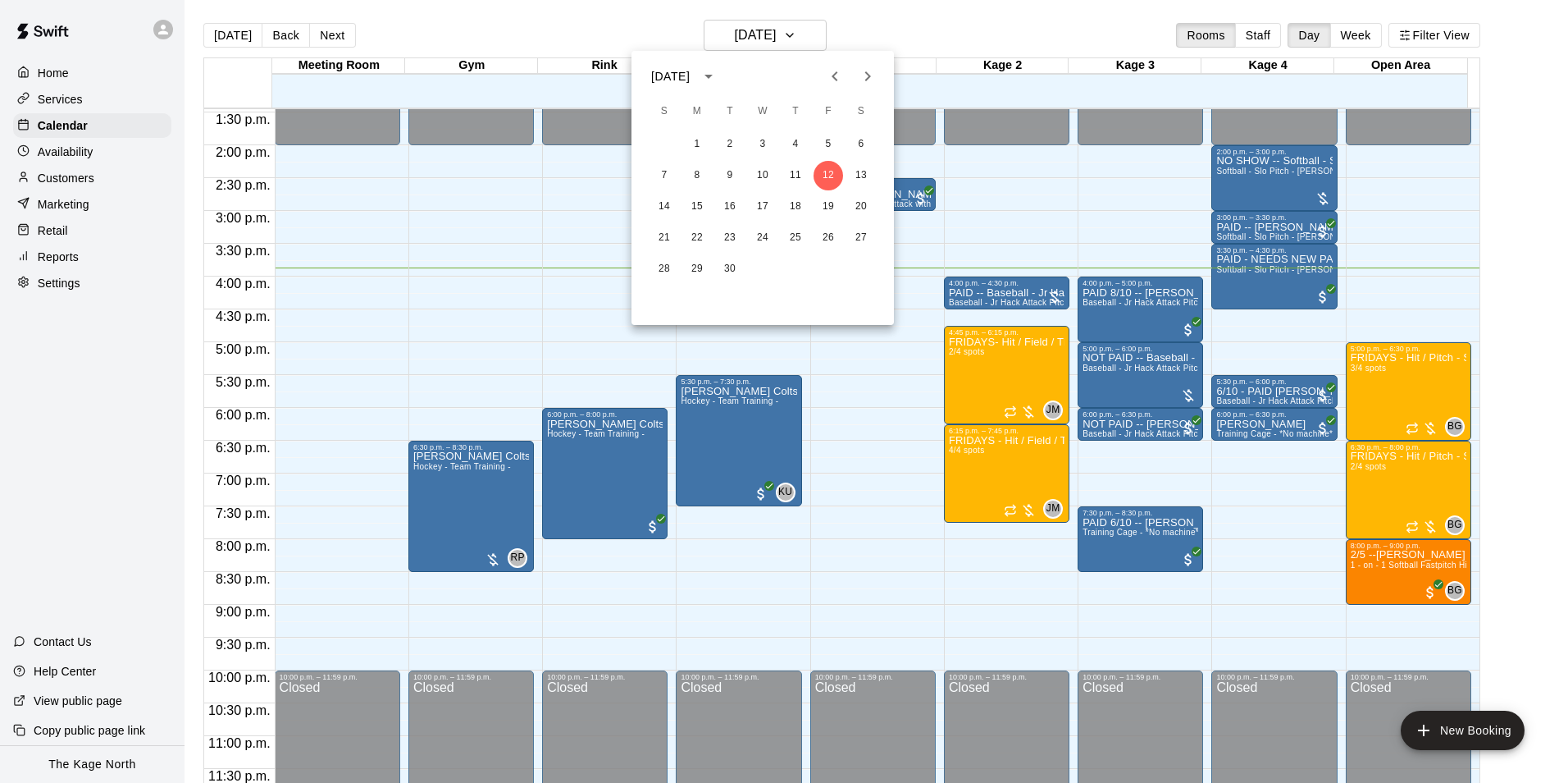
click at [914, 30] on div at bounding box center [784, 392] width 1568 height 783
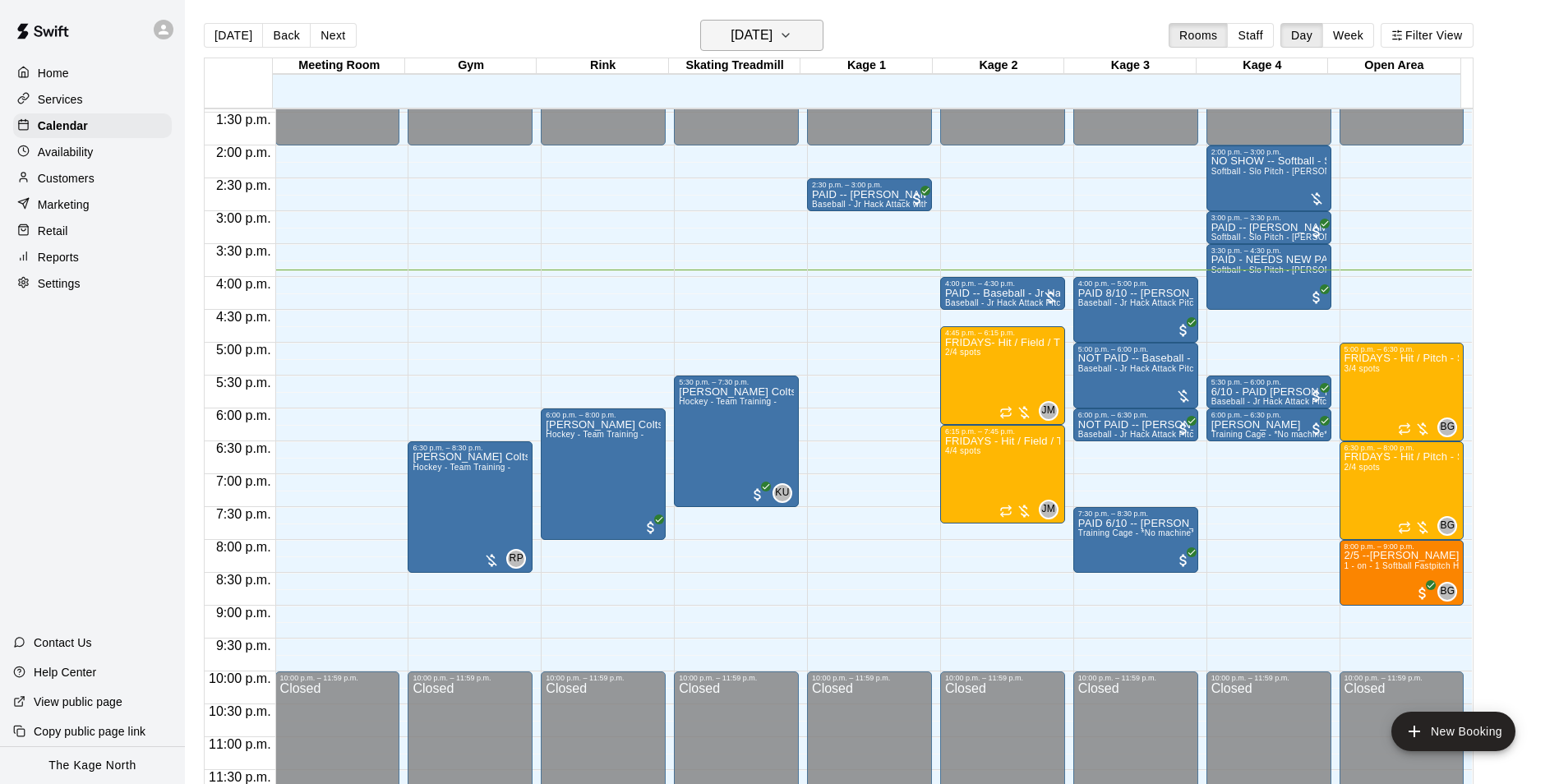
click at [772, 34] on h6 "[DATE]" at bounding box center [752, 35] width 42 height 23
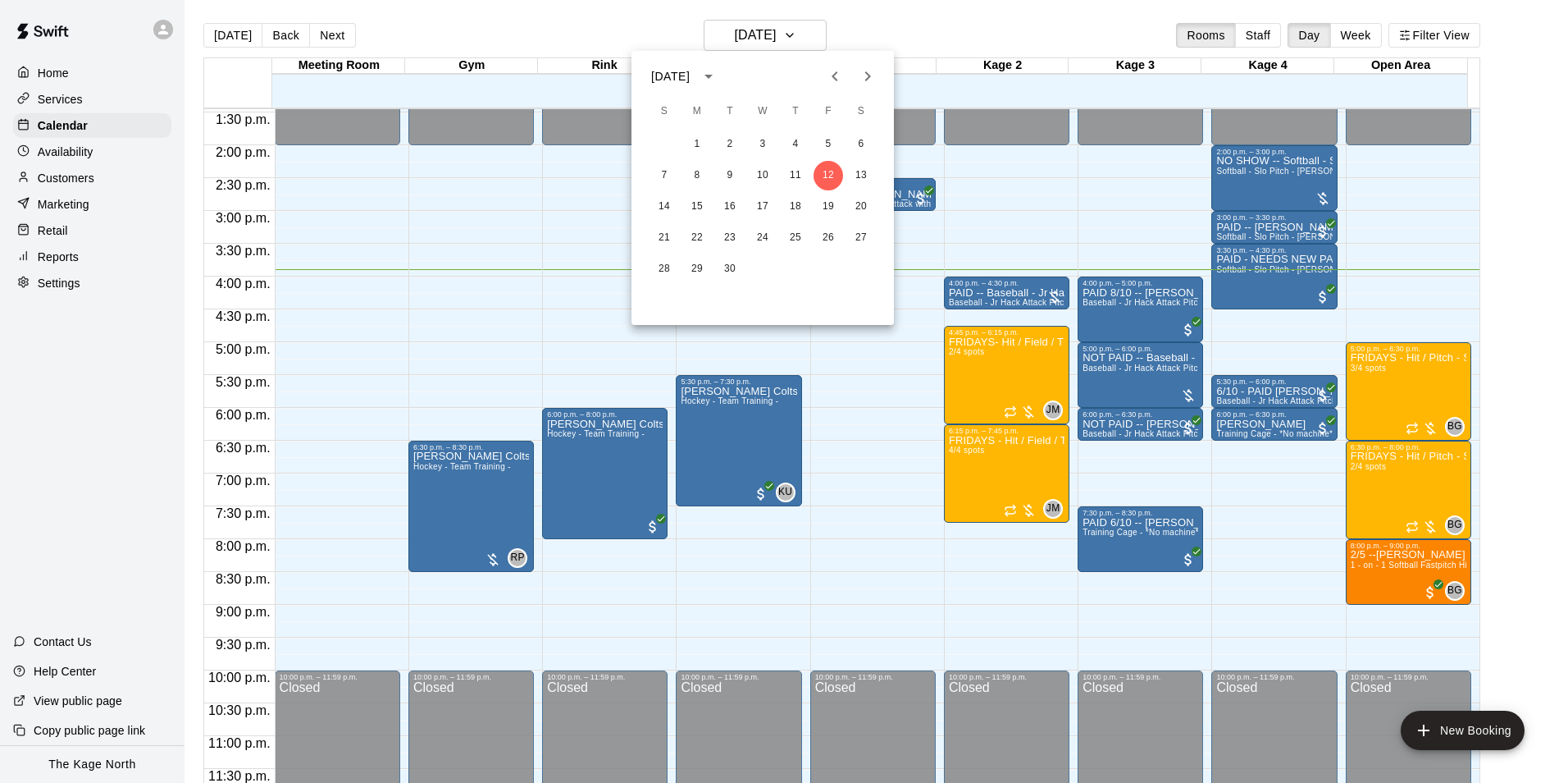
click at [889, 32] on div at bounding box center [784, 392] width 1568 height 783
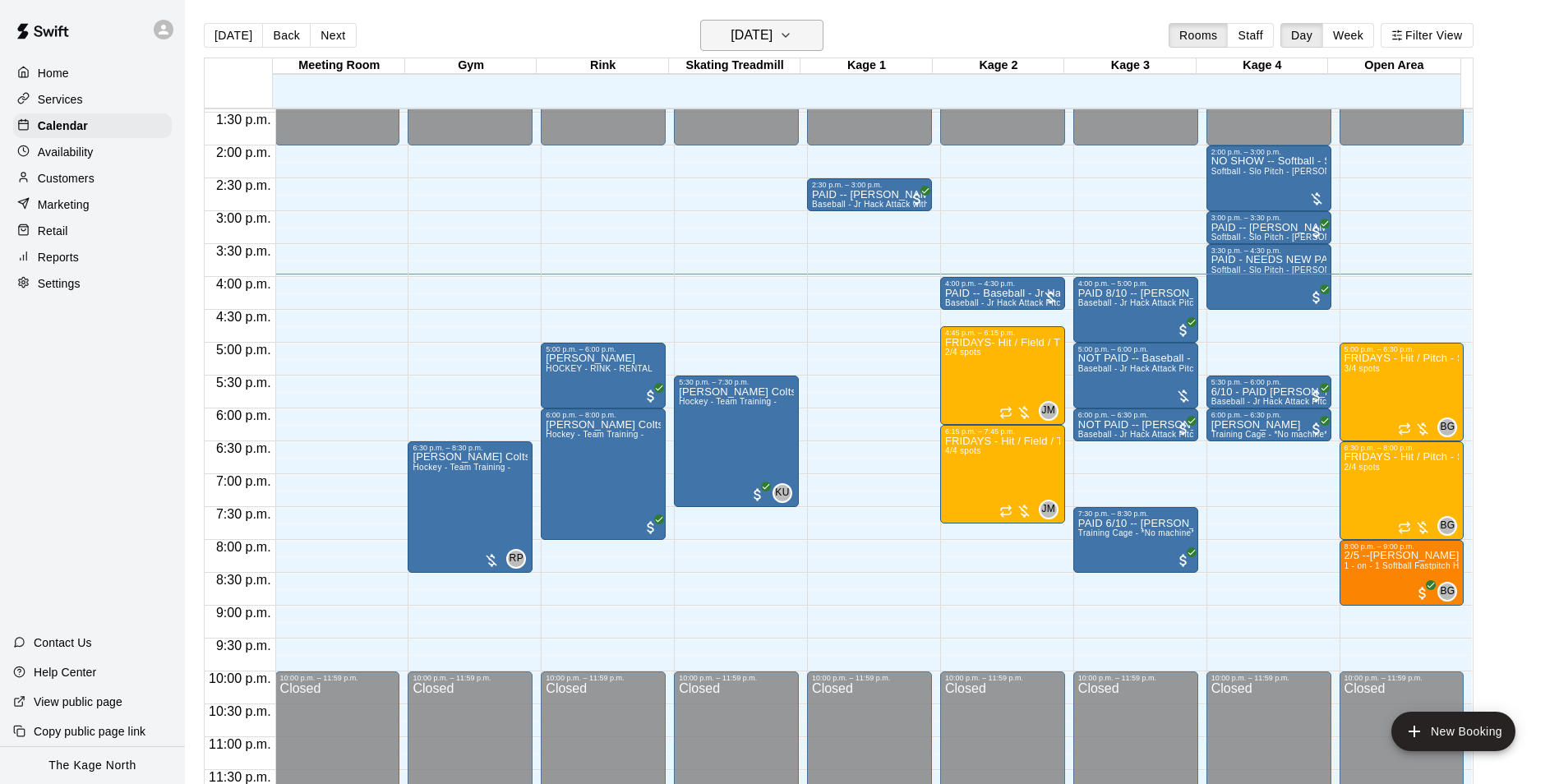
click at [772, 29] on h6 "[DATE]" at bounding box center [752, 35] width 42 height 23
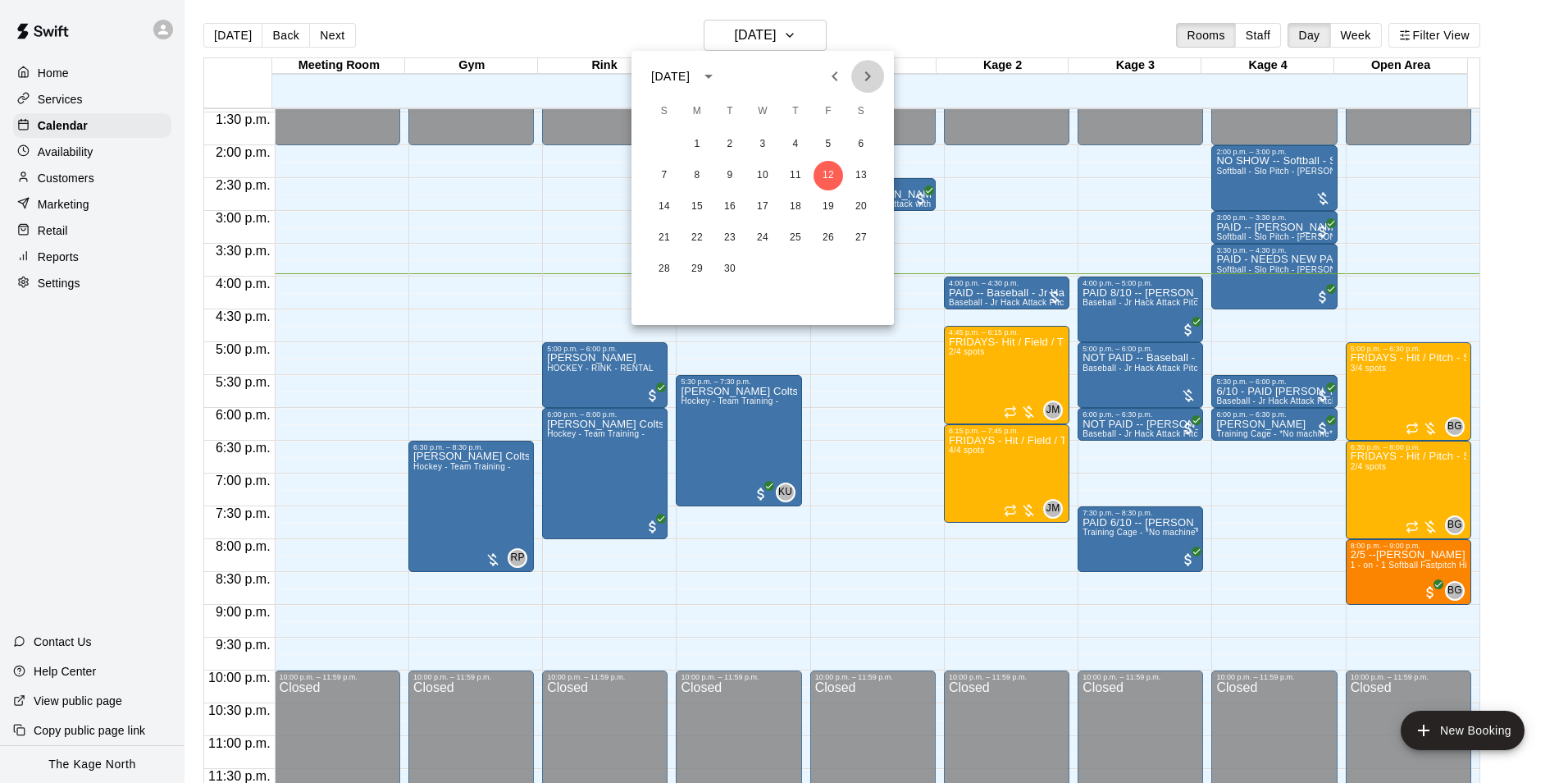
click at [862, 74] on icon "Next month" at bounding box center [868, 76] width 20 height 20
click at [727, 233] on button "21" at bounding box center [730, 238] width 30 height 30
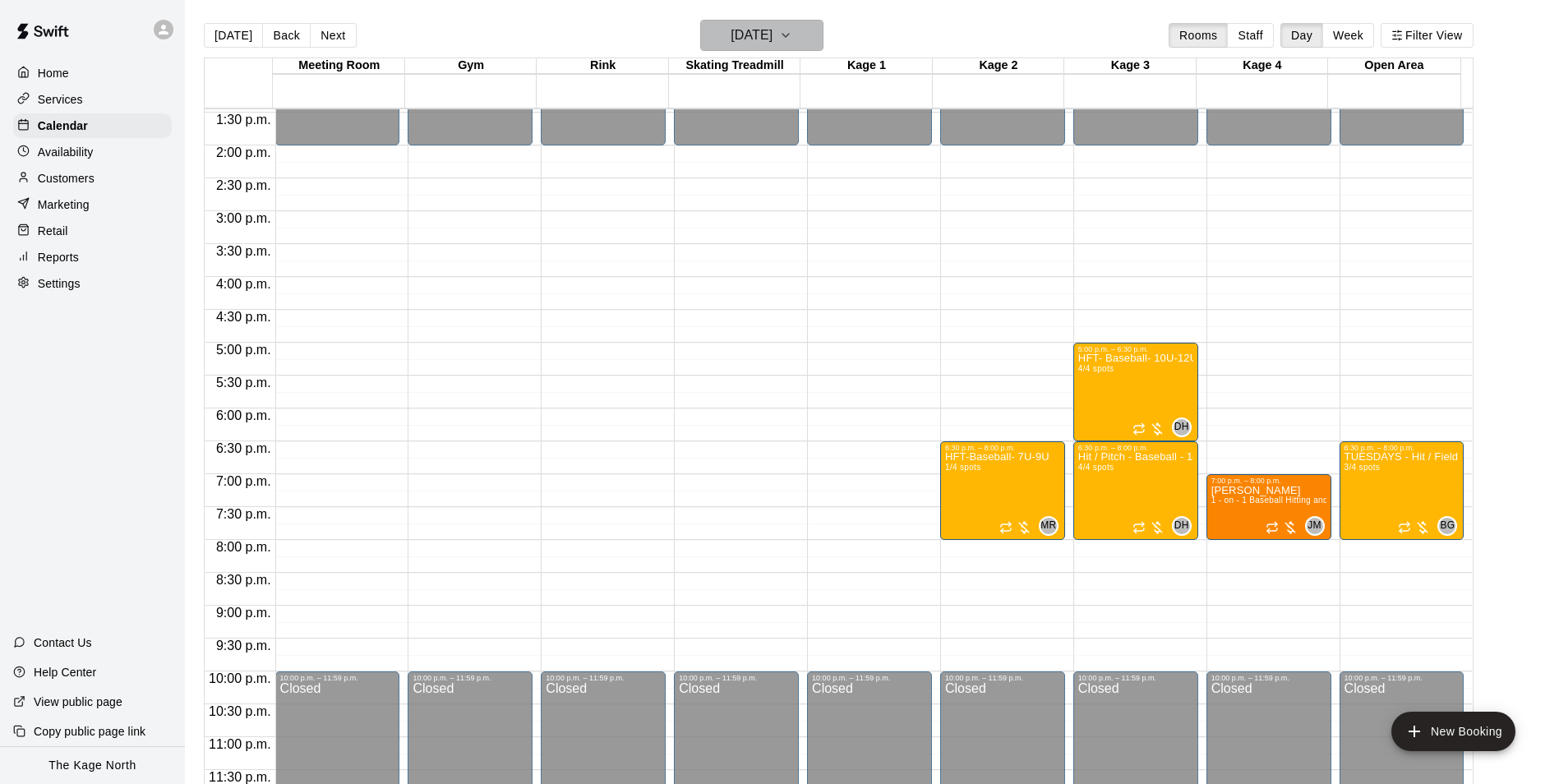
click at [772, 35] on h6 "[DATE]" at bounding box center [752, 35] width 42 height 23
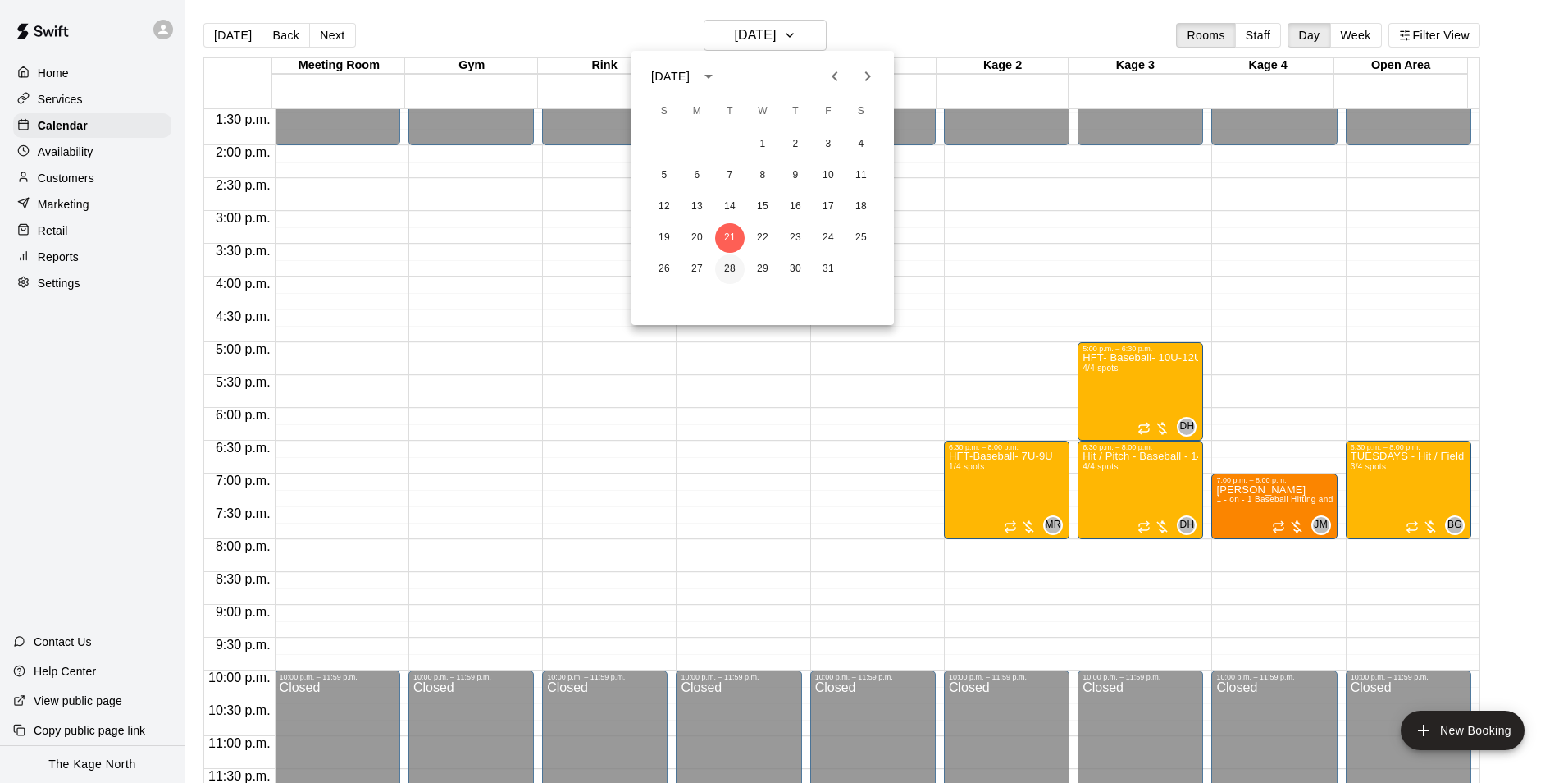
click at [733, 266] on button "28" at bounding box center [730, 269] width 30 height 30
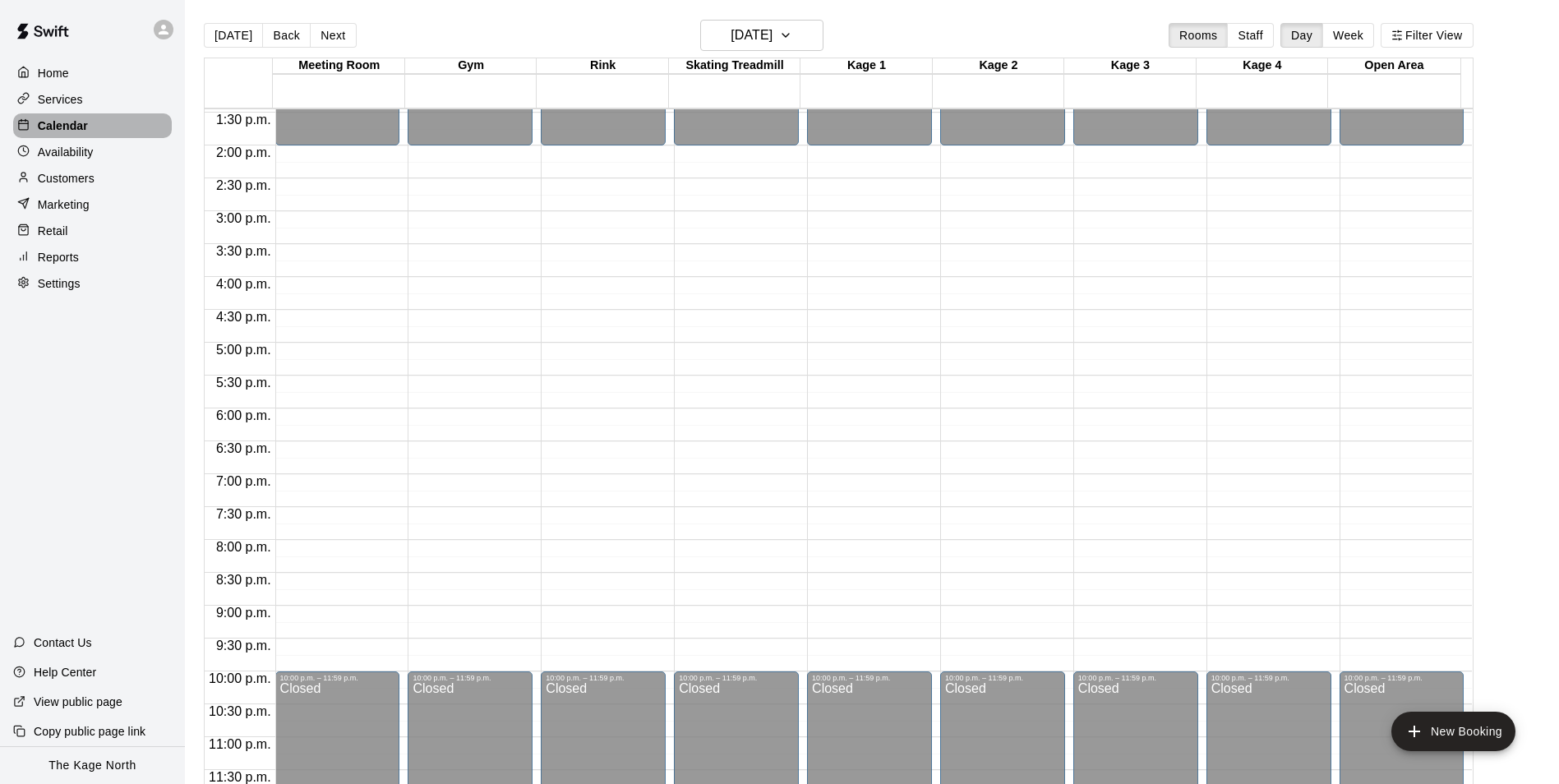
click at [68, 129] on p "Calendar" at bounding box center [63, 125] width 50 height 16
click at [772, 30] on h6 "[DATE]" at bounding box center [752, 35] width 42 height 23
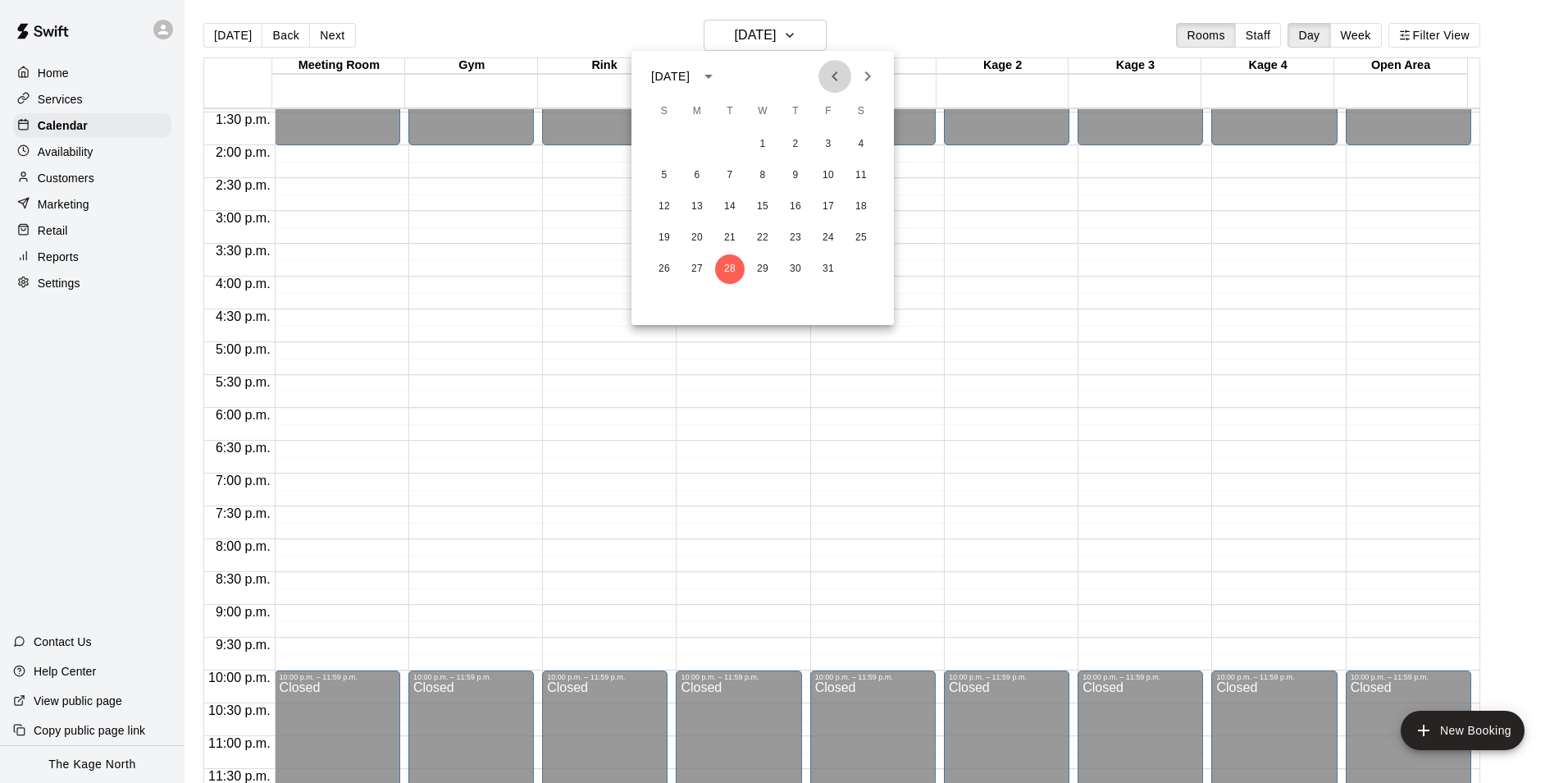
click at [831, 76] on icon "Previous month" at bounding box center [835, 76] width 20 height 20
click at [784, 238] on button "25" at bounding box center [795, 238] width 30 height 30
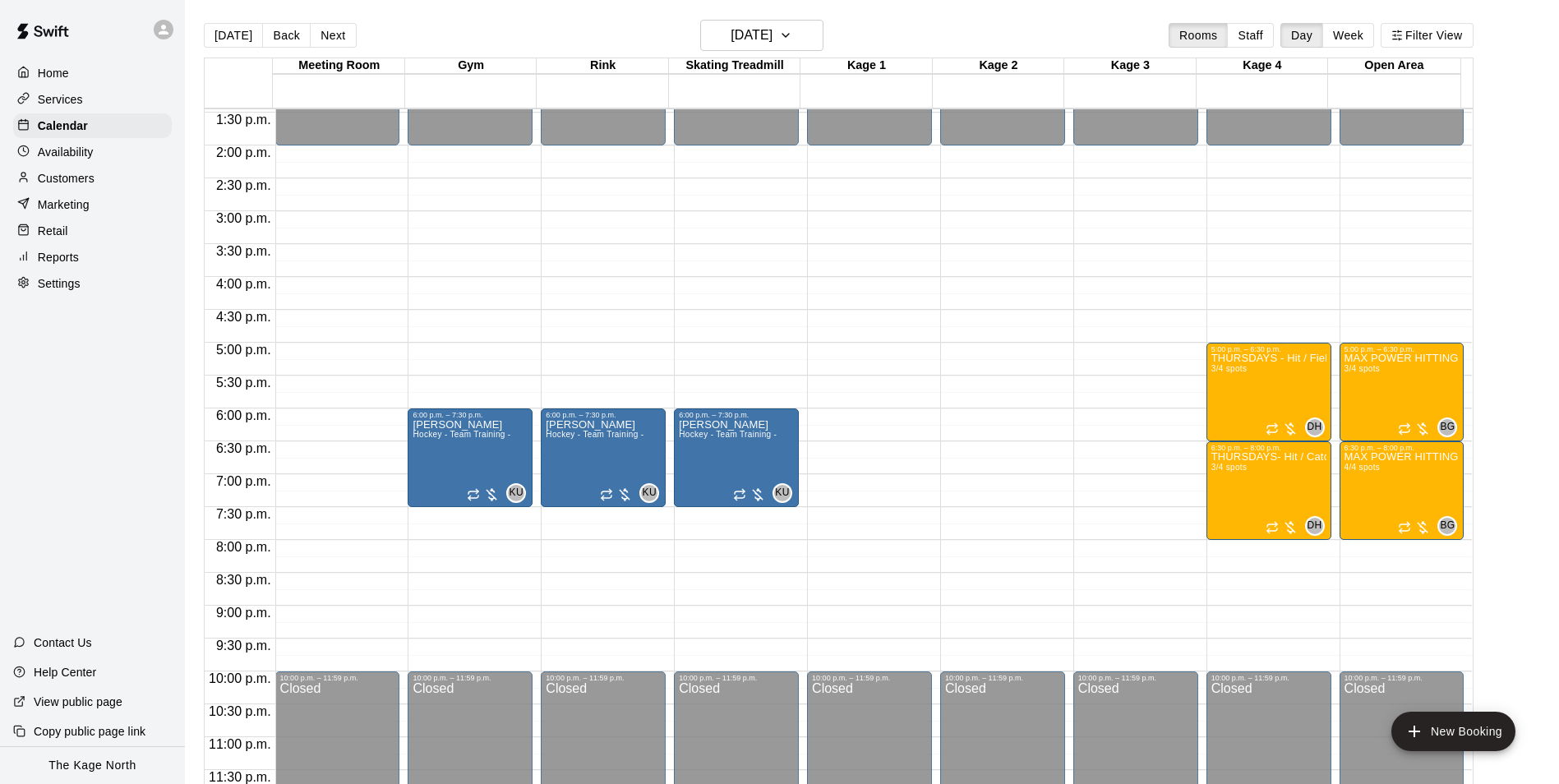
click at [773, 19] on main "[DATE] Back [DATE][DATE] Rooms Staff Day Week Filter View Meeting Room 25 Thu G…" at bounding box center [871, 405] width 1374 height 810
click at [772, 27] on h6 "[DATE]" at bounding box center [752, 35] width 42 height 23
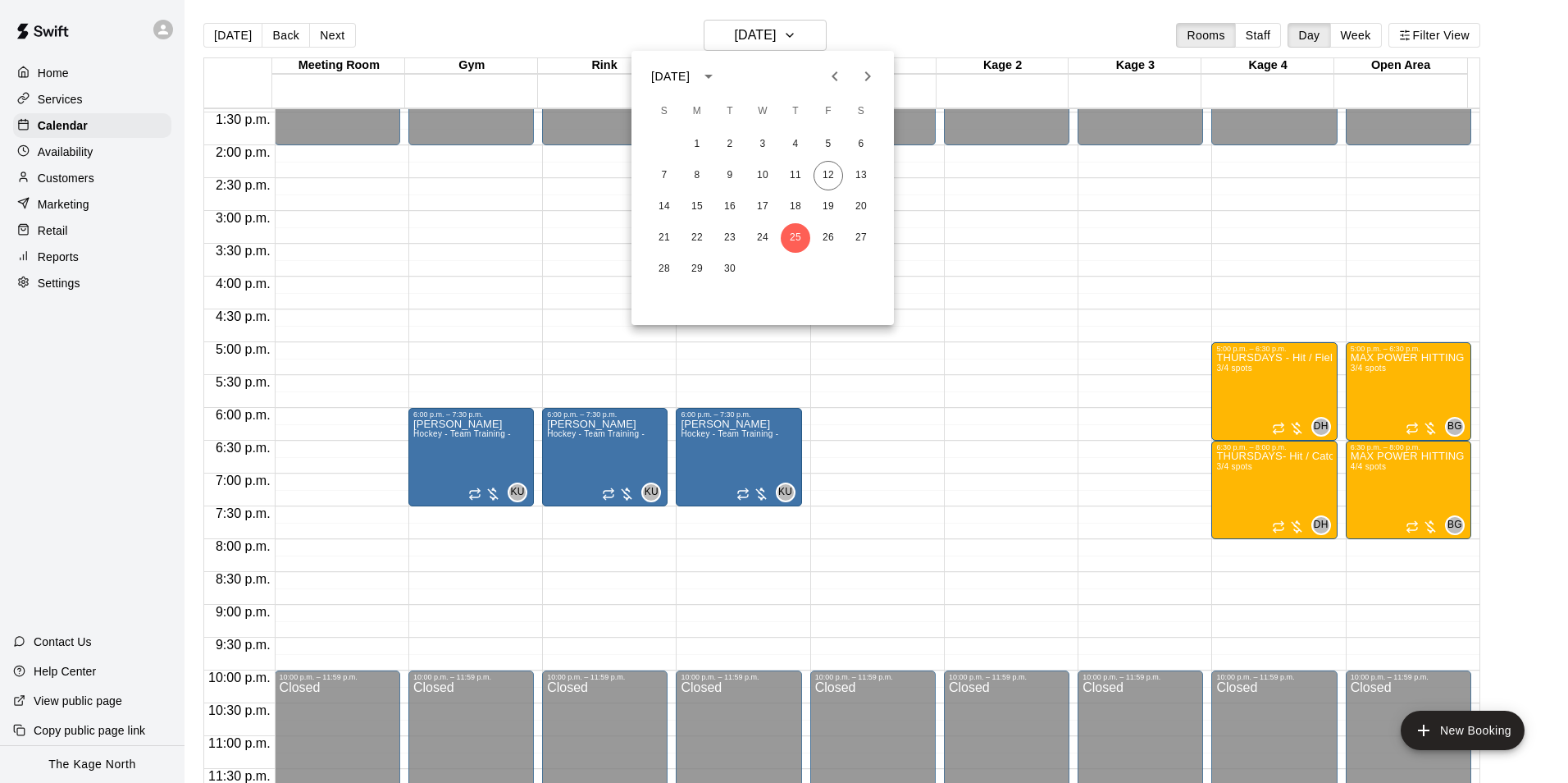
click at [898, 27] on div at bounding box center [784, 392] width 1568 height 783
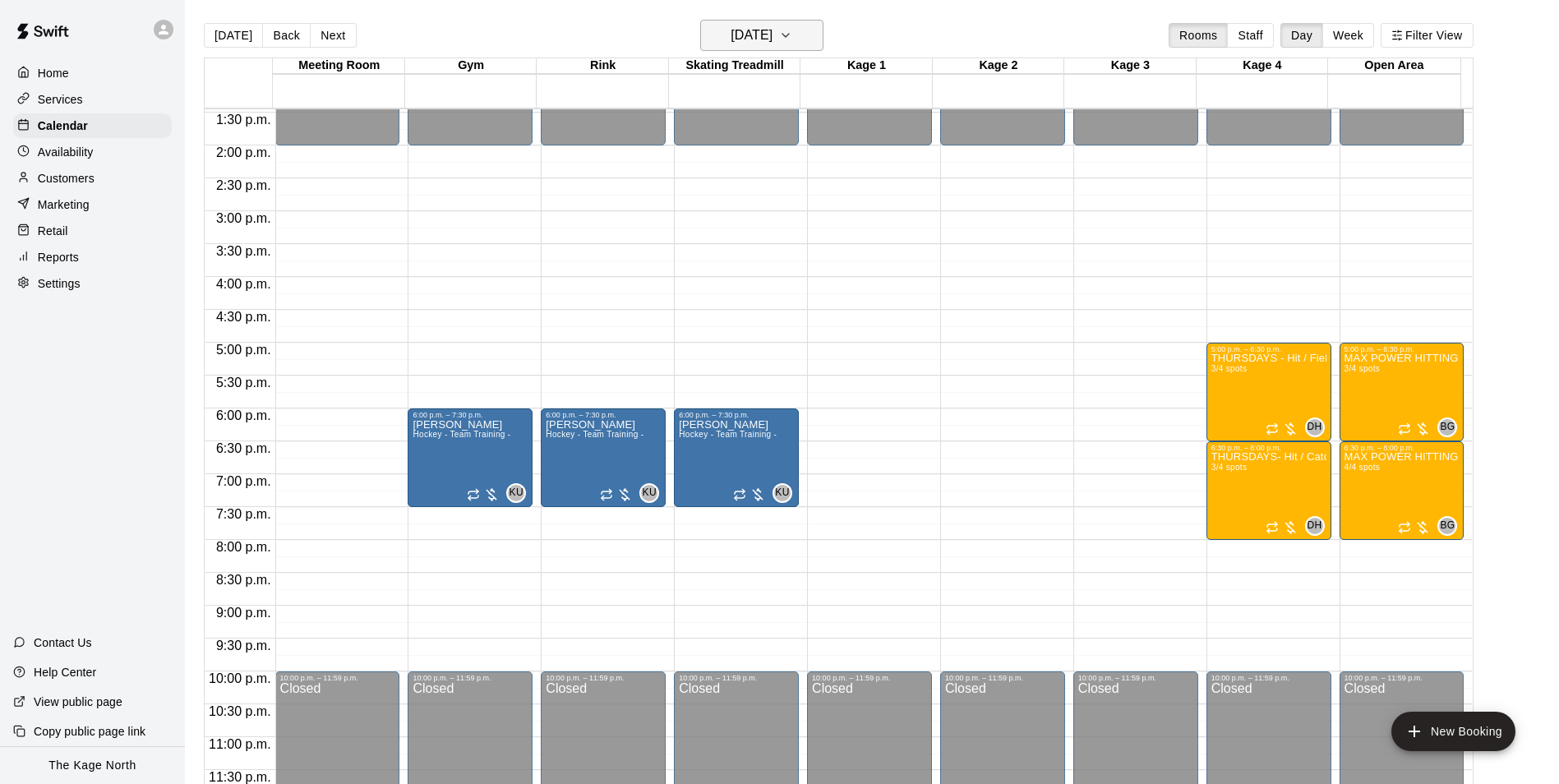
click at [772, 28] on h6 "[DATE]" at bounding box center [752, 35] width 42 height 23
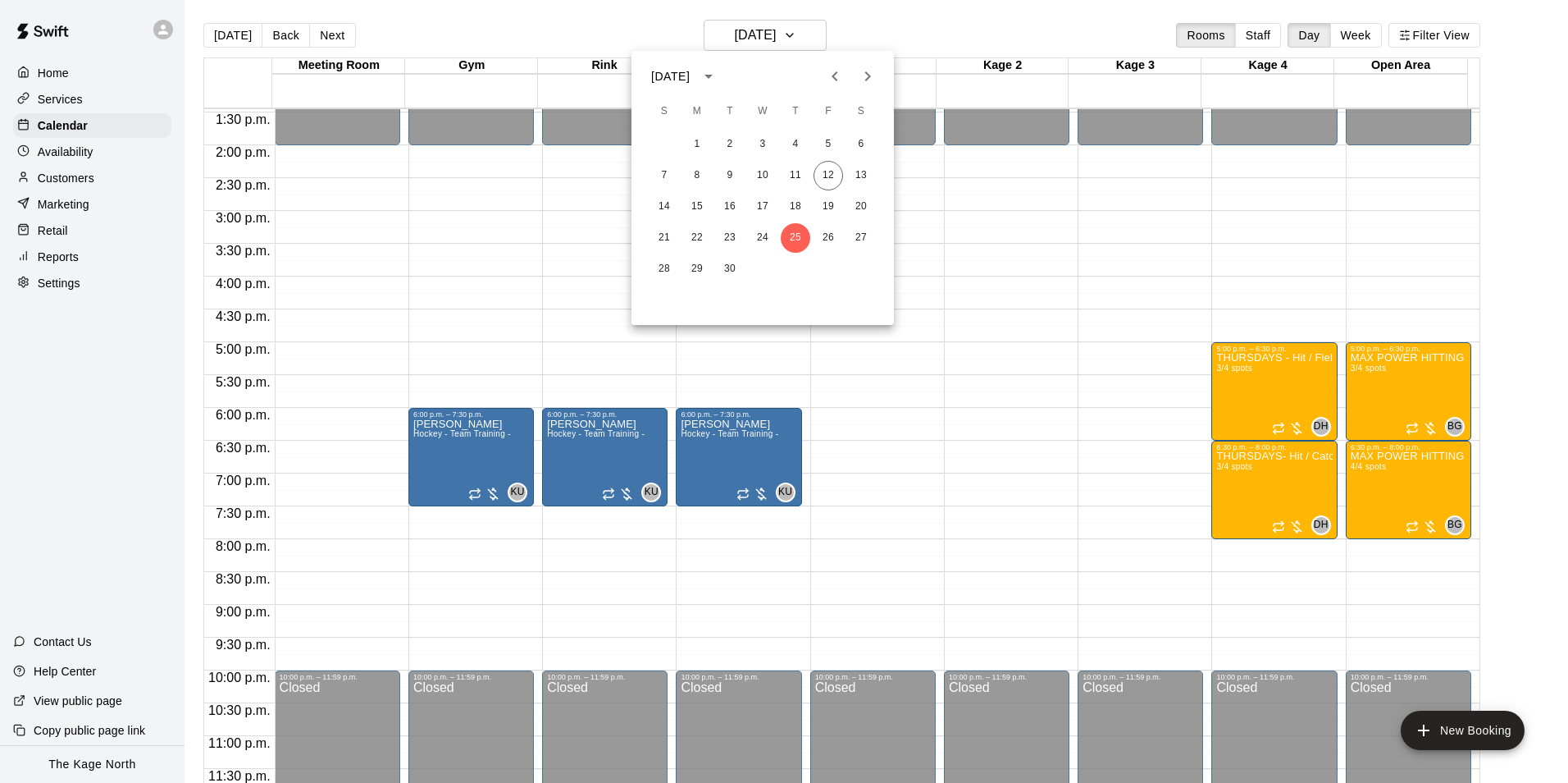
click at [865, 18] on div at bounding box center [784, 392] width 1568 height 783
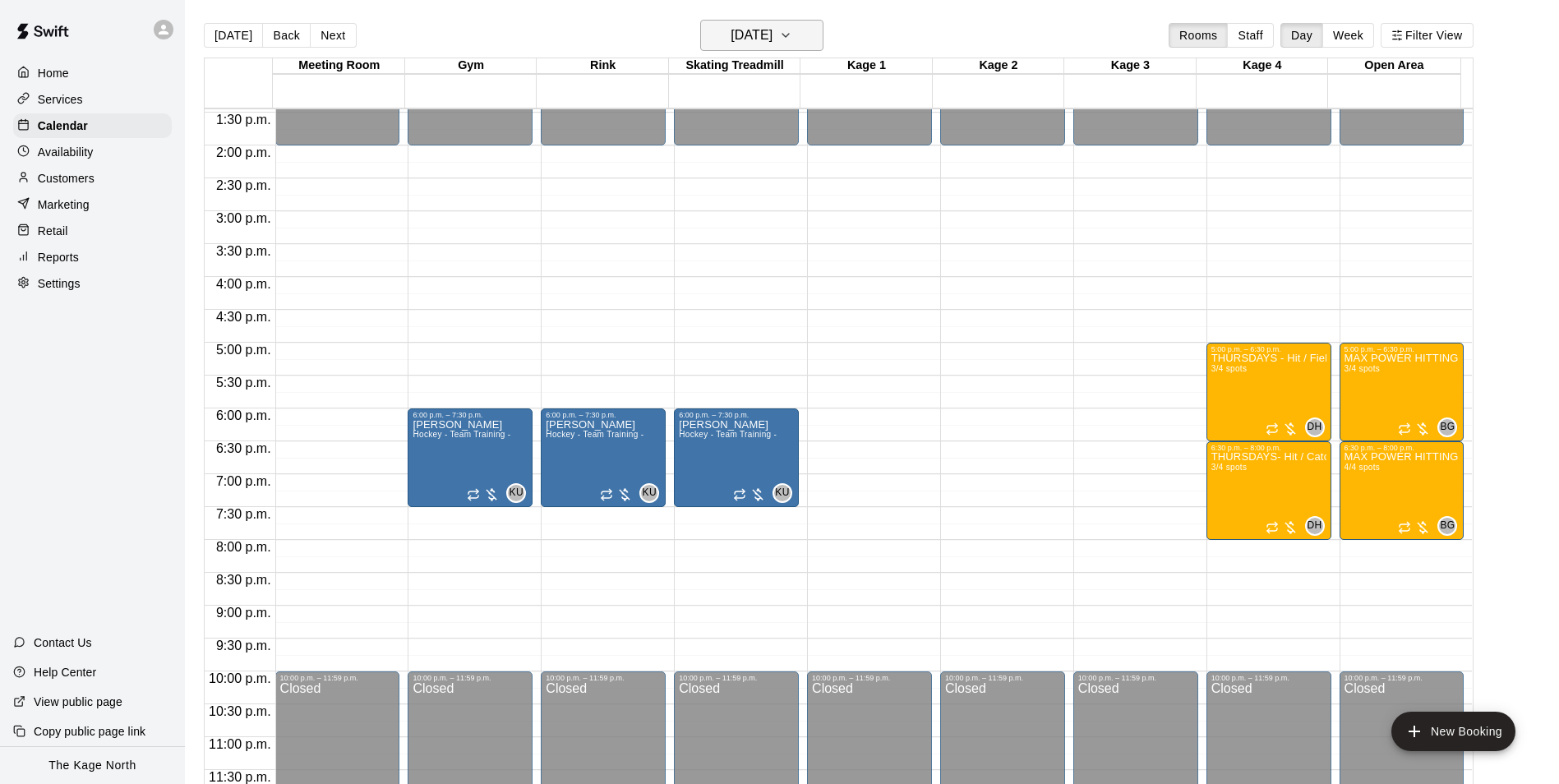
click at [772, 35] on h6 "[DATE]" at bounding box center [752, 35] width 42 height 23
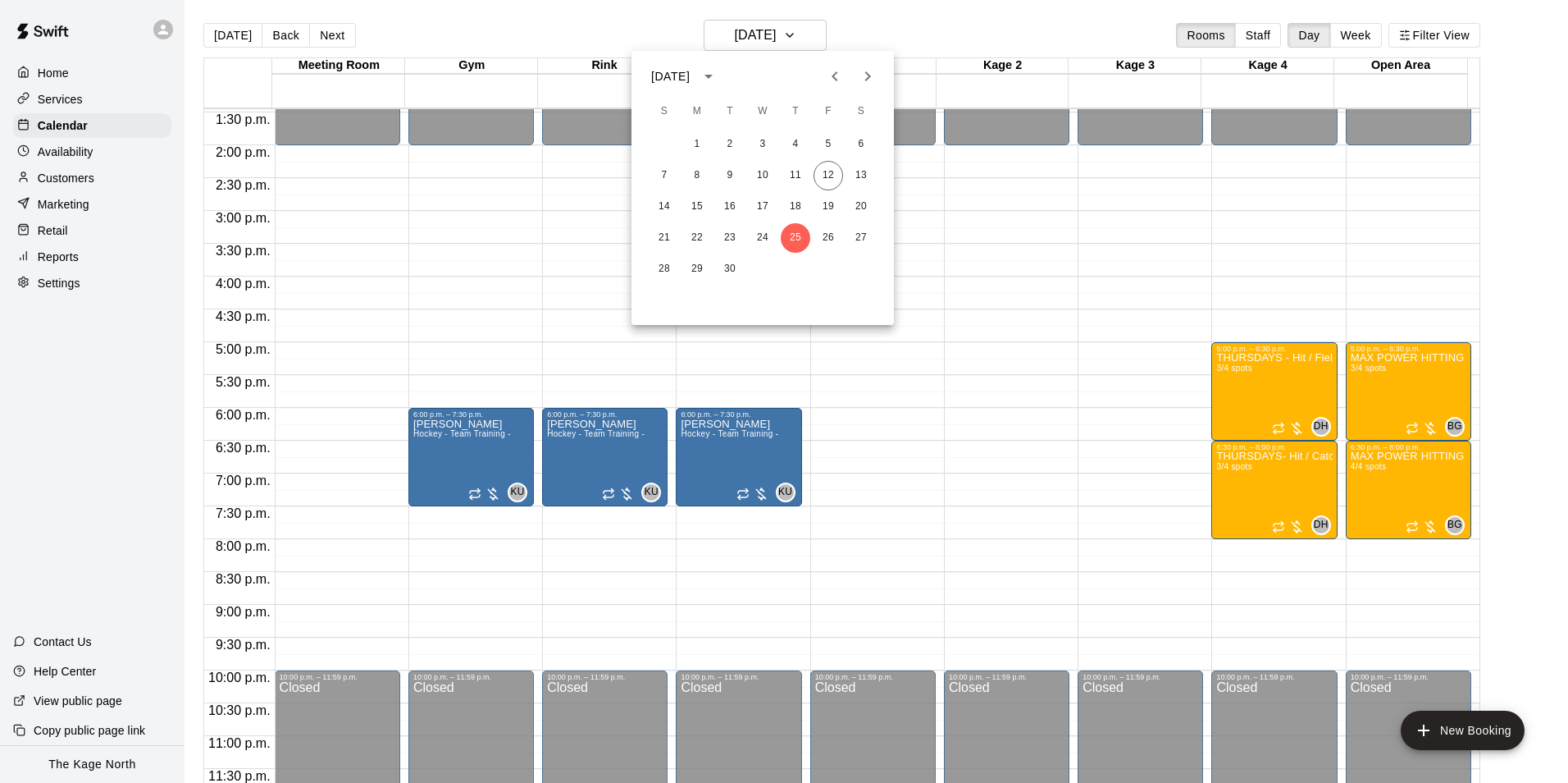
click at [903, 24] on div at bounding box center [784, 392] width 1568 height 783
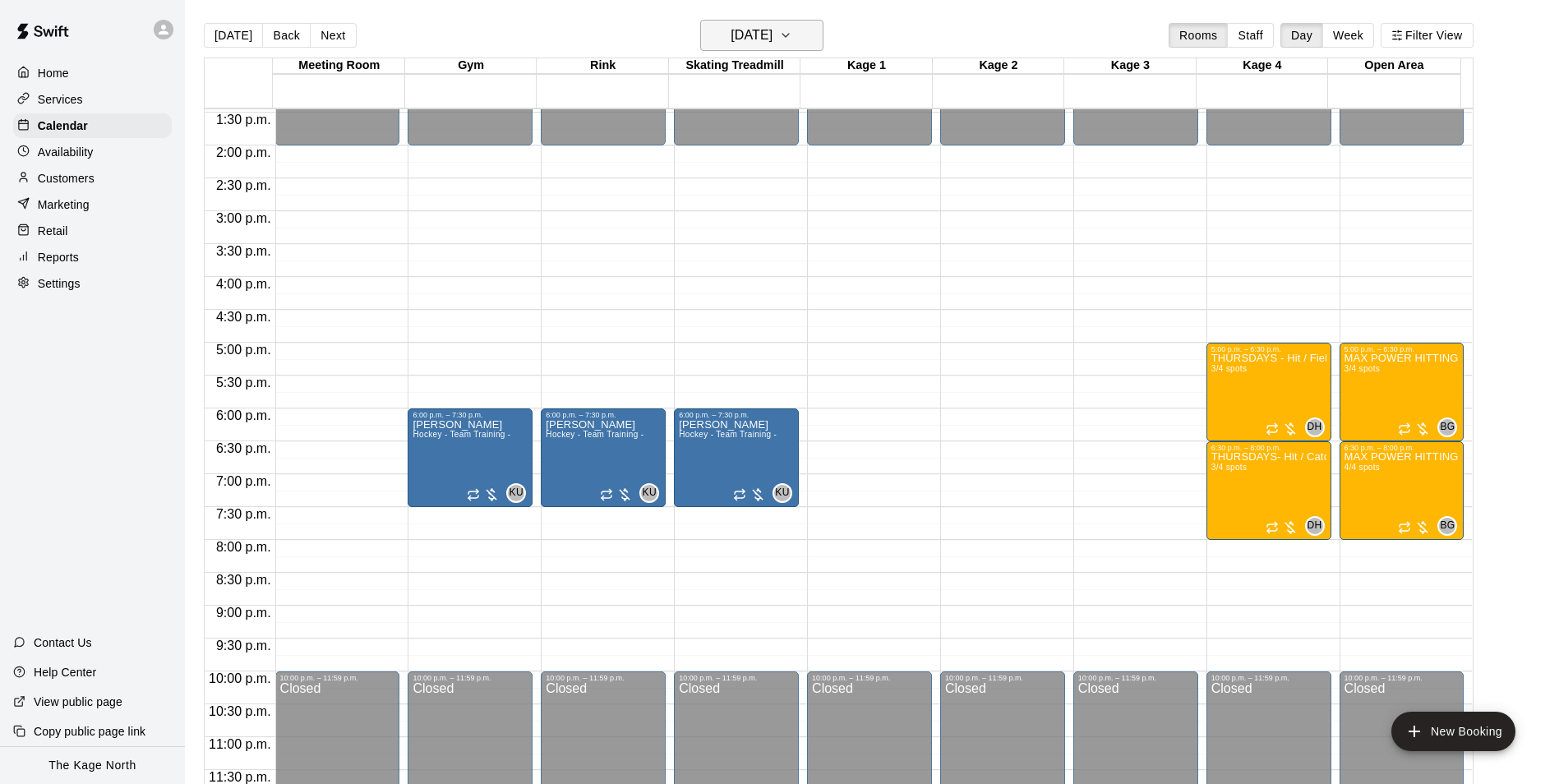
click at [772, 38] on h6 "[DATE]" at bounding box center [752, 35] width 42 height 23
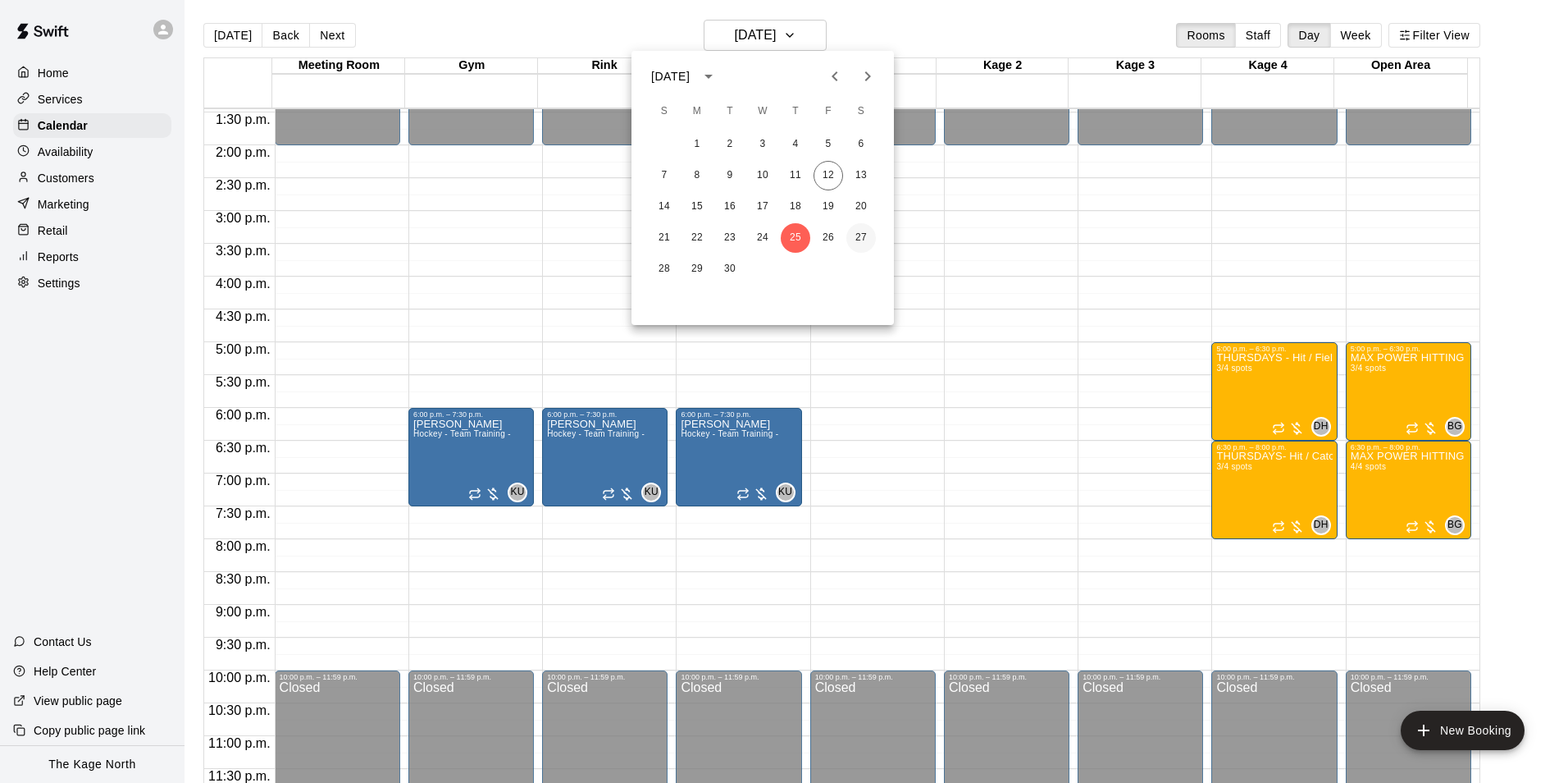
click at [863, 231] on button "27" at bounding box center [861, 238] width 30 height 30
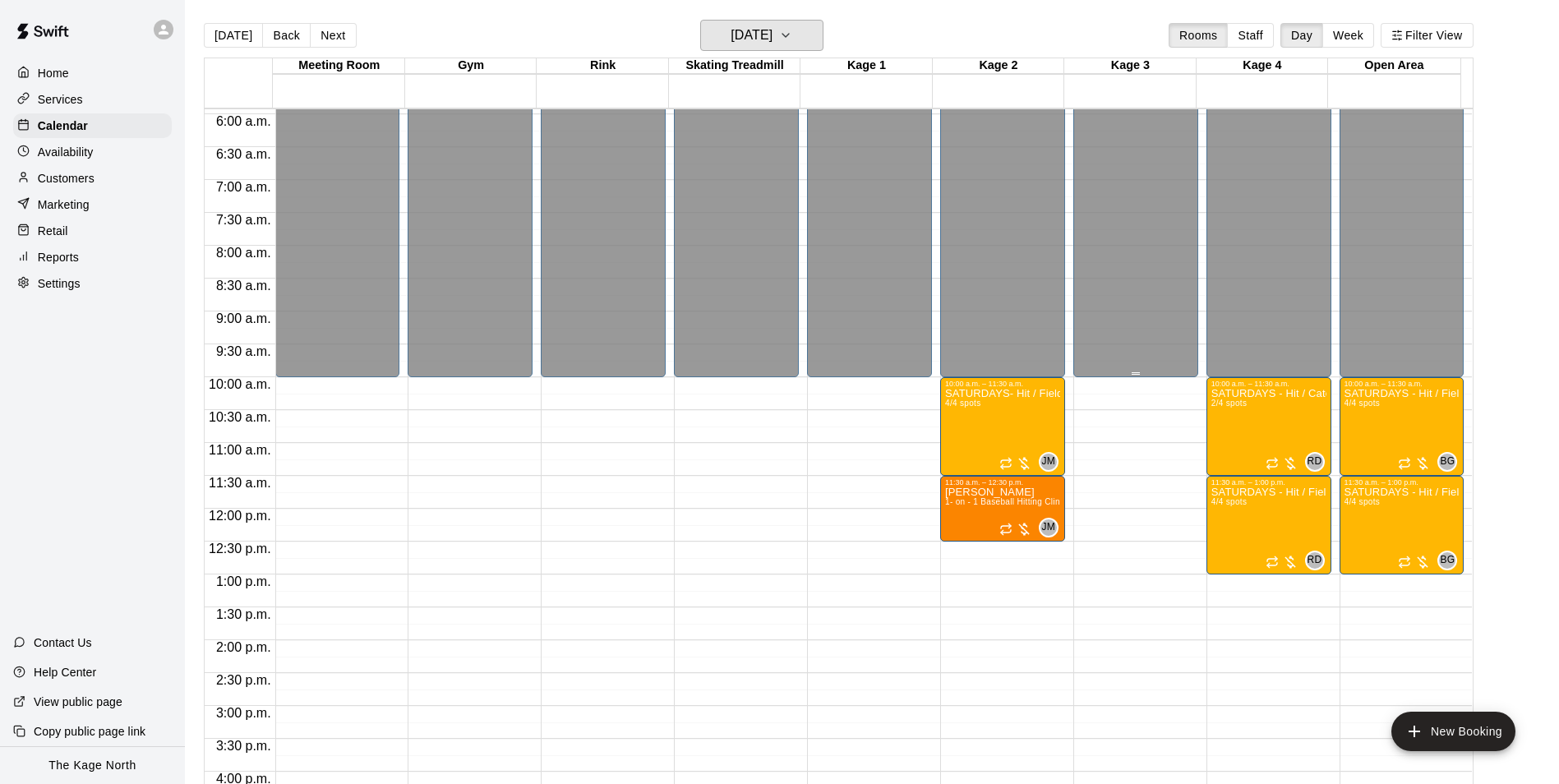
scroll to position [311, 0]
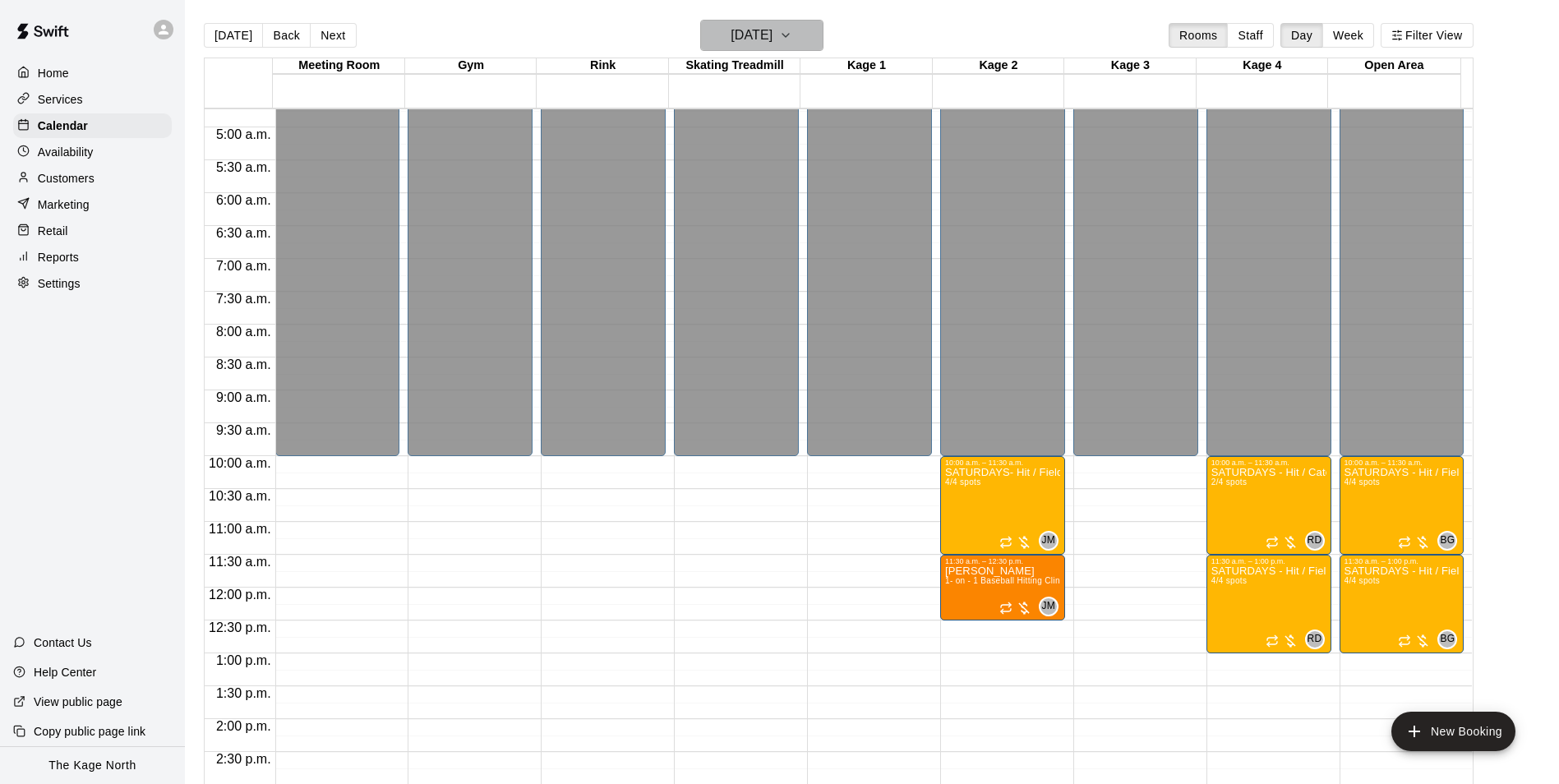
click at [768, 36] on h6 "[DATE]" at bounding box center [752, 35] width 42 height 23
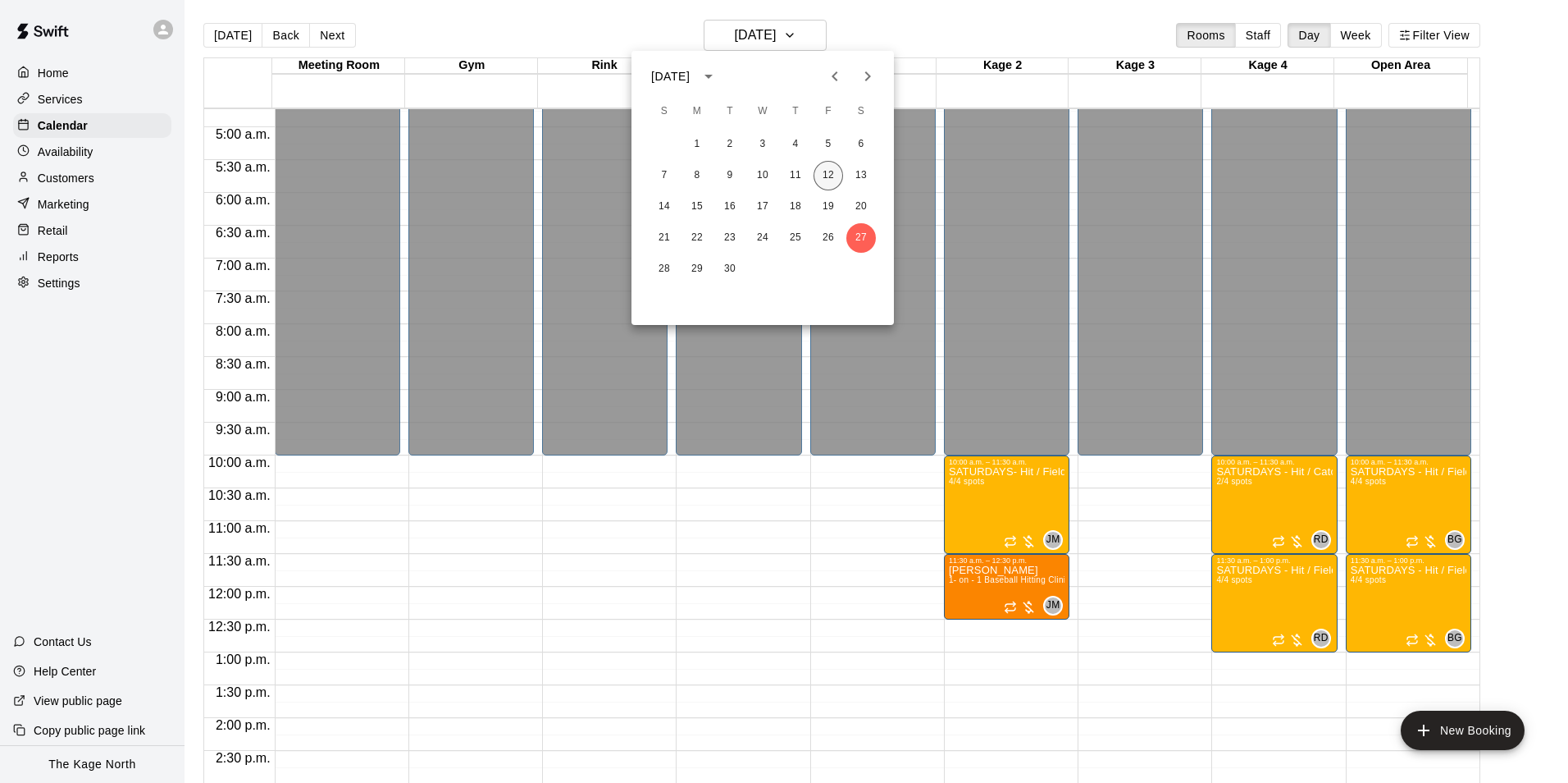
click at [823, 176] on button "12" at bounding box center [829, 176] width 30 height 30
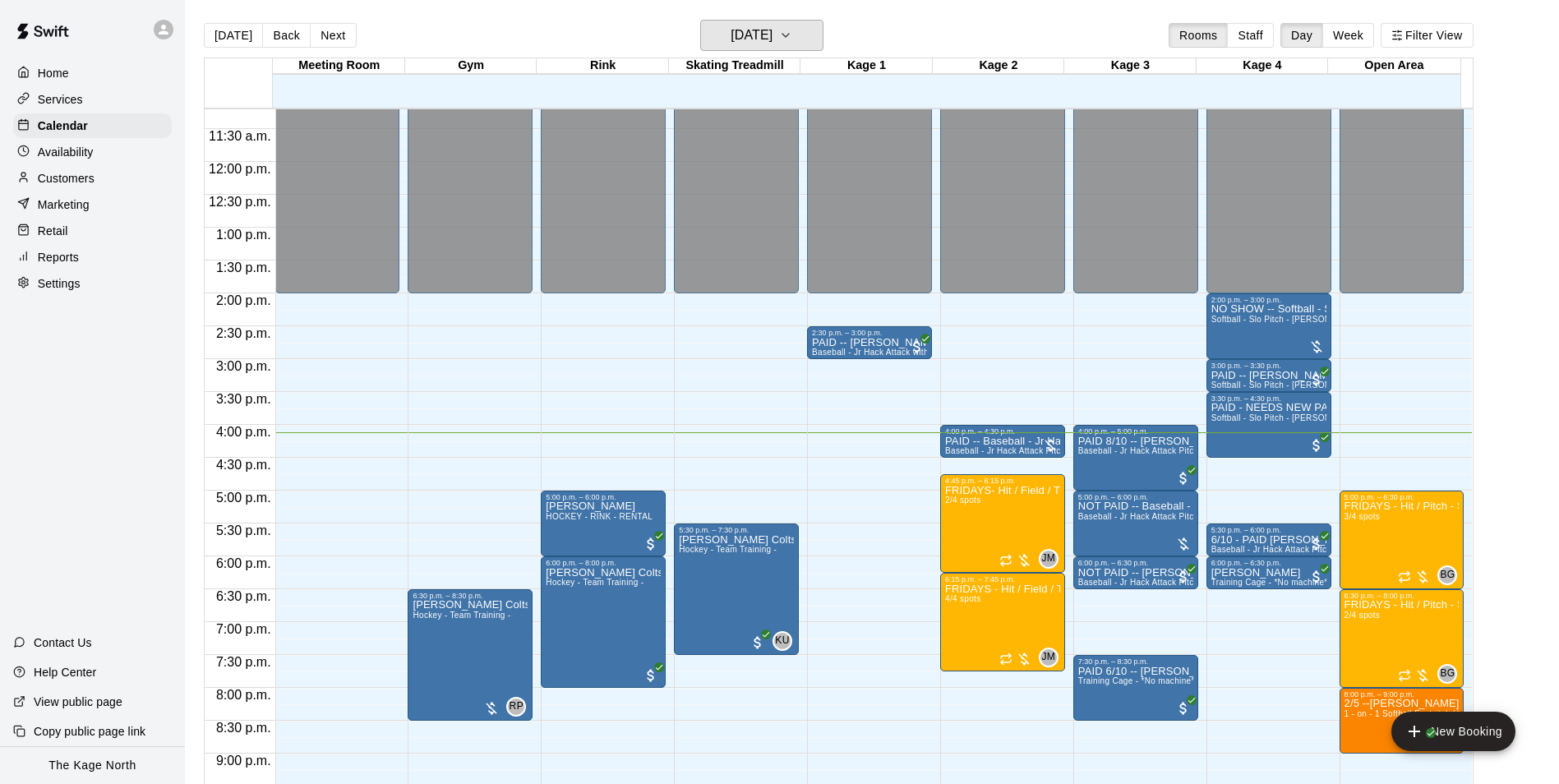
scroll to position [886, 0]
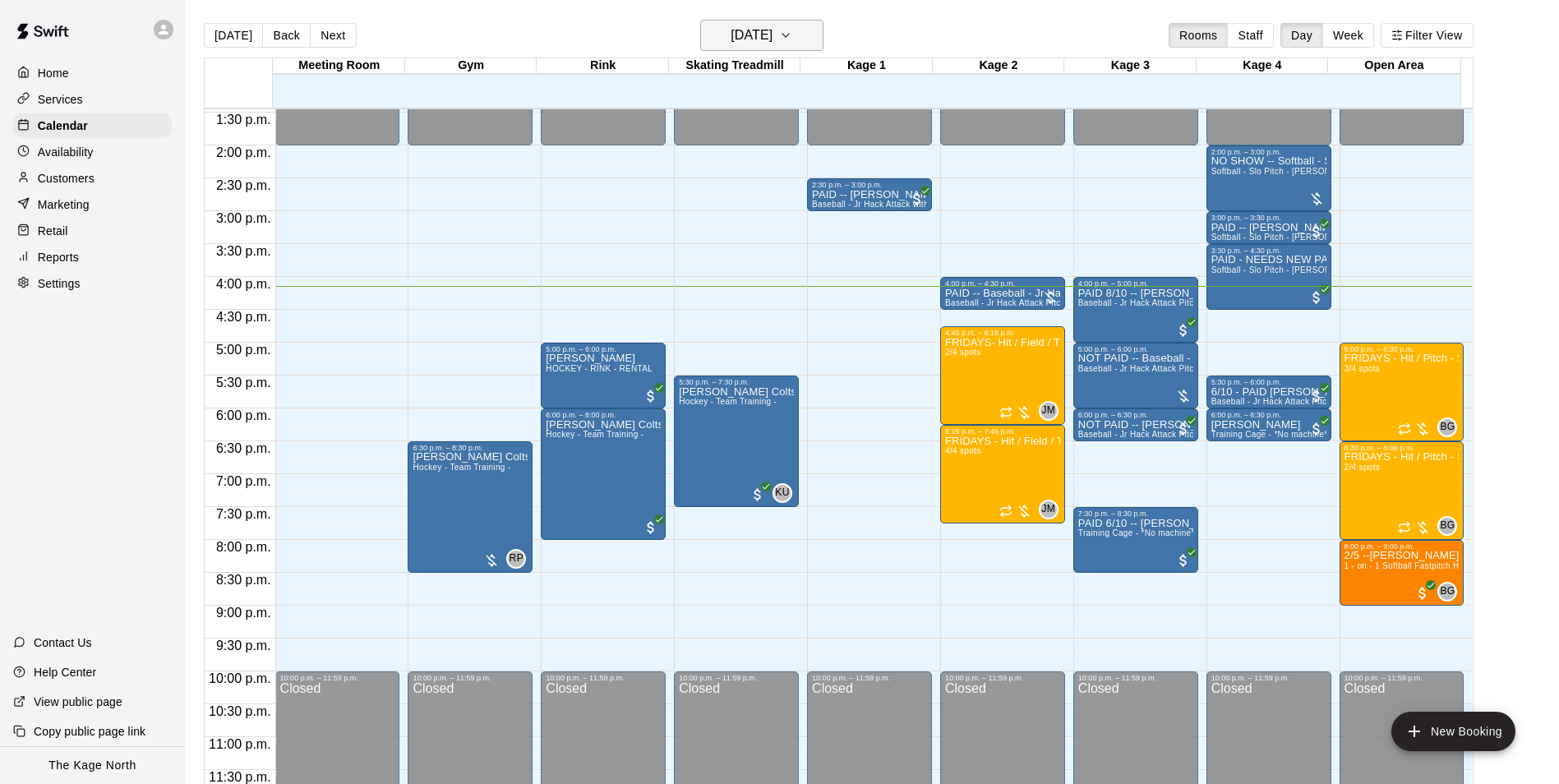
click at [772, 39] on h6 "[DATE]" at bounding box center [752, 35] width 42 height 23
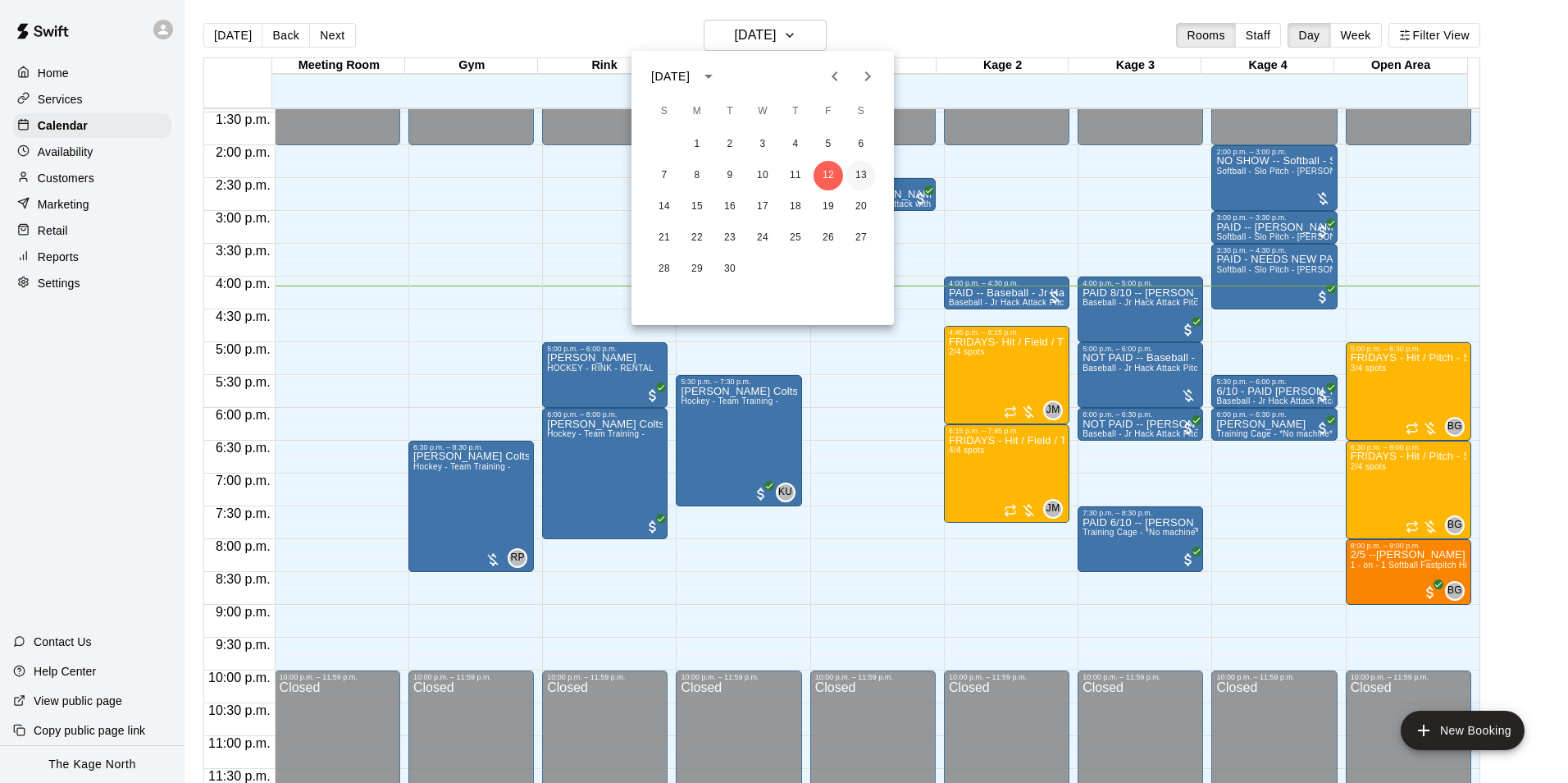
click at [863, 172] on button "13" at bounding box center [861, 176] width 30 height 30
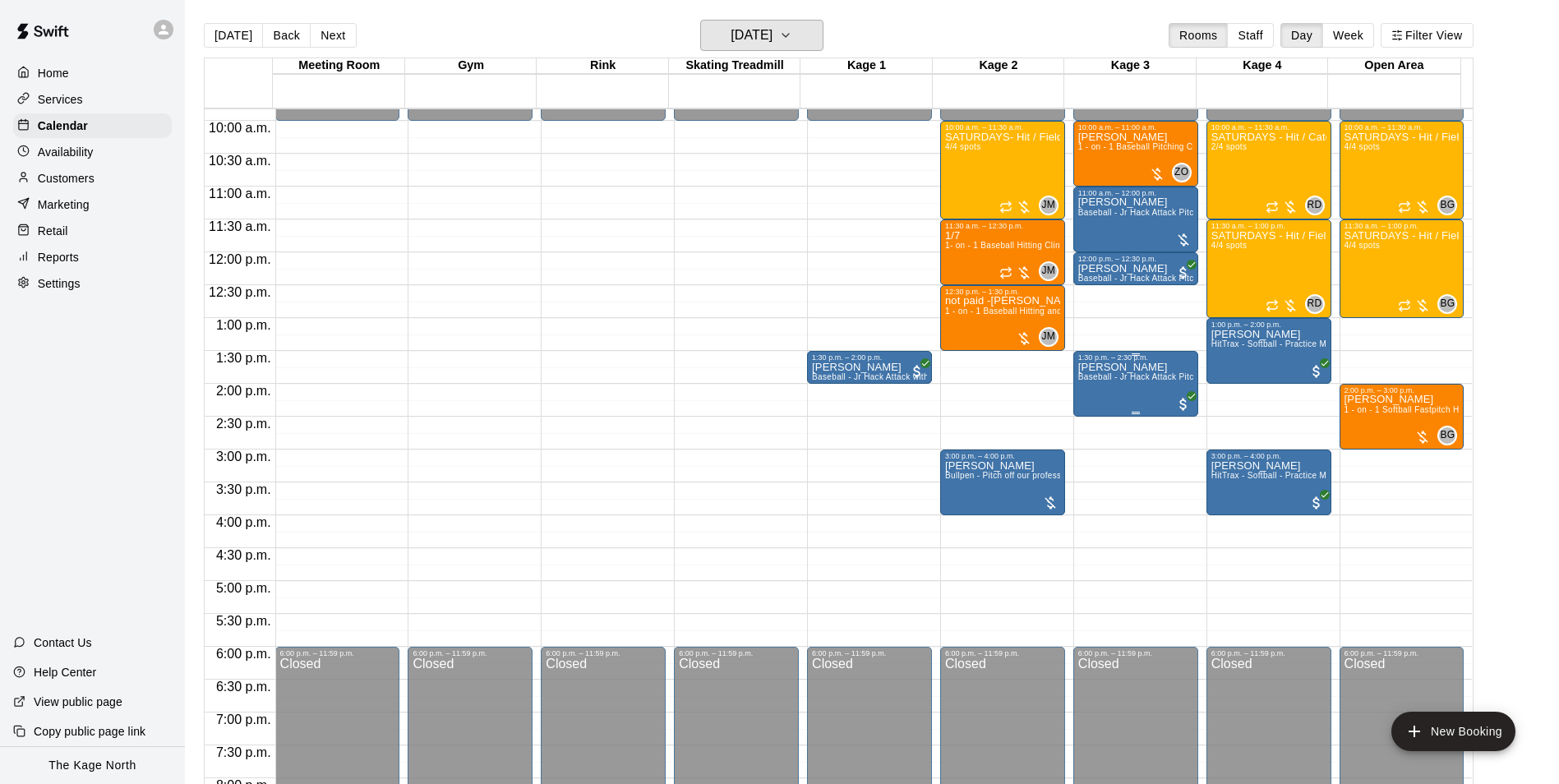
scroll to position [639, 0]
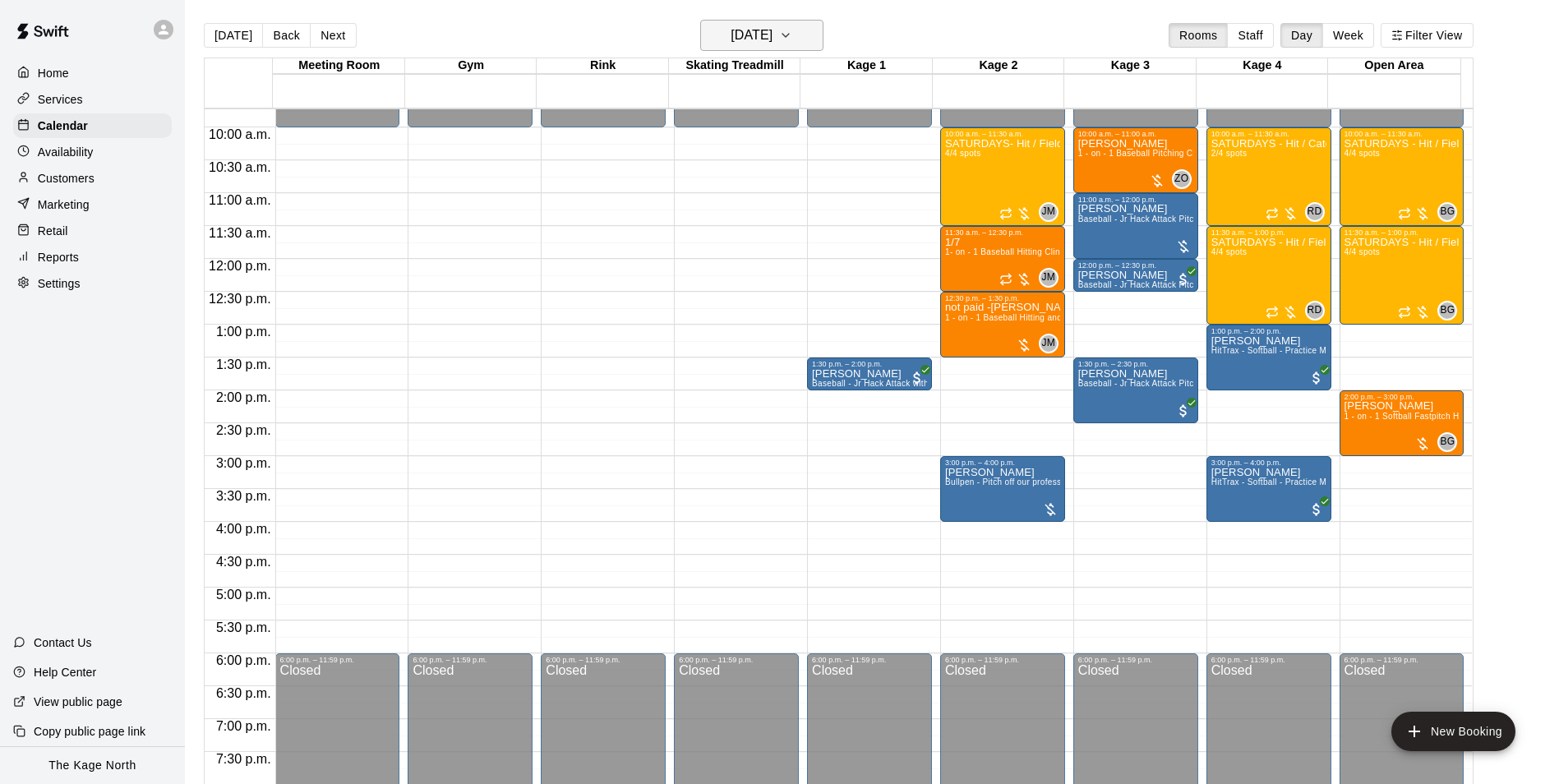
click at [772, 33] on h6 "[DATE]" at bounding box center [752, 35] width 42 height 23
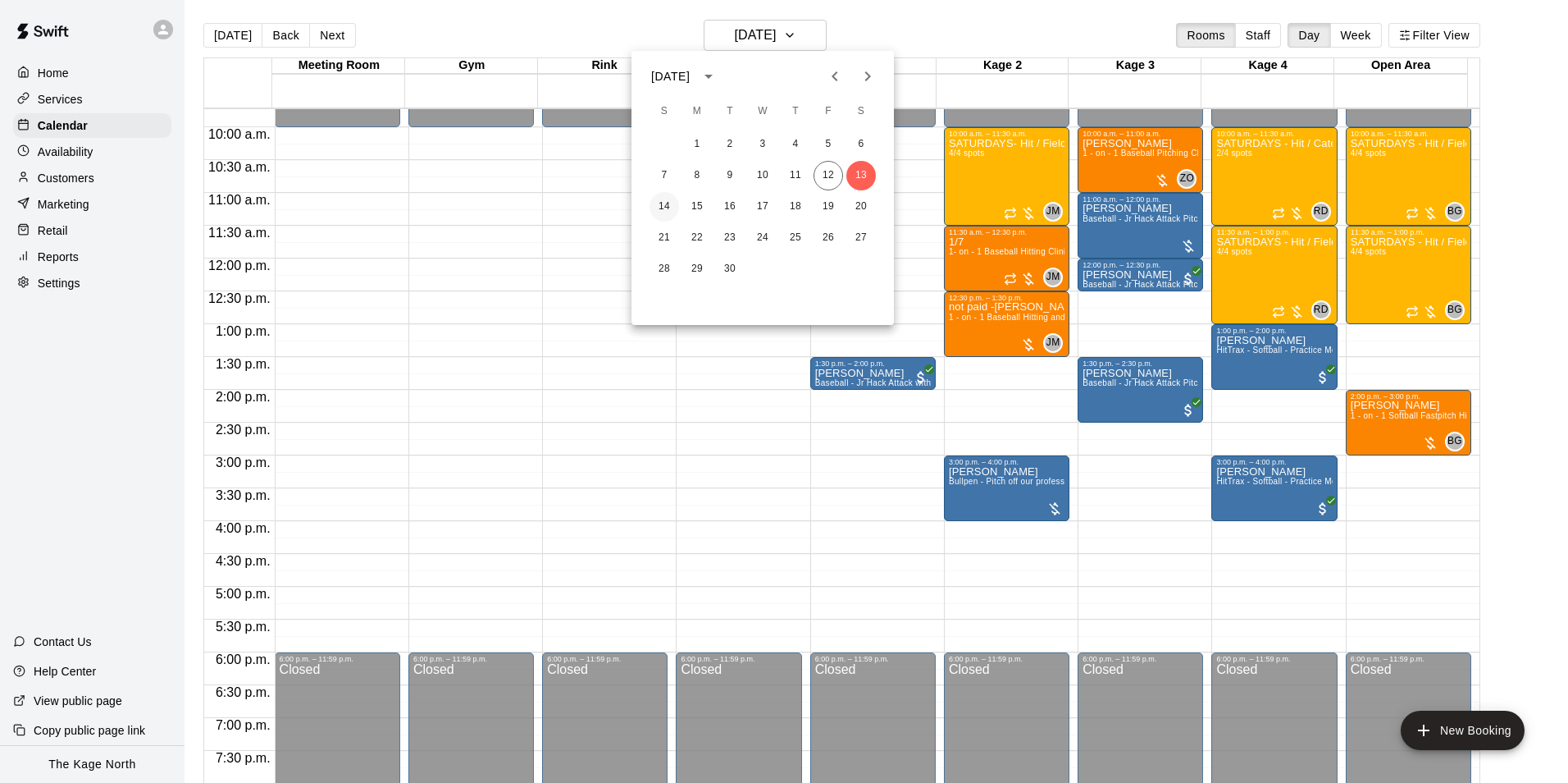
click at [661, 205] on button "14" at bounding box center [664, 206] width 30 height 30
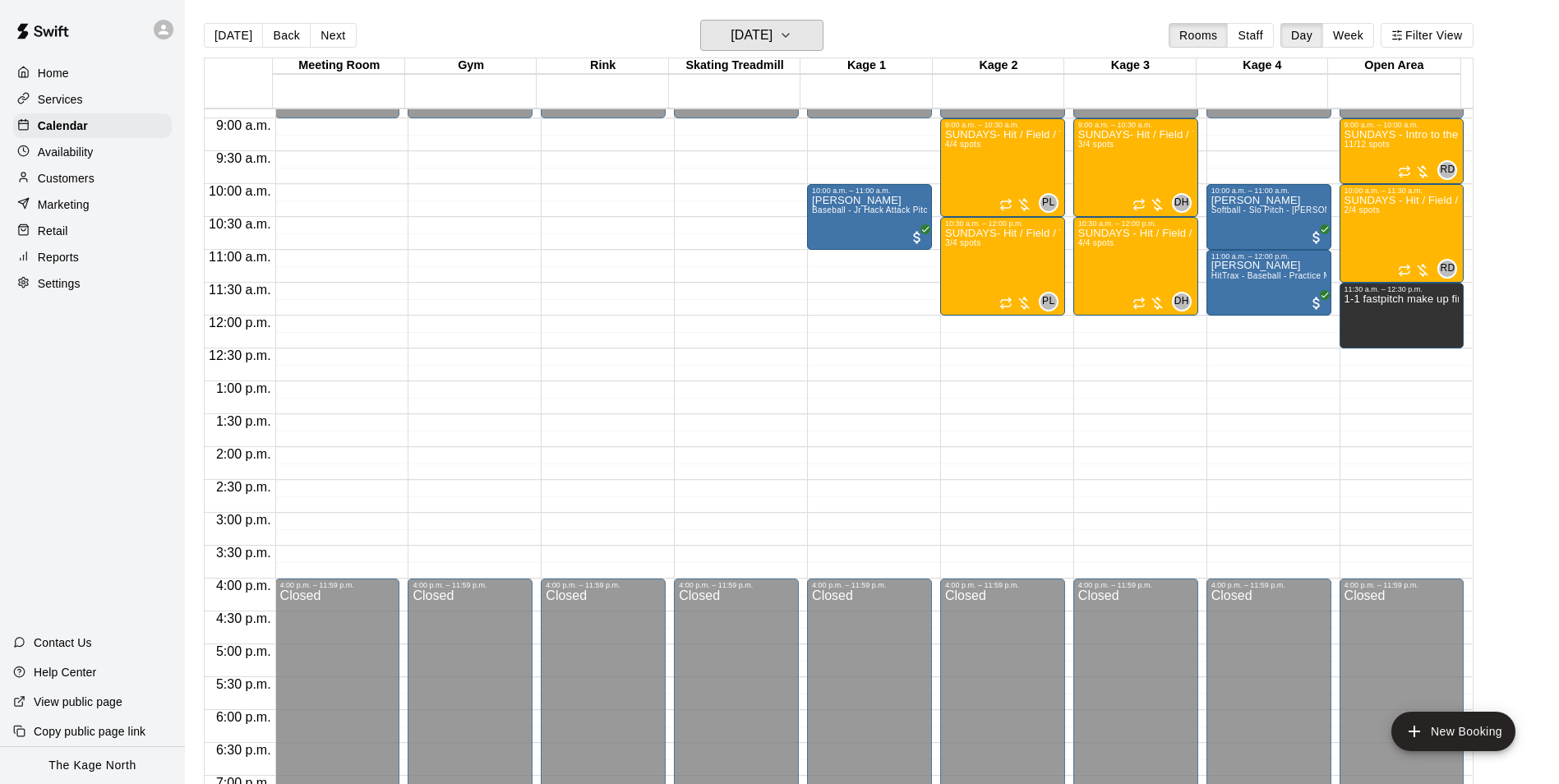
scroll to position [557, 0]
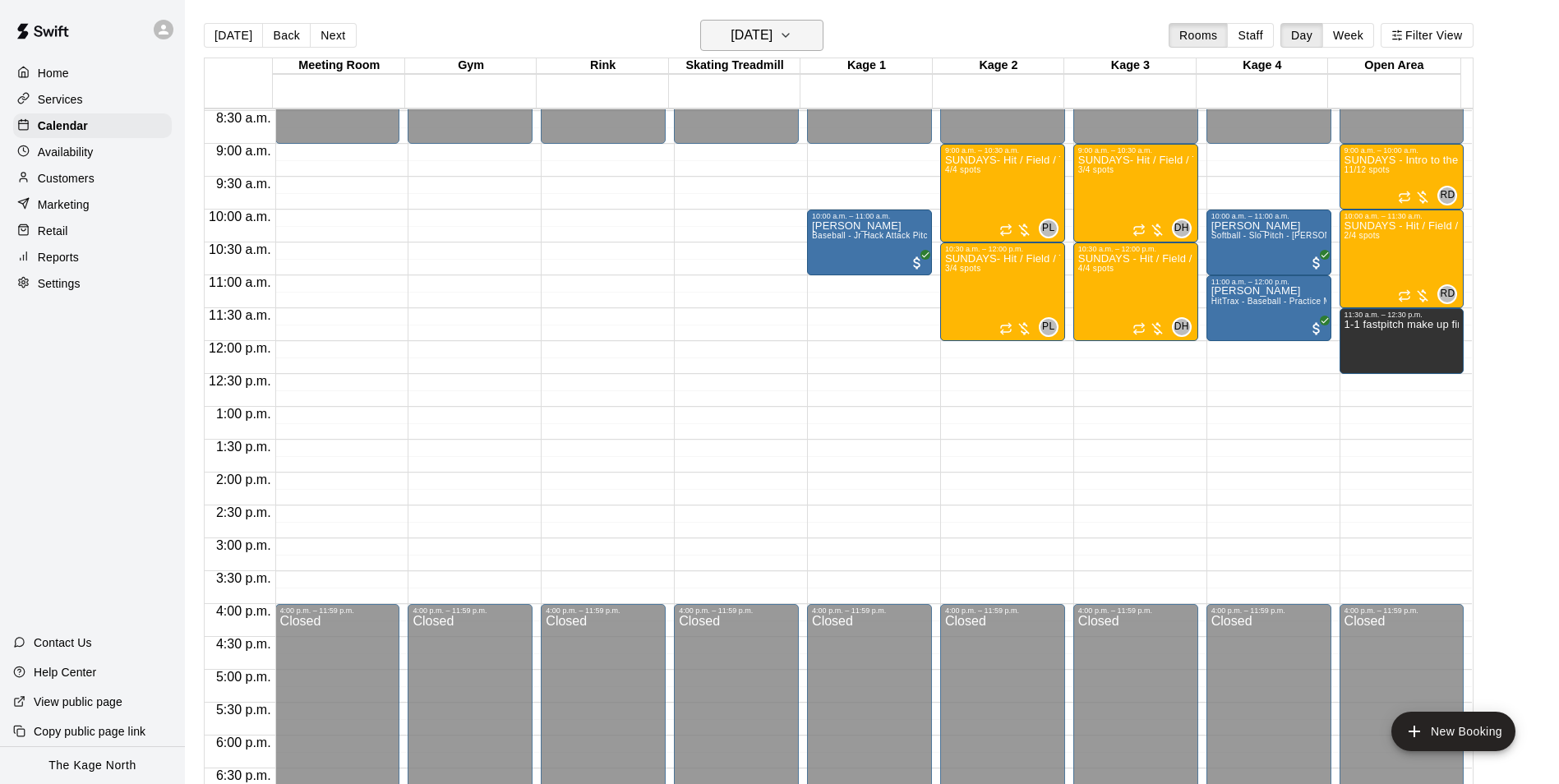
click at [772, 35] on h6 "[DATE]" at bounding box center [752, 35] width 42 height 23
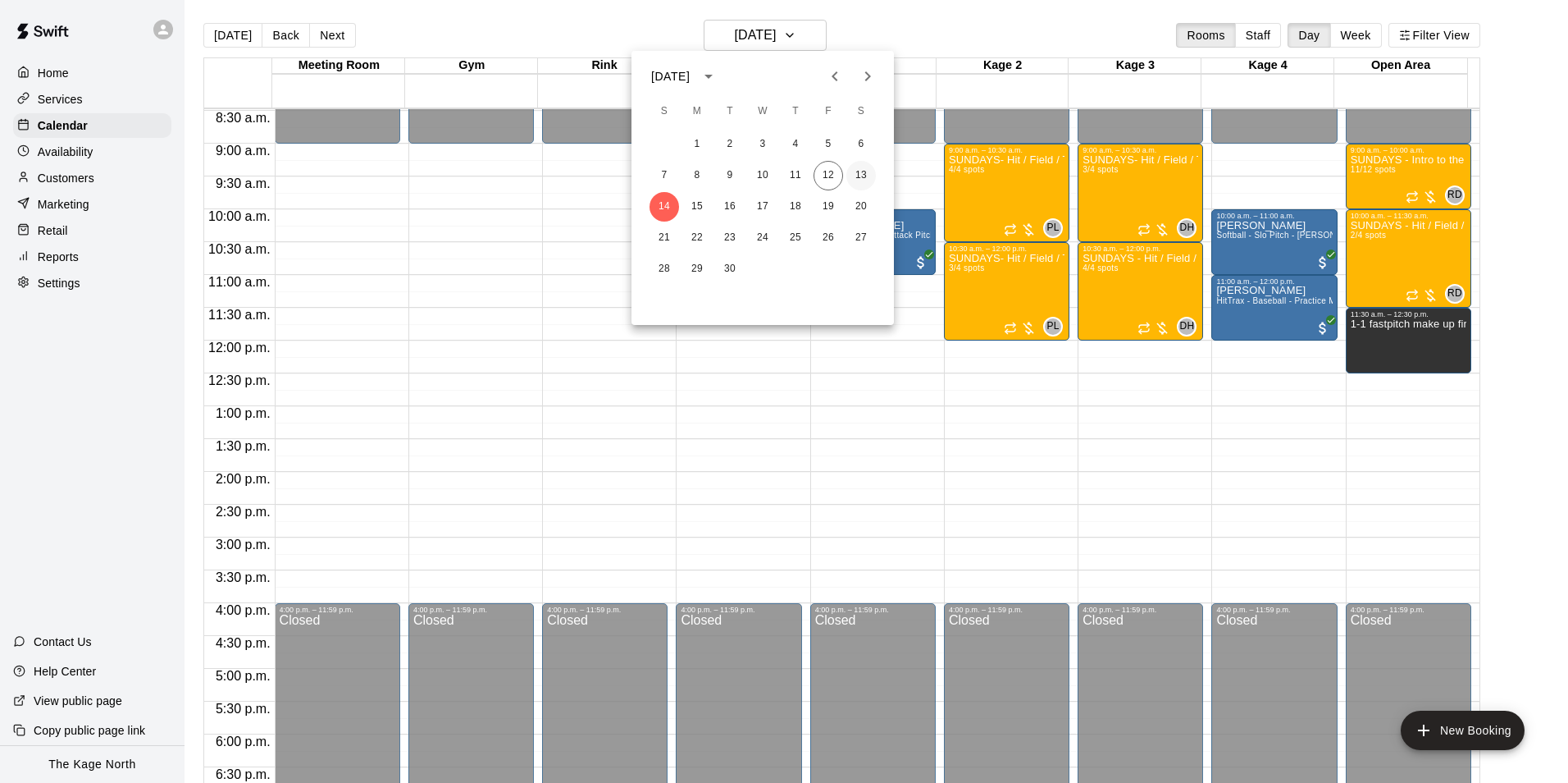
click at [859, 166] on button "13" at bounding box center [861, 176] width 30 height 30
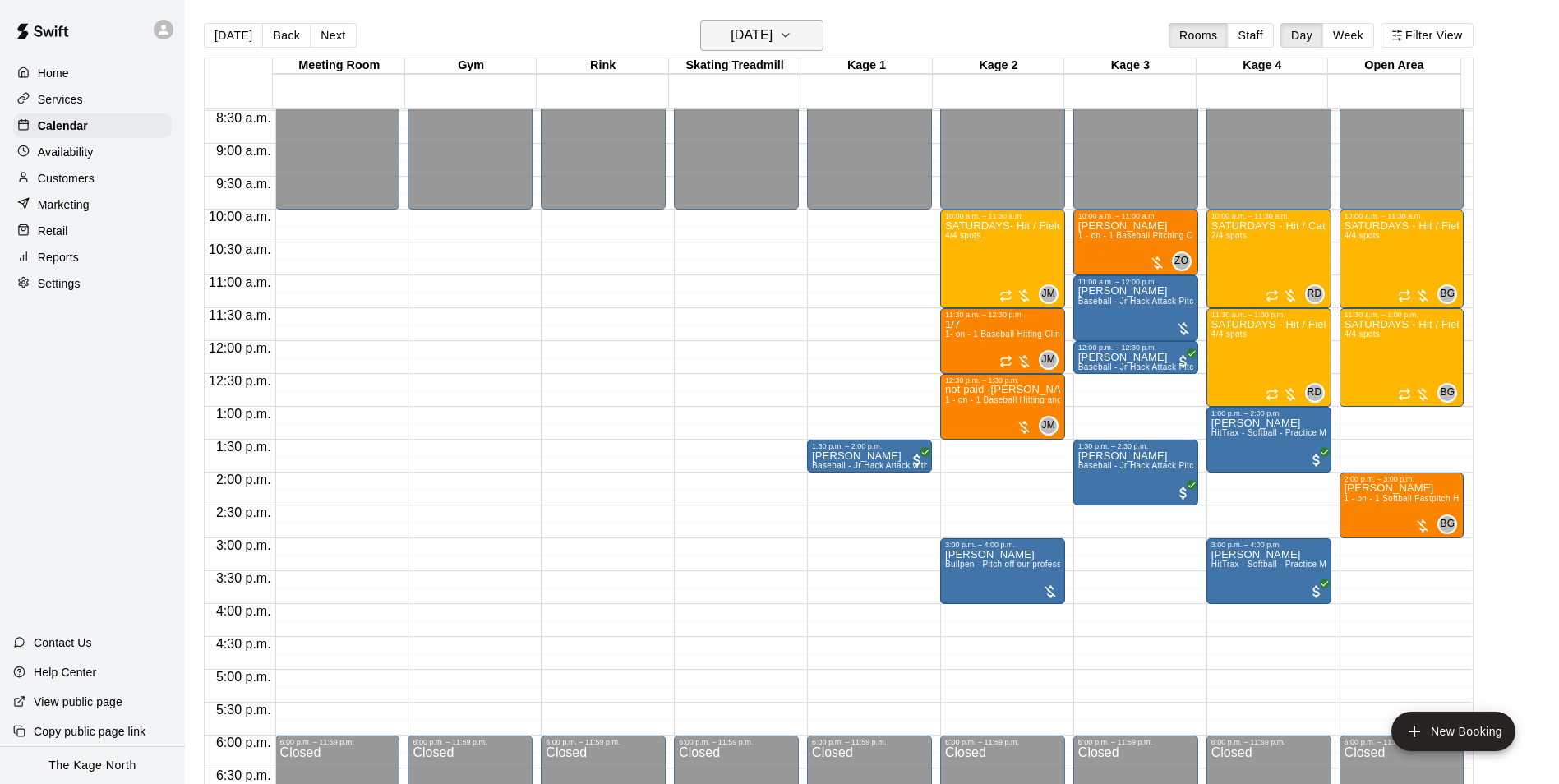
click at [746, 37] on h6 "[DATE]" at bounding box center [752, 35] width 42 height 23
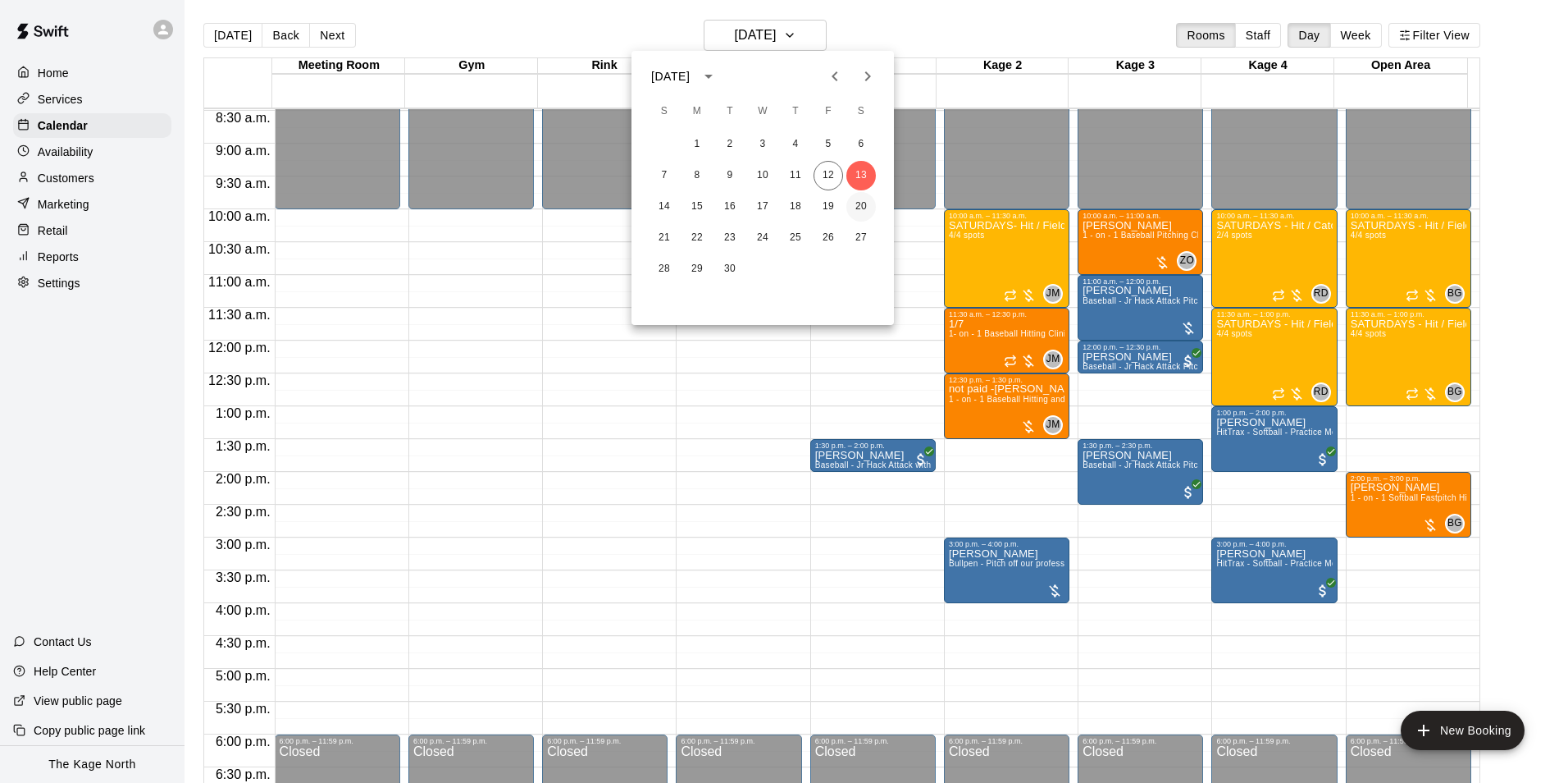
click at [864, 204] on button "20" at bounding box center [861, 206] width 30 height 30
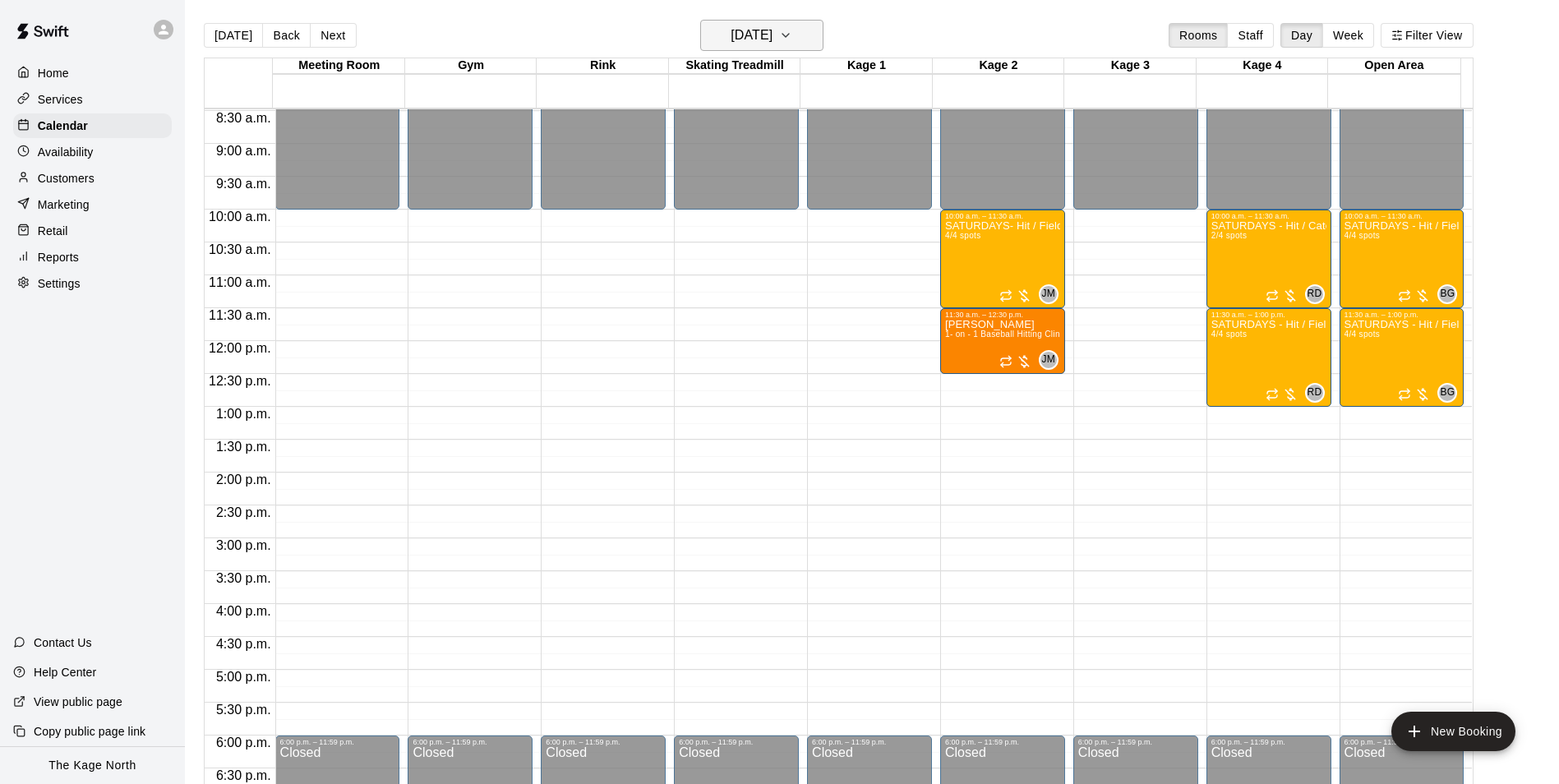
click at [772, 44] on h6 "[DATE]" at bounding box center [752, 35] width 42 height 23
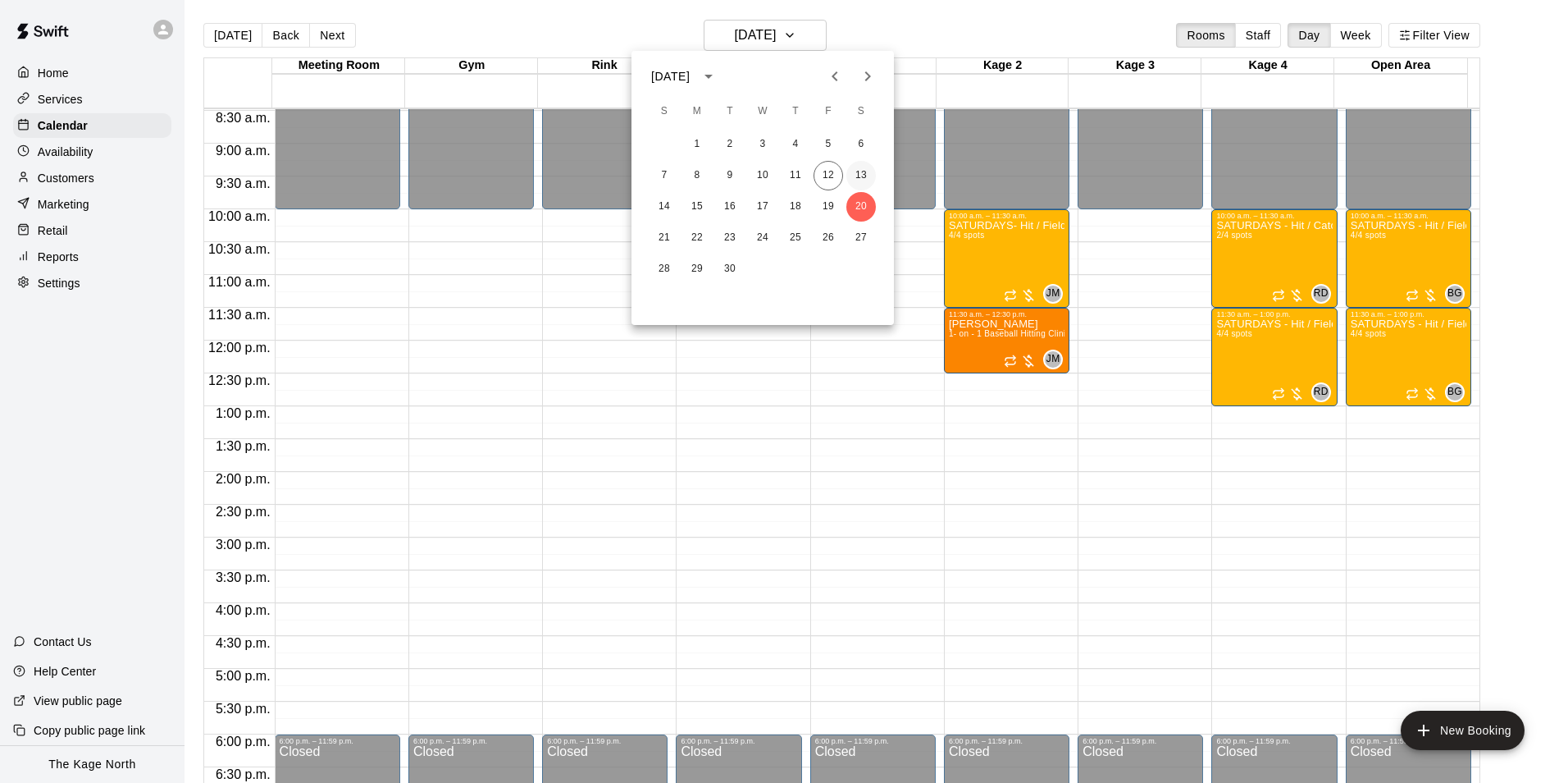
click at [852, 169] on button "13" at bounding box center [861, 176] width 30 height 30
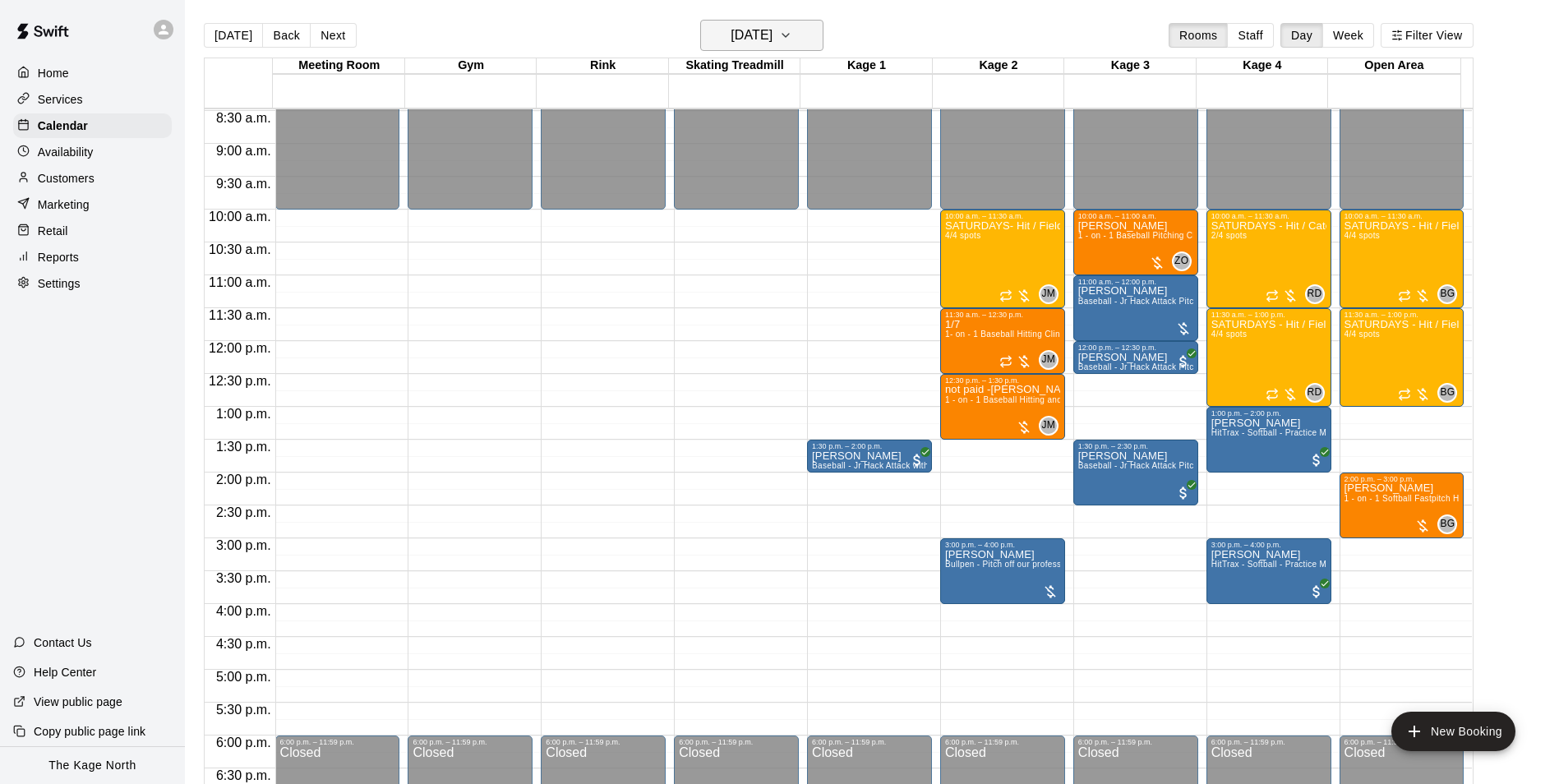
click at [792, 41] on icon "button" at bounding box center [785, 35] width 14 height 20
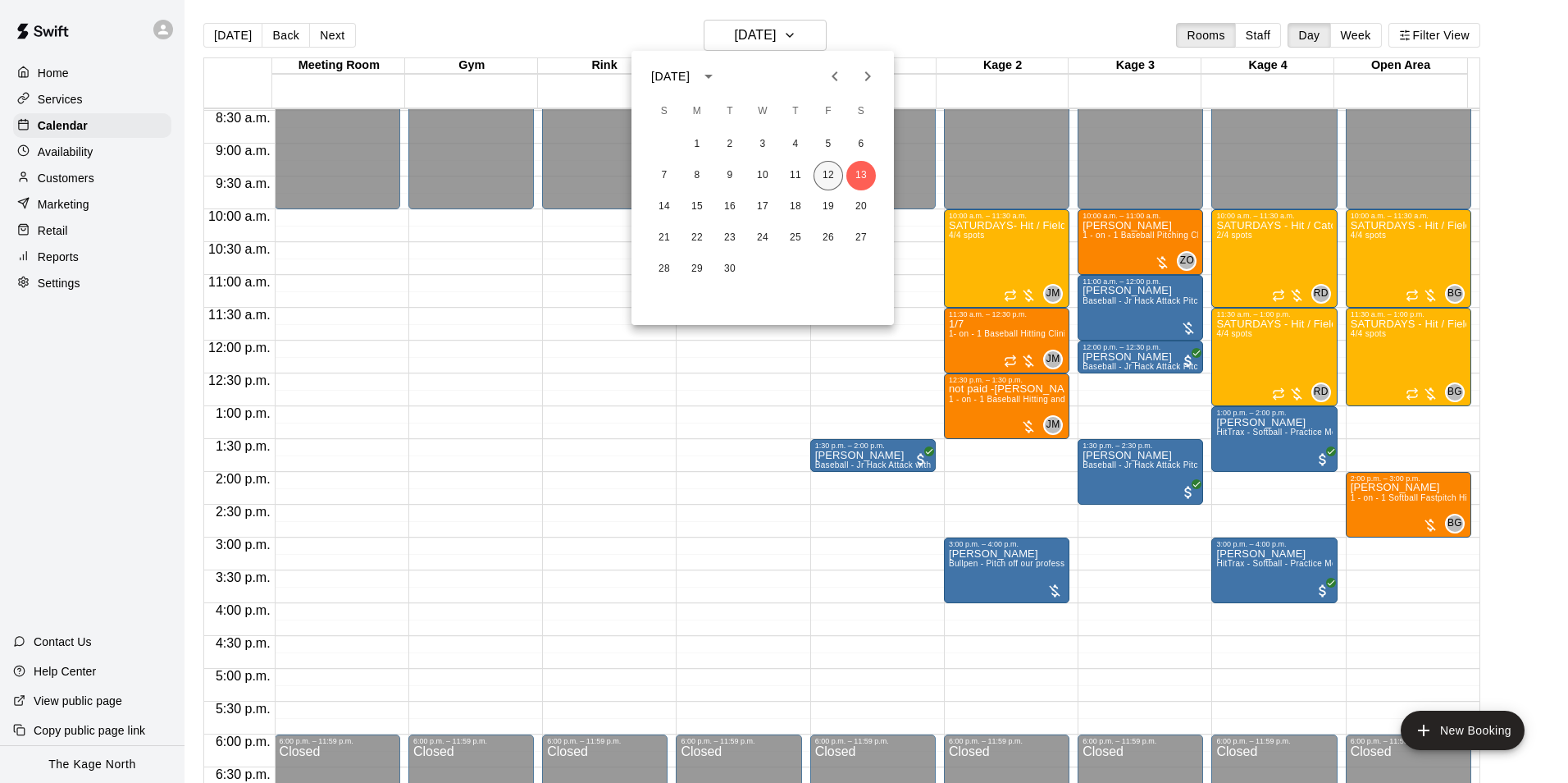
click at [825, 172] on button "12" at bounding box center [829, 176] width 30 height 30
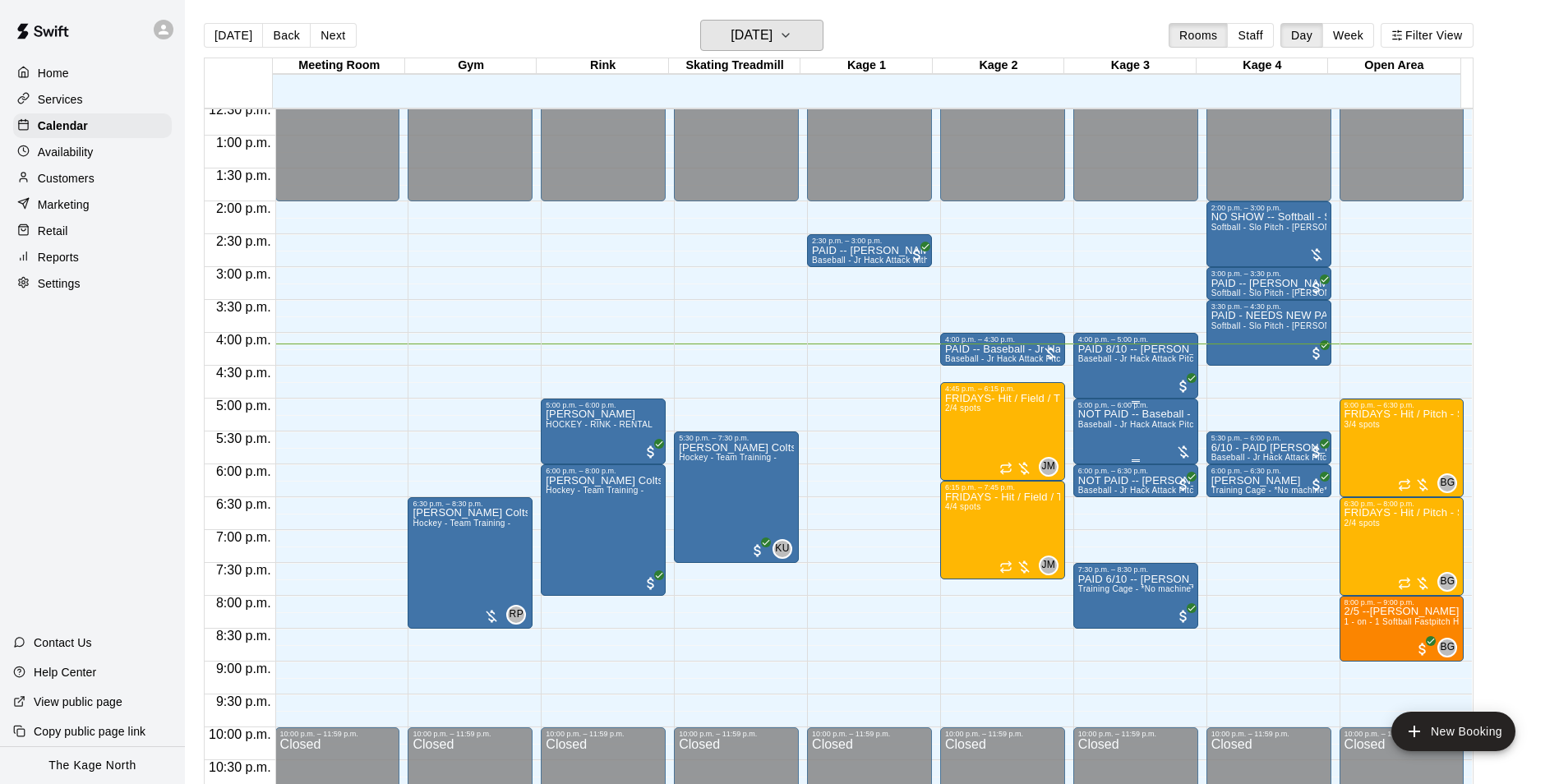
scroll to position [804, 0]
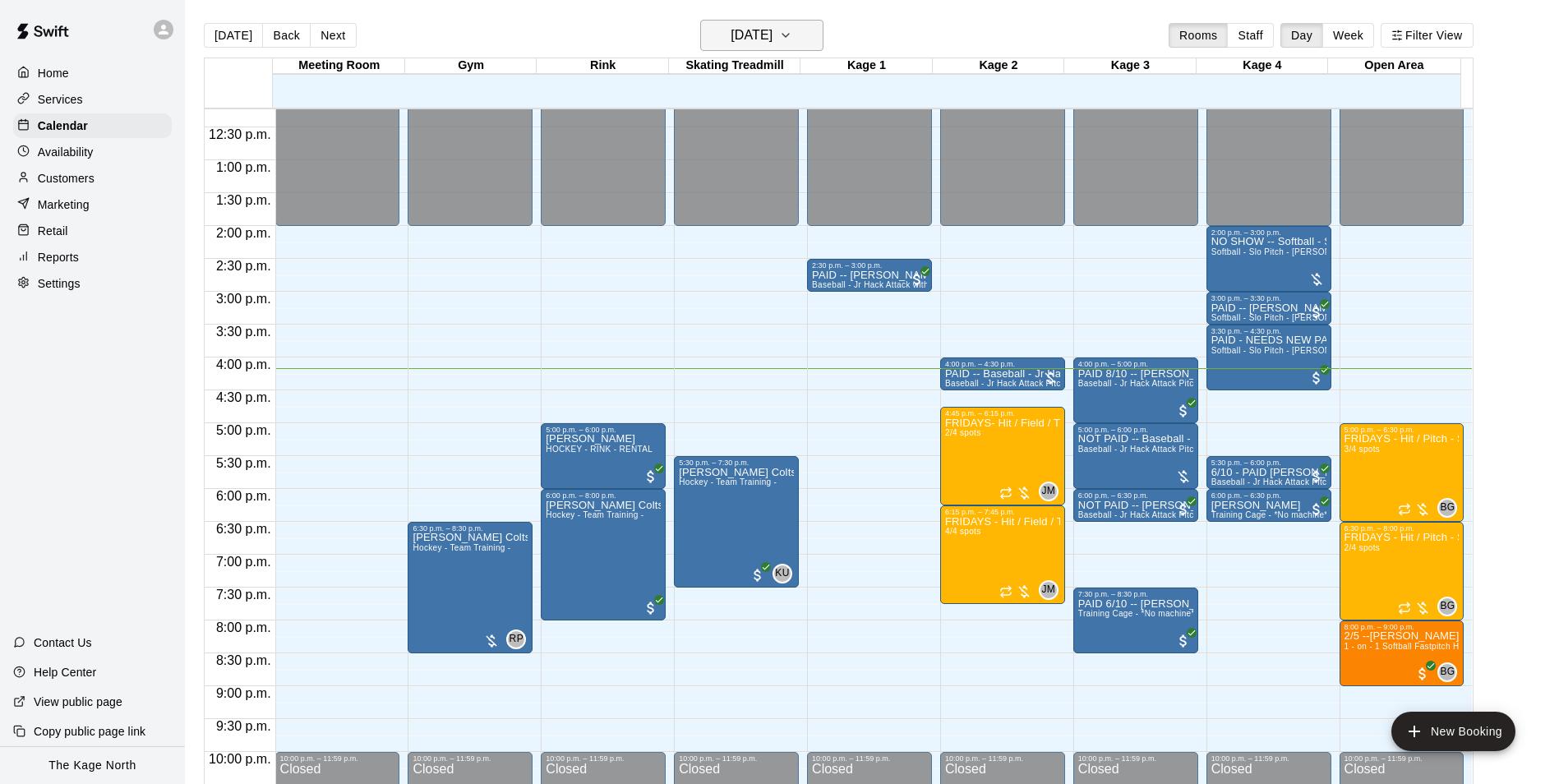
click at [772, 40] on h6 "[DATE]" at bounding box center [752, 35] width 42 height 23
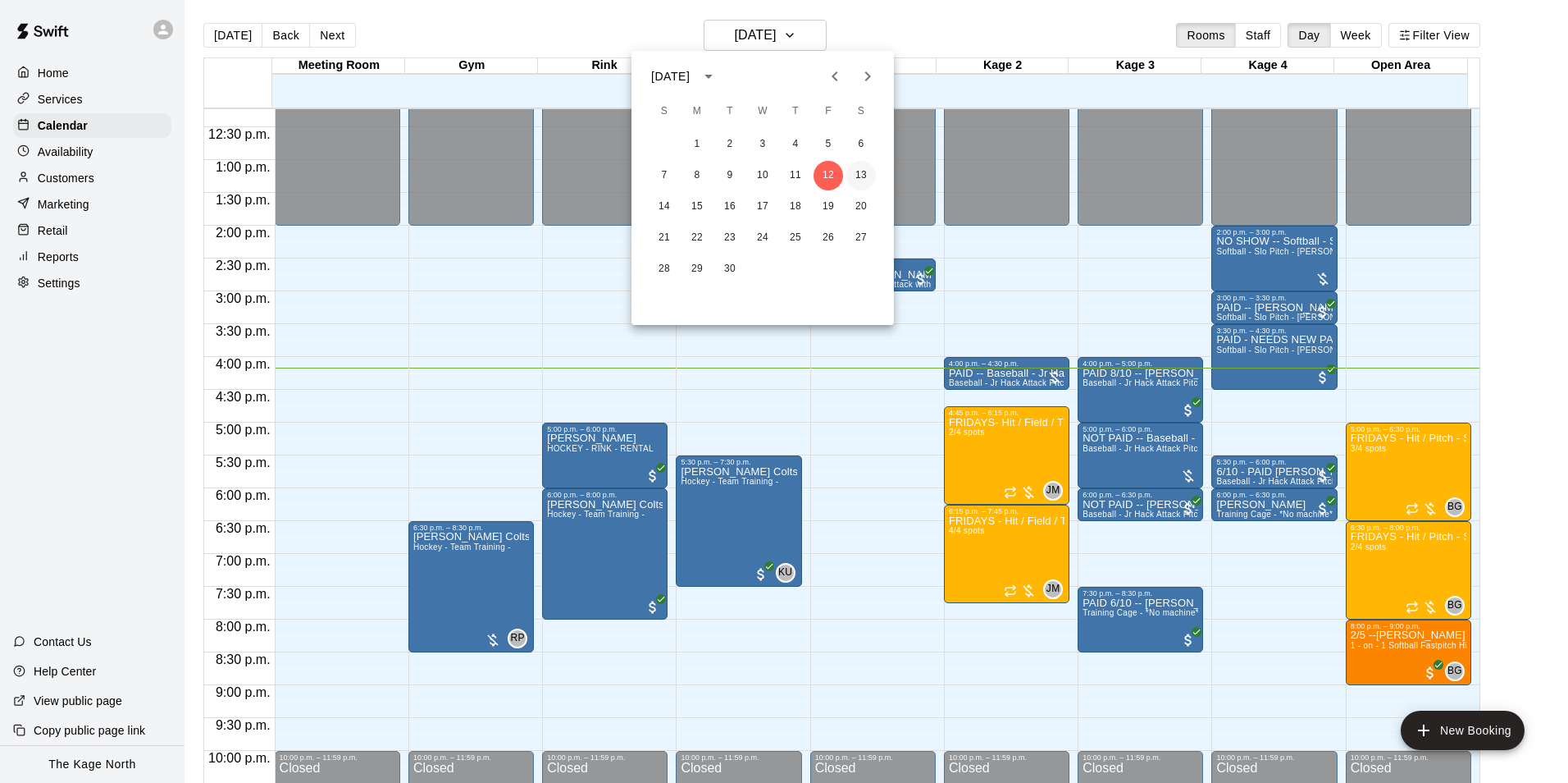
click at [862, 175] on button "13" at bounding box center [861, 176] width 30 height 30
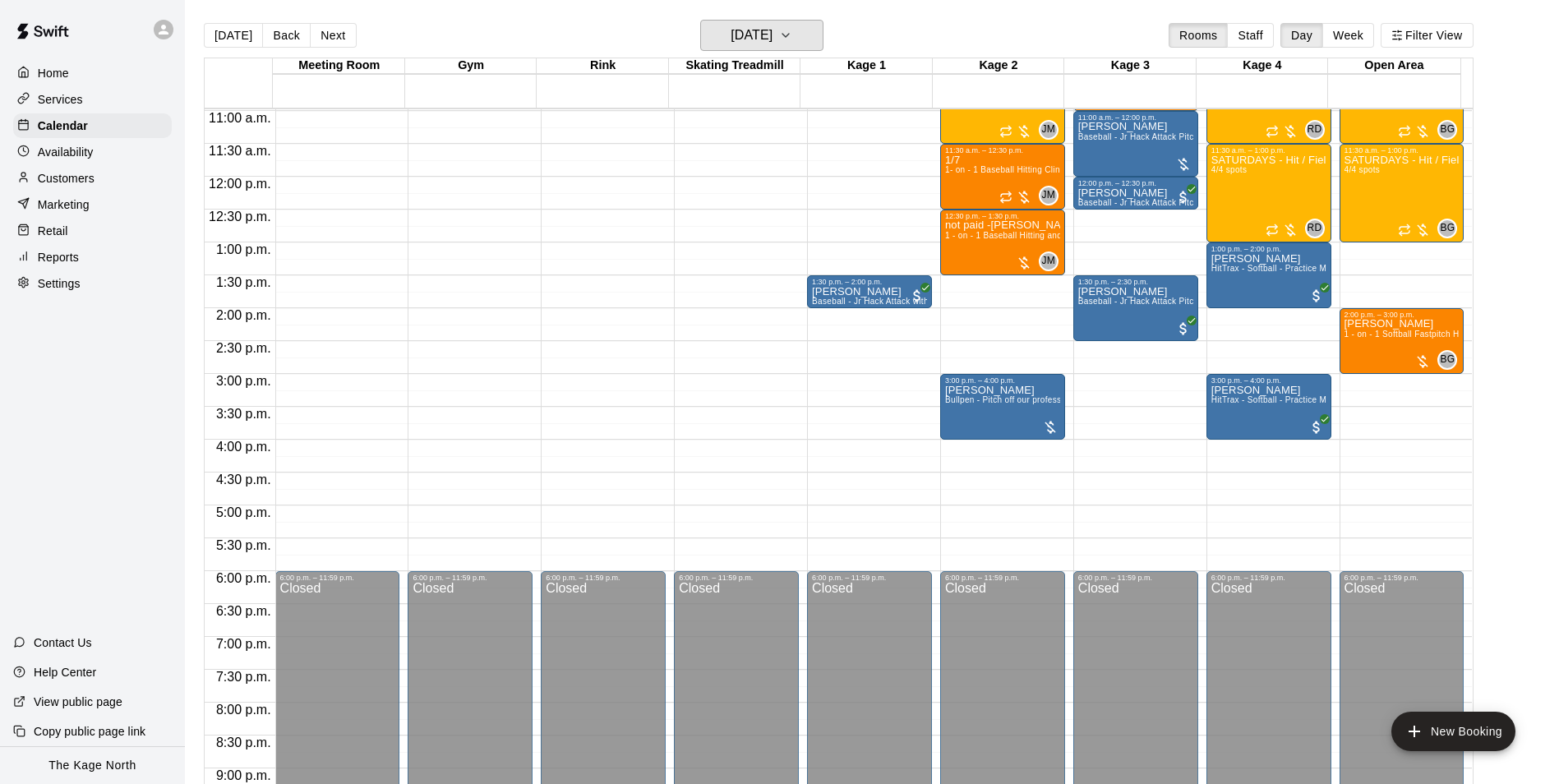
scroll to position [639, 0]
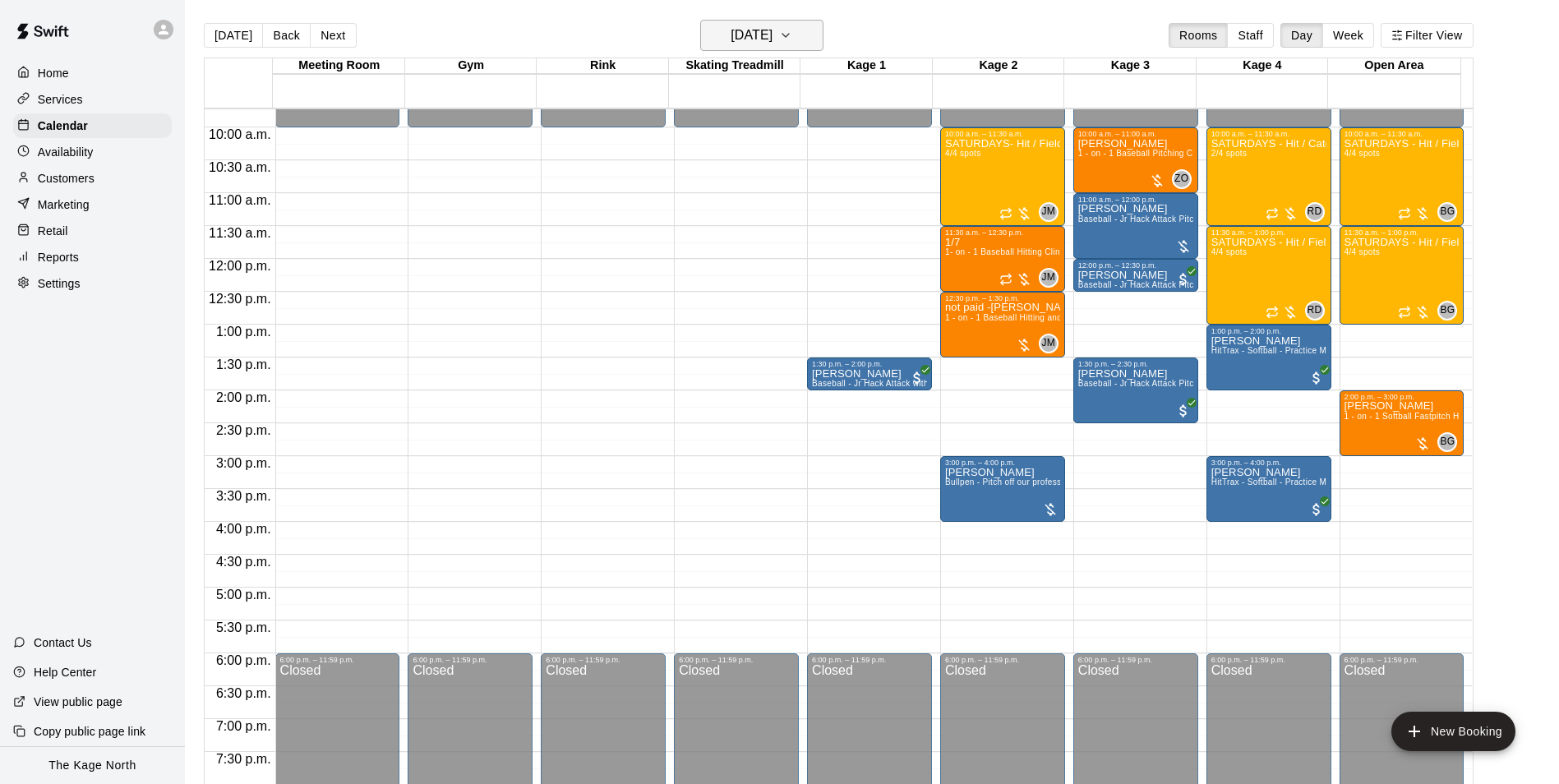
click at [806, 39] on button "[DATE]" at bounding box center [761, 35] width 123 height 32
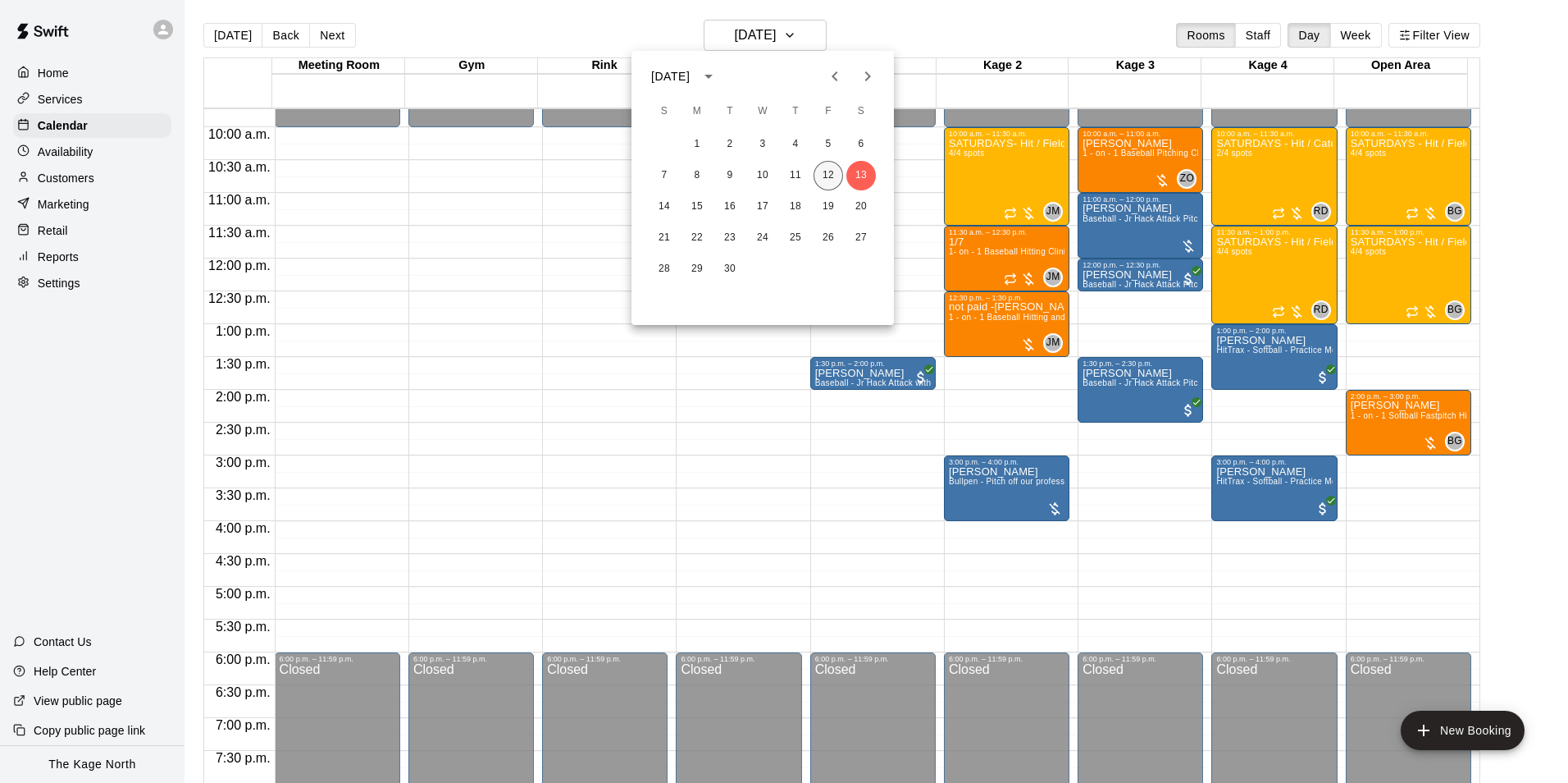
click at [829, 174] on button "12" at bounding box center [829, 176] width 30 height 30
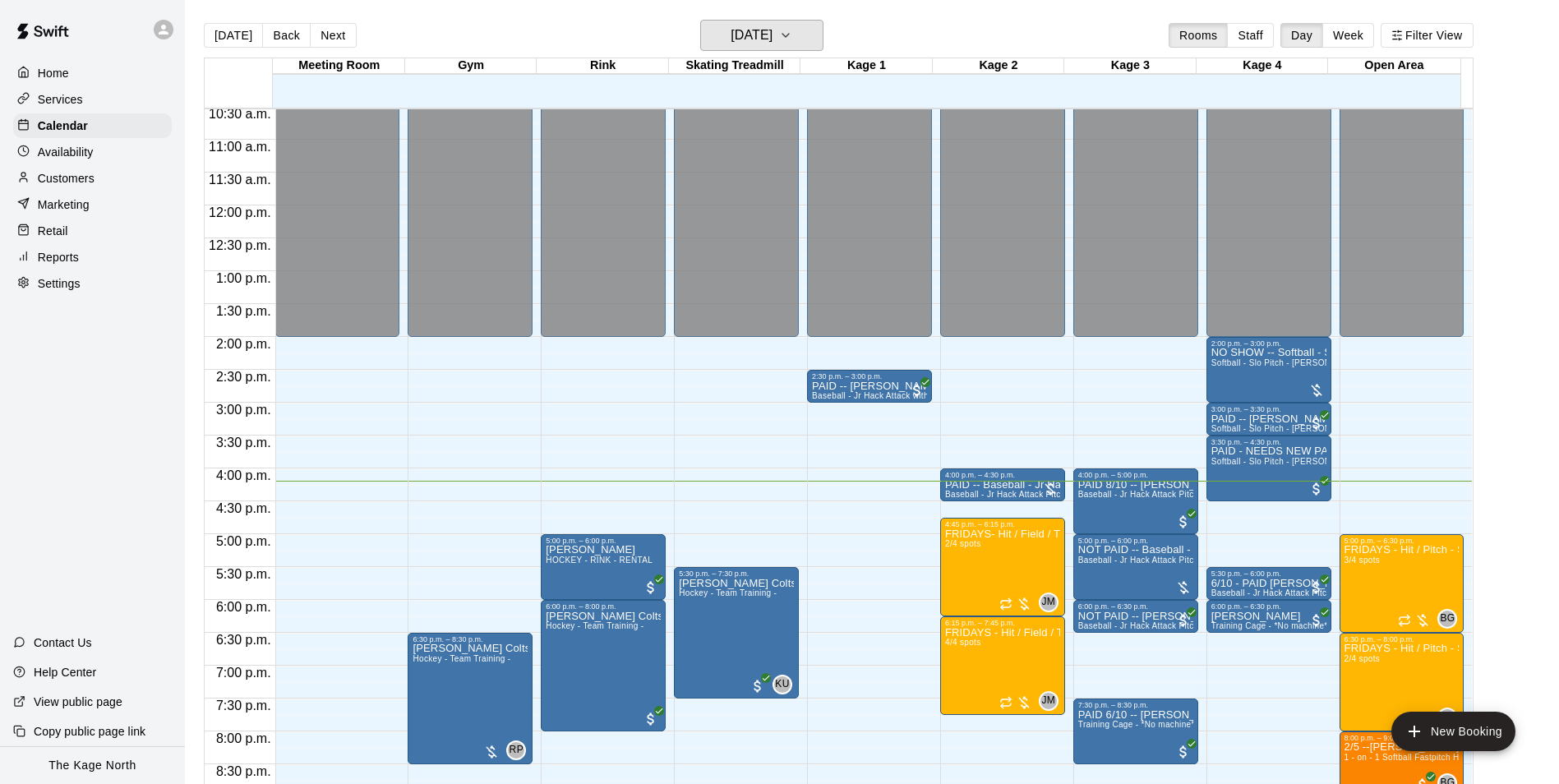
scroll to position [722, 0]
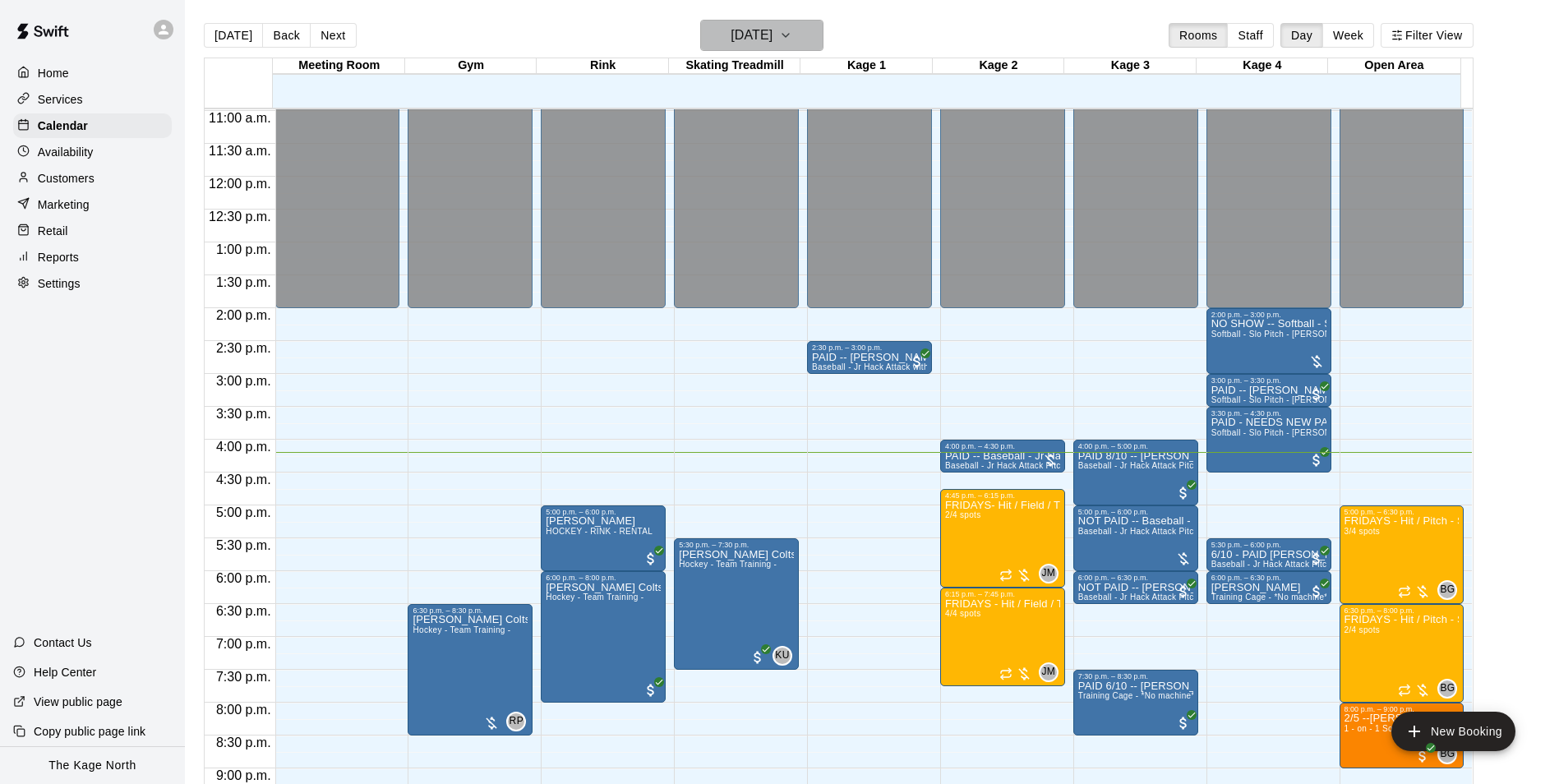
click at [797, 46] on button "[DATE]" at bounding box center [761, 35] width 123 height 32
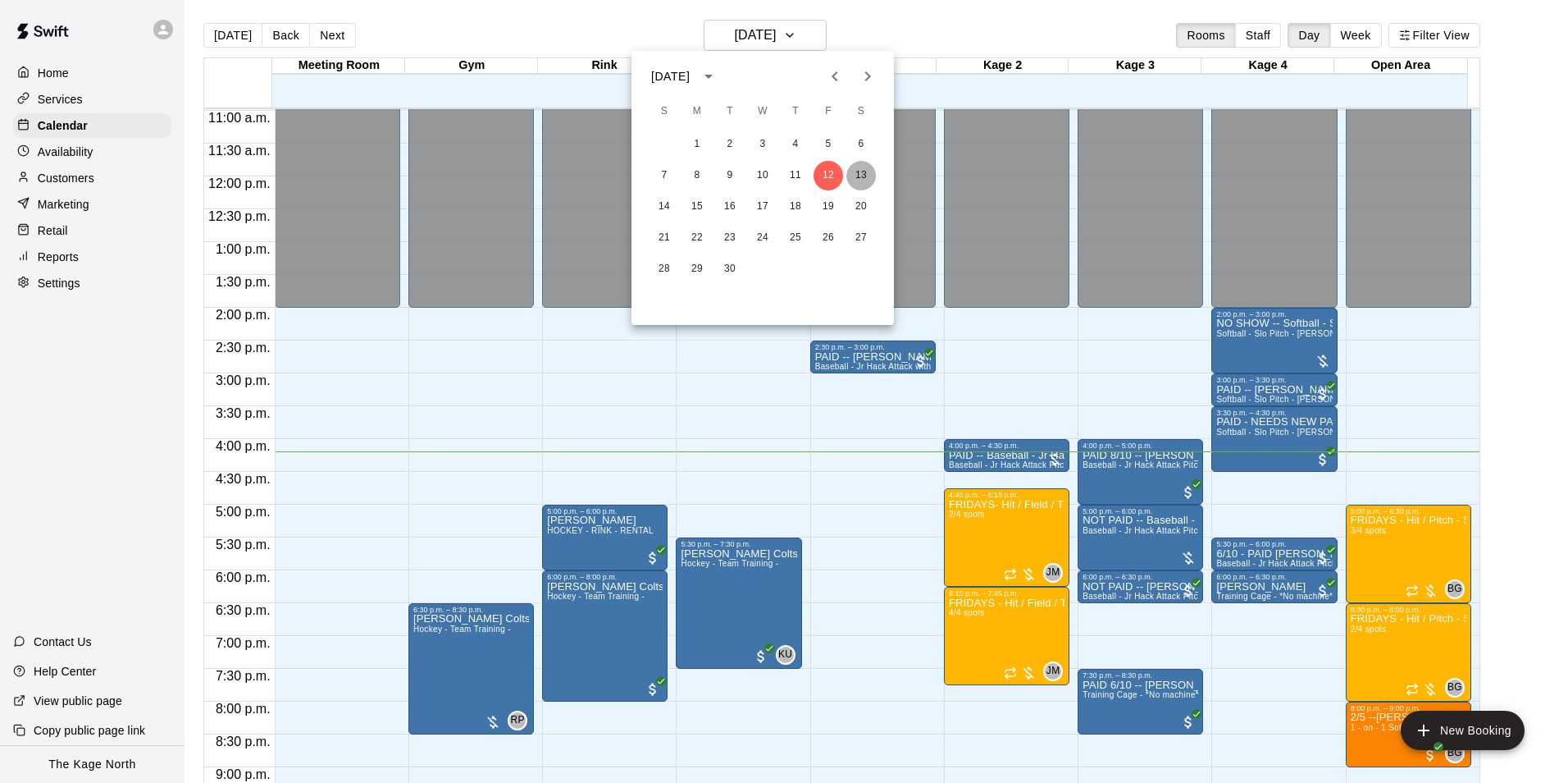
click at [861, 171] on button "13" at bounding box center [861, 176] width 30 height 30
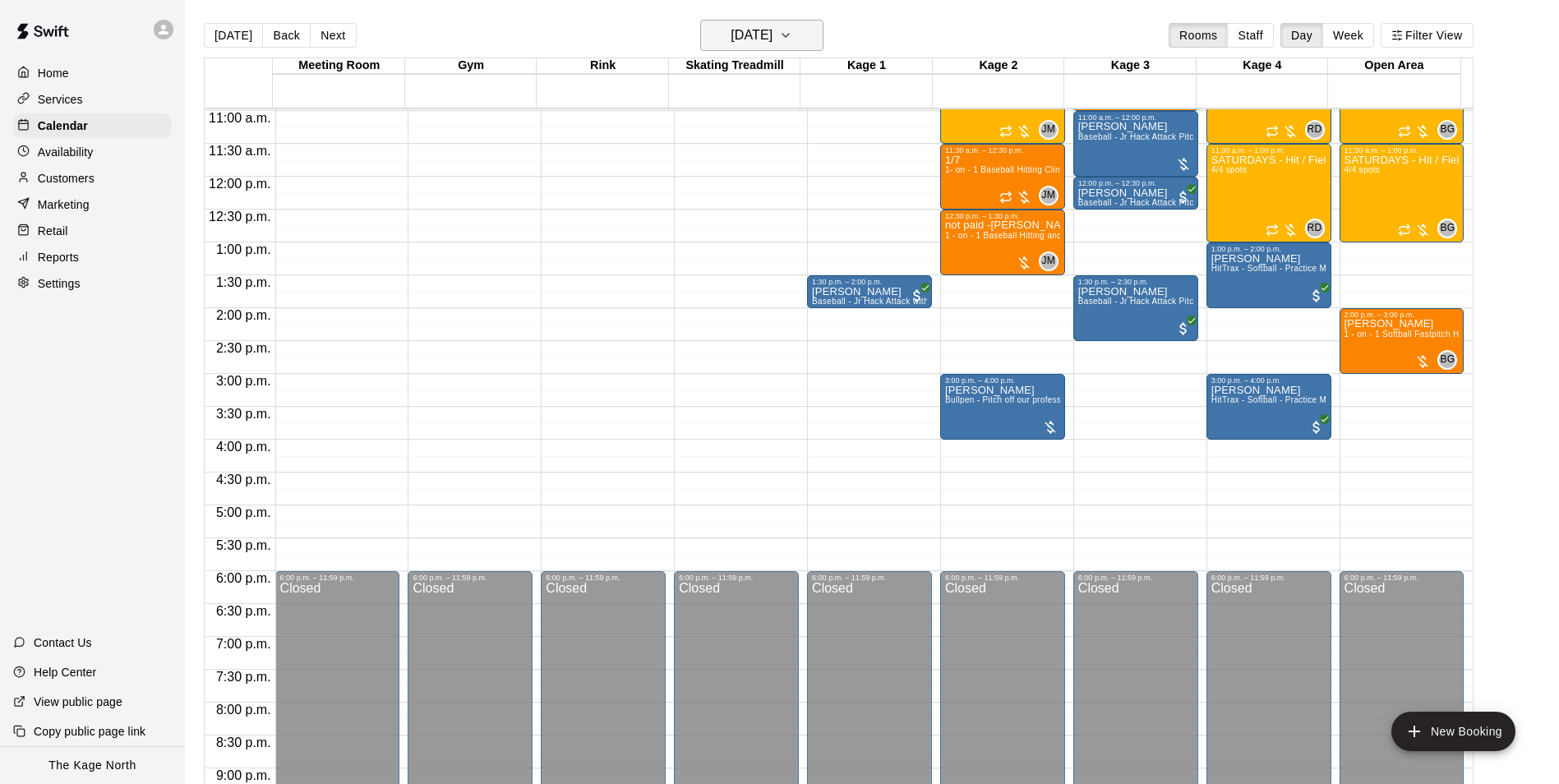
click at [772, 41] on h6 "[DATE]" at bounding box center [752, 35] width 42 height 23
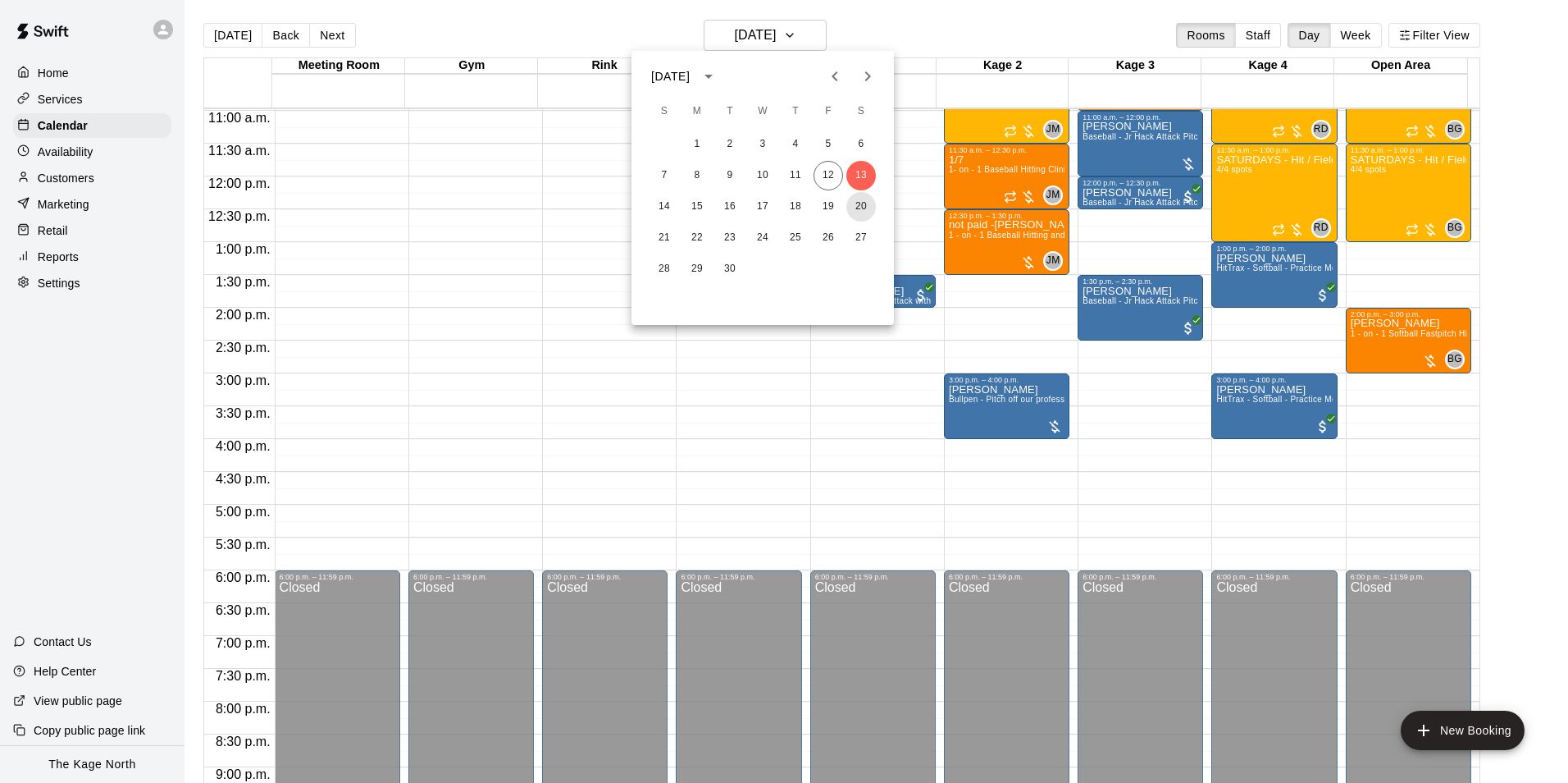
drag, startPoint x: 874, startPoint y: 208, endPoint x: 1392, endPoint y: 431, distance: 564.0
click at [874, 208] on button "20" at bounding box center [861, 206] width 30 height 30
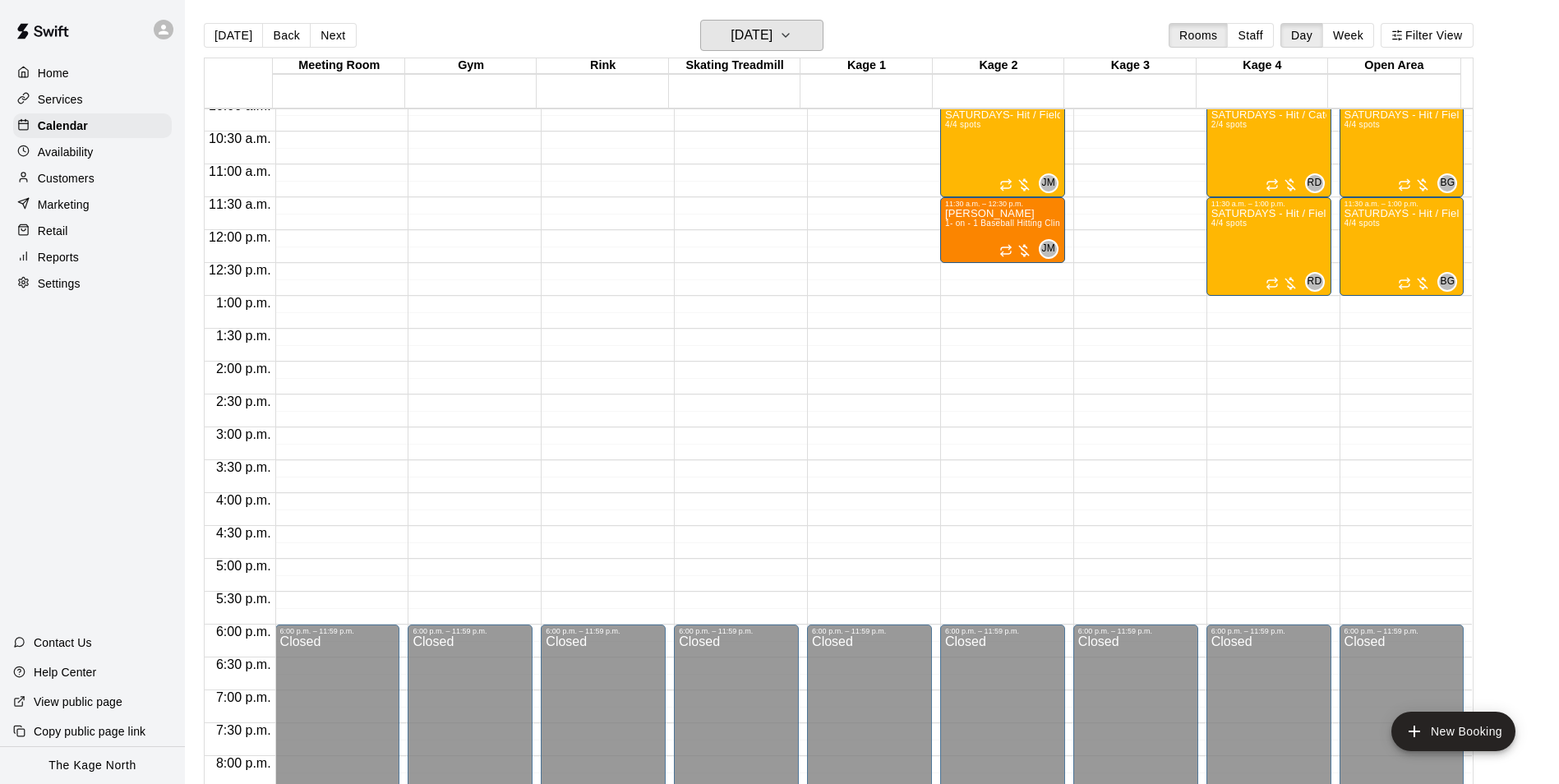
scroll to position [639, 0]
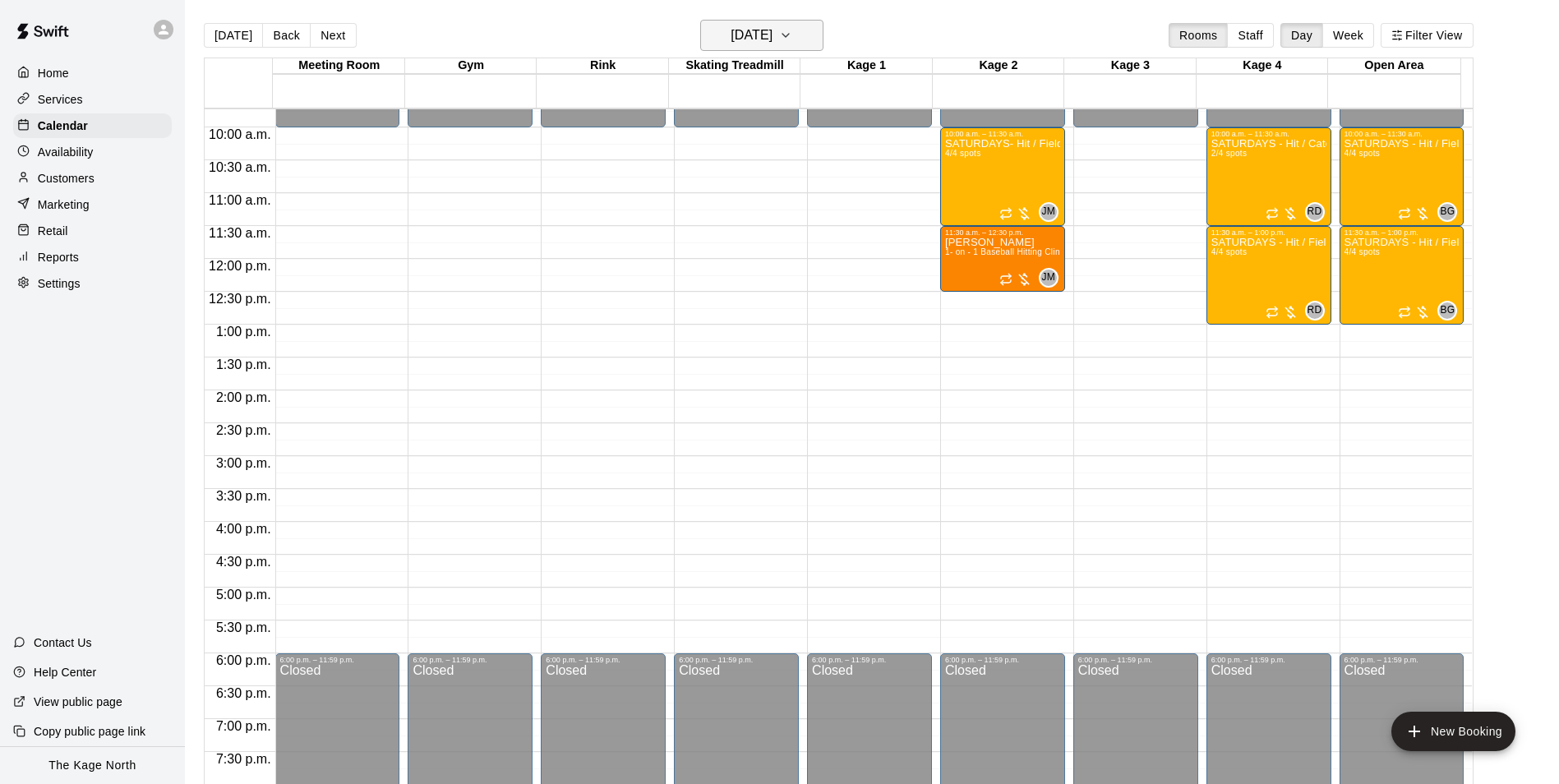
click at [772, 38] on h6 "[DATE]" at bounding box center [752, 35] width 42 height 23
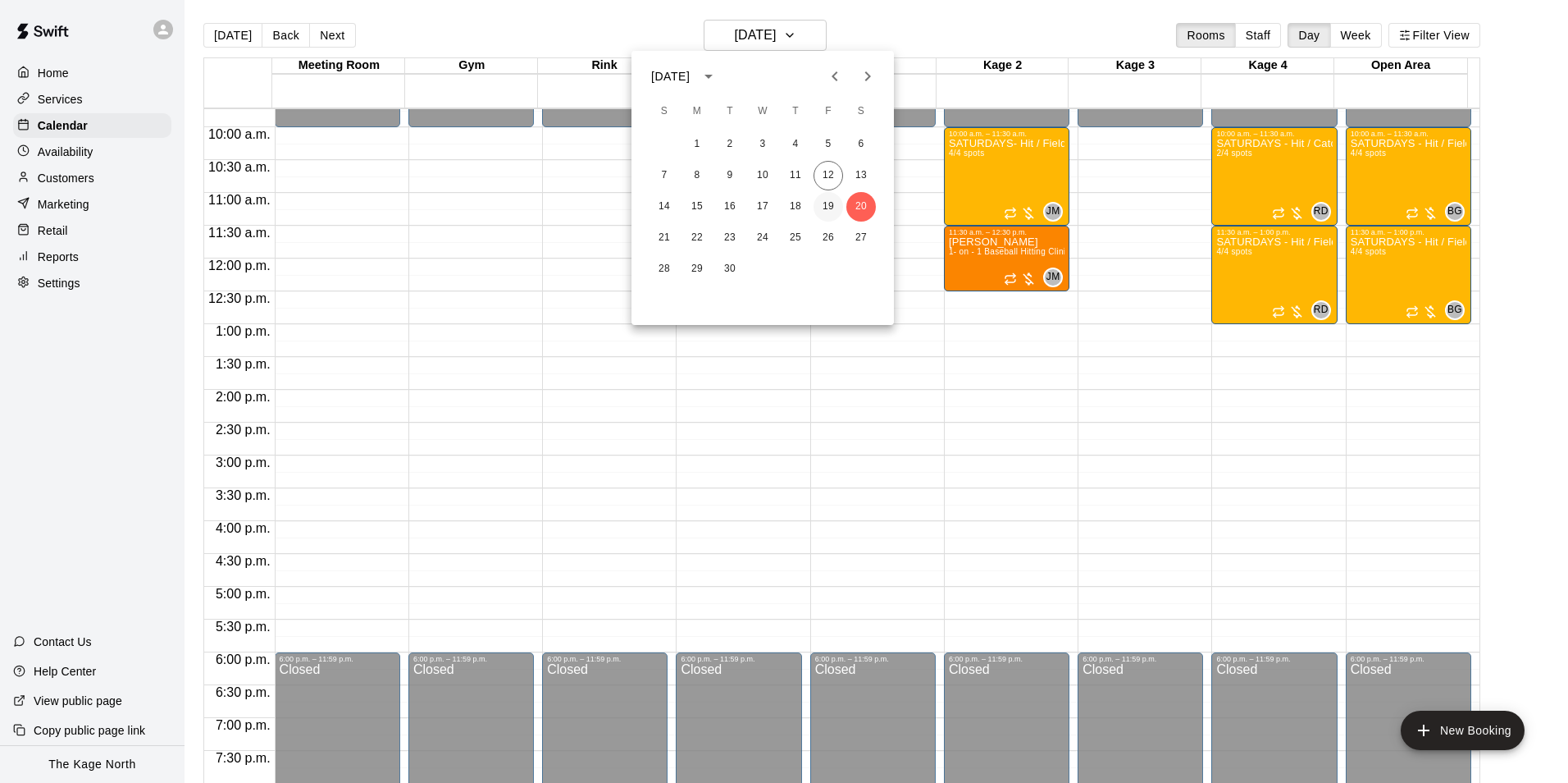
click at [830, 203] on button "19" at bounding box center [829, 206] width 30 height 30
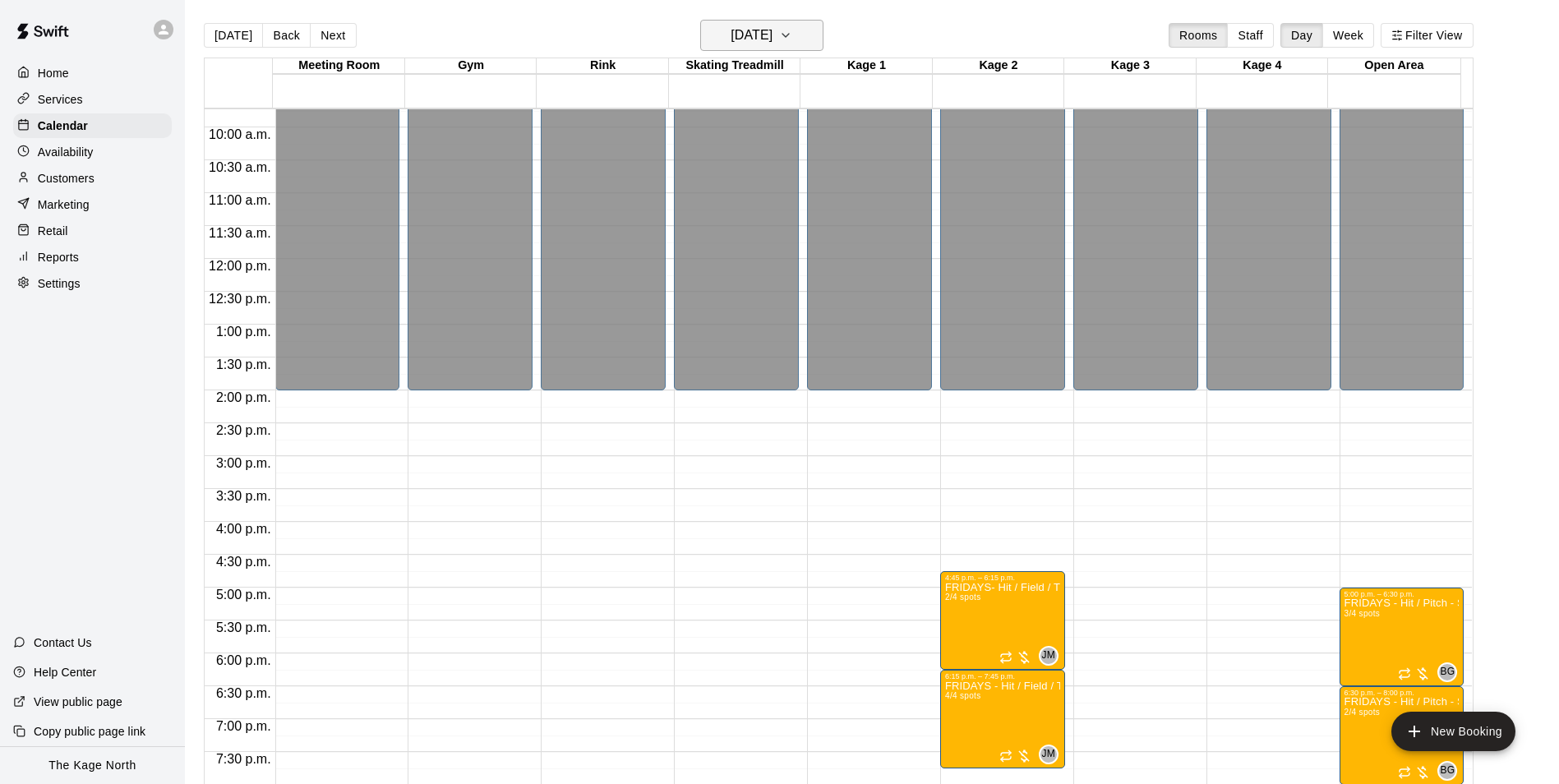
click at [772, 32] on h6 "[DATE]" at bounding box center [752, 35] width 42 height 23
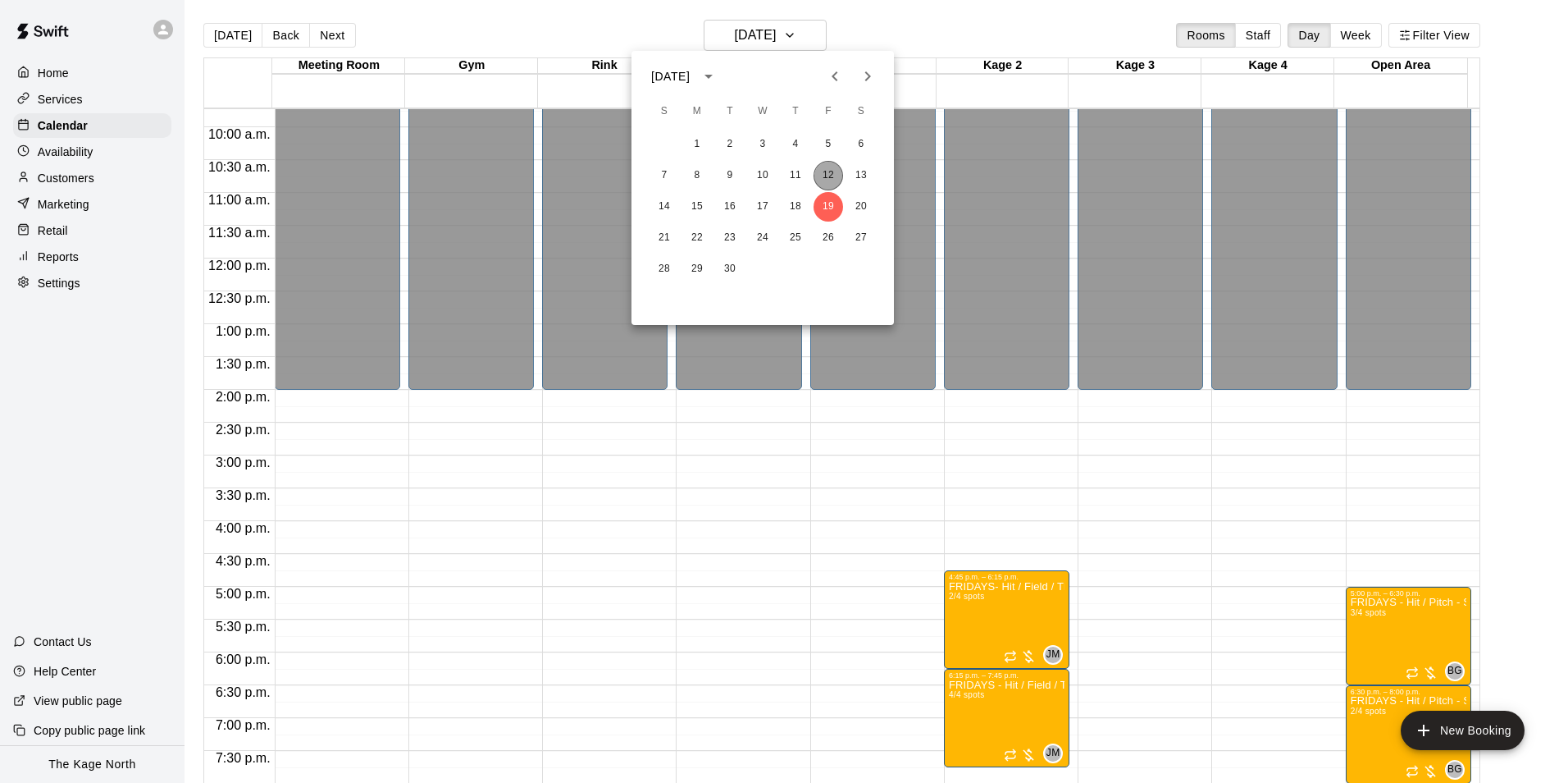
drag, startPoint x: 822, startPoint y: 177, endPoint x: 1223, endPoint y: 487, distance: 506.9
click at [823, 177] on button "12" at bounding box center [829, 176] width 30 height 30
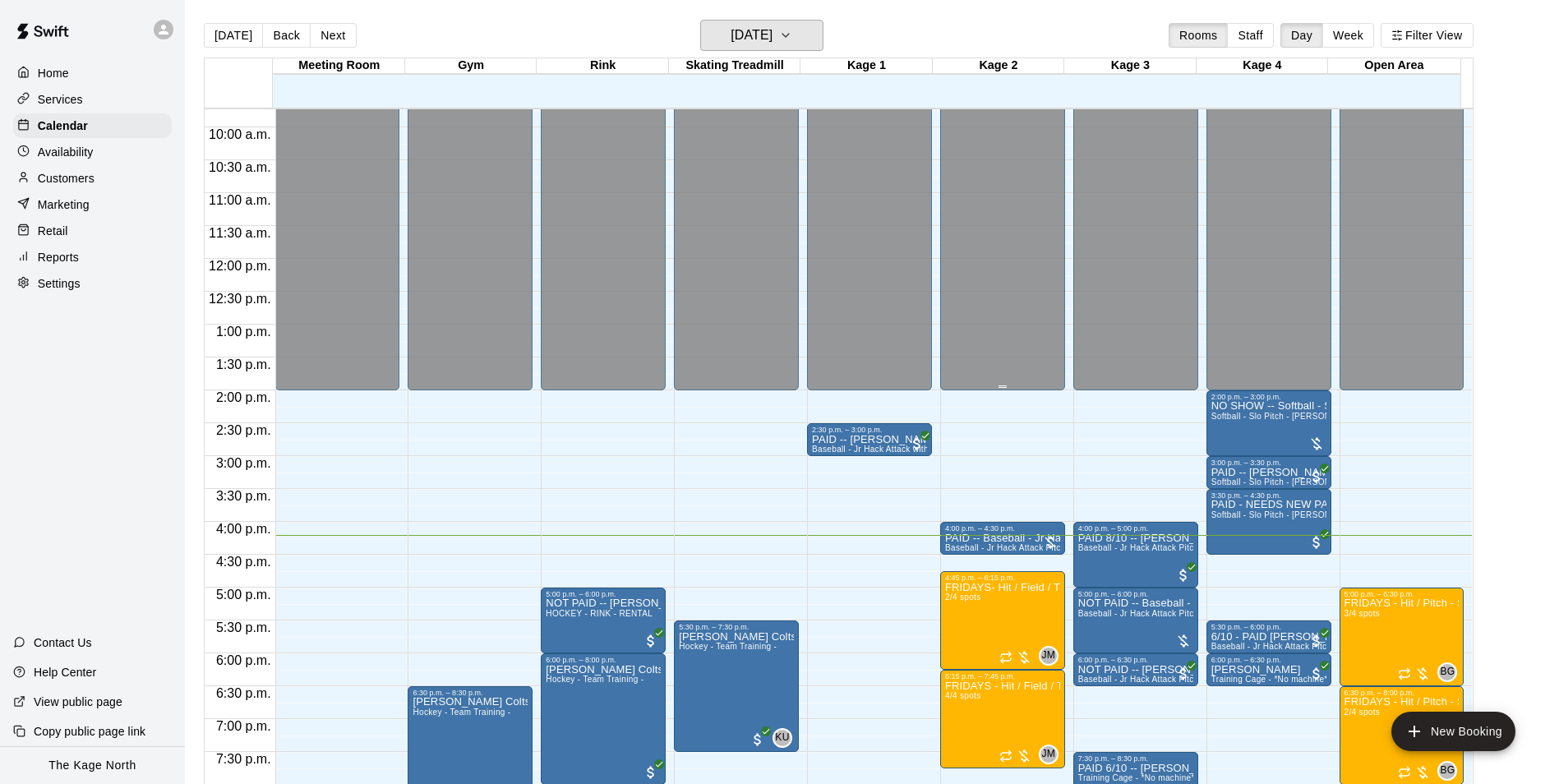
scroll to position [722, 0]
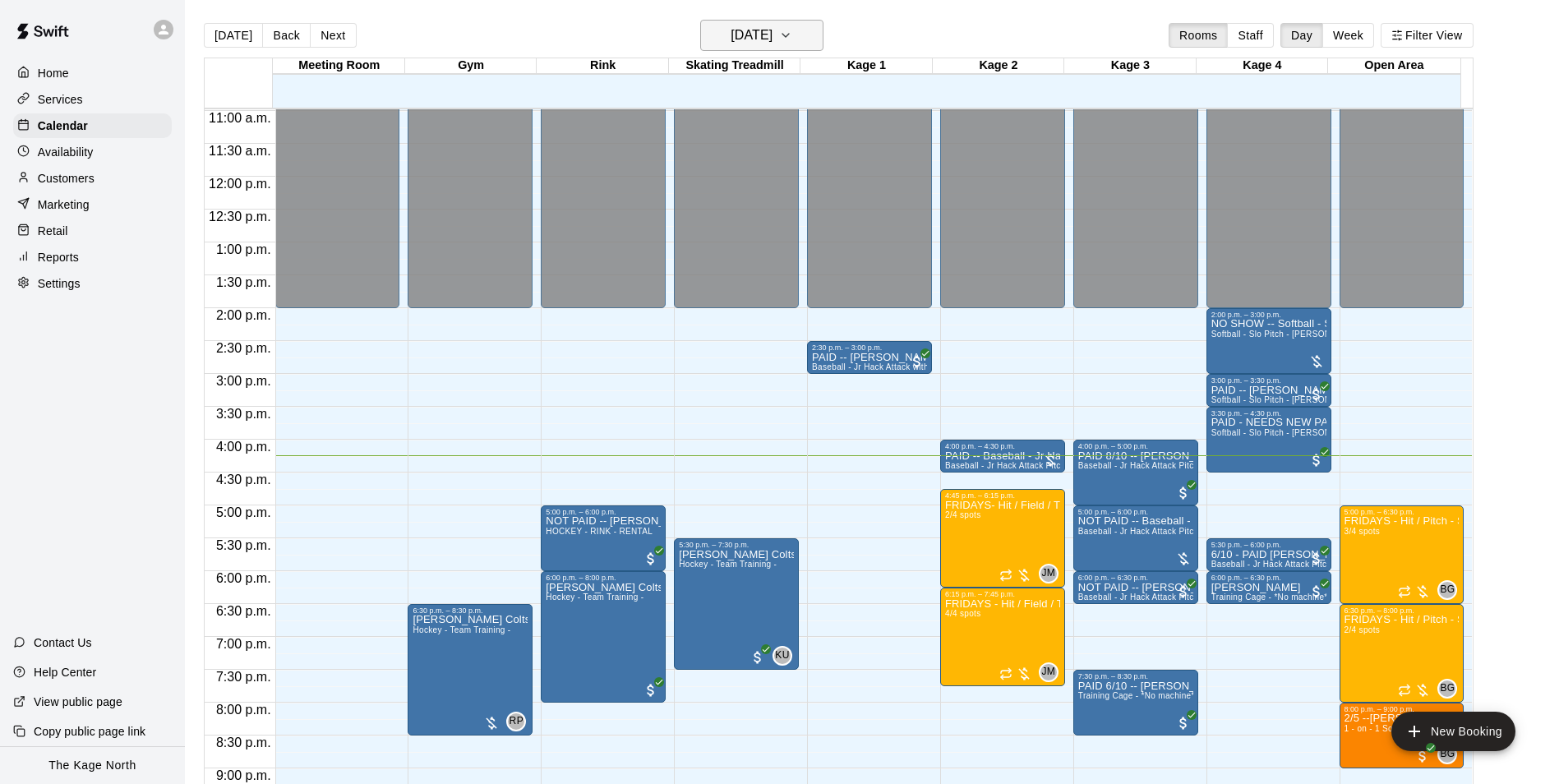
click at [770, 39] on h6 "[DATE]" at bounding box center [752, 35] width 42 height 23
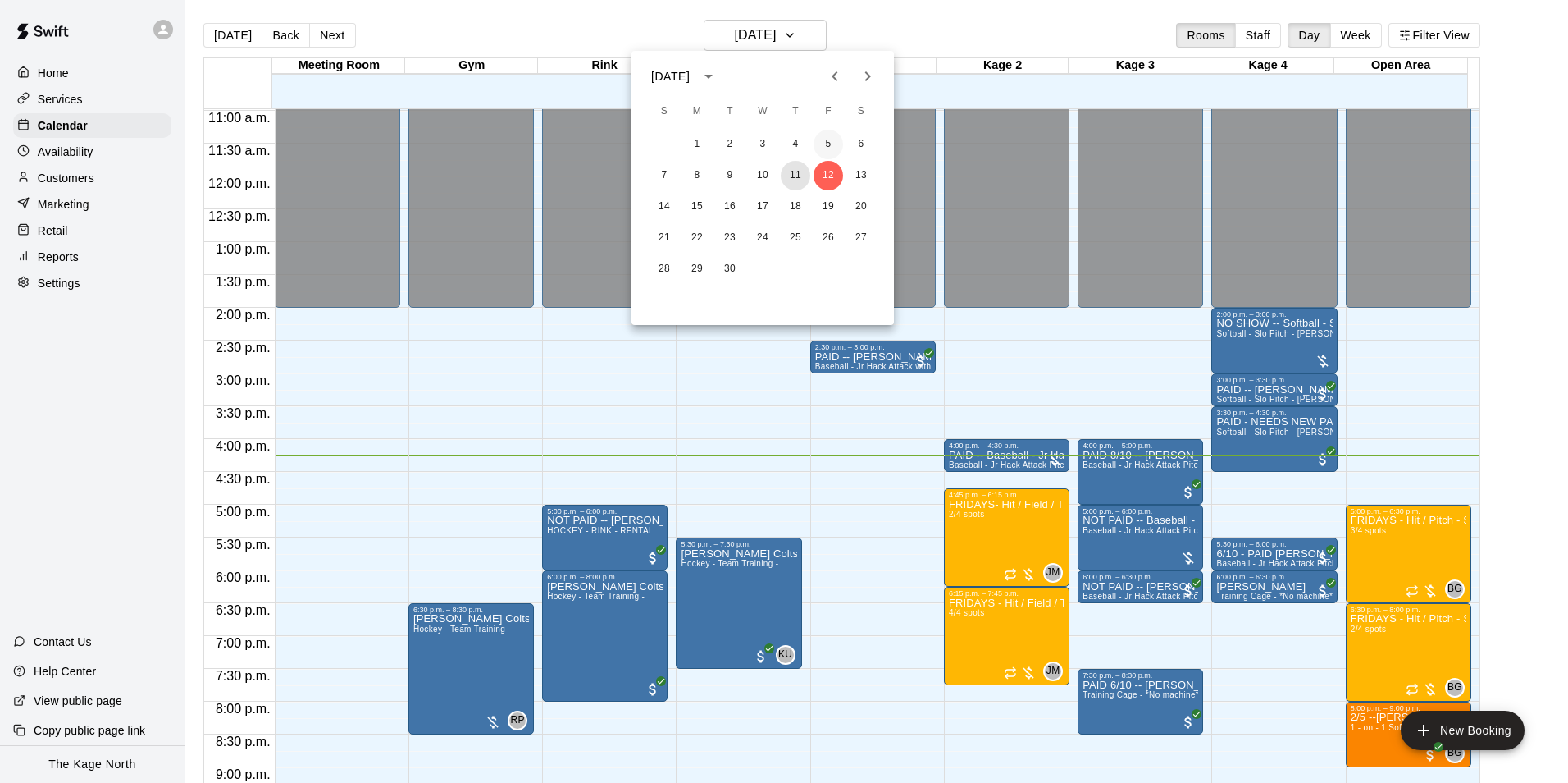
click at [802, 166] on button "11" at bounding box center [795, 176] width 30 height 30
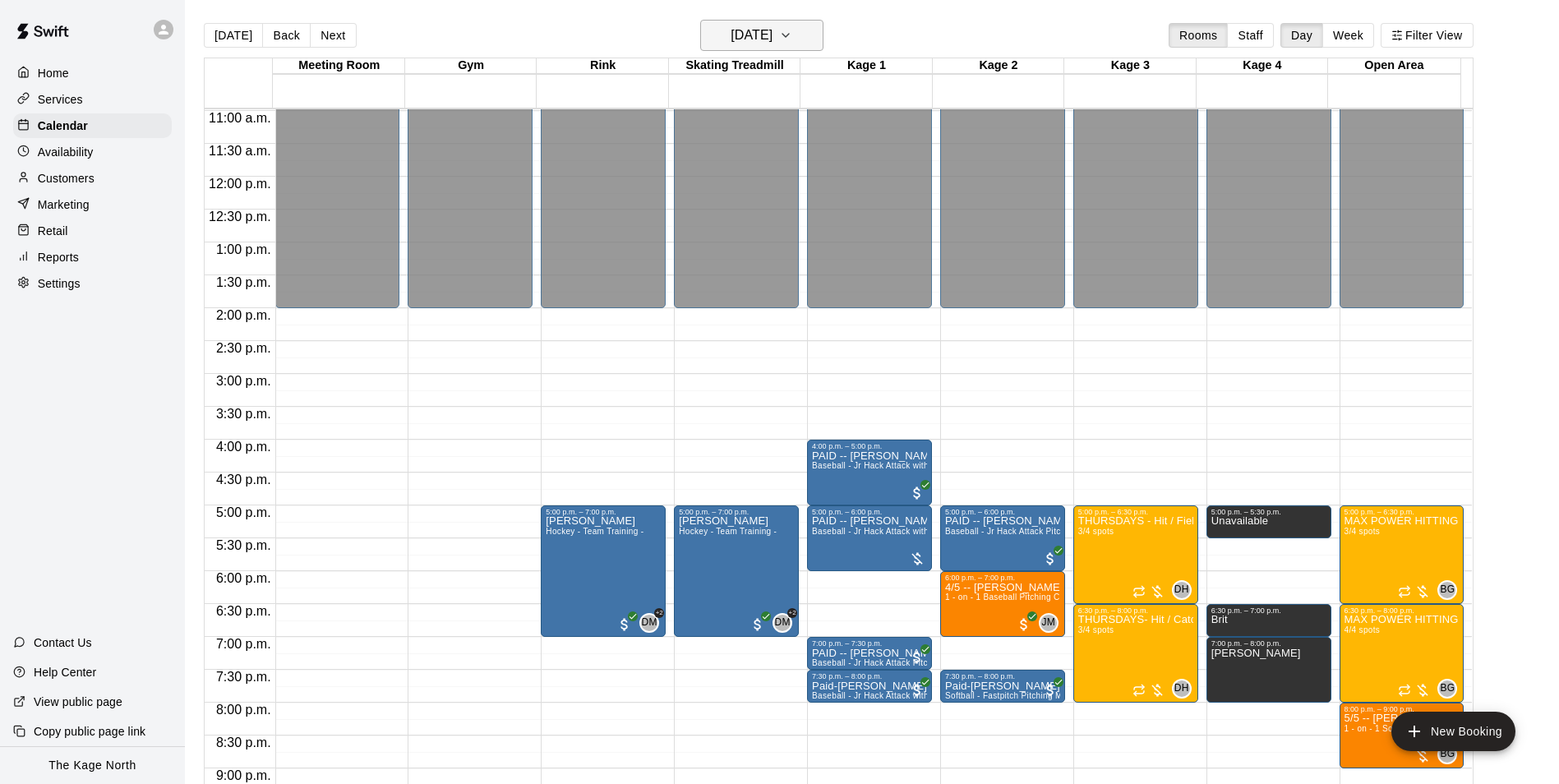
click at [772, 33] on h6 "[DATE]" at bounding box center [752, 35] width 42 height 23
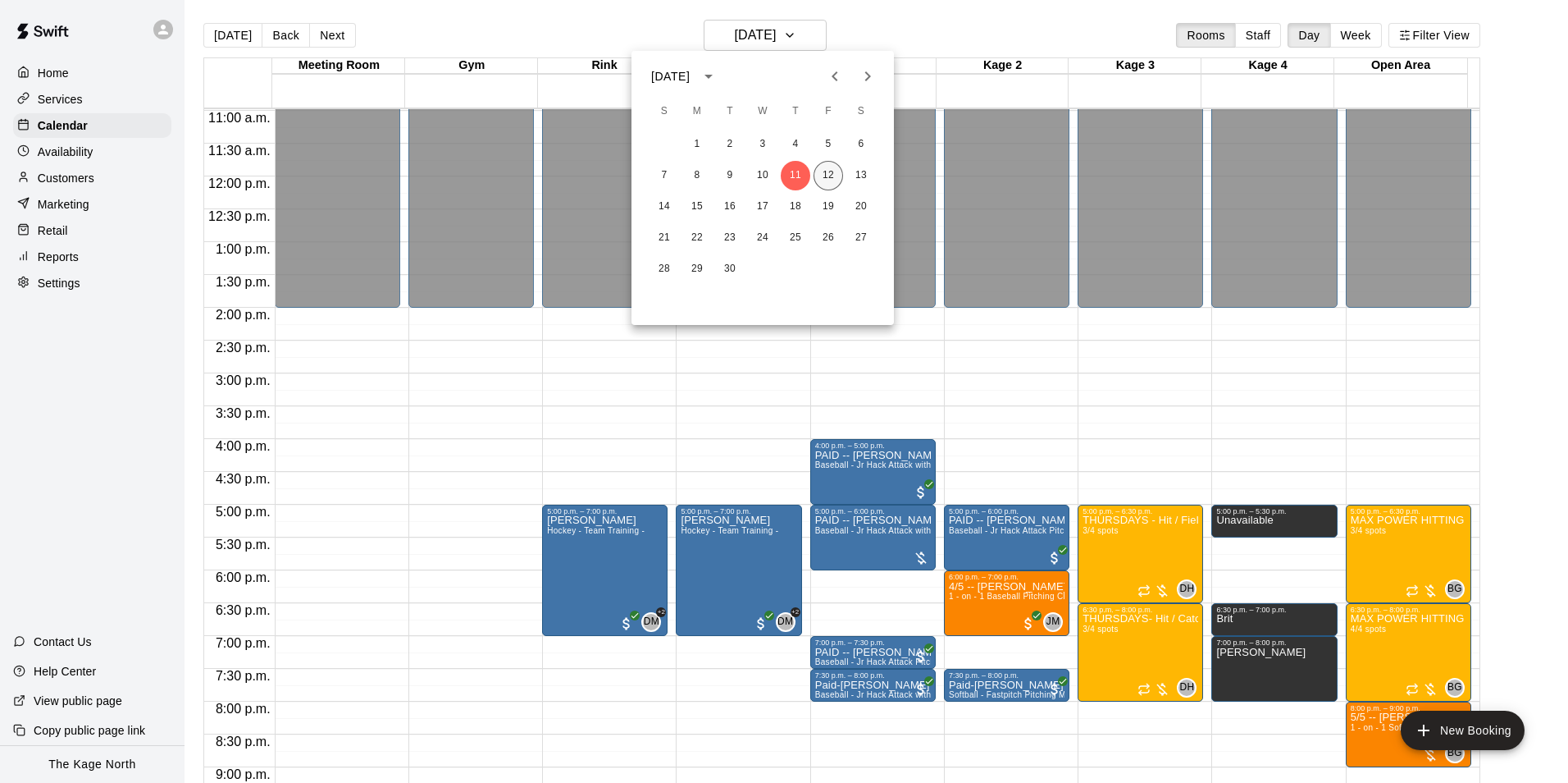
click at [833, 167] on button "12" at bounding box center [829, 176] width 30 height 30
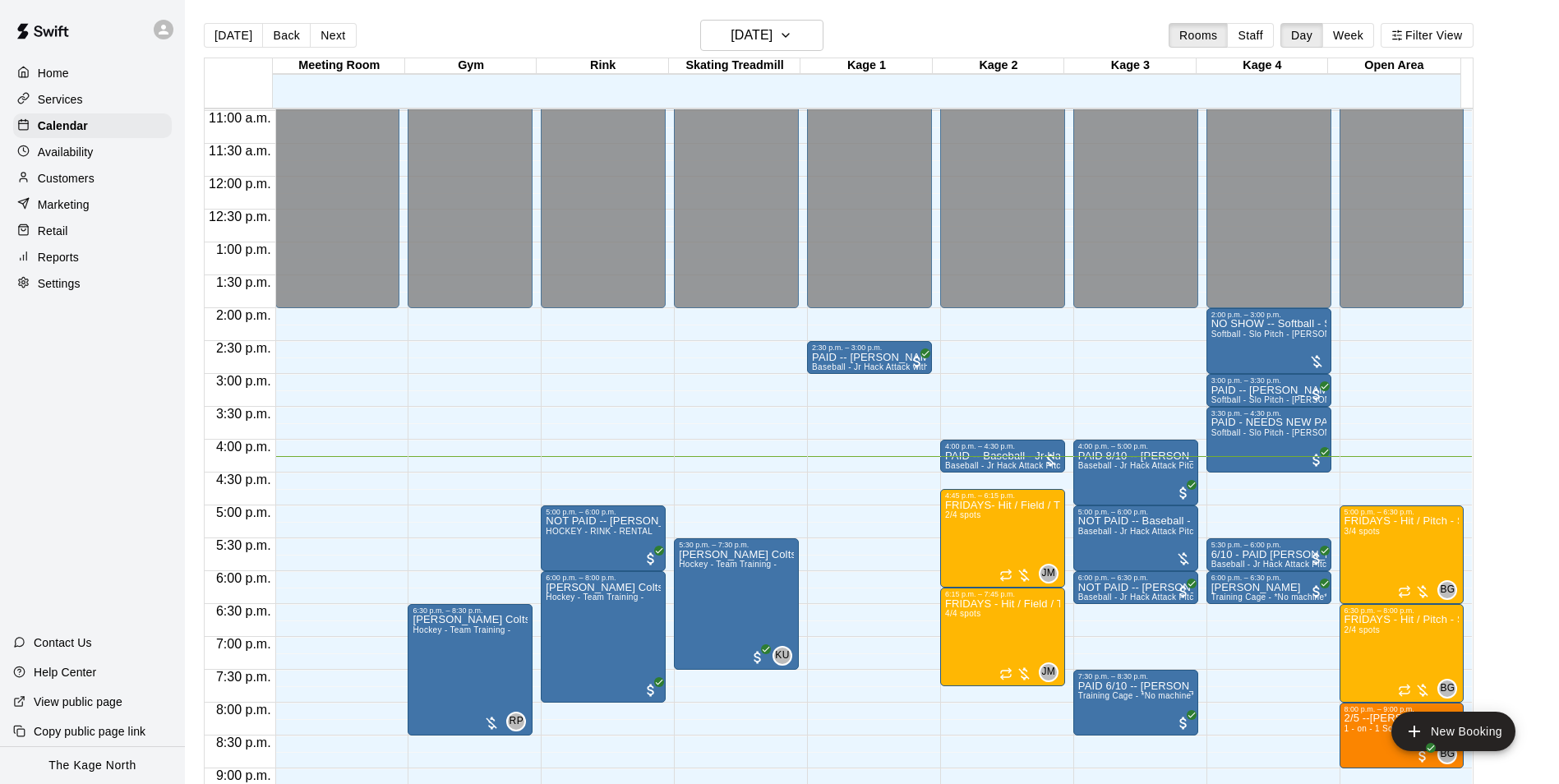
click at [507, 28] on div "[DATE] Back [DATE][DATE] Rooms Staff Day Week Filter View" at bounding box center [838, 39] width 1270 height 38
click at [613, 516] on div "5:00 p.m. – 6:00 p.m." at bounding box center [603, 512] width 115 height 8
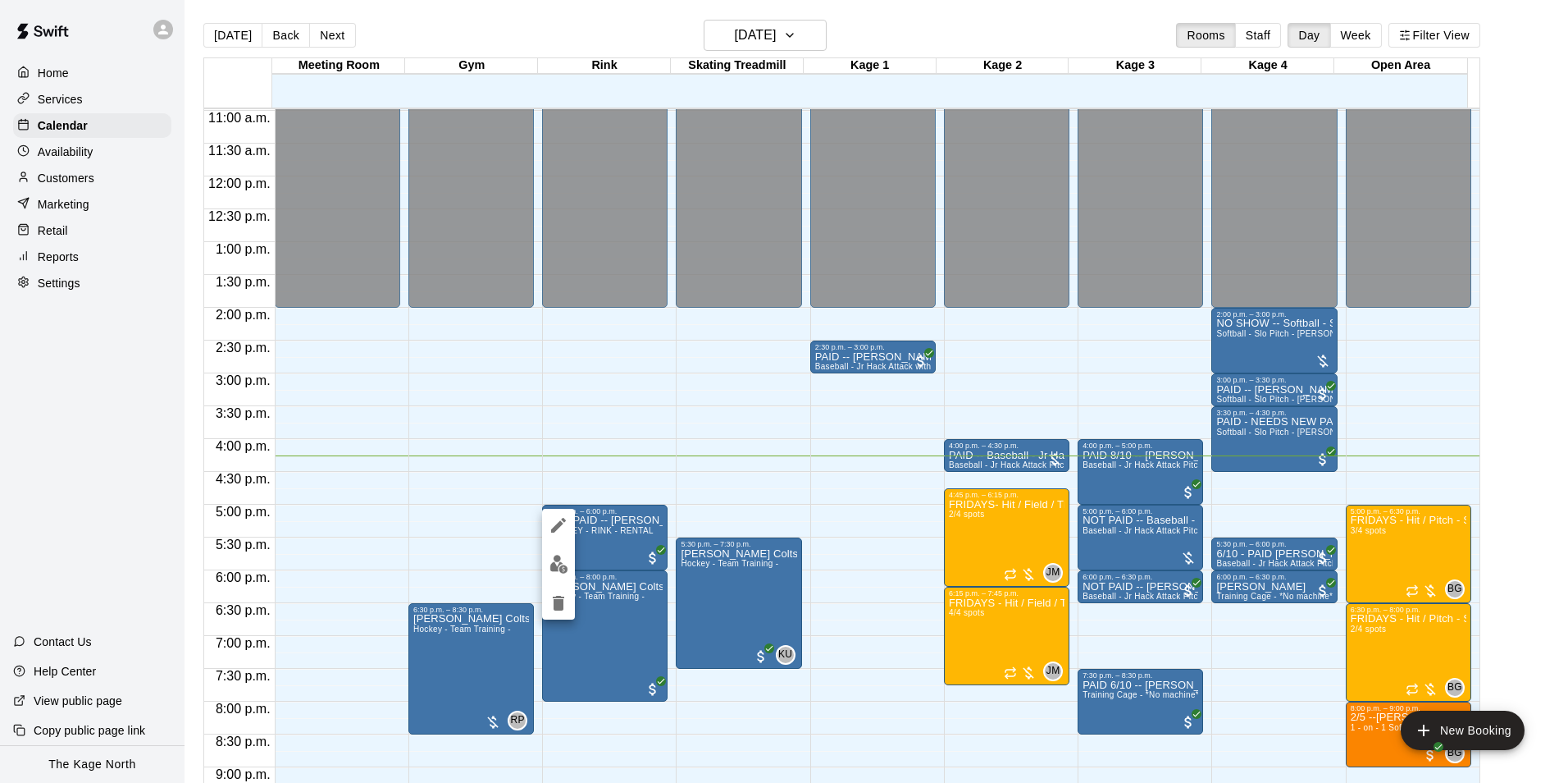
click at [553, 562] on img "edit" at bounding box center [559, 563] width 19 height 19
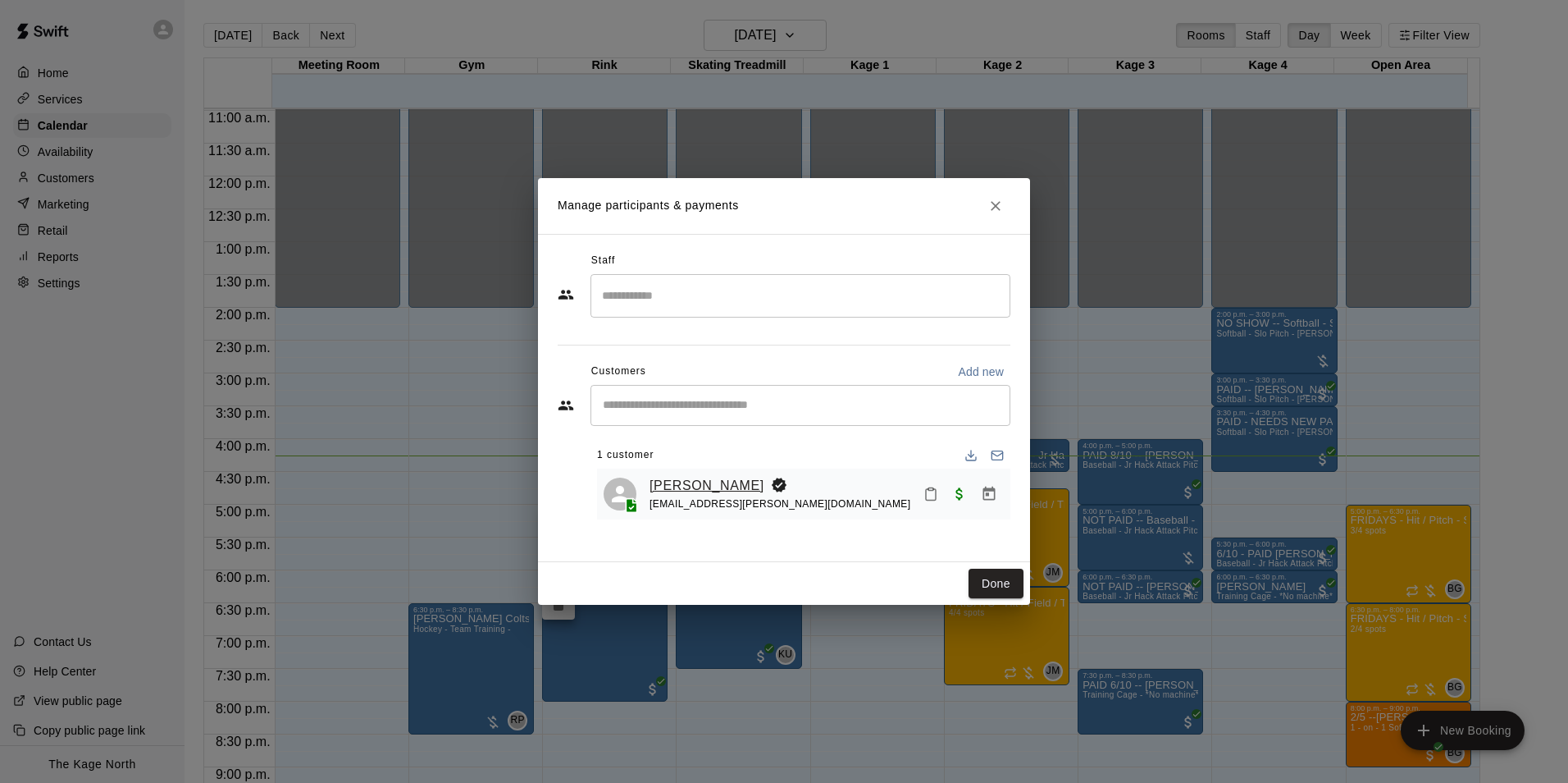
click at [698, 482] on link "[PERSON_NAME]" at bounding box center [707, 486] width 115 height 22
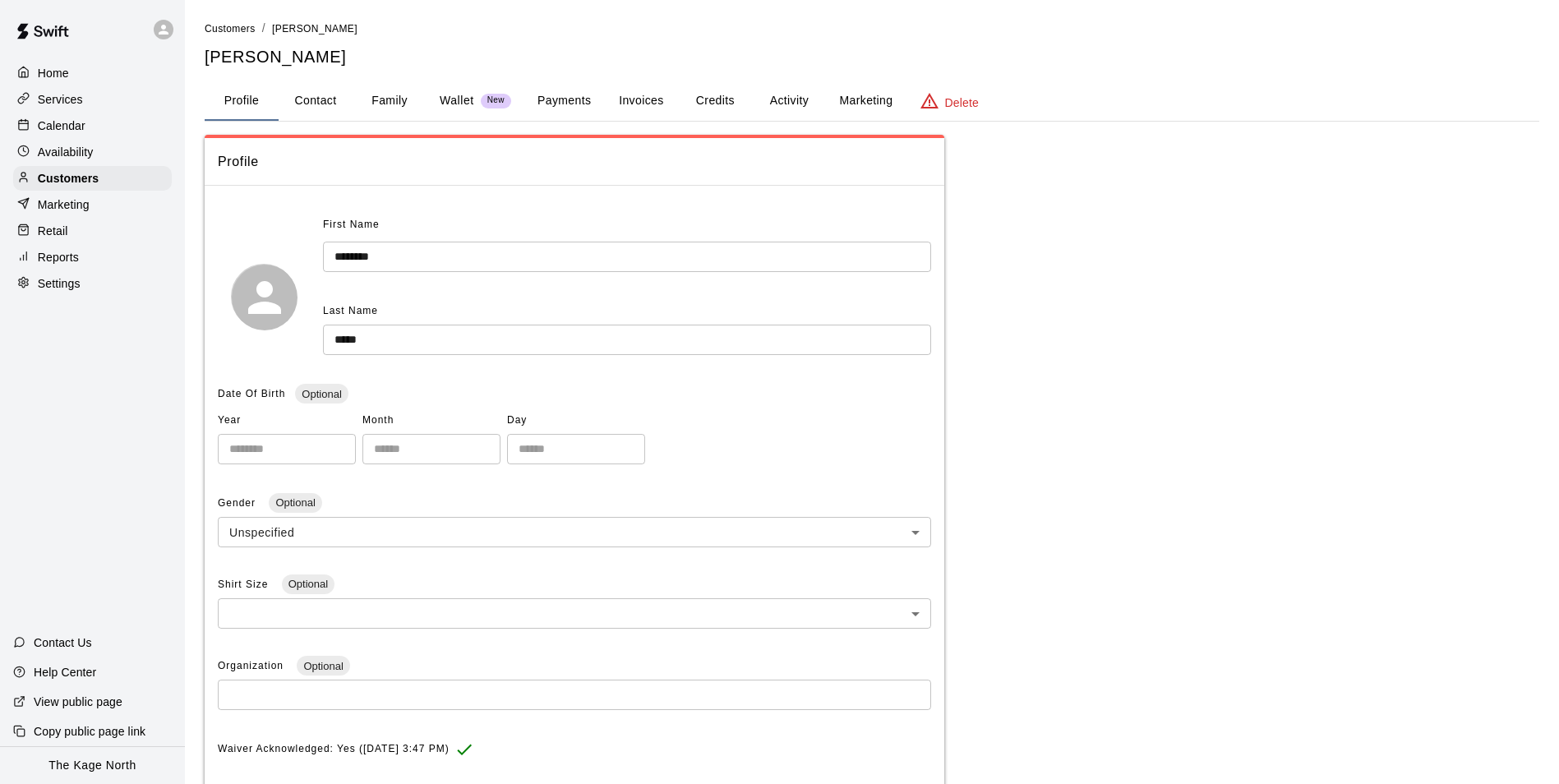
click at [791, 98] on button "Activity" at bounding box center [789, 101] width 74 height 40
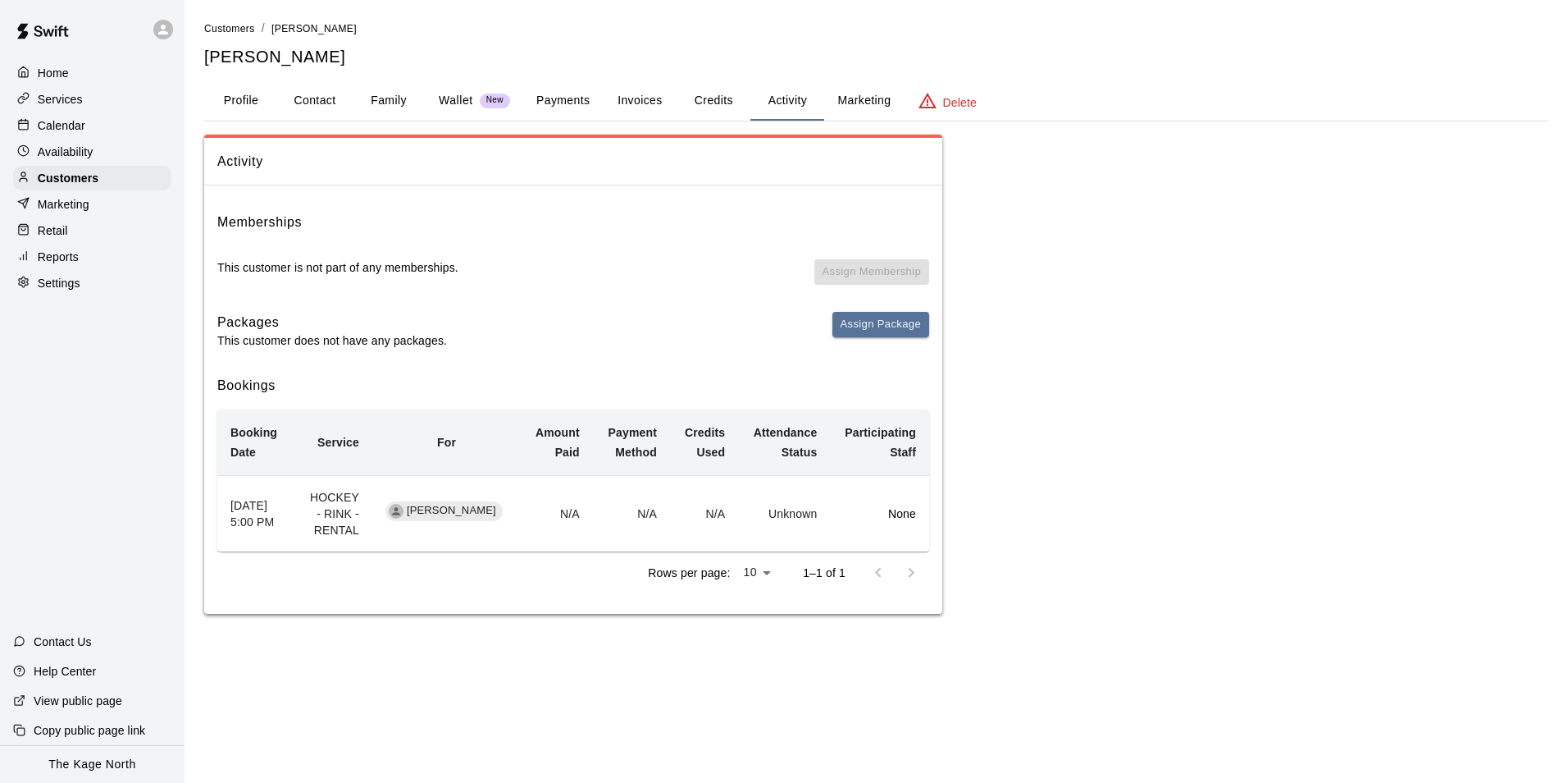
click at [374, 106] on button "Family" at bounding box center [389, 101] width 74 height 40
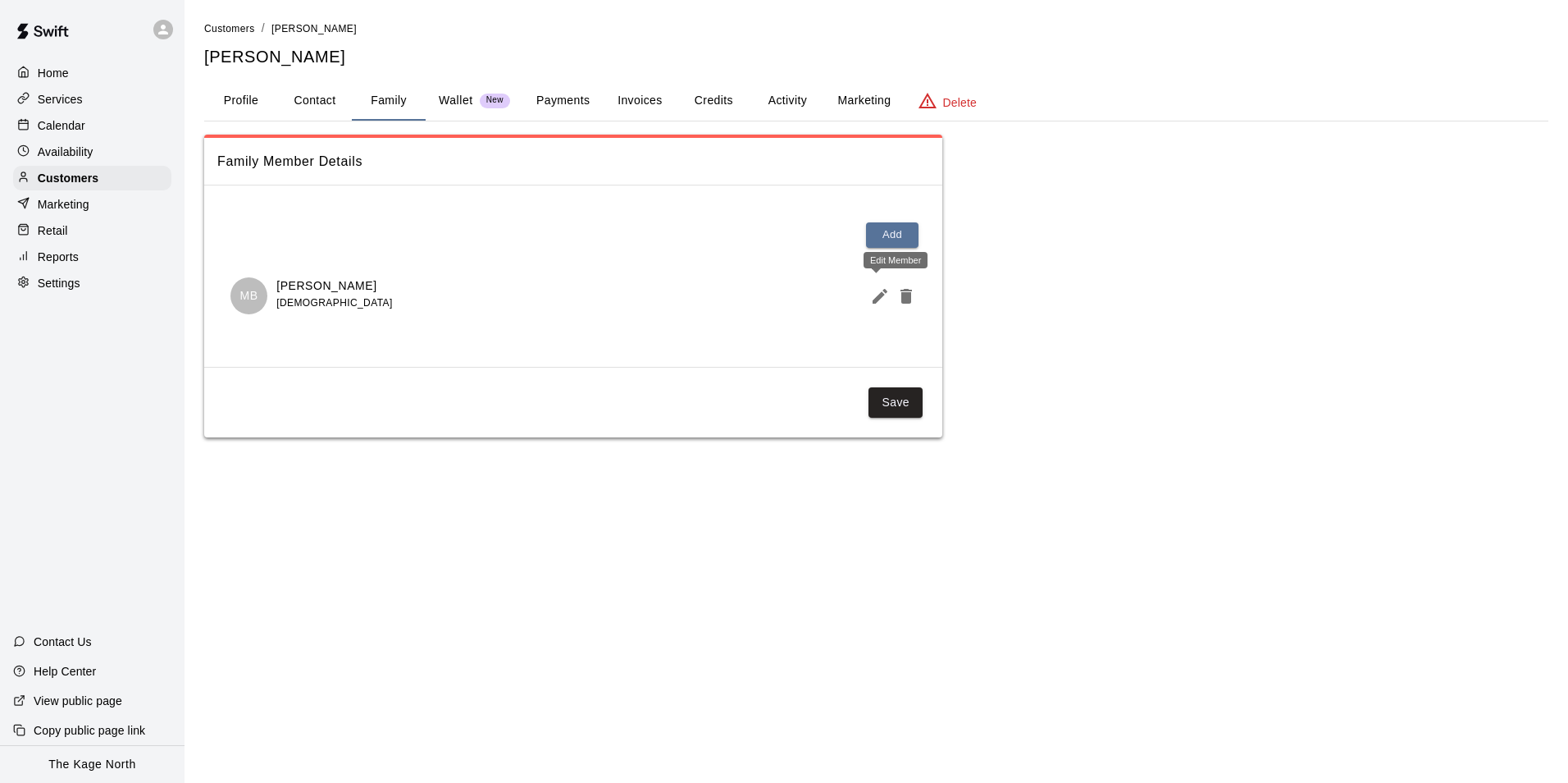
click at [875, 302] on icon "Edit Member" at bounding box center [880, 296] width 14 height 14
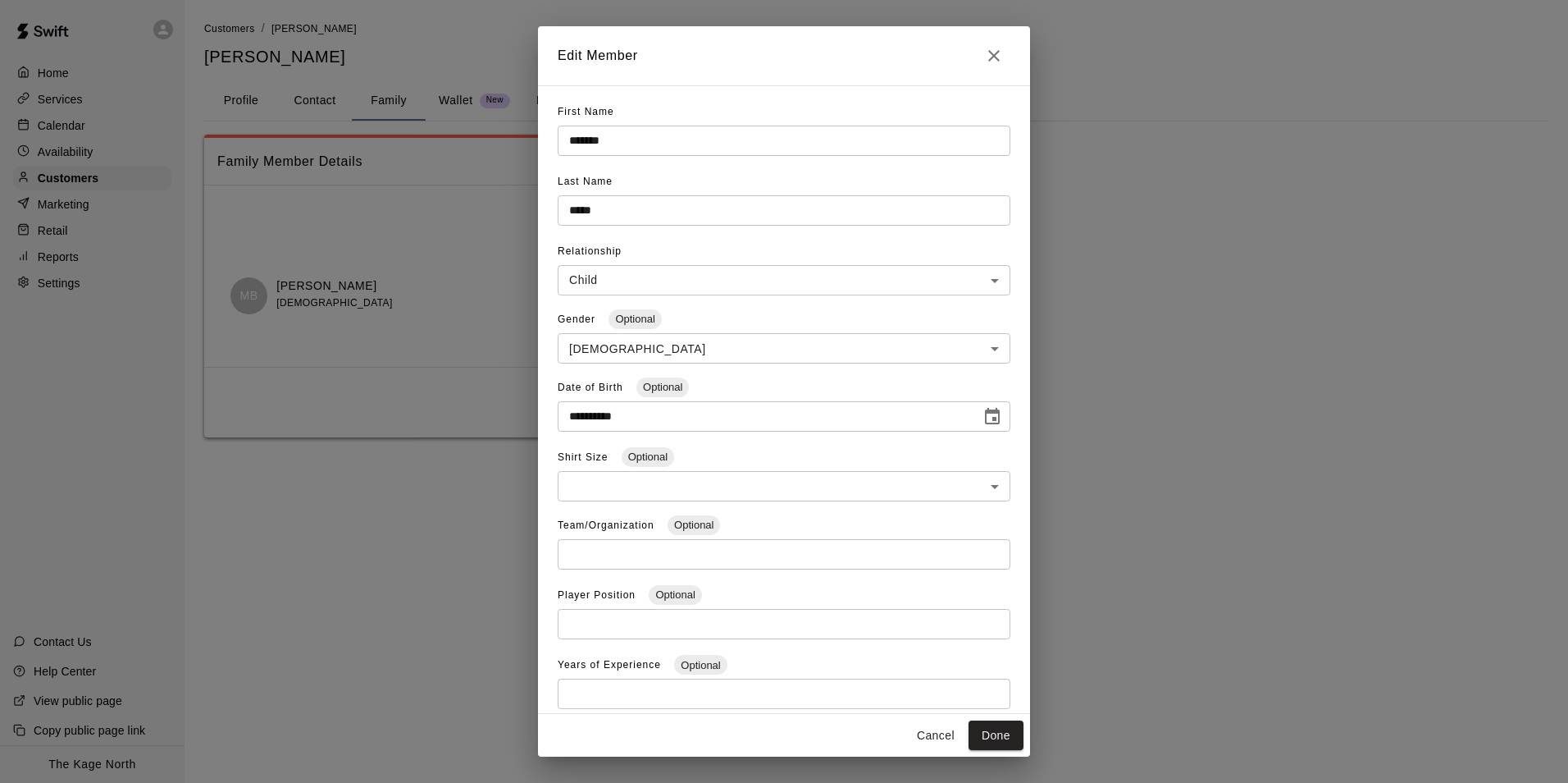
click at [1002, 51] on icon "Close" at bounding box center [994, 56] width 20 height 20
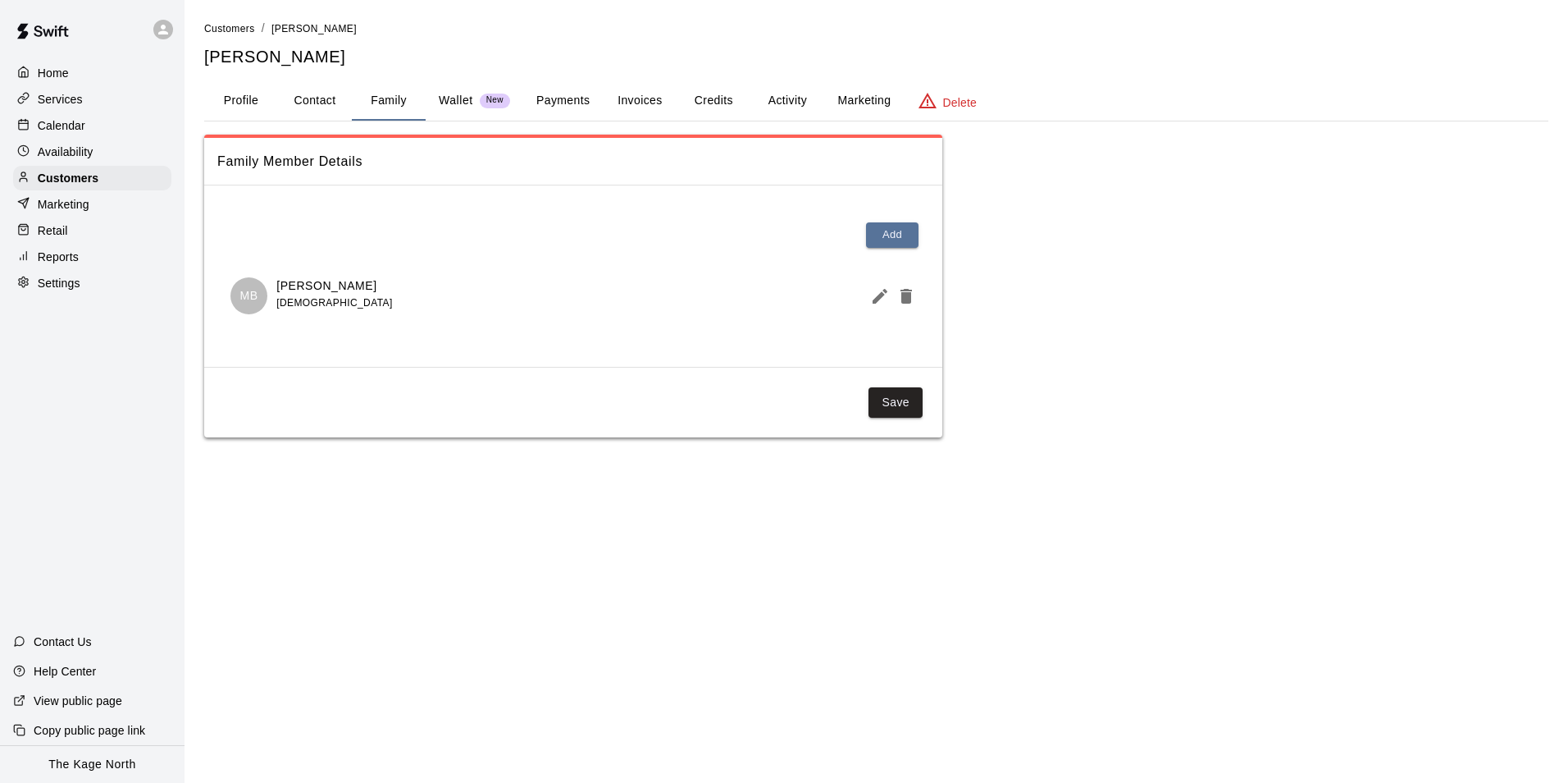
click at [66, 133] on p "Calendar" at bounding box center [61, 125] width 48 height 16
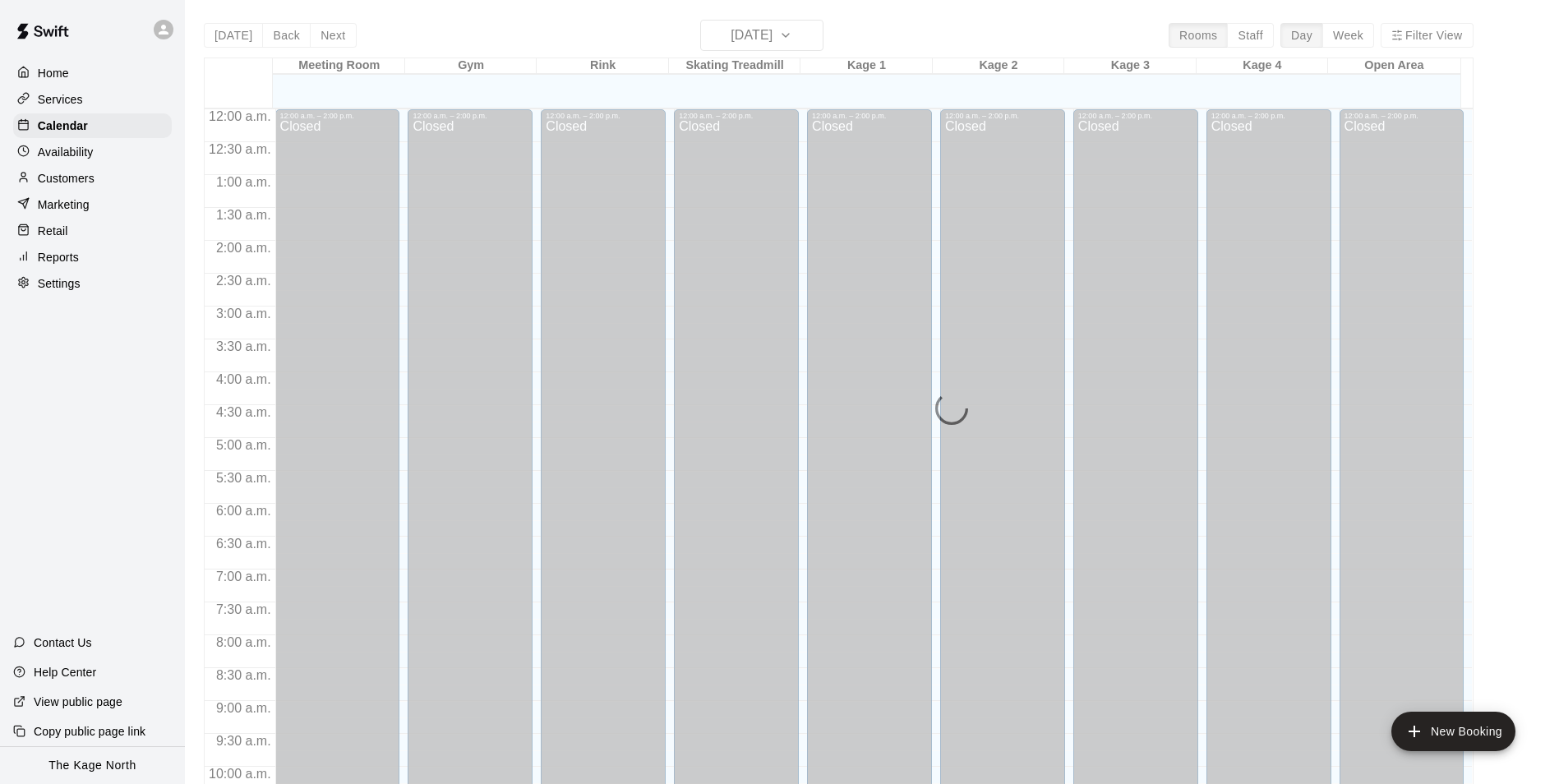
scroll to position [834, 0]
